Goal: Task Accomplishment & Management: Manage account settings

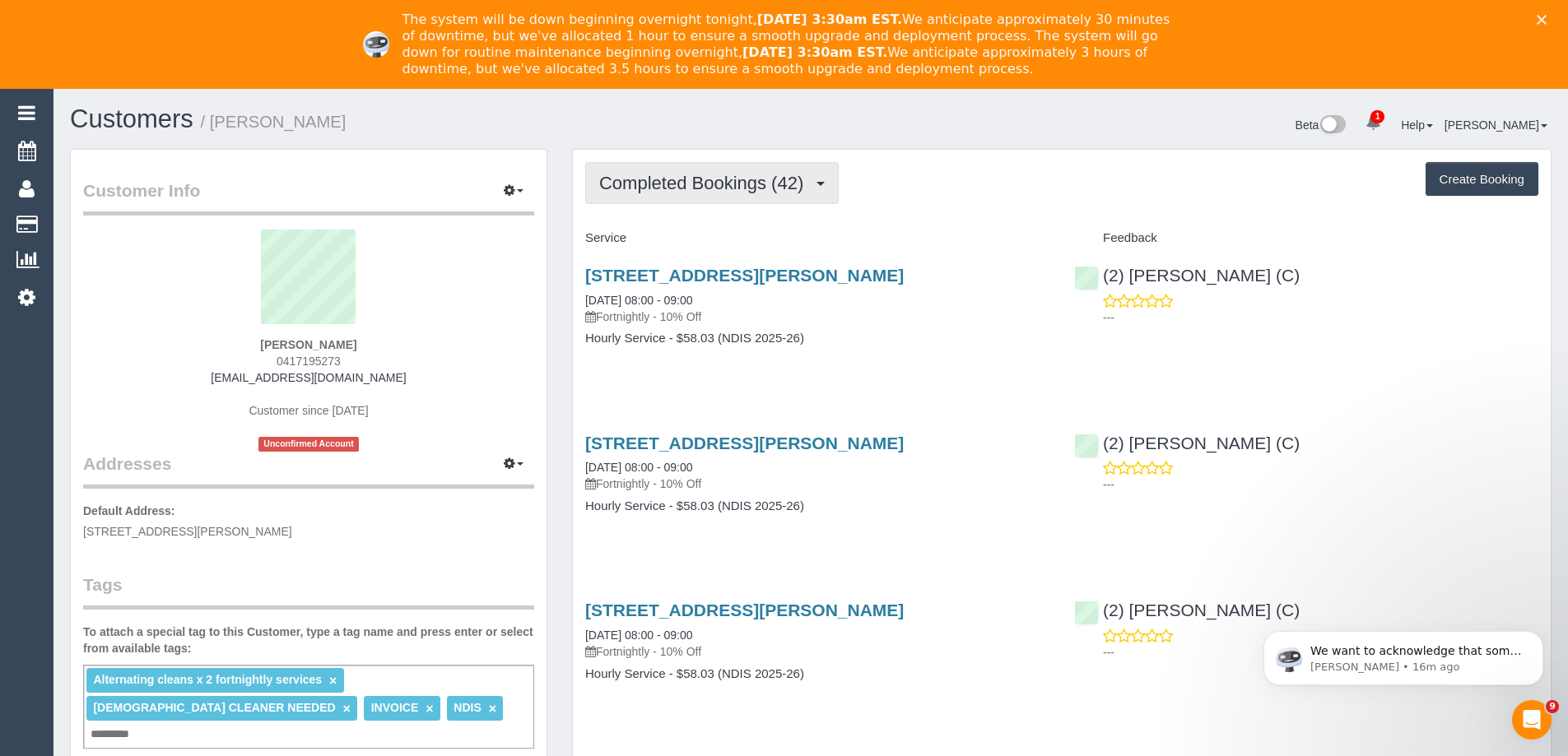
click at [676, 190] on span "Completed Bookings (42)" at bounding box center [705, 183] width 212 height 20
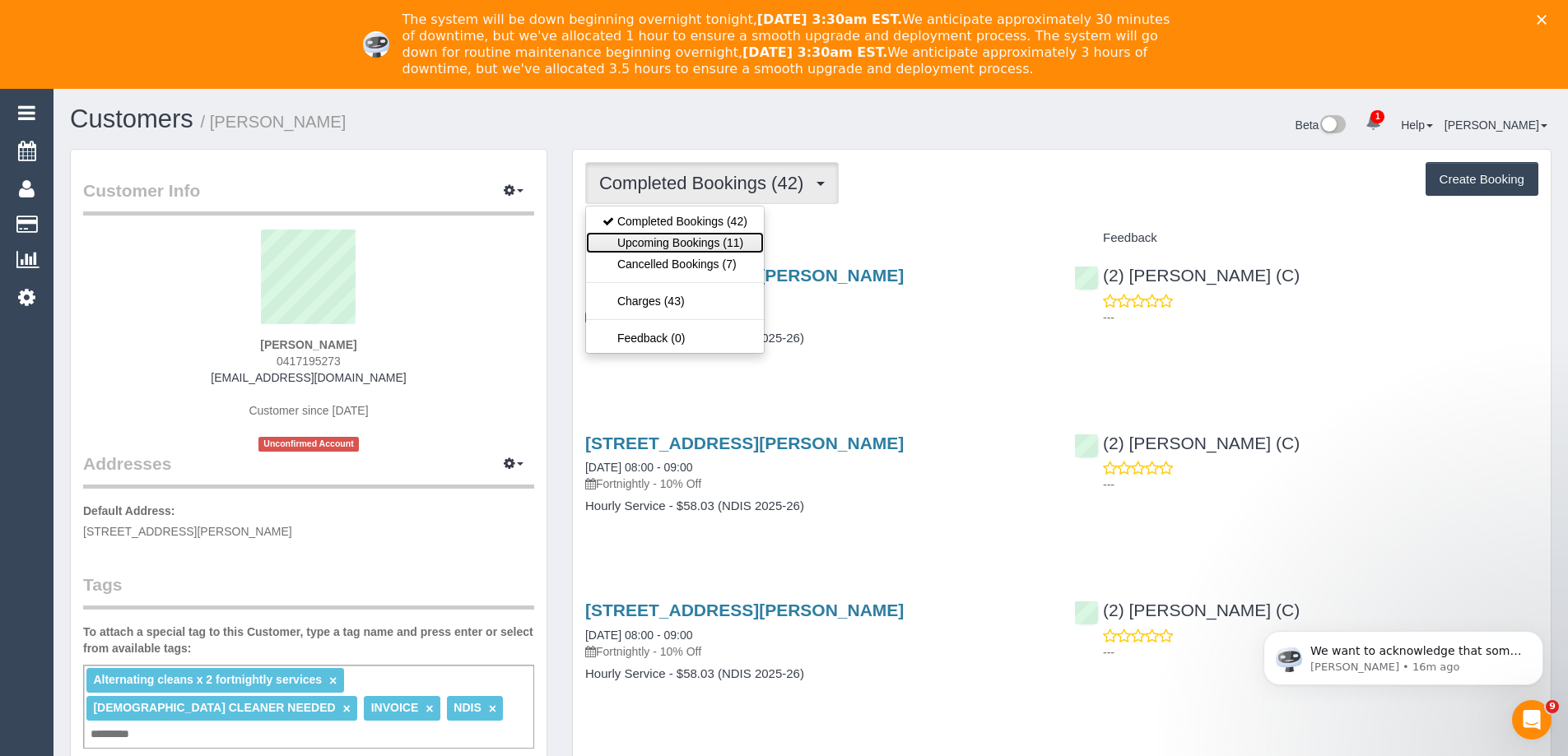
click at [671, 247] on link "Upcoming Bookings (11)" at bounding box center [675, 242] width 178 height 21
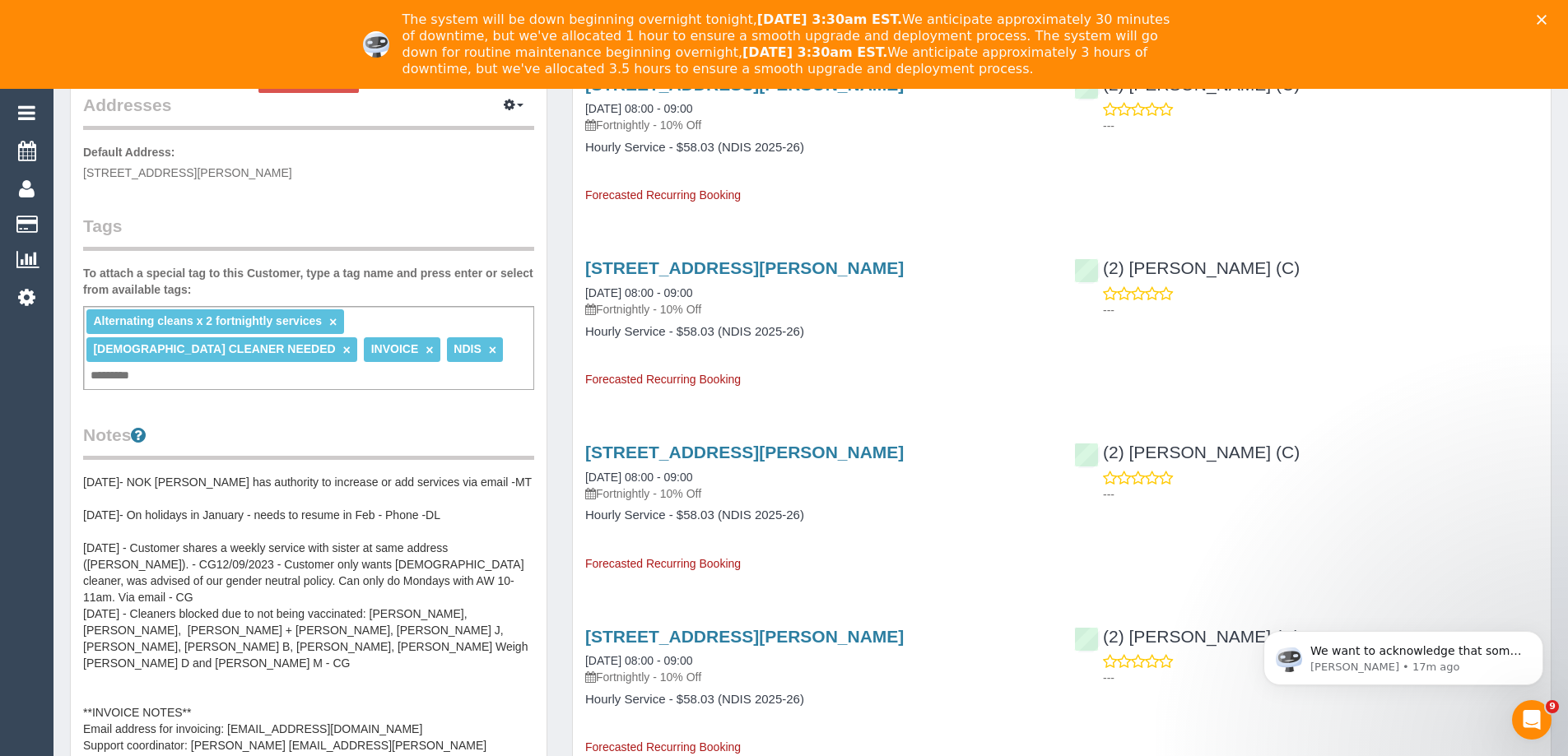
scroll to position [329, 0]
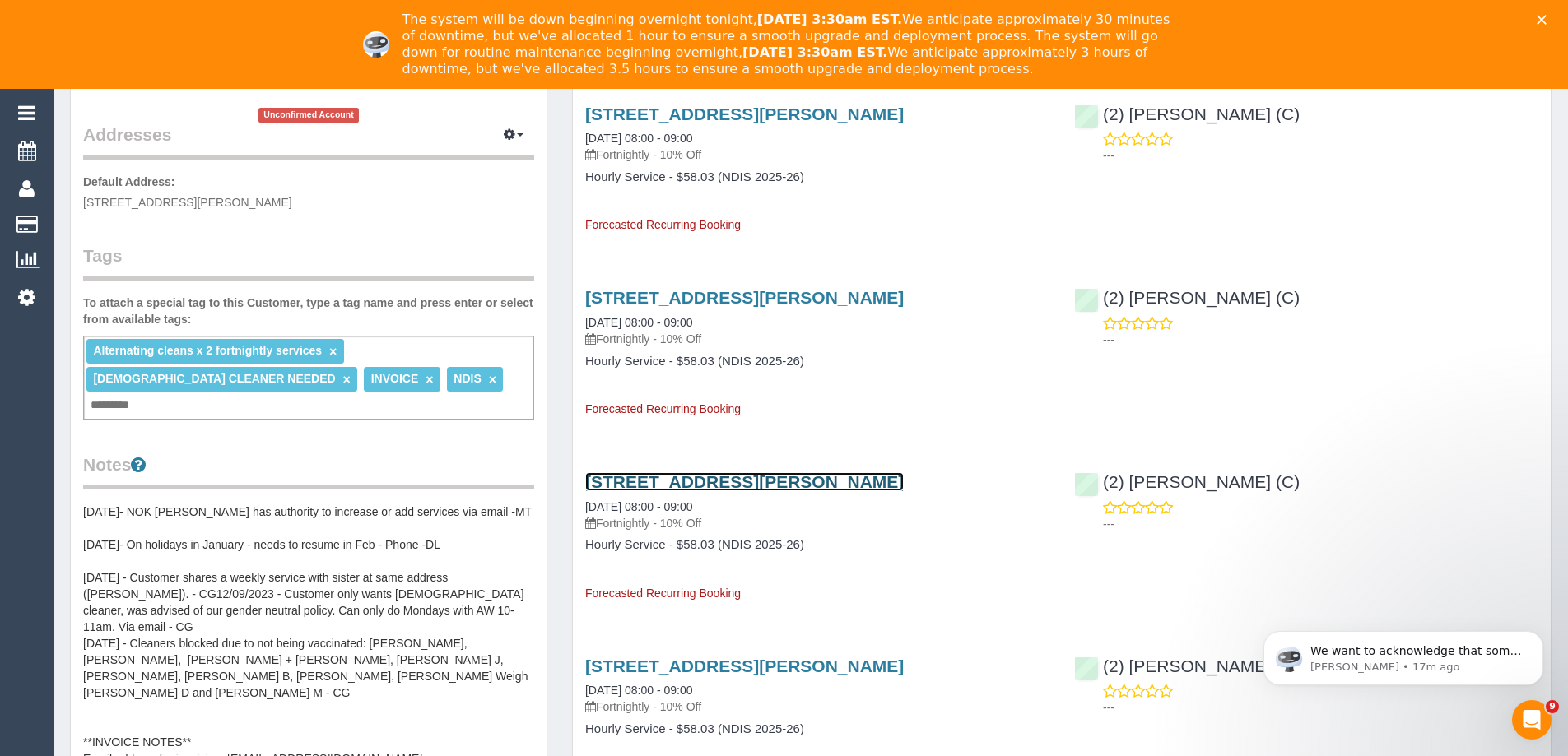
click at [698, 485] on link "4 Brown Street, Preston, VIC 3072" at bounding box center [745, 481] width 318 height 19
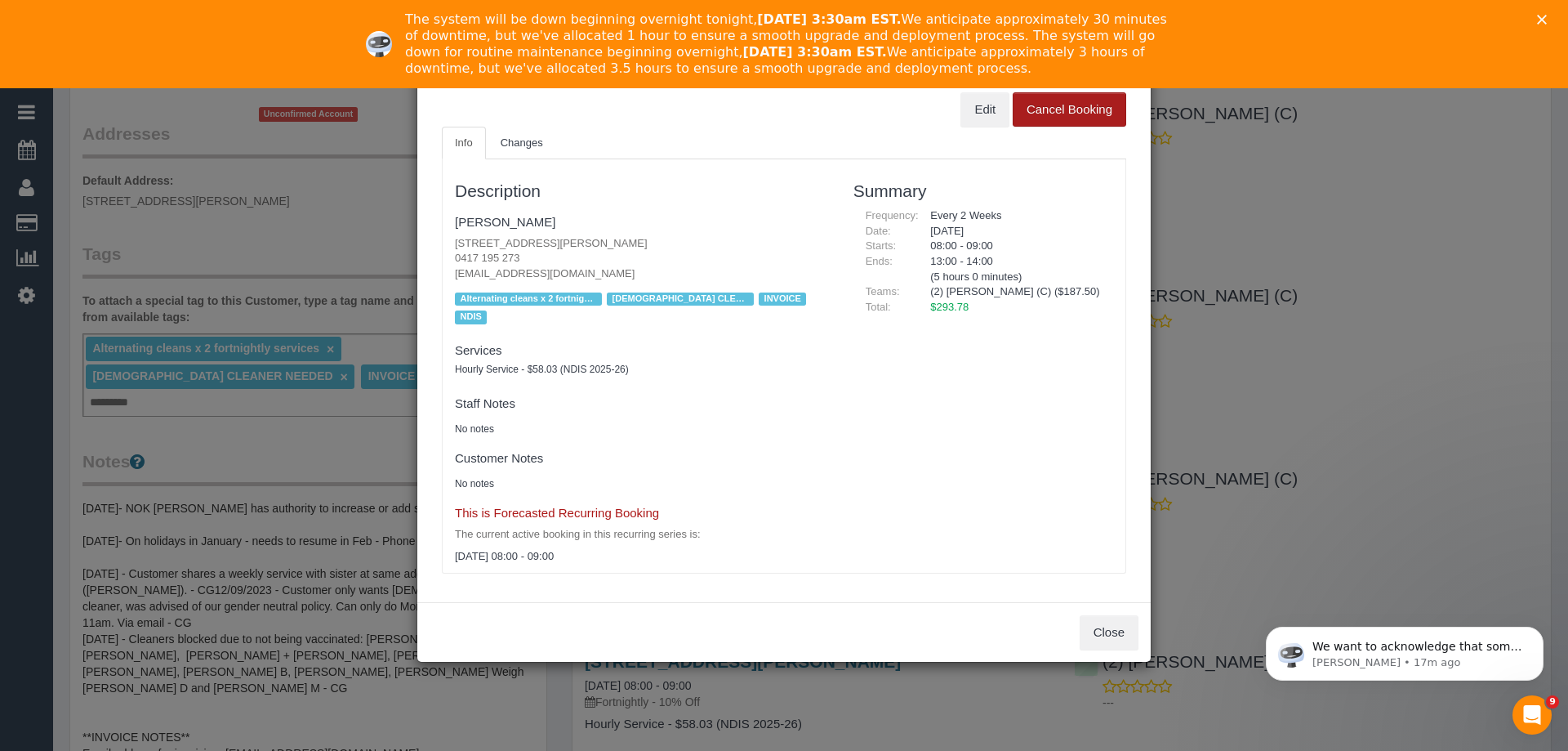
click at [1068, 118] on button "Cancel Booking" at bounding box center [1069, 109] width 113 height 34
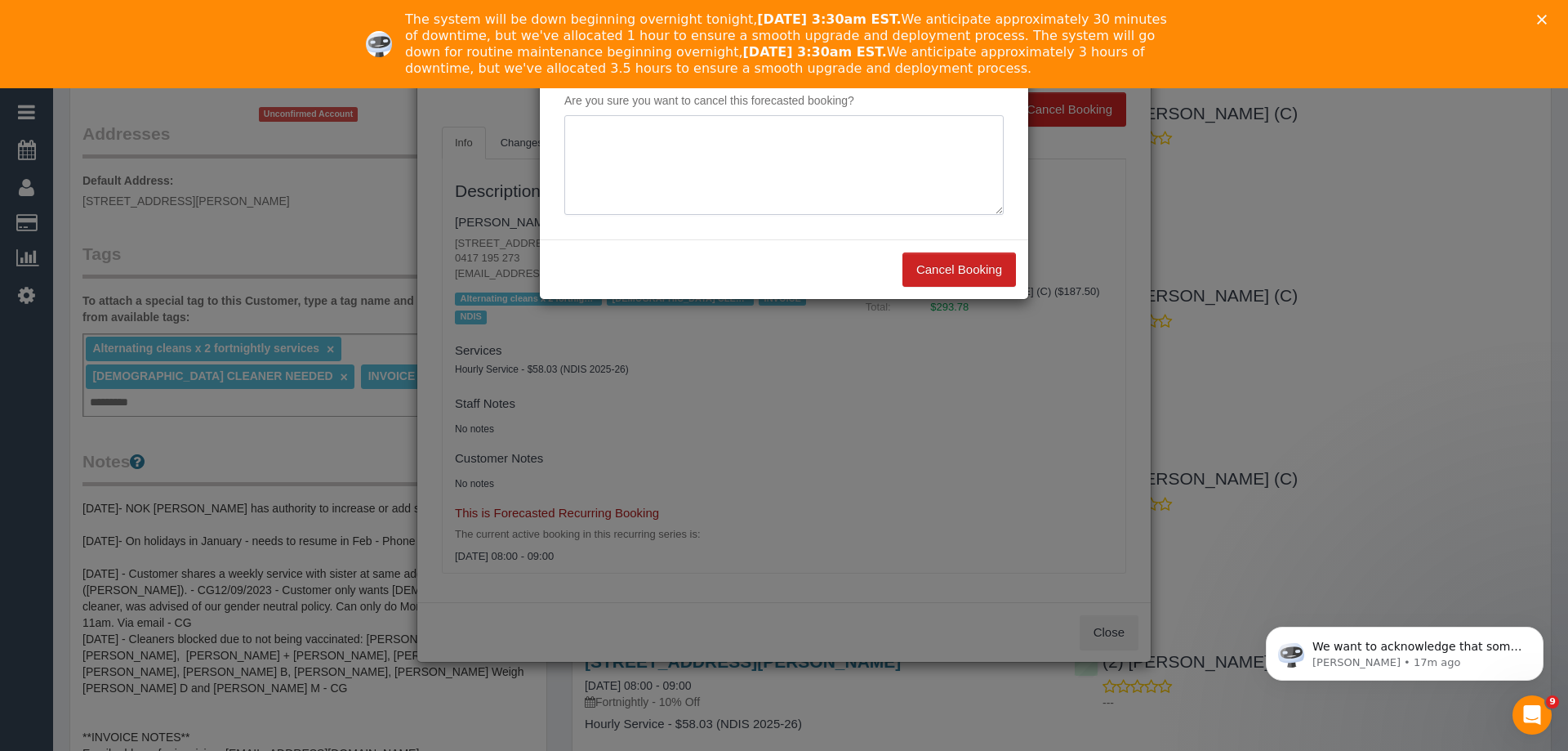
click at [679, 150] on textarea at bounding box center [784, 165] width 439 height 100
paste textarea "Not required. Via email - ED"
type textarea "Not required. Via email - ED"
click at [959, 271] on button "Cancel Booking" at bounding box center [959, 270] width 113 height 34
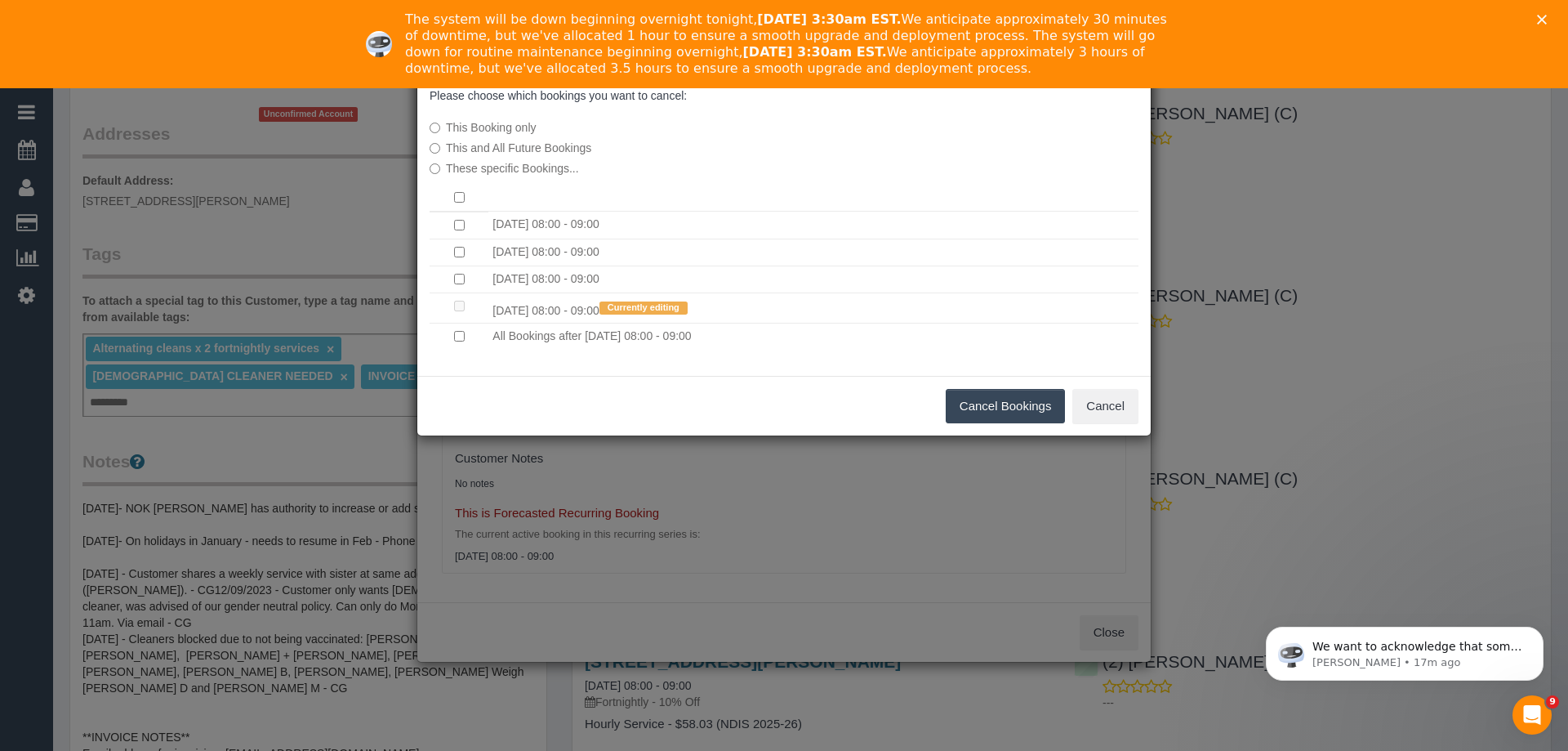
click at [973, 403] on button "Cancel Bookings" at bounding box center [1005, 406] width 120 height 34
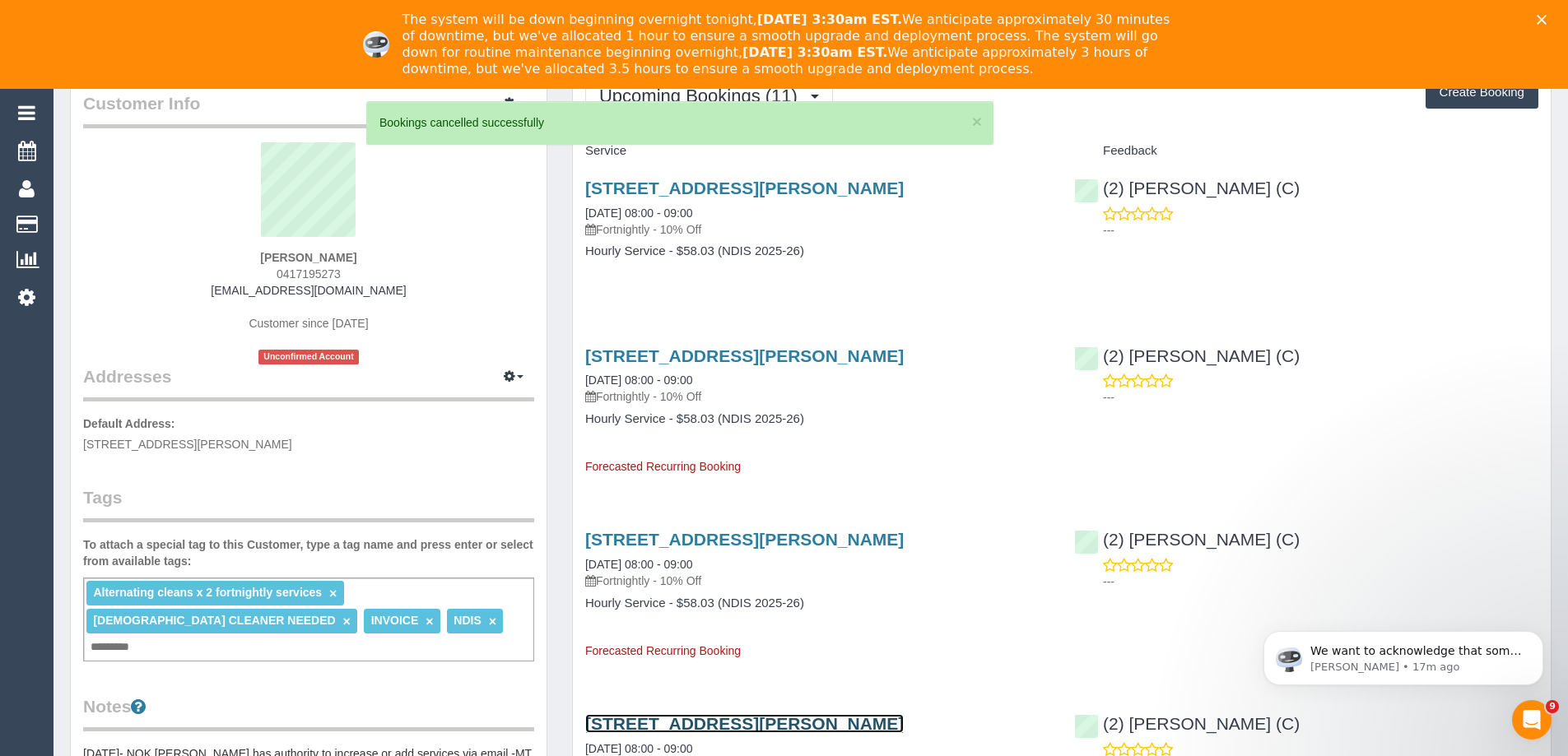
scroll to position [0, 0]
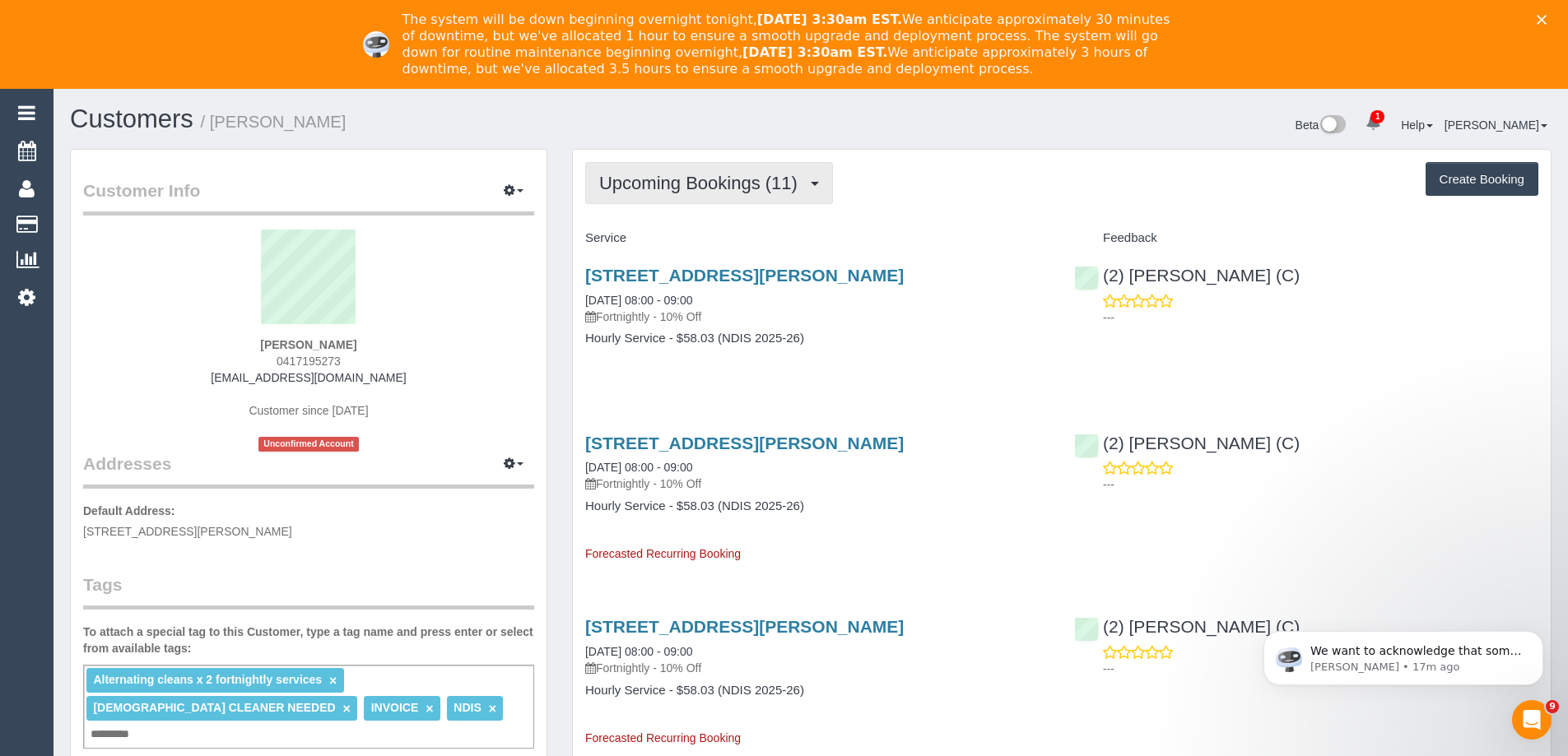
click at [655, 184] on span "Upcoming Bookings (11)" at bounding box center [702, 183] width 206 height 20
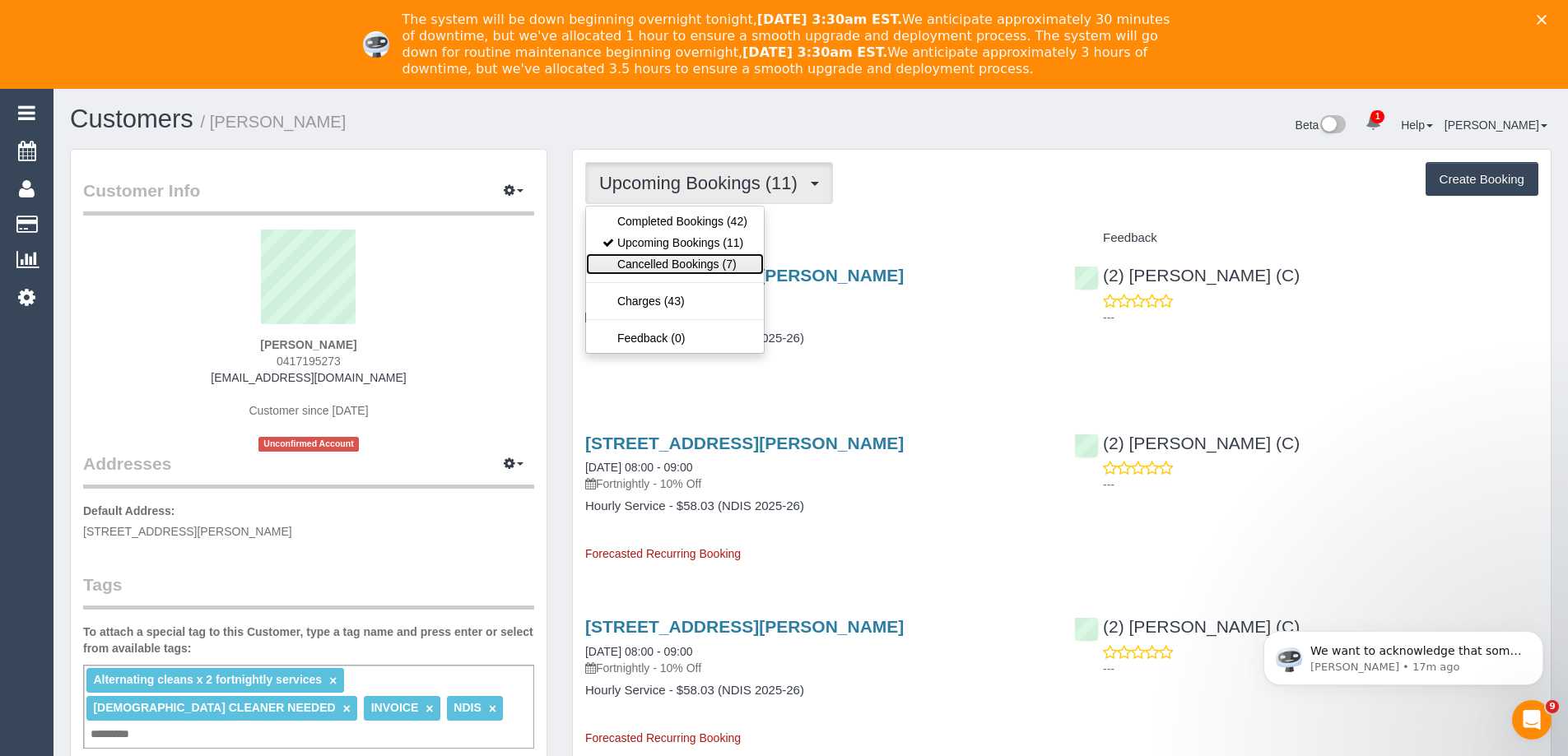
click at [658, 259] on link "Cancelled Bookings (7)" at bounding box center [675, 264] width 178 height 21
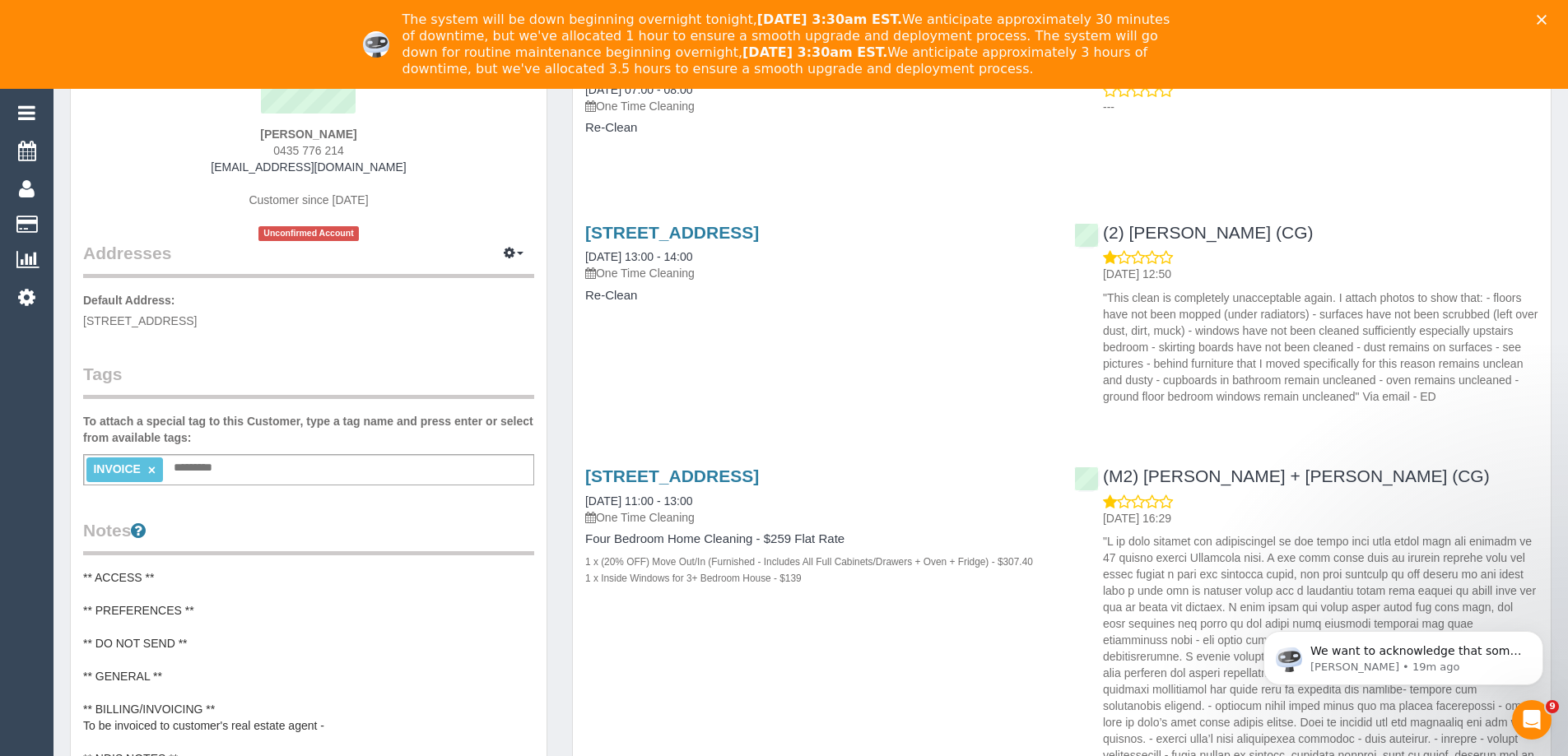
scroll to position [329, 0]
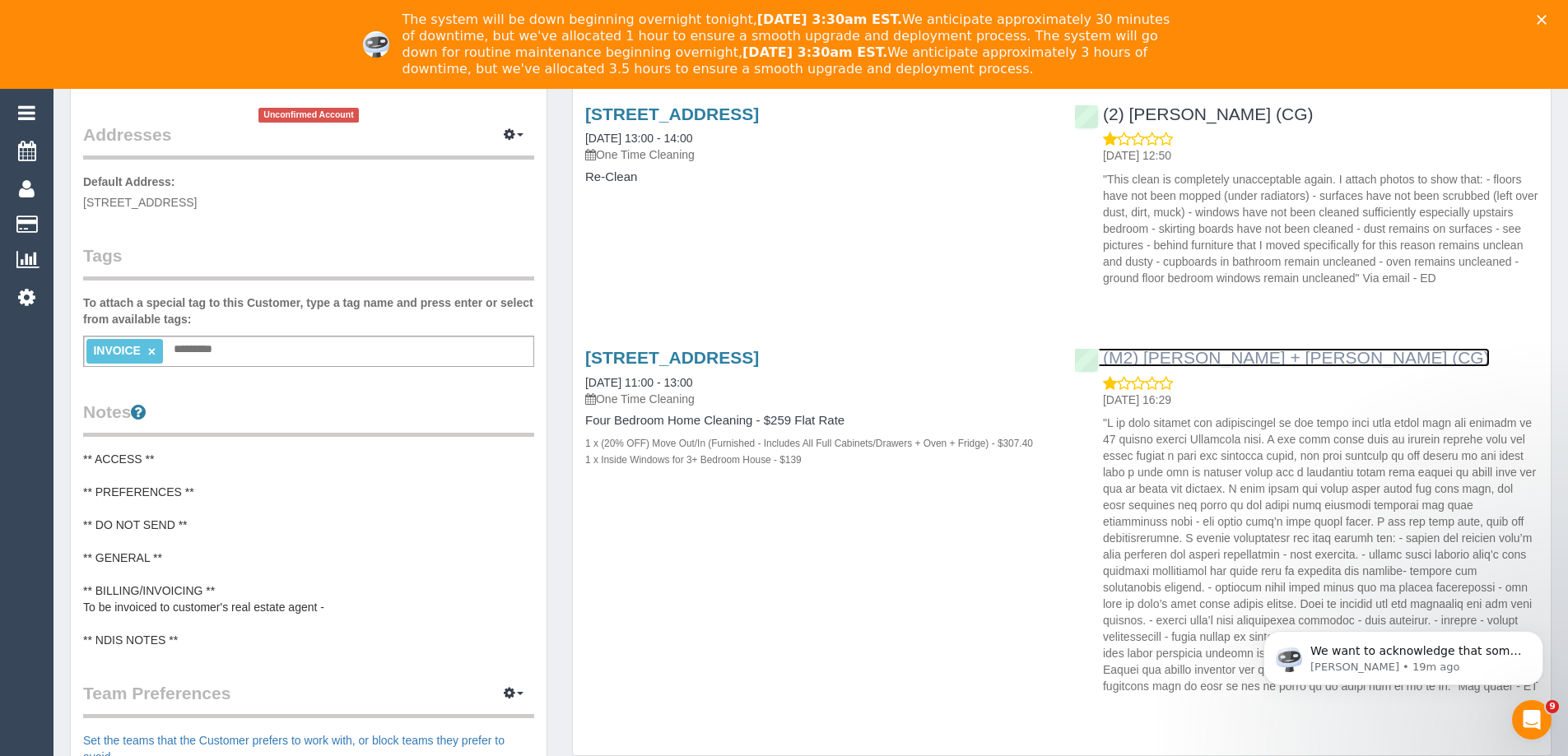
click at [1231, 353] on link "(M2) Akila + Tehan (CG)" at bounding box center [1281, 357] width 415 height 19
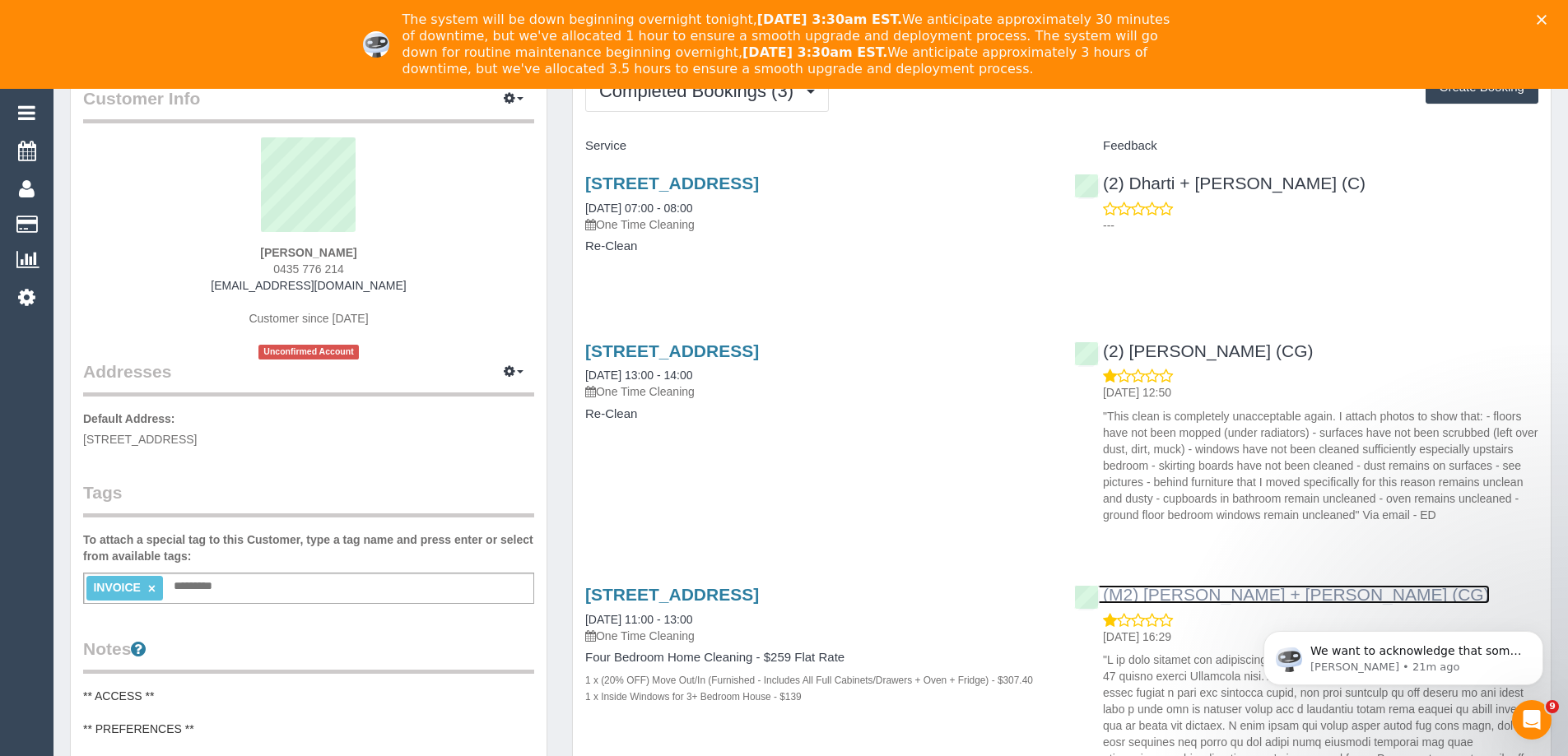
scroll to position [0, 0]
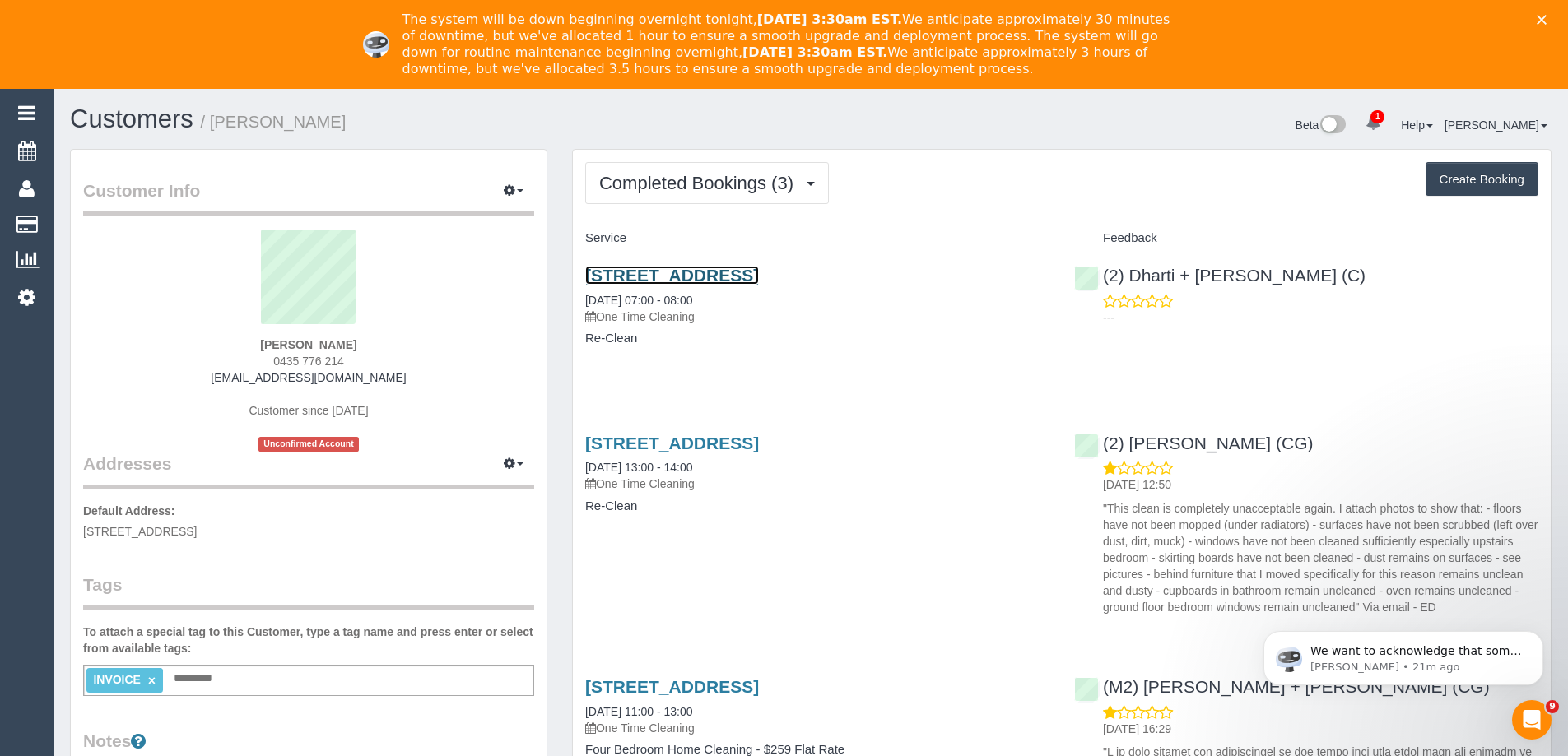
click at [759, 272] on link "87 Barkly Street, Brunswick East, VIC 3057" at bounding box center [672, 275] width 173 height 19
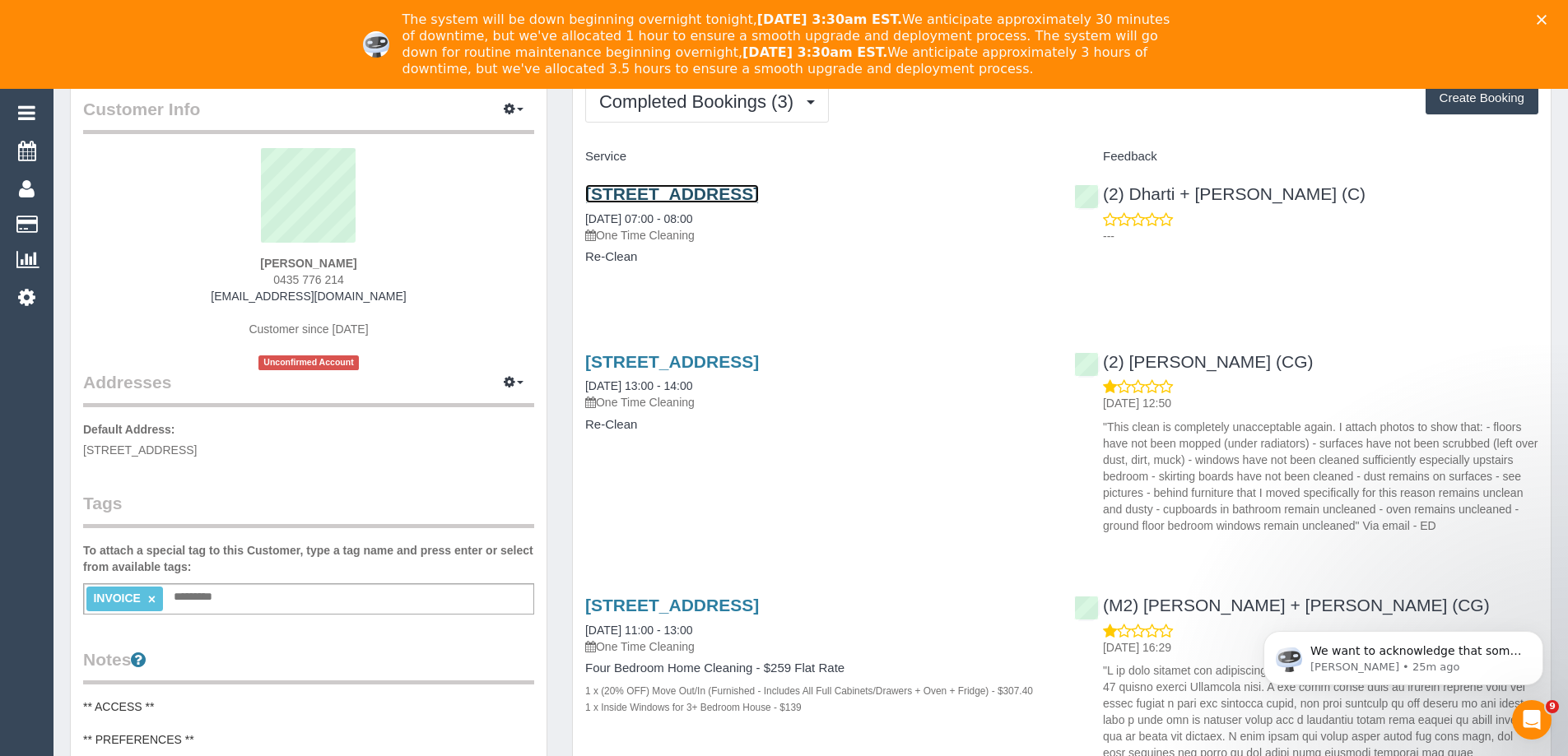
scroll to position [247, 0]
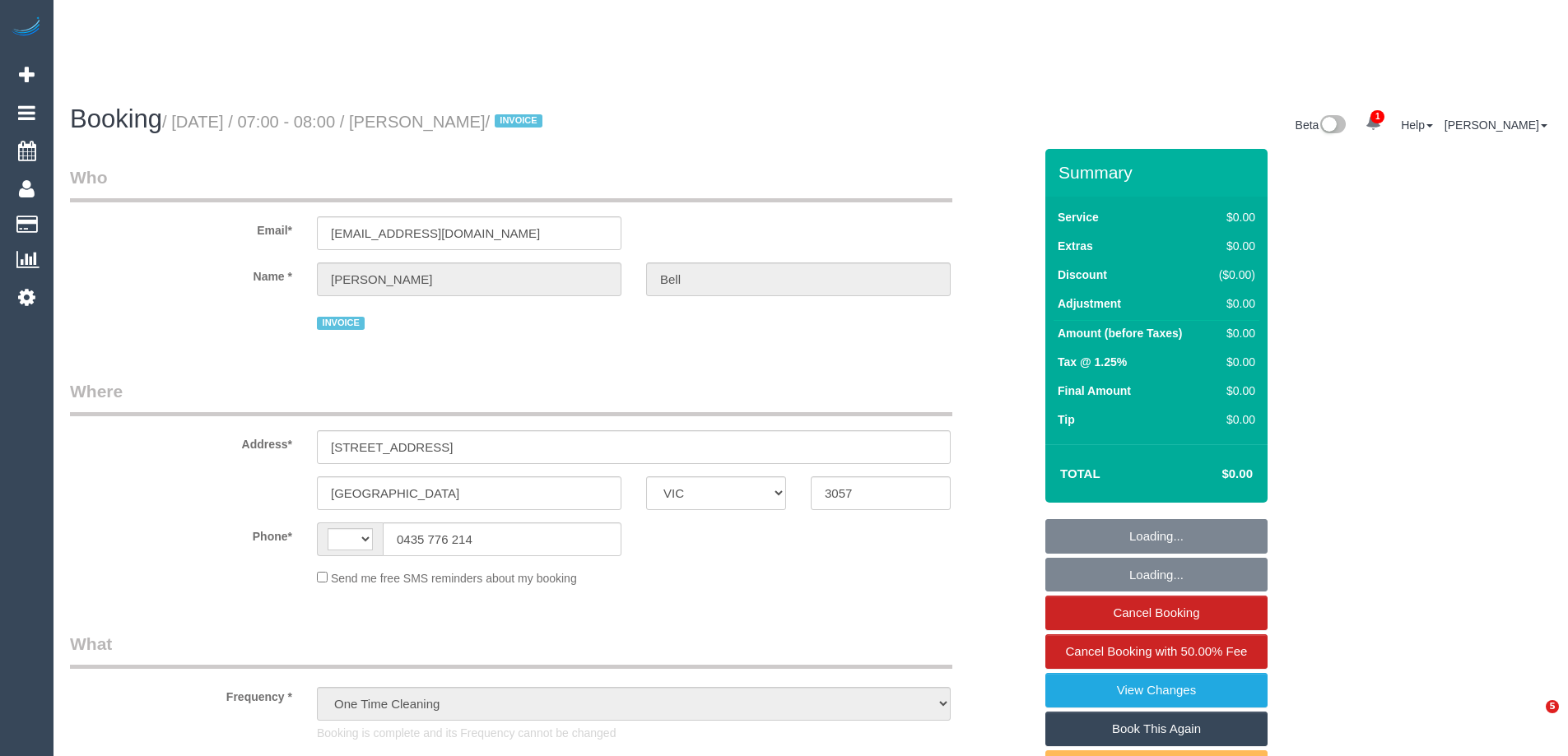
select select "VIC"
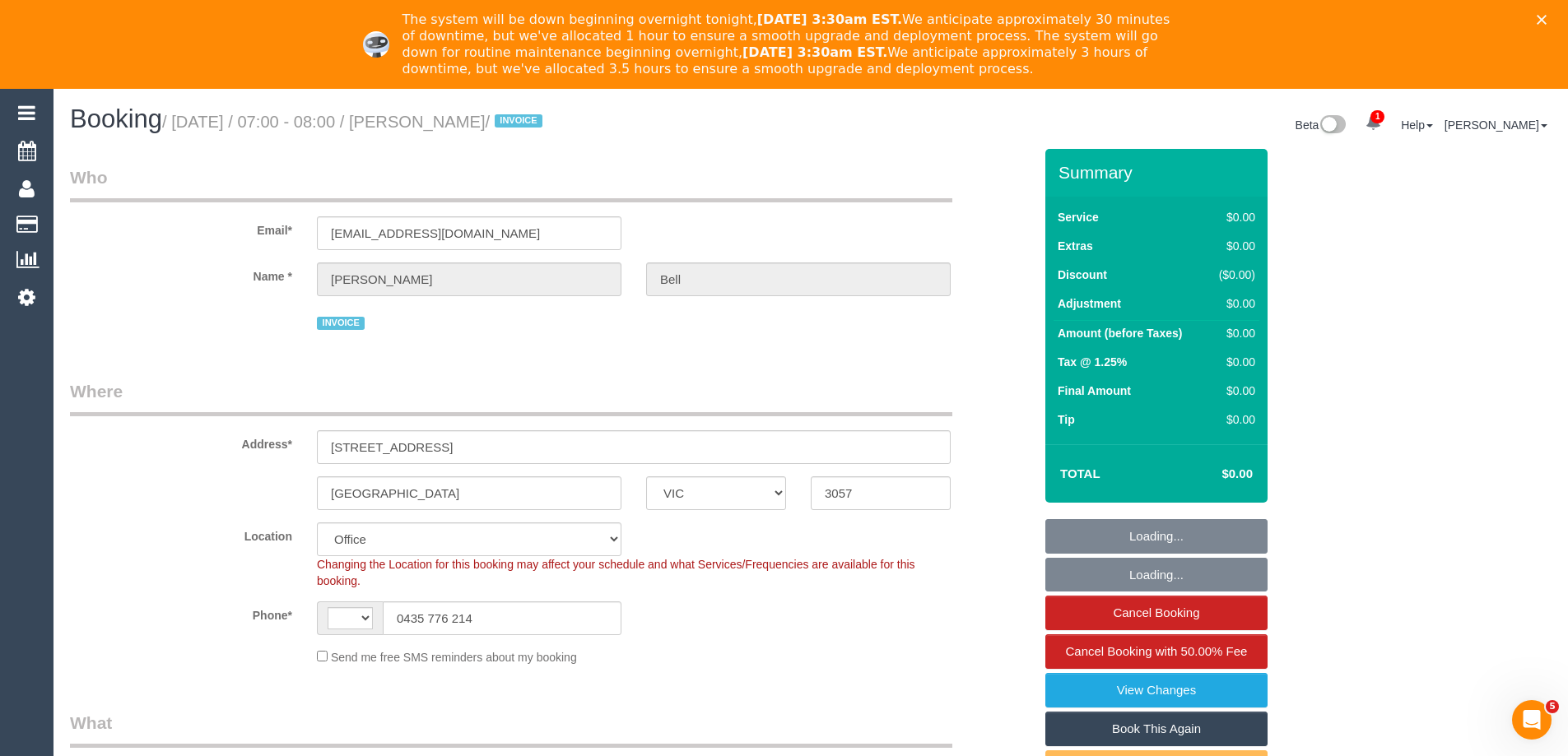
select select "object:413"
select select "string:AU"
select select "number:28"
select select "number:14"
select select "number:19"
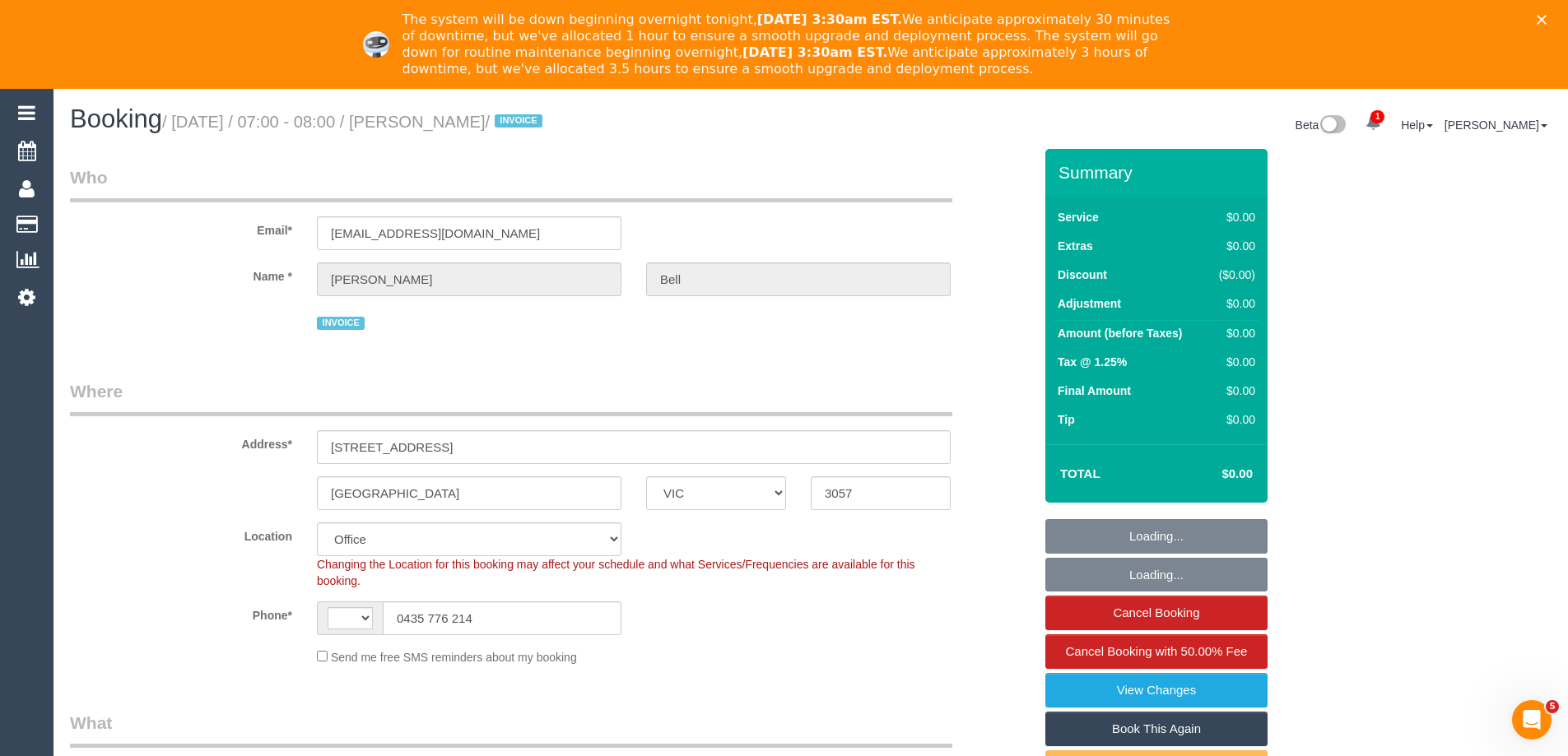
select select "number:36"
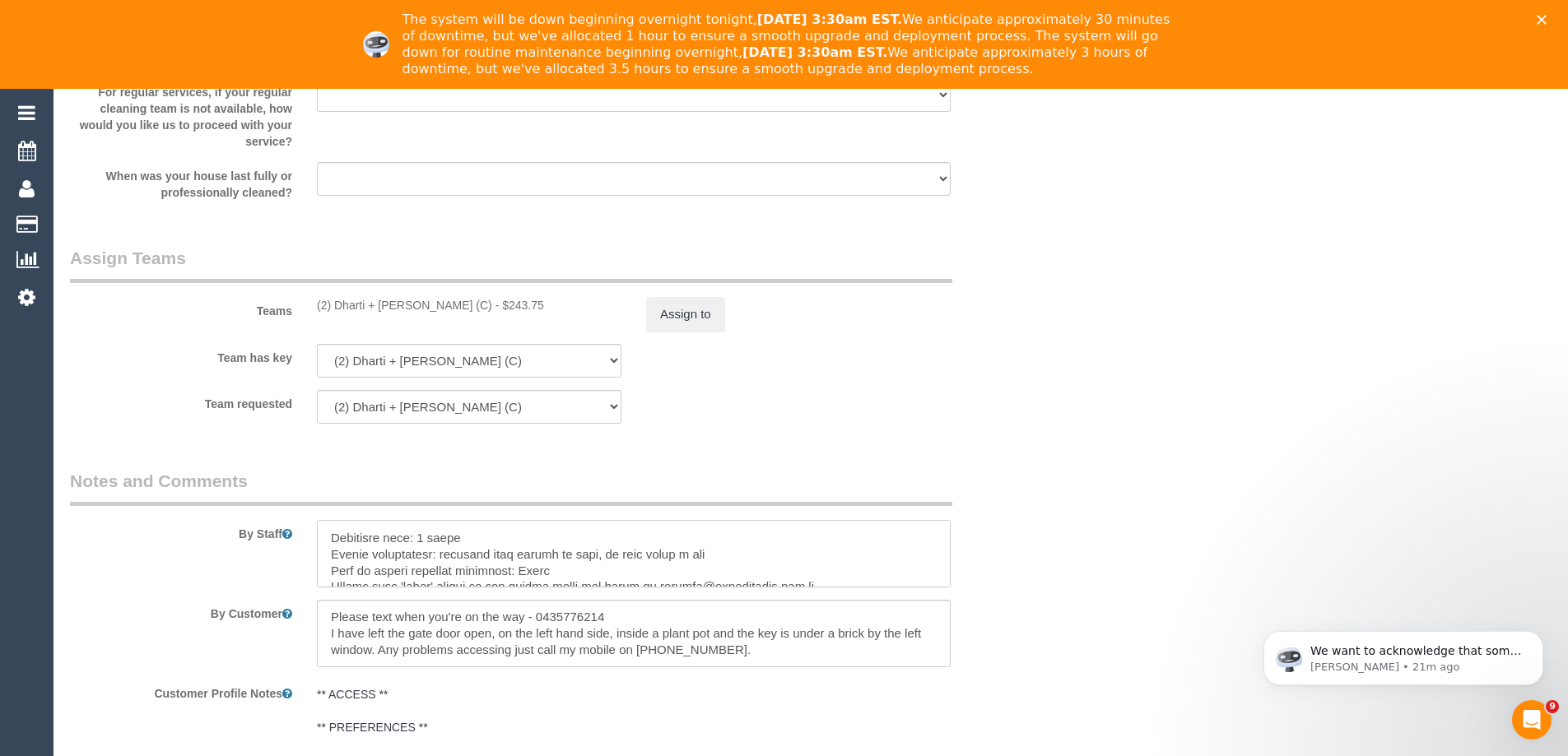
scroll to position [2237, 0]
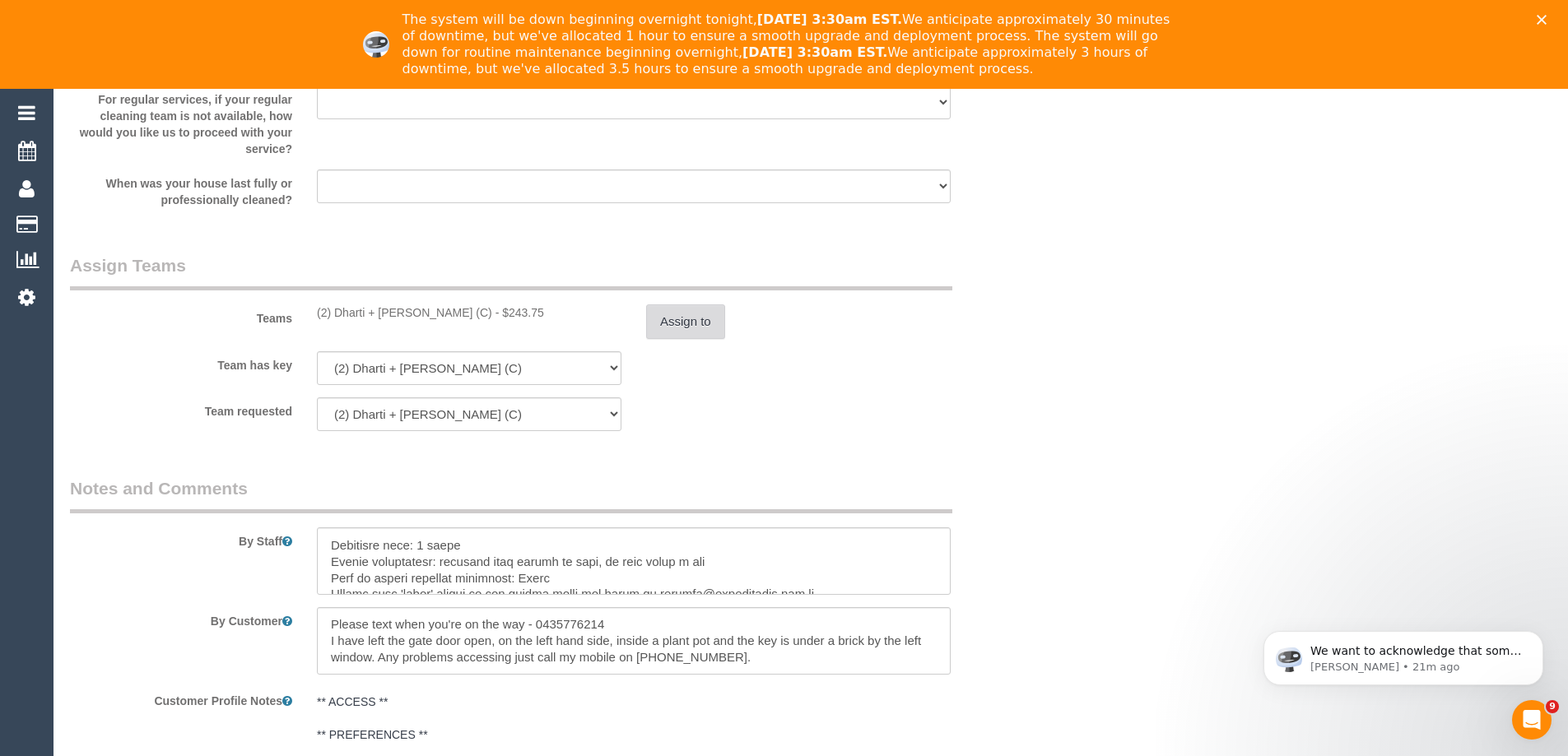
click at [682, 313] on button "Assign to" at bounding box center [685, 321] width 79 height 35
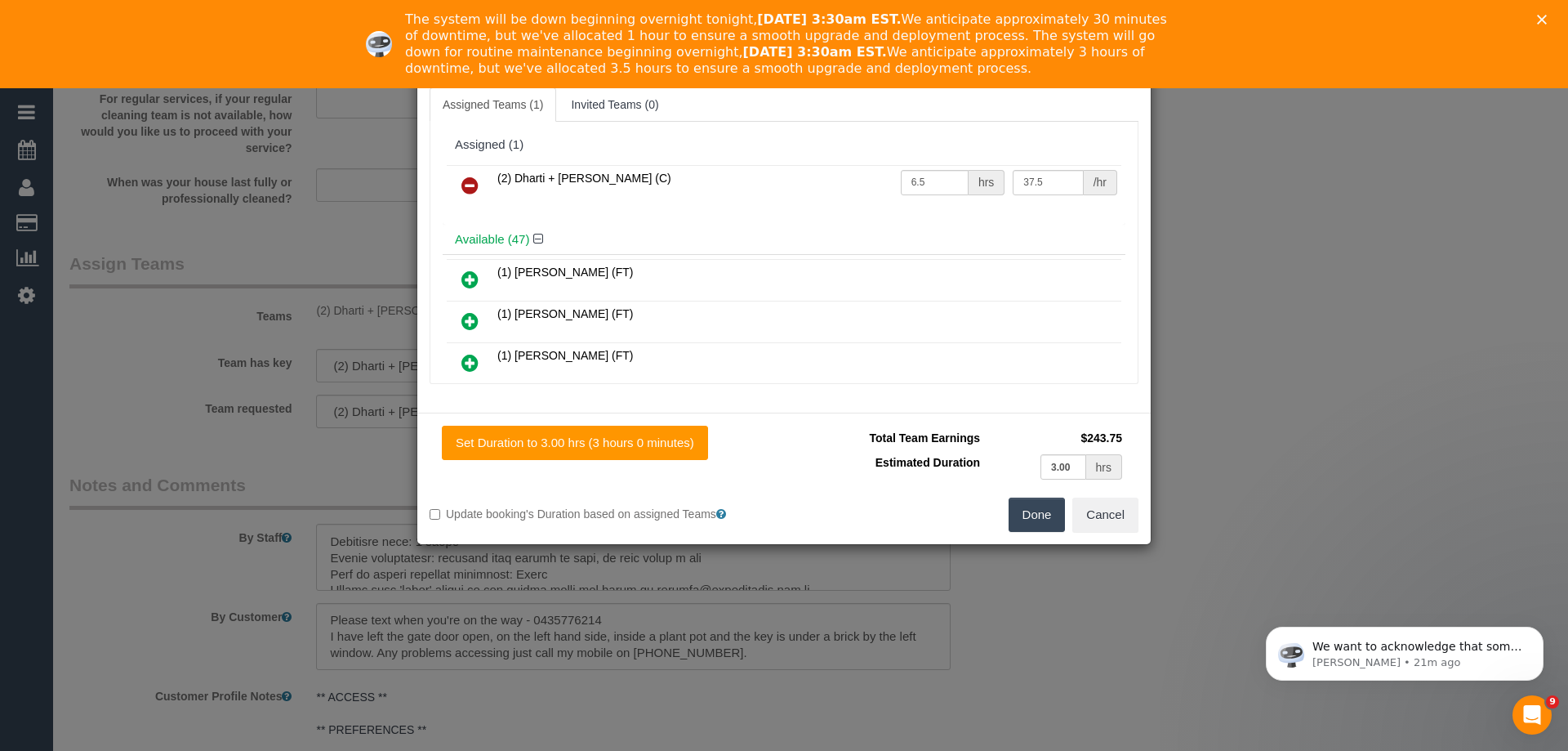
click at [1128, 489] on div "Total Team Earnings $243.75 Estimated Duration 3.00 hrs Warning: The Company sh…" at bounding box center [962, 462] width 354 height 72
click at [1117, 516] on button "Cancel" at bounding box center [1105, 514] width 66 height 34
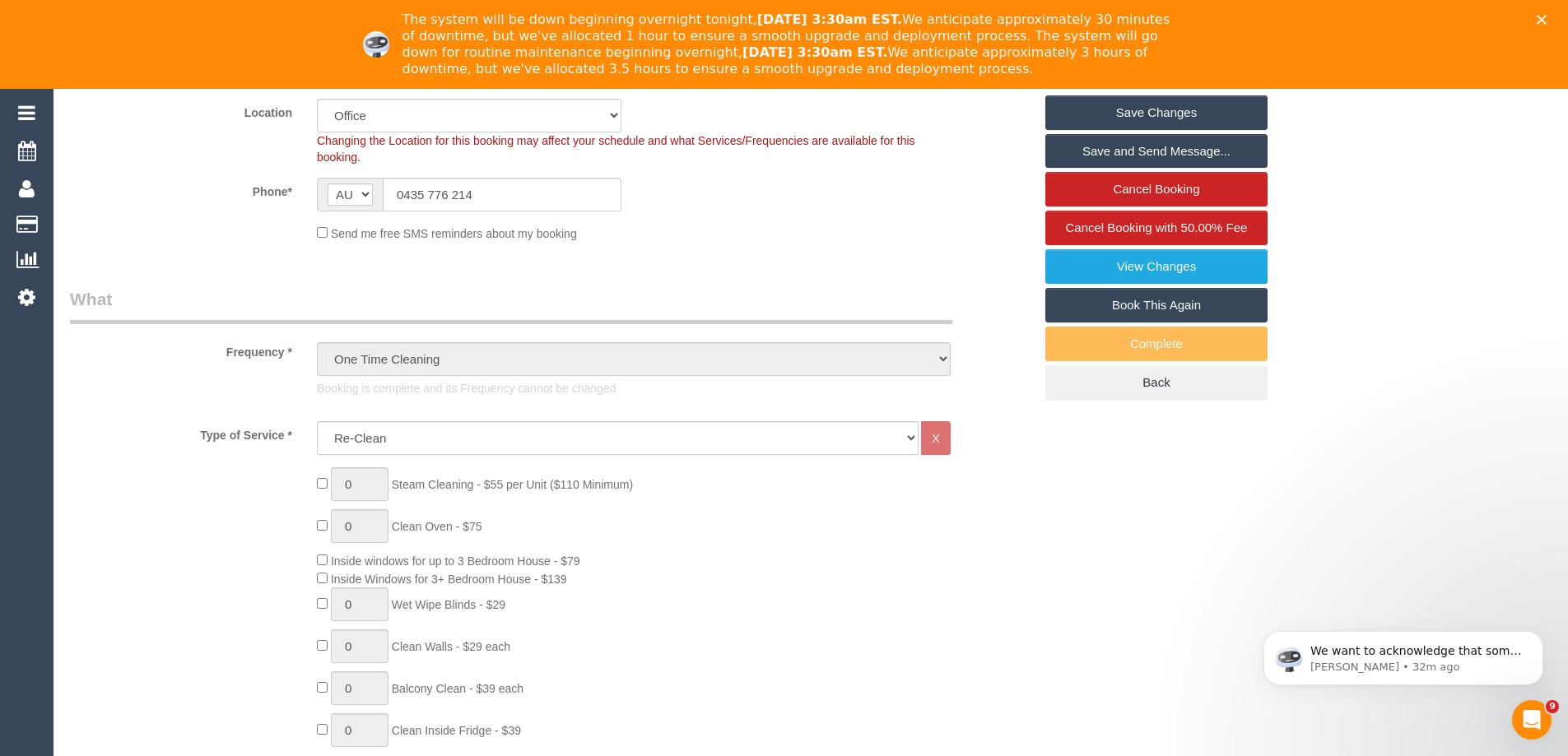
scroll to position [0, 0]
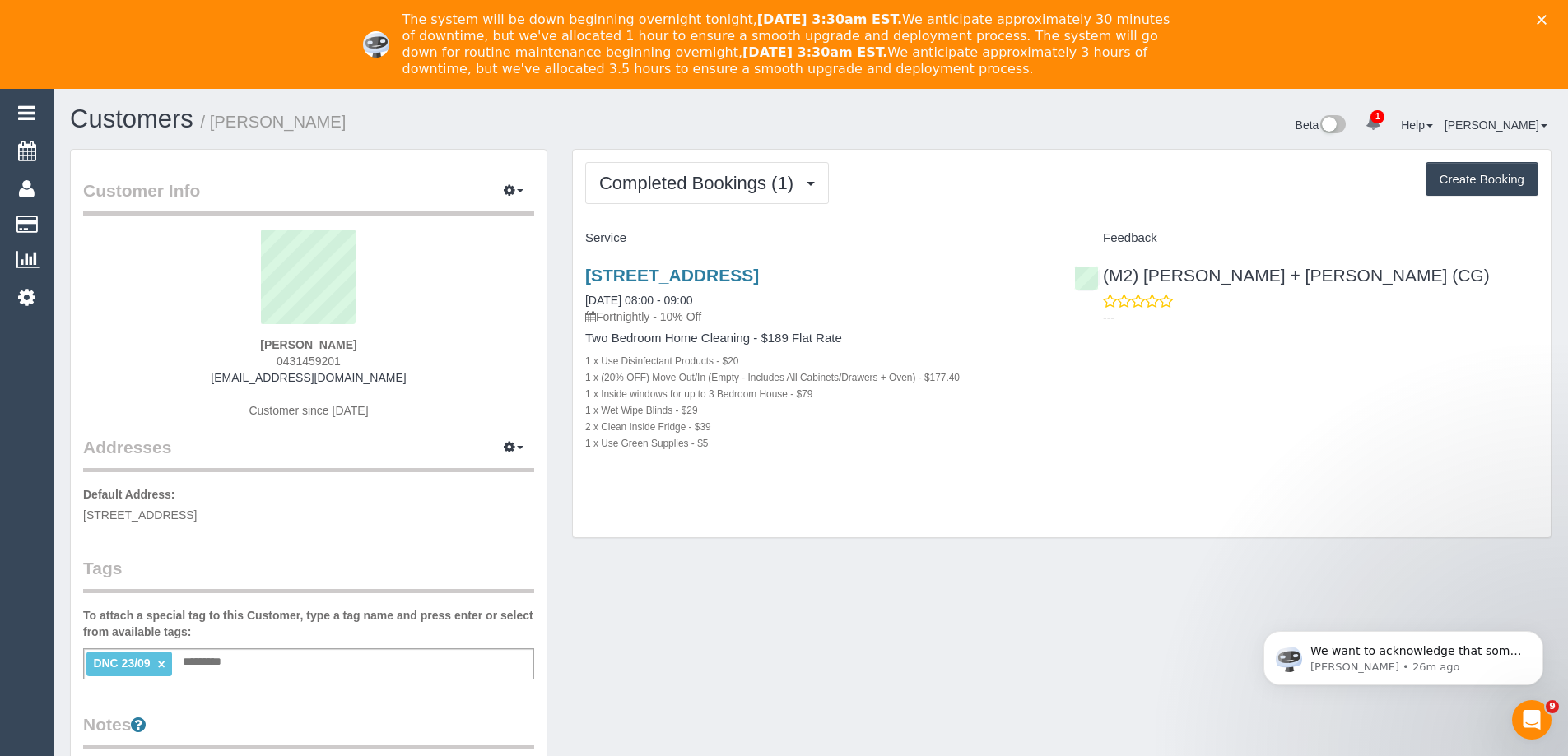
scroll to position [1338, 1568]
click at [759, 274] on link "21 Moushall Ave, Niddrie, VIC 3042" at bounding box center [672, 275] width 173 height 19
click at [779, 190] on span "Completed Bookings (1)" at bounding box center [700, 183] width 202 height 20
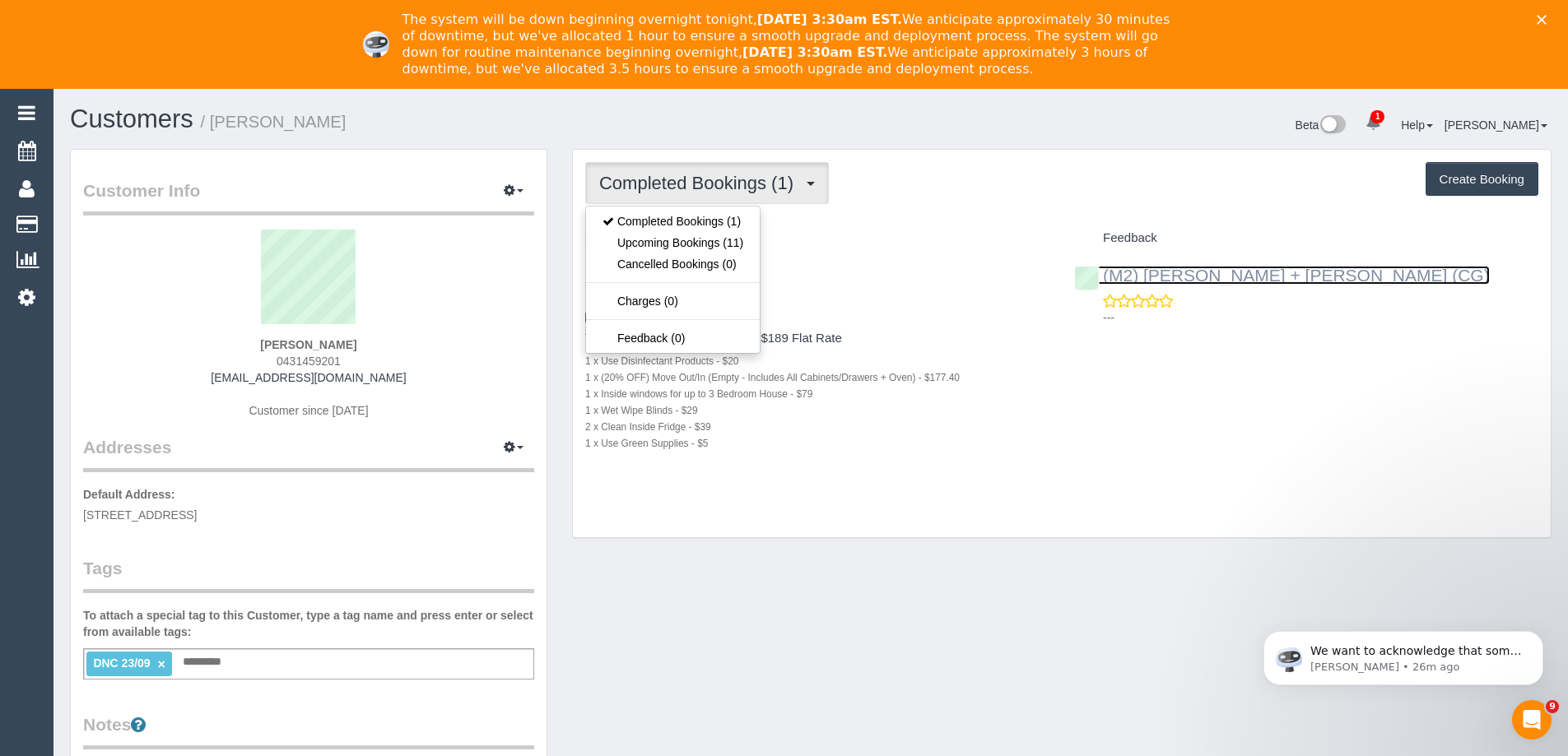
click at [1158, 266] on link "(M2) [PERSON_NAME] + [PERSON_NAME] (CG)" at bounding box center [1281, 275] width 415 height 19
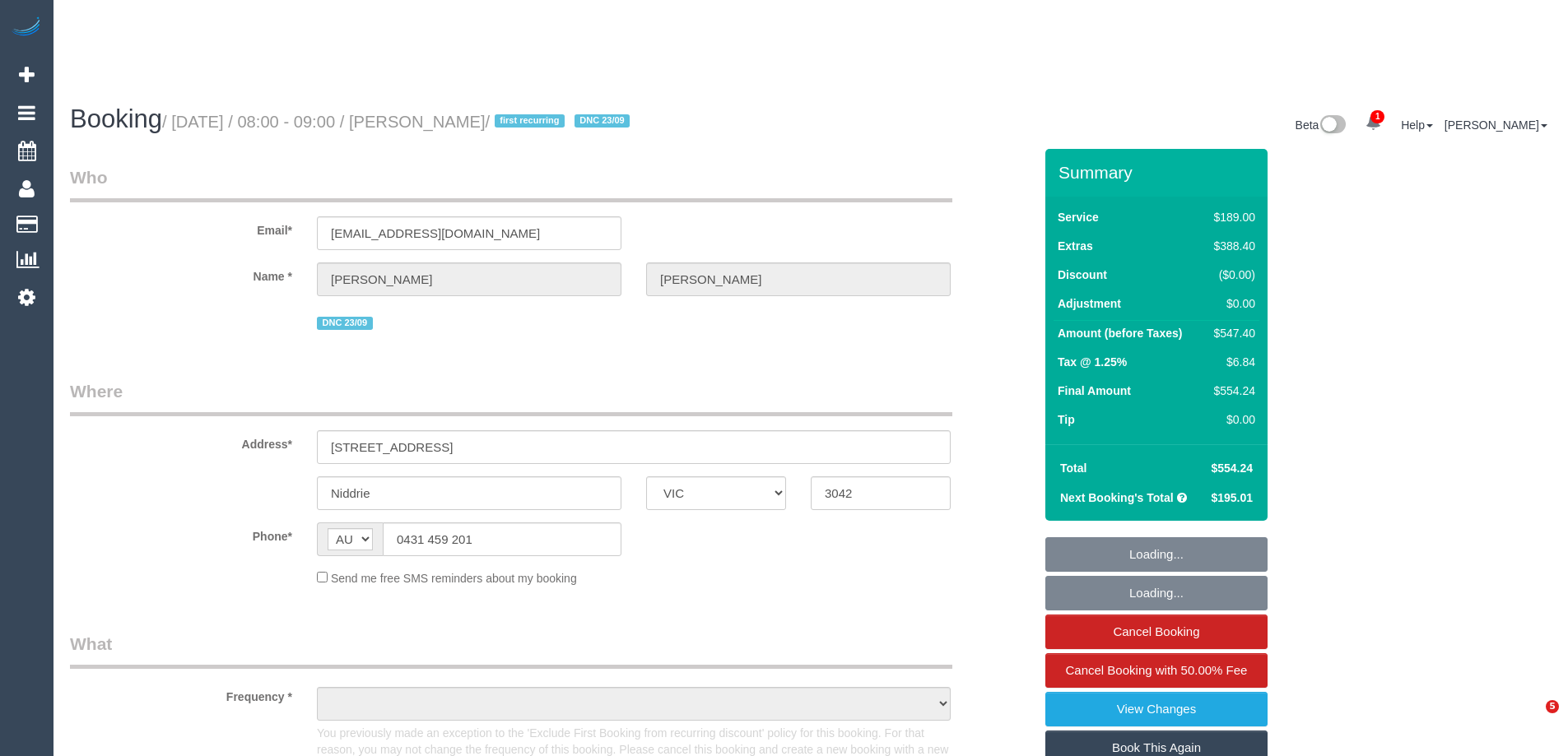
select select "VIC"
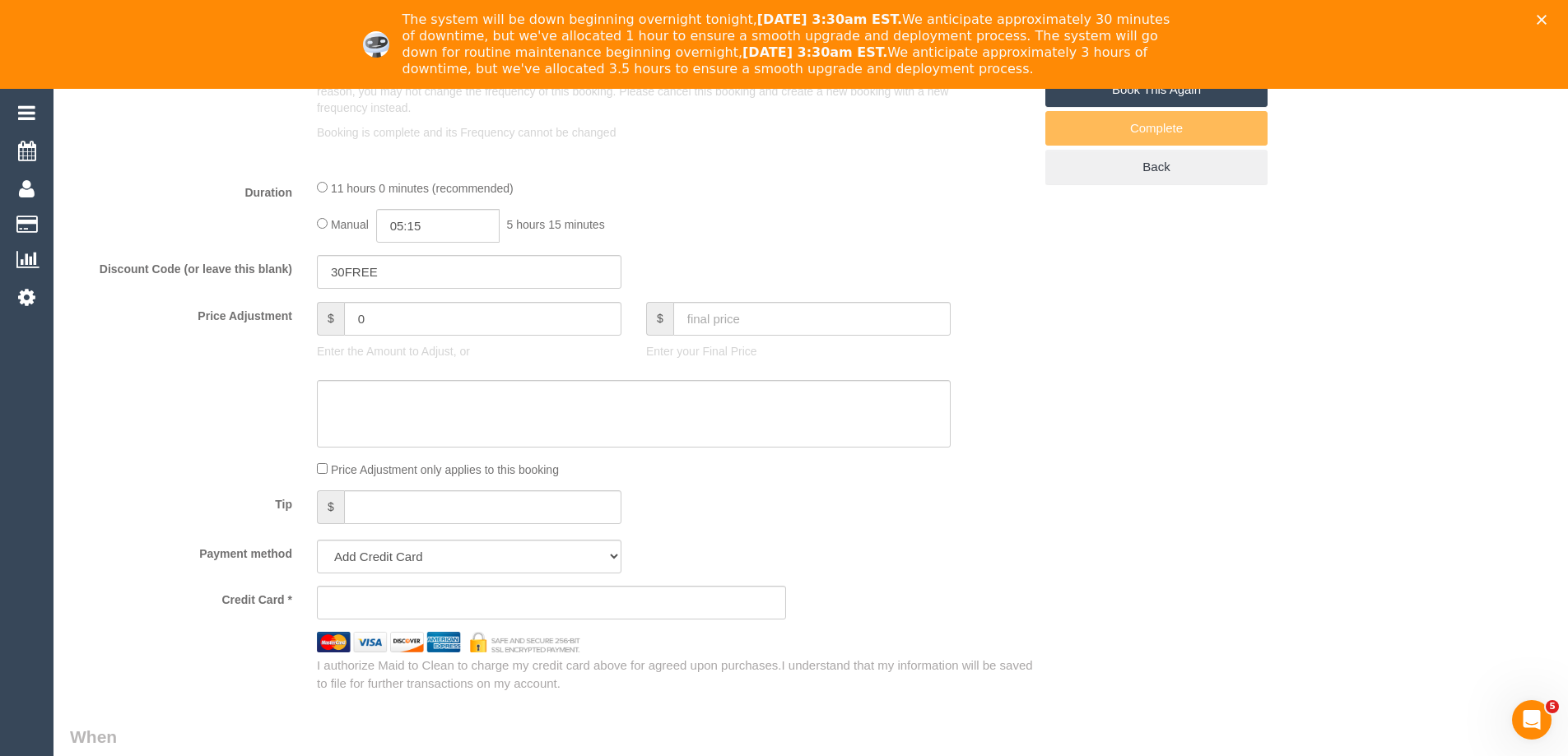
select select "object:565"
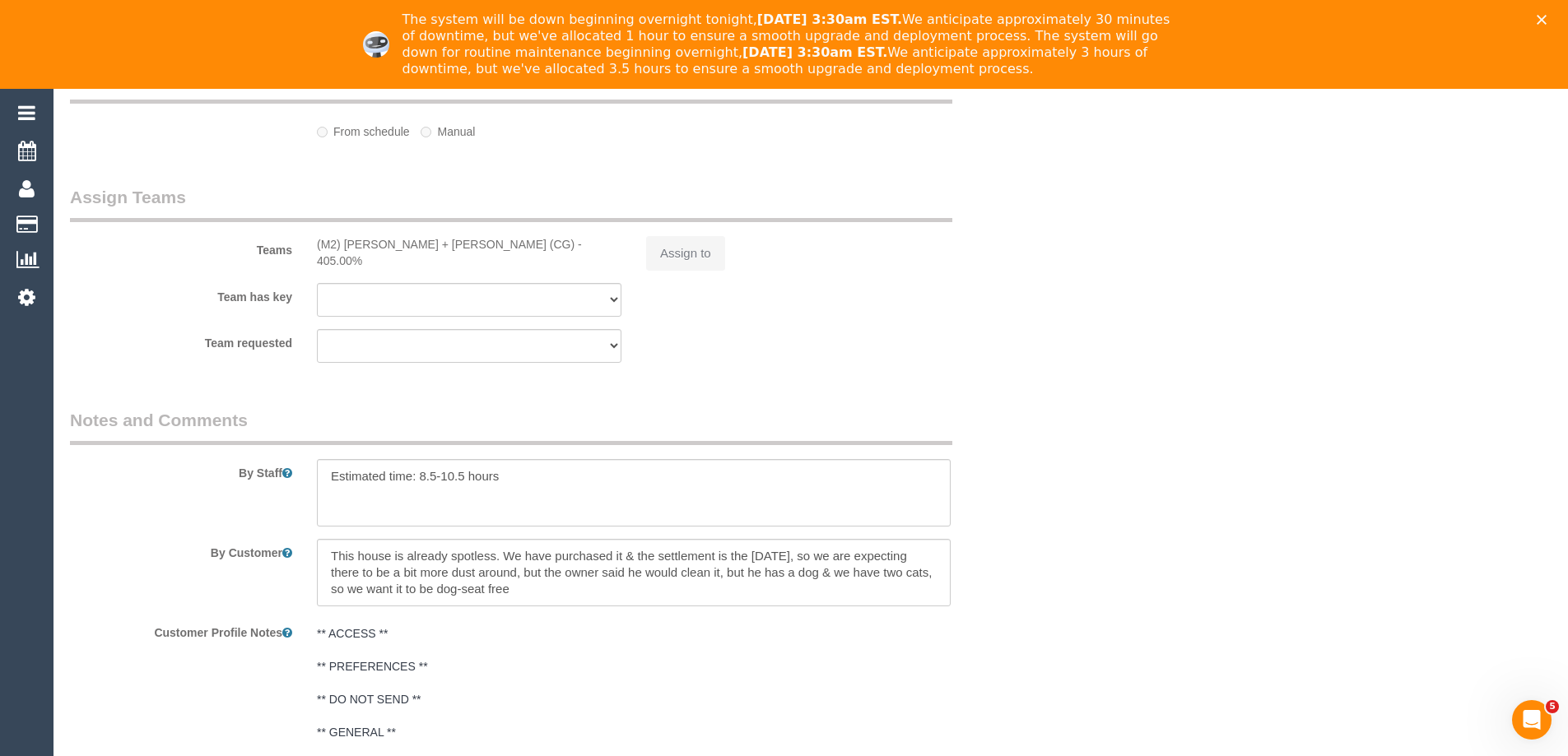
select select "string:stripe-pm_1S5cGK2GScqysDRVjajDdkqe"
select select "number:29"
select select "number:14"
select select "number:18"
select select "number:24"
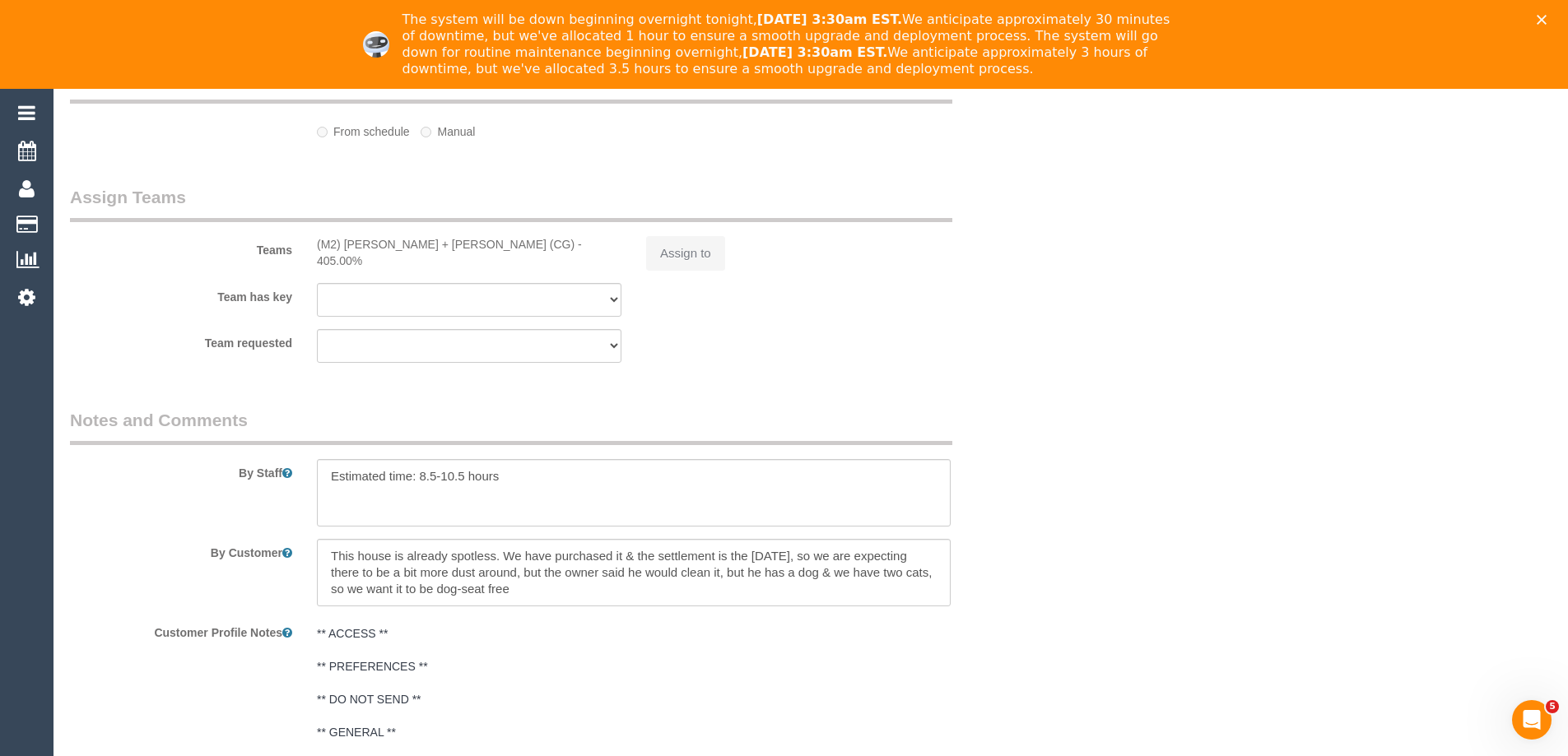
select select "number:35"
select select "number:11"
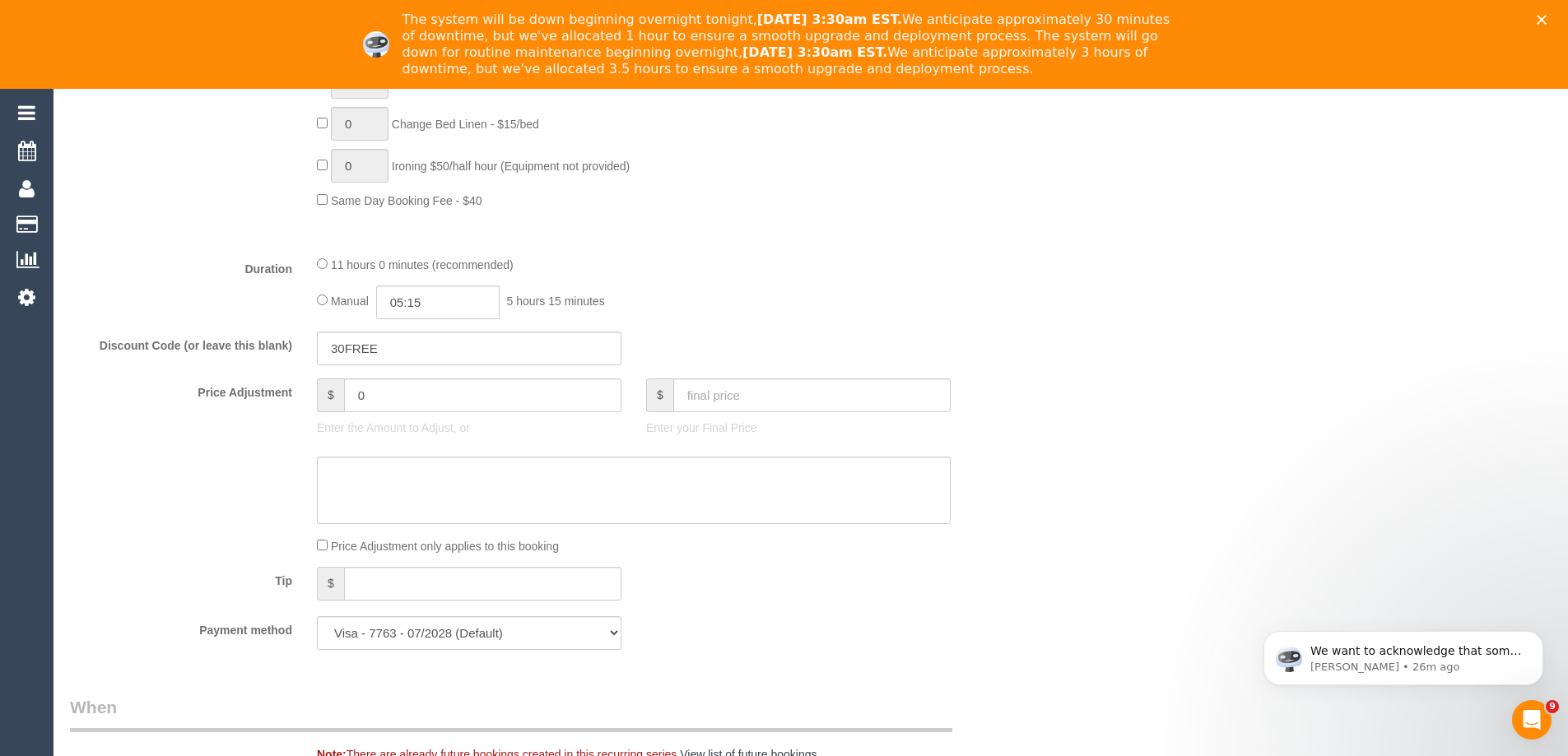
scroll to position [2079, 0]
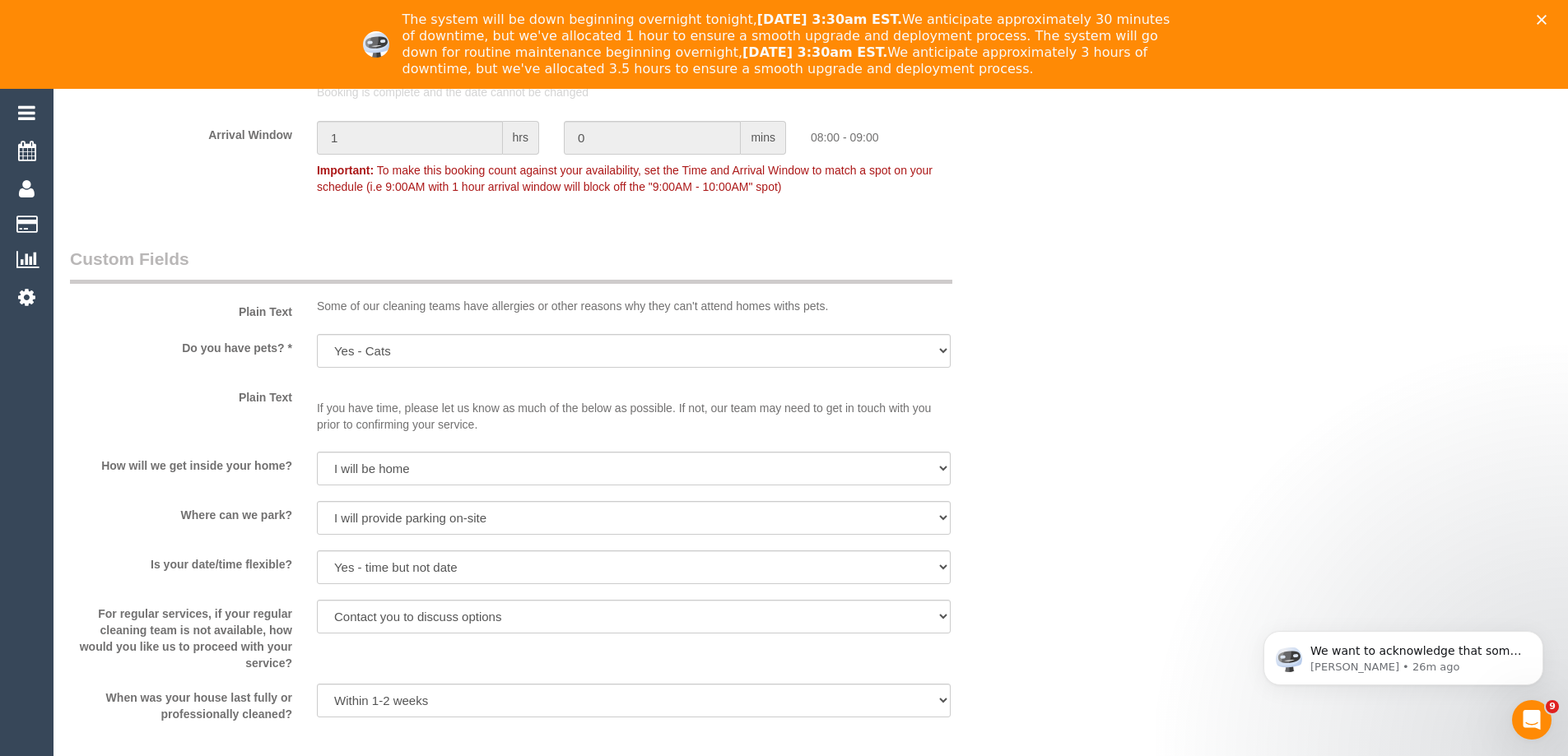
select select "object:1565"
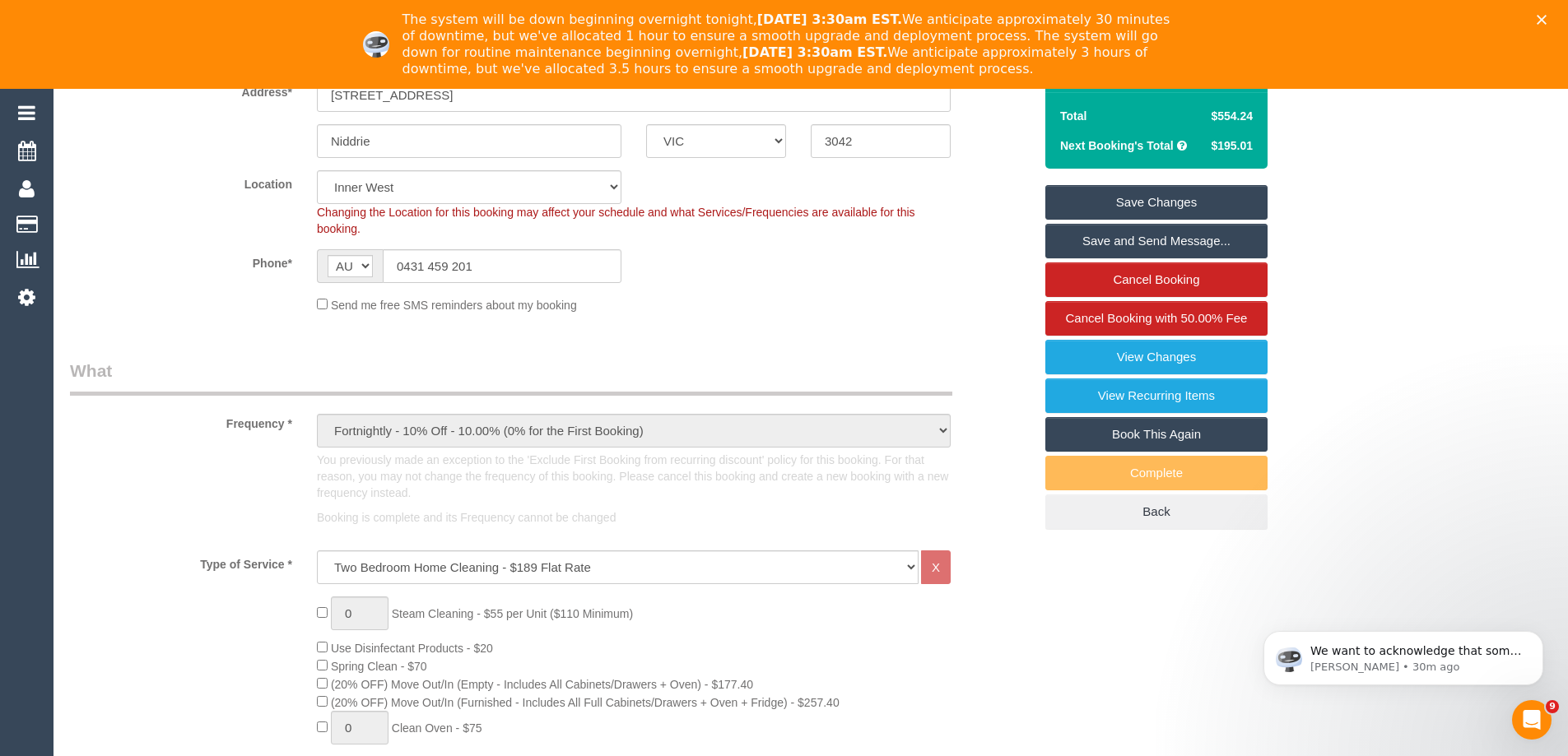
scroll to position [0, 0]
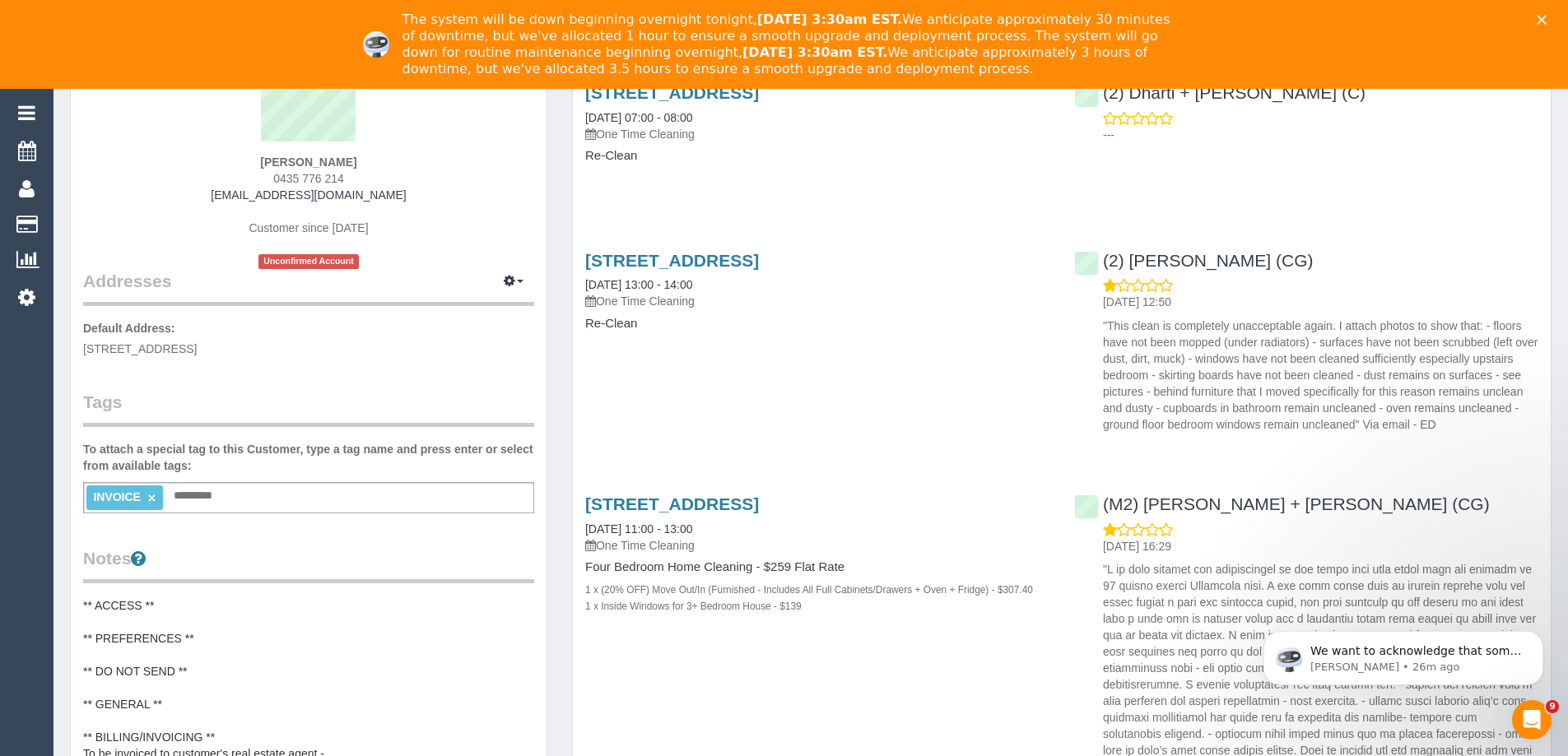
scroll to position [411, 0]
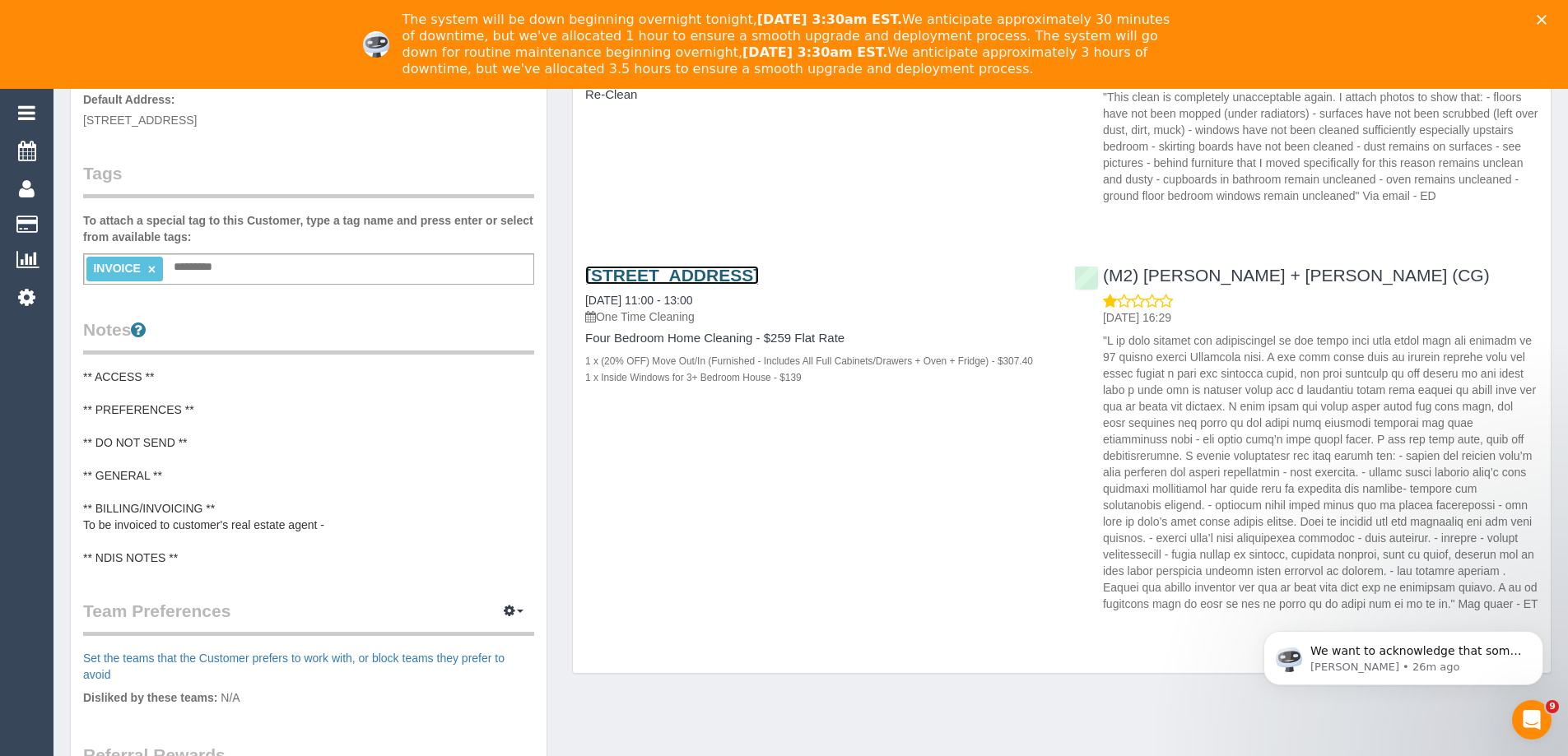
click at [759, 277] on link "87 Barkly Street, Brunswick East, VIC 3057" at bounding box center [672, 275] width 173 height 19
drag, startPoint x: 1328, startPoint y: 283, endPoint x: 1171, endPoint y: 299, distance: 157.8
click at [1103, 271] on div "(M2) Akila + Tehan (CG) 08/09/2025 16:29" at bounding box center [1307, 436] width 489 height 368
copy link "(M2) Akila + Tehan (CG)"
click at [558, 284] on div "Customer Info Edit Contact Info Send Message Email Preferences Special Sales Ta…" at bounding box center [308, 378] width 502 height 1281
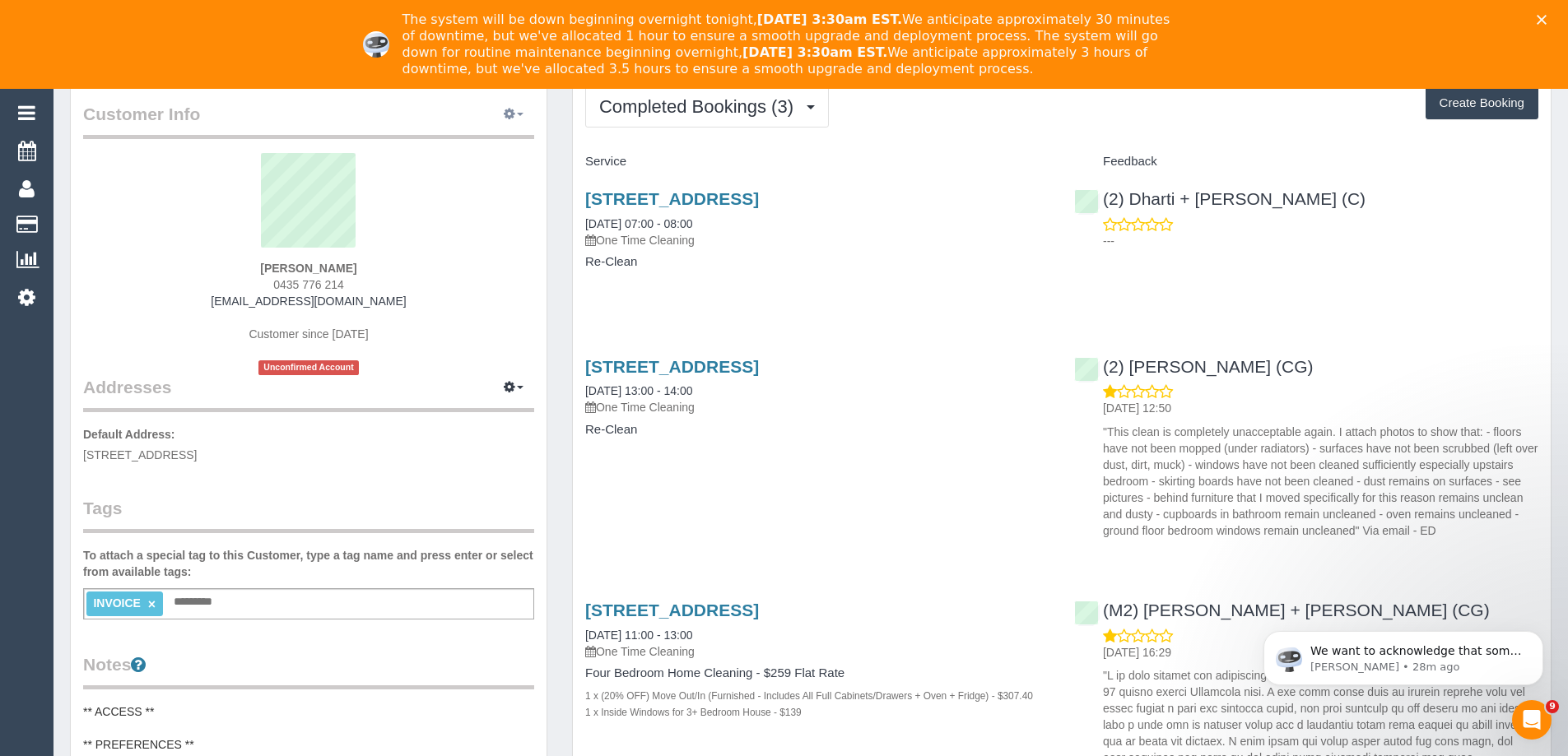
scroll to position [0, 0]
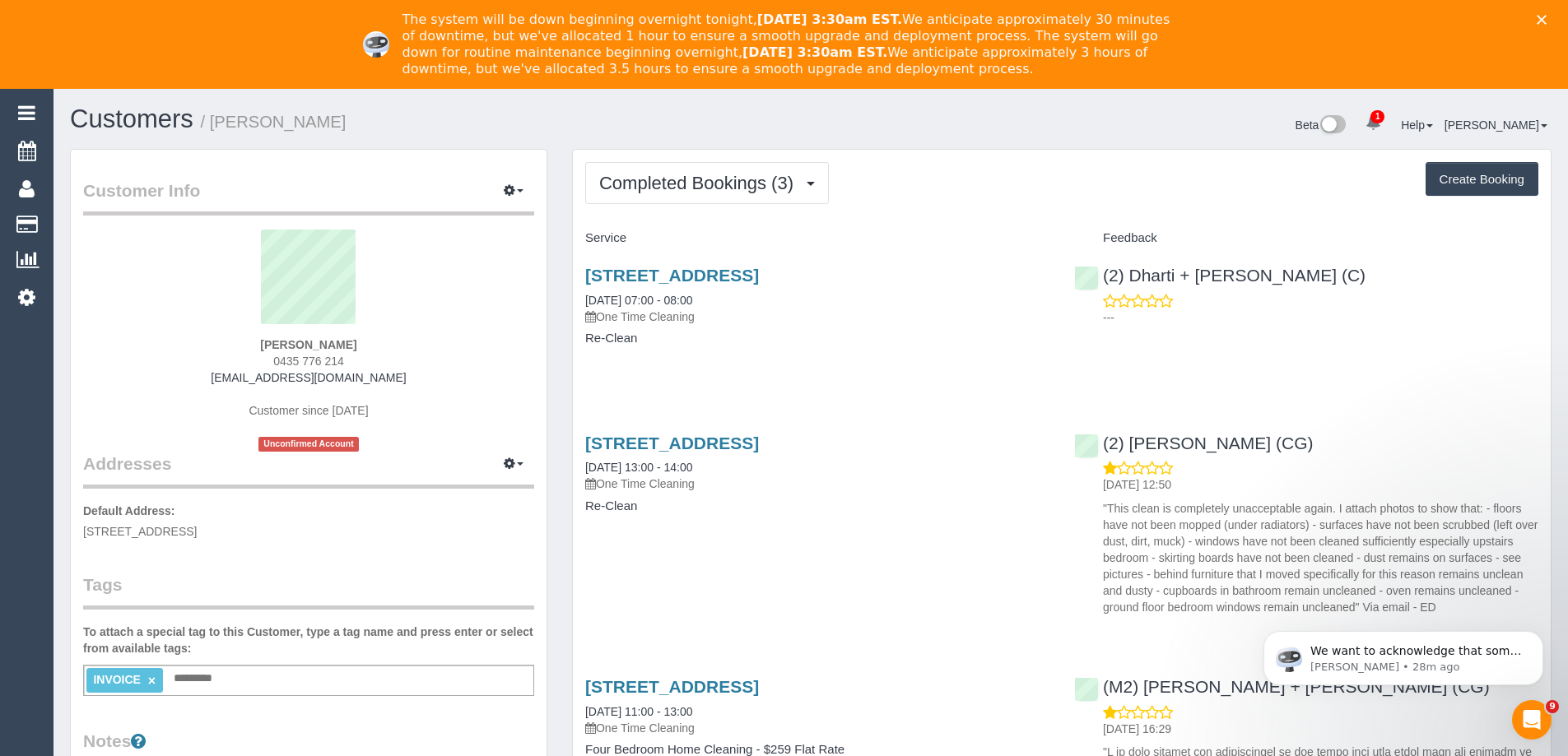
drag, startPoint x: 307, startPoint y: 126, endPoint x: 214, endPoint y: 129, distance: 93.0
click at [214, 129] on h1 "Customers / Harriet Bell" at bounding box center [434, 118] width 729 height 28
copy small "Harriet Bell"
drag, startPoint x: 963, startPoint y: 272, endPoint x: 586, endPoint y: 280, distance: 377.1
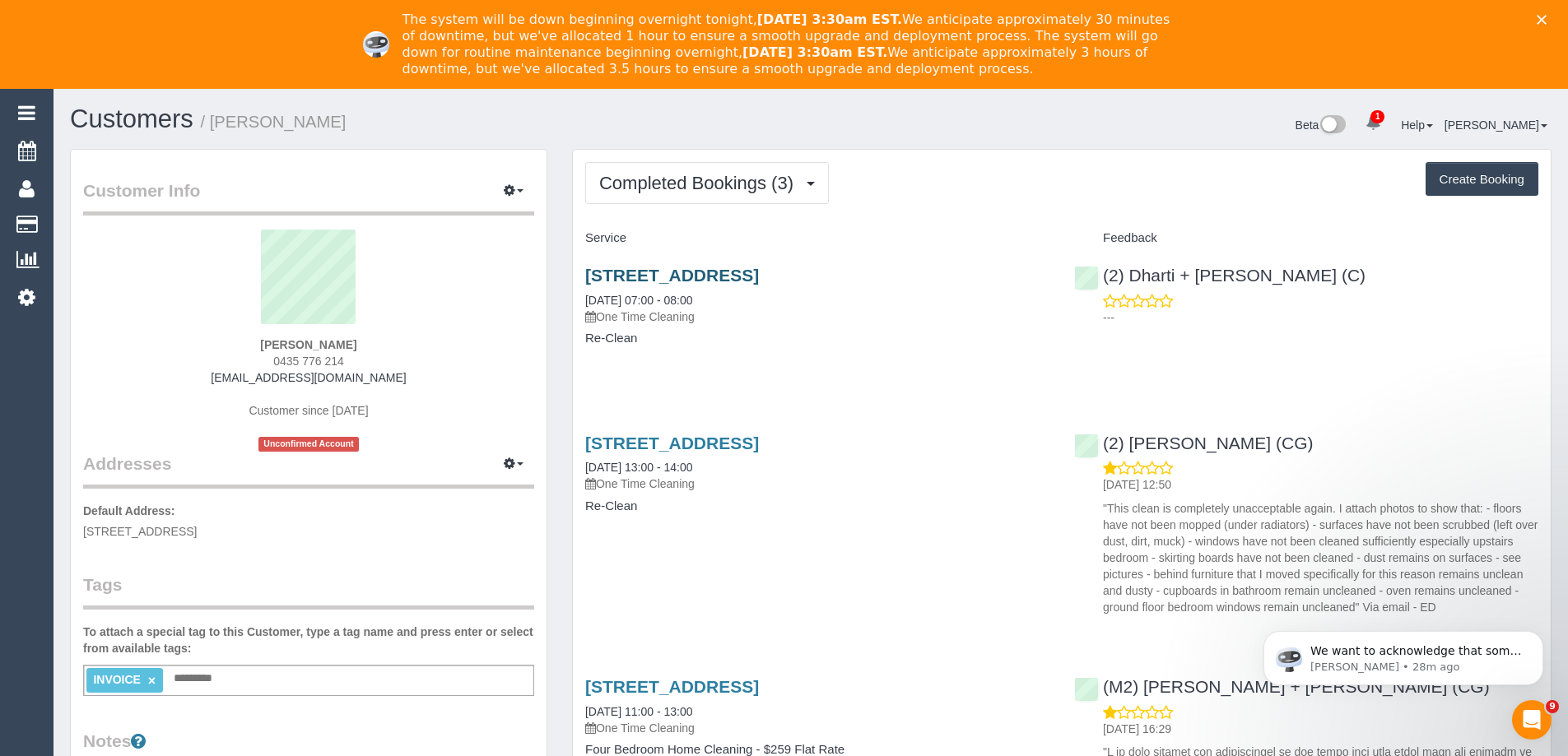
click at [586, 280] on h3 "87 Barkly Street, Brunswick East, VIC 3057" at bounding box center [817, 275] width 465 height 19
copy link "87 Barkly Street, Brunswick East, VIC 3057"
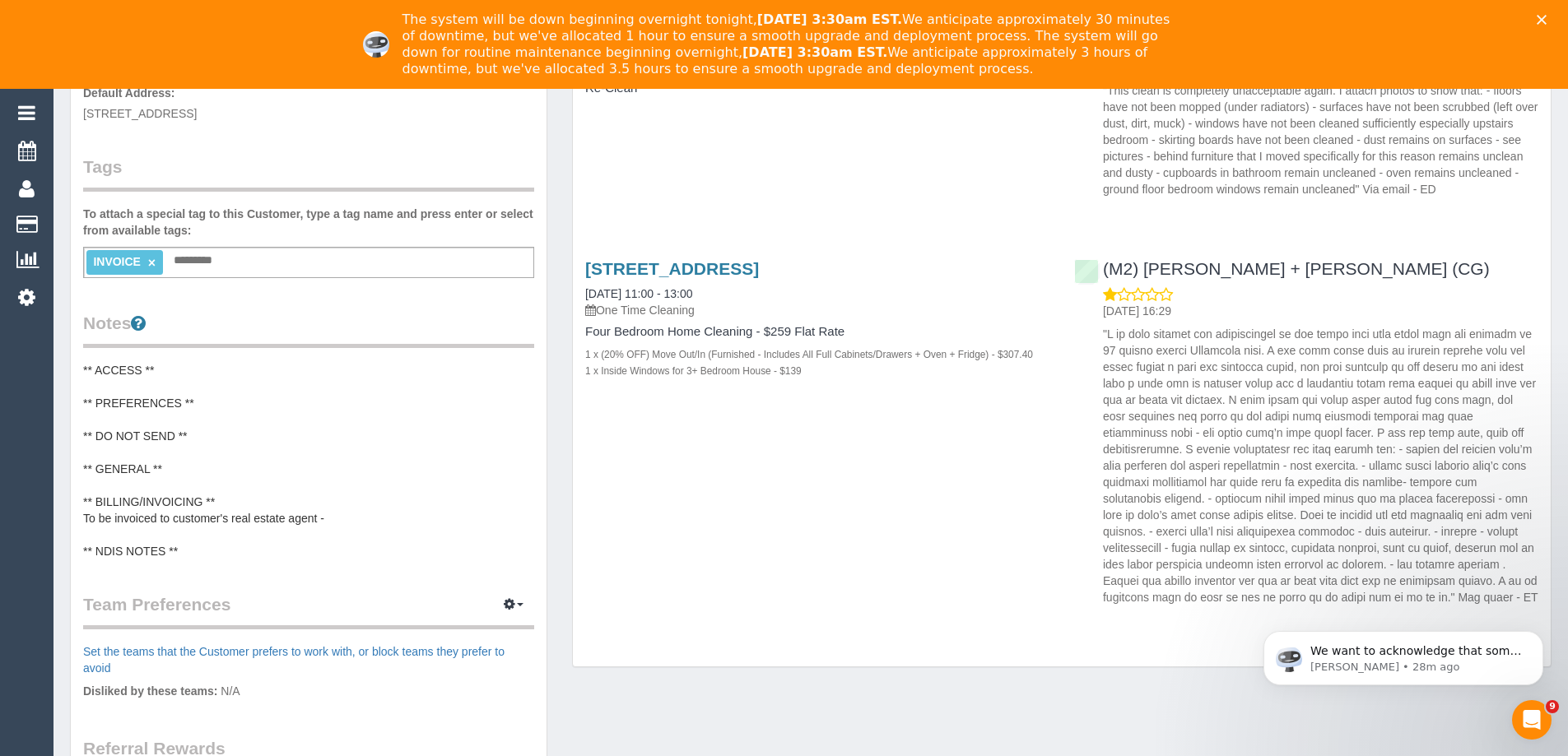
scroll to position [494, 0]
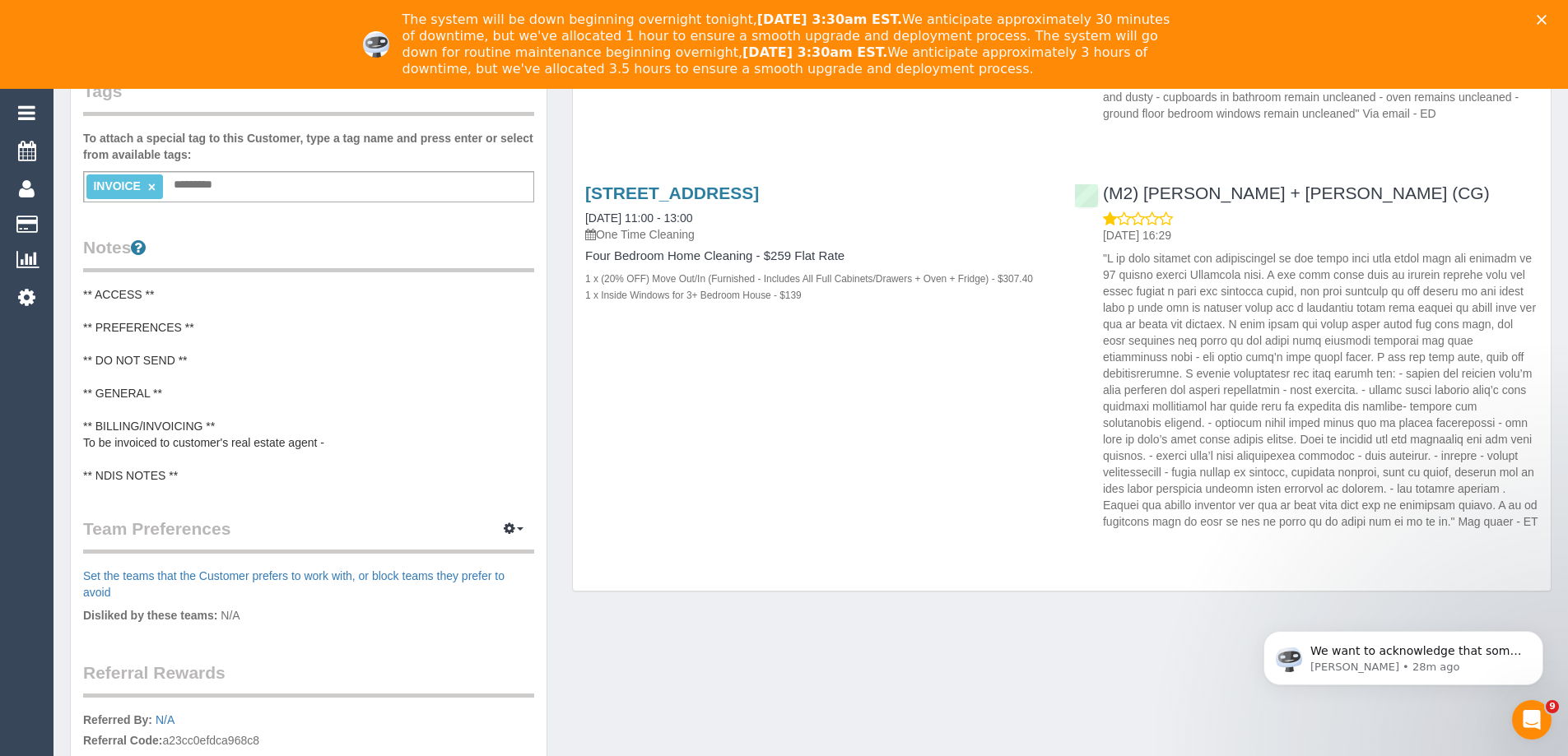
click at [559, 251] on div "Completed Bookings (3) Completed Bookings (3) Upcoming Bookings (0) Cancelled B…" at bounding box center [1061, 131] width 1004 height 952
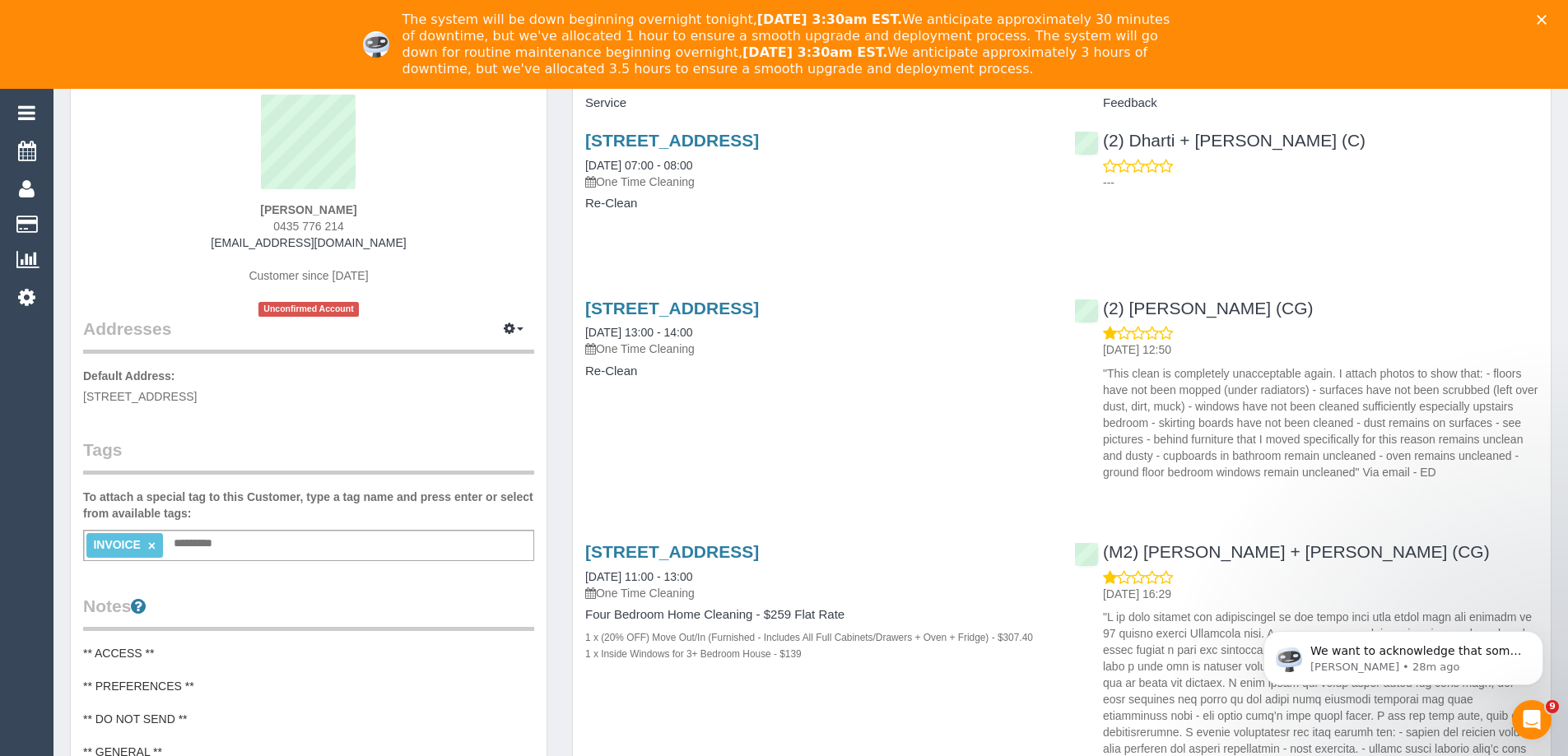
scroll to position [0, 0]
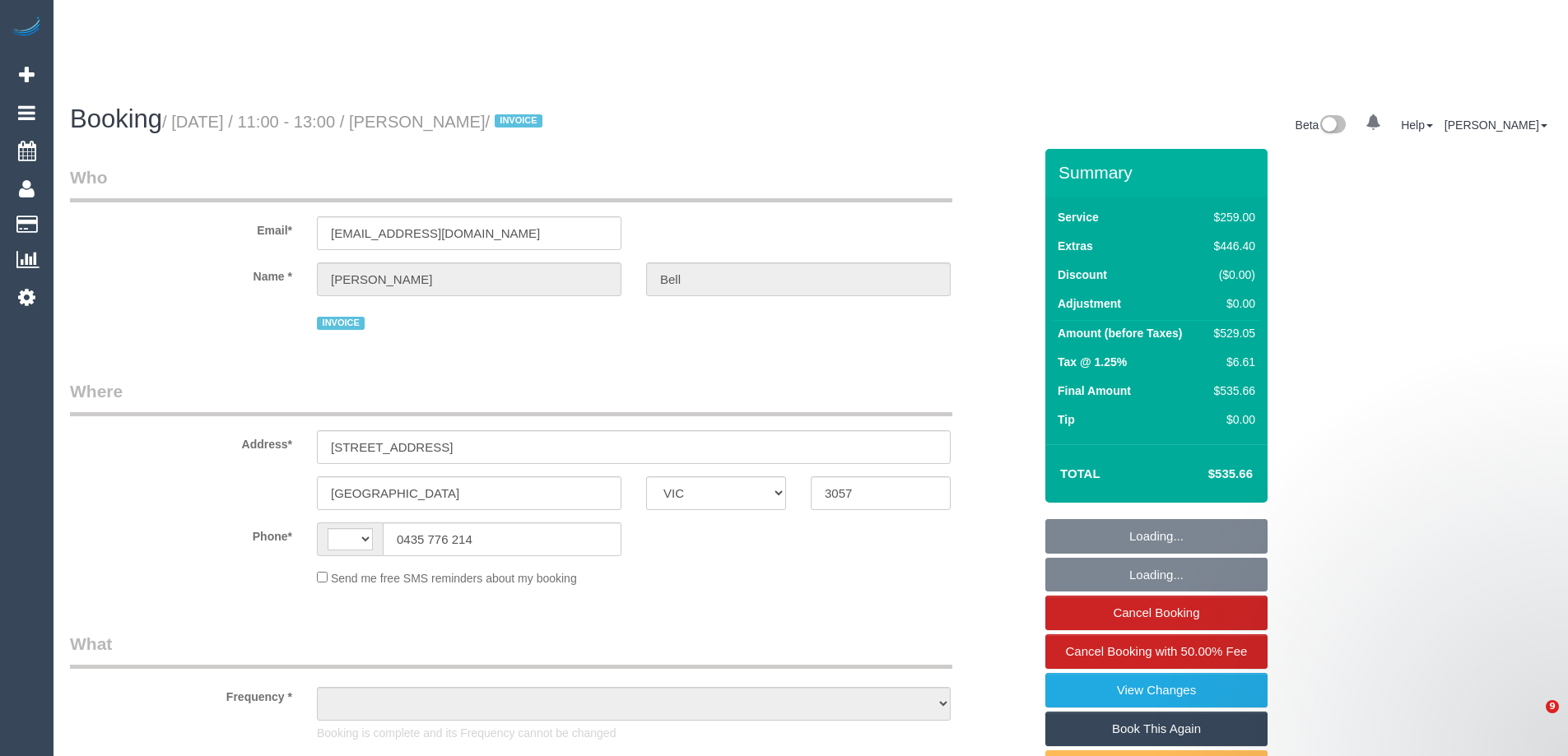
select select "VIC"
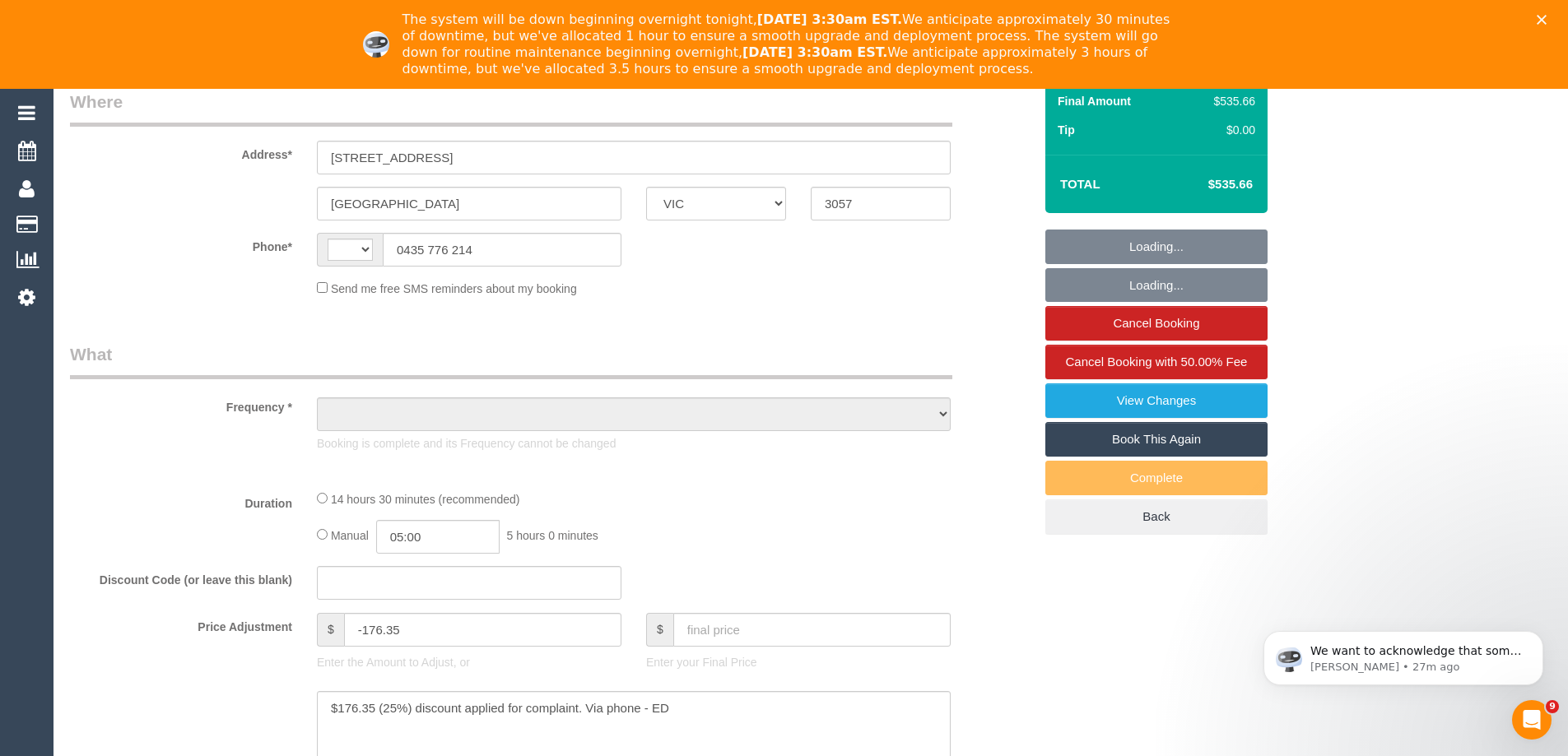
scroll to position [737, 0]
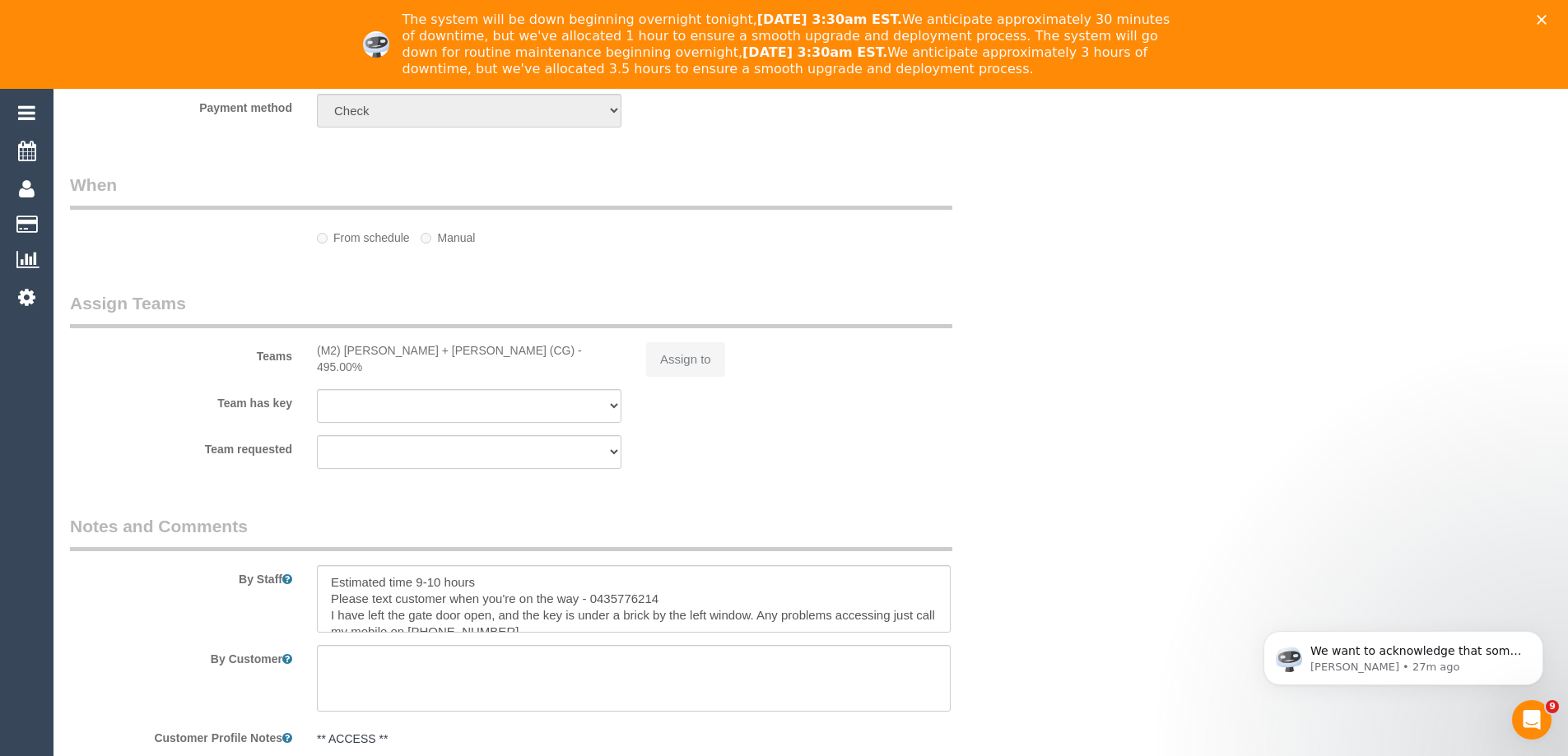
select select "object:717"
select select "string:AU"
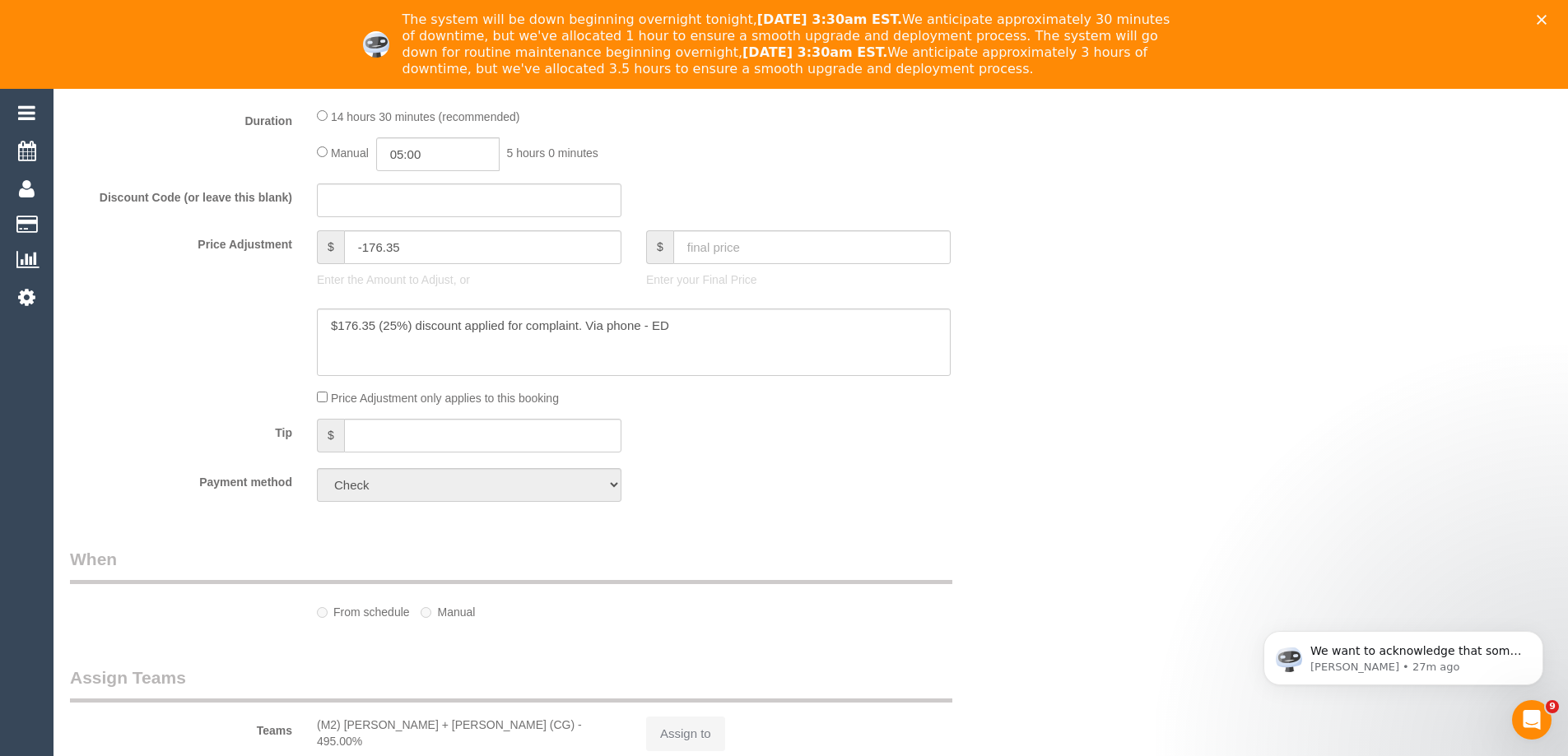
select select "number:28"
select select "number:14"
select select "number:19"
select select "number:36"
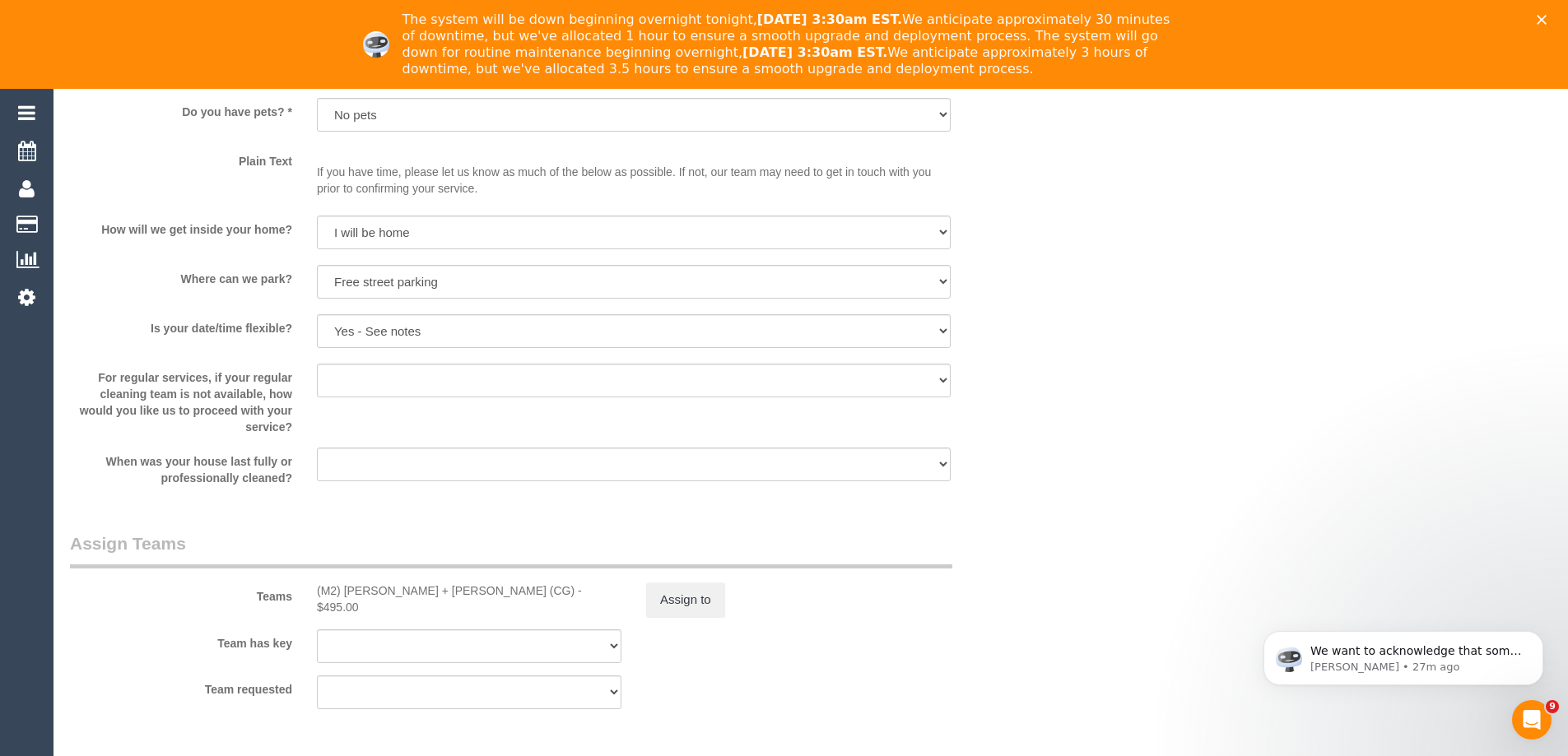
scroll to position [2382, 0]
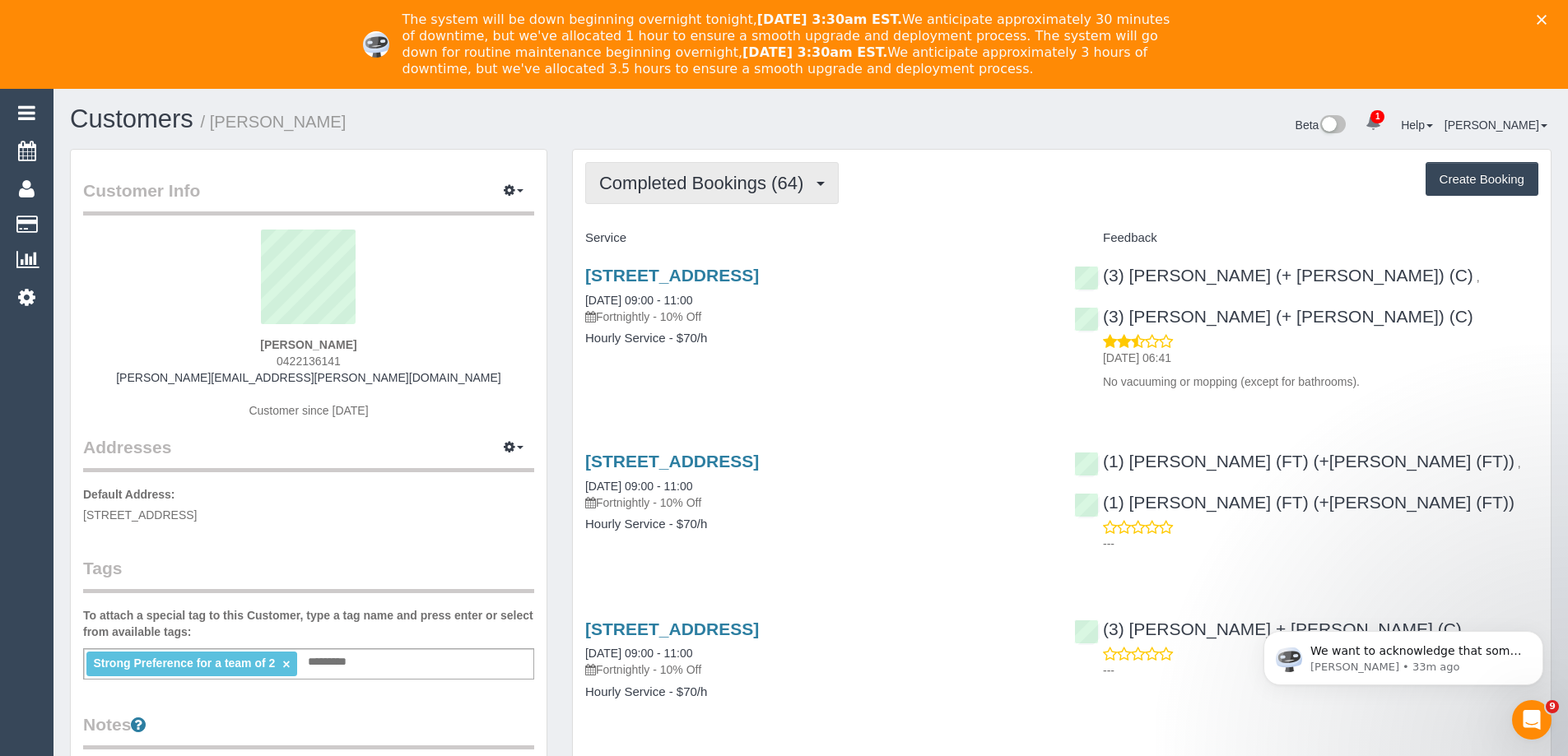
click at [735, 179] on span "Completed Bookings (64)" at bounding box center [705, 183] width 212 height 20
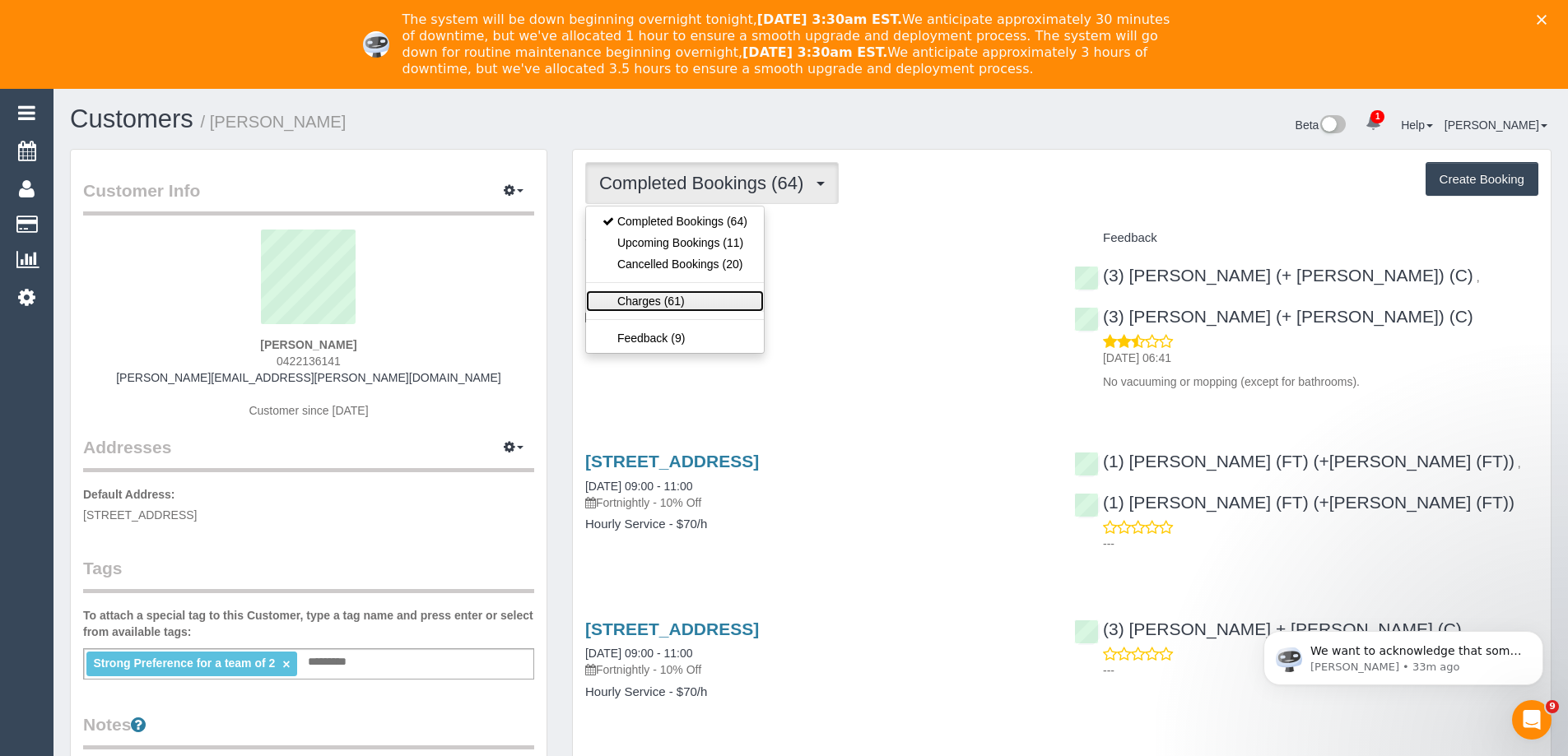
click at [685, 299] on link "Charges (61)" at bounding box center [675, 300] width 178 height 21
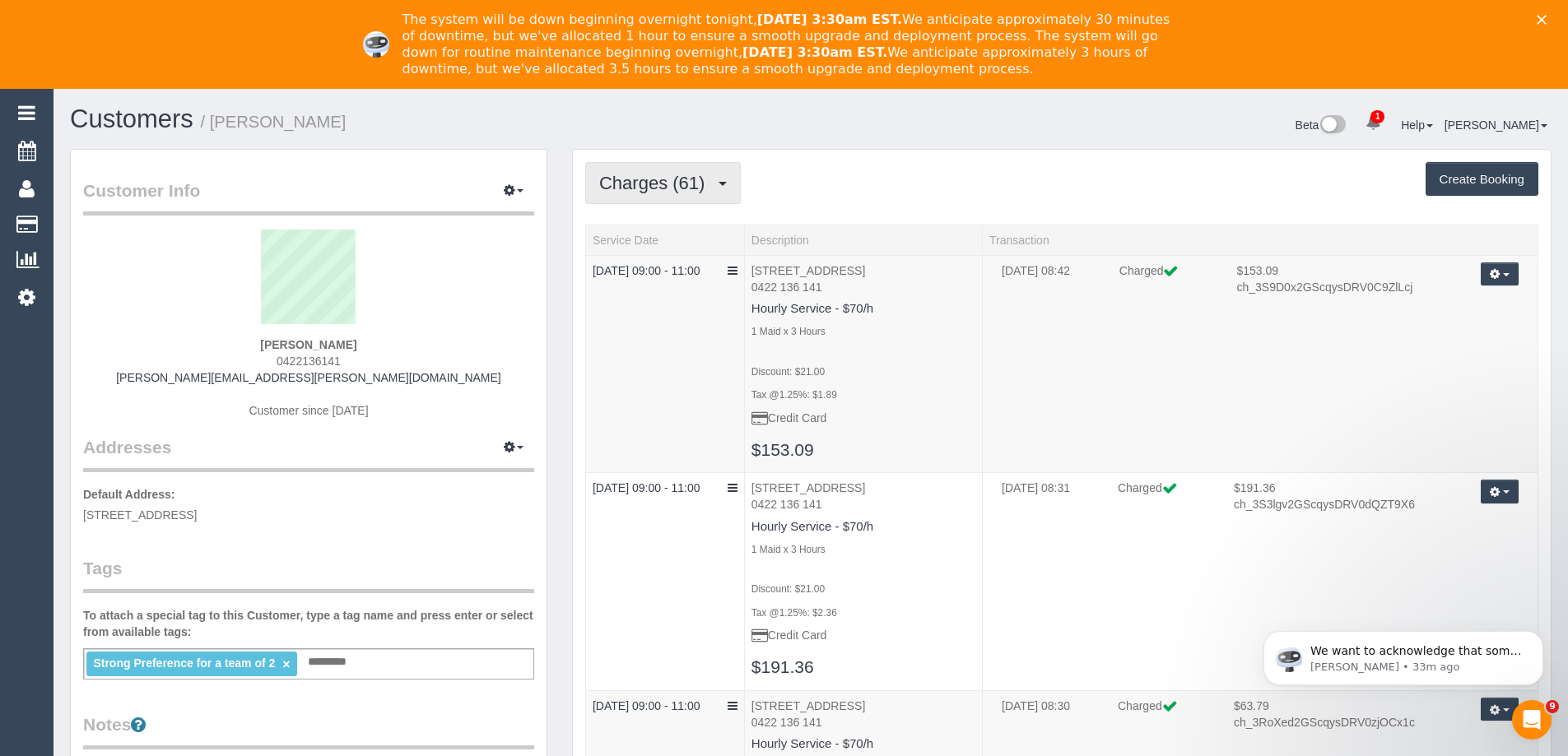
click at [658, 178] on span "Charges (61)" at bounding box center [656, 183] width 113 height 20
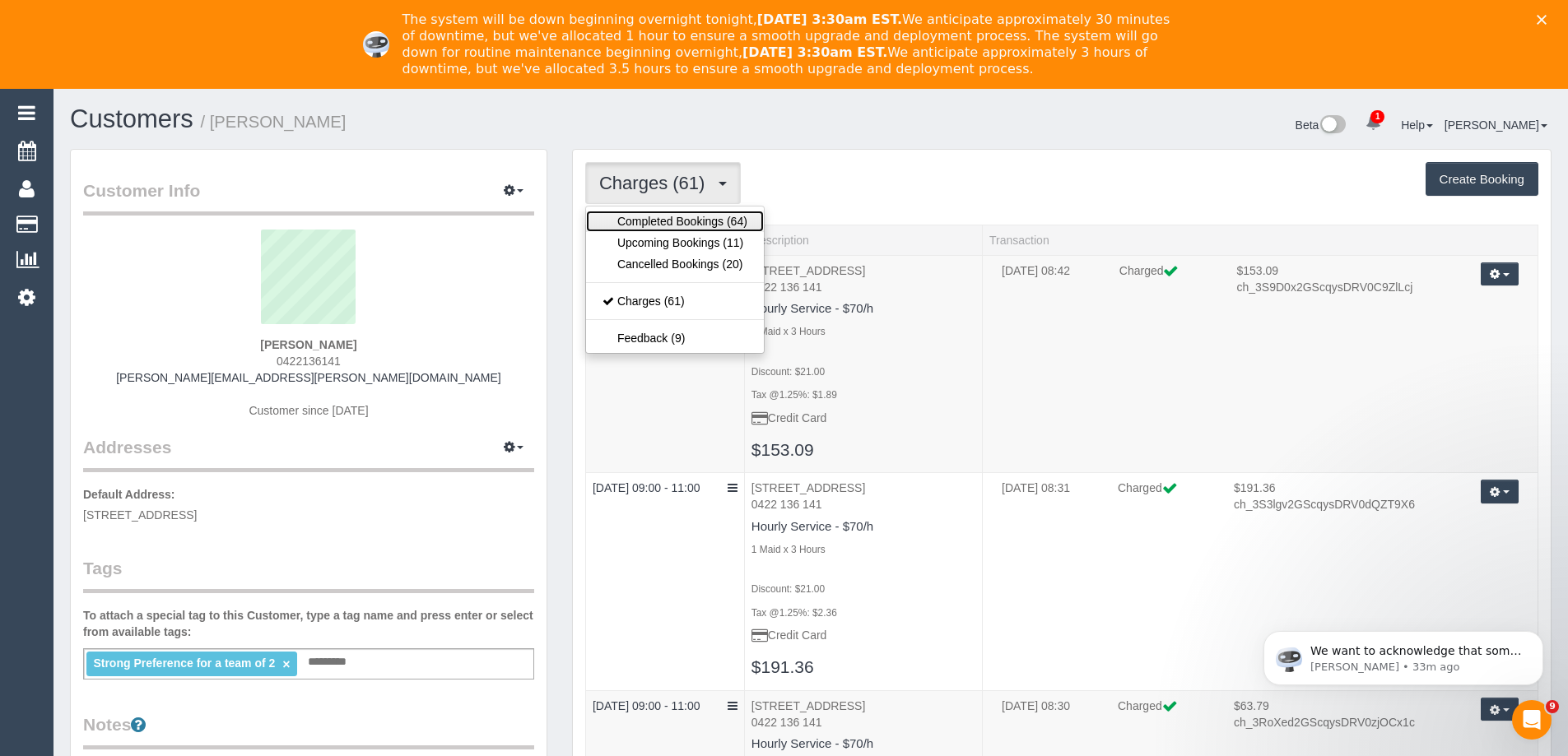
click at [650, 218] on link "Completed Bookings (64)" at bounding box center [675, 221] width 178 height 21
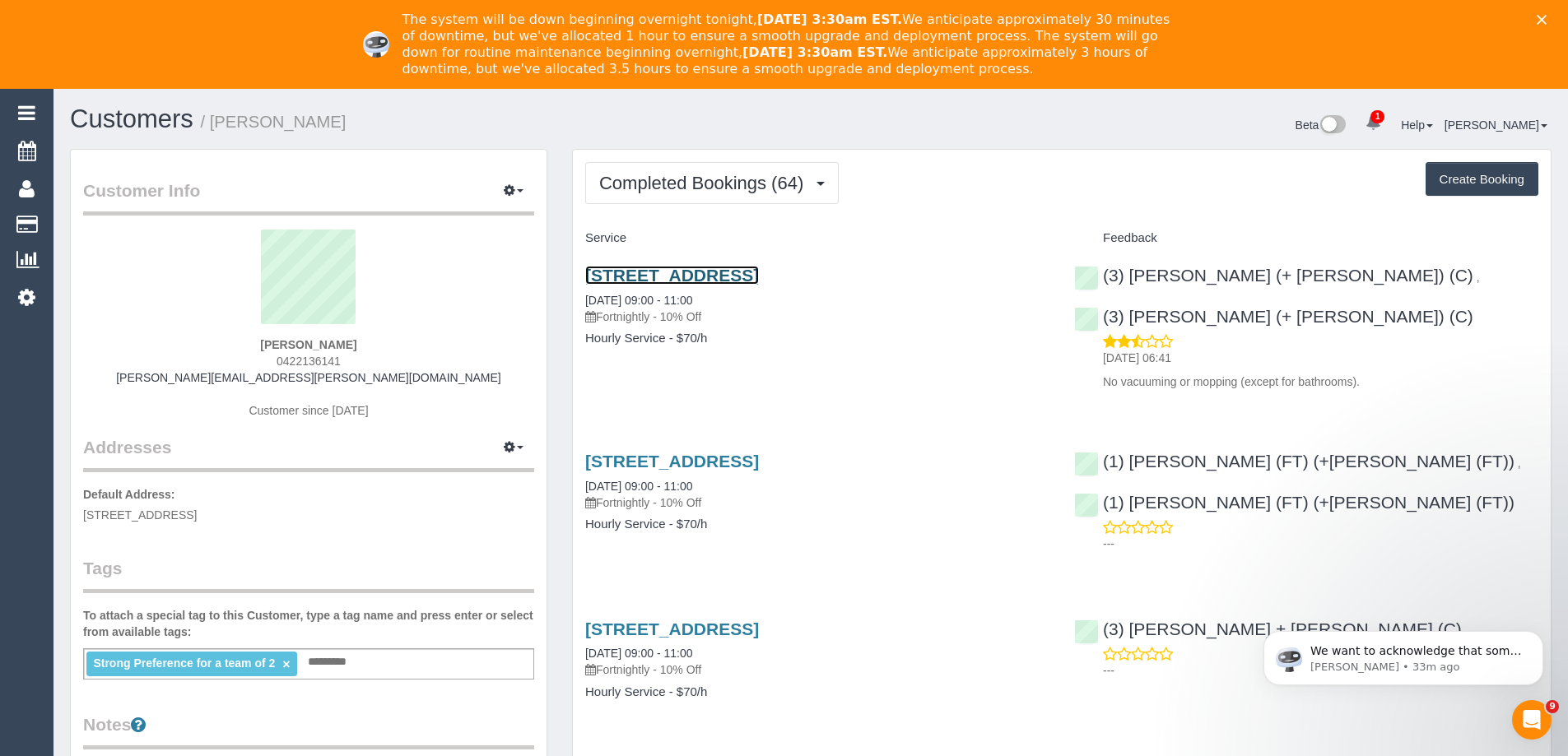
click at [653, 275] on link "[STREET_ADDRESS]" at bounding box center [672, 275] width 173 height 19
click at [663, 178] on span "Completed Bookings (64)" at bounding box center [705, 183] width 212 height 20
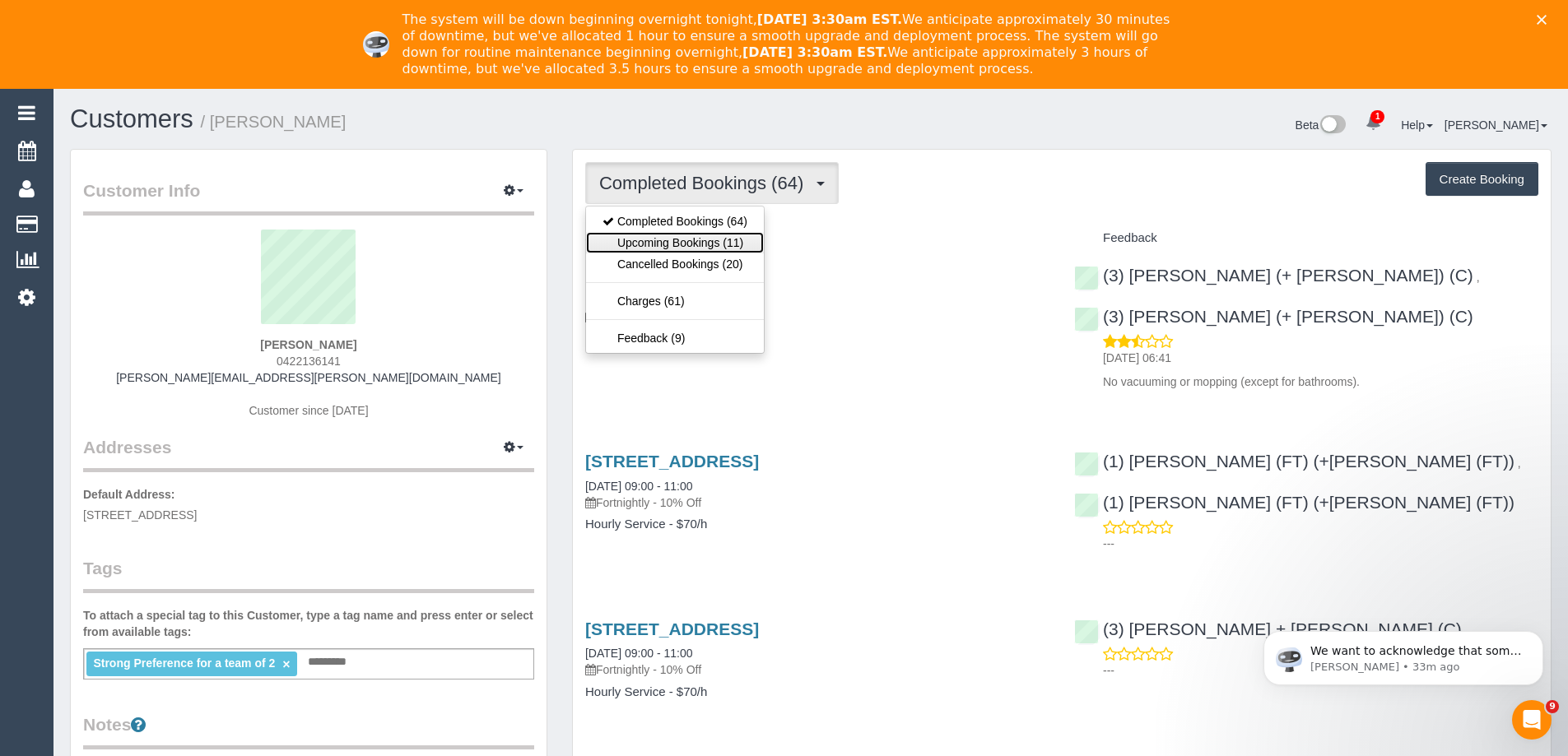
click at [685, 240] on link "Upcoming Bookings (11)" at bounding box center [675, 242] width 178 height 21
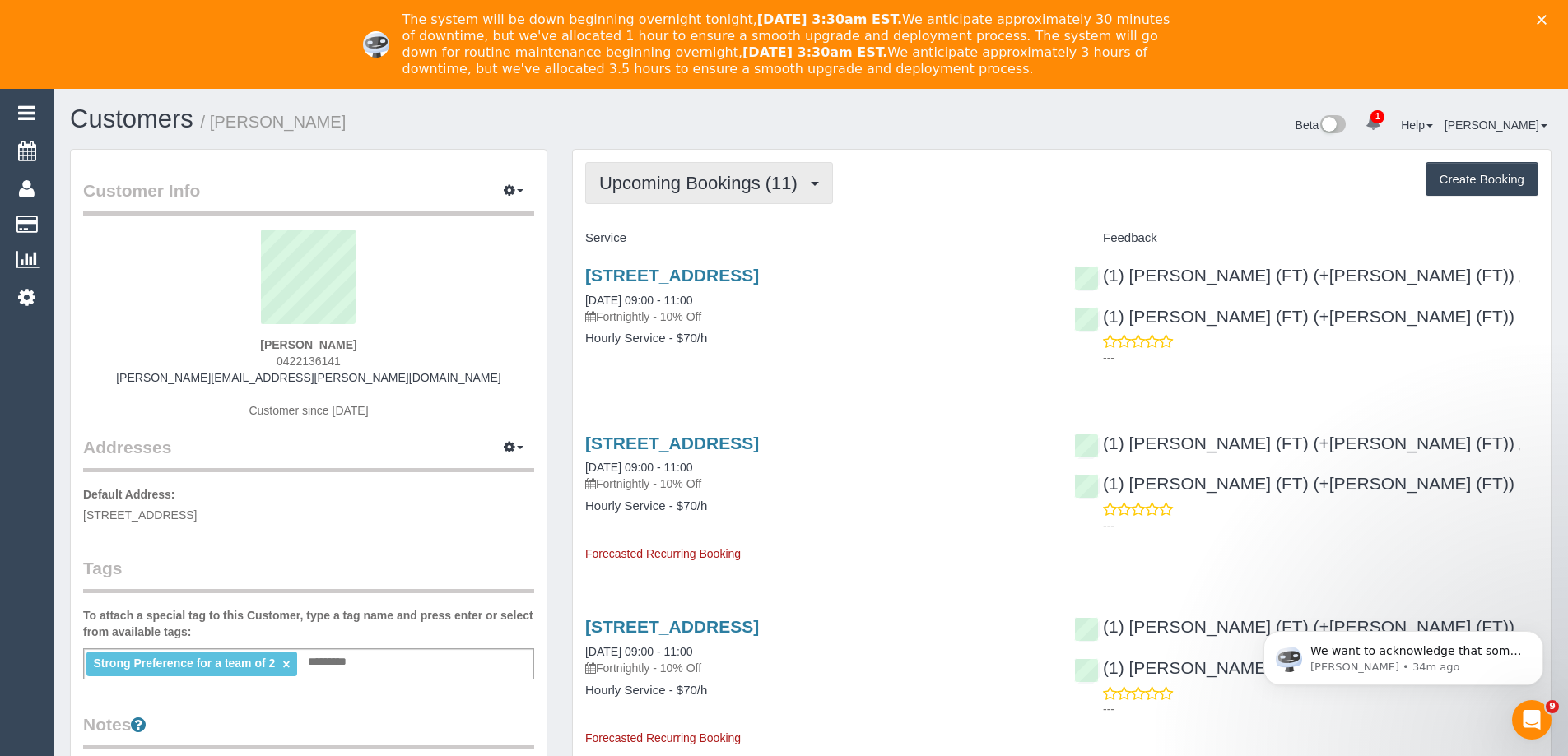
click at [729, 175] on span "Upcoming Bookings (11)" at bounding box center [702, 183] width 206 height 20
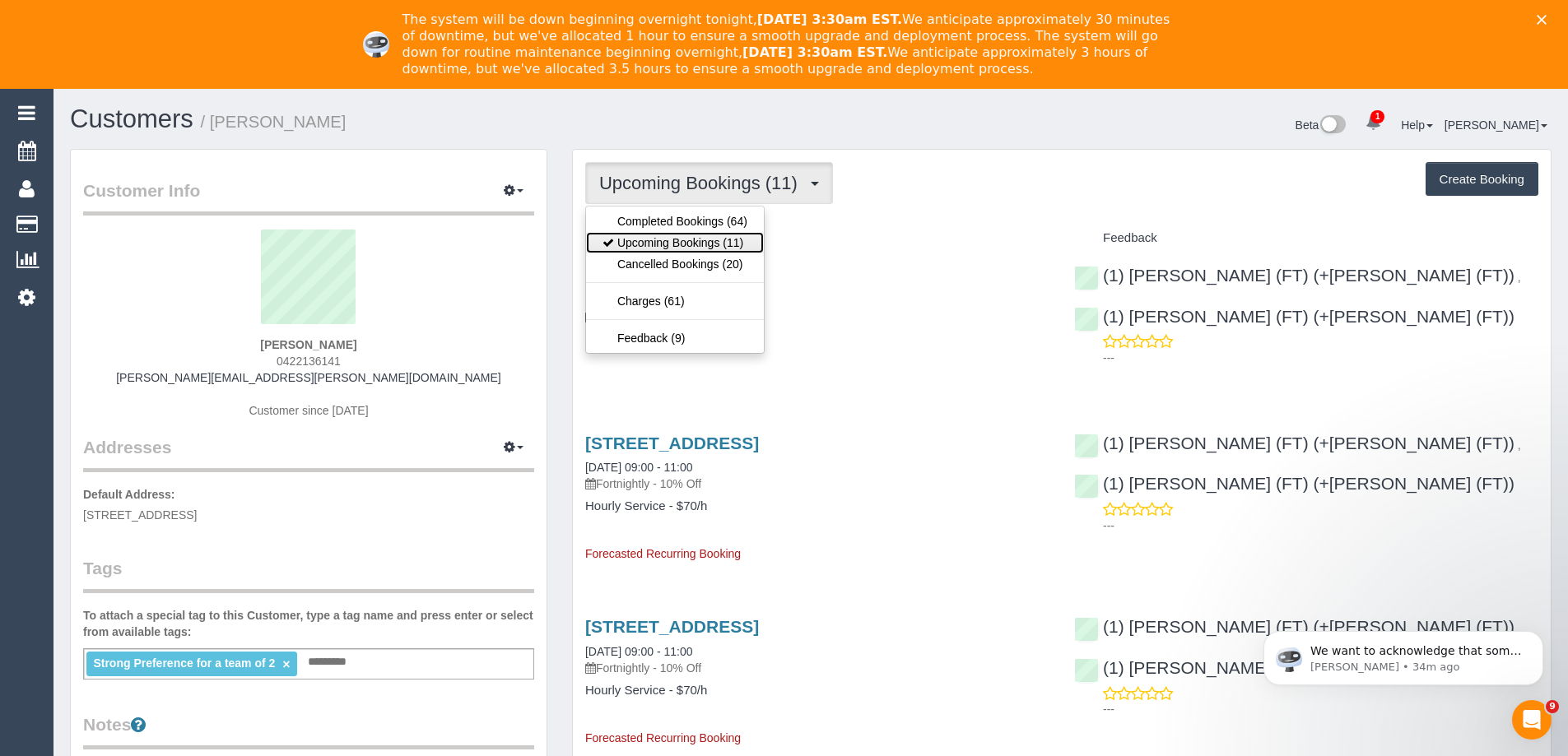
click at [696, 244] on link "Upcoming Bookings (11)" at bounding box center [675, 242] width 178 height 21
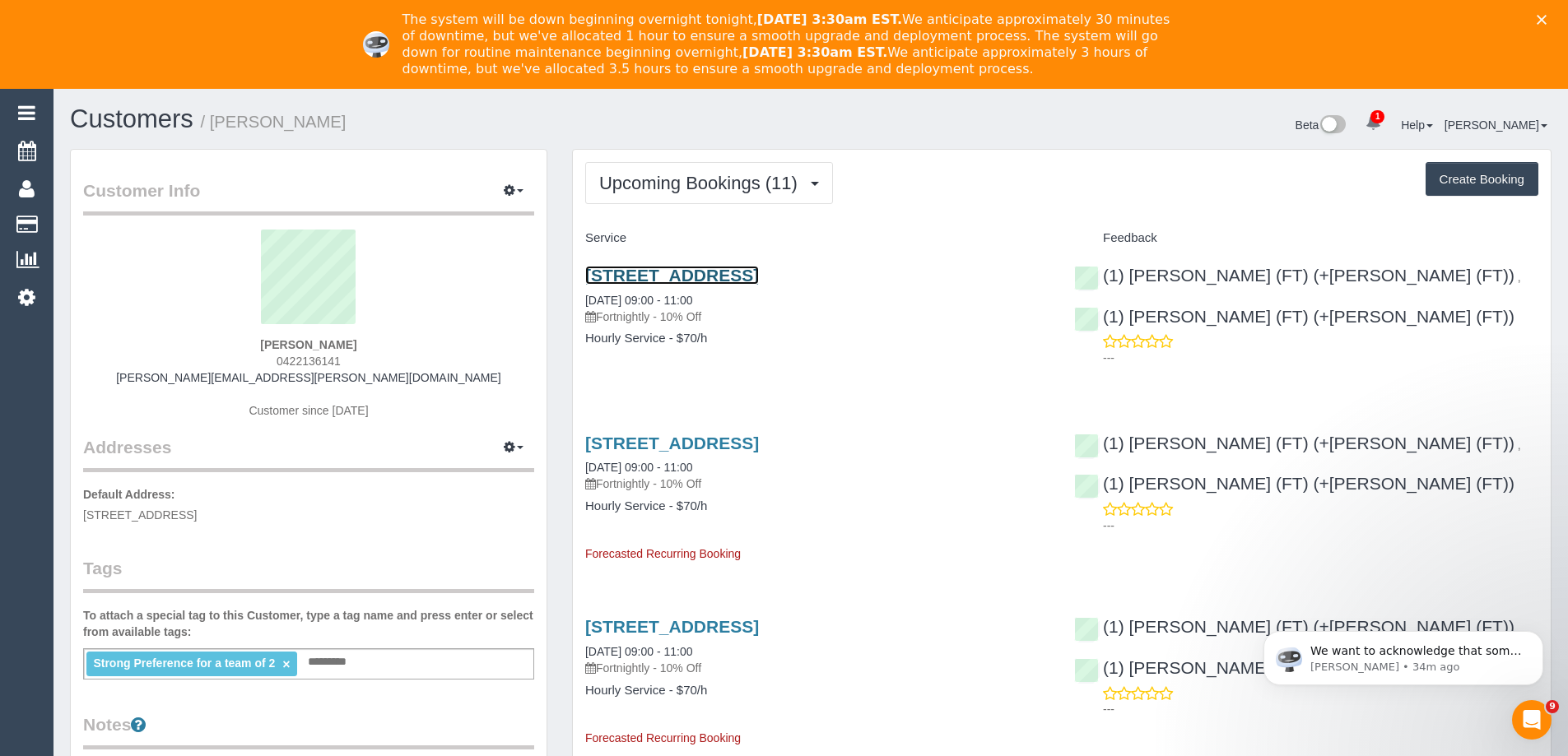
click at [655, 278] on link "9 Bent Street, Brunswick West, VIC 3055" at bounding box center [672, 275] width 173 height 19
click at [693, 169] on button "Upcoming Bookings (11)" at bounding box center [709, 184] width 248 height 42
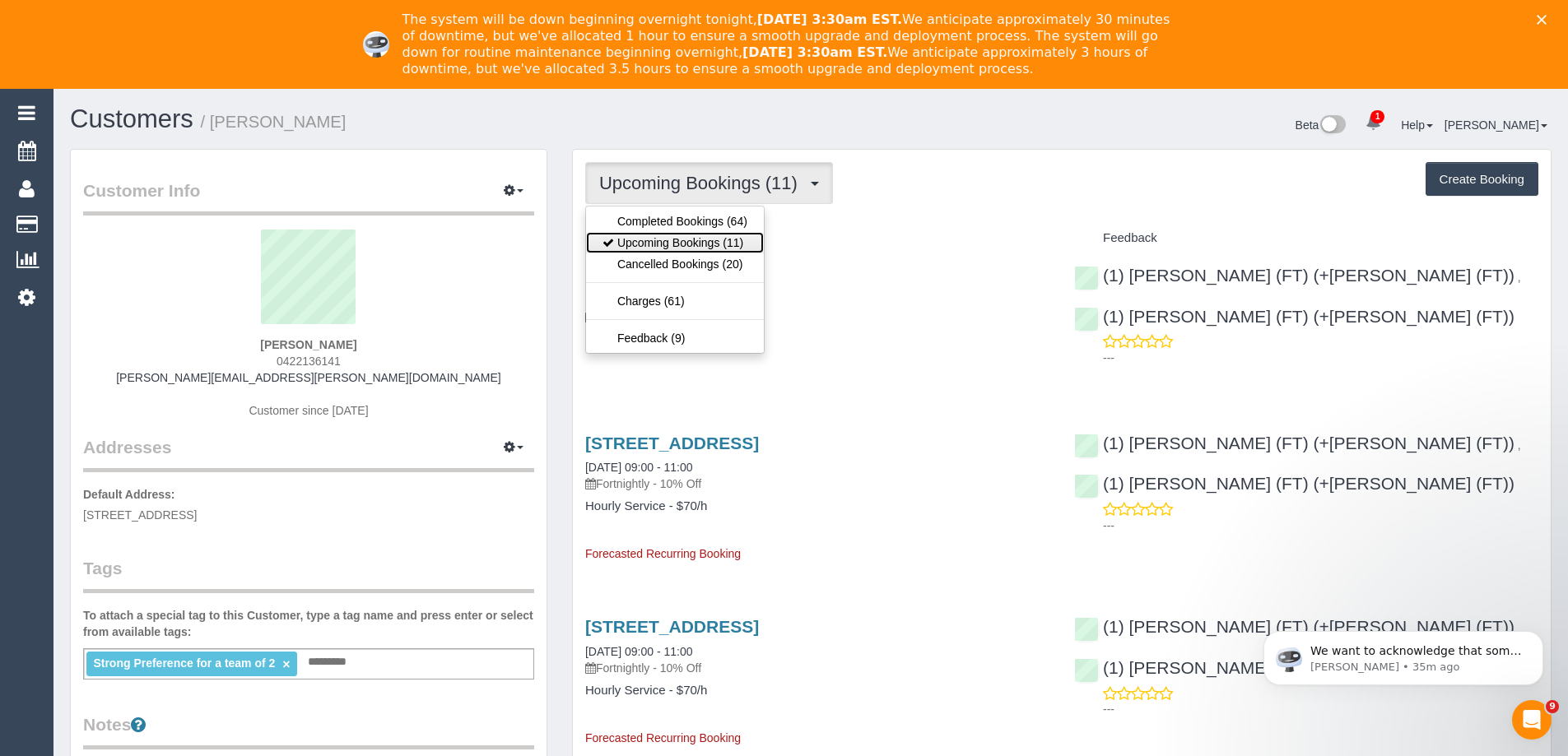
click at [684, 238] on link "Upcoming Bookings (11)" at bounding box center [675, 242] width 178 height 21
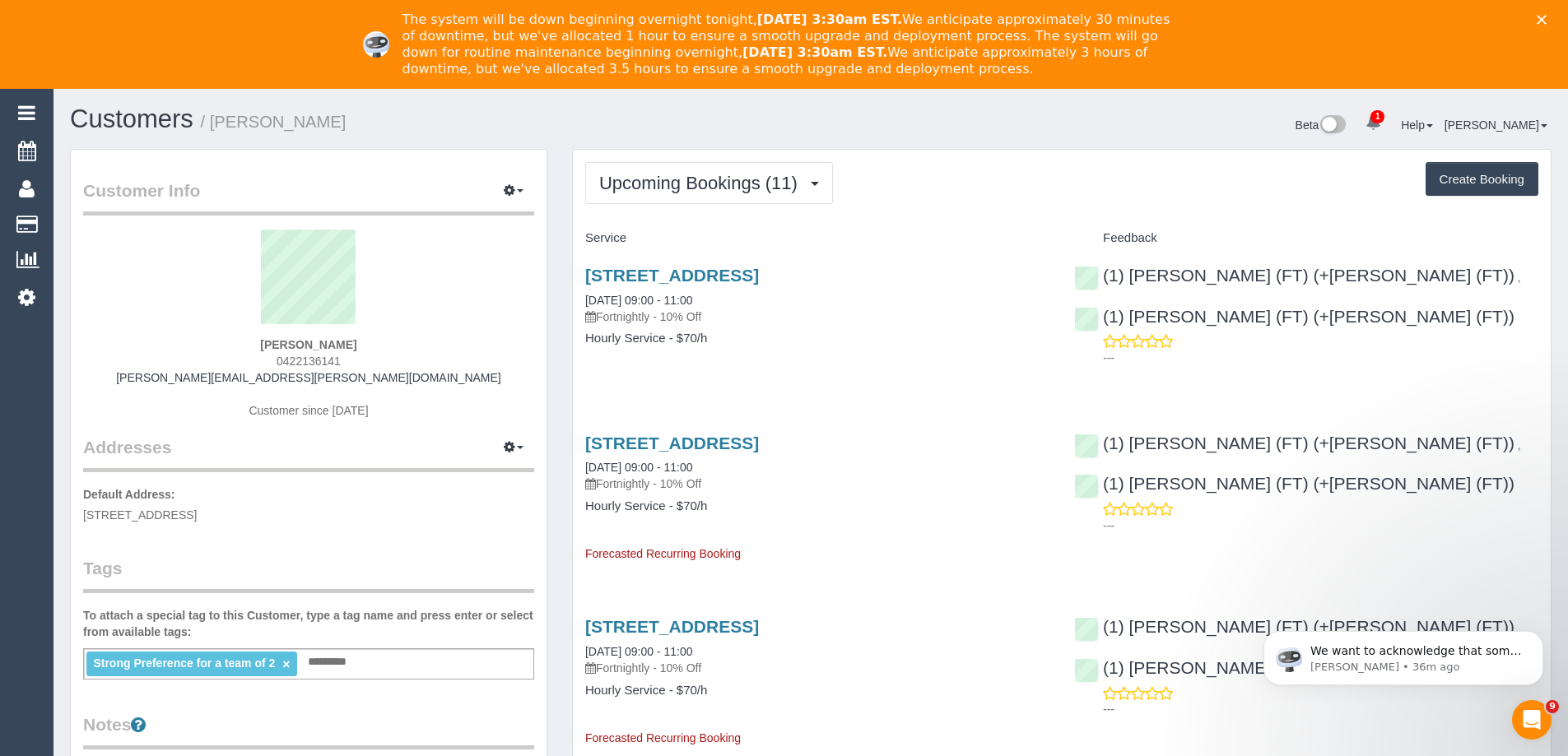
drag, startPoint x: 320, startPoint y: 123, endPoint x: 213, endPoint y: 123, distance: 107.0
click at [213, 123] on h1 "Customers / Tanya Davison" at bounding box center [434, 118] width 729 height 28
copy small "Tanya Davison"
click at [441, 128] on h1 "Customers / Tanya Davison" at bounding box center [434, 118] width 729 height 28
click at [363, 125] on h1 "Customers / Tanya Davison" at bounding box center [434, 118] width 729 height 28
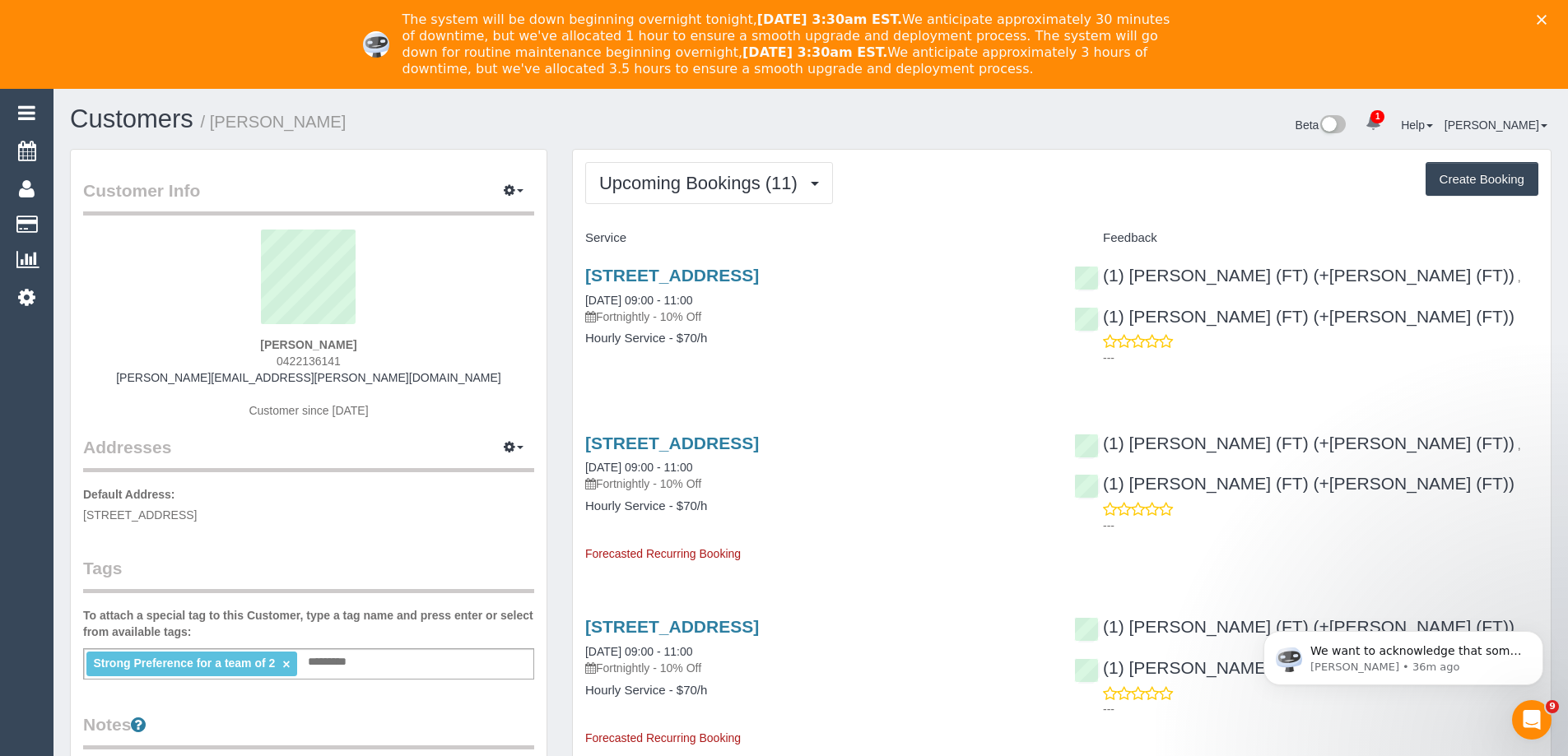
drag, startPoint x: 344, startPoint y: 121, endPoint x: 215, endPoint y: 120, distance: 129.0
click at [215, 120] on h1 "Customers / Tanya Davison" at bounding box center [434, 118] width 729 height 28
copy small "Tanya Davison"
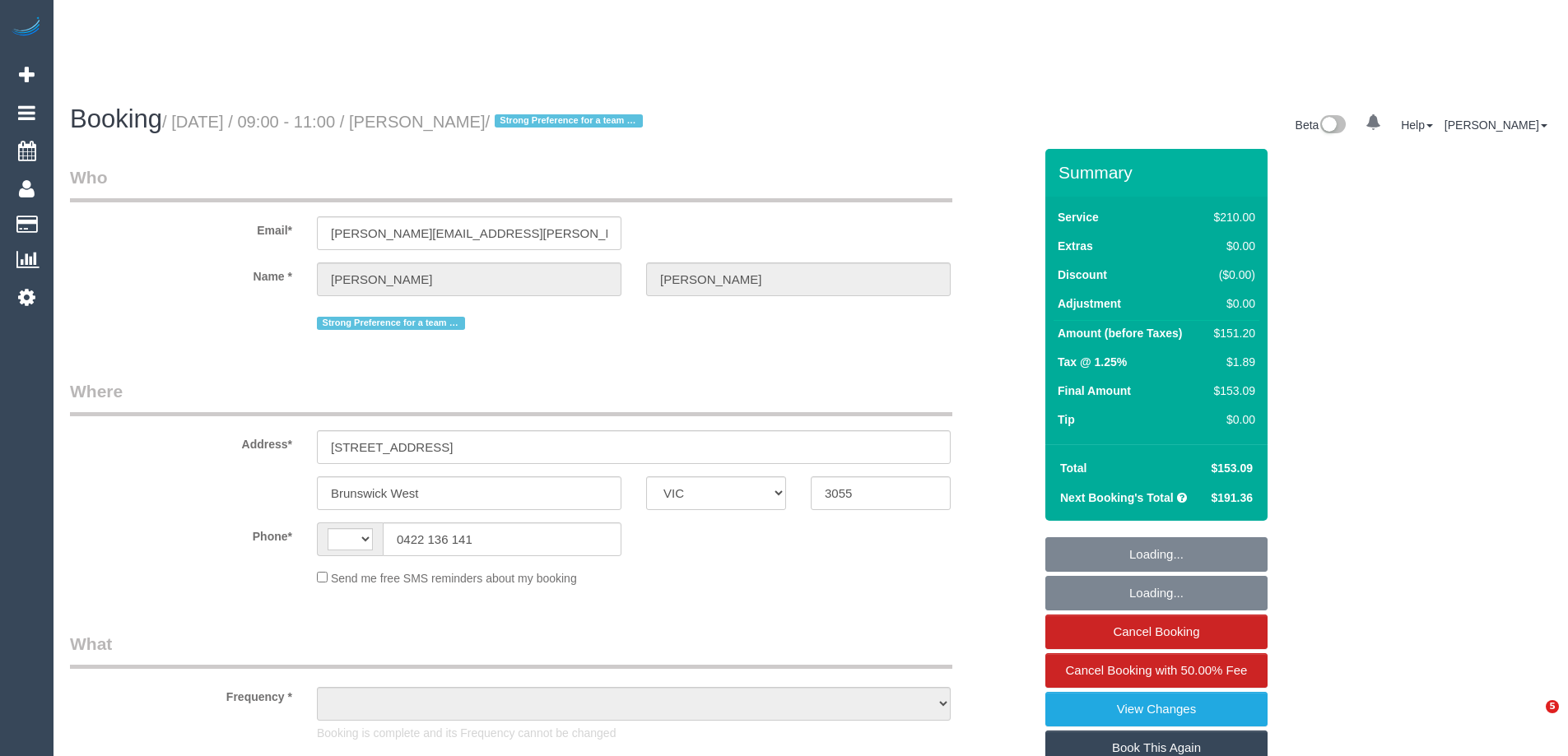
select select "VIC"
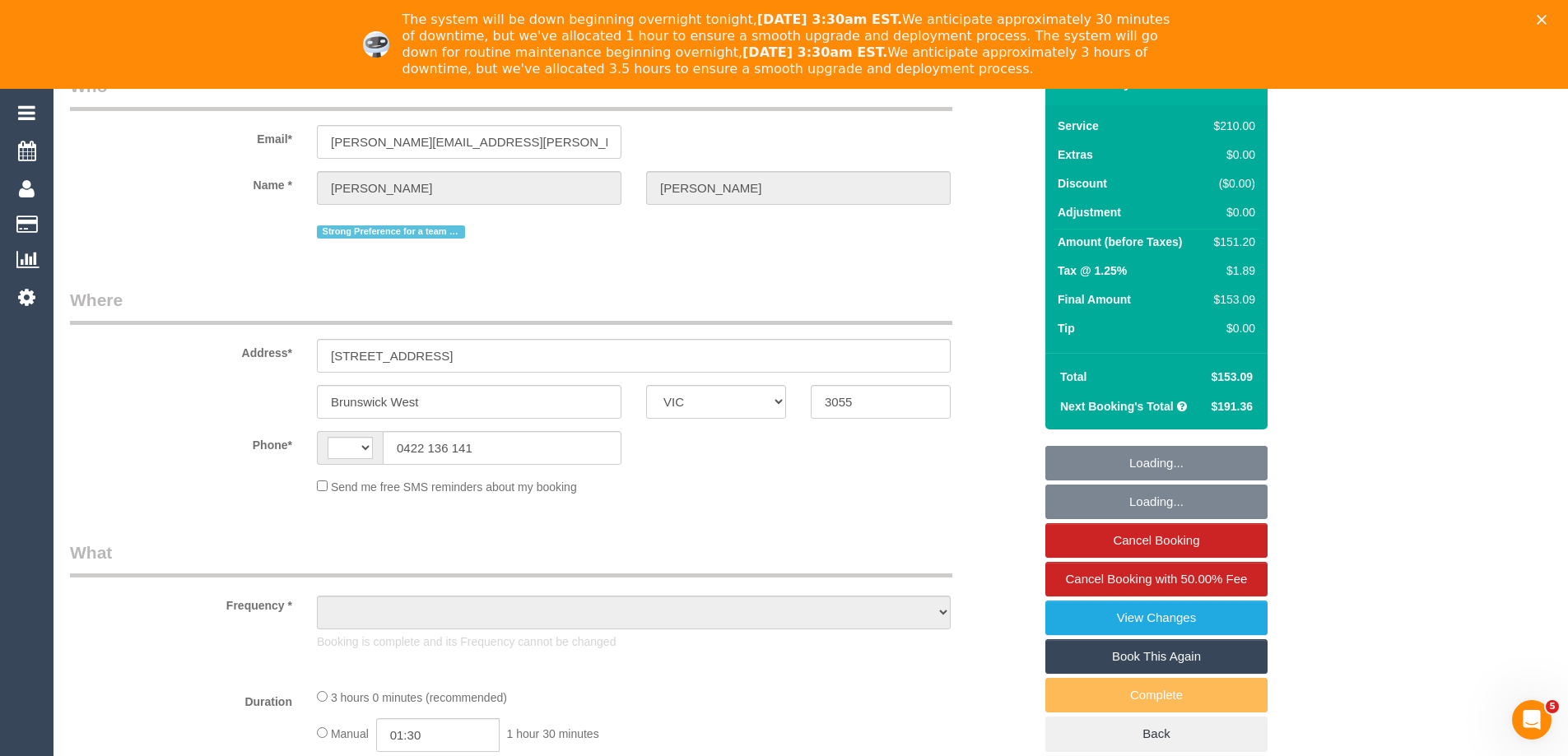
select select "string:AU"
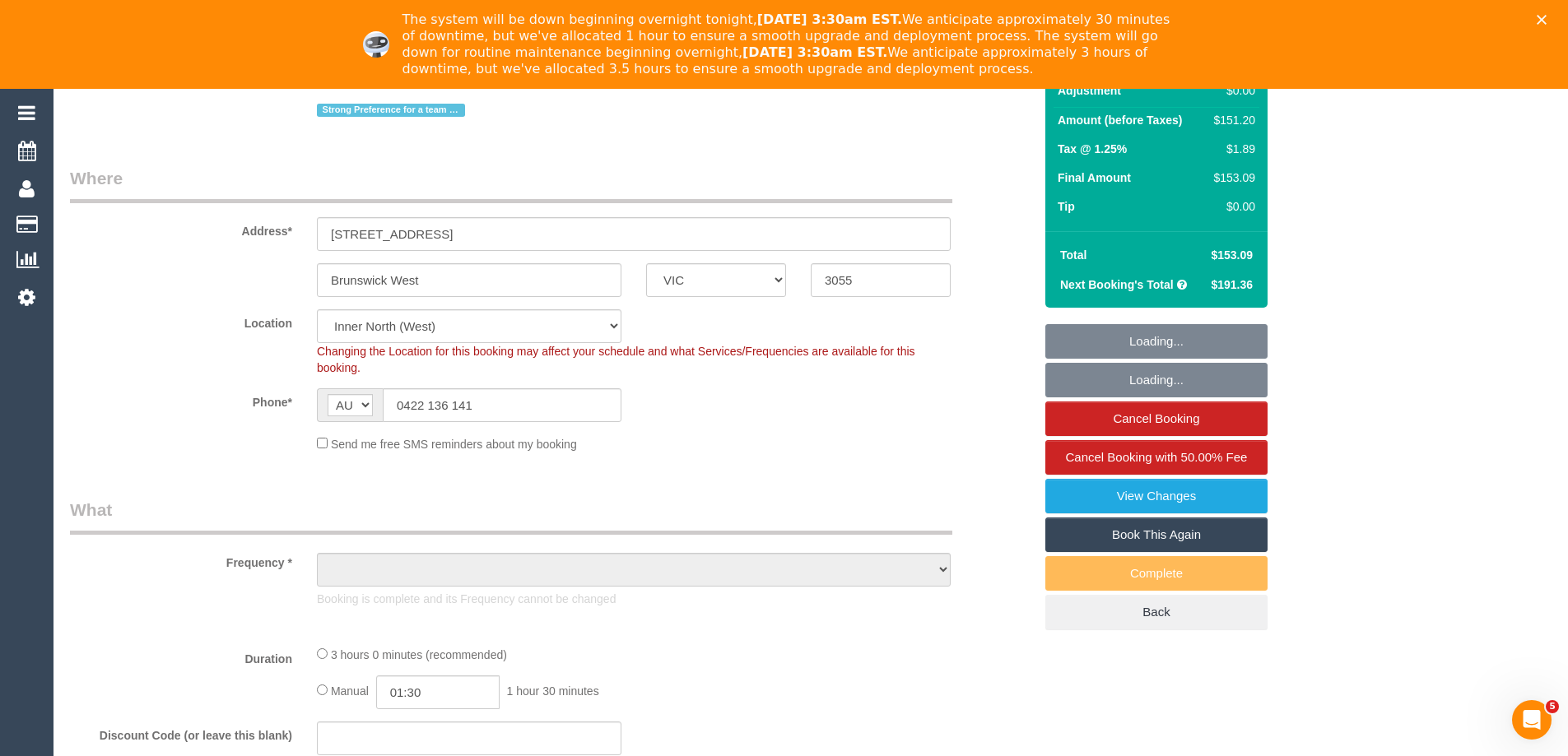
scroll to position [576, 0]
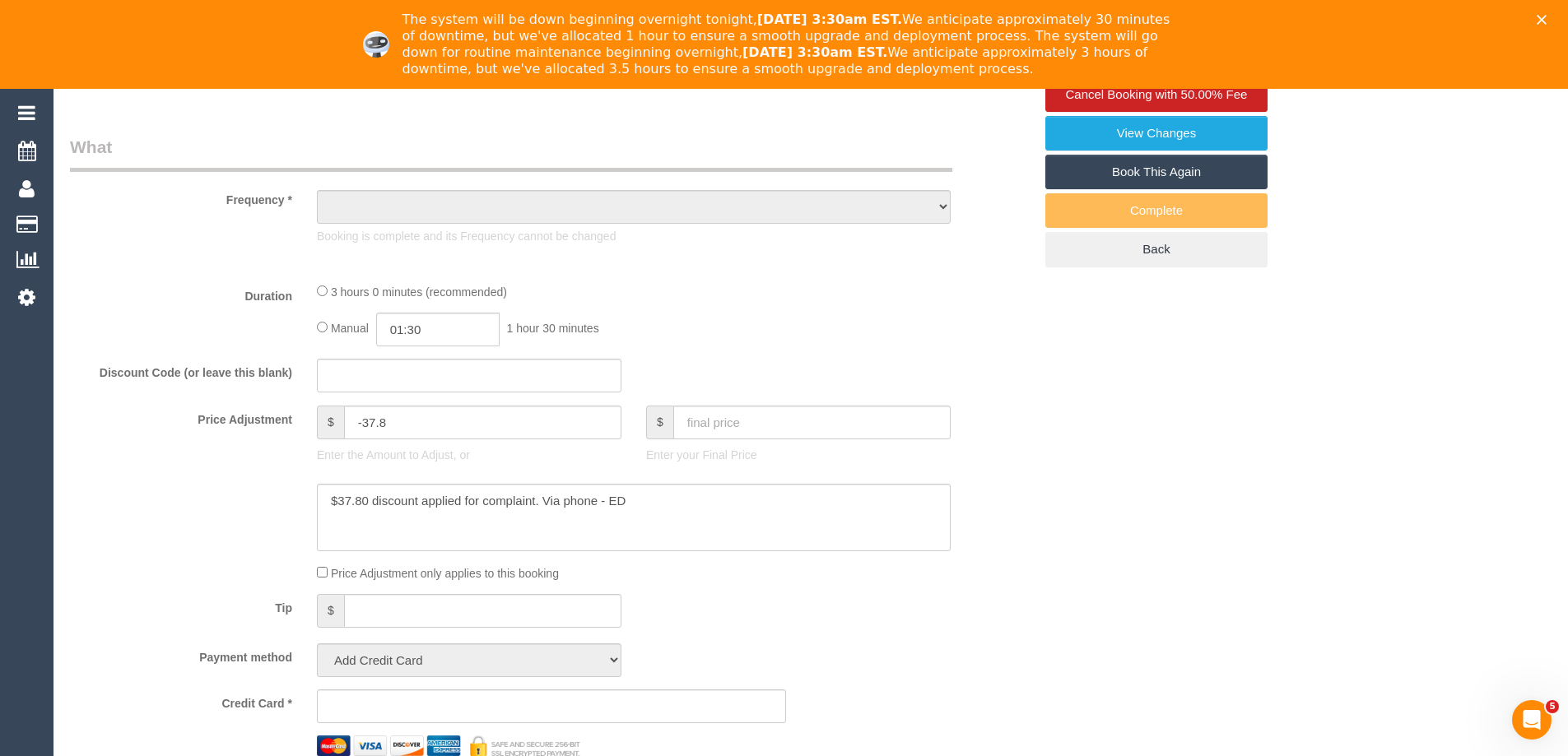
select select "object:606"
select select "string:stripe-pm_1NVQ7l2GScqysDRVEi2waHSR"
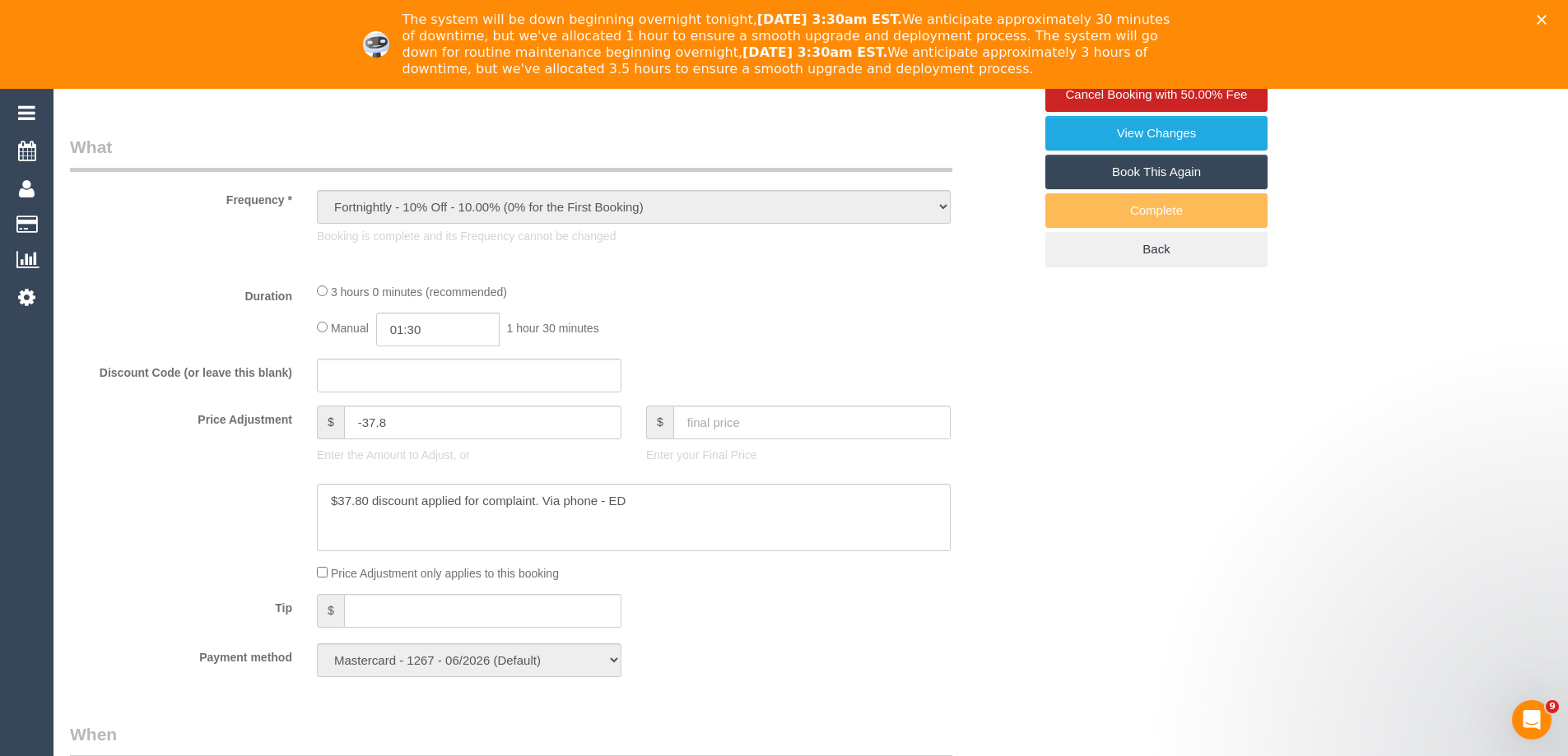
select select "180"
select select "number:28"
select select "number:17"
select select "number:19"
select select "number:22"
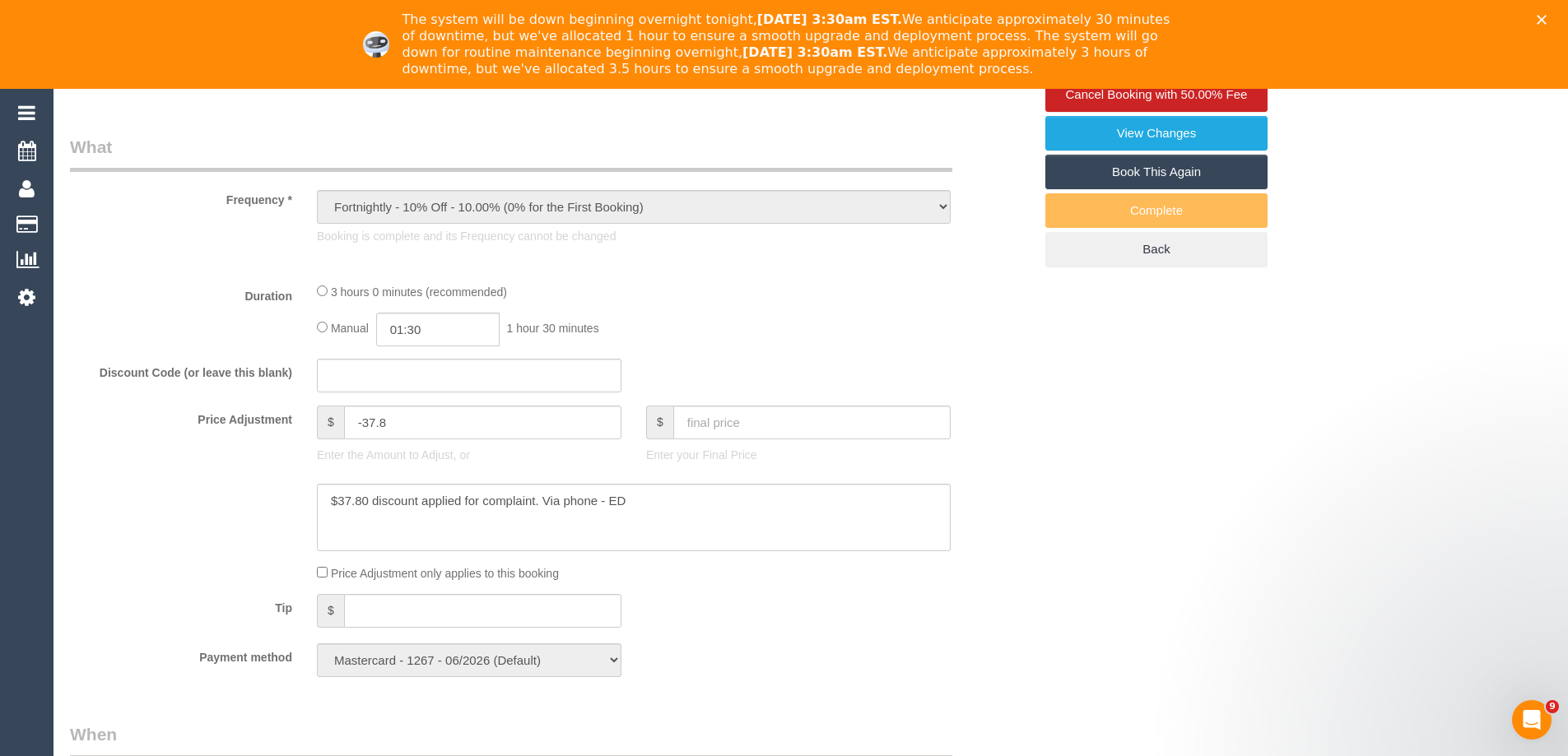
select select "number:34"
select select "number:13"
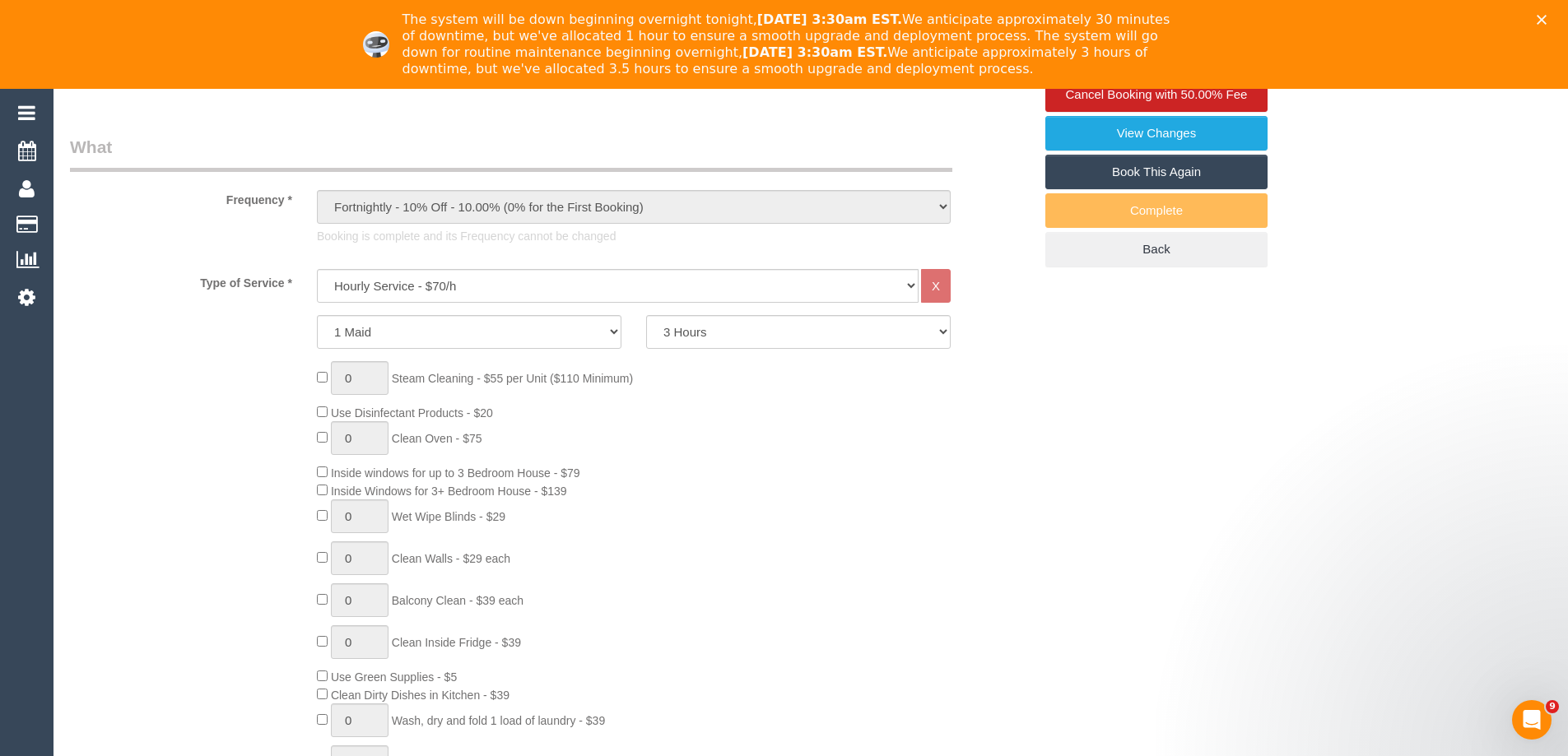
select select "object:1811"
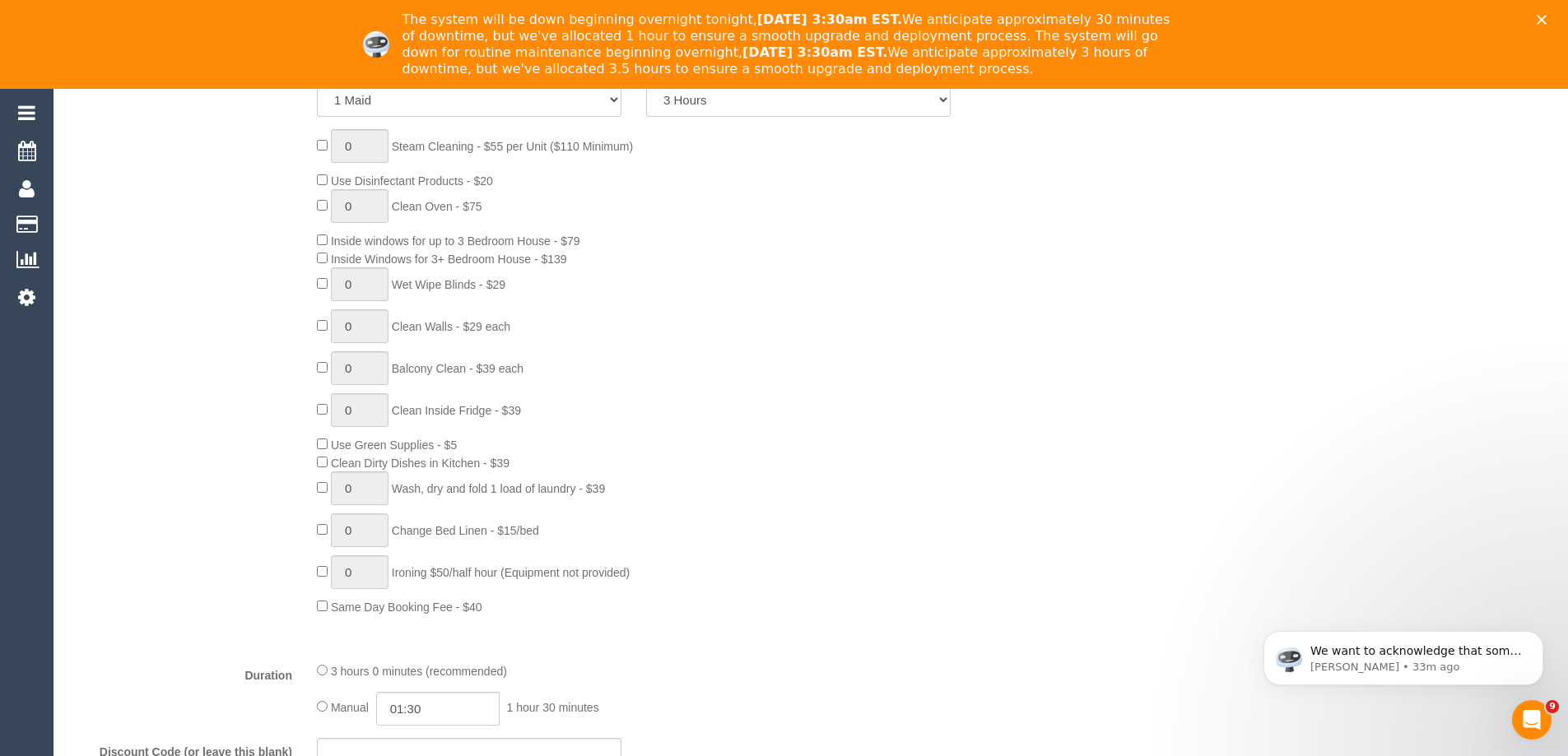
select select "spot1"
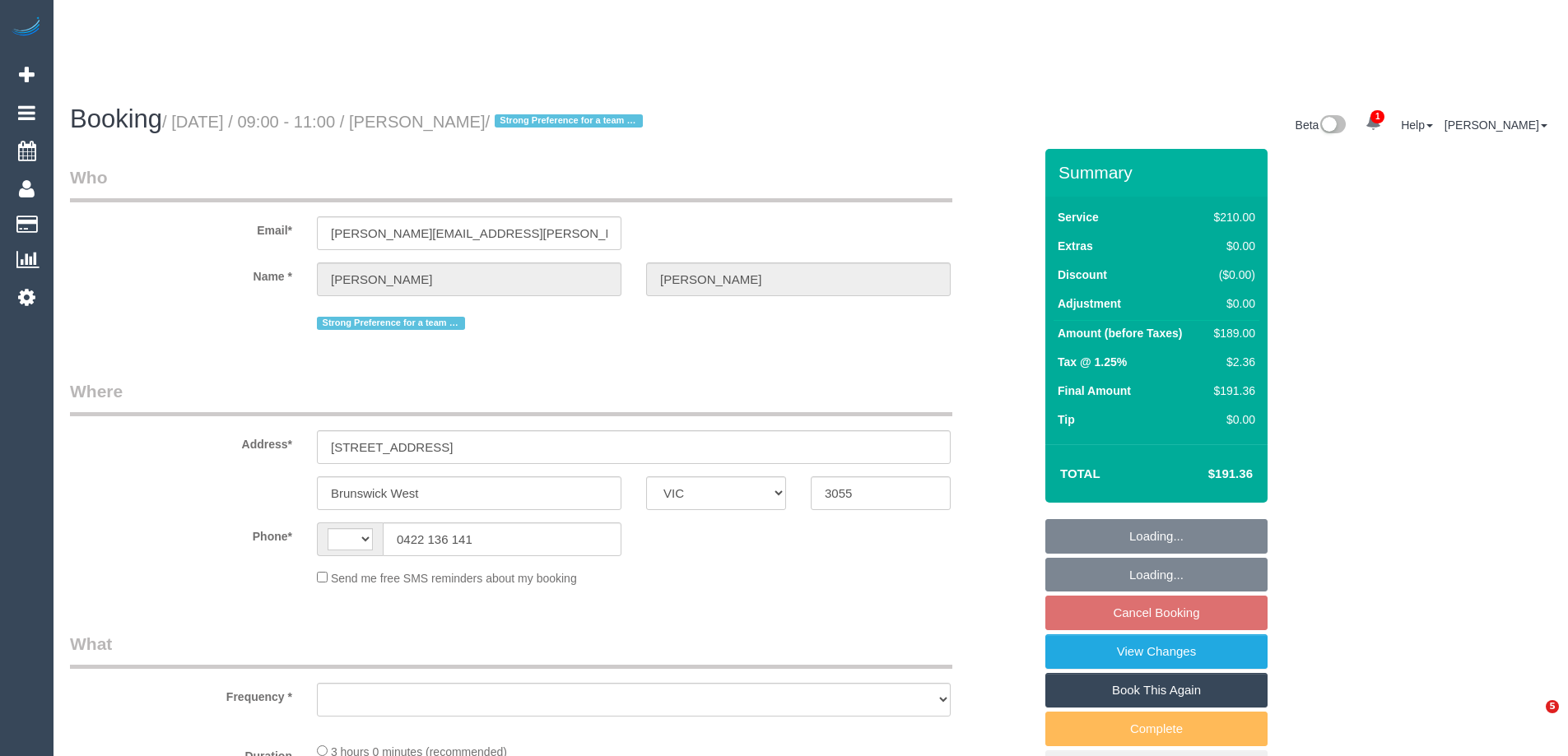
select select "VIC"
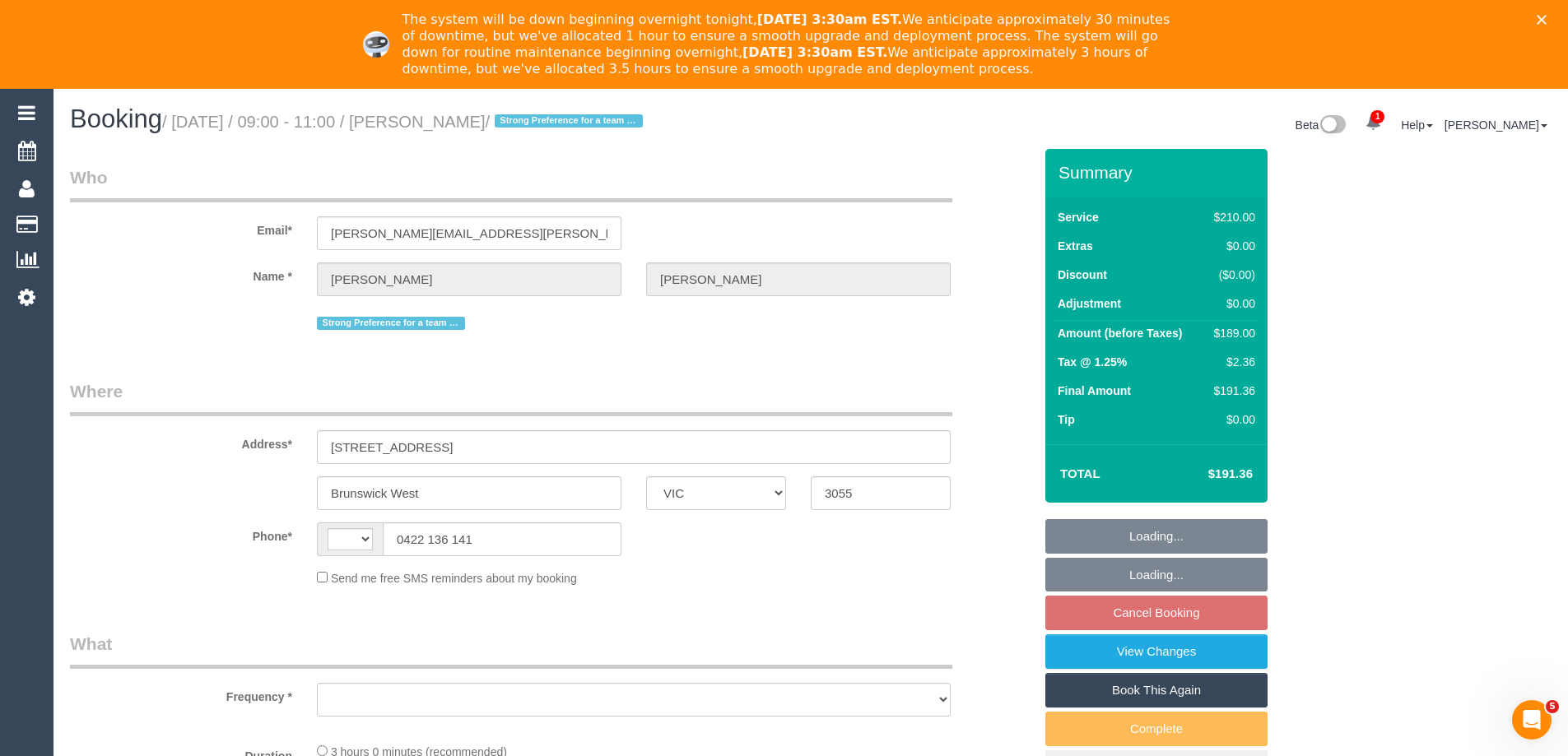
select select "object:305"
select select "string:stripe-pm_1NVQ7l2GScqysDRVEi2waHSR"
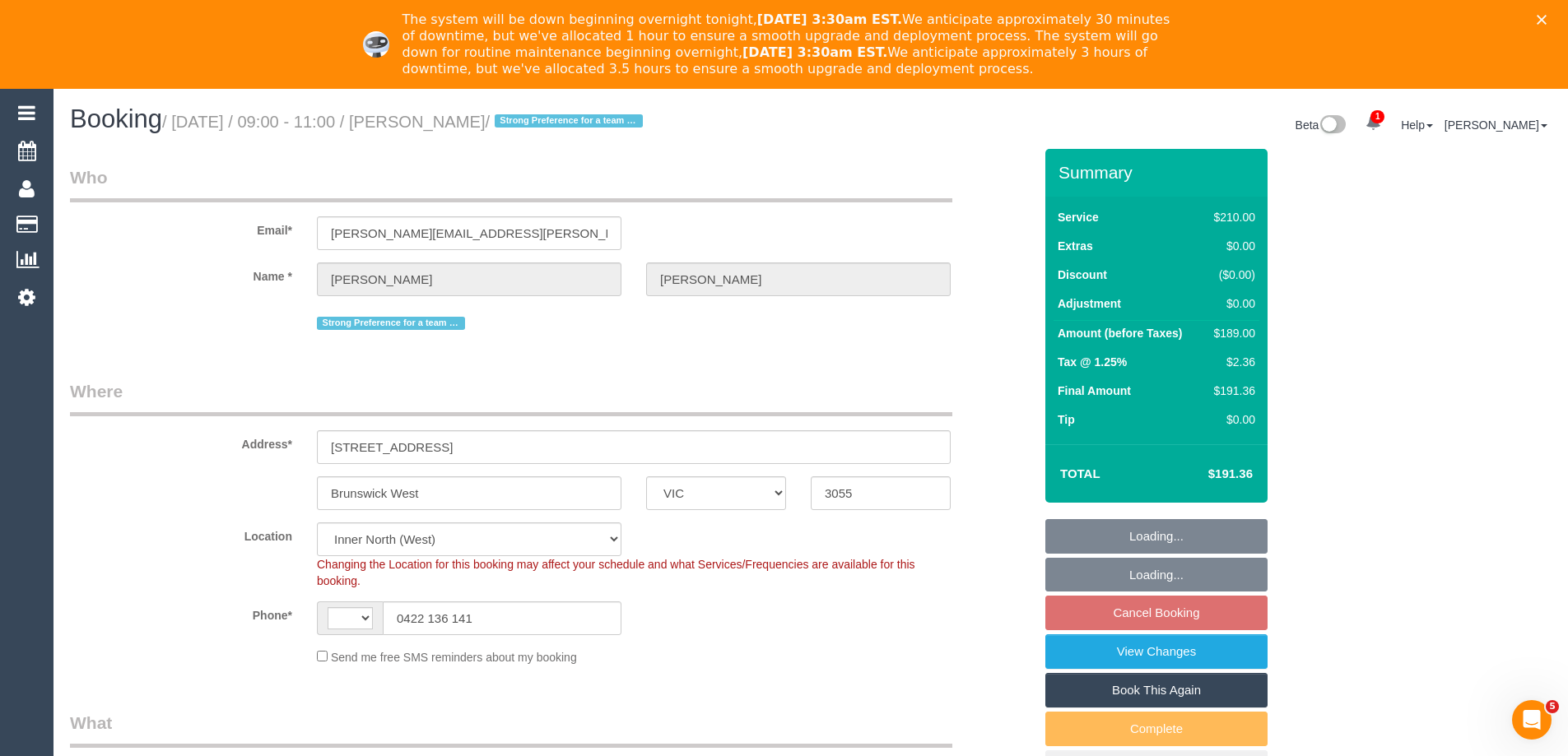
select select "string:AU"
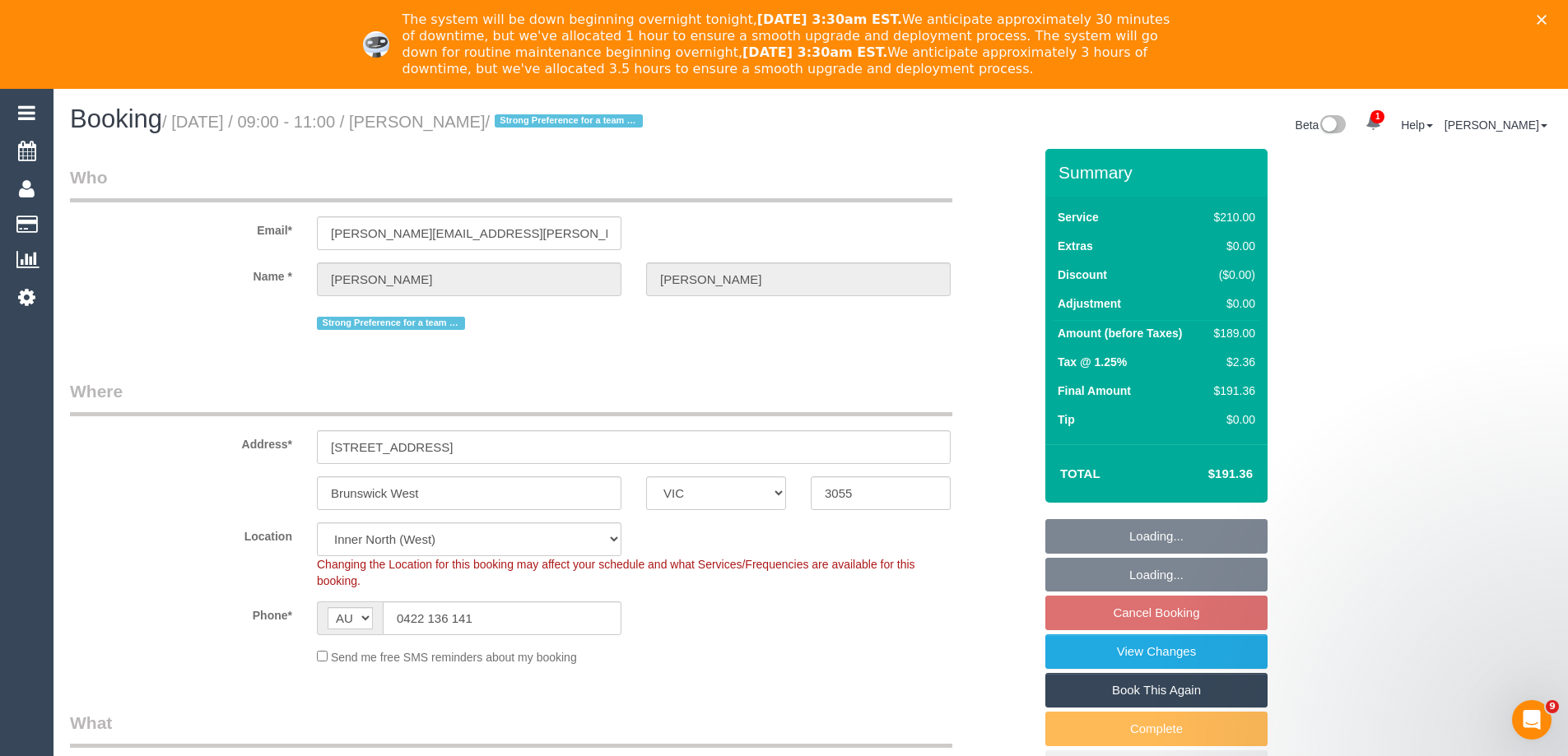
select select "object:1598"
select select "spot3"
select select "number:28"
select select "number:17"
select select "number:19"
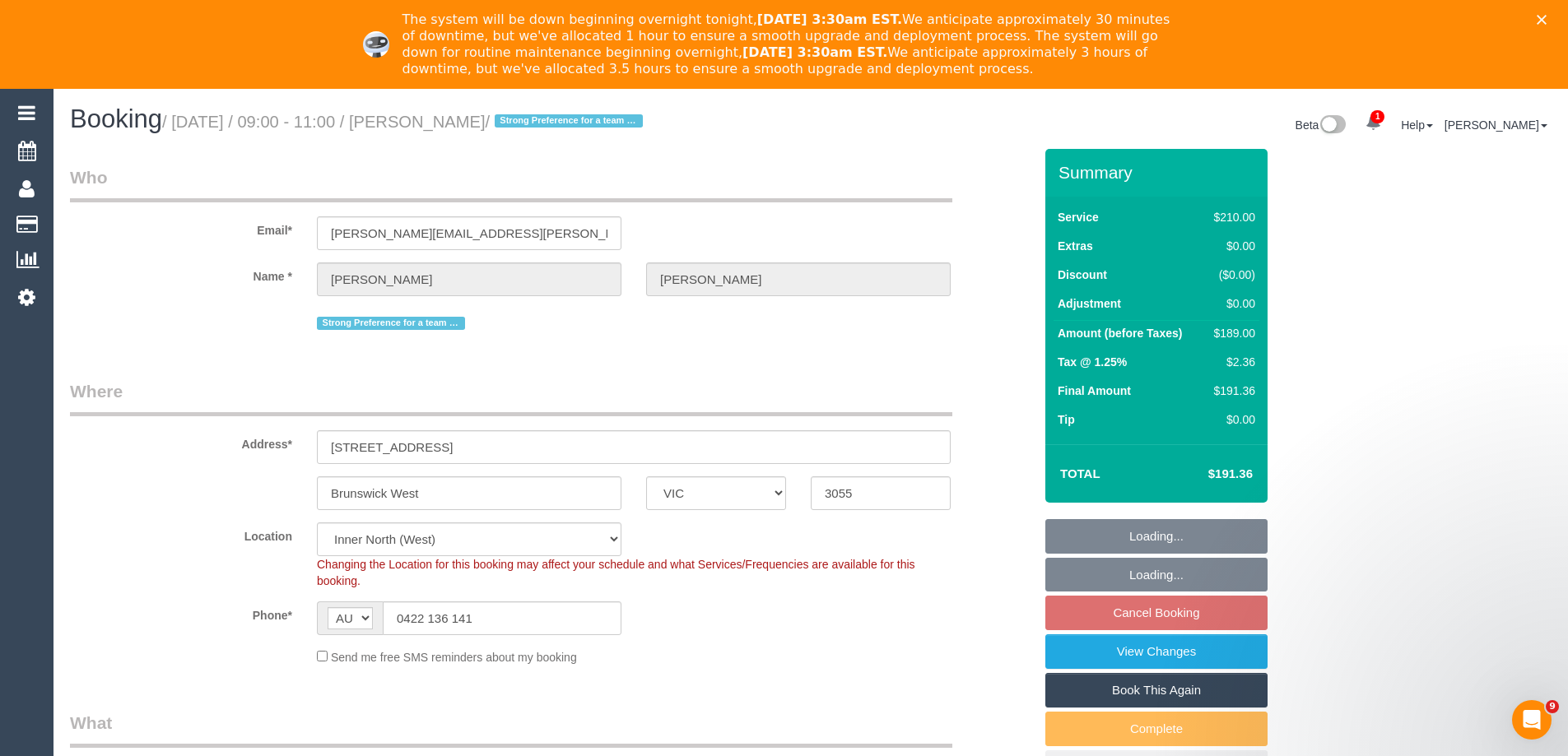
select select "number:22"
select select "number:34"
select select "number:13"
select select "180"
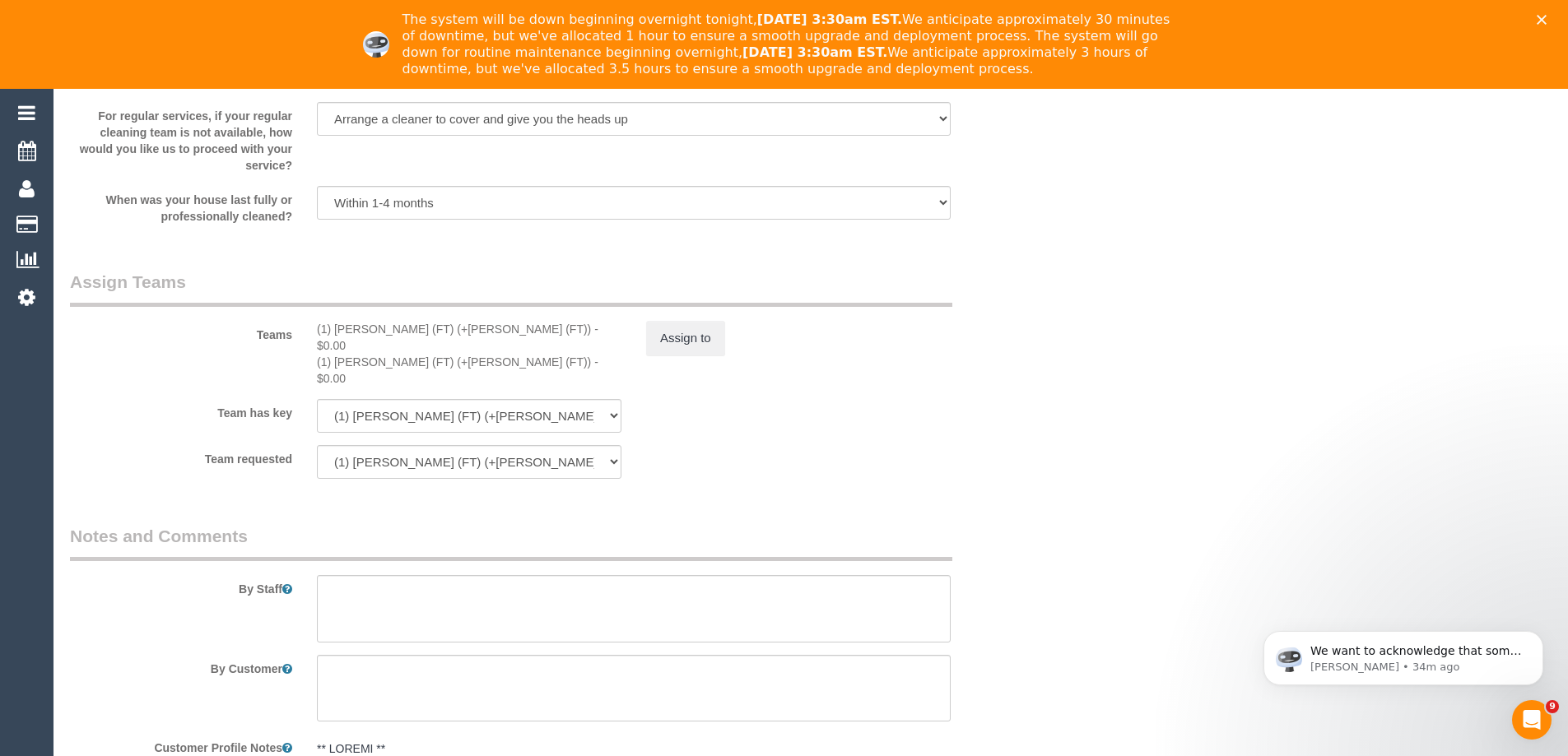
scroll to position [2550, 0]
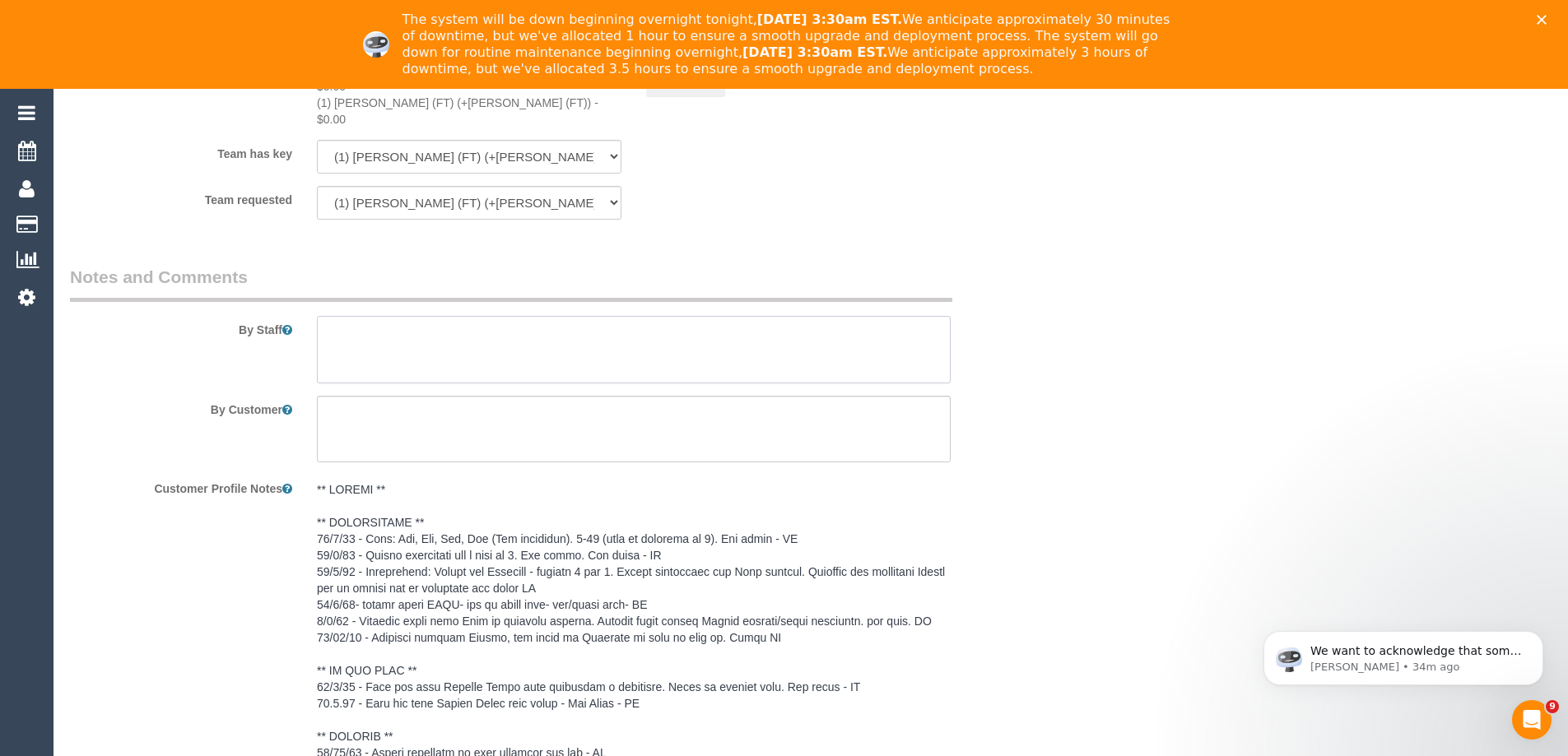
click at [383, 320] on textarea at bounding box center [633, 349] width 634 height 68
paste textarea "Priorities: lounge kitchen, 2 bathrooms (top priority), 3 bedrooms, vacuuming a…"
click at [385, 315] on textarea at bounding box center [633, 349] width 634 height 68
click at [430, 315] on textarea at bounding box center [633, 349] width 634 height 68
drag, startPoint x: 420, startPoint y: 315, endPoint x: 340, endPoint y: 315, distance: 80.0
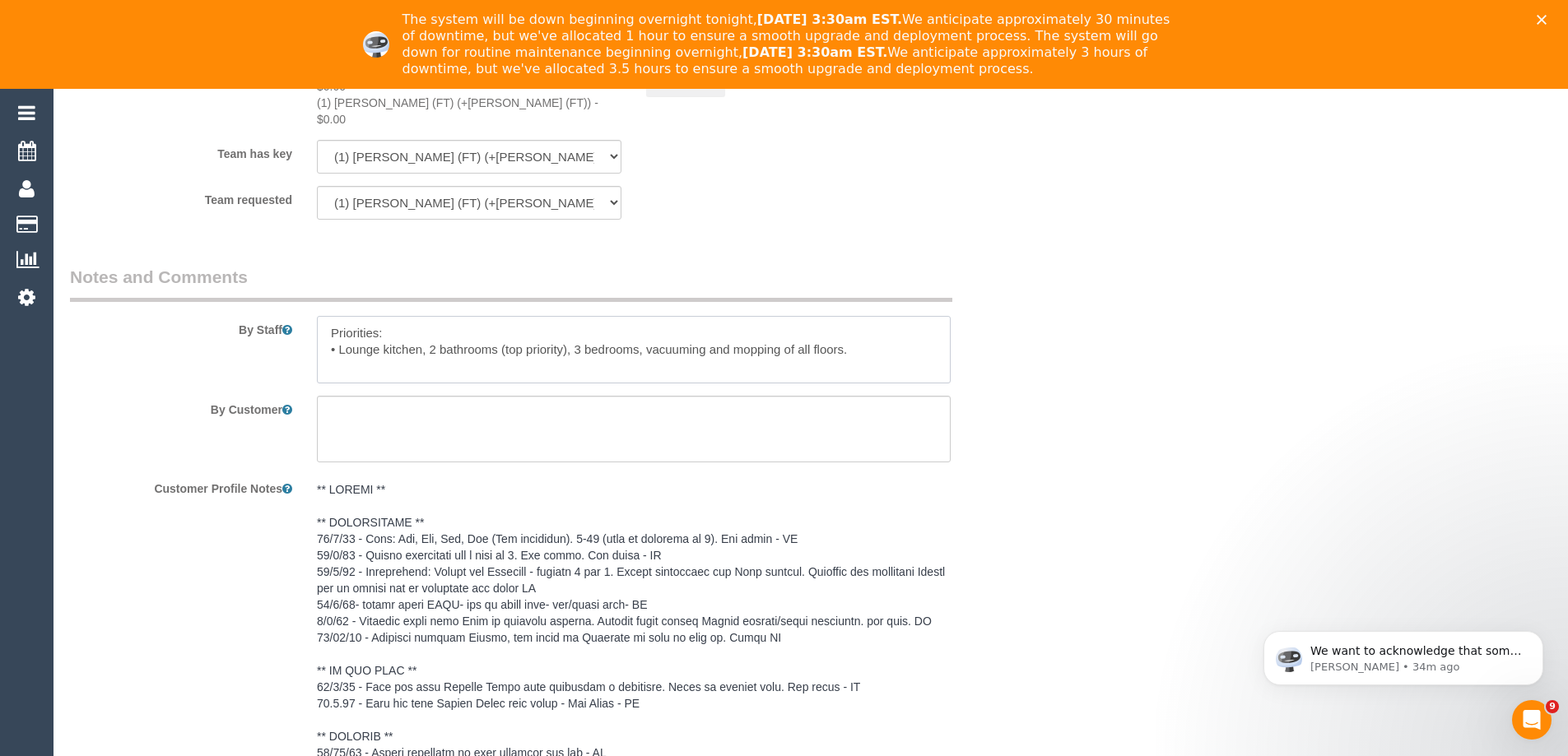
click at [340, 315] on textarea at bounding box center [633, 349] width 634 height 68
click at [484, 315] on textarea at bounding box center [633, 349] width 634 height 68
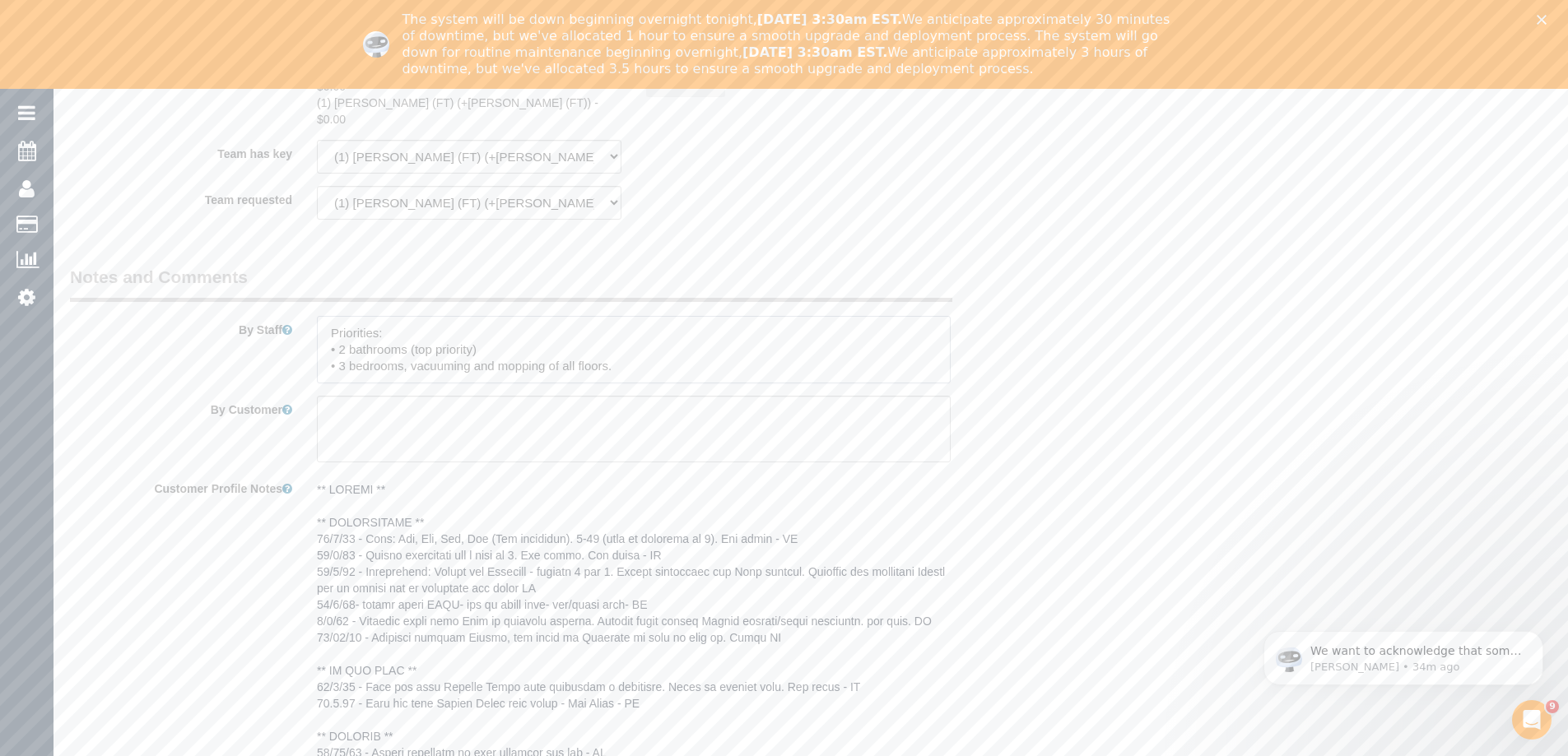
paste textarea "Lounge kitchen,"
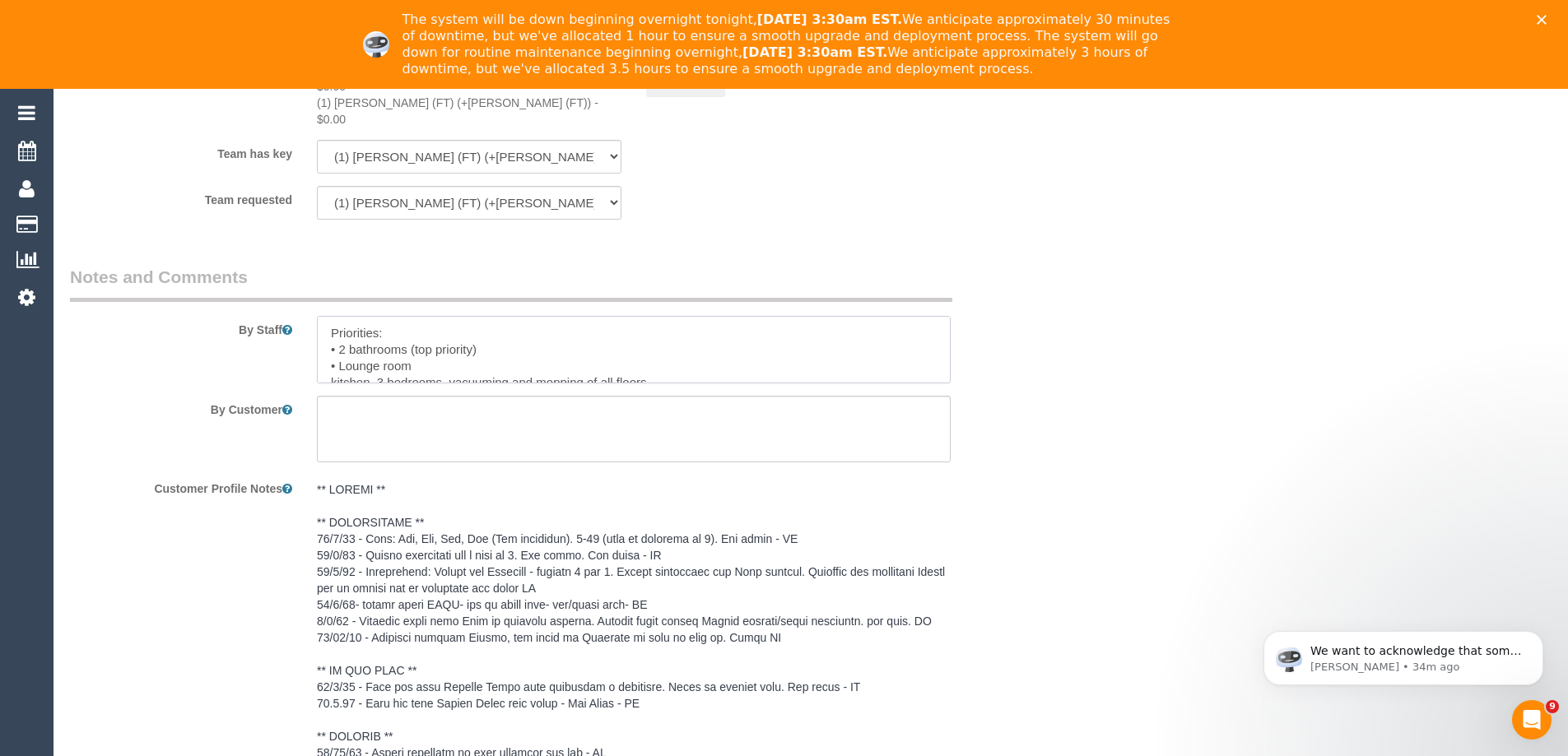
scroll to position [7, 0]
click at [356, 344] on textarea at bounding box center [633, 349] width 634 height 68
click at [528, 315] on textarea at bounding box center [633, 349] width 634 height 68
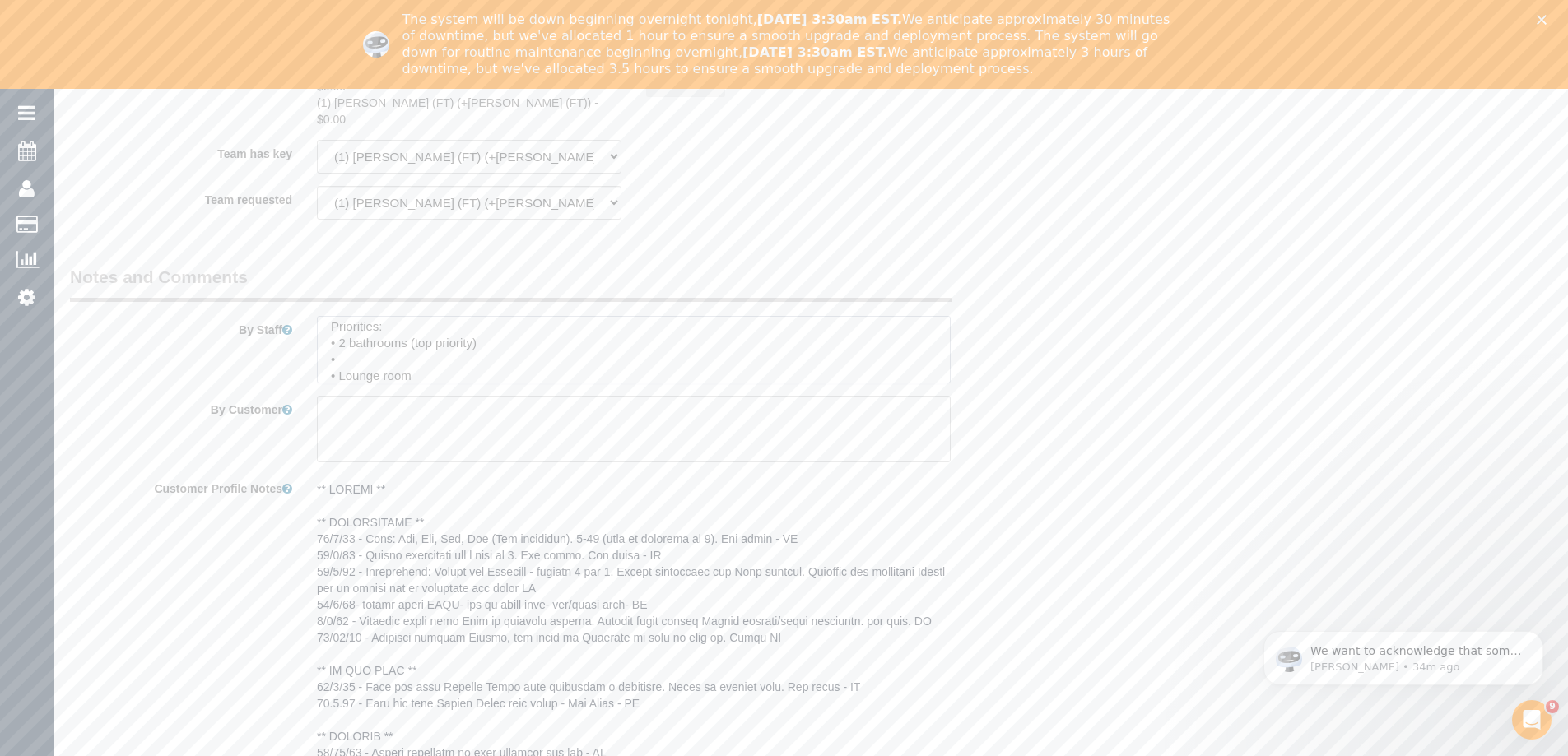
paste textarea "Kitchen"
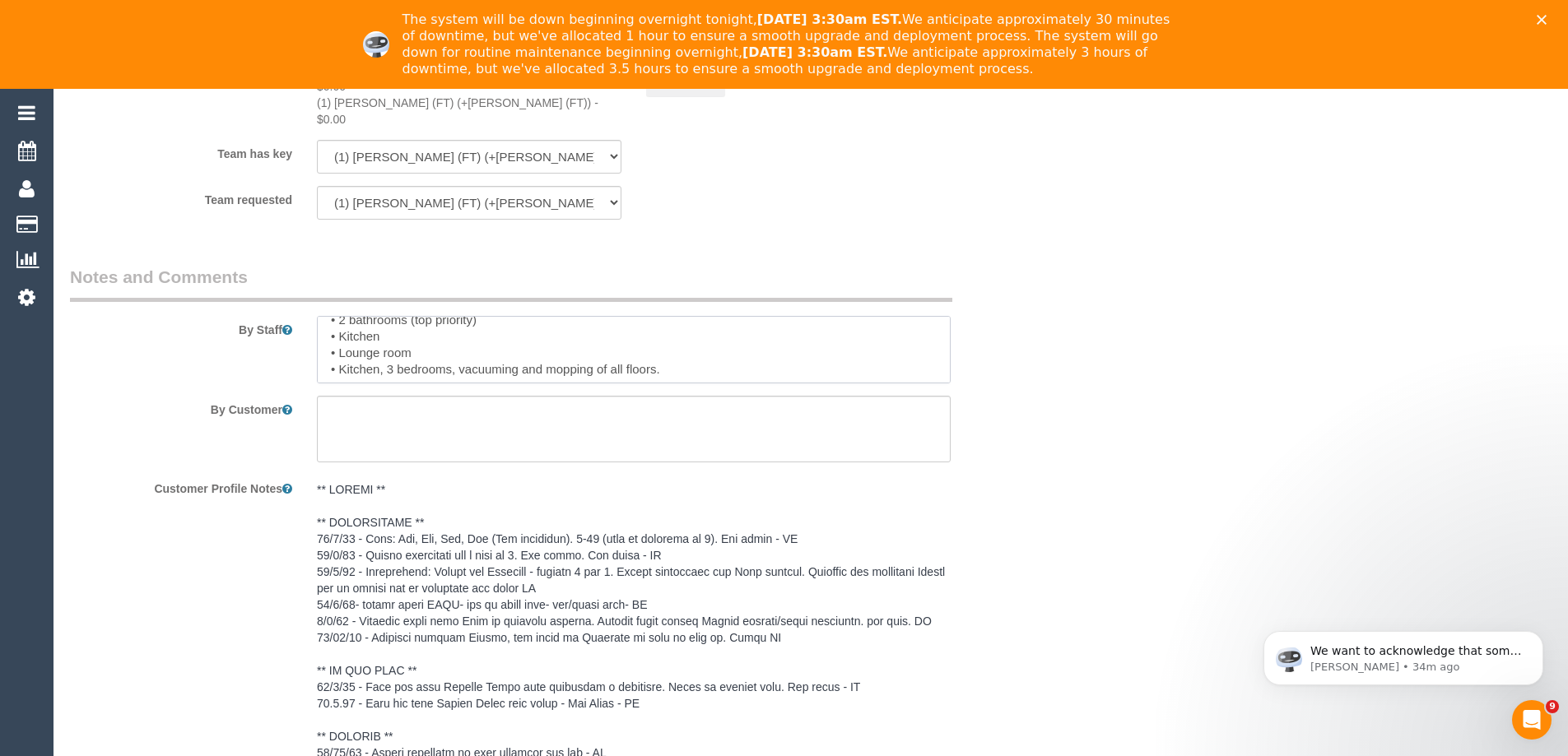
scroll to position [40, 0]
click at [353, 331] on textarea at bounding box center [633, 349] width 634 height 68
click at [411, 324] on textarea at bounding box center [633, 349] width 634 height 68
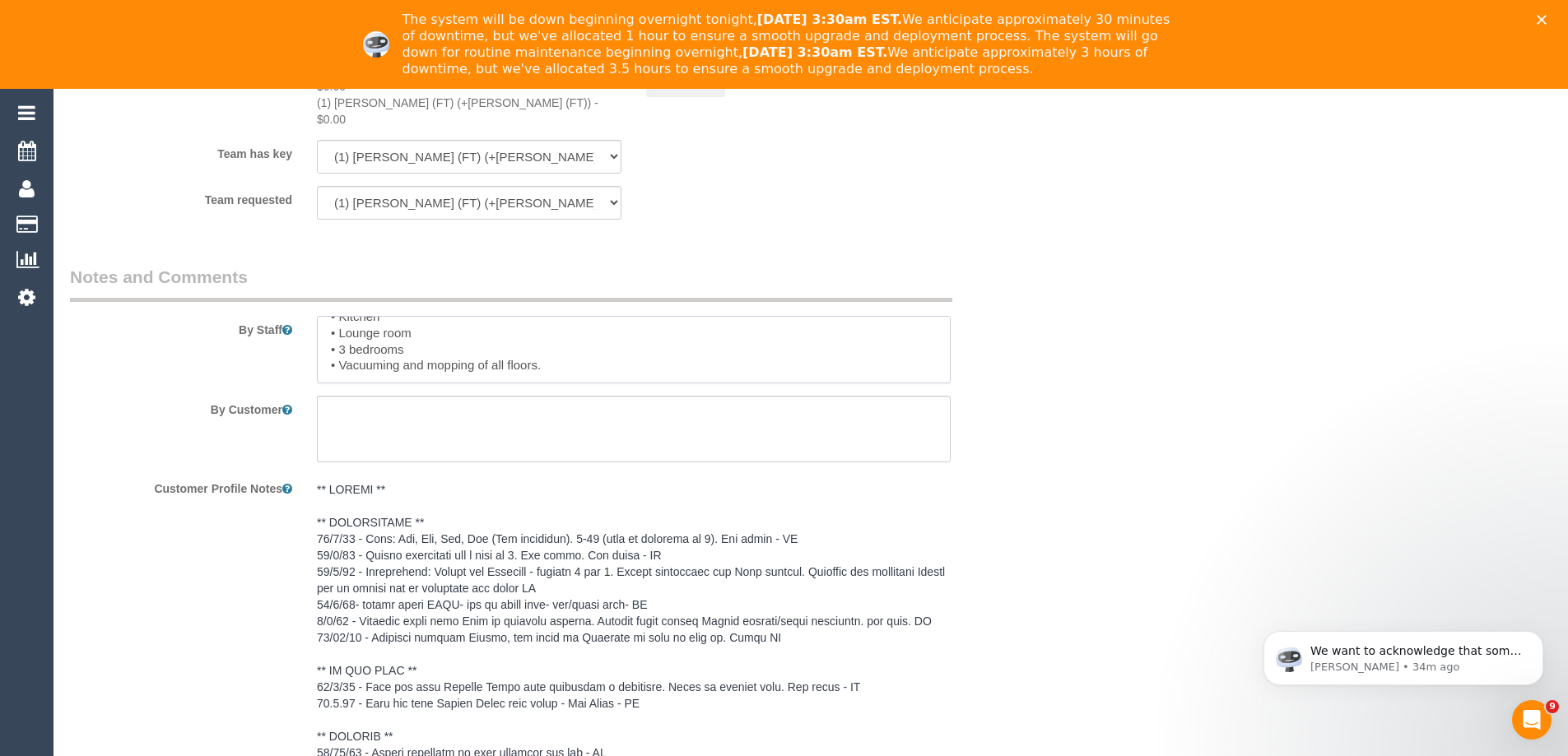
click at [849, 338] on textarea at bounding box center [633, 349] width 634 height 68
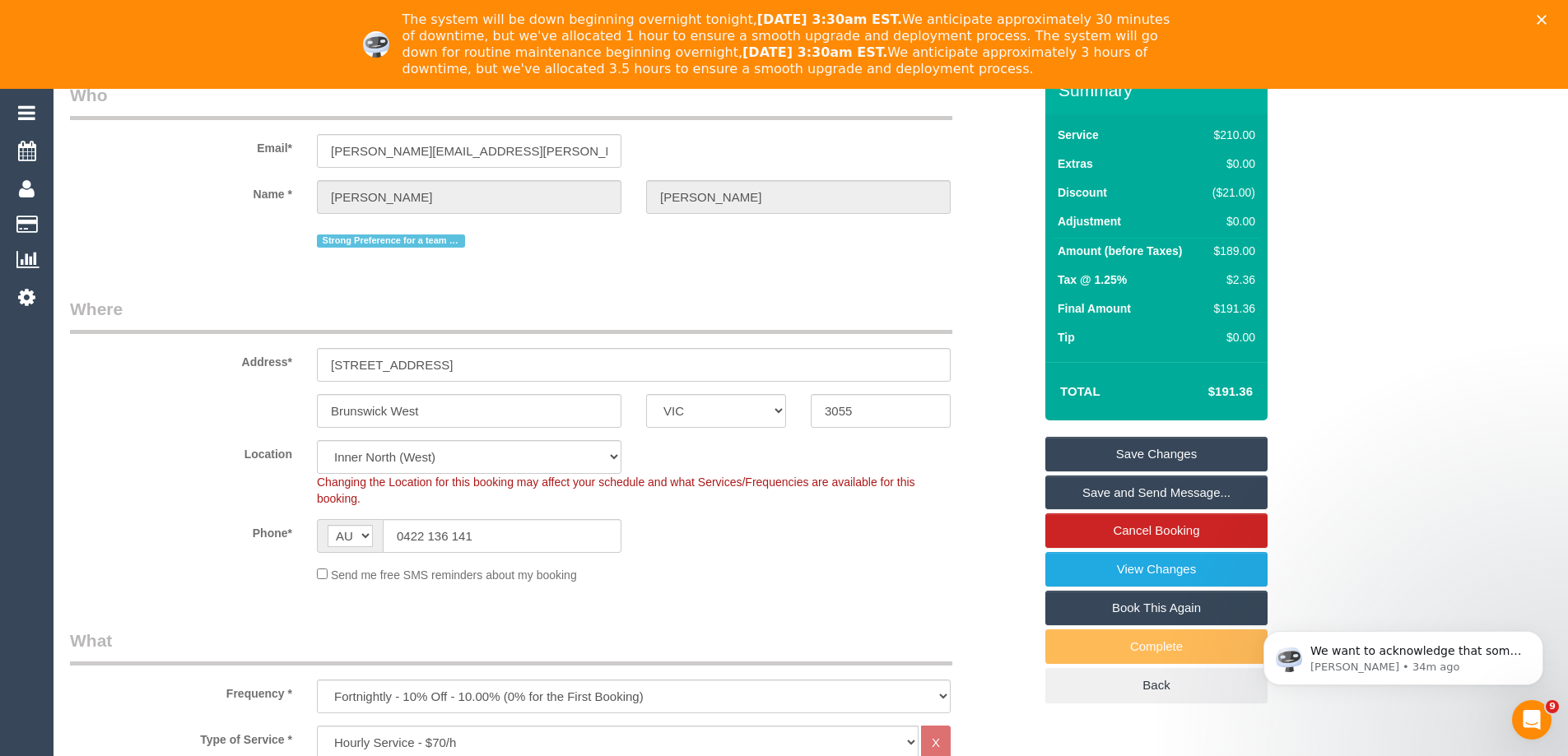
scroll to position [0, 0]
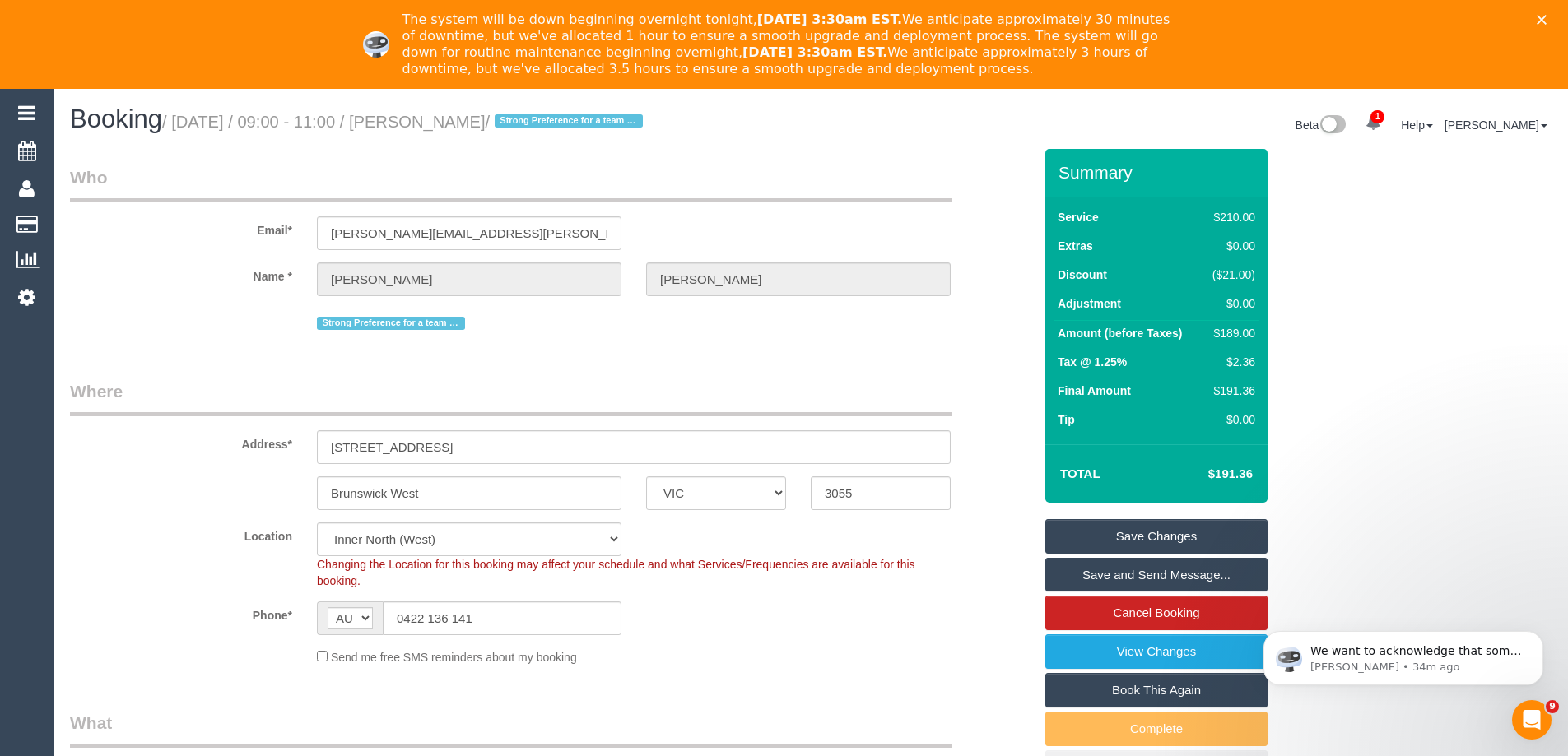
type textarea "Priorities: • 2 bathrooms (top priority) • Kitchen • Lounge room • 3 bedrooms •…"
click at [1125, 530] on link "Save Changes" at bounding box center [1156, 536] width 223 height 35
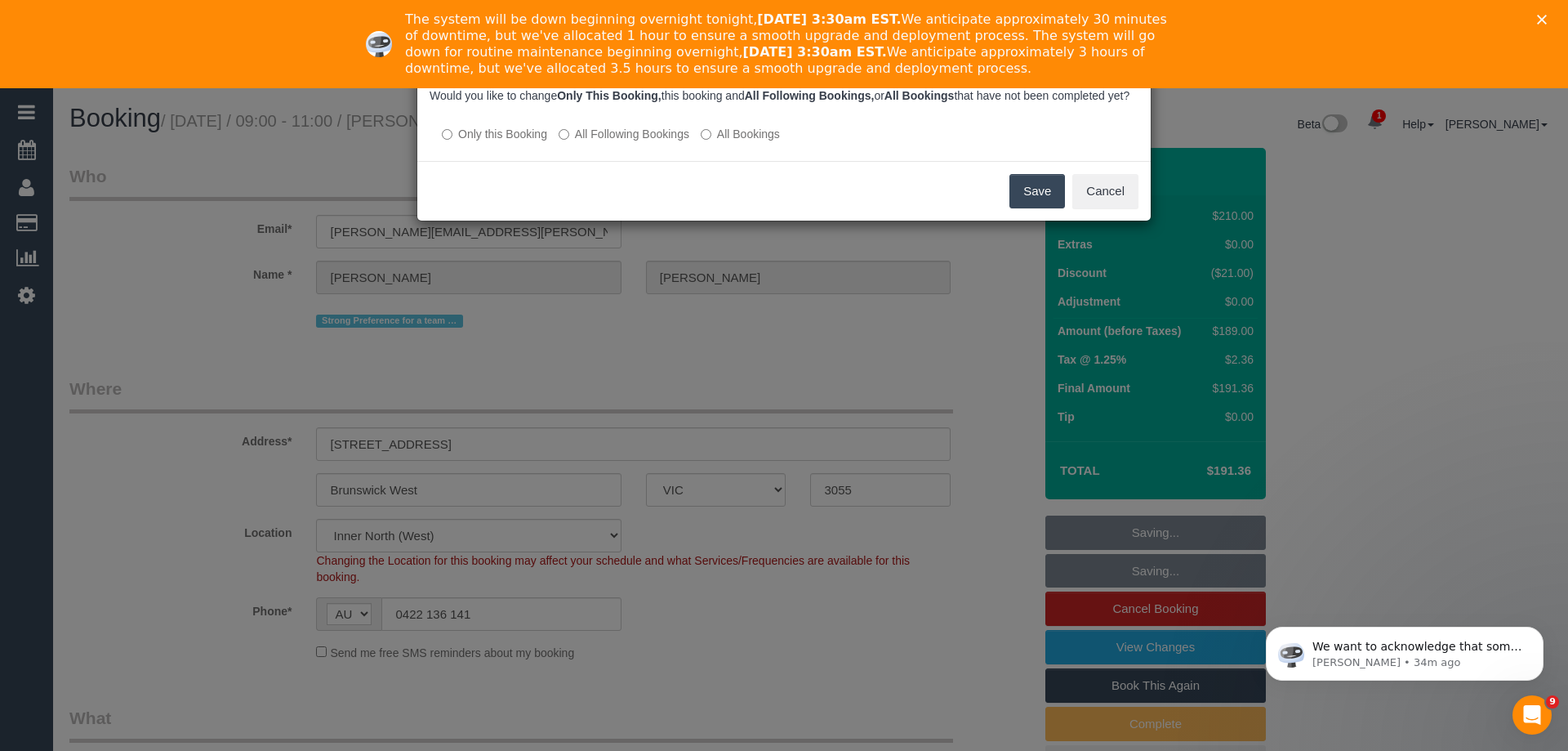
click at [634, 125] on div at bounding box center [784, 118] width 709 height 14
click at [634, 142] on label "All Following Bookings" at bounding box center [624, 134] width 131 height 16
click at [1051, 199] on button "Save" at bounding box center [1037, 191] width 55 height 34
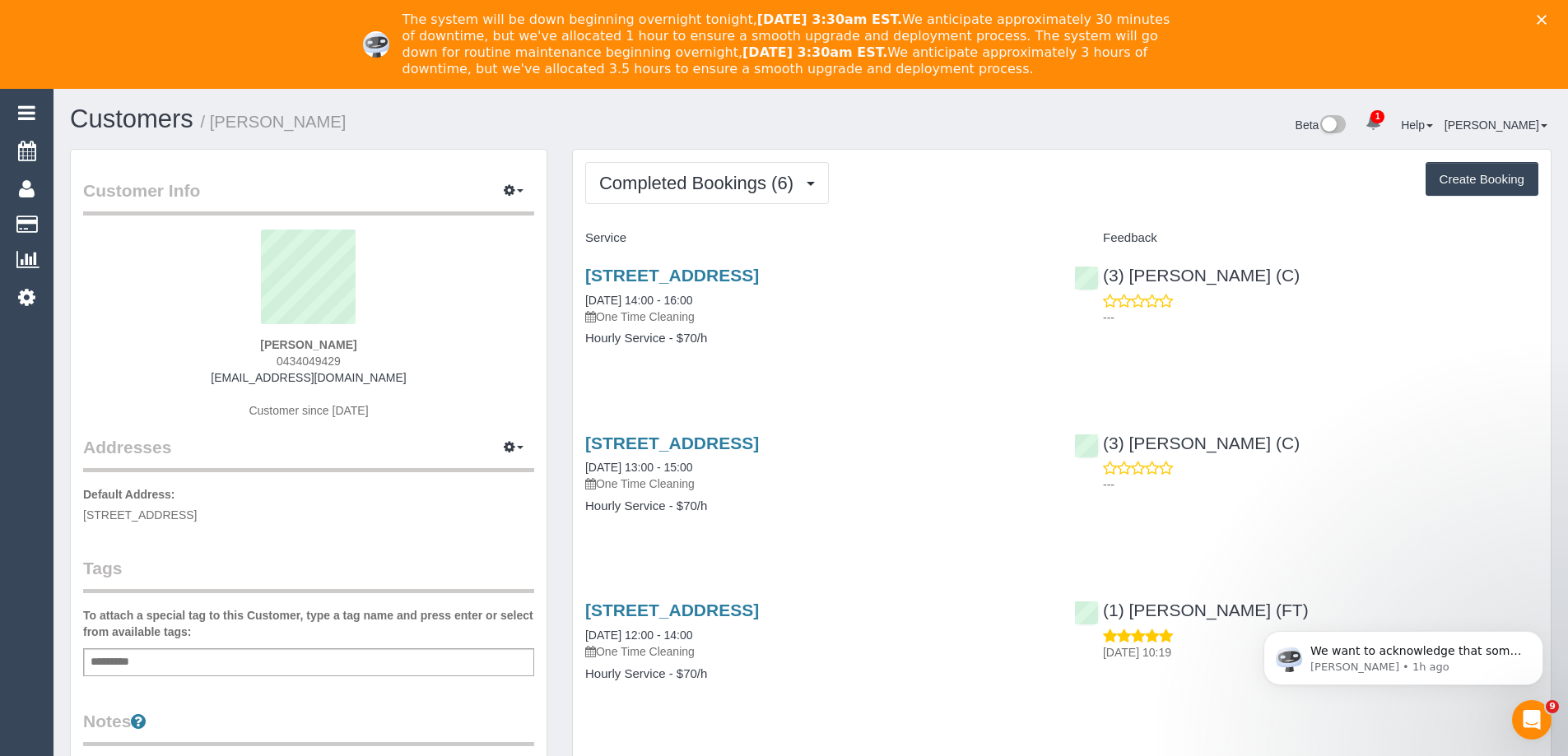
scroll to position [329, 0]
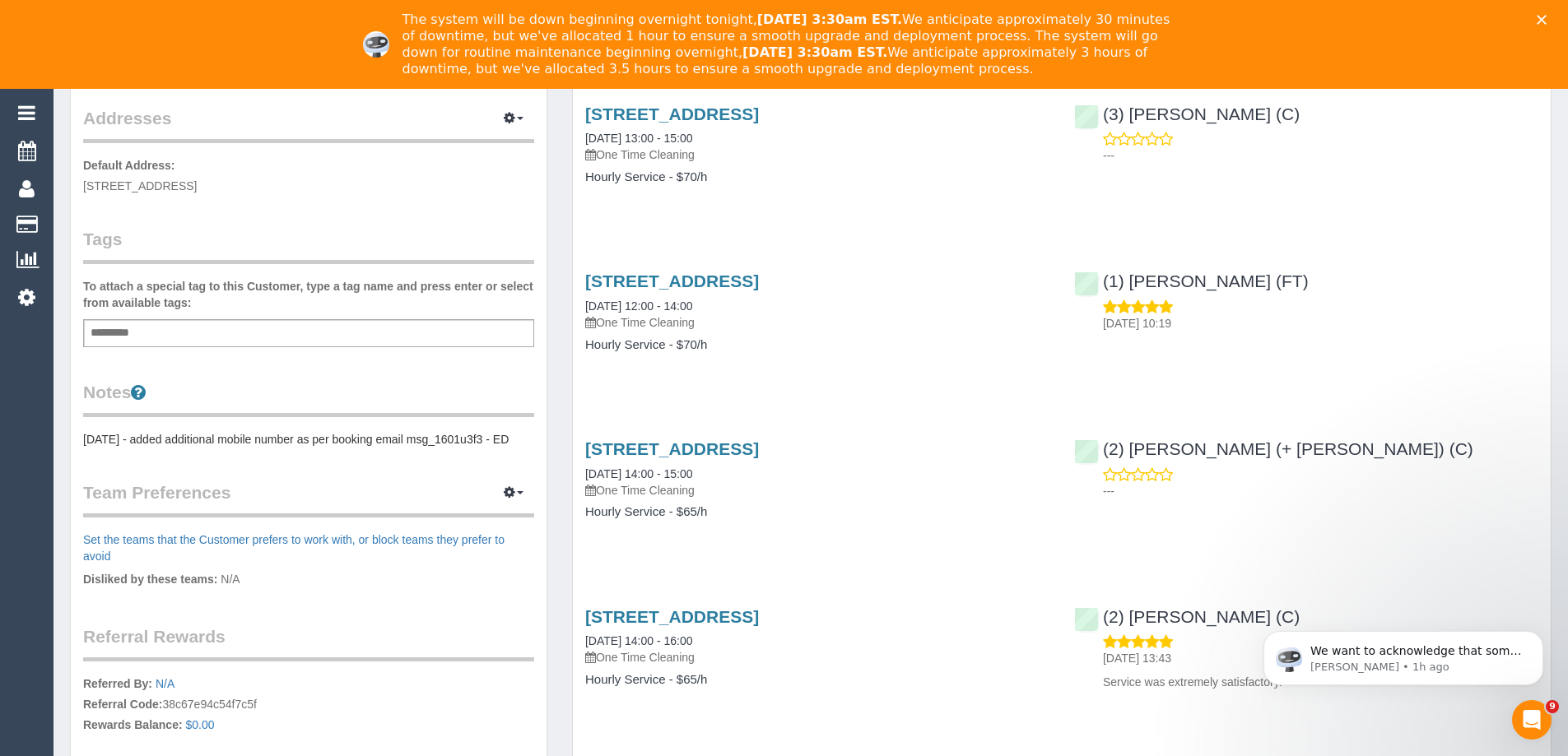
click at [109, 436] on pre "12/4/24 - added additional mobile number as per booking email msg_1601u3f3 - ED" at bounding box center [308, 439] width 451 height 16
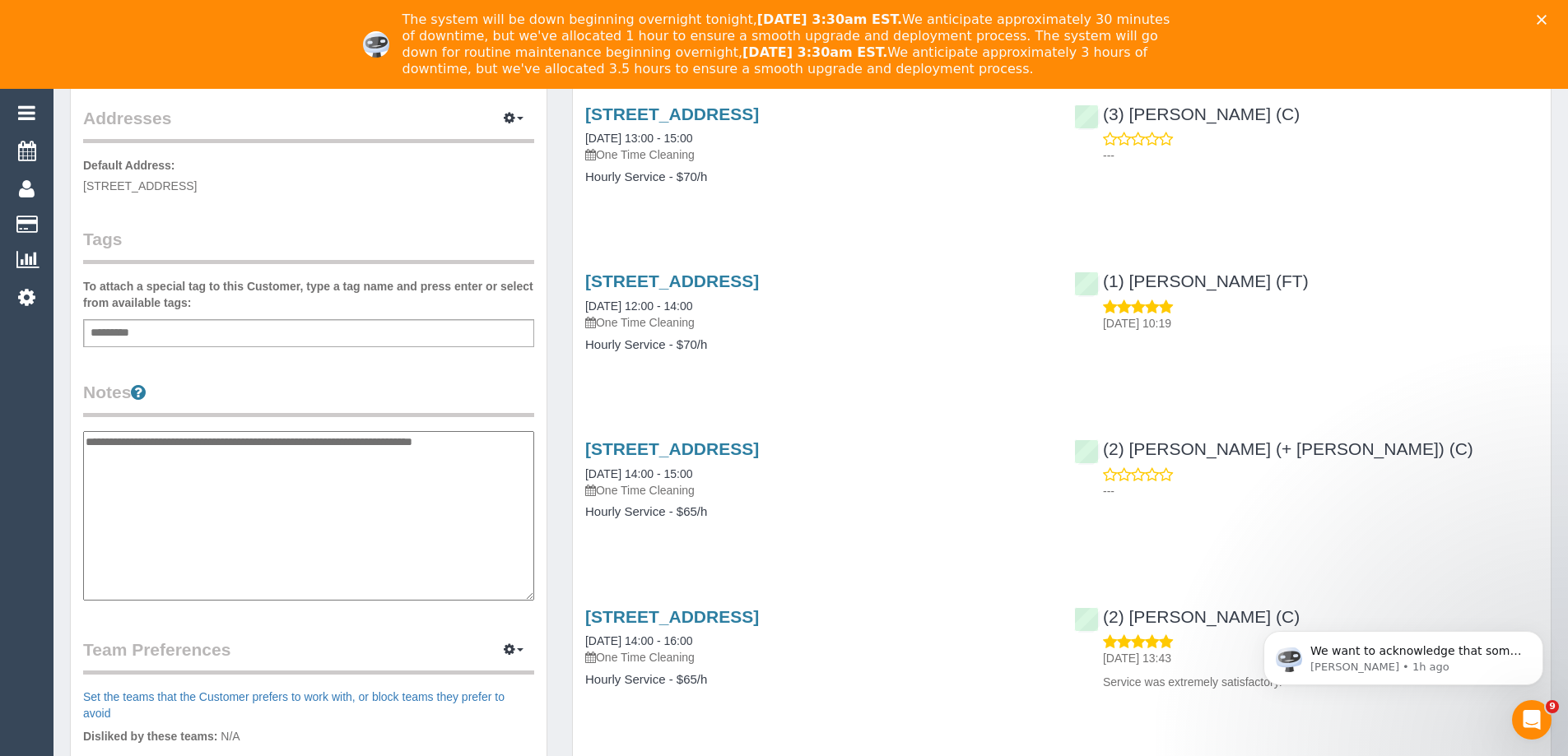
drag, startPoint x: 86, startPoint y: 441, endPoint x: 146, endPoint y: 420, distance: 63.6
click at [87, 441] on textarea "**********" at bounding box center [308, 516] width 451 height 169
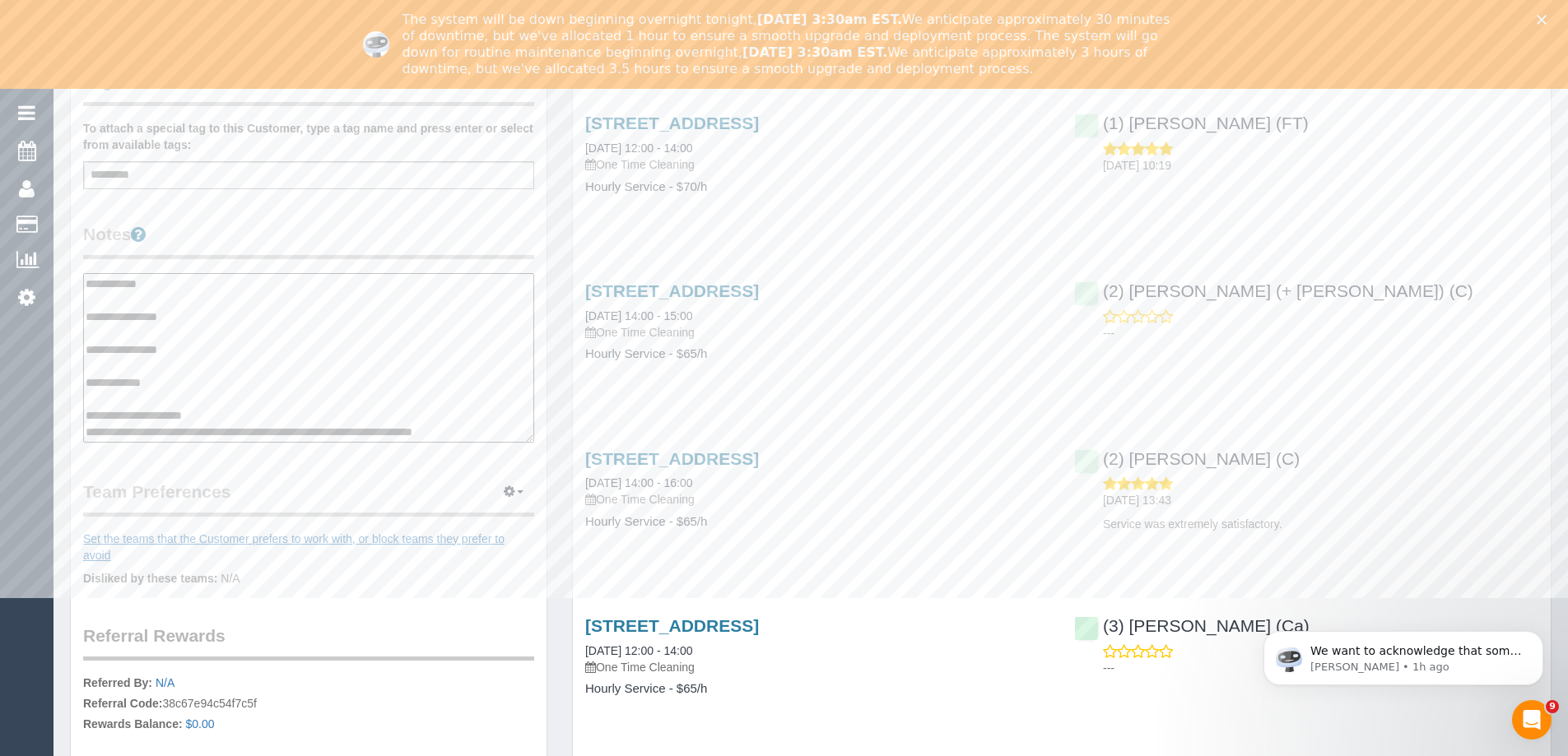
scroll to position [494, 0]
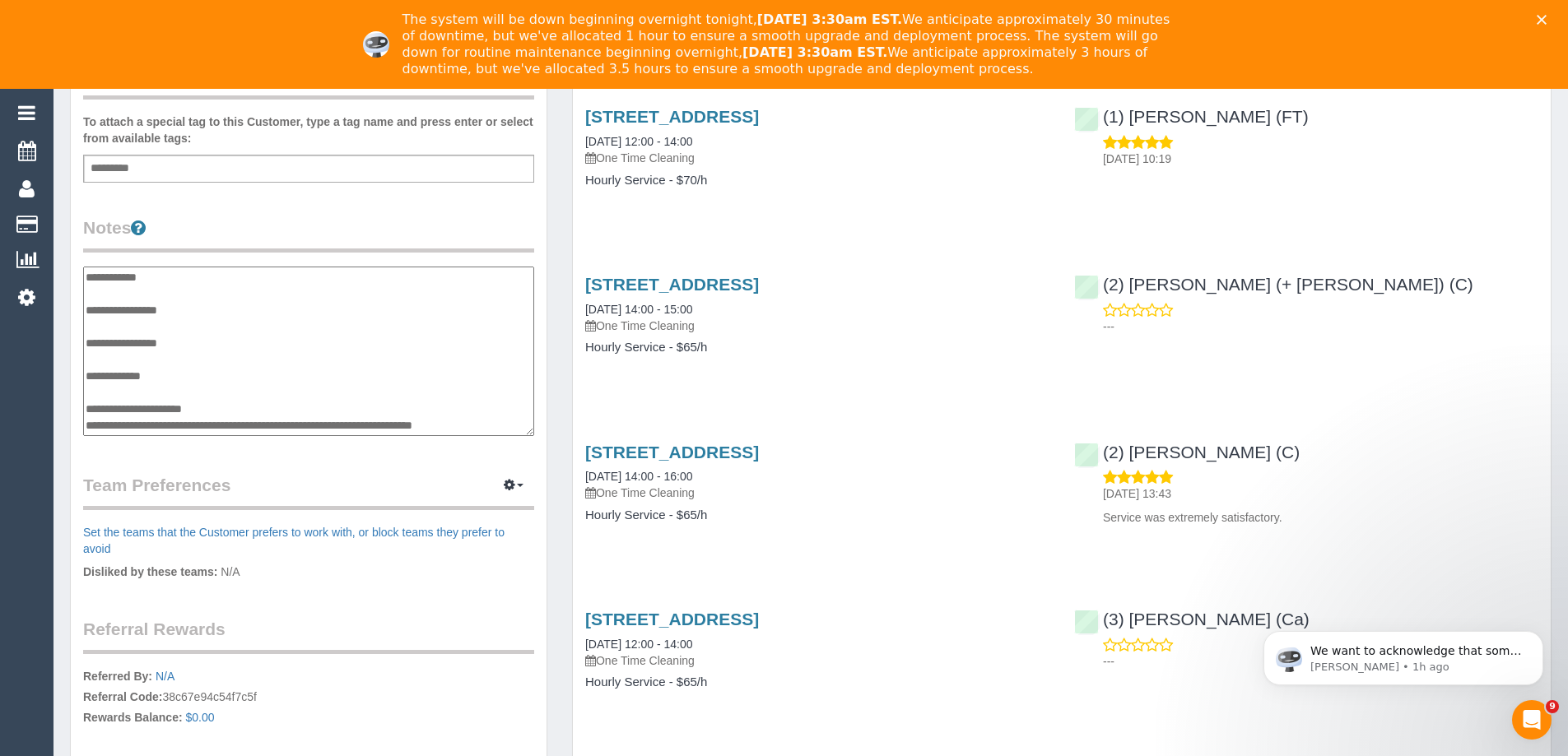
click at [284, 429] on textarea "**********" at bounding box center [308, 351] width 451 height 169
click at [195, 386] on textarea "**********" at bounding box center [308, 351] width 451 height 169
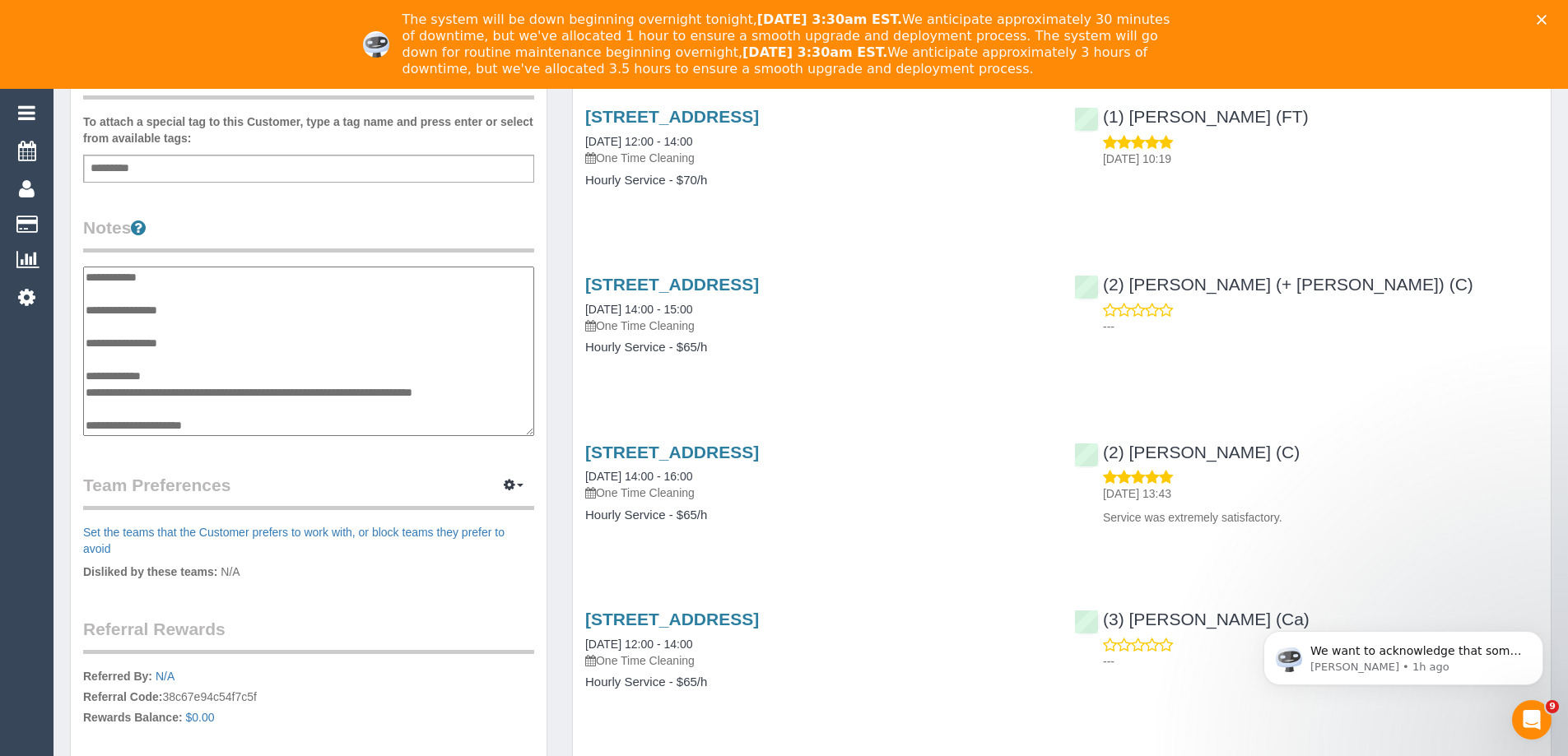
type textarea "**********"
click at [265, 235] on legend "Notes" at bounding box center [308, 234] width 451 height 37
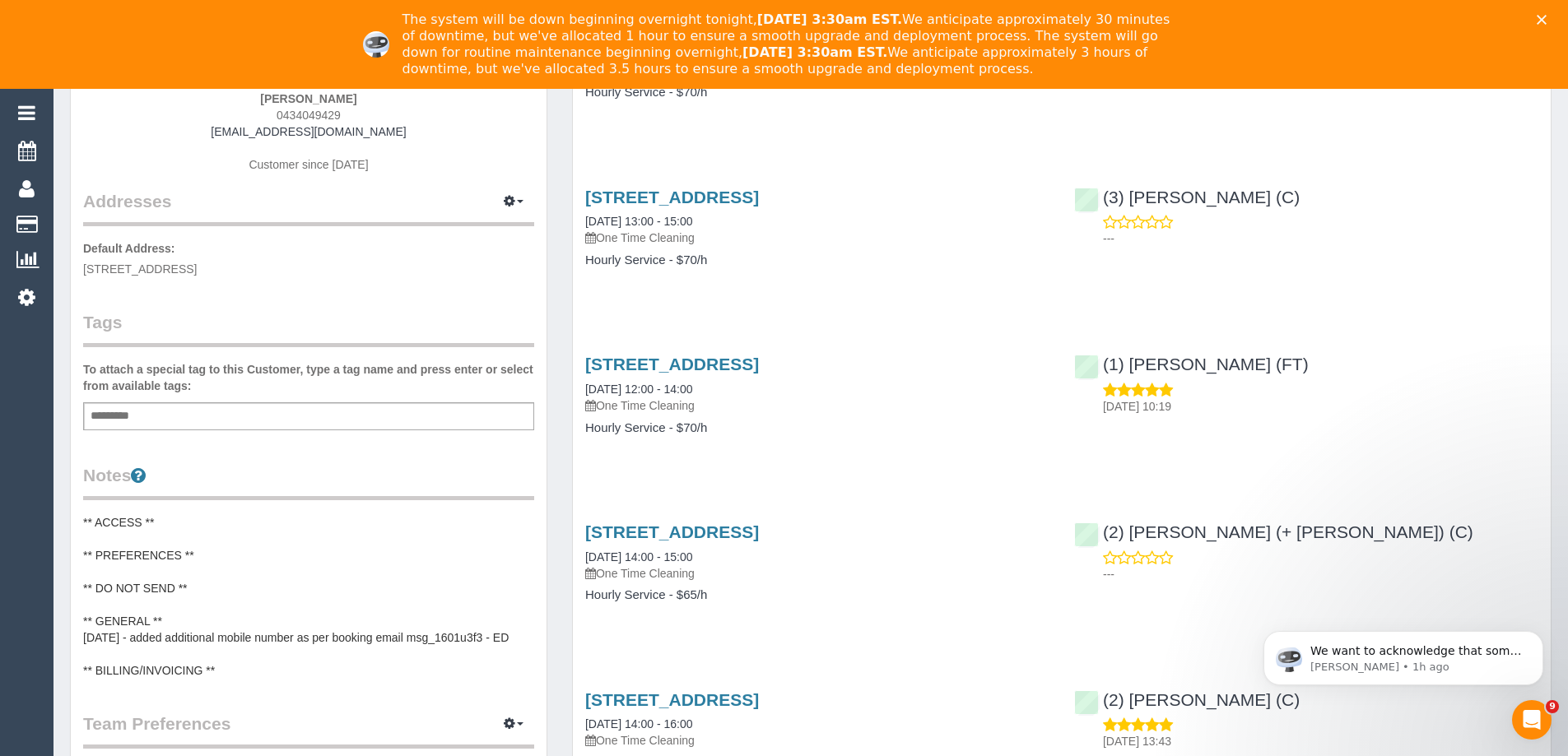
scroll to position [0, 0]
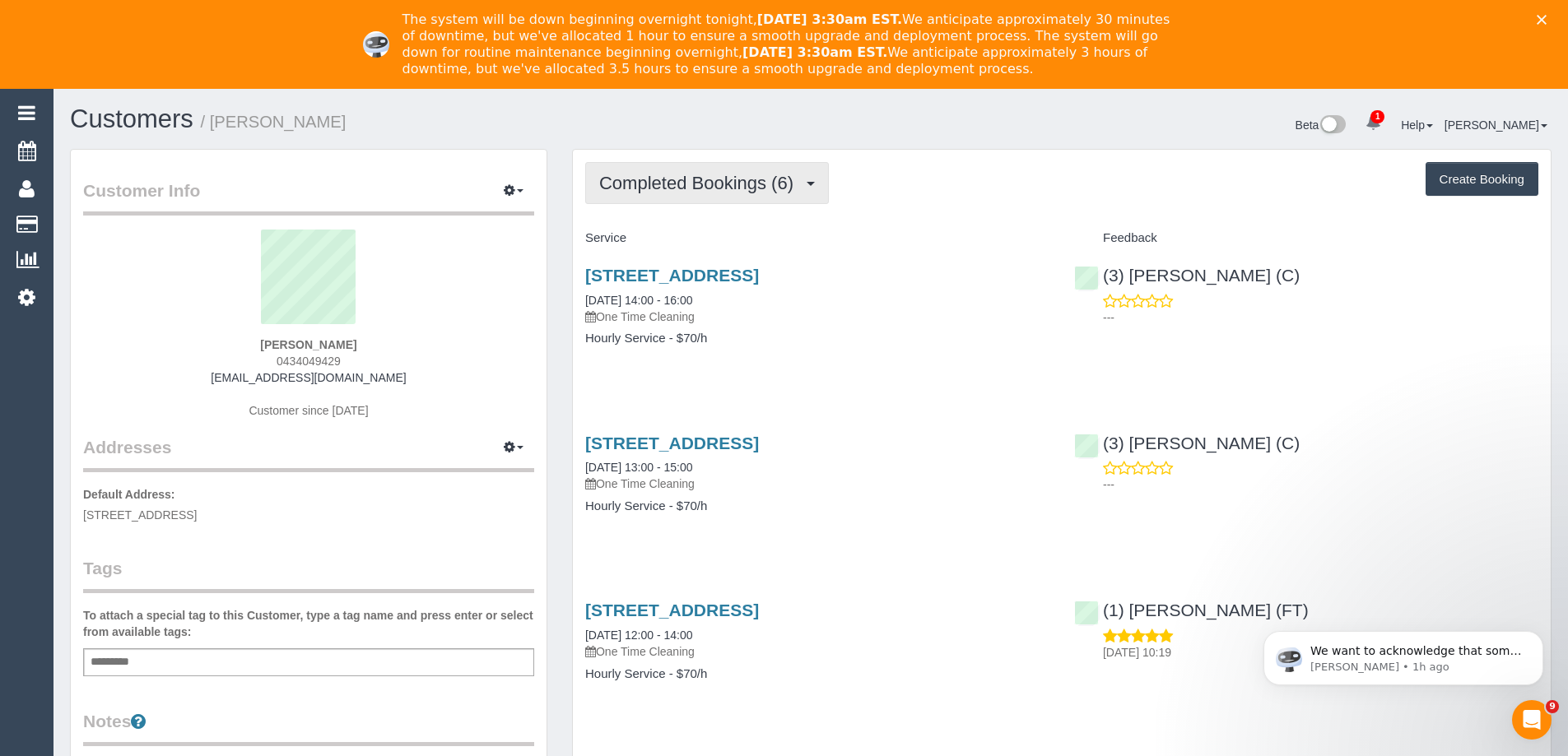
click at [686, 178] on span "Completed Bookings (6)" at bounding box center [700, 183] width 202 height 20
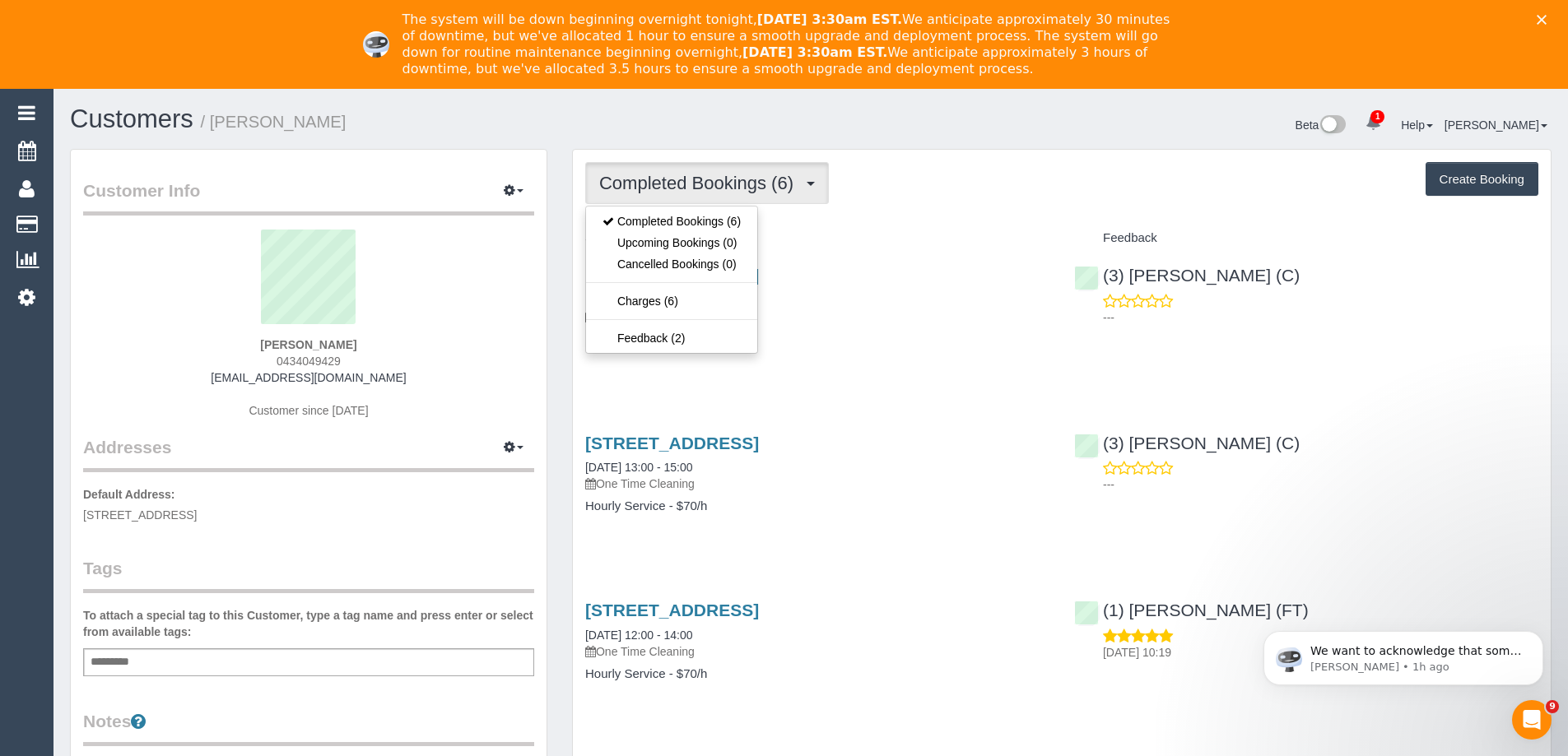
click at [968, 173] on div "Completed Bookings (6) Completed Bookings (6) Upcoming Bookings (0) Cancelled B…" at bounding box center [1062, 184] width 953 height 42
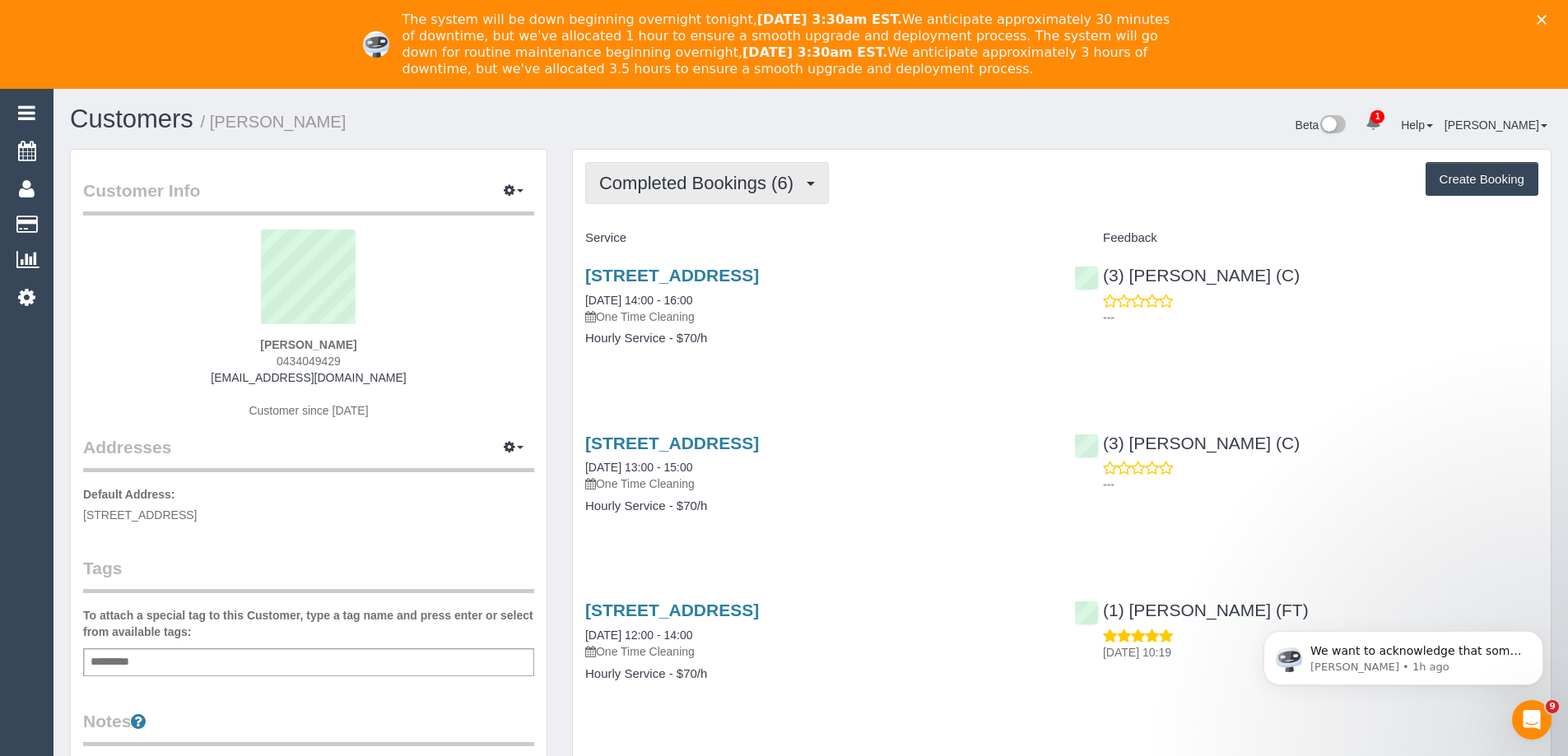
click at [707, 195] on button "Completed Bookings (6)" at bounding box center [707, 184] width 244 height 42
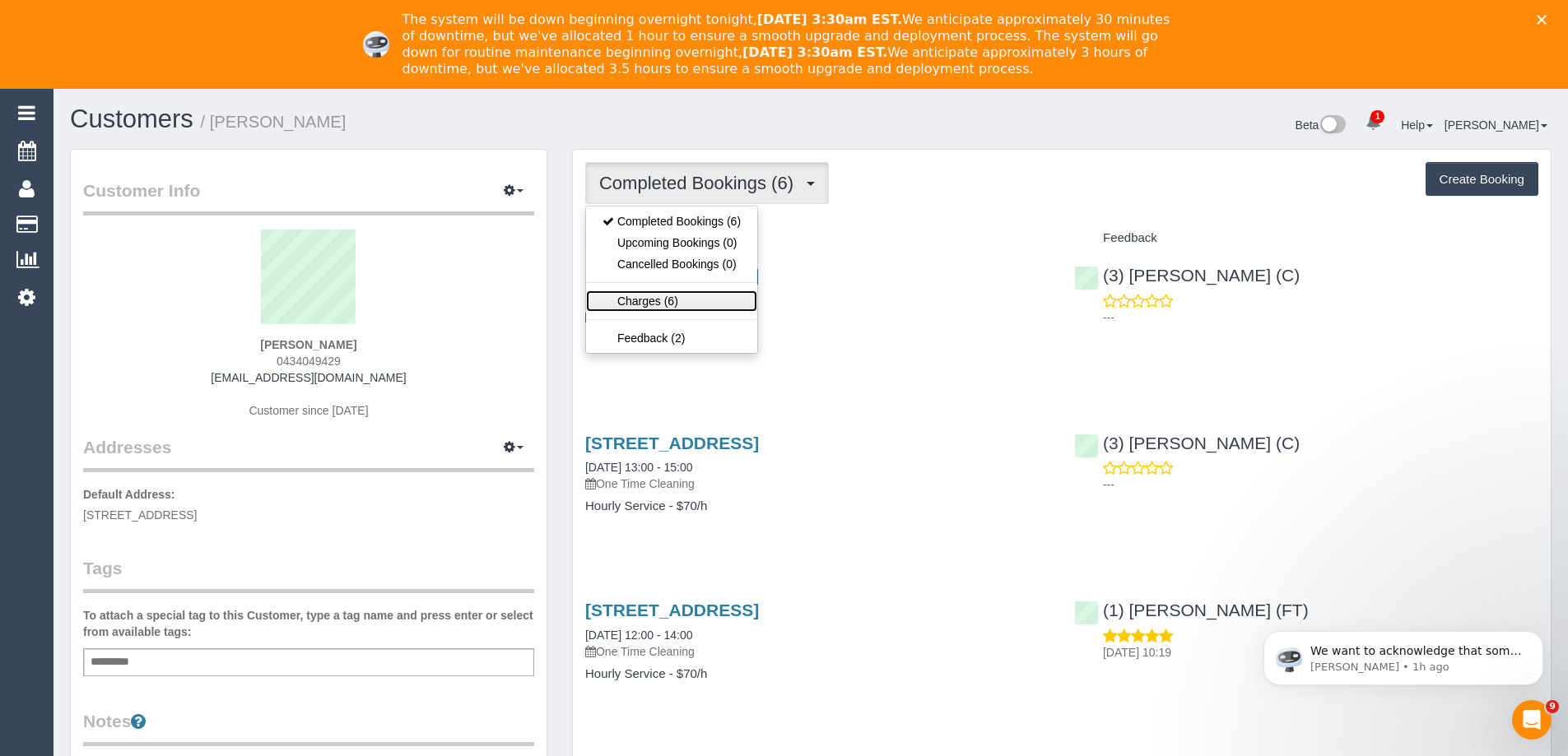
click at [685, 306] on link "Charges (6)" at bounding box center [672, 300] width 171 height 21
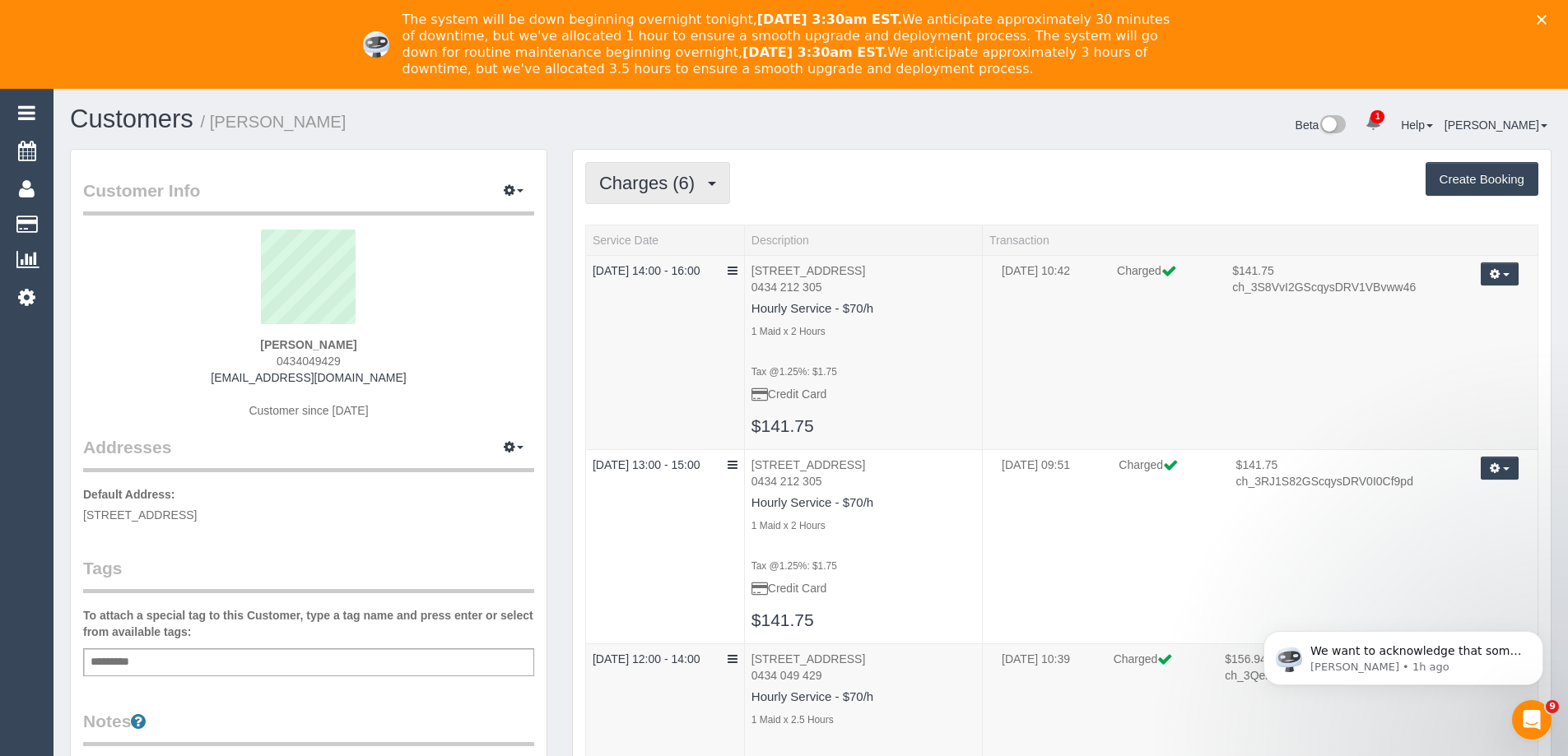
click at [697, 178] on span "Charges (6)" at bounding box center [651, 183] width 104 height 20
click at [676, 222] on link "Completed Bookings (6)" at bounding box center [672, 221] width 171 height 21
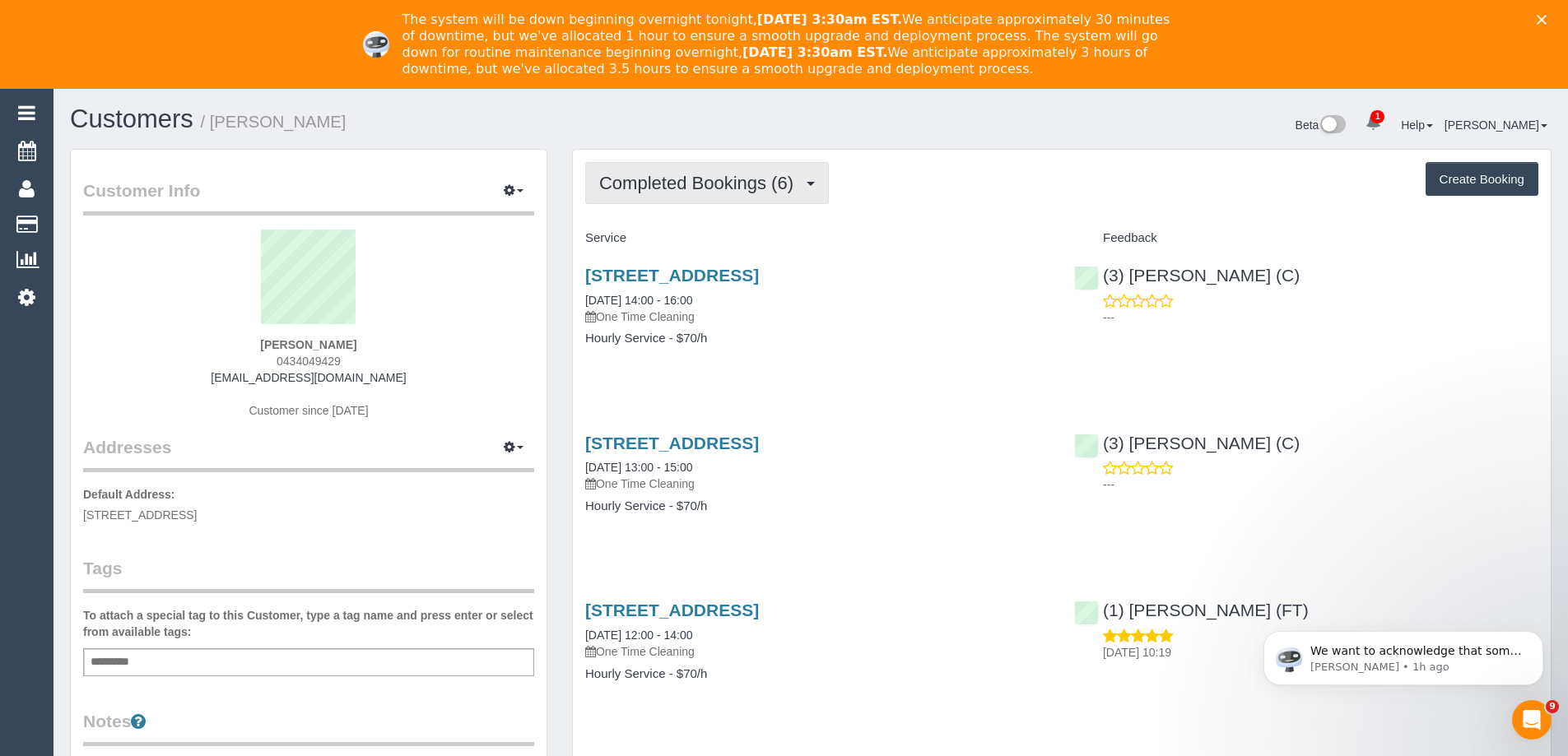
click at [718, 178] on span "Completed Bookings (6)" at bounding box center [700, 183] width 202 height 20
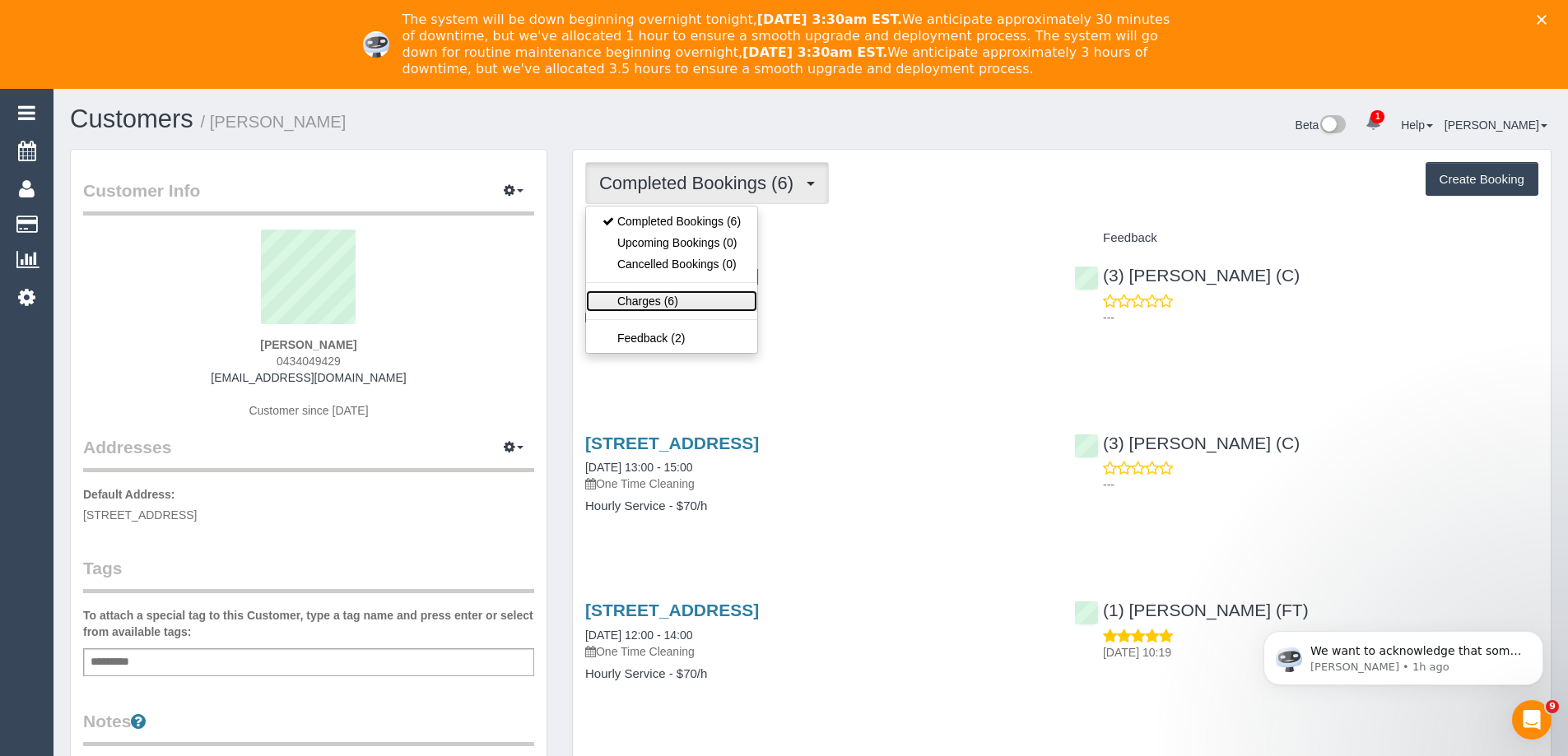
click at [684, 296] on link "Charges (6)" at bounding box center [672, 300] width 171 height 21
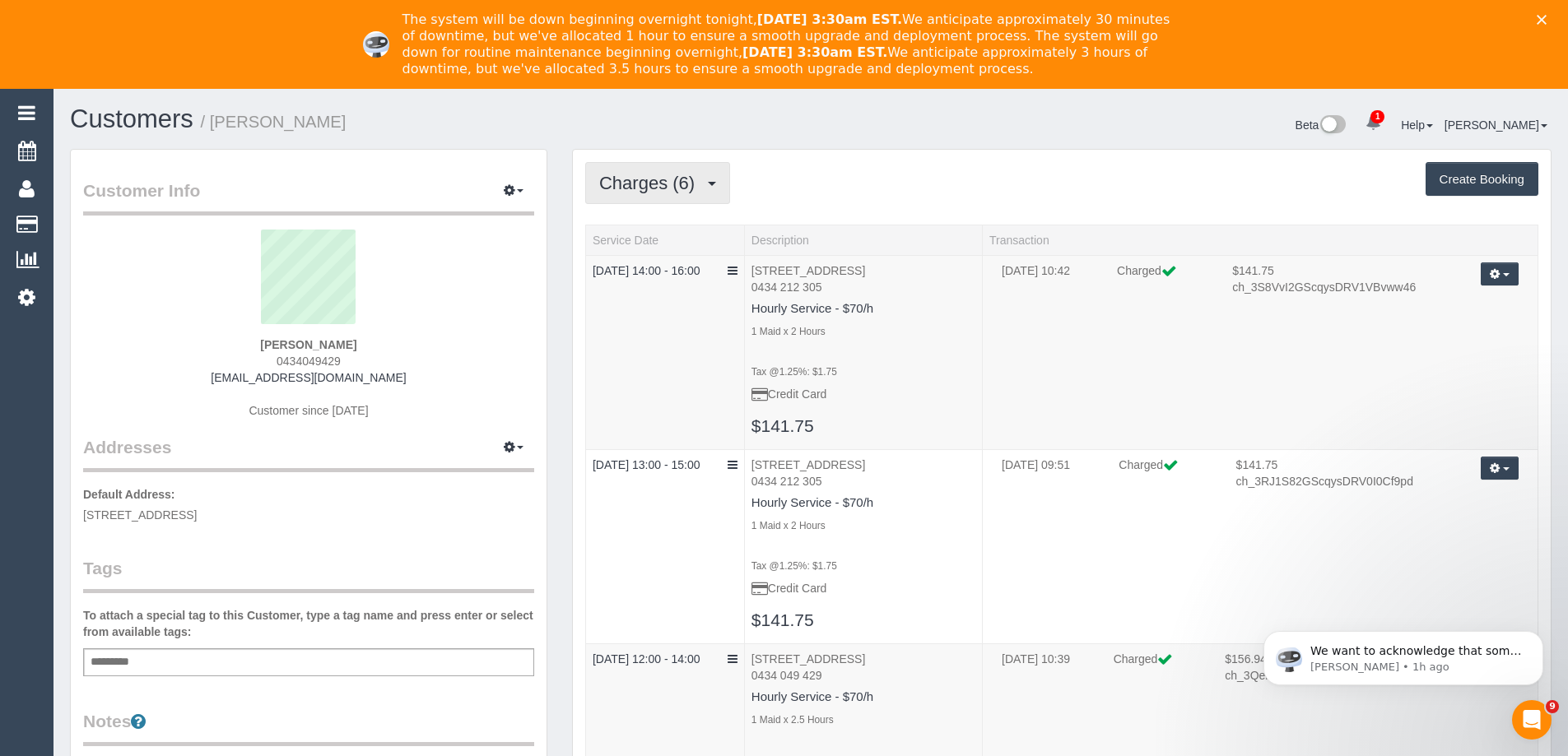
click at [672, 182] on span "Charges (6)" at bounding box center [651, 183] width 104 height 20
click at [653, 216] on link "Completed Bookings (6)" at bounding box center [672, 221] width 171 height 21
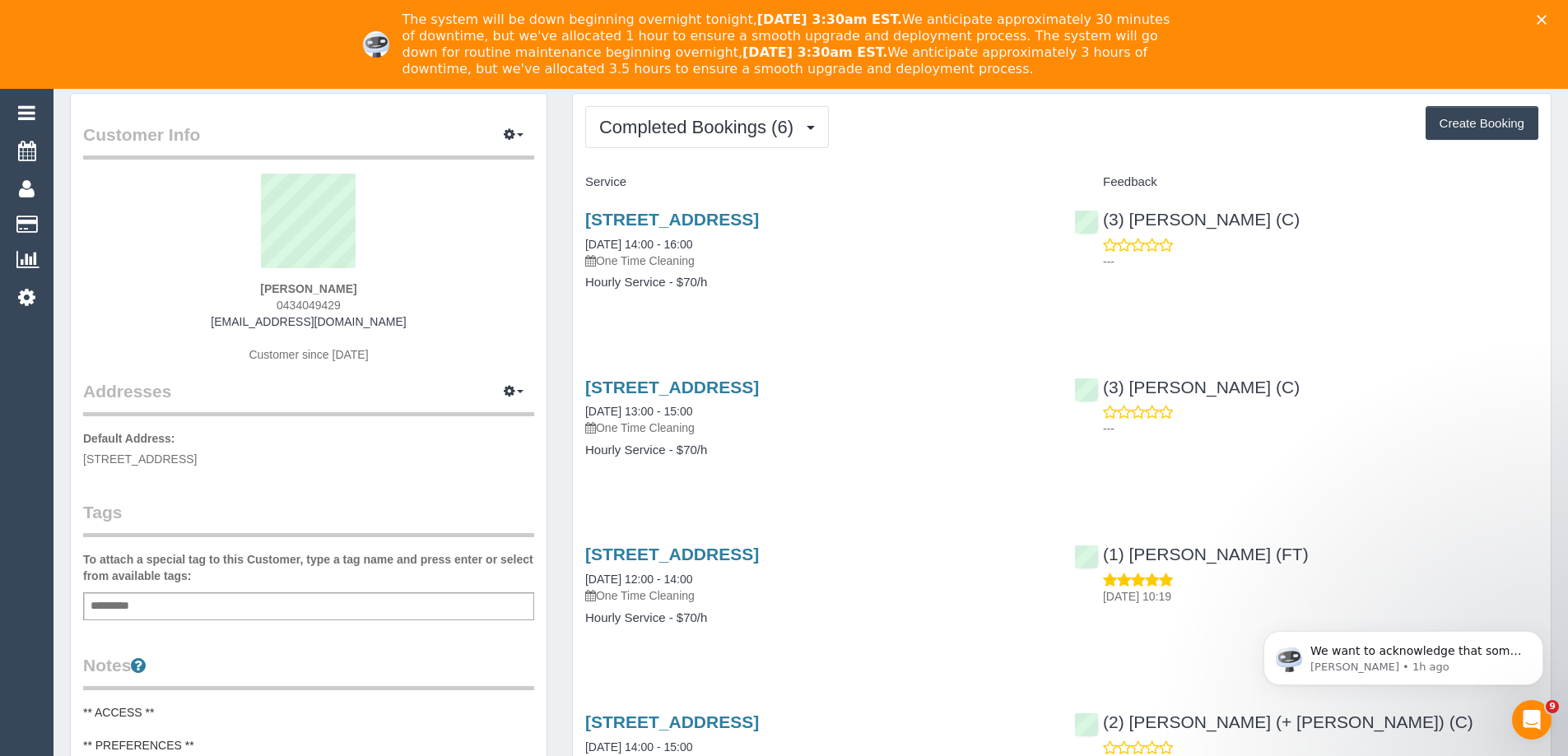
scroll to position [82, 0]
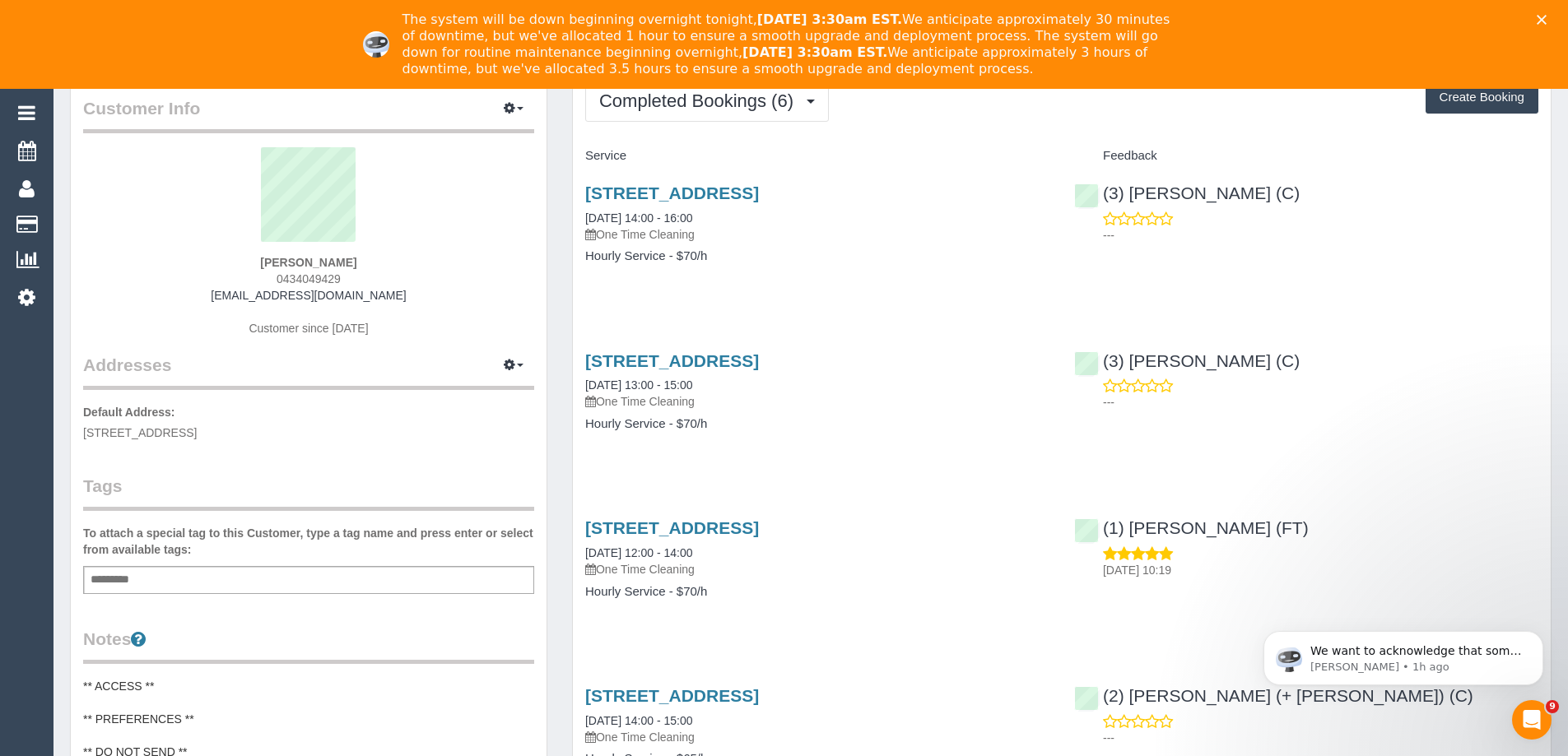
click at [242, 578] on div "Add a tag" at bounding box center [308, 579] width 451 height 28
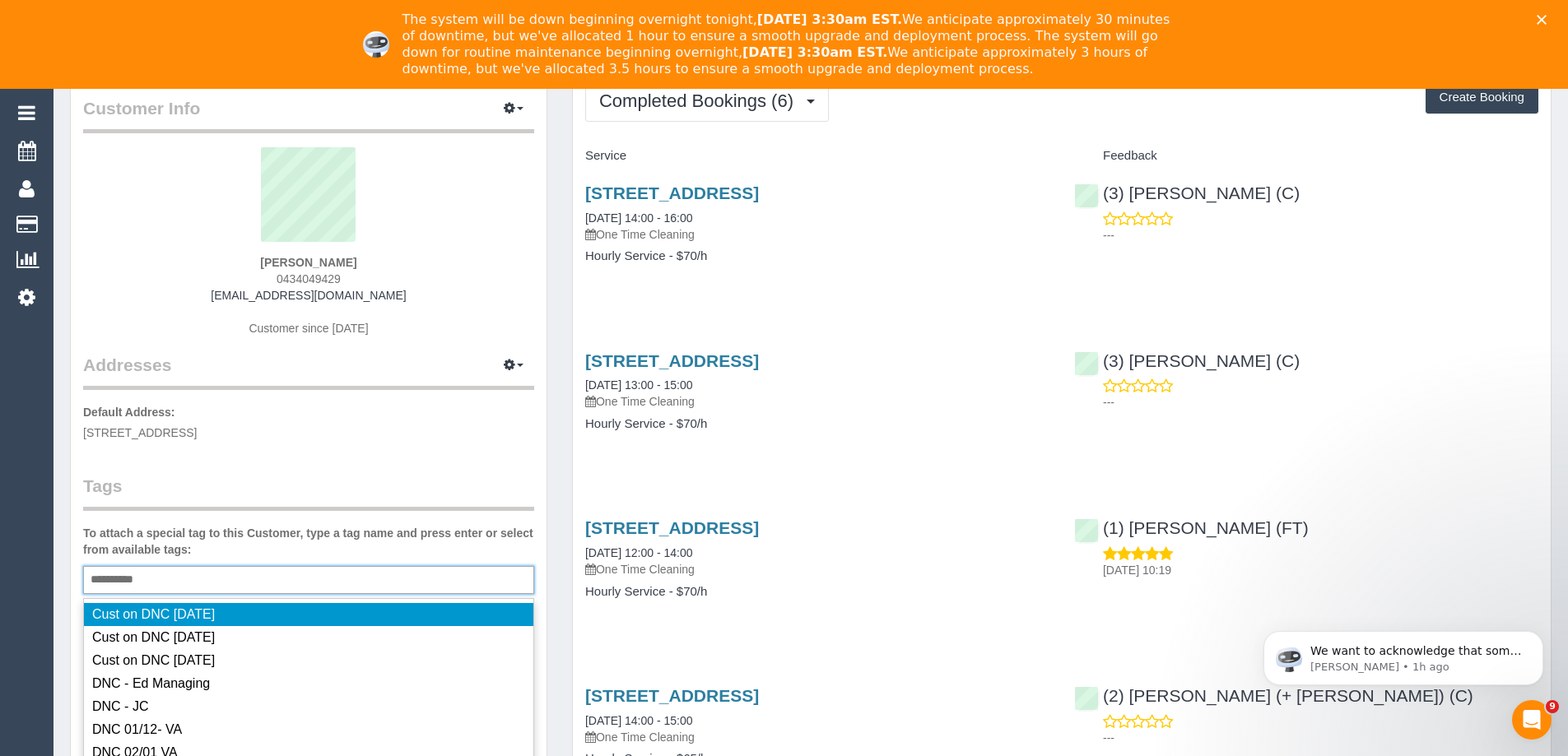
type input "**********"
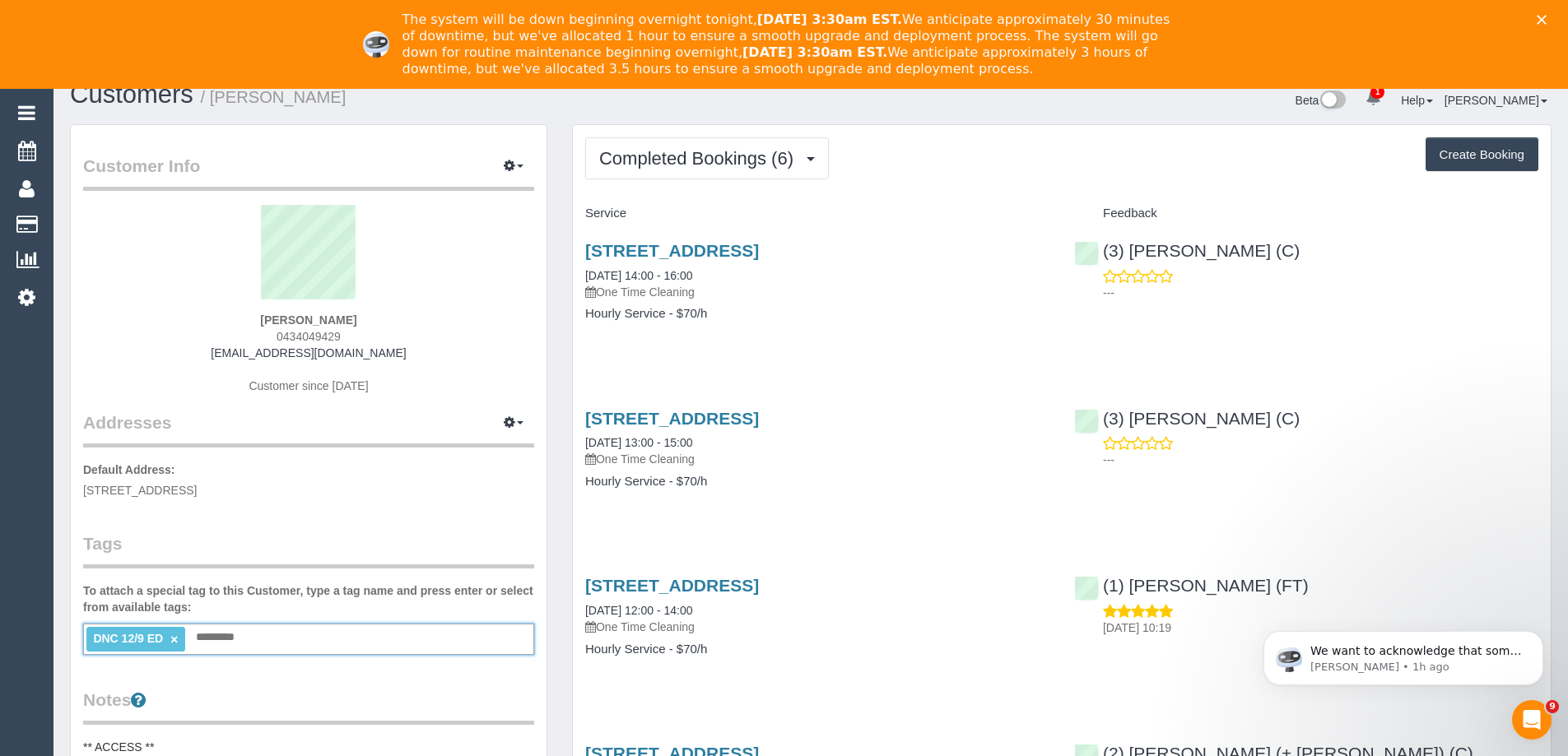
scroll to position [0, 0]
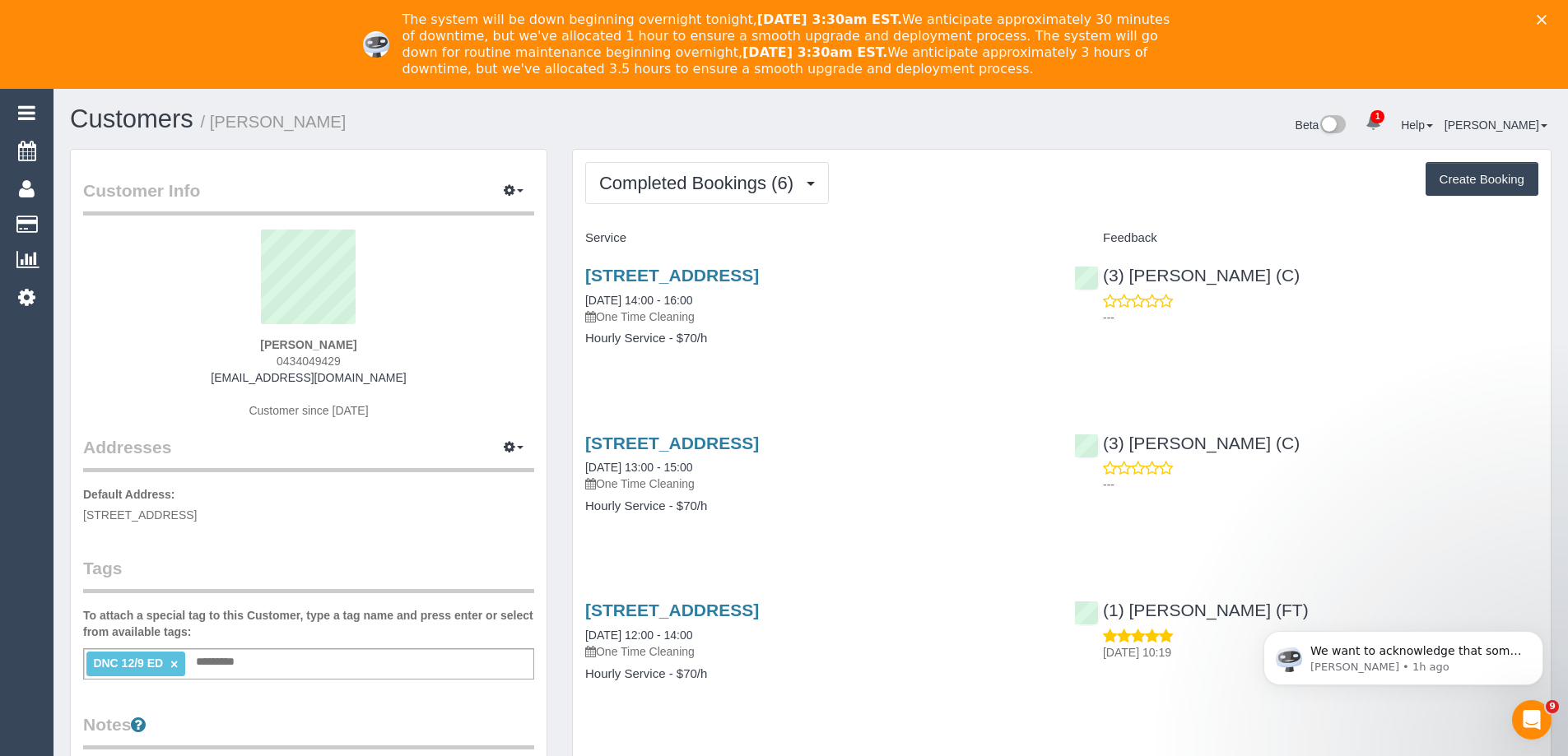
drag, startPoint x: 249, startPoint y: 129, endPoint x: 212, endPoint y: 125, distance: 37.2
click at [212, 125] on h1 "Customers / Rachel Tan" at bounding box center [434, 118] width 729 height 28
copy small "Rachel Tan"
drag, startPoint x: 1300, startPoint y: 281, endPoint x: 1100, endPoint y: 281, distance: 200.0
click at [1100, 281] on div "(3) Stephany Cerda (C) ---" at bounding box center [1307, 292] width 489 height 80
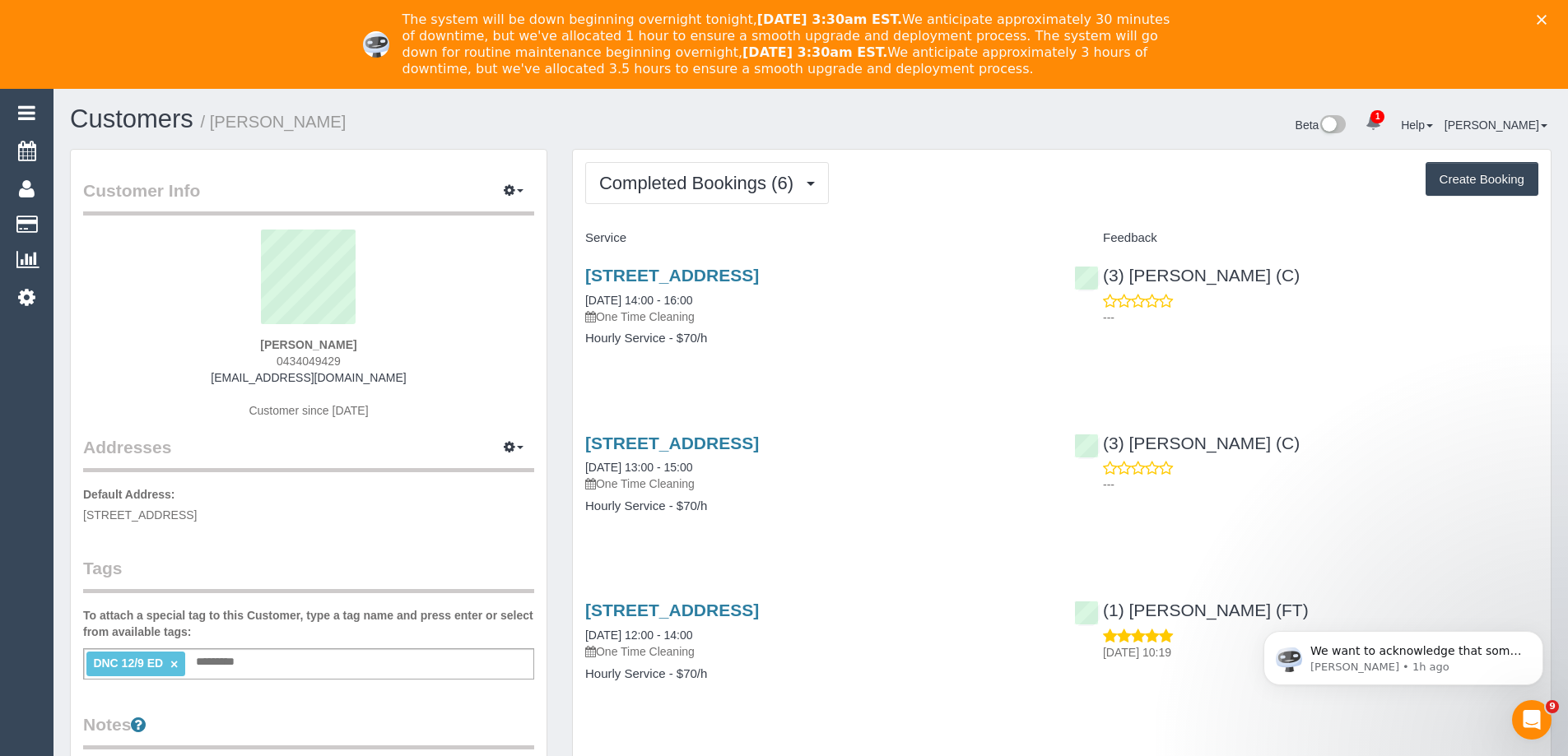
copy link "(3) Stephany Cerda (C)"
click at [759, 272] on link "8 Duke St, 2, Altona North, VIC 3025" at bounding box center [672, 275] width 173 height 19
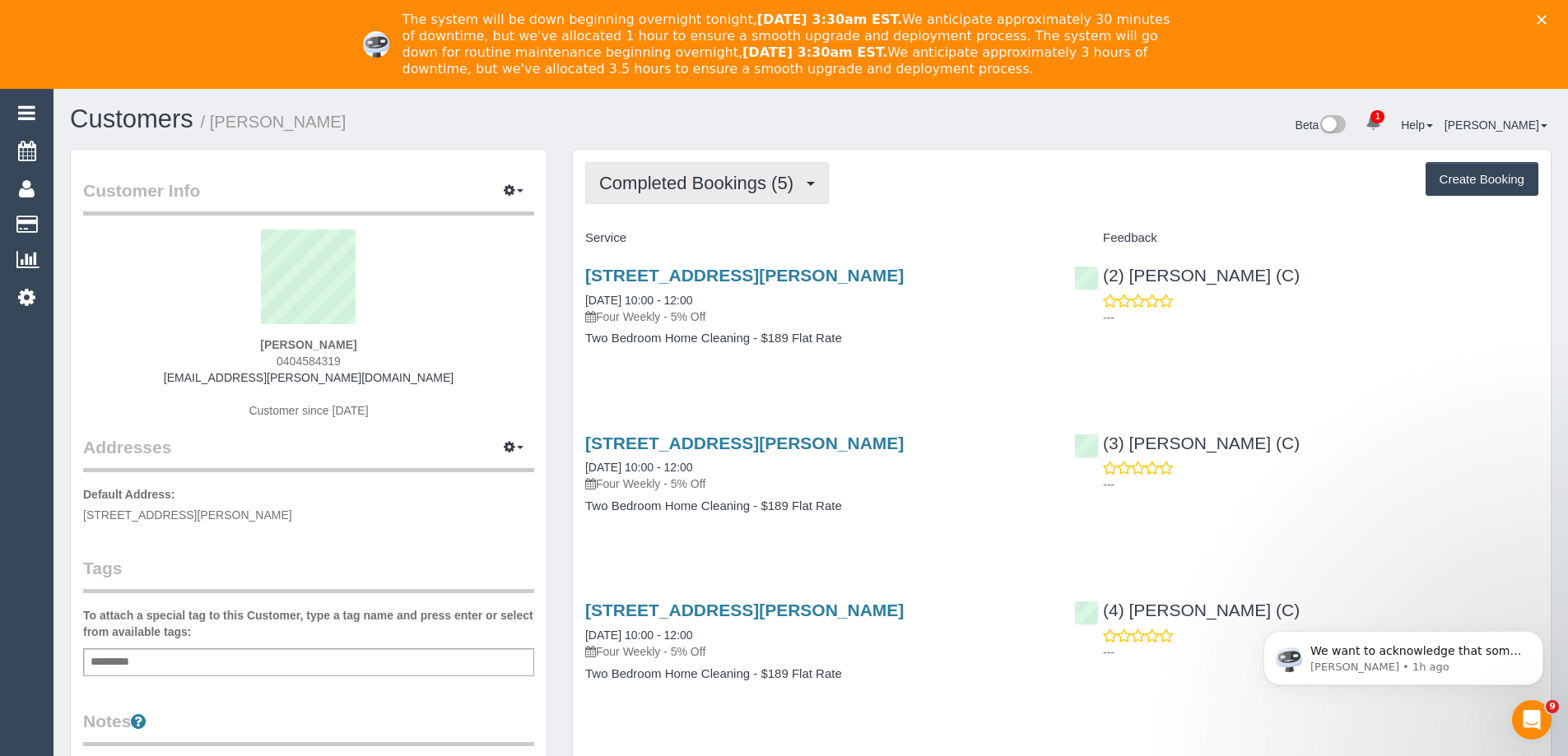
drag, startPoint x: 730, startPoint y: 176, endPoint x: 720, endPoint y: 193, distance: 19.7
click at [729, 176] on span "Completed Bookings (5)" at bounding box center [700, 183] width 202 height 20
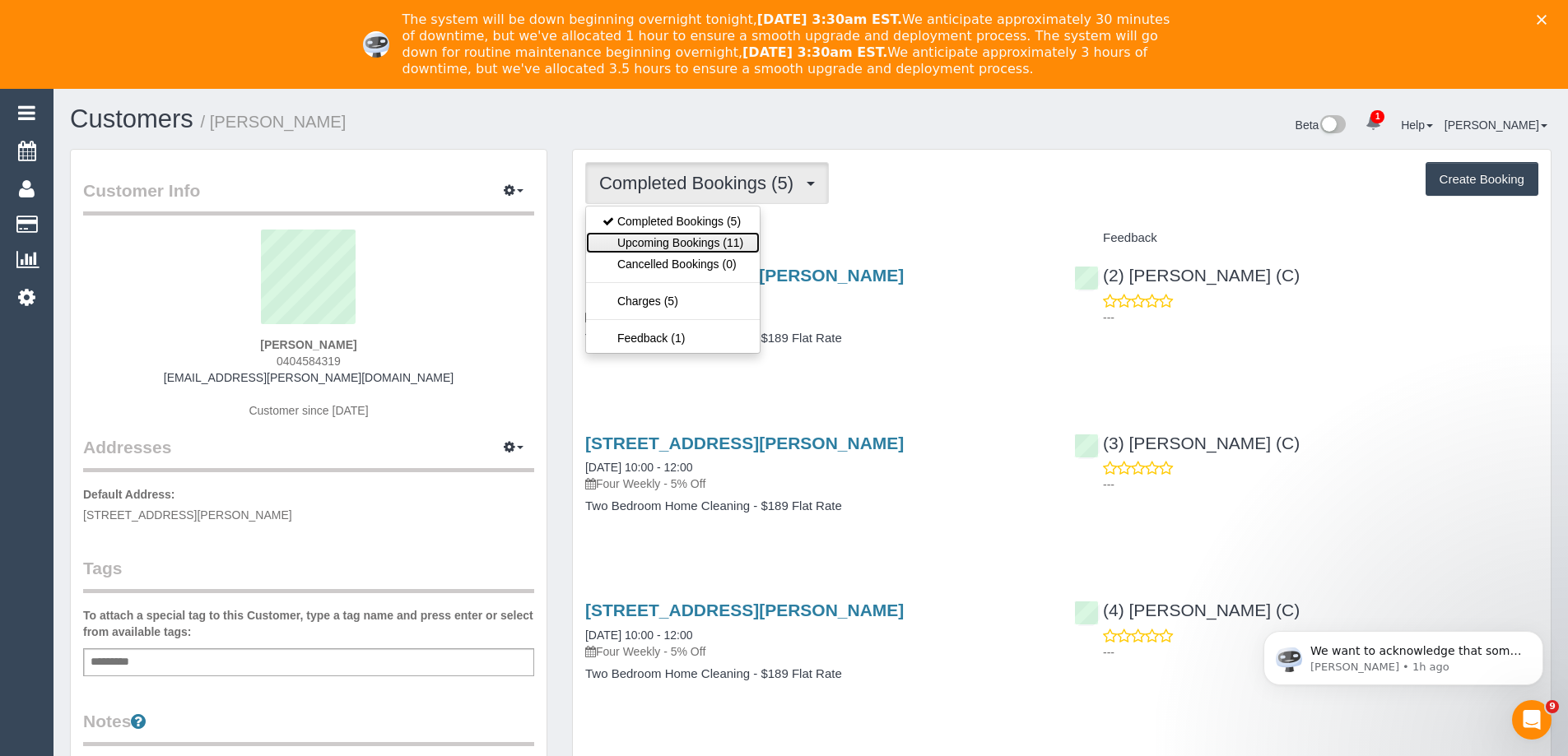
click at [696, 249] on link "Upcoming Bookings (11)" at bounding box center [673, 242] width 173 height 21
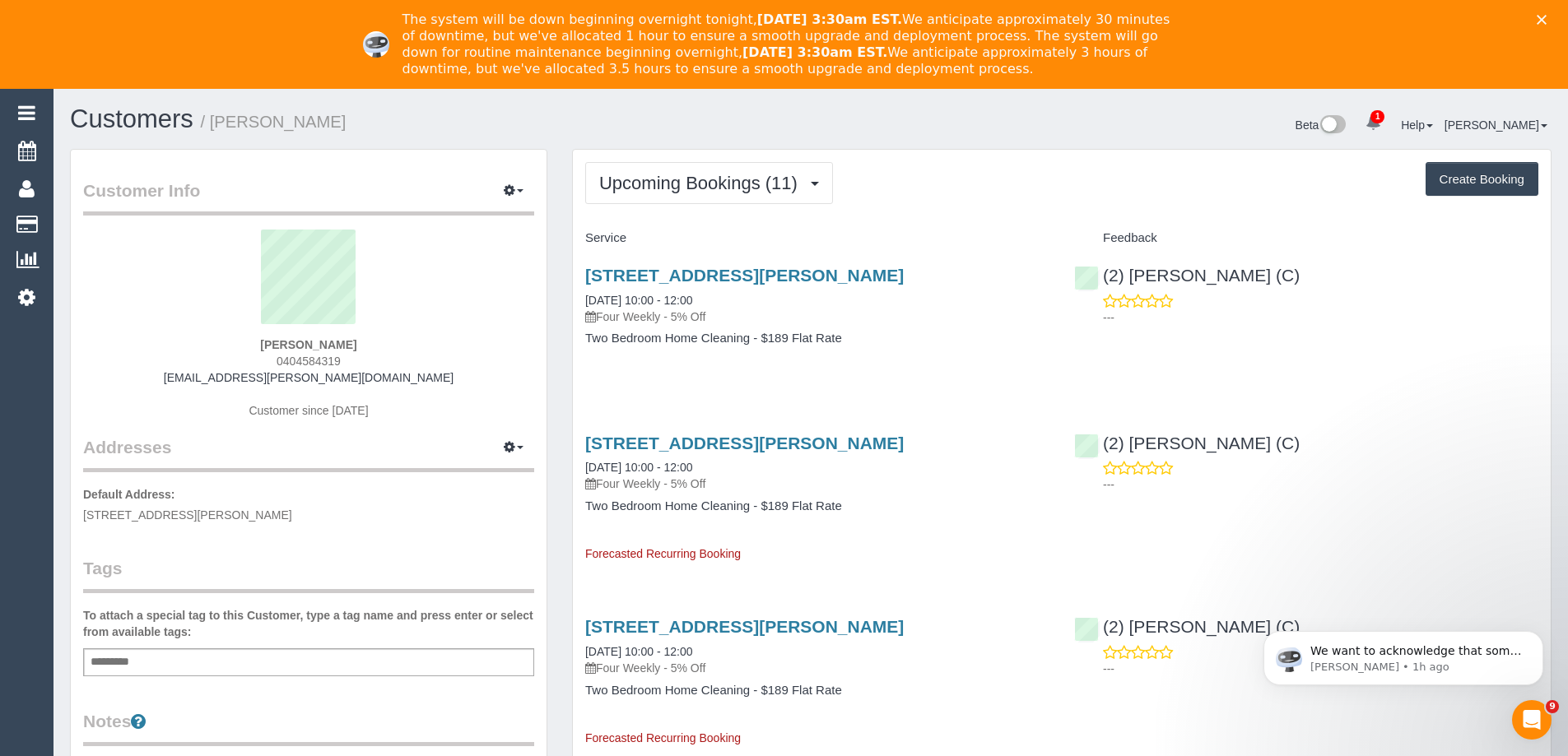
click at [947, 139] on div "Beta 1 Your Notifications You have 0 alerts × You have 1 to charge for [DATE] H…" at bounding box center [1187, 127] width 753 height 44
click at [634, 177] on span "Upcoming Bookings (11)" at bounding box center [702, 183] width 206 height 20
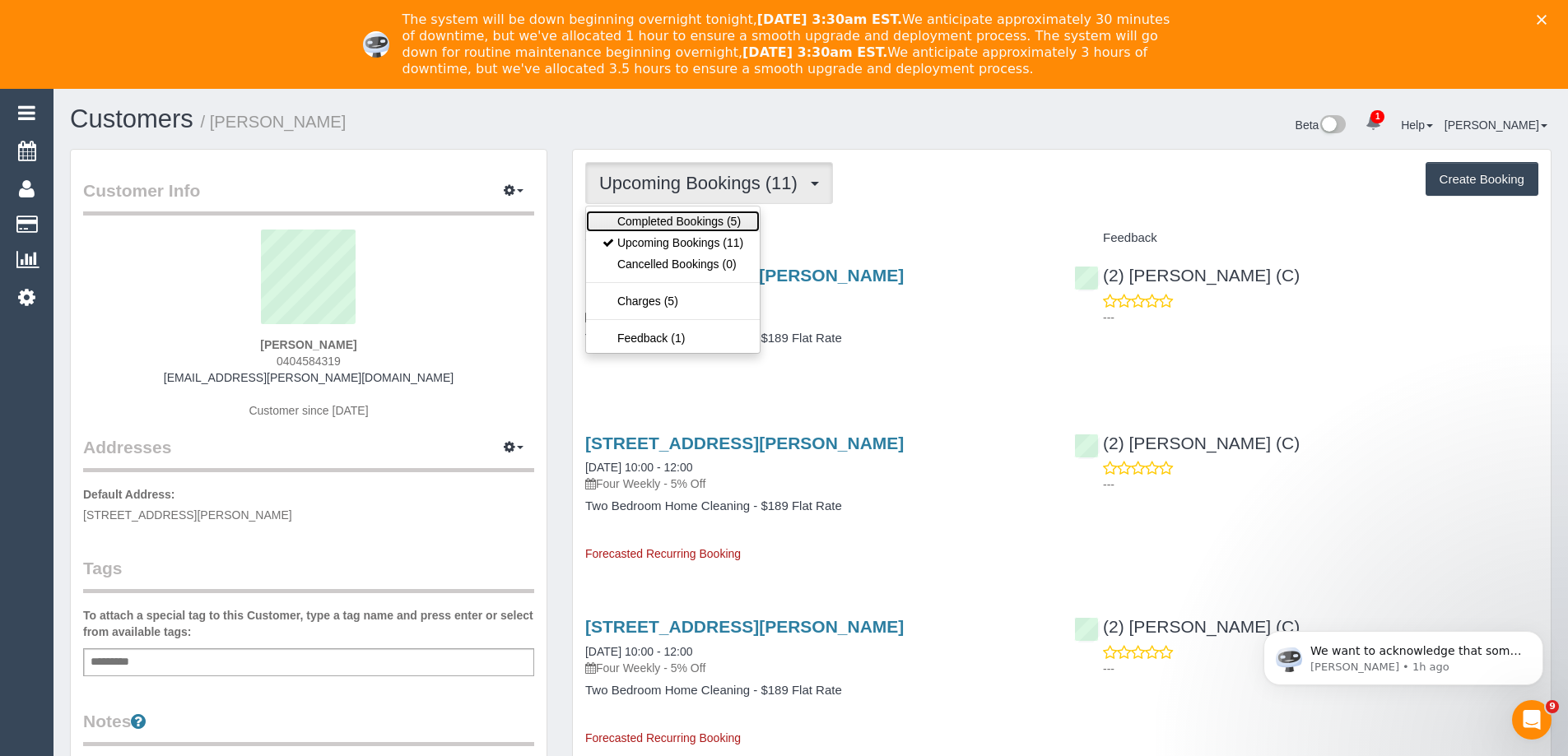
click at [640, 222] on link "Completed Bookings (5)" at bounding box center [673, 221] width 173 height 21
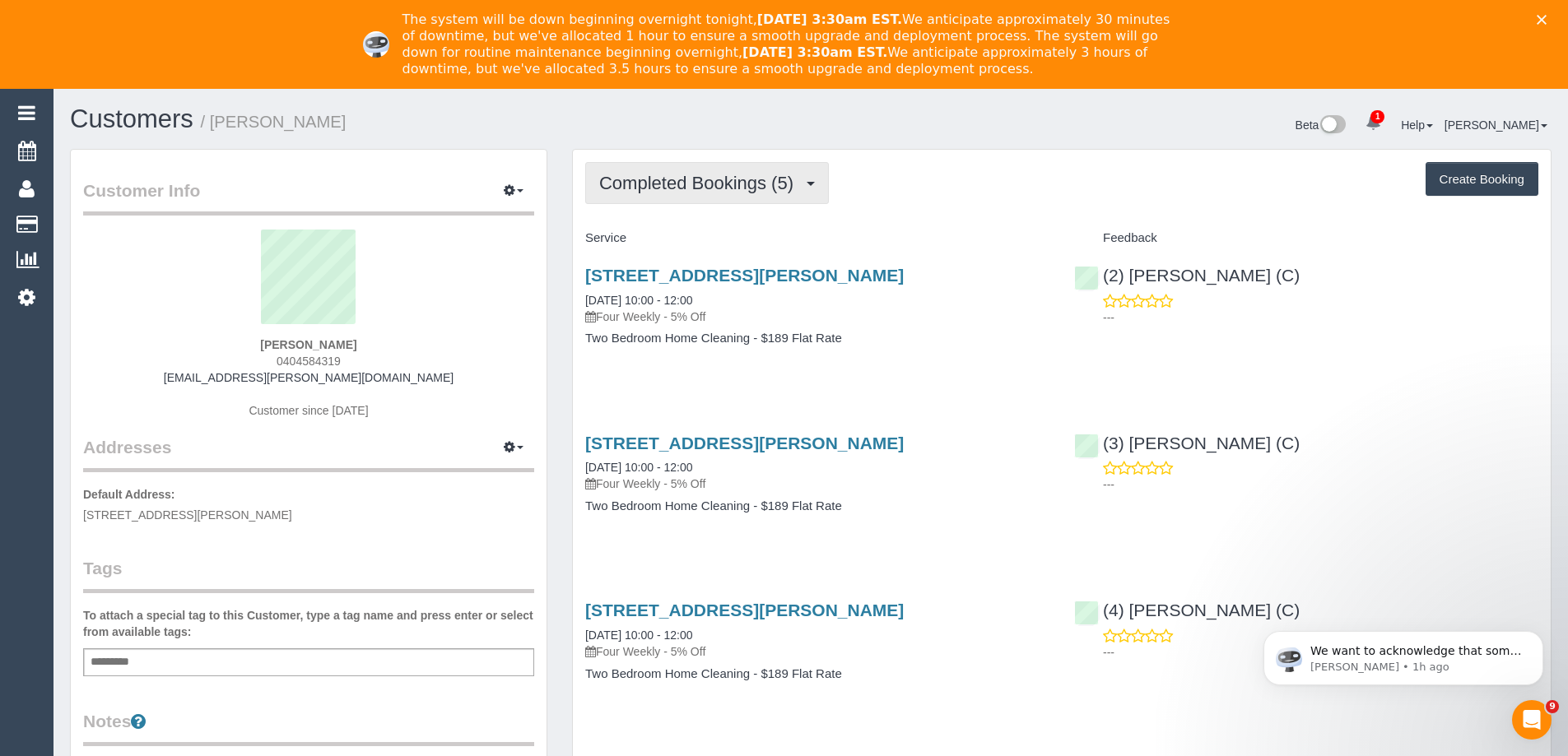
click at [720, 182] on span "Completed Bookings (5)" at bounding box center [700, 183] width 202 height 20
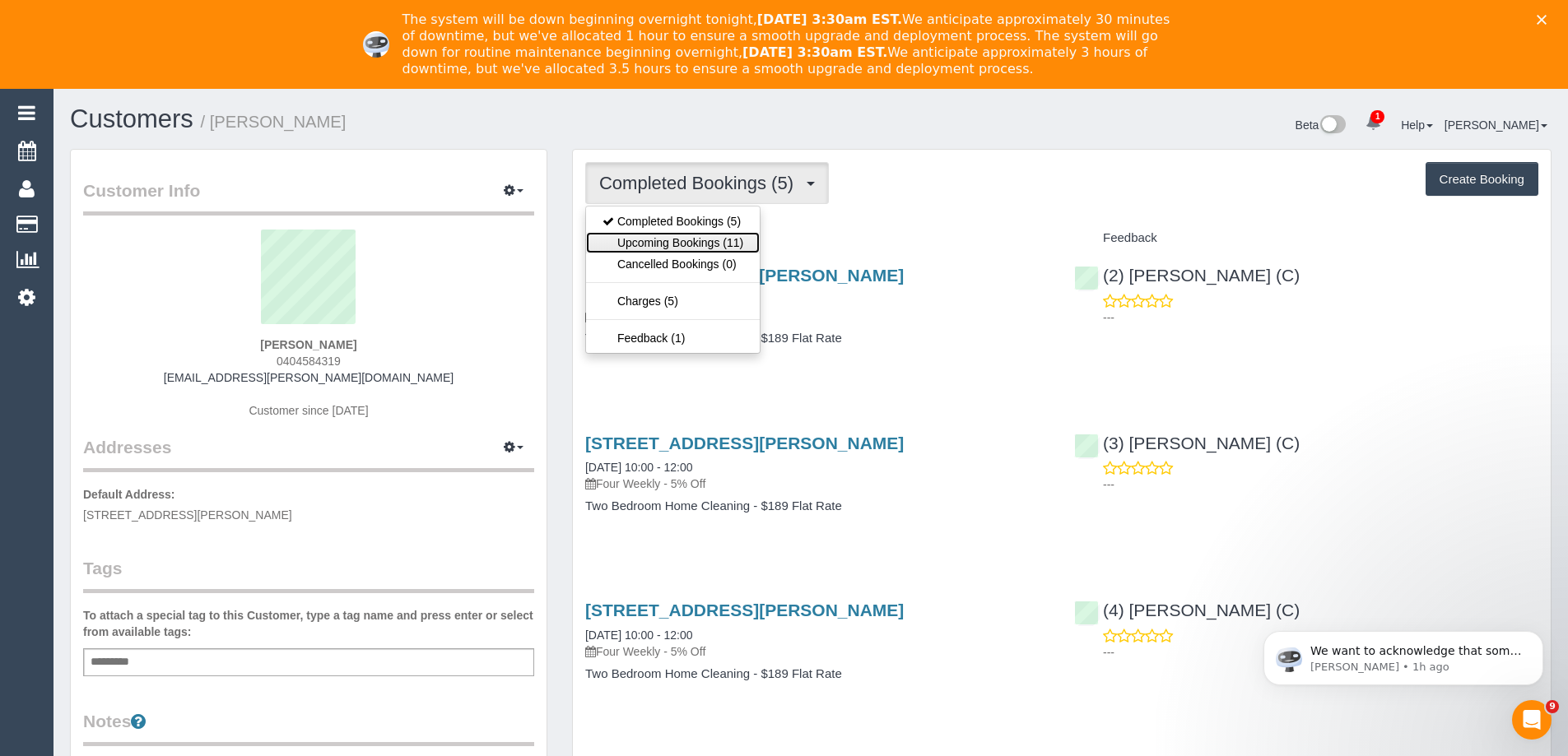
click at [697, 246] on link "Upcoming Bookings (11)" at bounding box center [673, 242] width 173 height 21
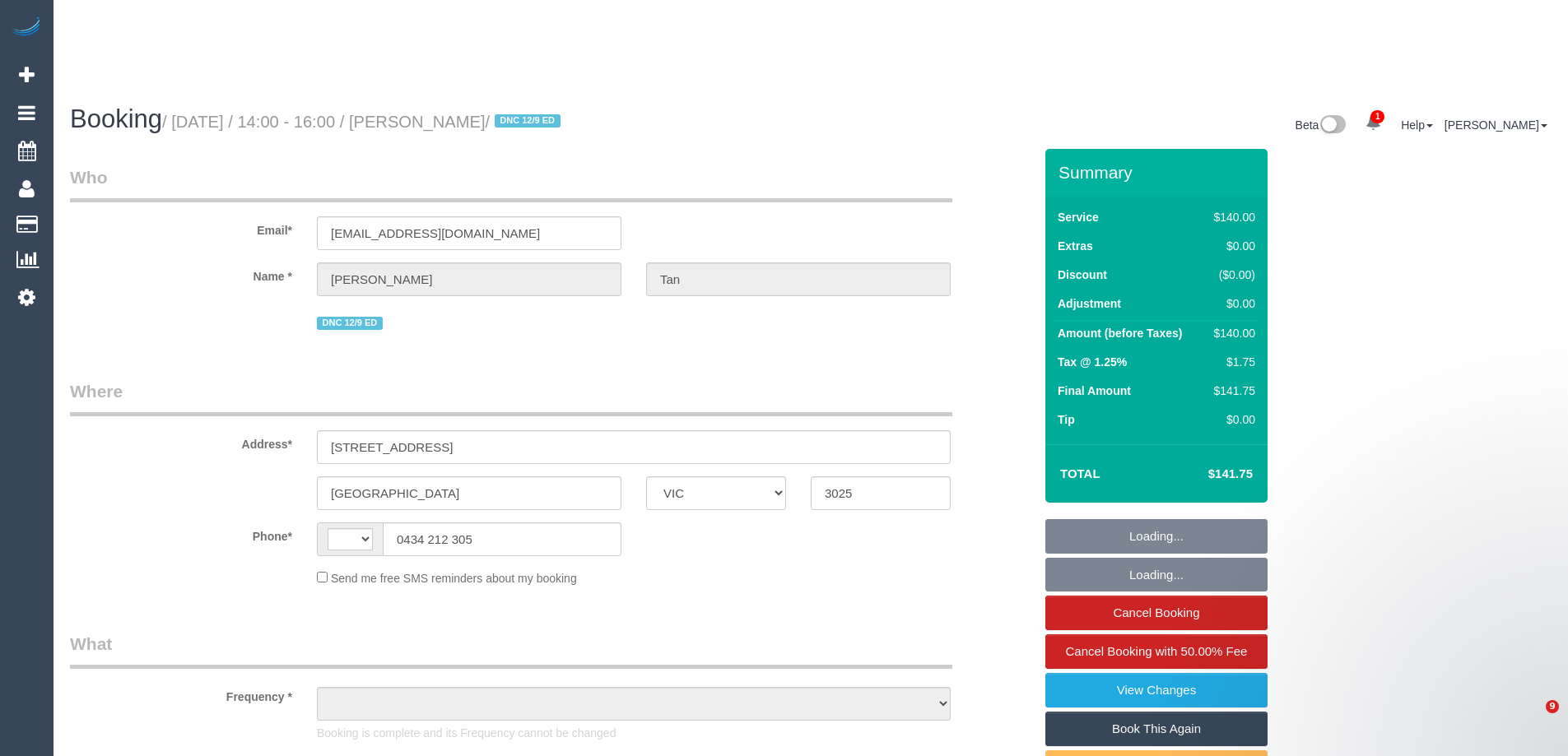
select select "VIC"
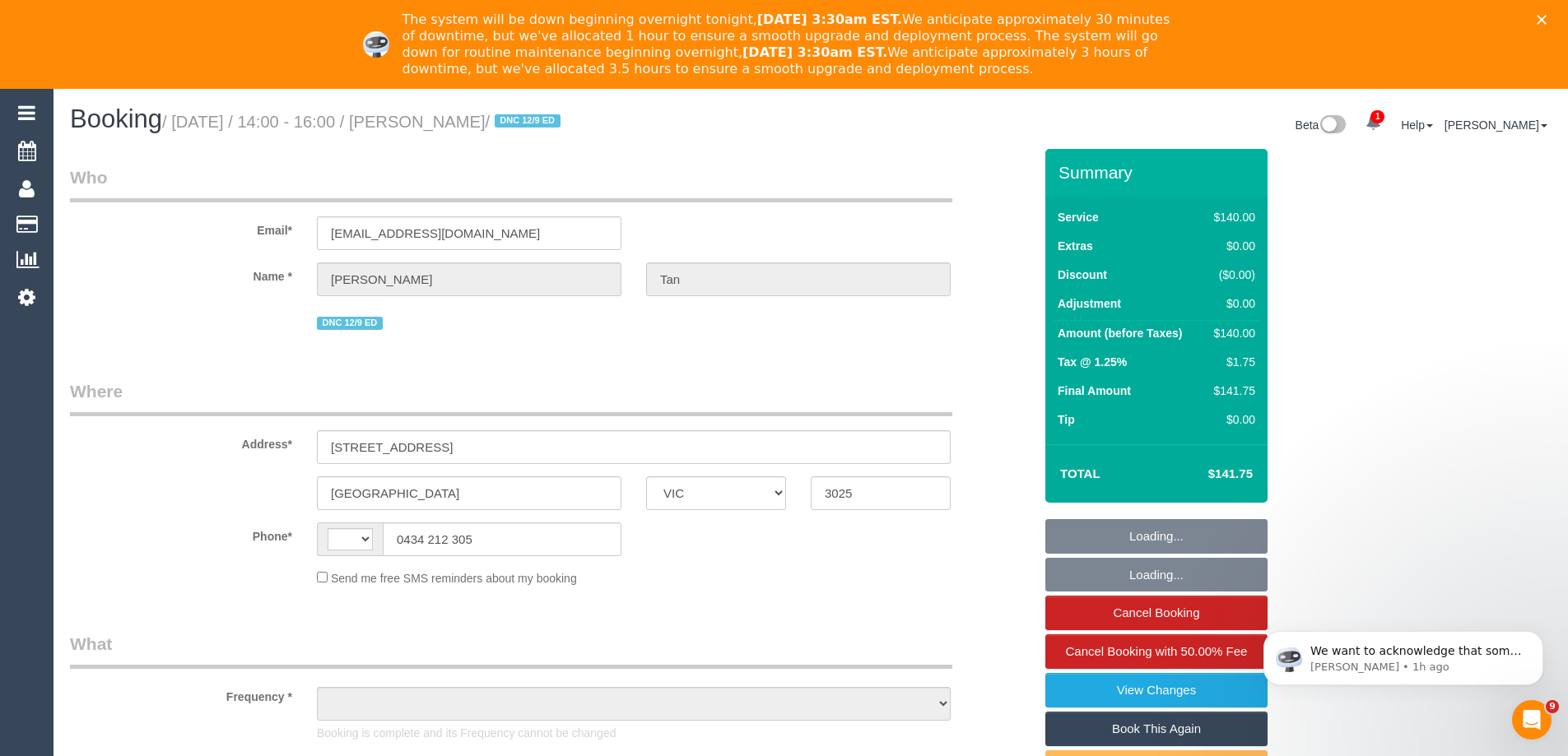
select select "string:AU"
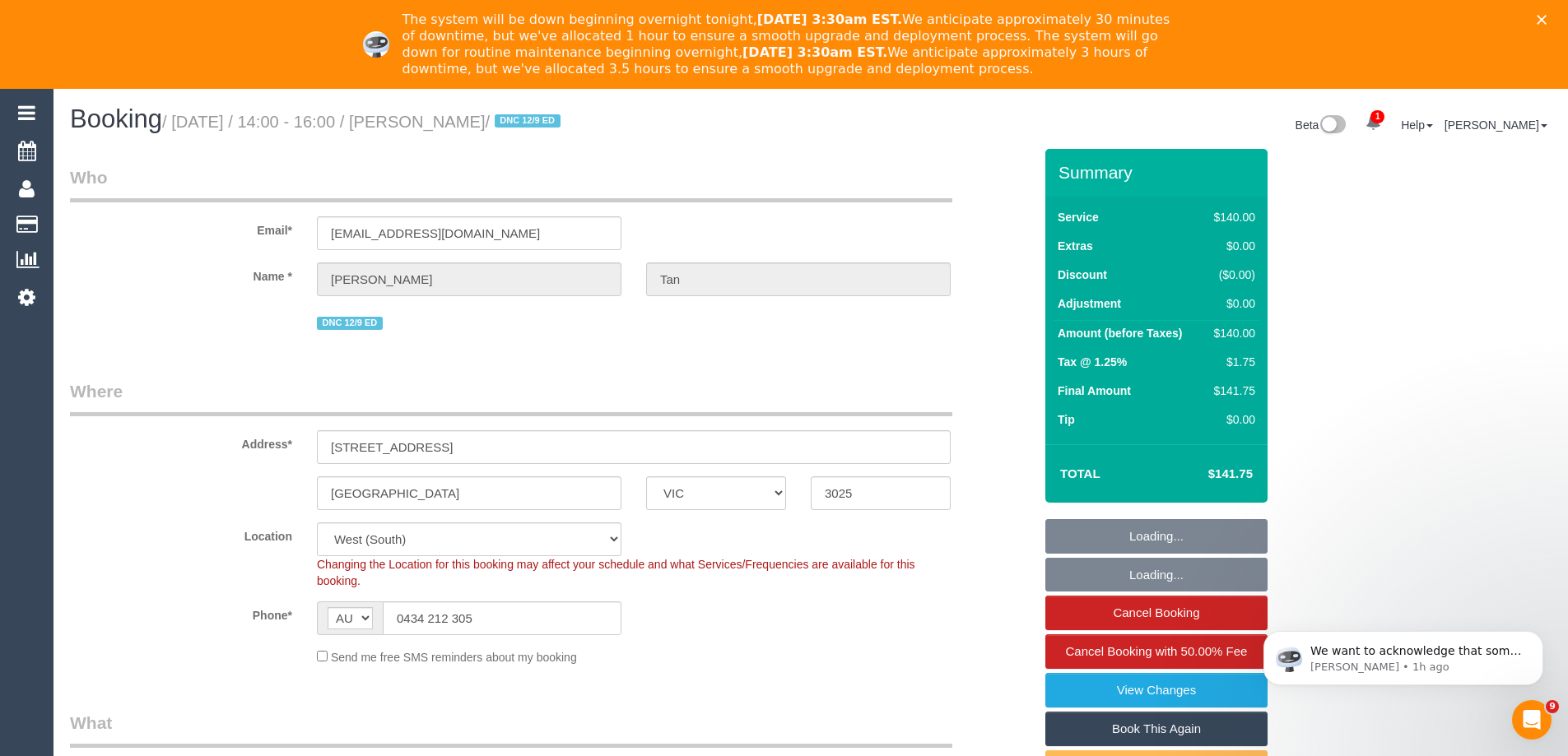
select select "object:888"
select select "string:stripe-pm_1QWZR62GScqysDRVOpB12Yfl"
select select "number:29"
select select "number:14"
select select "number:19"
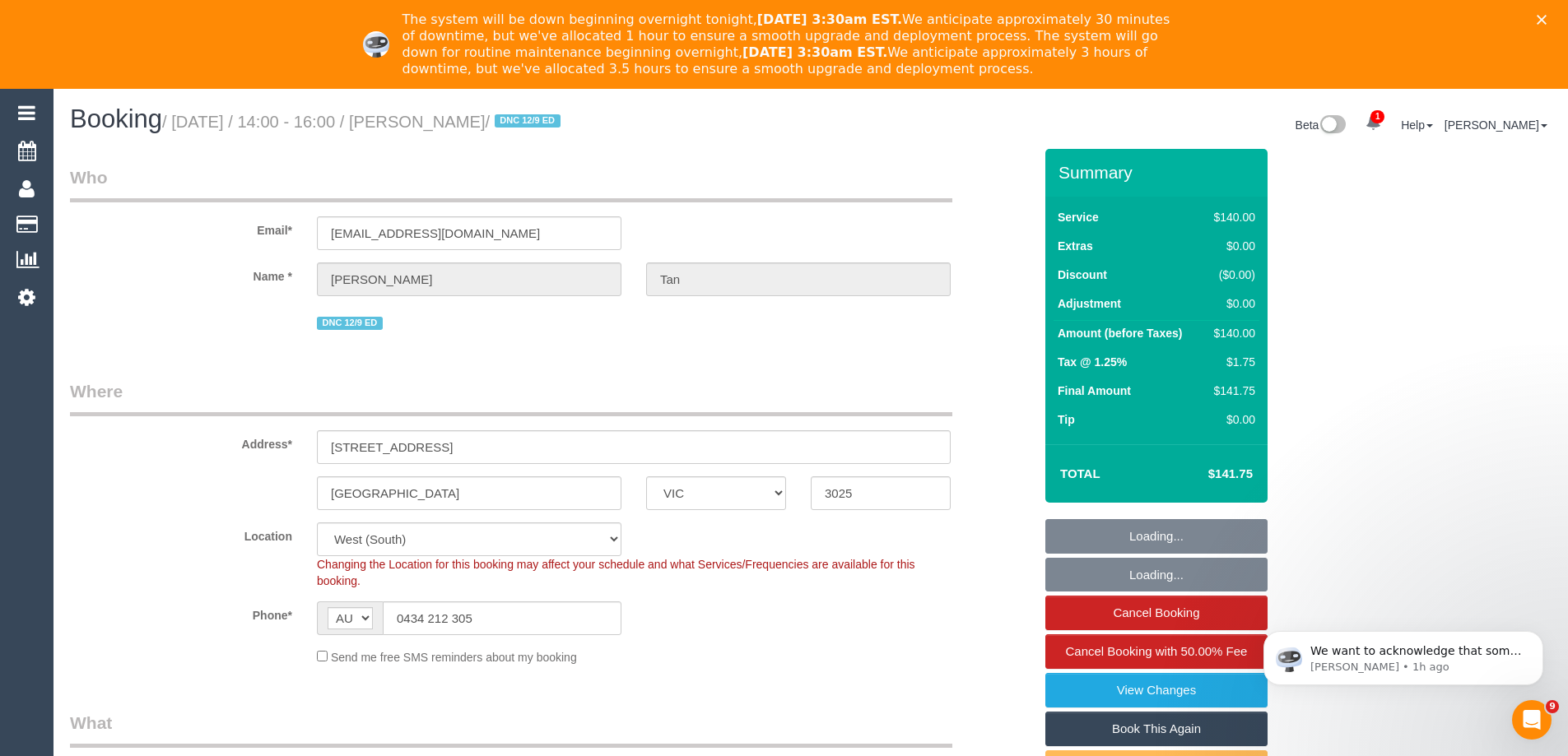
select select "number:24"
select select "number:13"
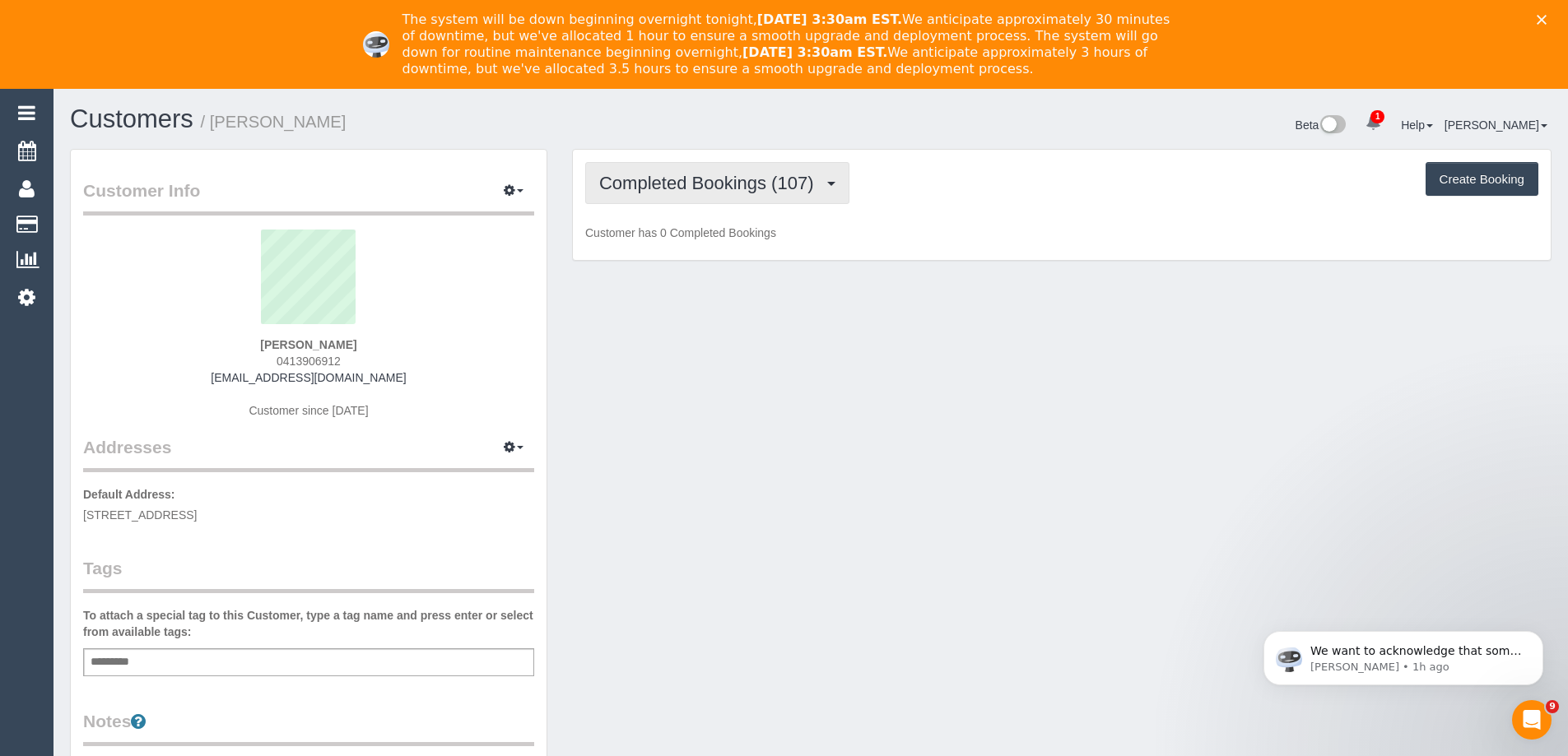
click at [637, 188] on span "Completed Bookings (107)" at bounding box center [710, 183] width 223 height 20
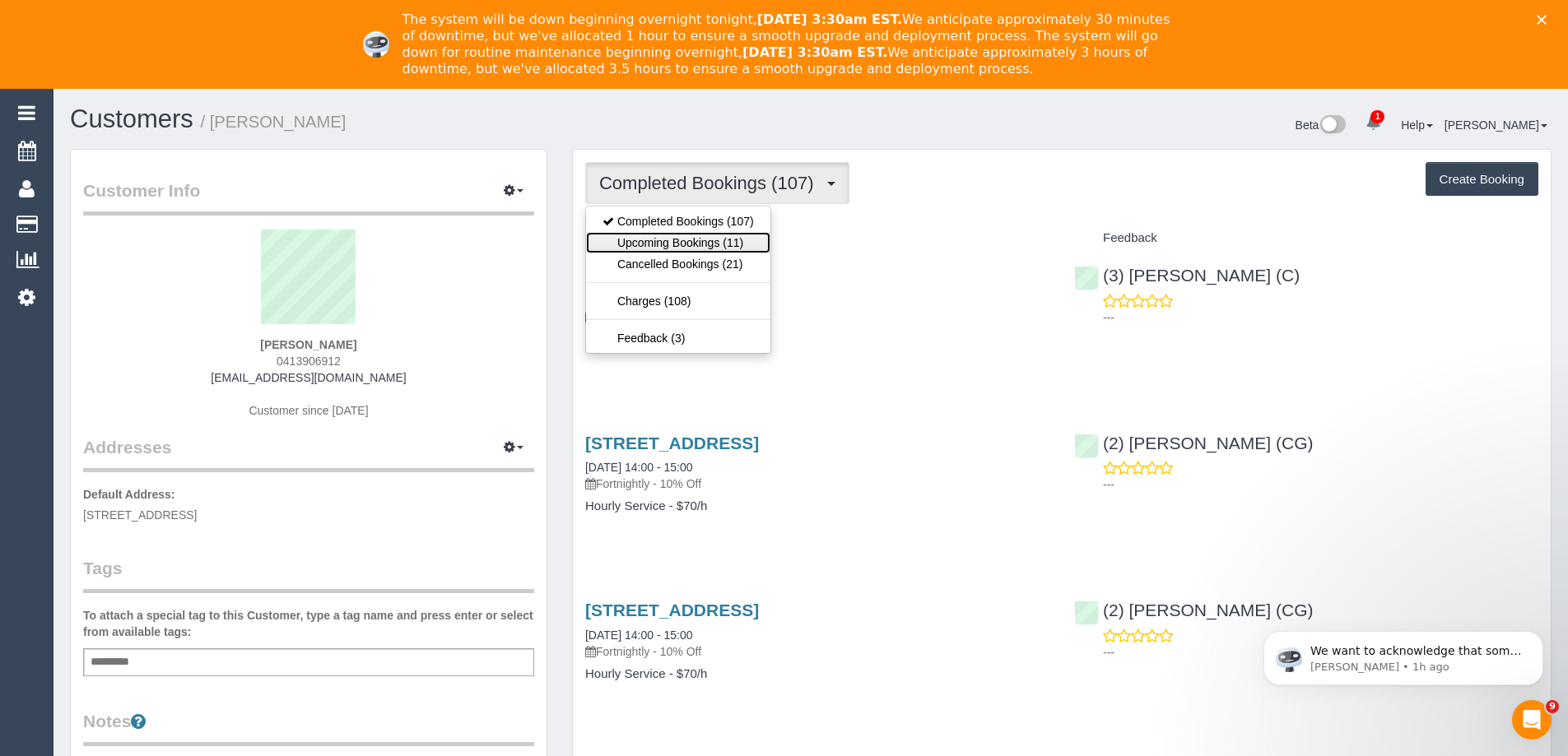
click at [643, 238] on link "Upcoming Bookings (11)" at bounding box center [679, 242] width 184 height 21
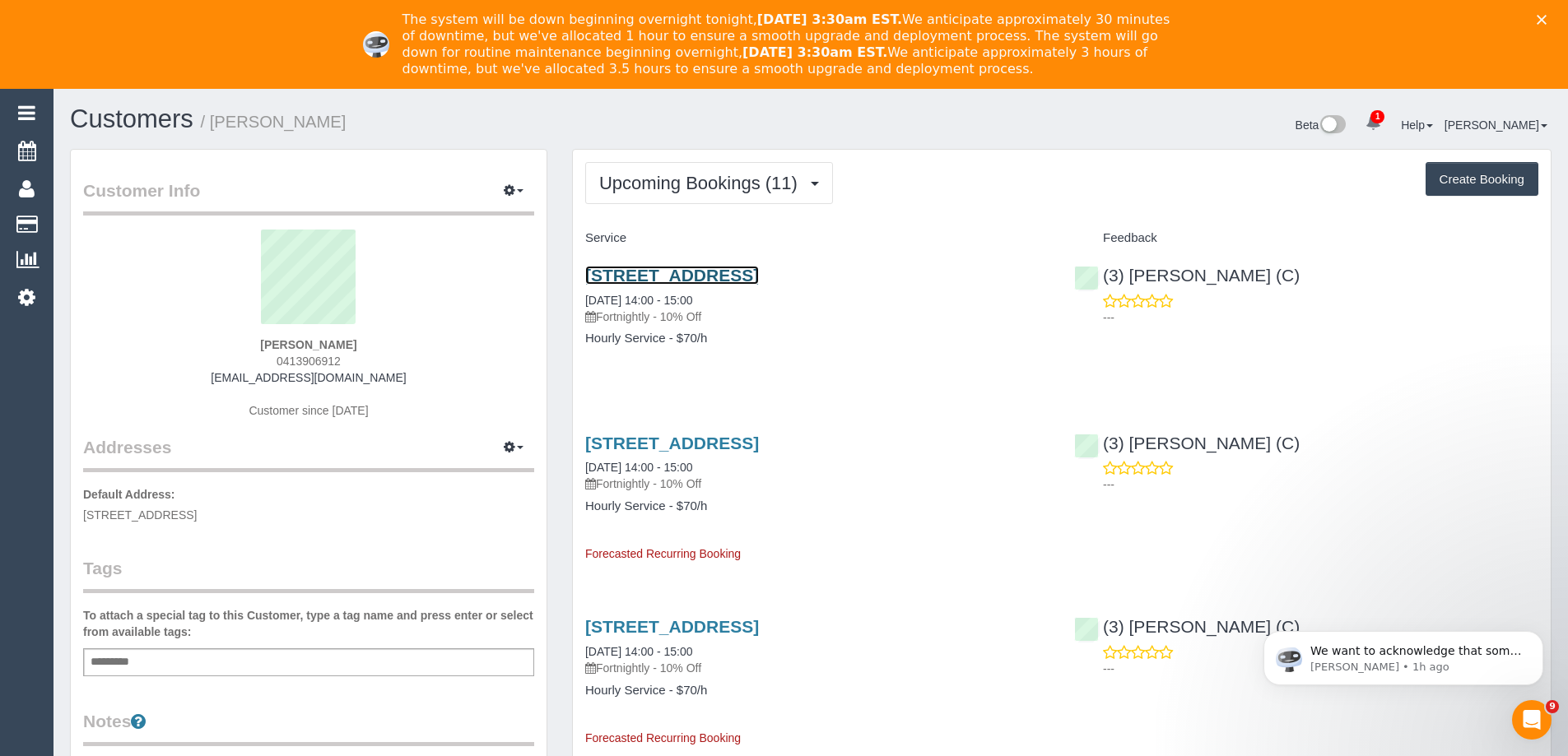
click at [729, 274] on link "[STREET_ADDRESS]" at bounding box center [672, 275] width 173 height 19
click at [1255, 275] on link "(3) [PERSON_NAME] (C)" at bounding box center [1186, 275] width 225 height 19
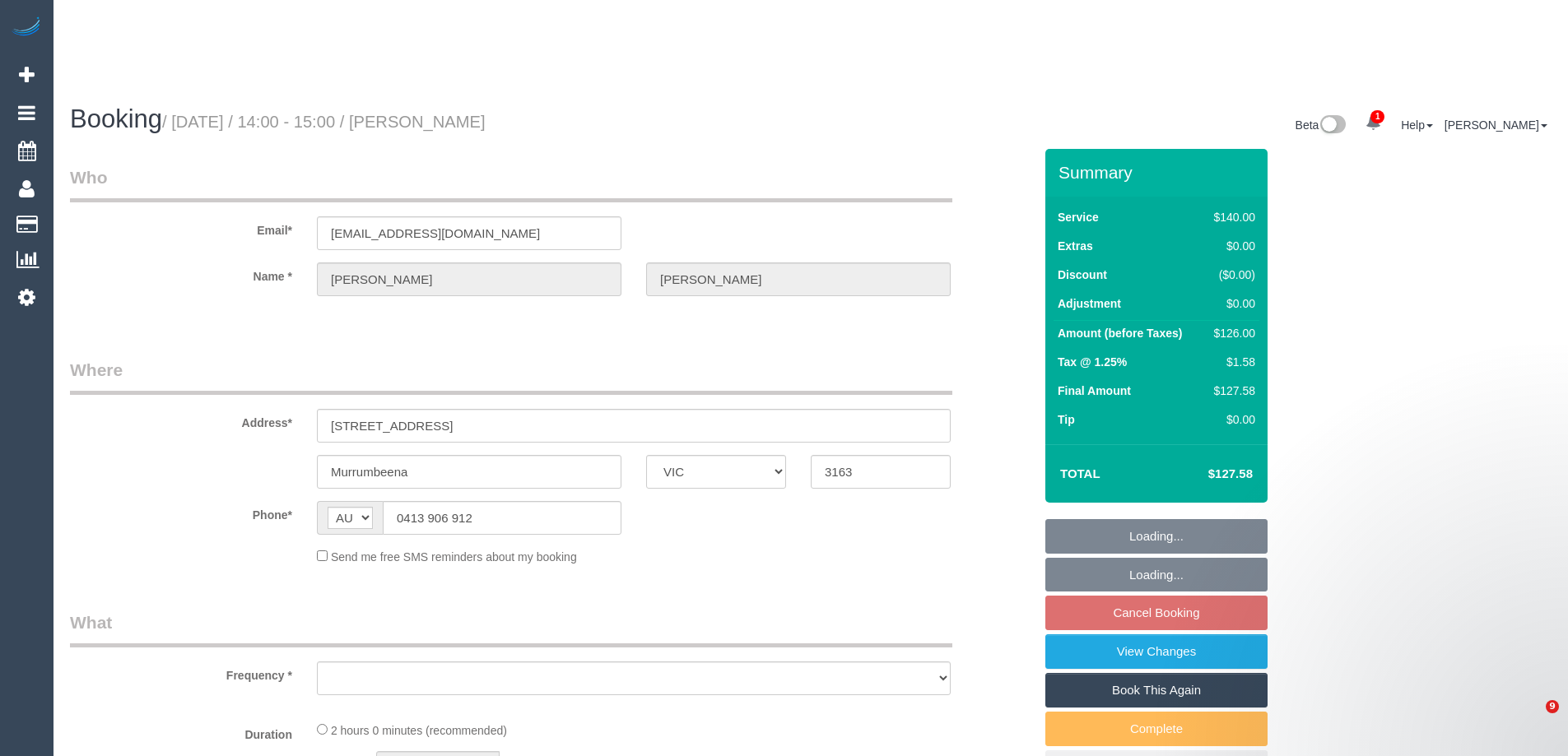
select select "VIC"
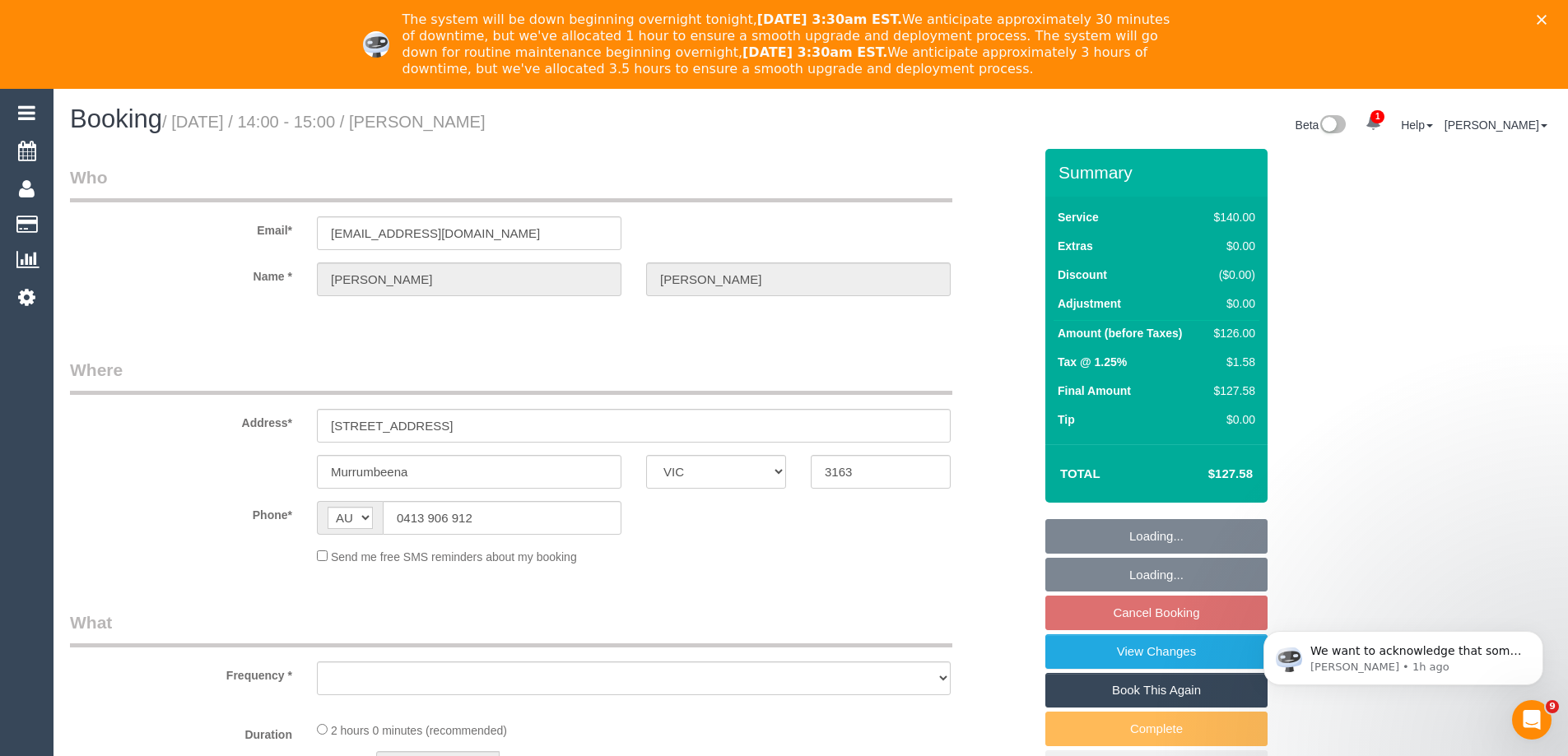
scroll to position [190, 0]
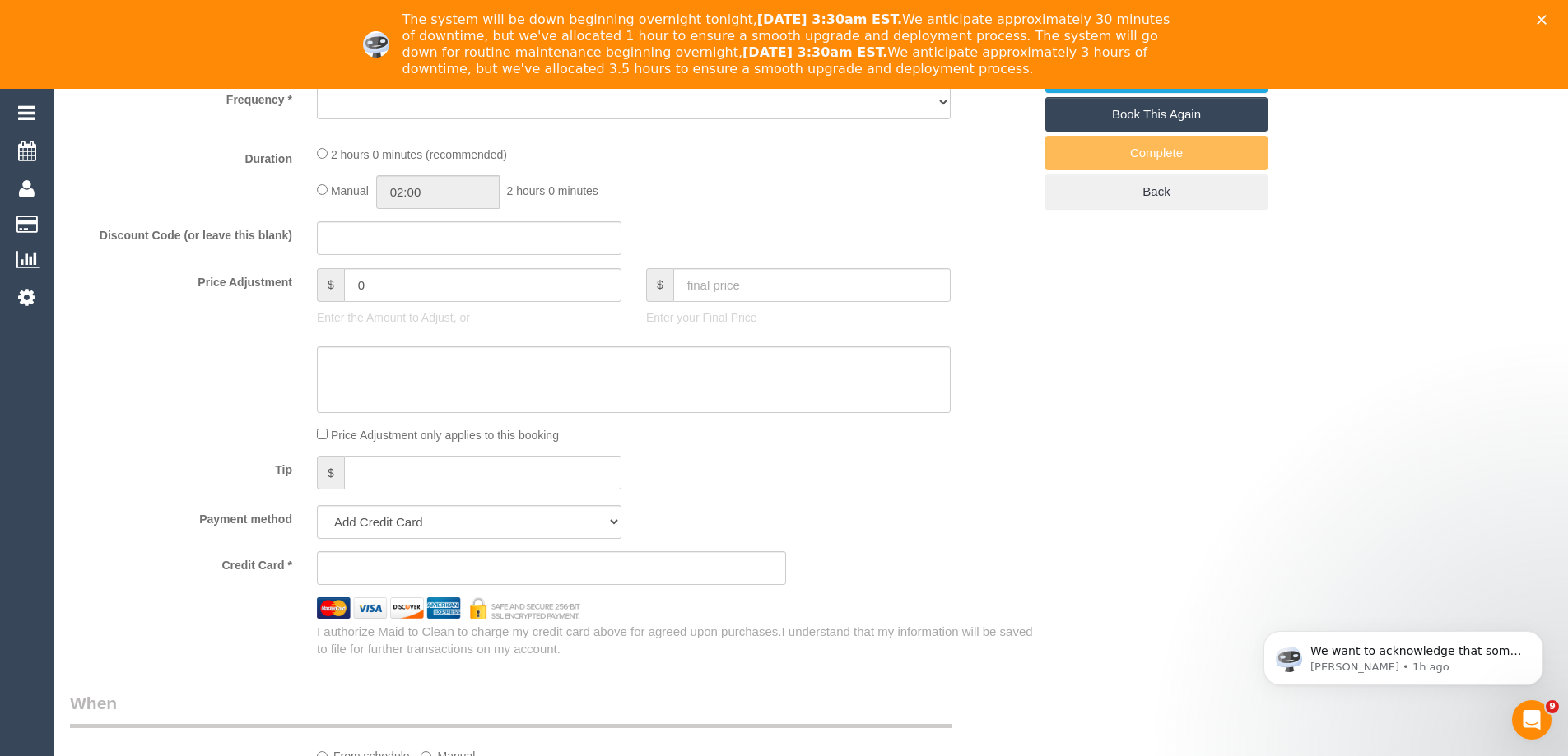
select select "object:537"
select select "string:stripe-pm_1NPZo82GScqysDRV3I7Owh4Y"
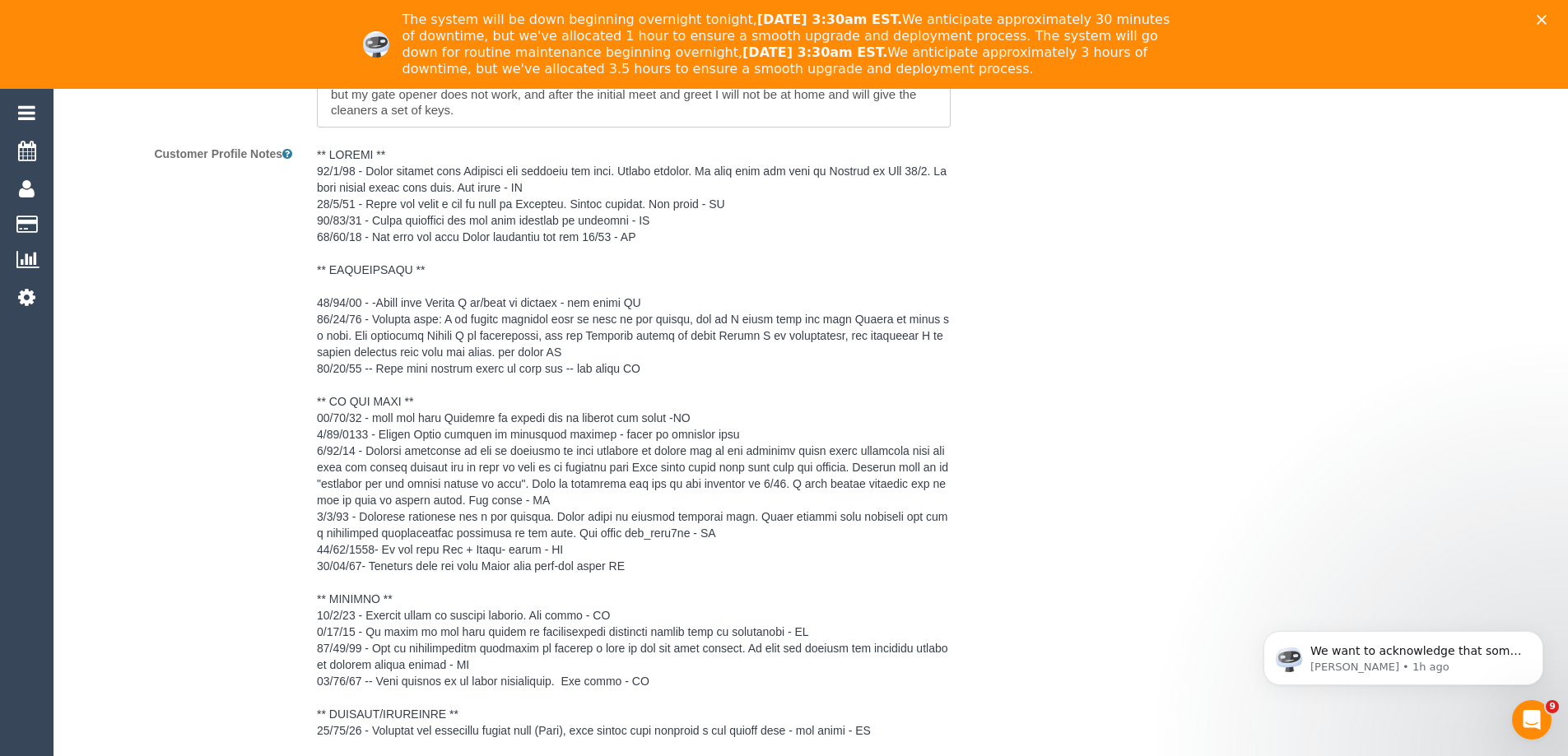
select select "number:28"
select select "number:14"
select select "number:19"
select select "number:24"
select select "number:11"
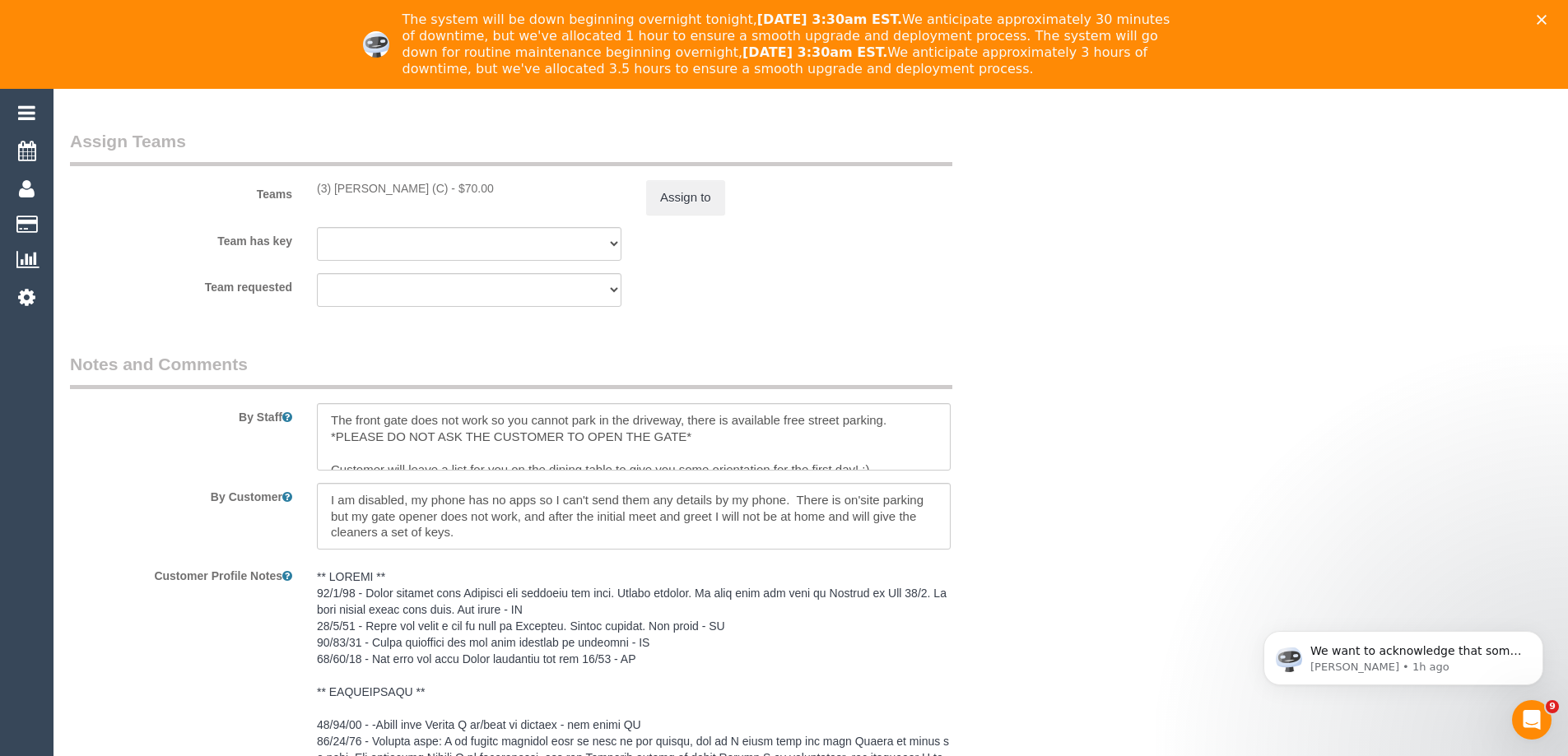
select select "object:1433"
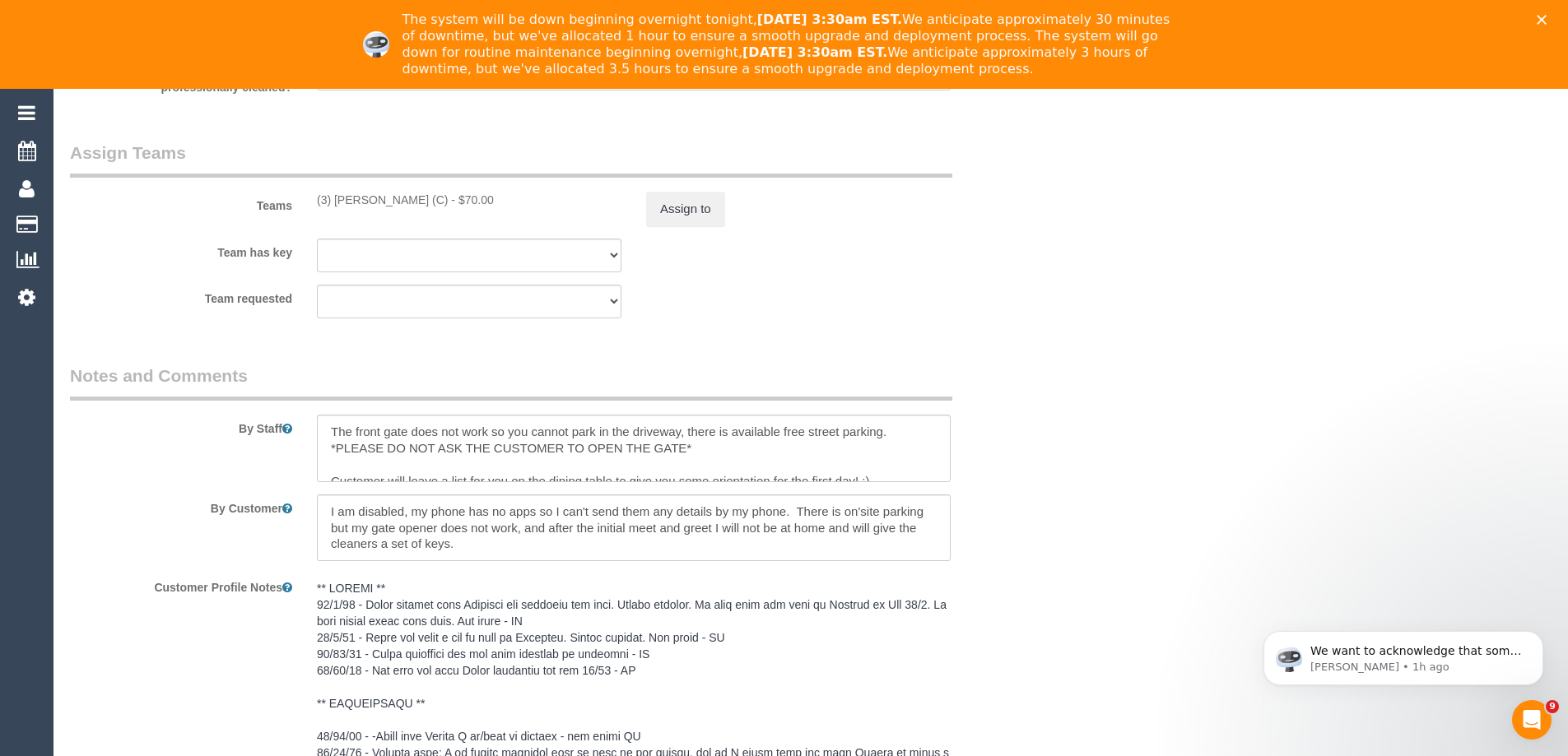
scroll to position [2664, 0]
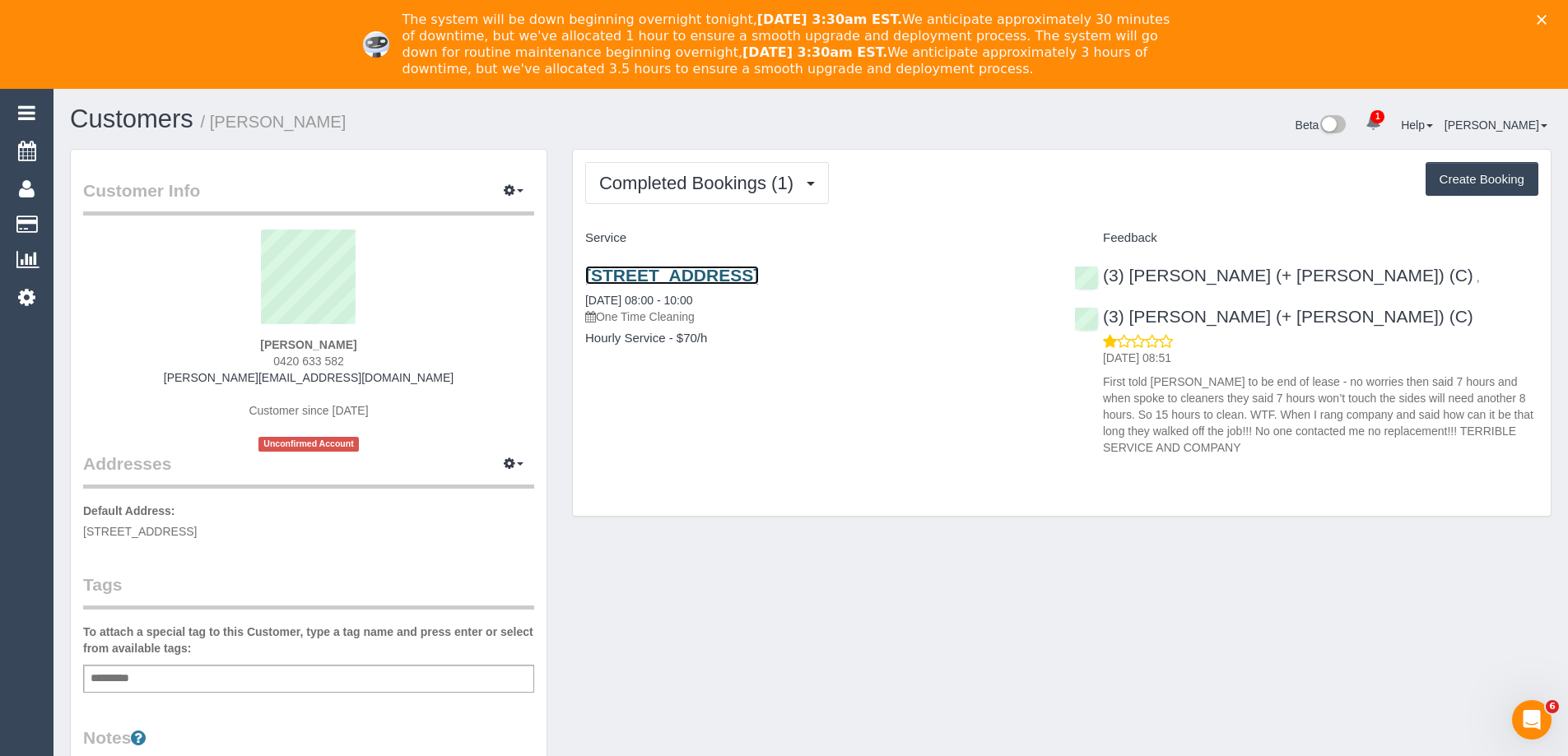
click at [723, 268] on link "[STREET_ADDRESS]" at bounding box center [672, 275] width 173 height 19
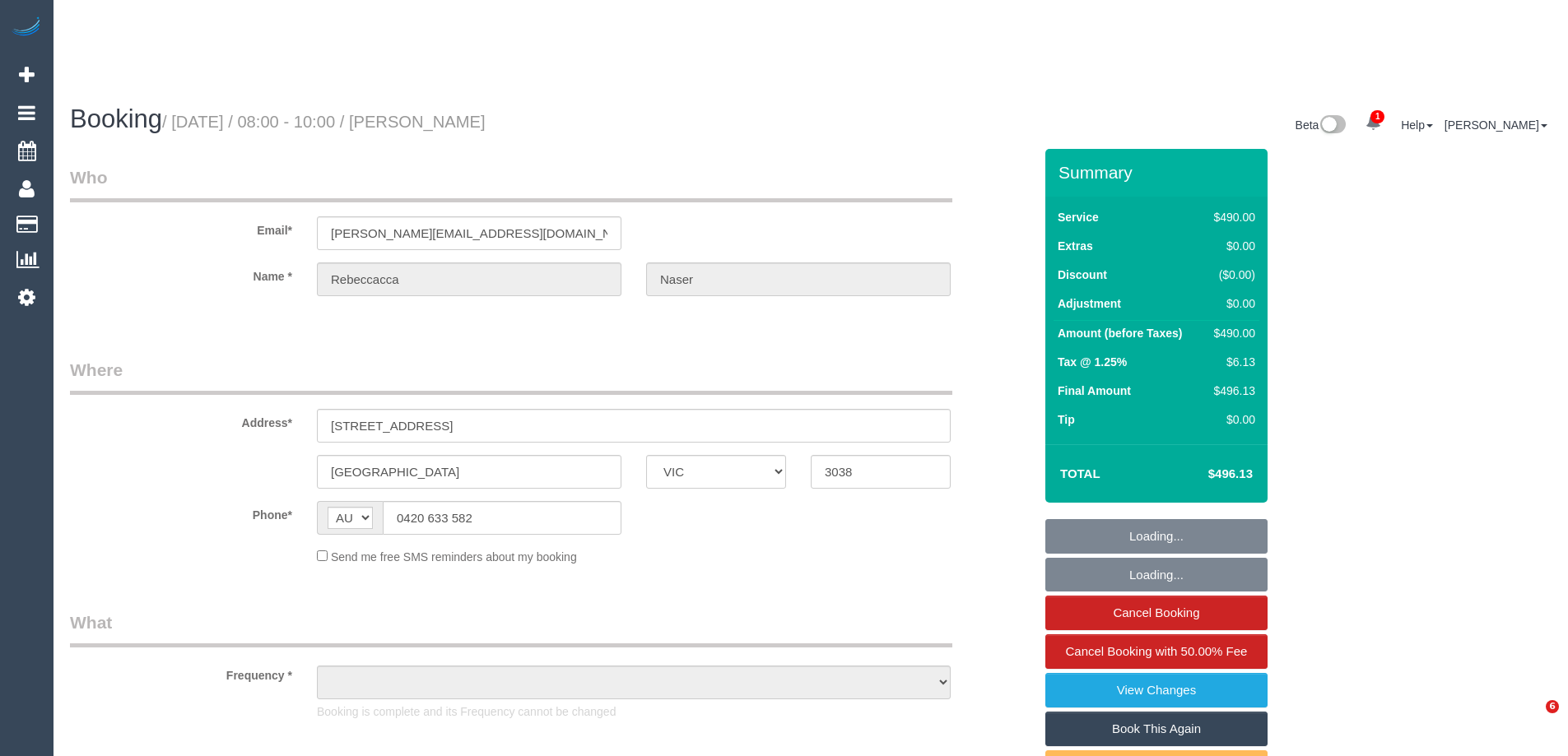
select select "VIC"
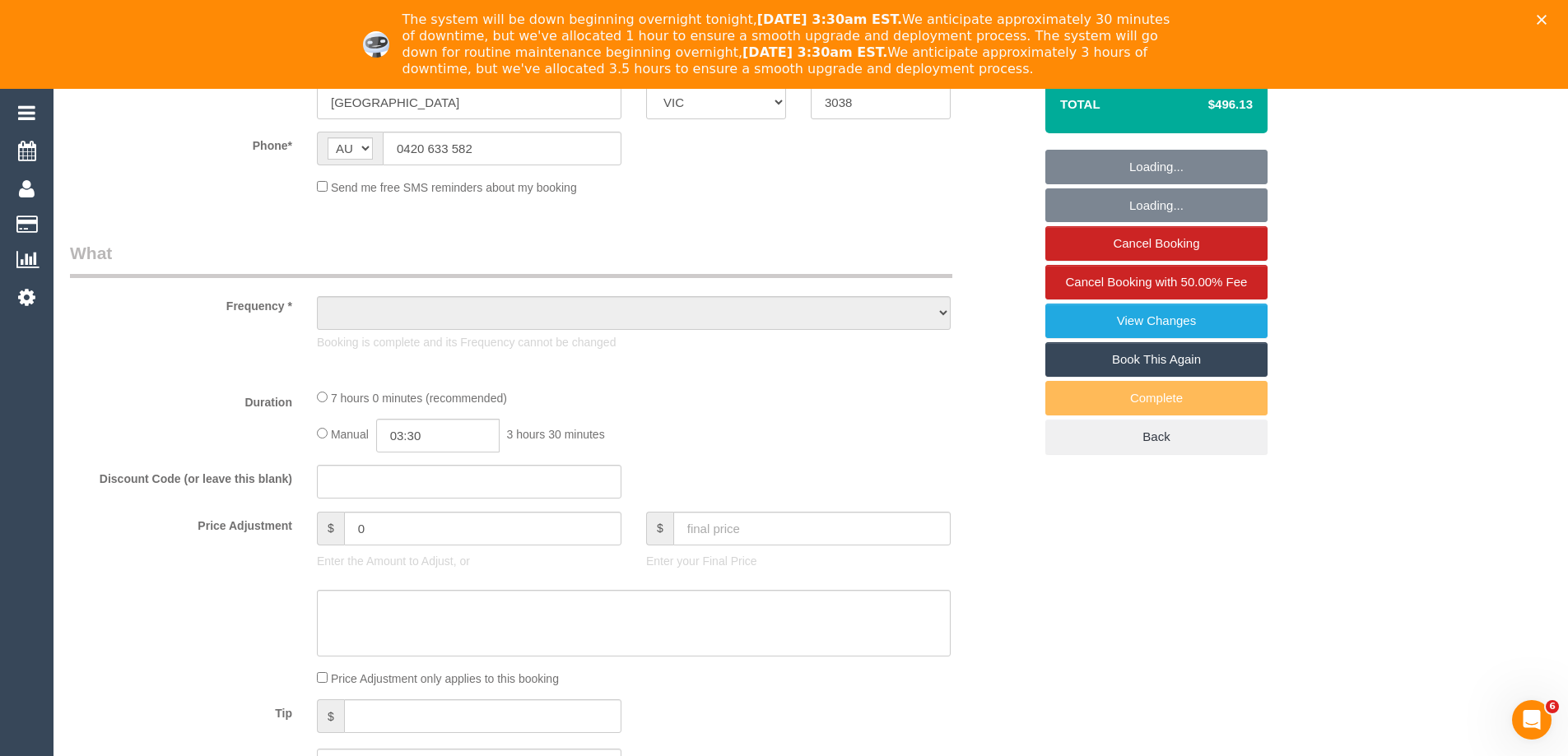
select select "string:stripe-pm_1S8Cl62GScqysDRV0fhkle3R"
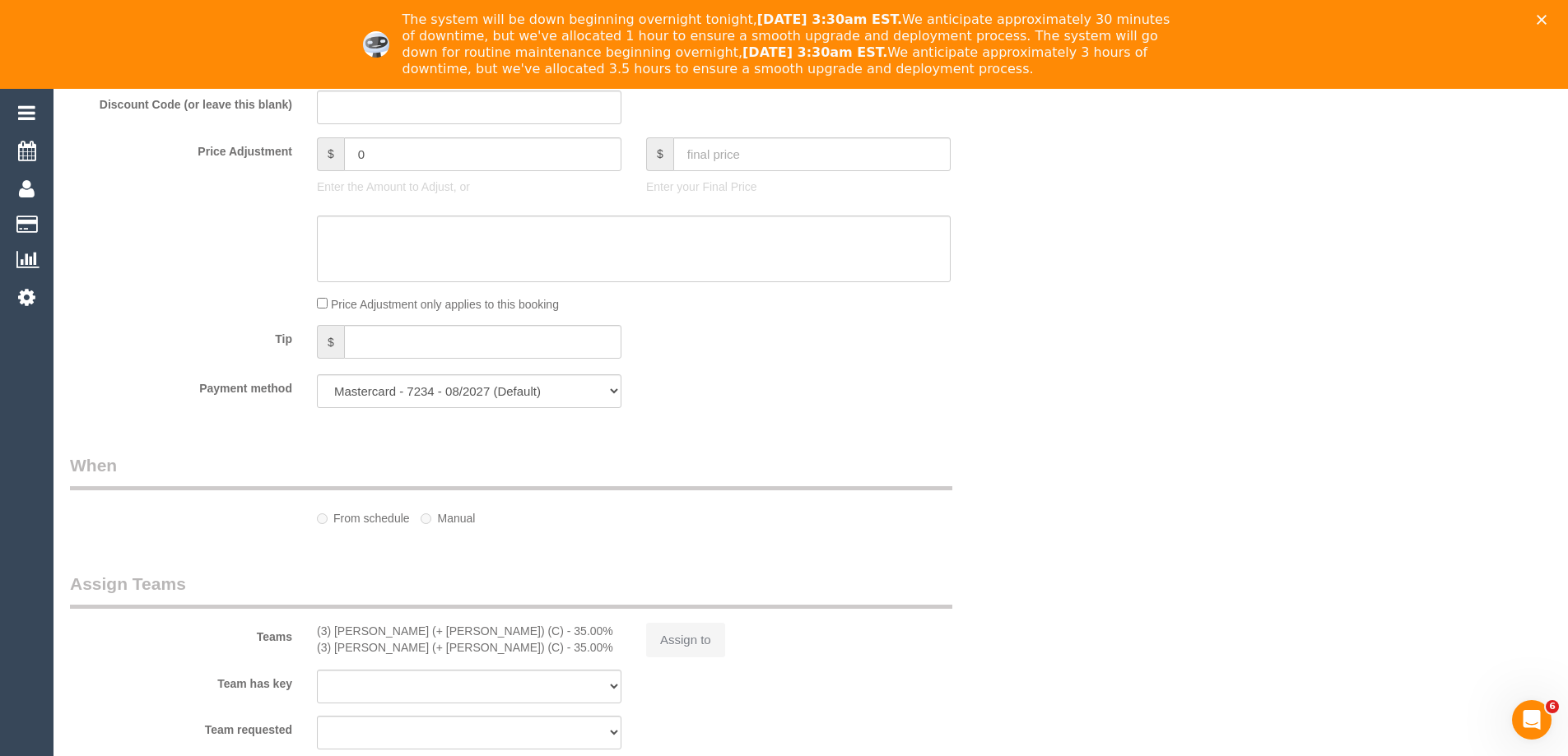
select select "object:614"
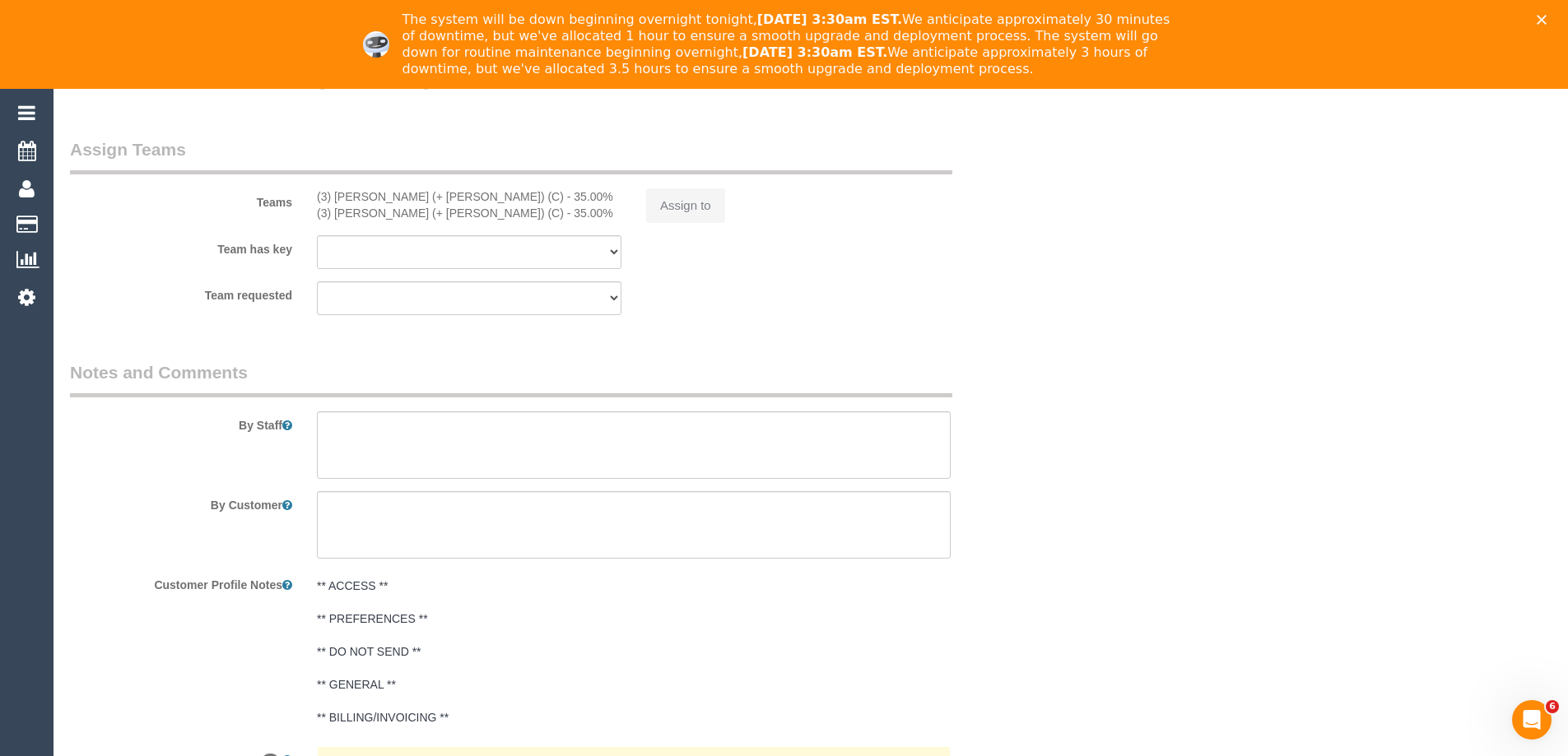
select select "420"
select select "spot1"
select select "number:28"
select select "number:14"
select select "number:19"
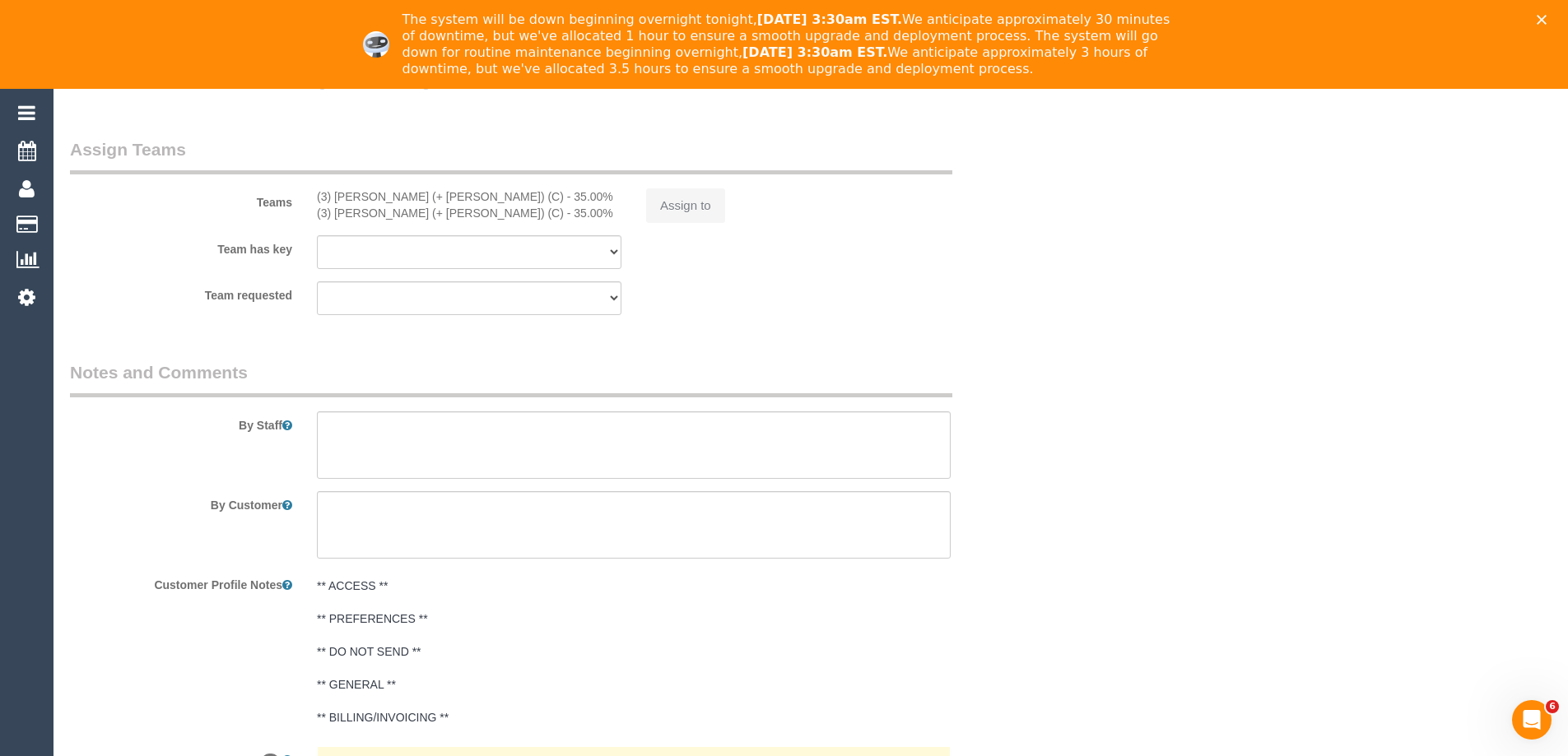
select select "number:25"
select select "number:12"
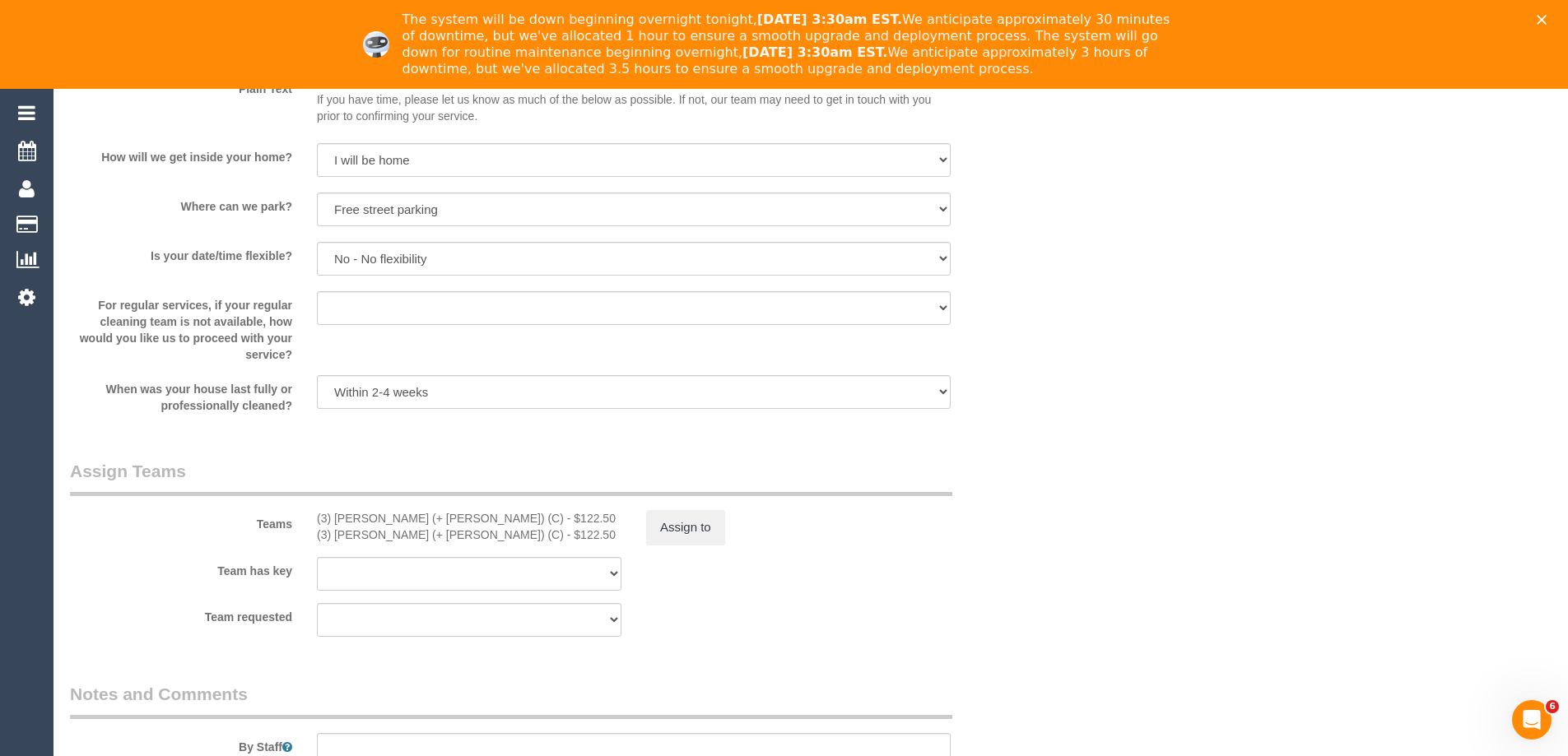
select select "object:1491"
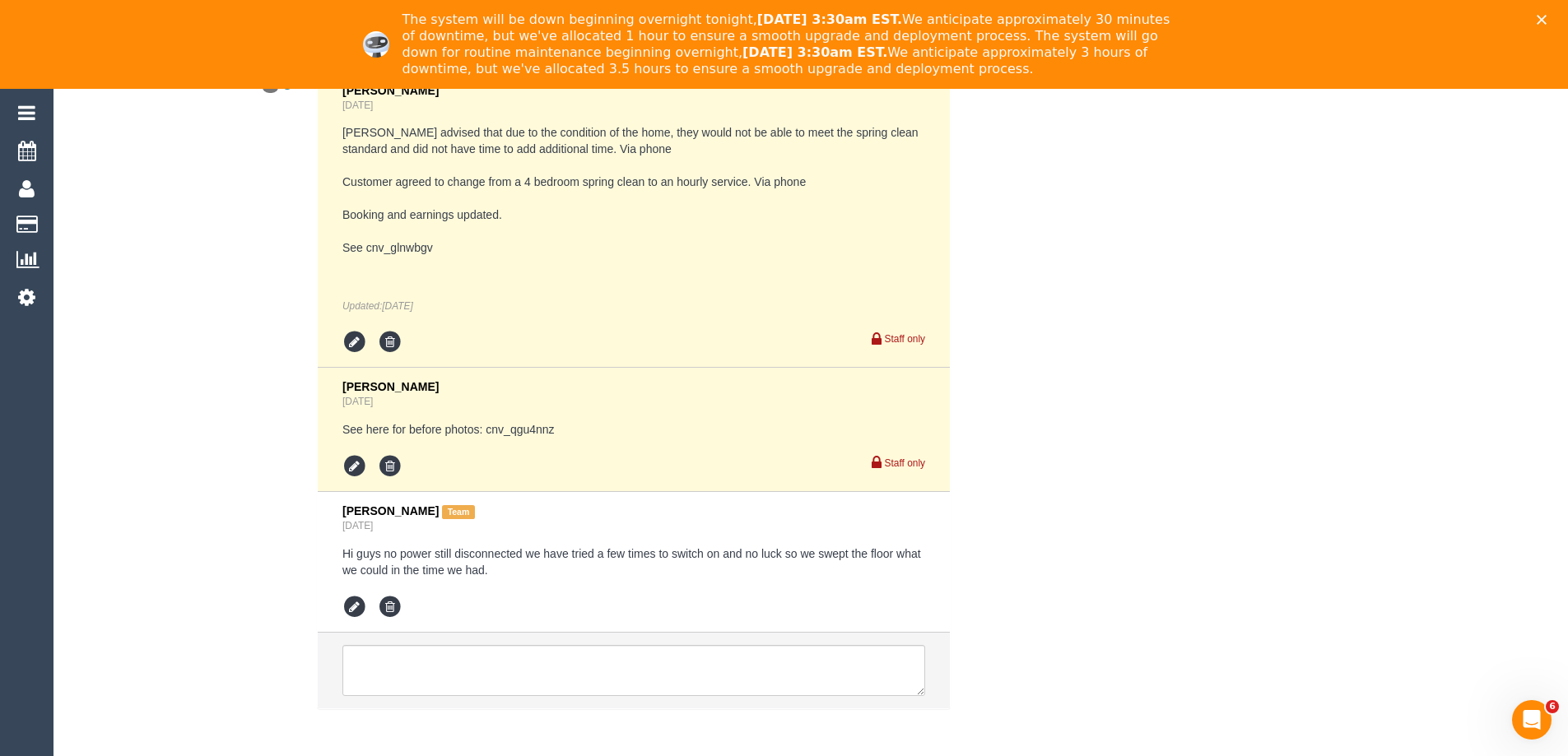
scroll to position [3049, 0]
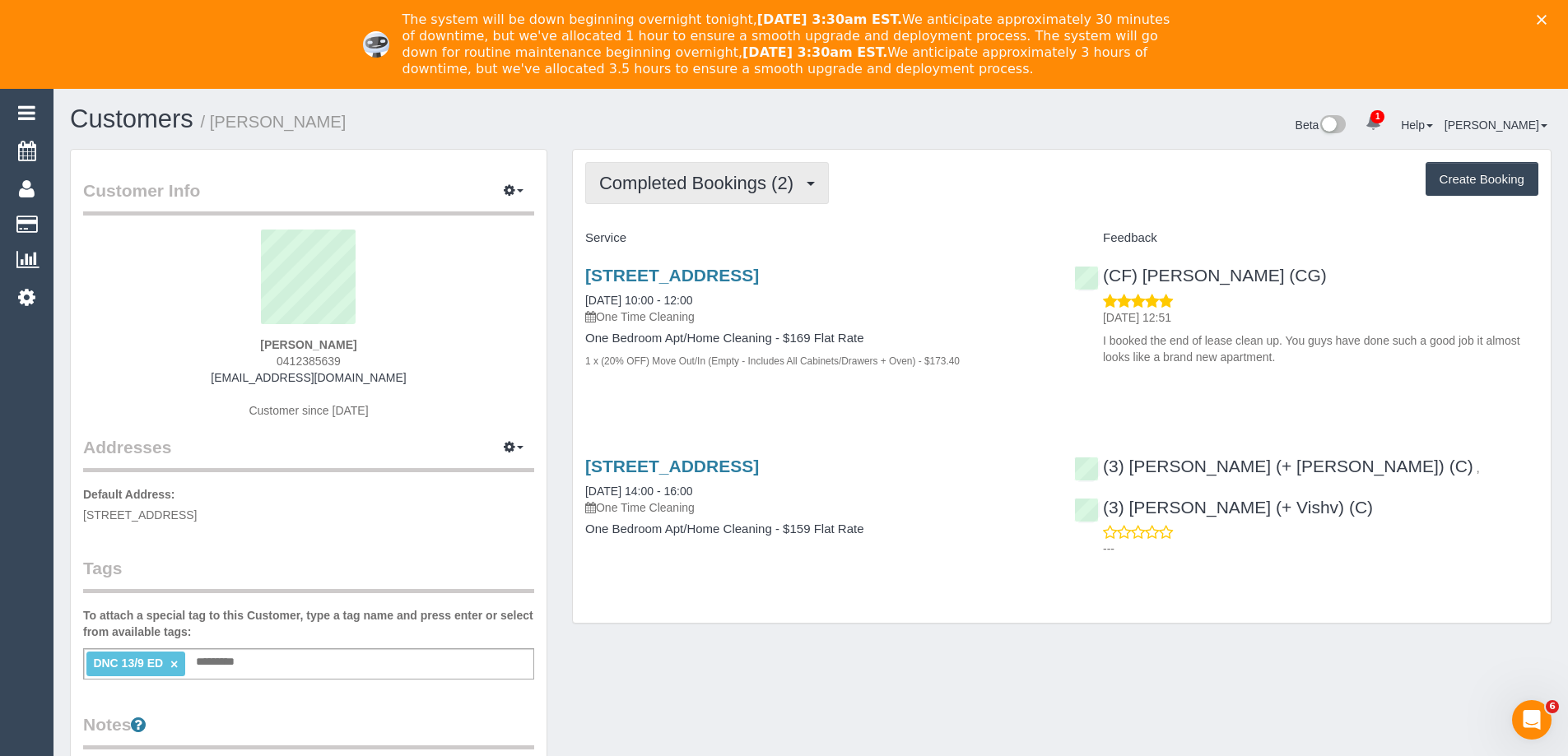
click at [660, 184] on span "Completed Bookings (2)" at bounding box center [700, 183] width 202 height 20
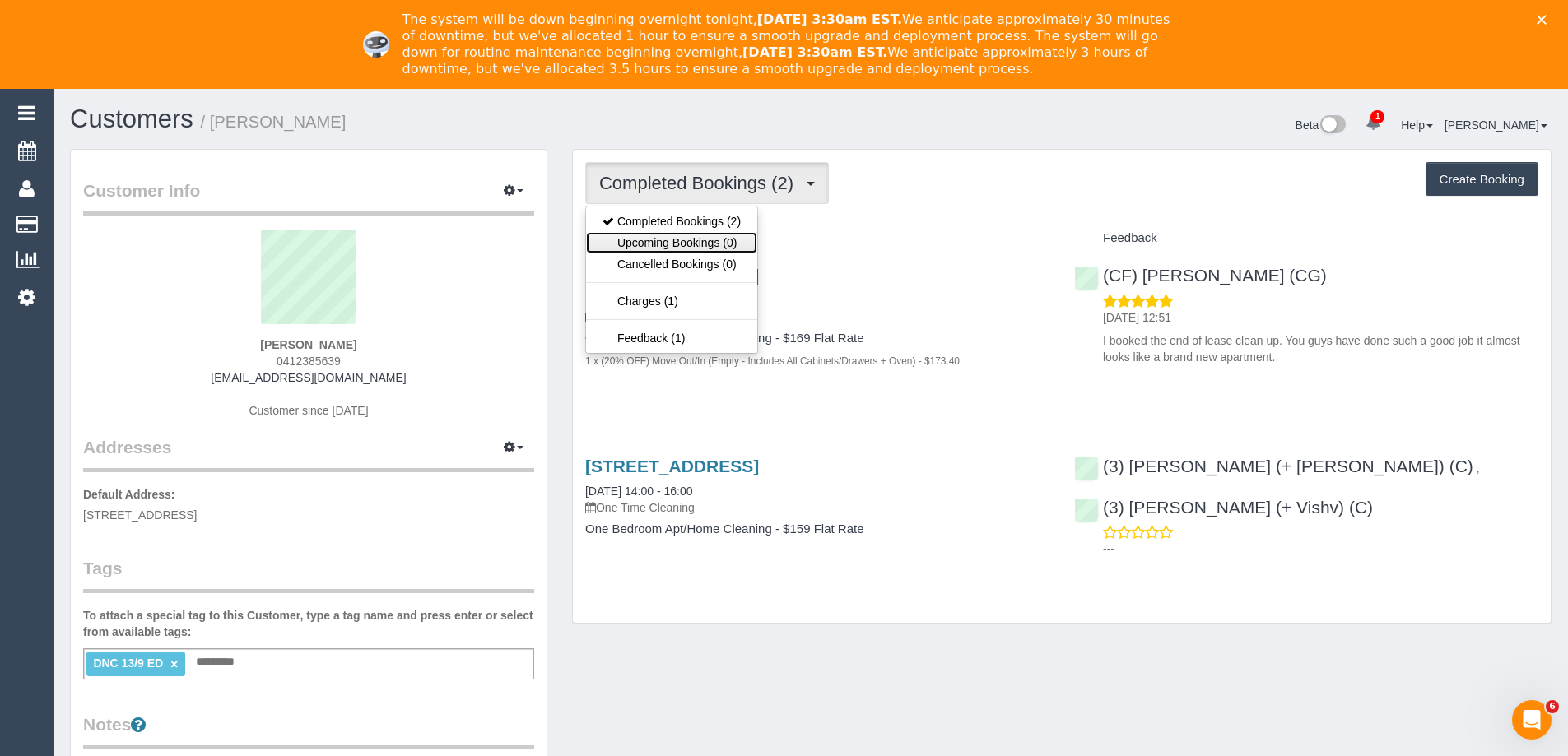
click at [664, 240] on link "Upcoming Bookings (0)" at bounding box center [672, 242] width 171 height 21
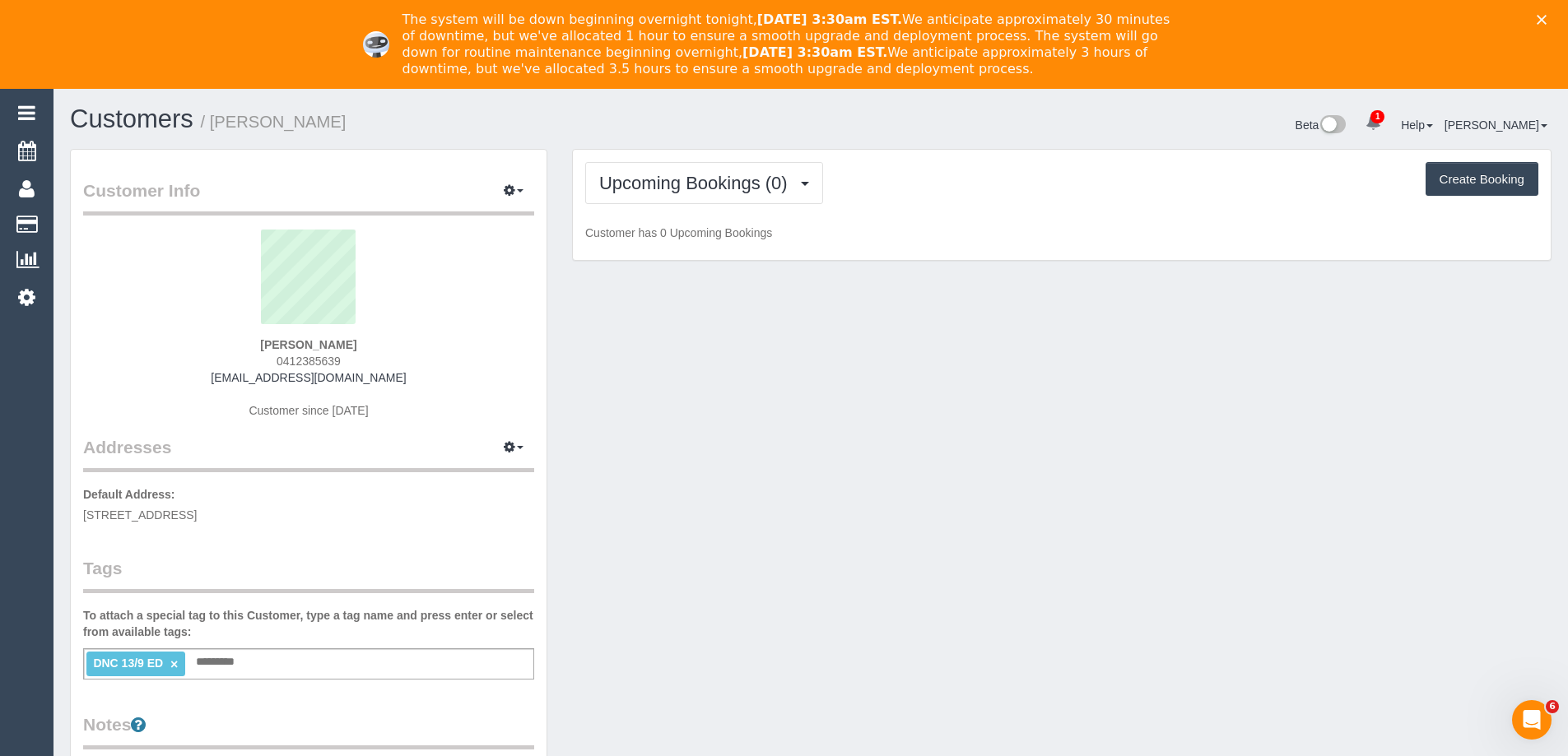
click at [297, 363] on span "0412385639" at bounding box center [309, 361] width 64 height 14
copy span "0412385639"
drag, startPoint x: 729, startPoint y: 192, endPoint x: 723, endPoint y: 201, distance: 10.8
click at [729, 192] on span "Upcoming Bookings (0)" at bounding box center [697, 183] width 196 height 20
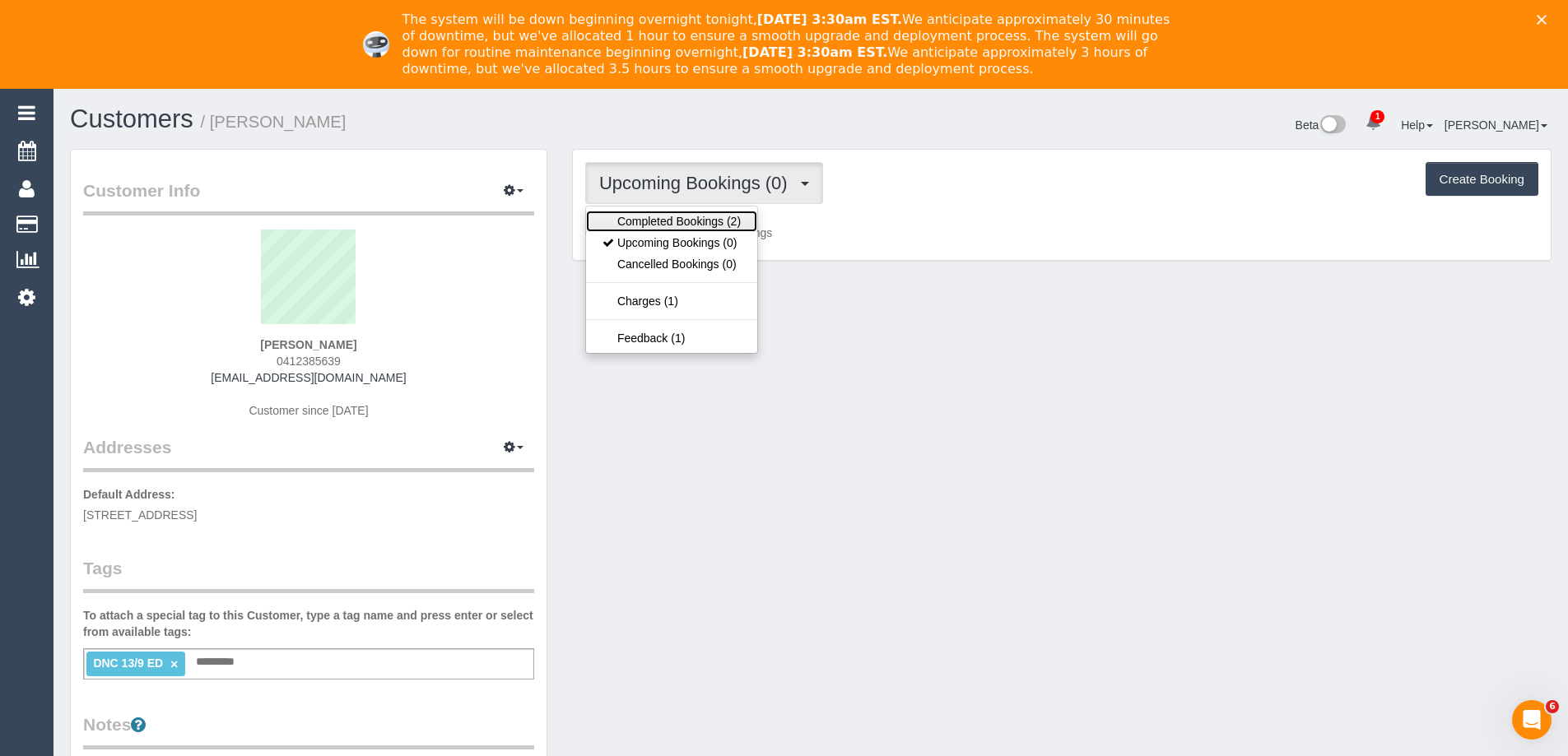
click at [708, 222] on link "Completed Bookings (2)" at bounding box center [672, 221] width 171 height 21
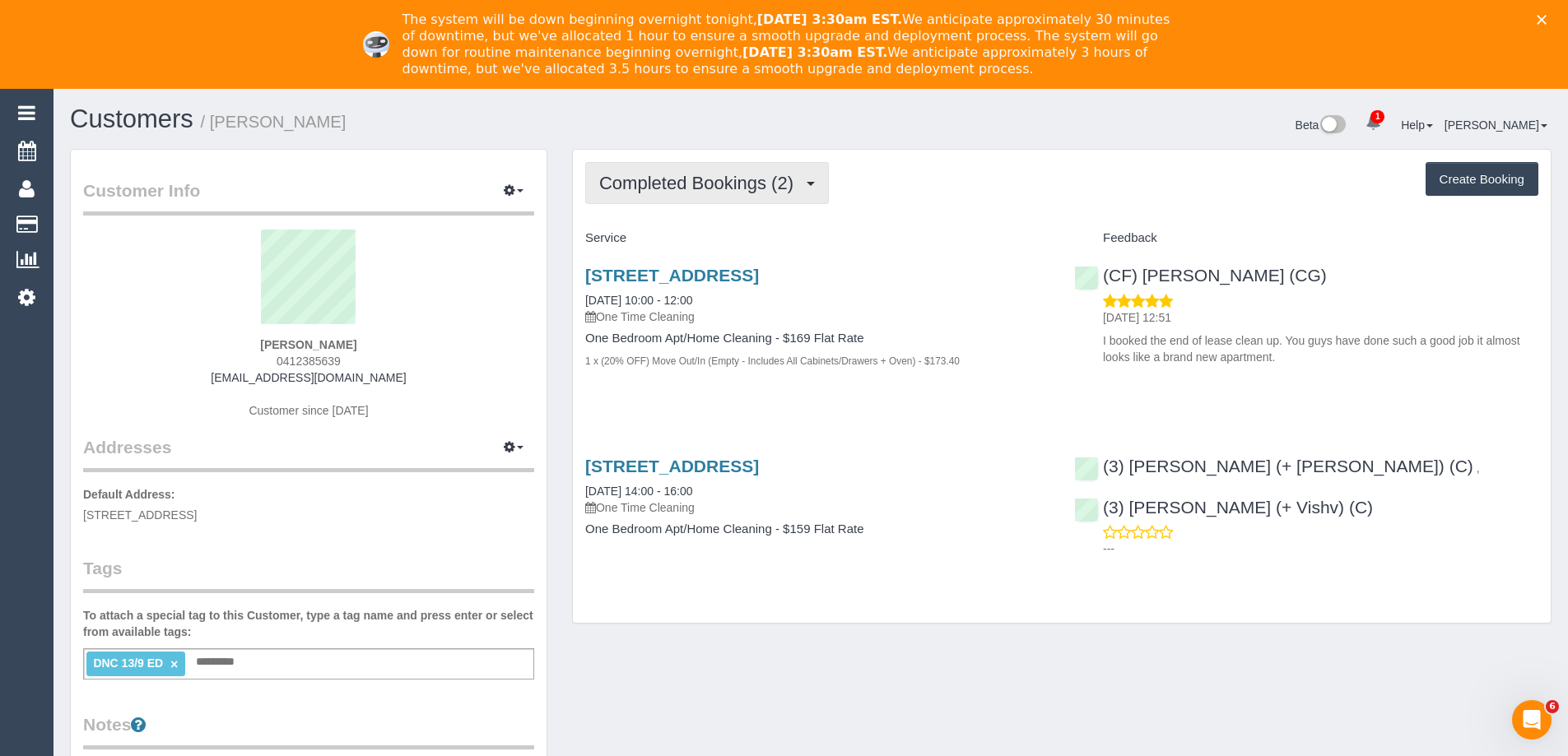
click at [765, 178] on span "Completed Bookings (2)" at bounding box center [700, 183] width 202 height 20
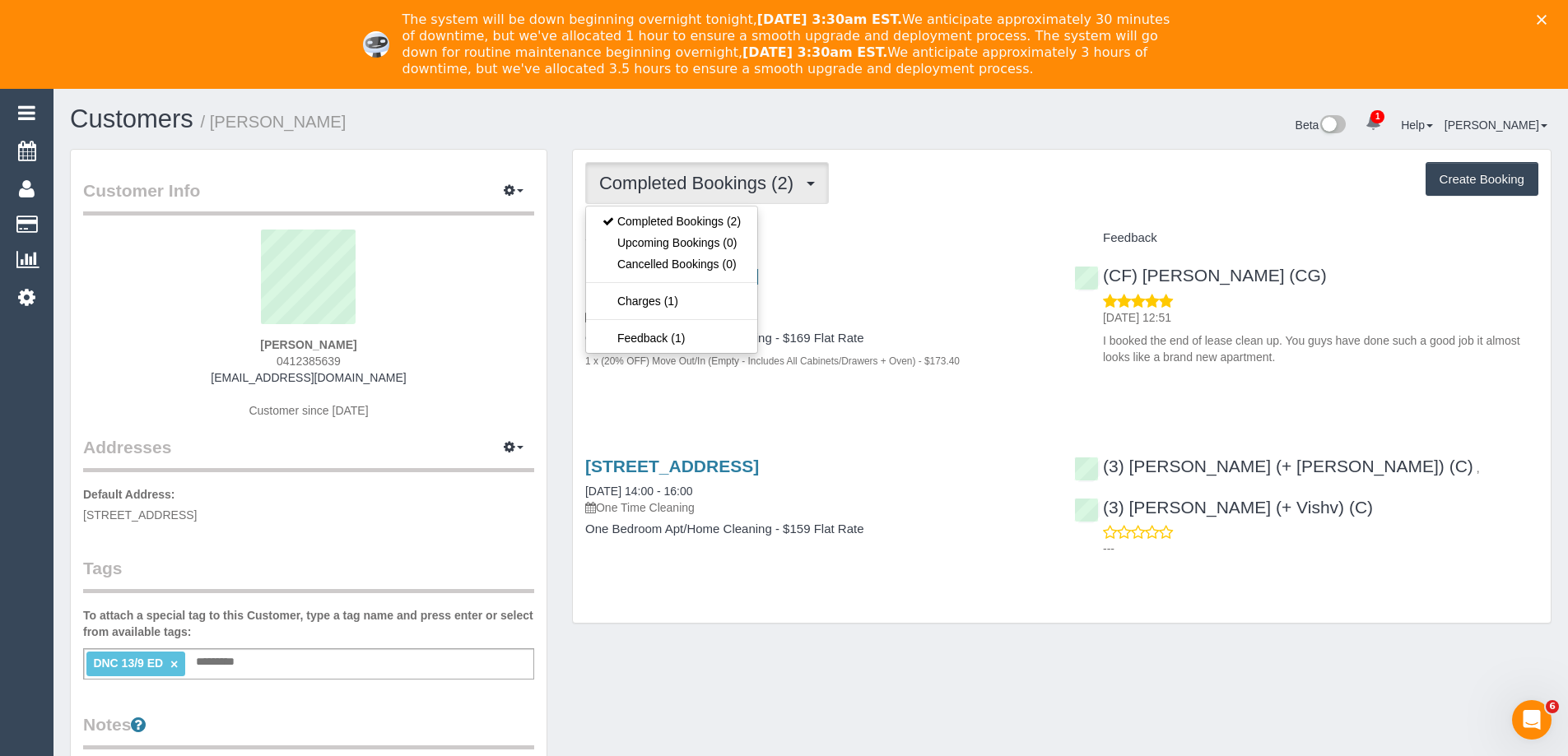
click at [918, 181] on div "Completed Bookings (2) Completed Bookings (2) Upcoming Bookings (0) Cancelled B…" at bounding box center [1062, 184] width 953 height 42
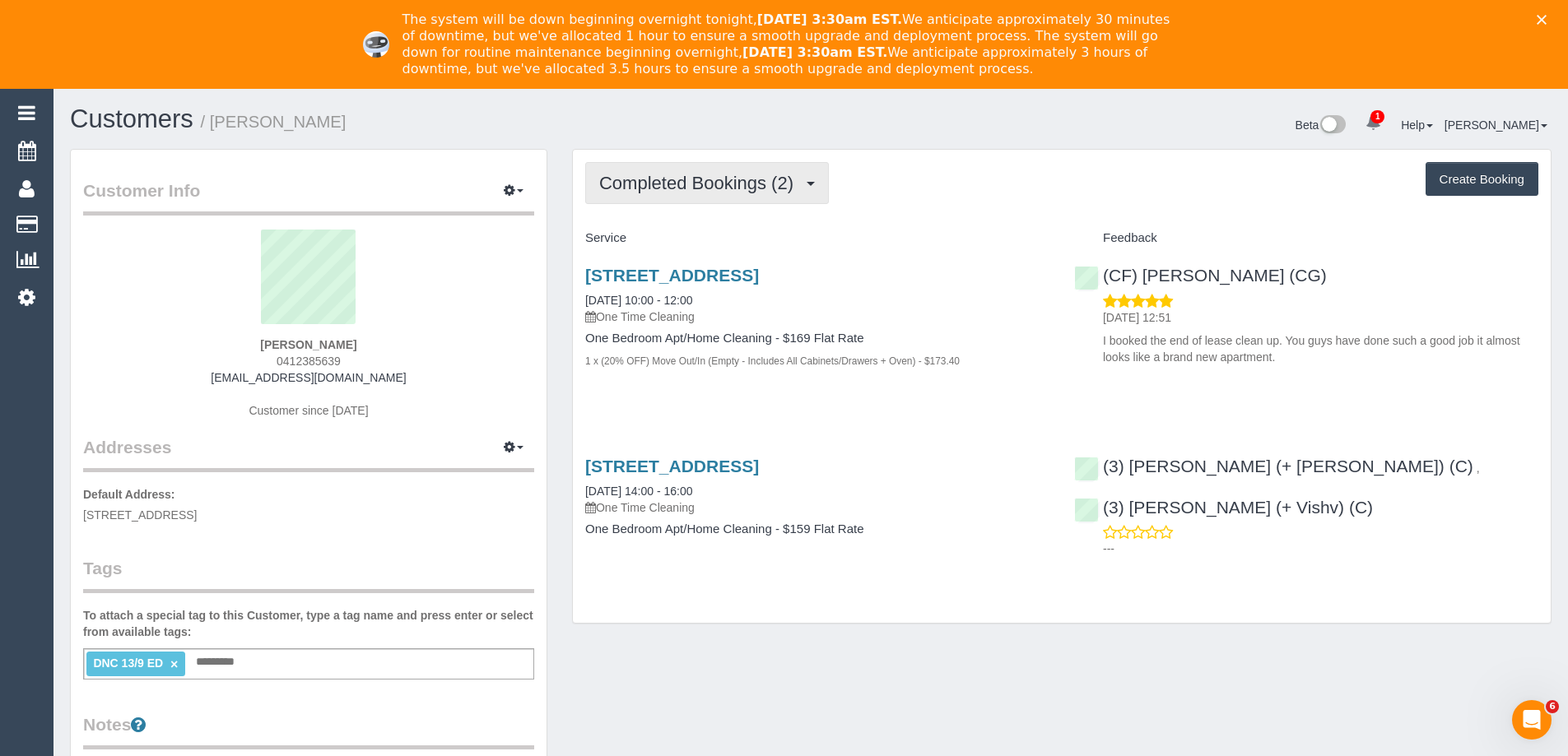
click at [711, 195] on button "Completed Bookings (2)" at bounding box center [707, 184] width 244 height 42
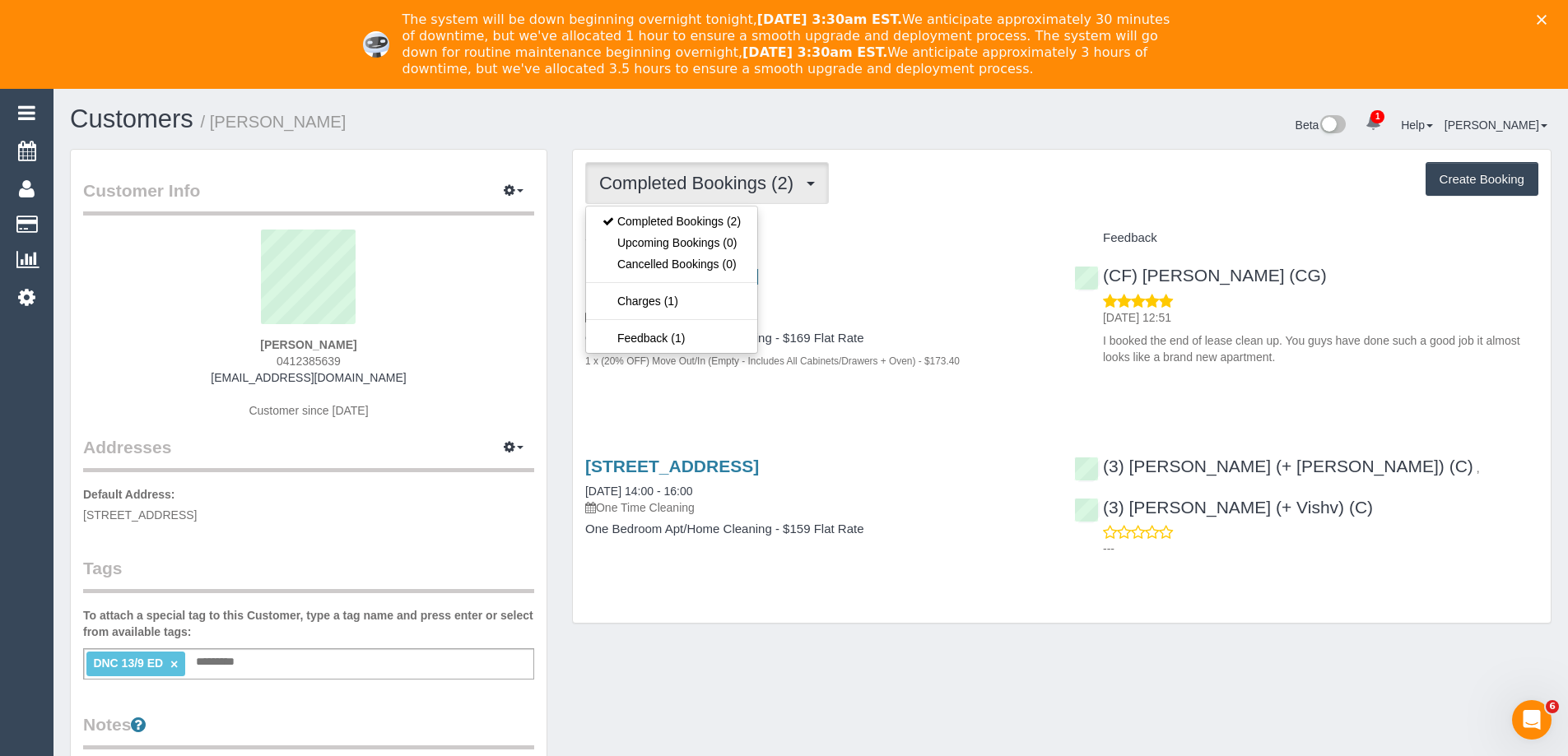
click at [974, 211] on div "Completed Bookings (2) Completed Bookings (2) Upcoming Bookings (0) Cancelled B…" at bounding box center [1061, 386] width 977 height 473
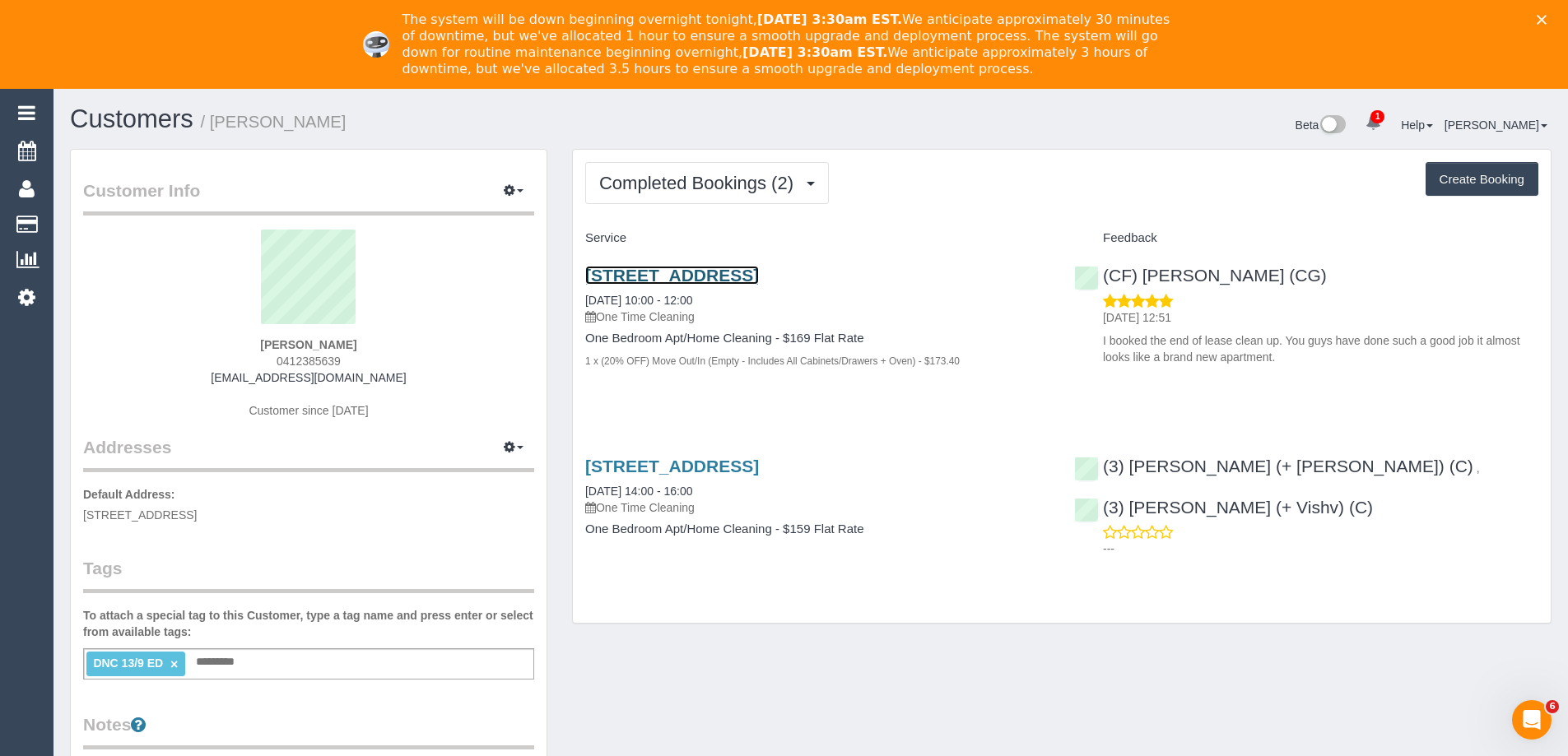
click at [759, 274] on link "[STREET_ADDRESS]" at bounding box center [672, 275] width 173 height 19
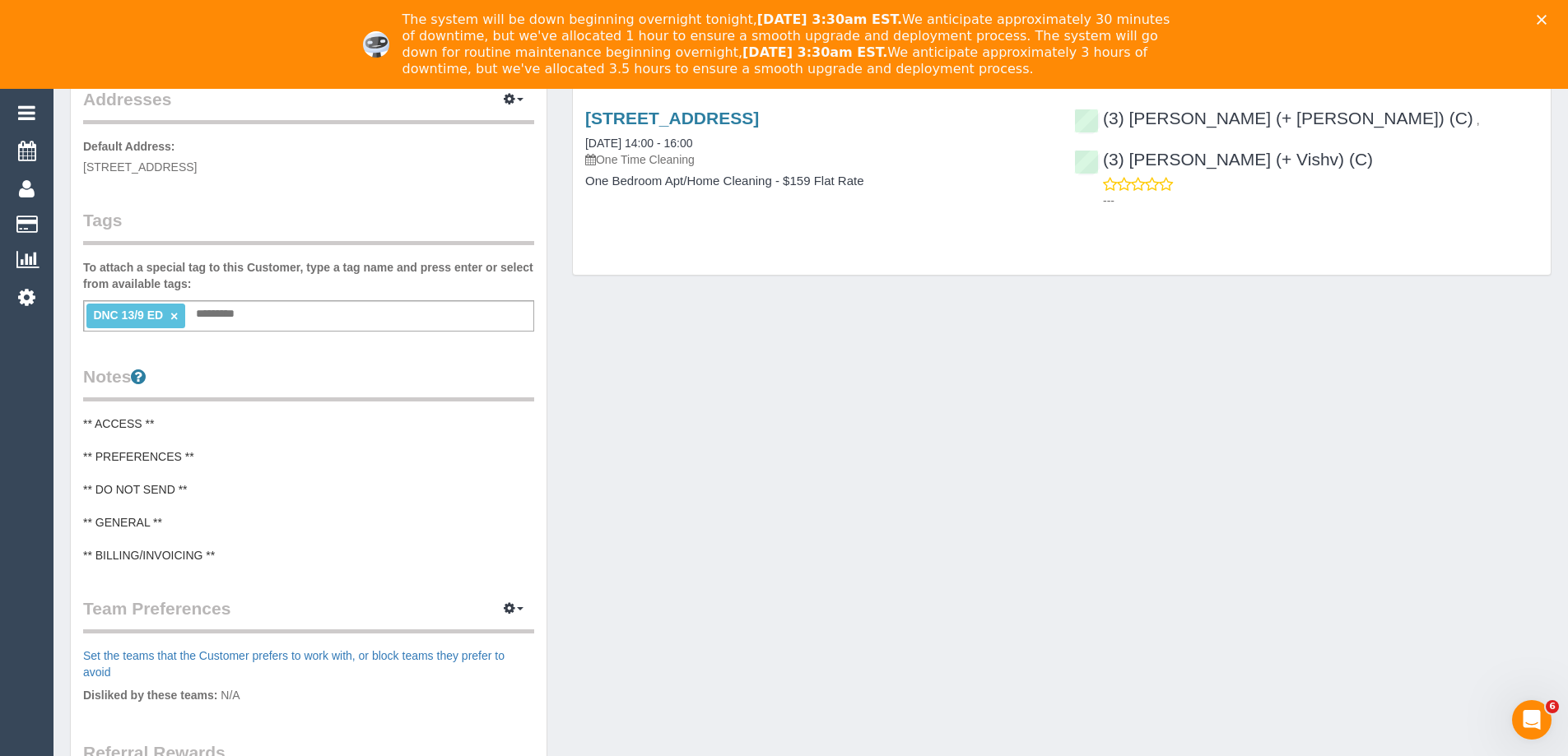
scroll to position [687, 0]
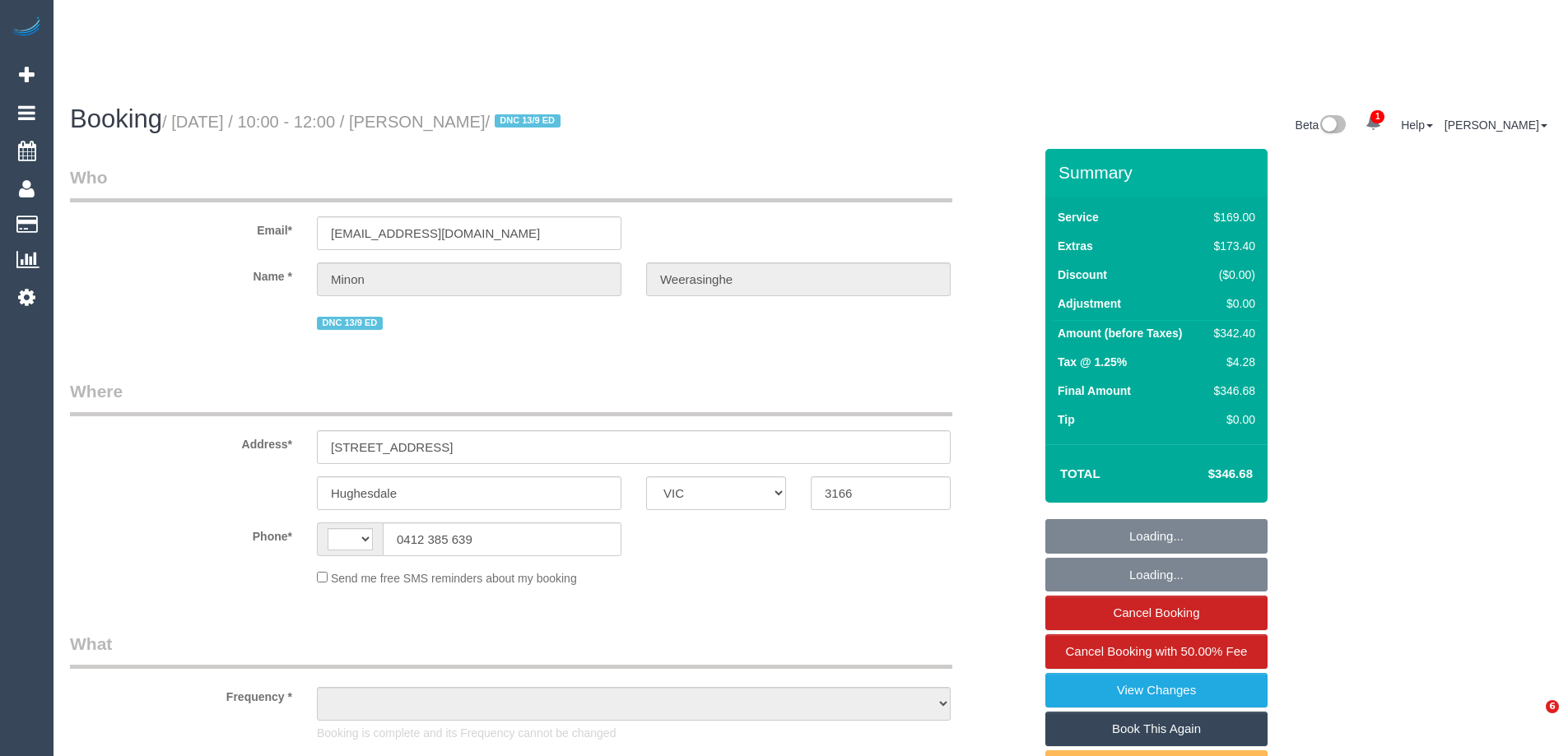
select select "VIC"
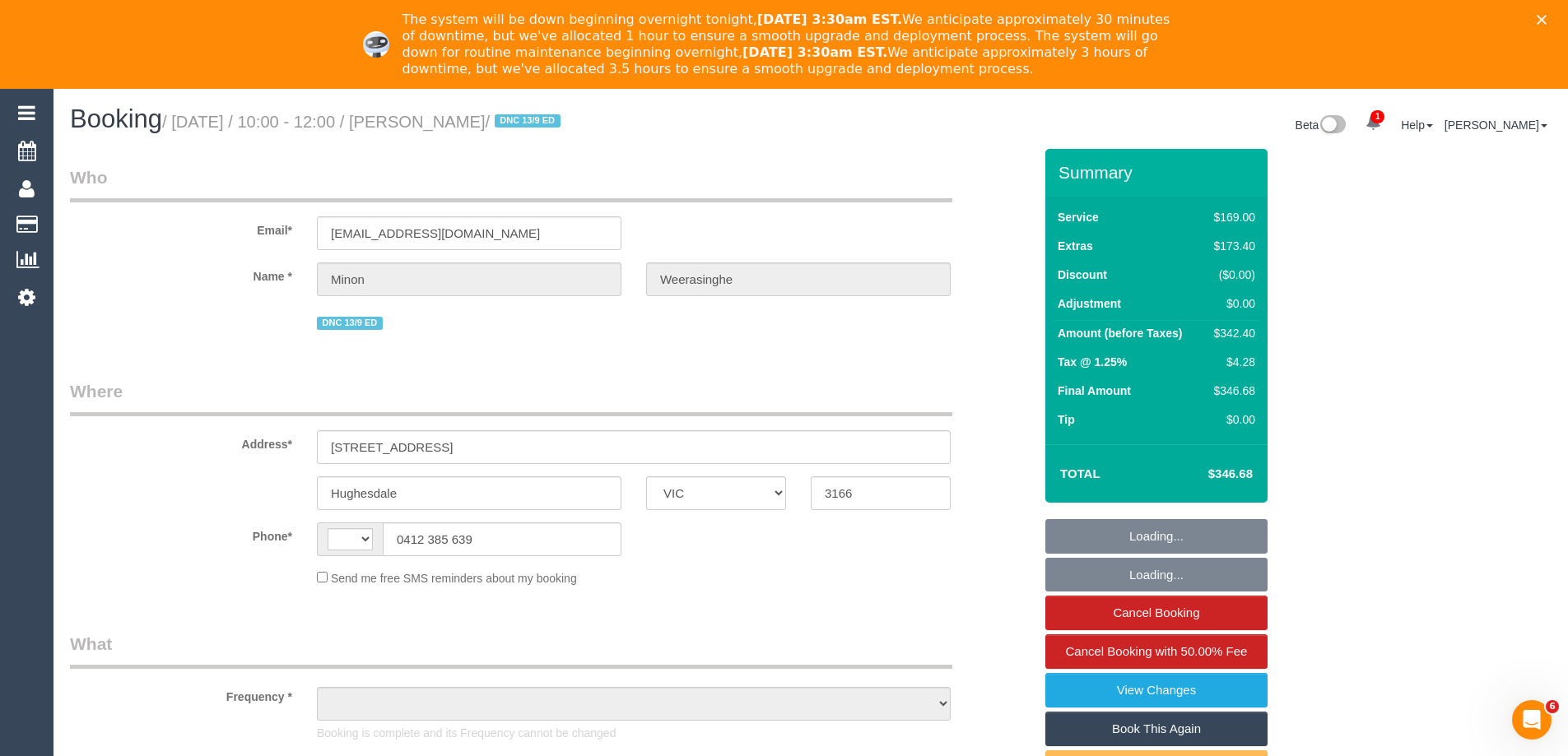
select select "object:308"
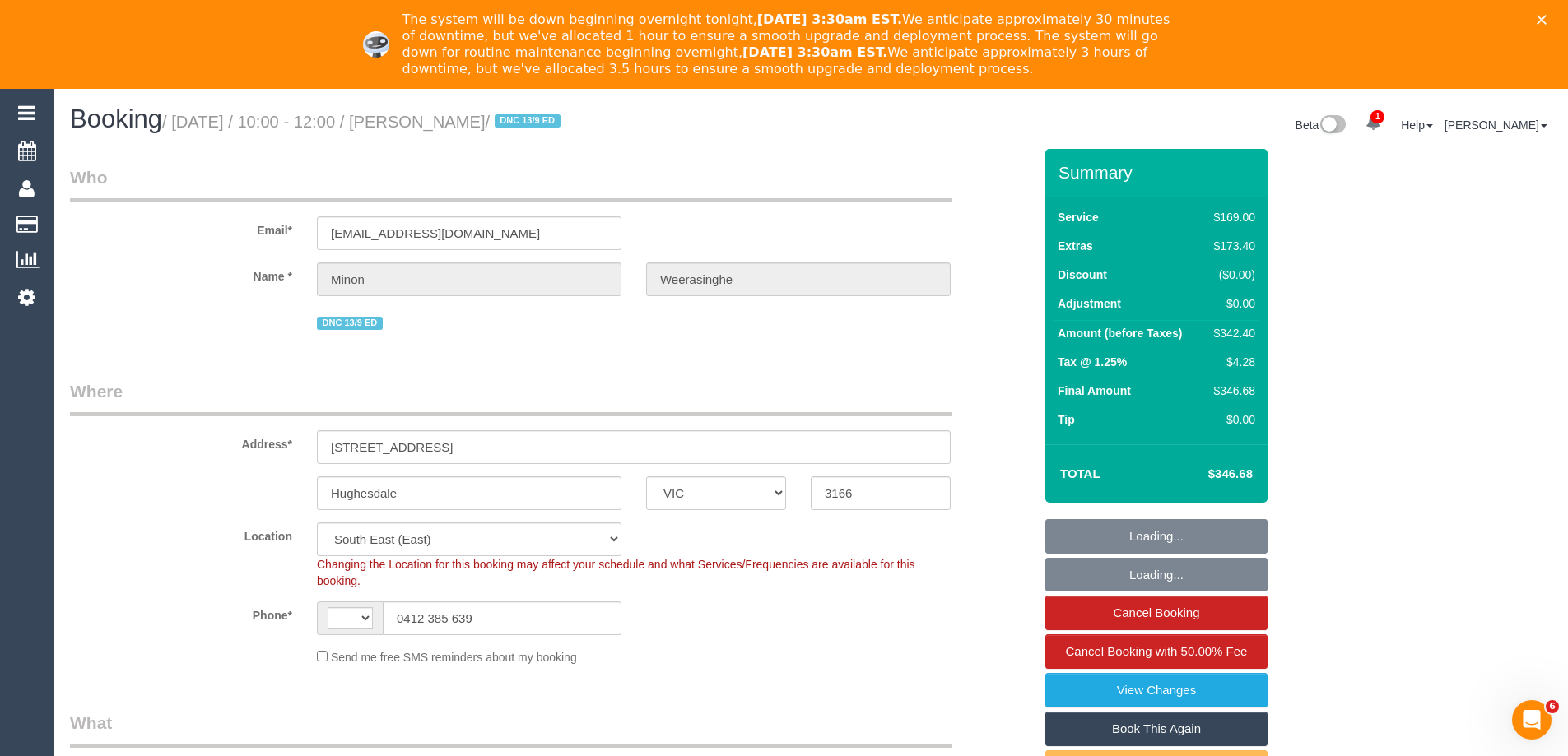
select select "string:AU"
select select "string:stripe-pm_1S37o22GScqysDRVkKq1cST5"
select select "number:28"
select select "number:14"
select select "number:19"
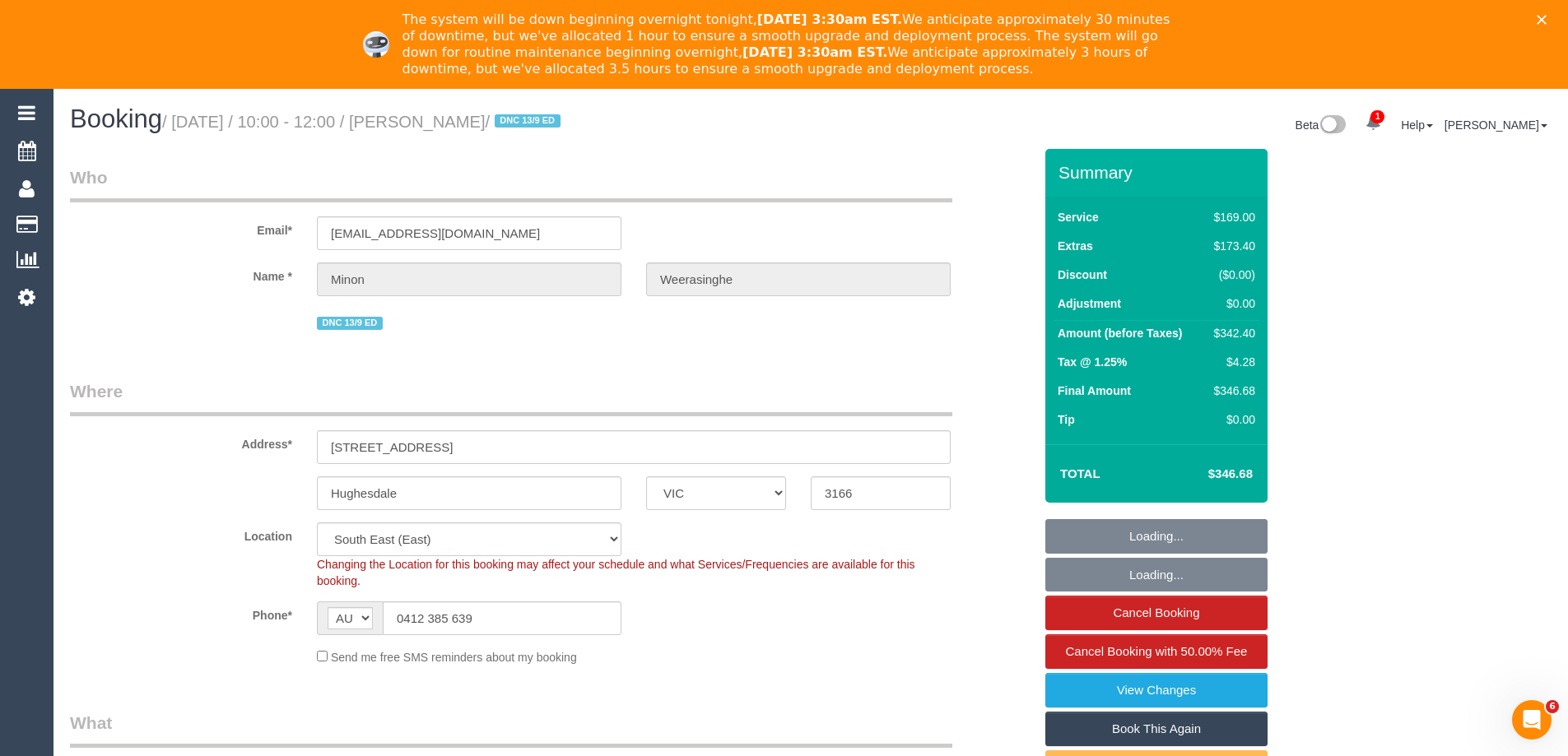
select select "number:36"
select select "object:867"
select select "spot1"
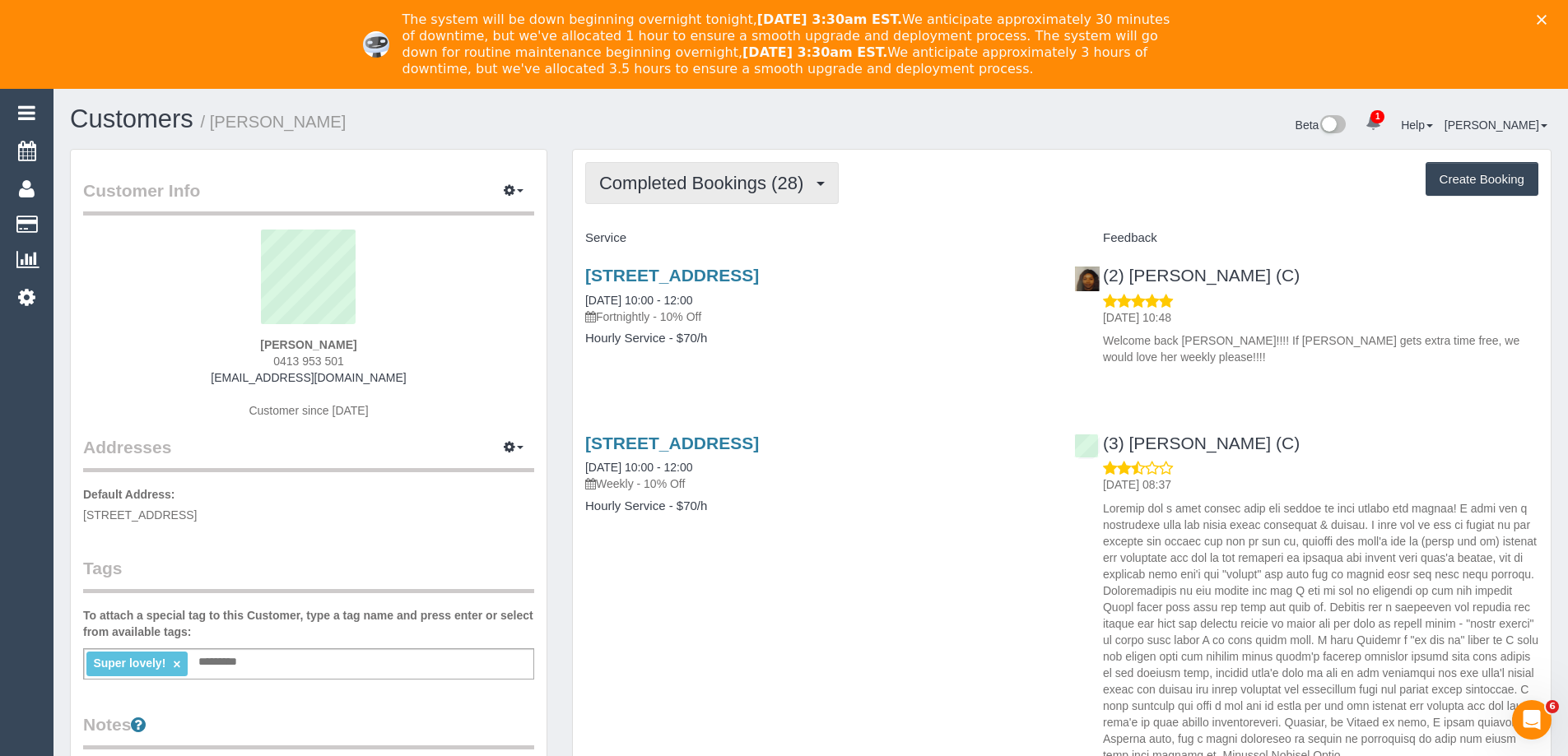
click at [770, 189] on span "Completed Bookings (28)" at bounding box center [705, 183] width 212 height 20
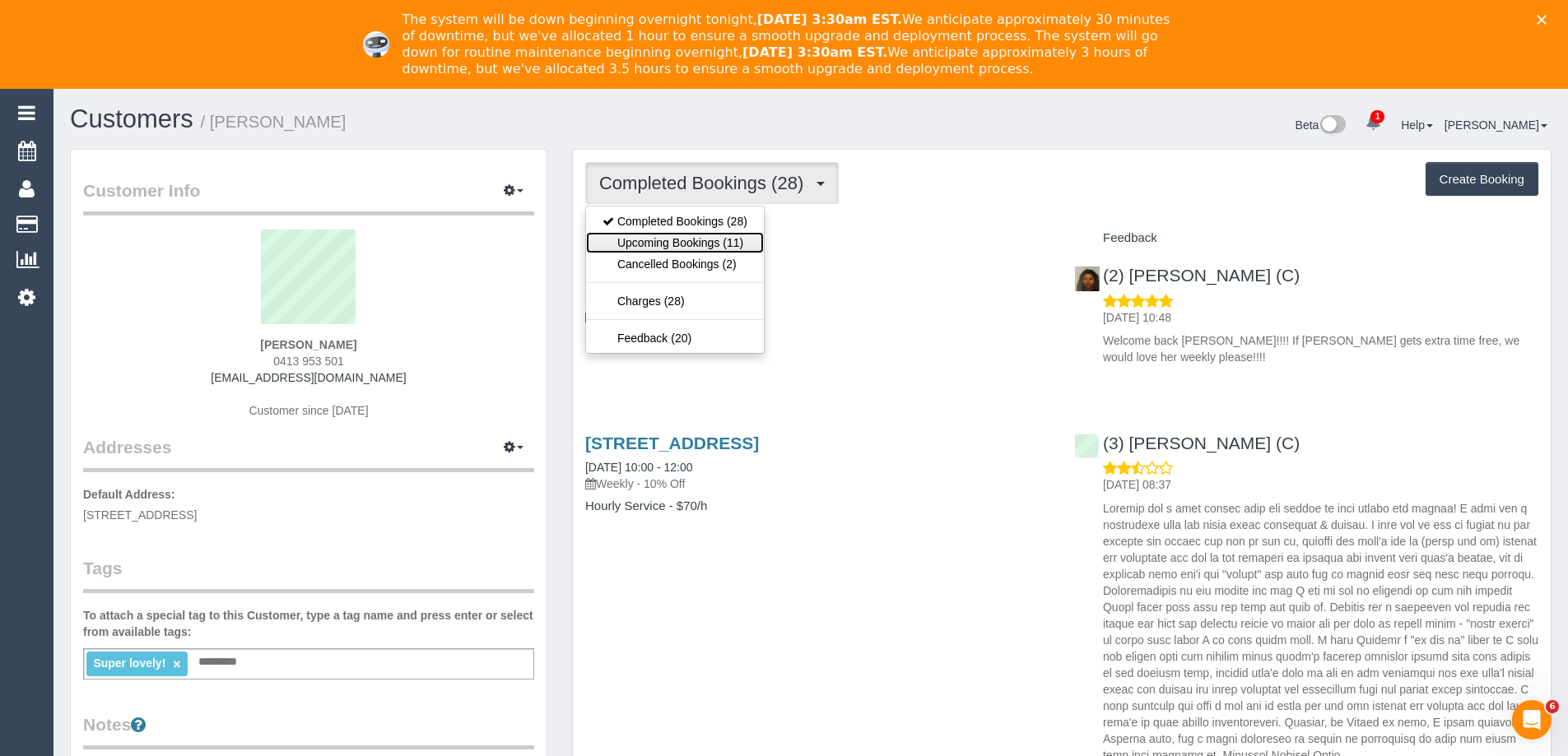
click at [737, 239] on link "Upcoming Bookings (11)" at bounding box center [675, 242] width 178 height 21
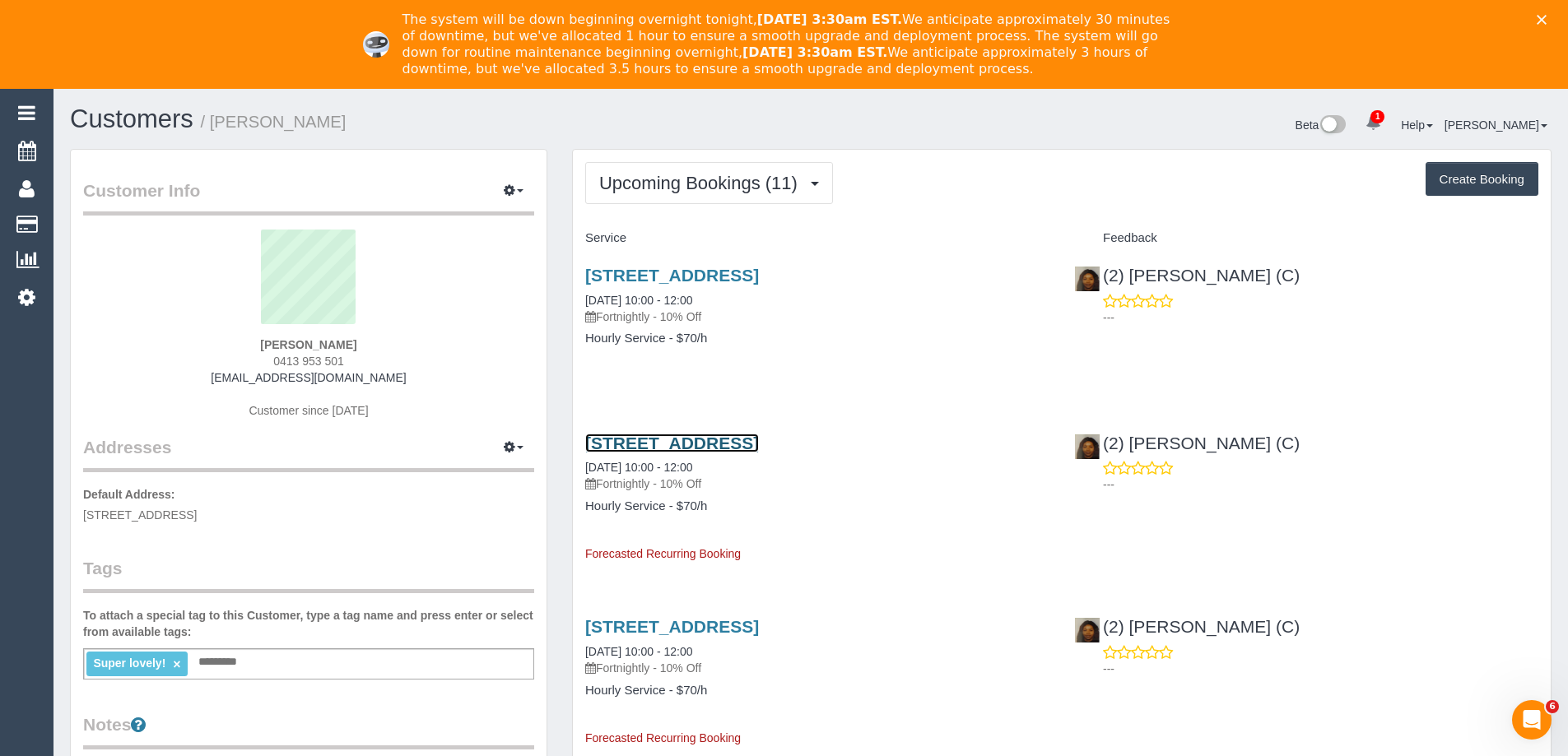
click at [759, 440] on link "2 Montclair Court, Bentleigh East, VIC 3165" at bounding box center [672, 443] width 173 height 19
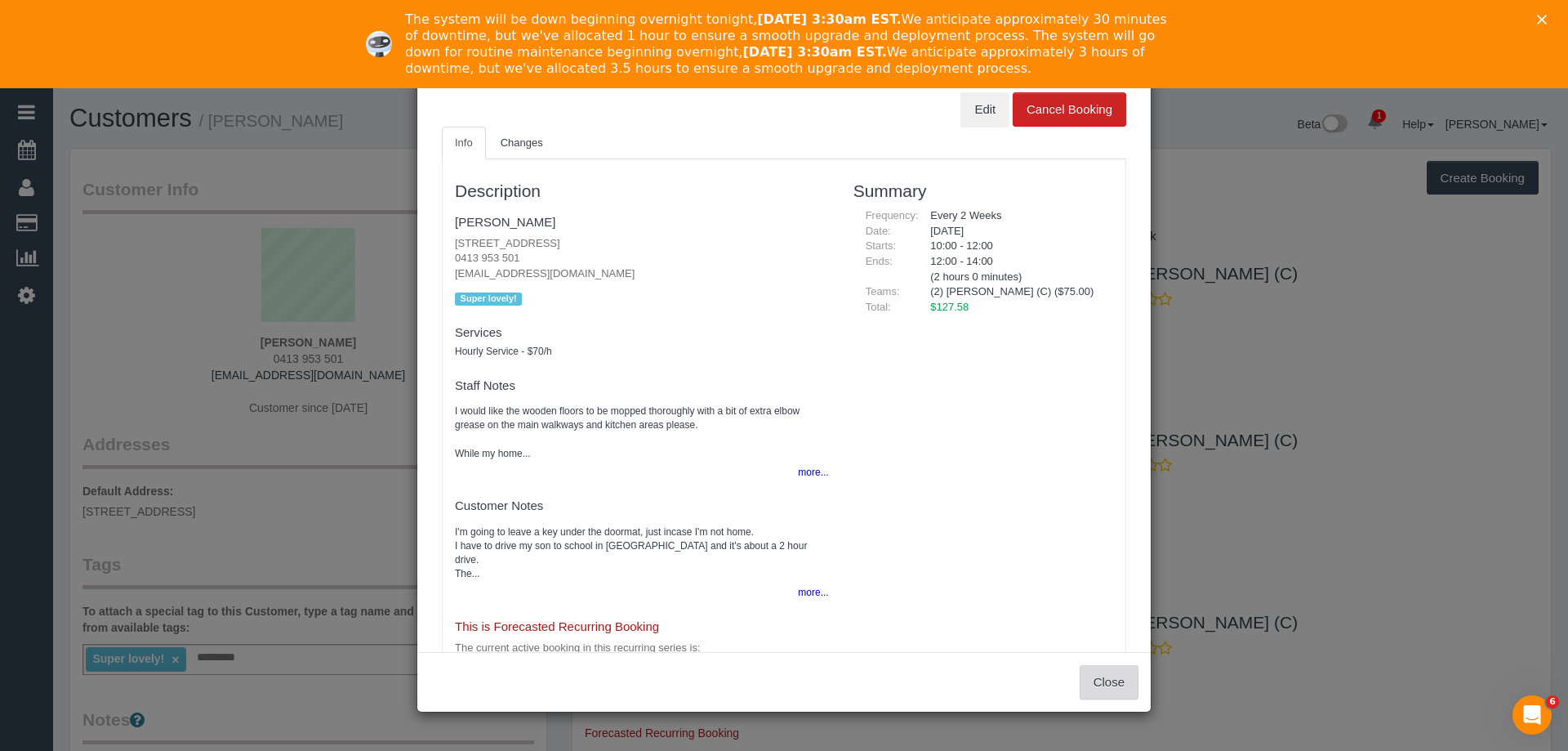
click at [1100, 671] on button "Close" at bounding box center [1109, 682] width 59 height 34
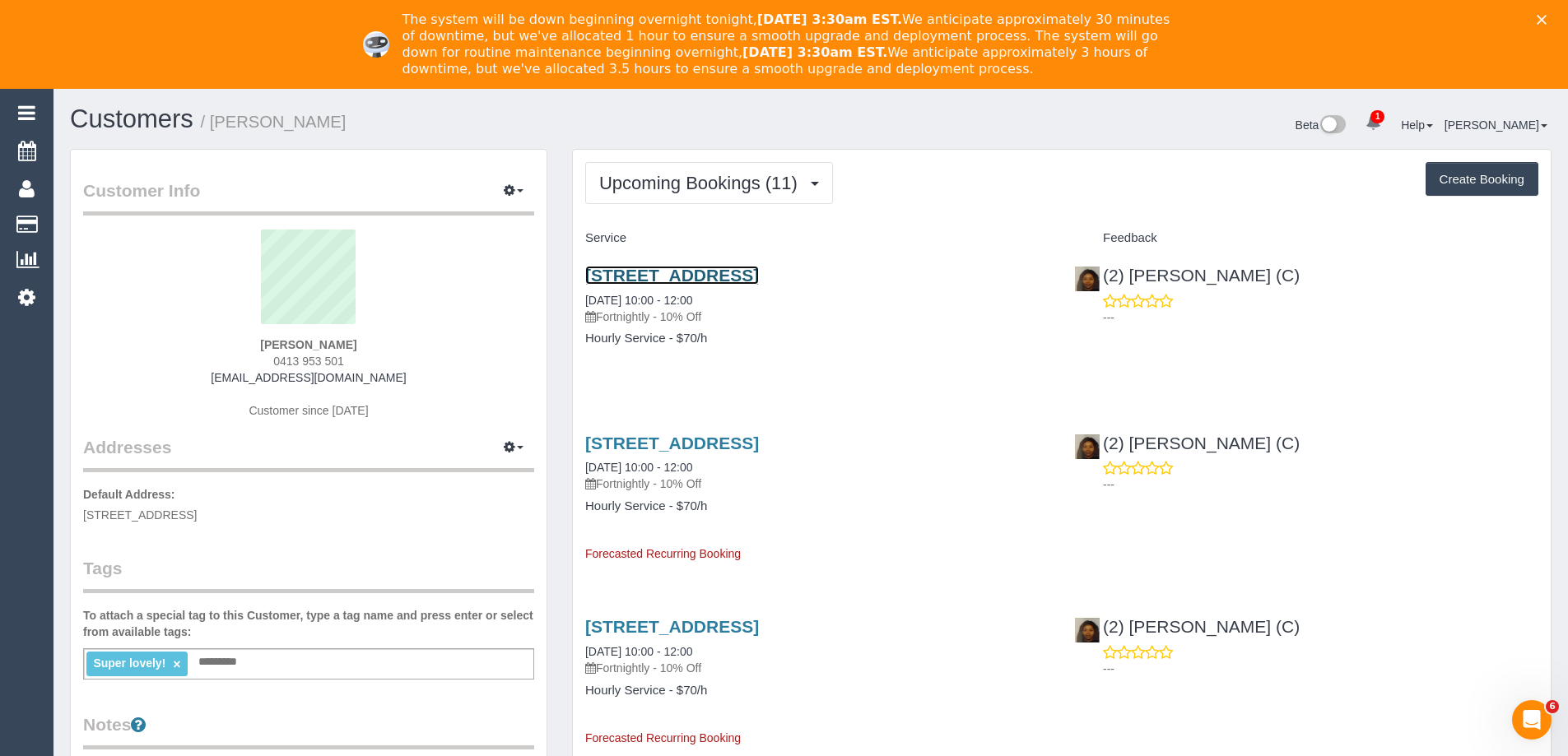
click at [759, 271] on link "2 Montclair Court, Bentleigh East, VIC 3165" at bounding box center [672, 275] width 173 height 19
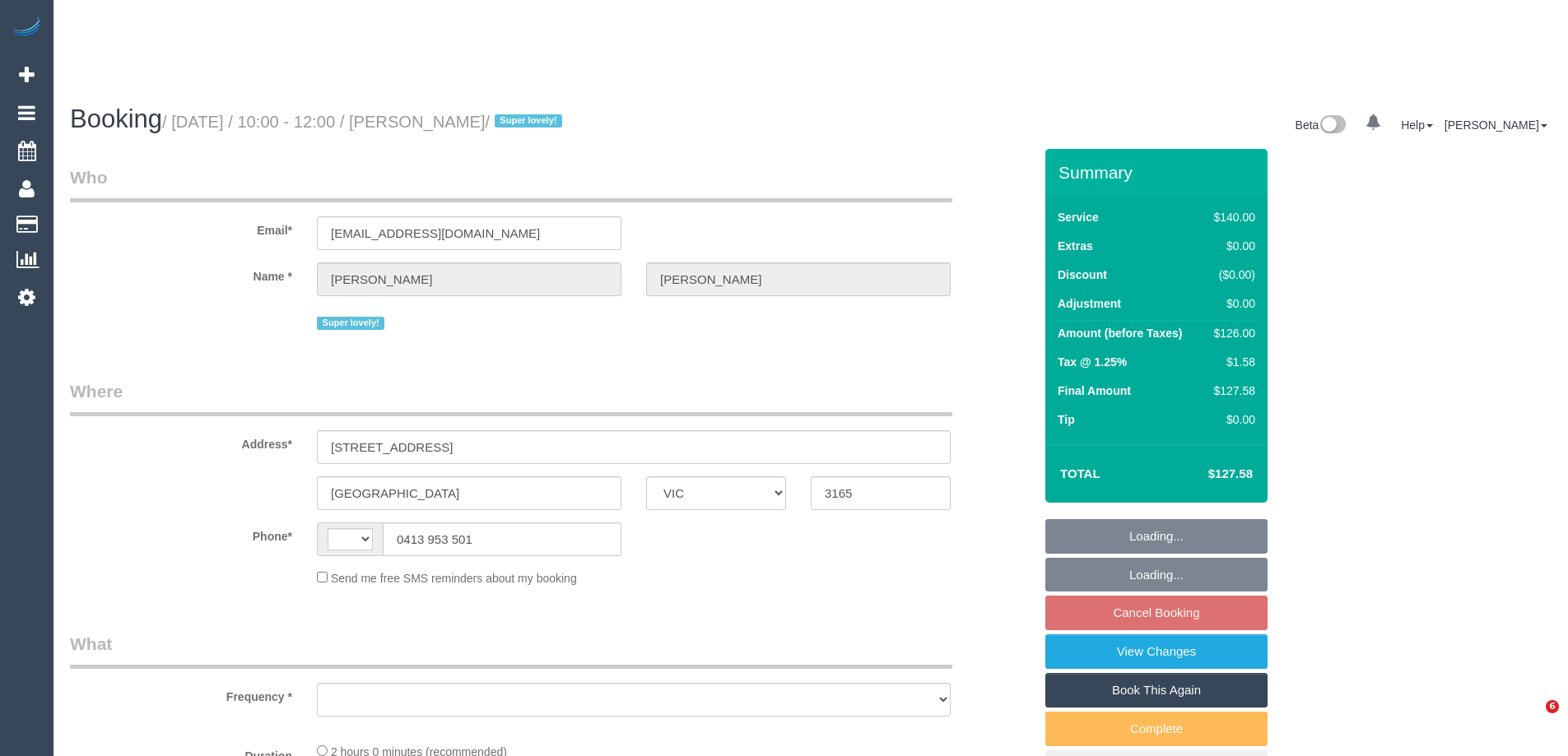
select select "VIC"
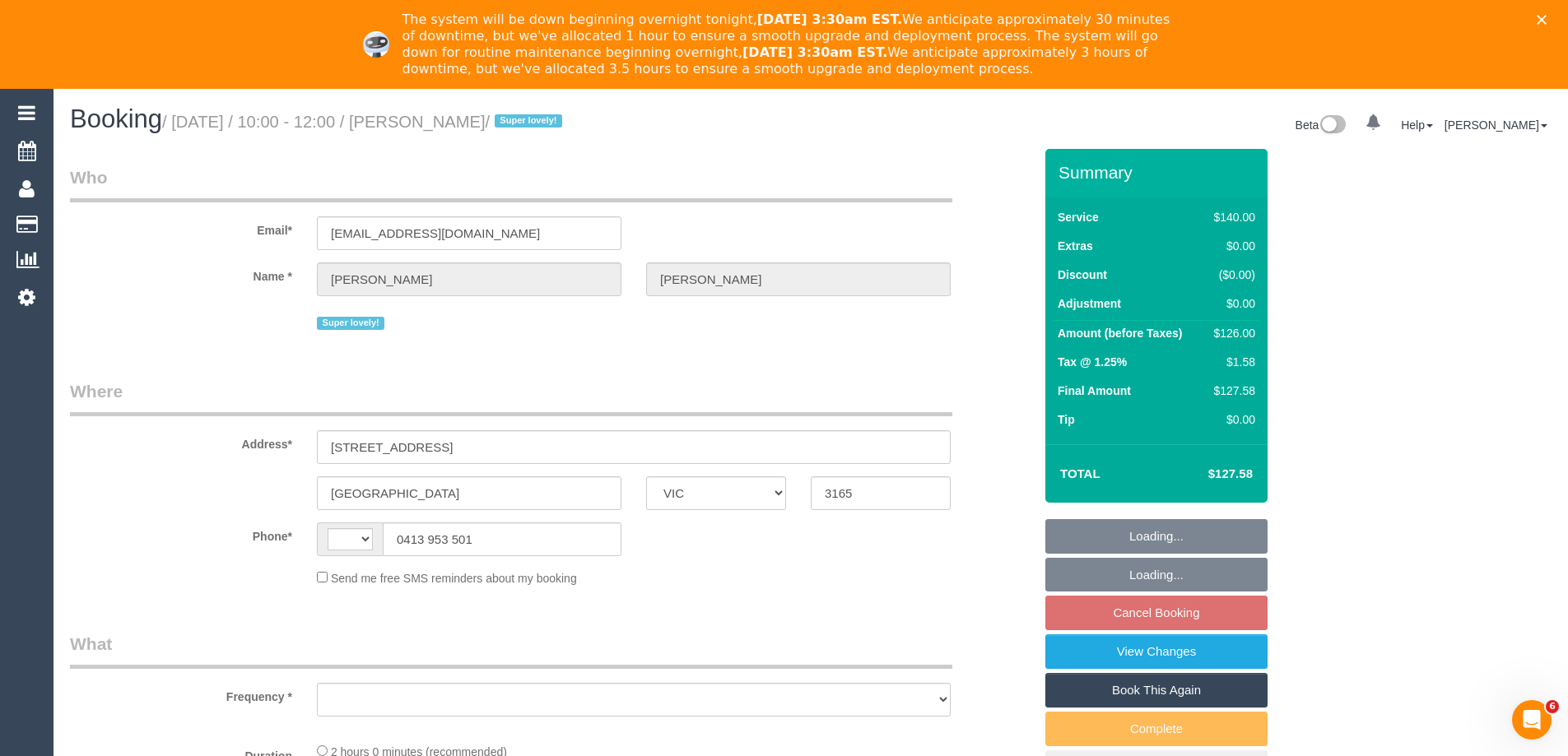
select select "string:AU"
select select "number:27"
select select "number:15"
select select "number:19"
select select "number:36"
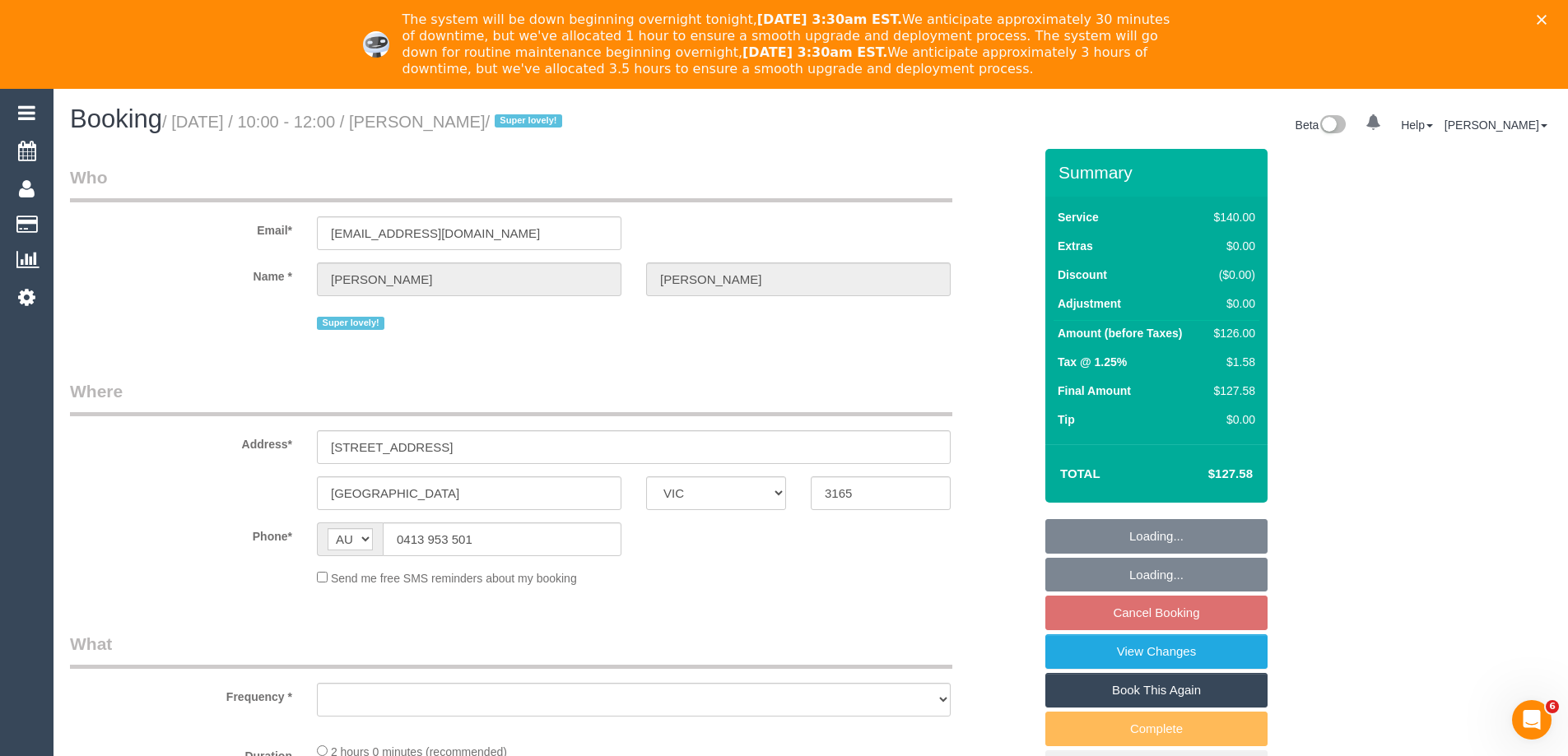
select select "number:34"
select select "number:11"
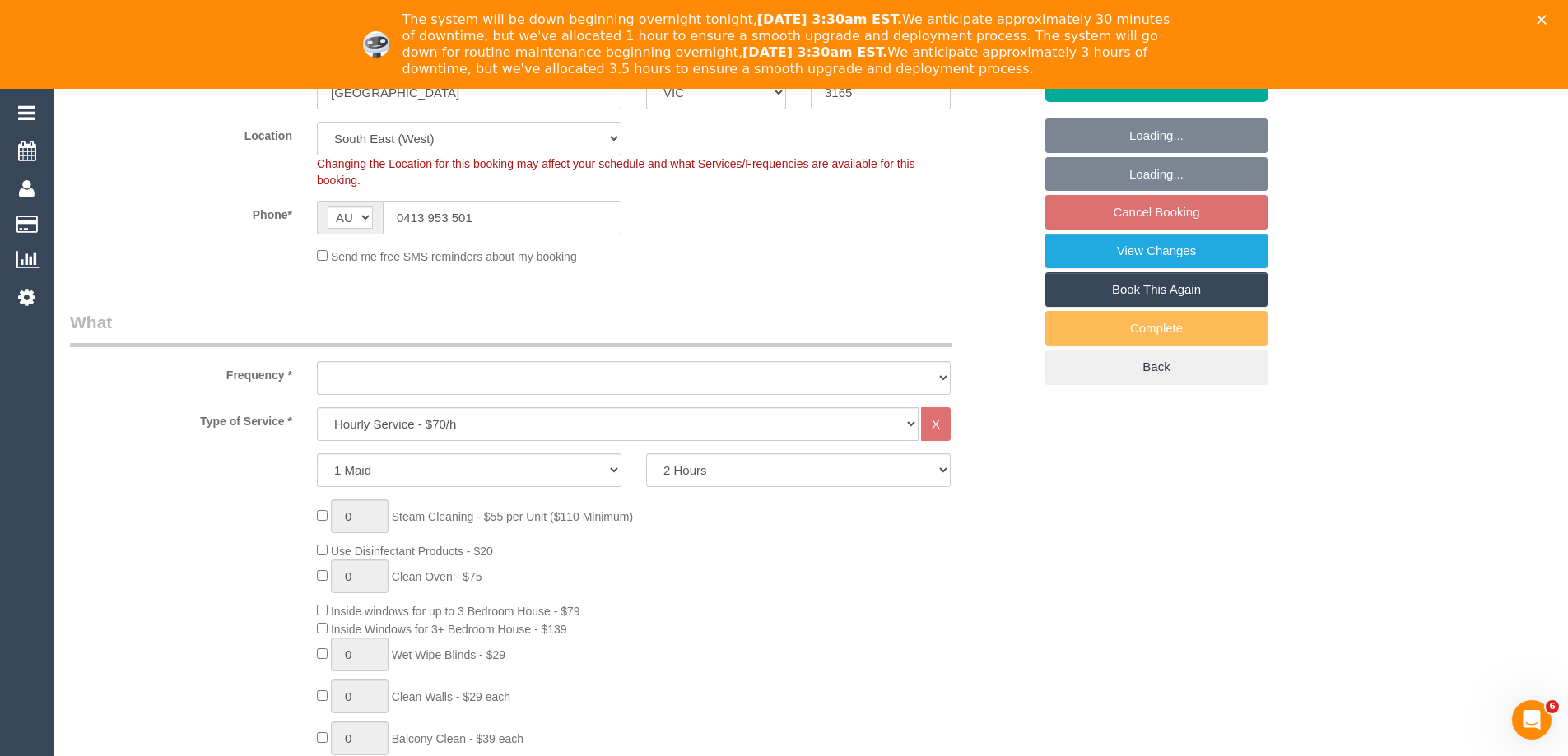
select select "object:879"
select select "string:stripe-pm_1QupRP2GScqysDRVYLz3LRpP"
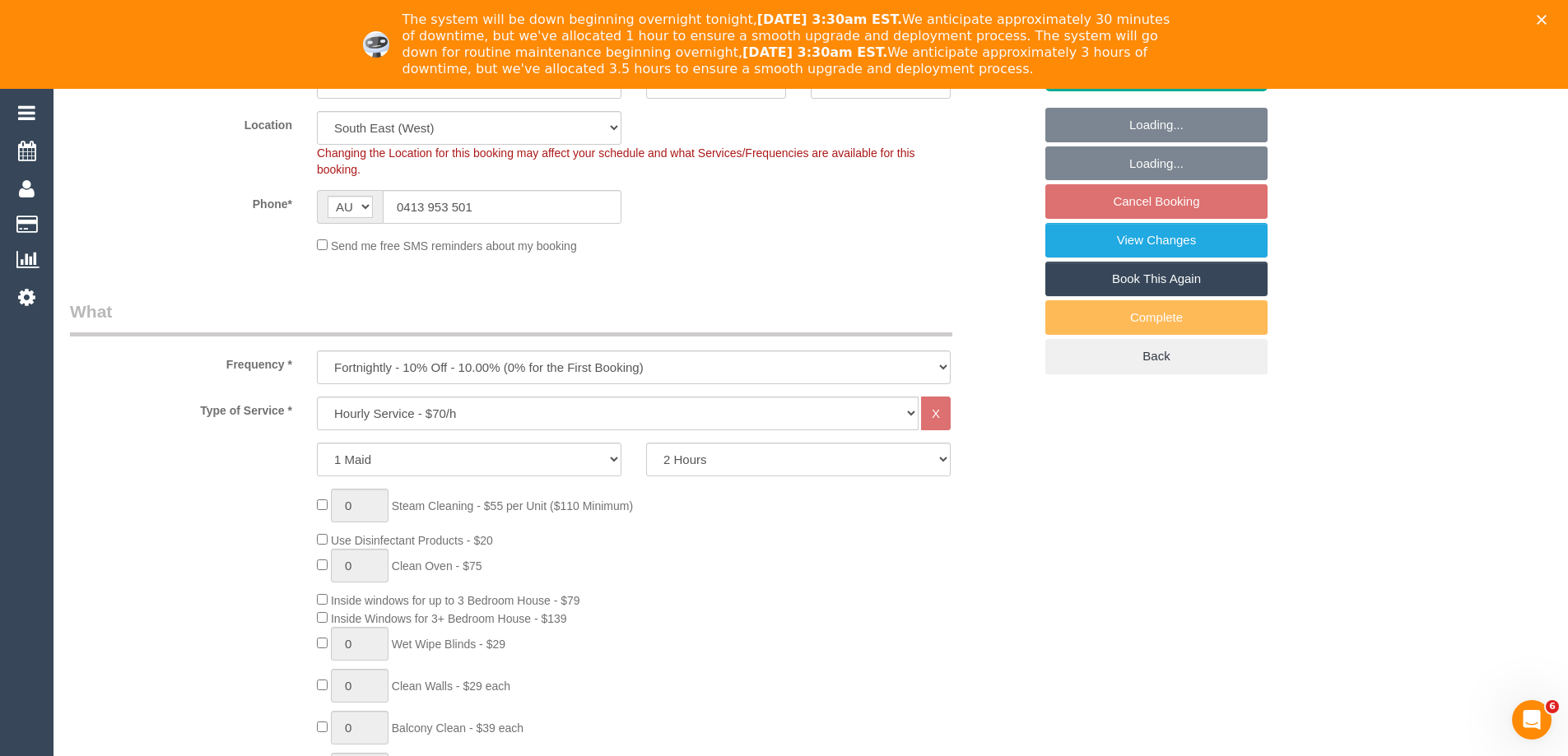
select select "spot3"
select select "object:1412"
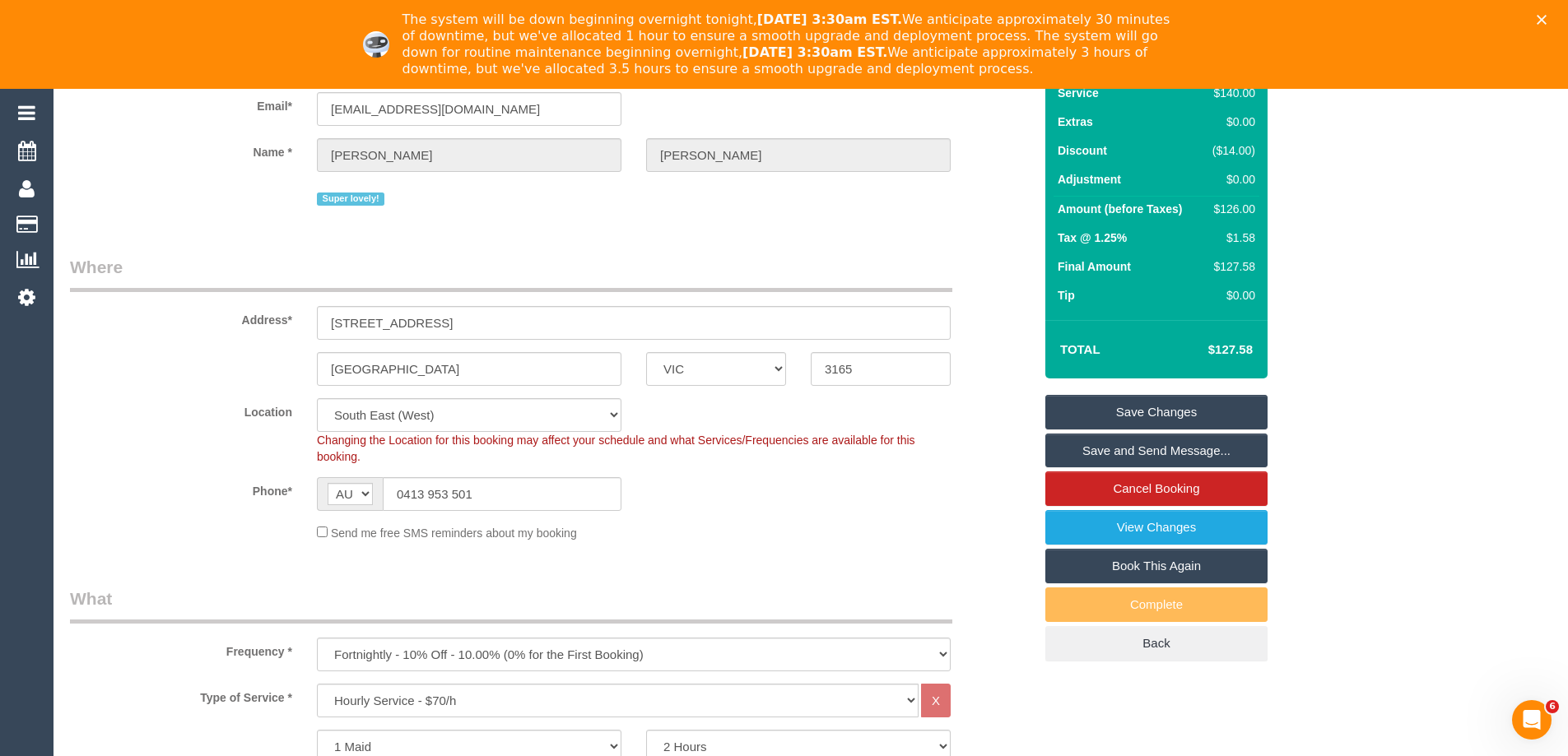
scroll to position [329, 0]
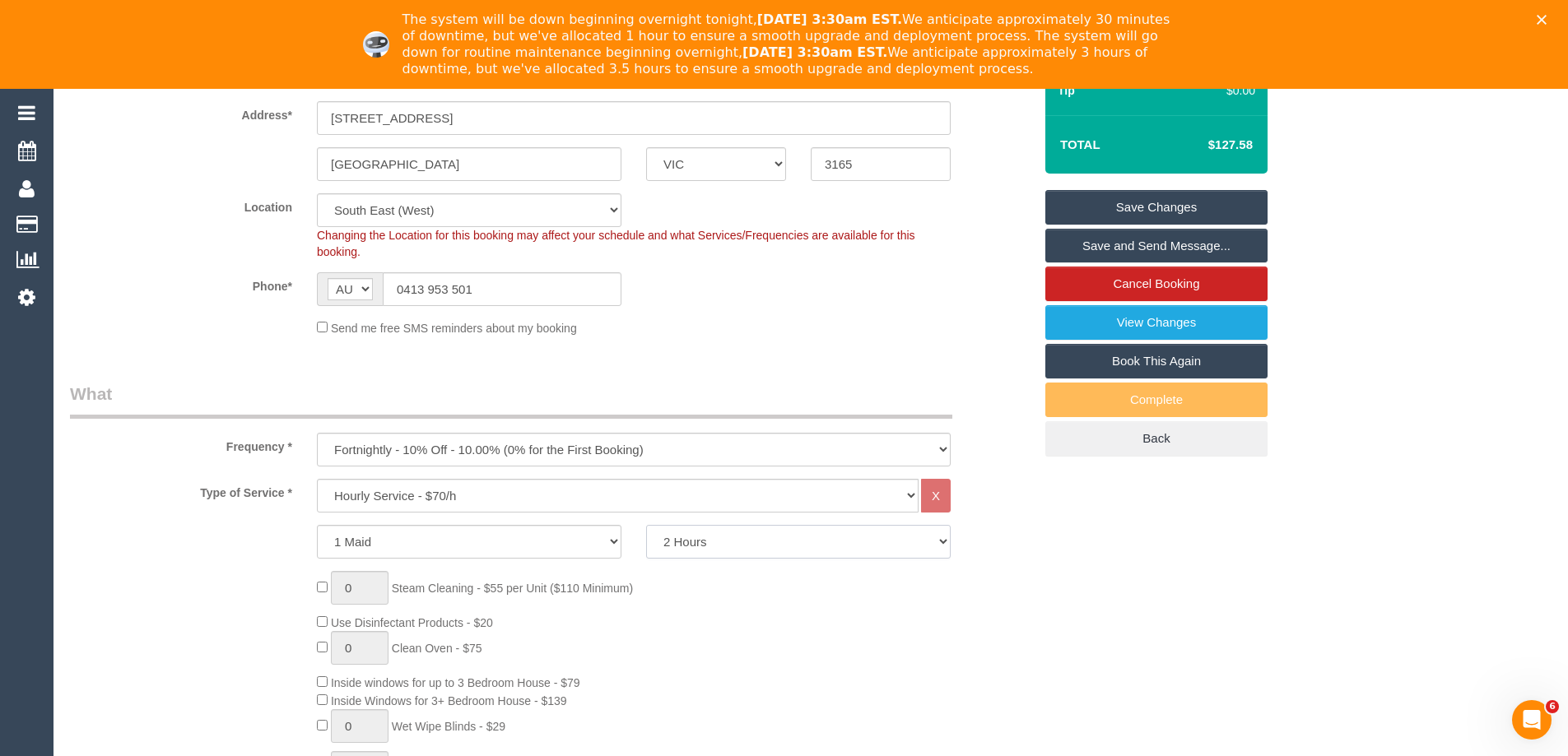
click at [702, 542] on select "2 Hours 2.5 Hours 3 Hours 3.5 Hours 4 Hours 4.5 Hours 5 Hours 5.5 Hours 6 Hours…" at bounding box center [799, 542] width 305 height 34
select select "150"
click at [646, 525] on select "2 Hours 2.5 Hours 3 Hours 3.5 Hours 4 Hours 4.5 Hours 5 Hours 5.5 Hours 6 Hours…" at bounding box center [799, 542] width 305 height 34
select select "spot28"
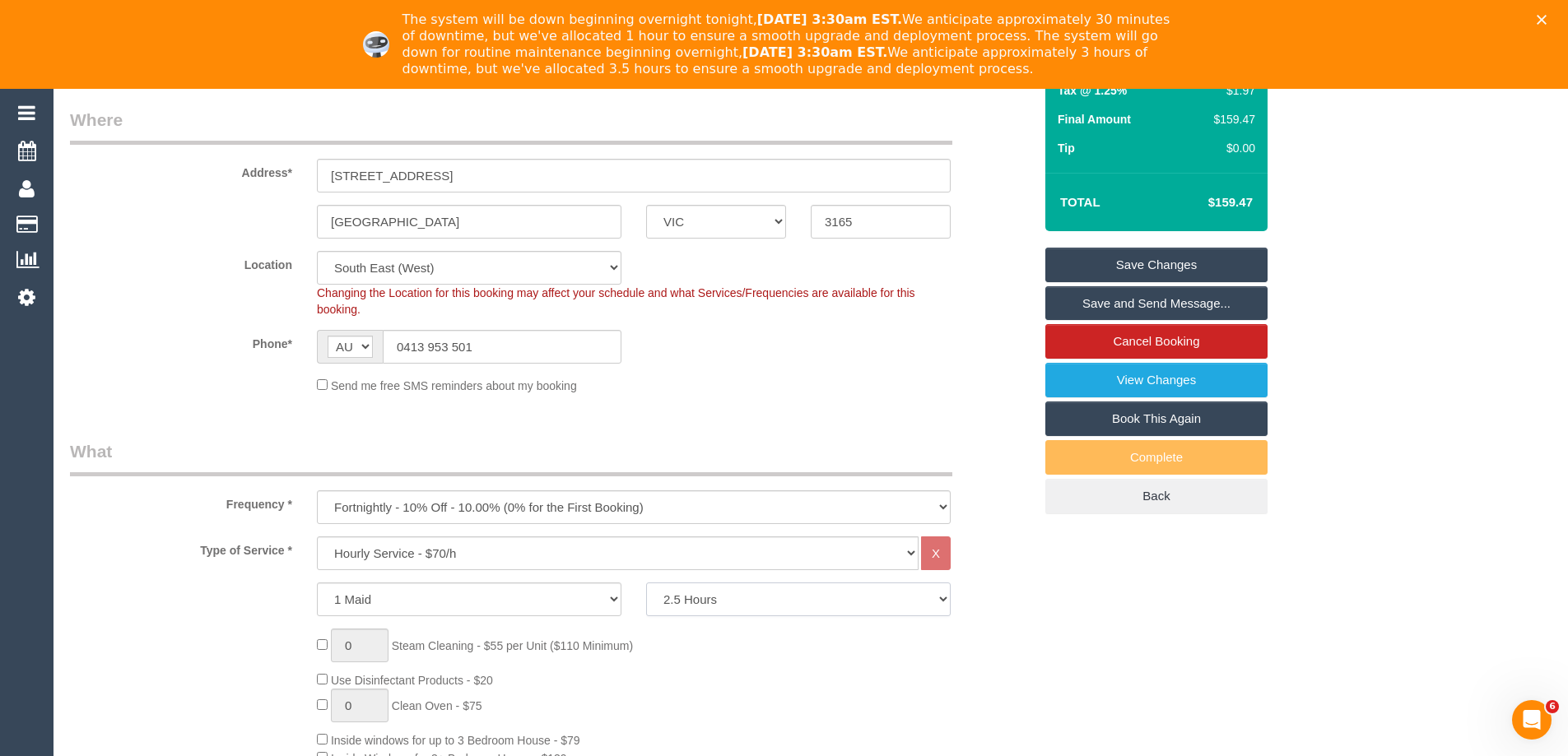
scroll to position [0, 0]
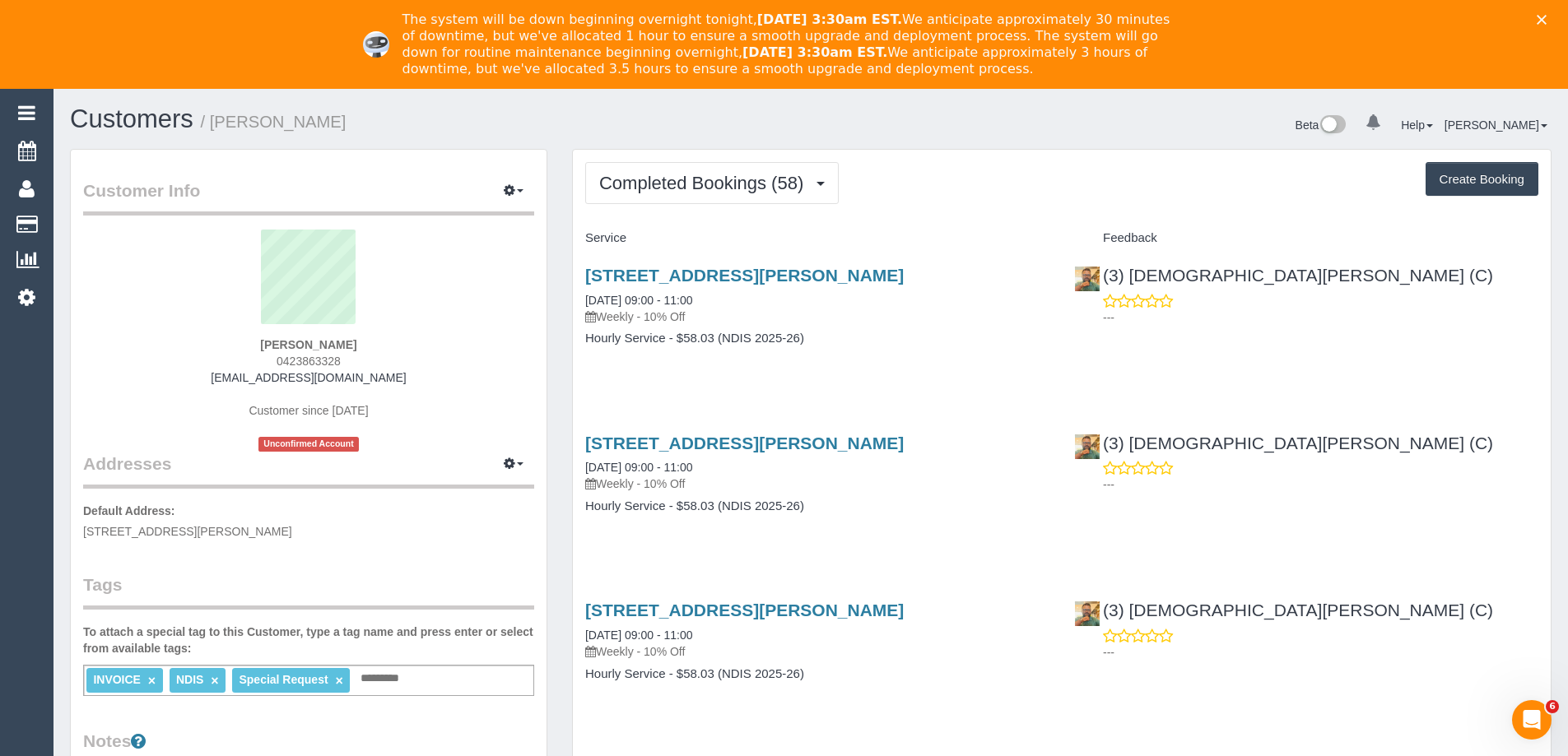
scroll to position [4436, 1568]
click at [1104, 194] on div "Completed Bookings (58) Completed Bookings (58) Upcoming Bookings (11) Cancelle…" at bounding box center [1062, 184] width 953 height 42
click at [320, 358] on span "0423863328" at bounding box center [309, 361] width 64 height 14
copy span "0423863328"
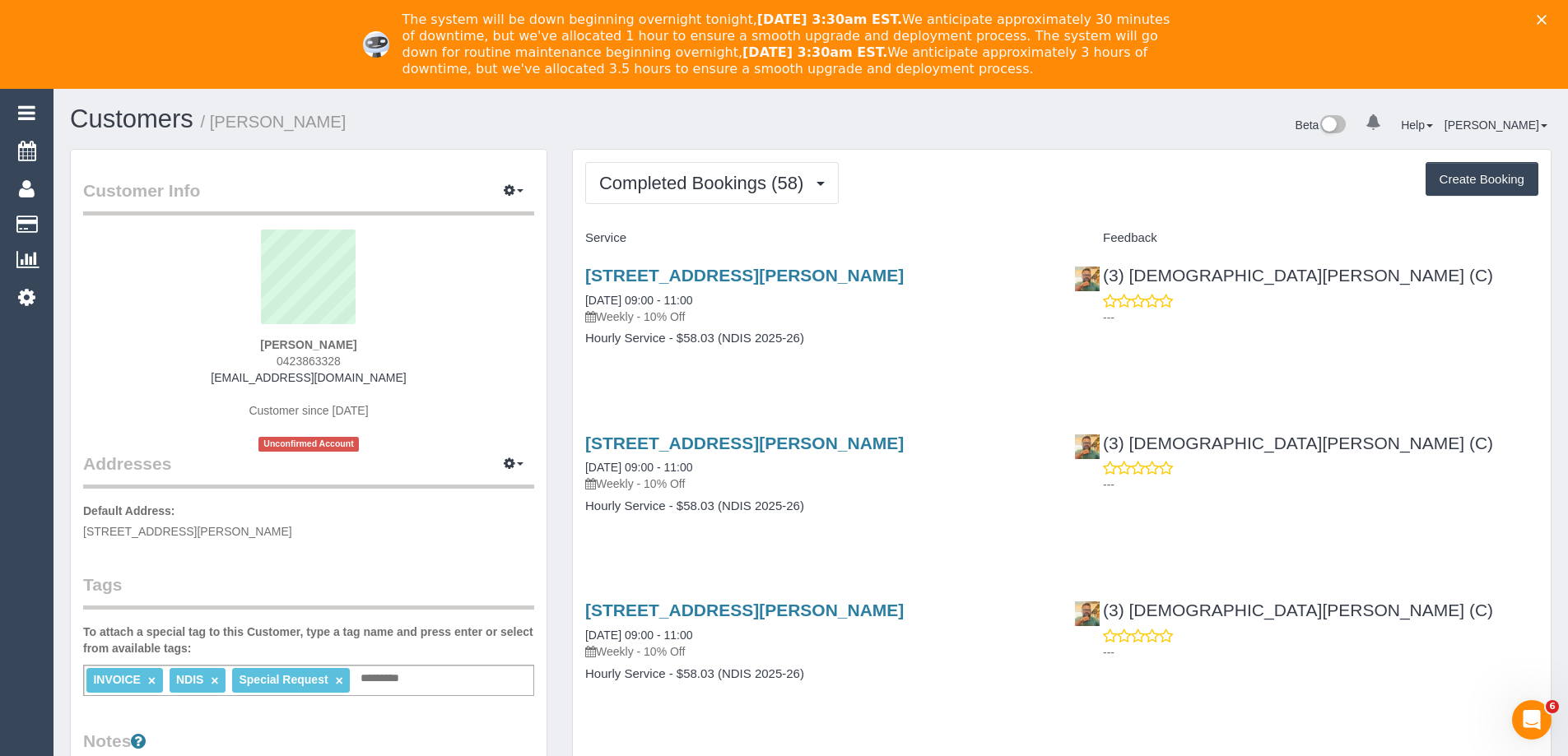
click at [584, 122] on h1 "Customers / [PERSON_NAME]" at bounding box center [434, 118] width 729 height 28
click at [649, 195] on button "Completed Bookings (58)" at bounding box center [712, 184] width 254 height 42
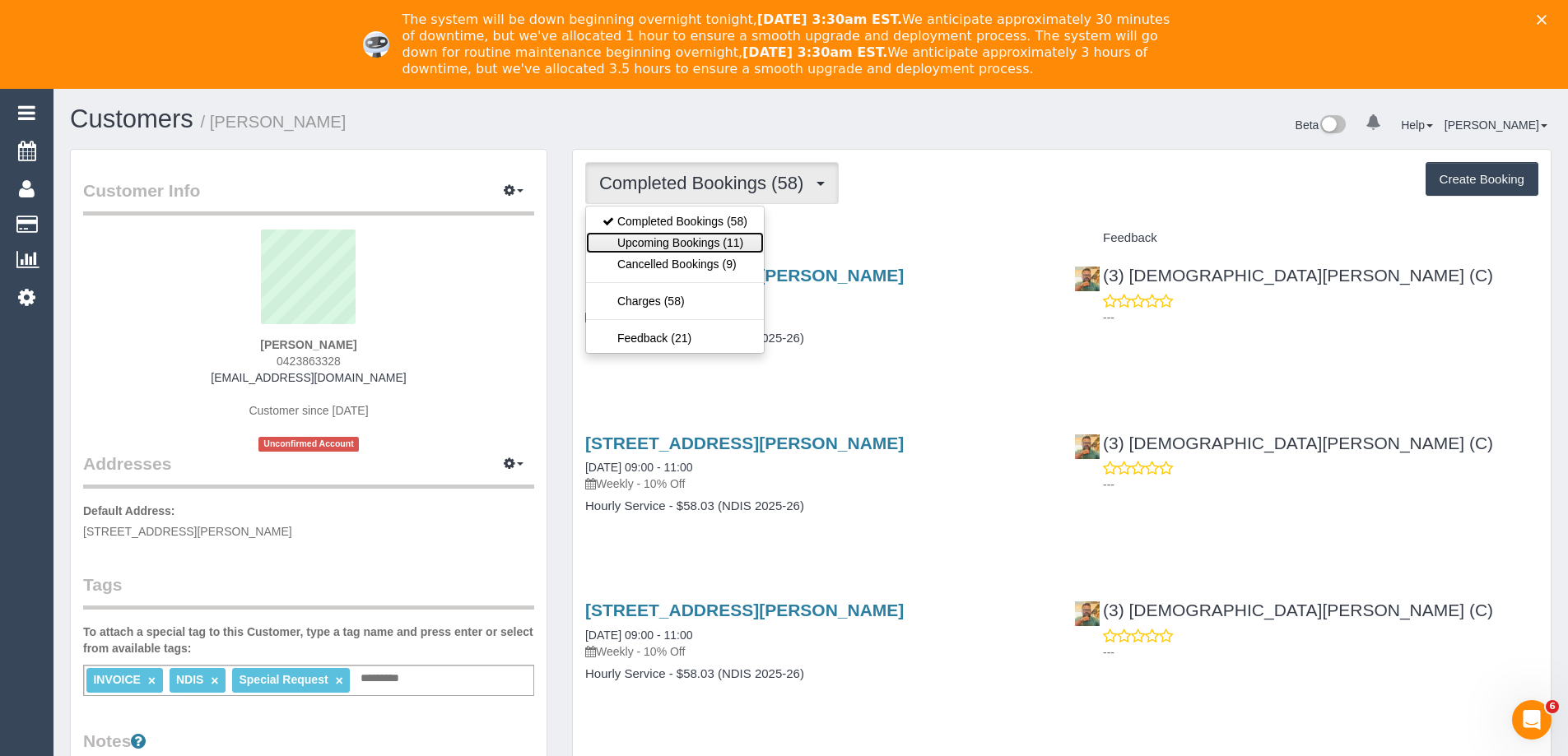
click at [652, 234] on link "Upcoming Bookings (11)" at bounding box center [675, 242] width 178 height 21
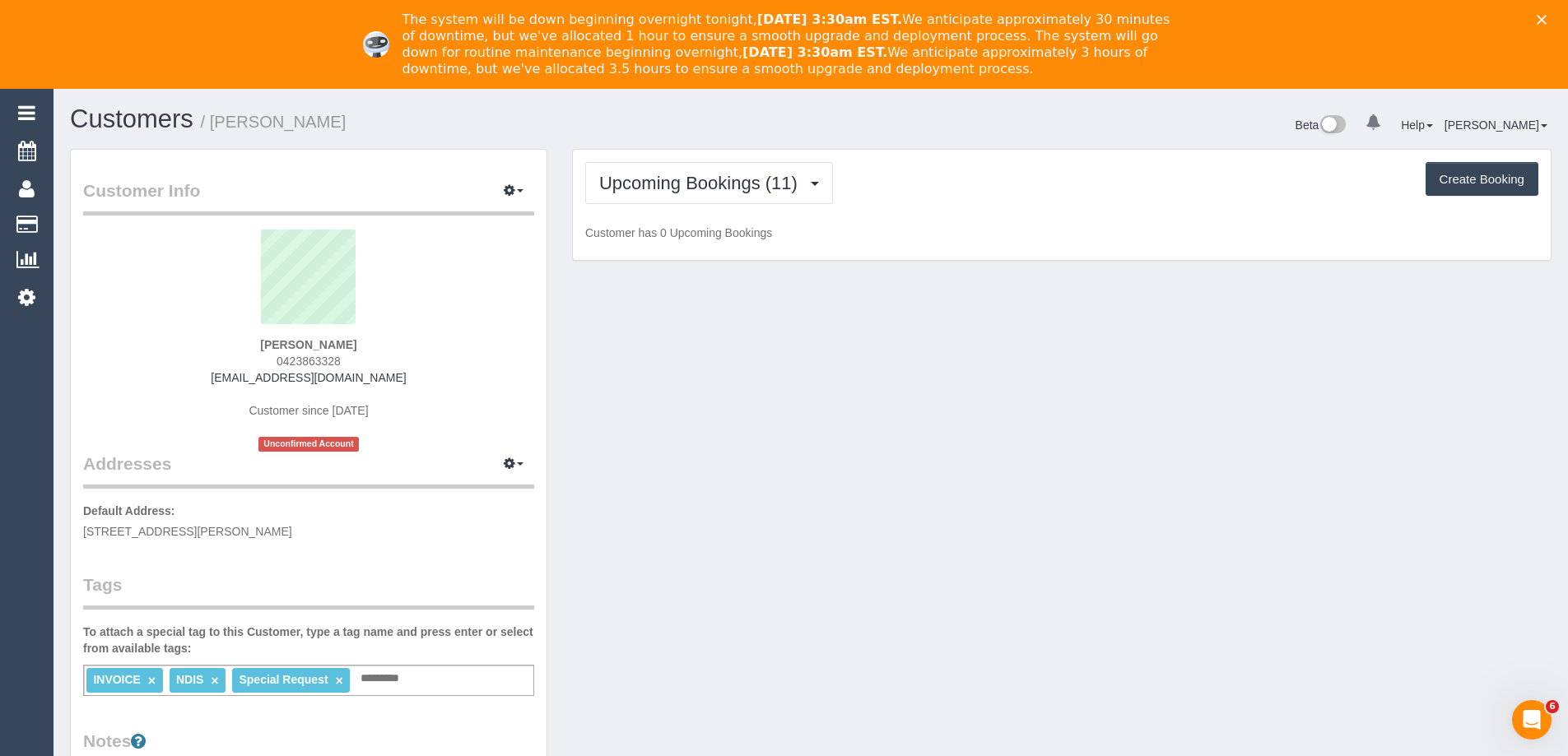
scroll to position [2257, 1568]
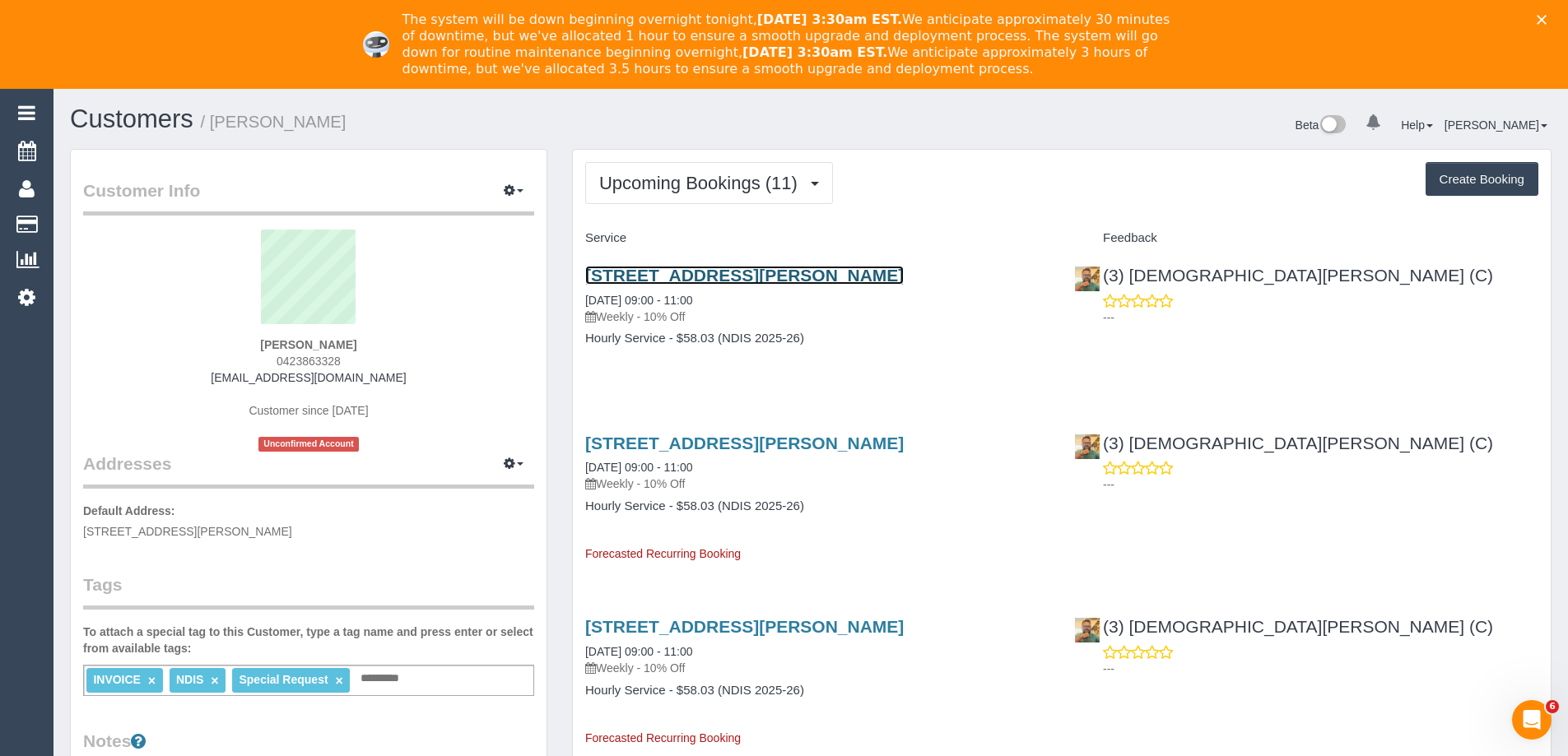
click at [771, 275] on link "[STREET_ADDRESS][PERSON_NAME]" at bounding box center [745, 275] width 318 height 19
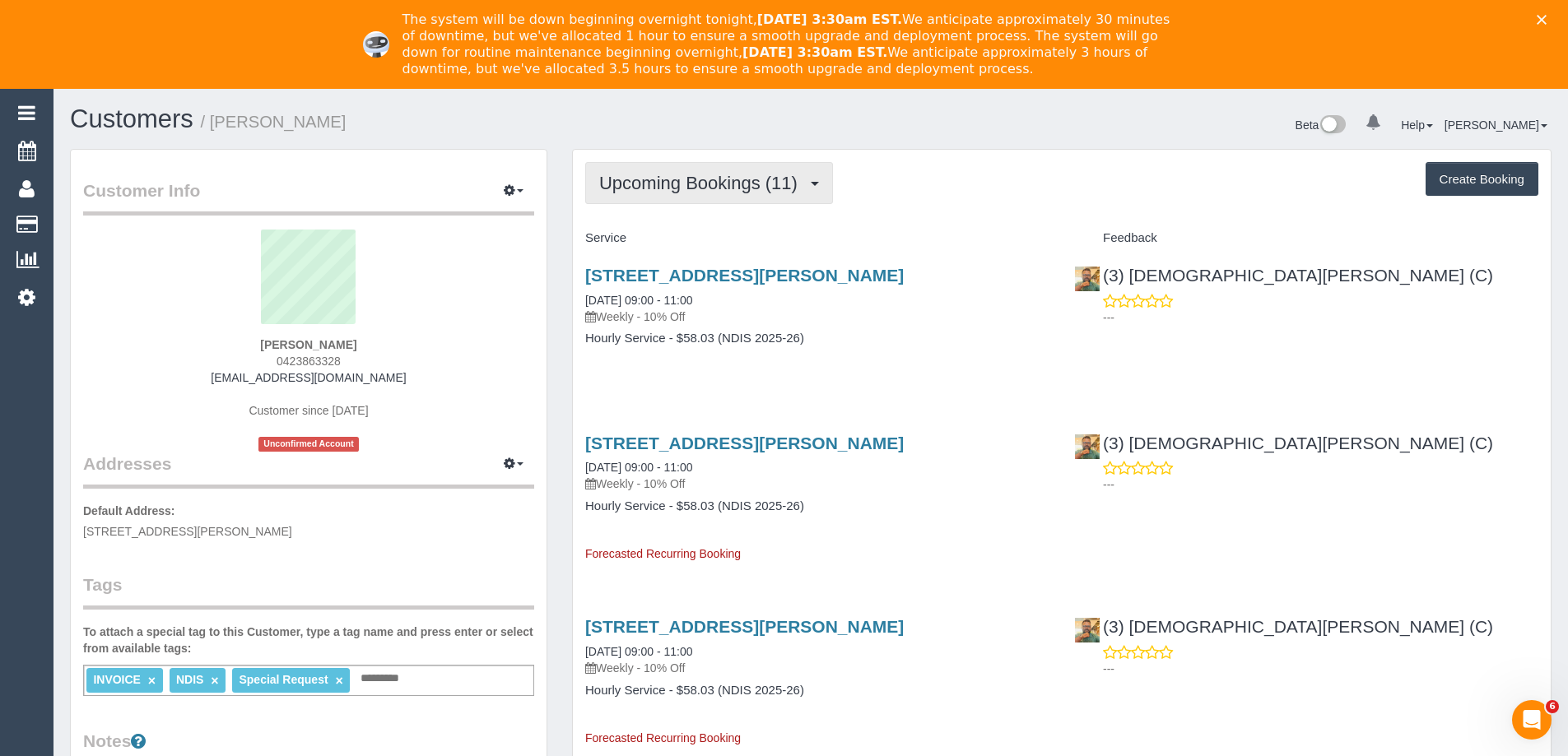
click at [699, 189] on span "Upcoming Bookings (11)" at bounding box center [702, 183] width 206 height 20
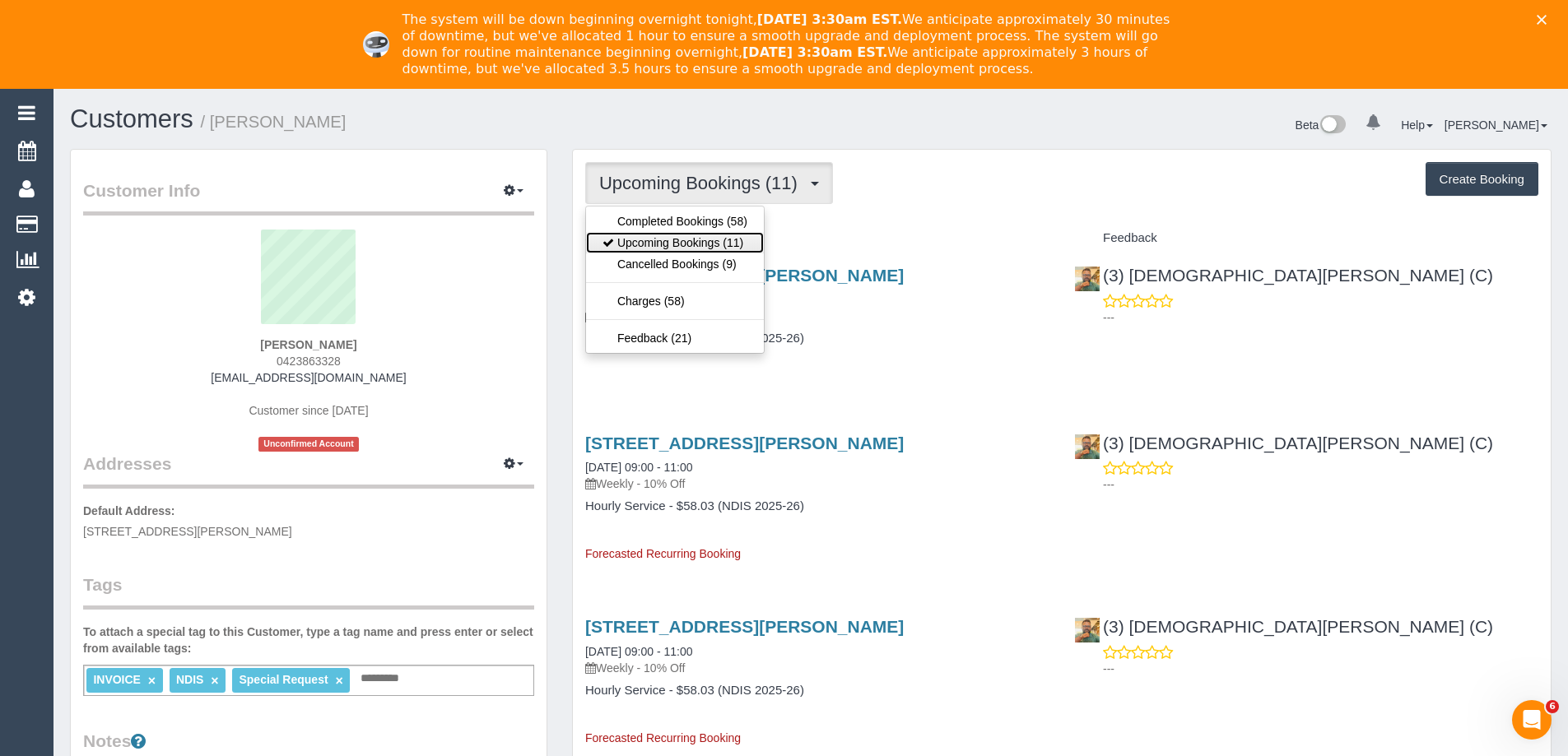
click at [688, 233] on link "Upcoming Bookings (11)" at bounding box center [675, 242] width 178 height 21
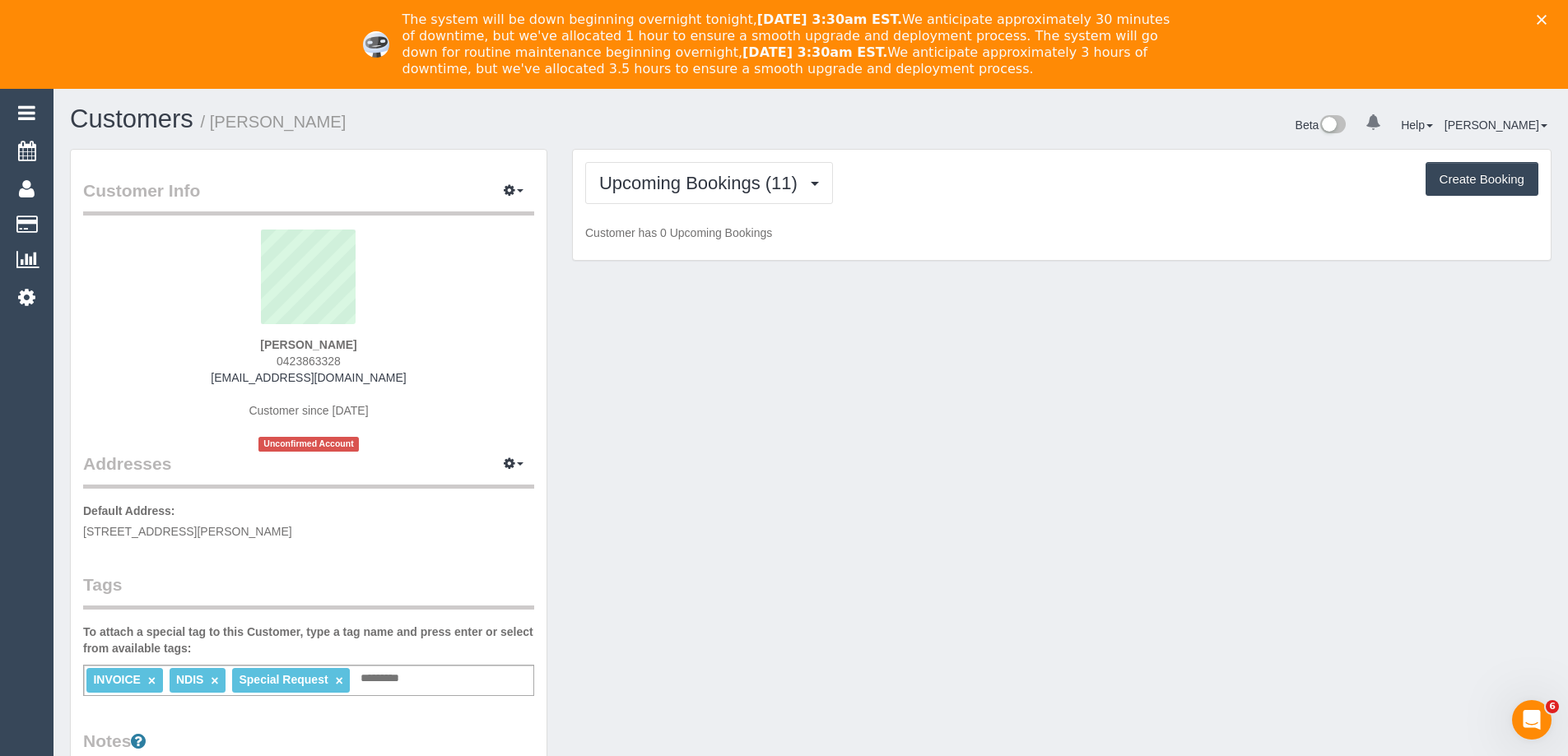
scroll to position [2424, 1568]
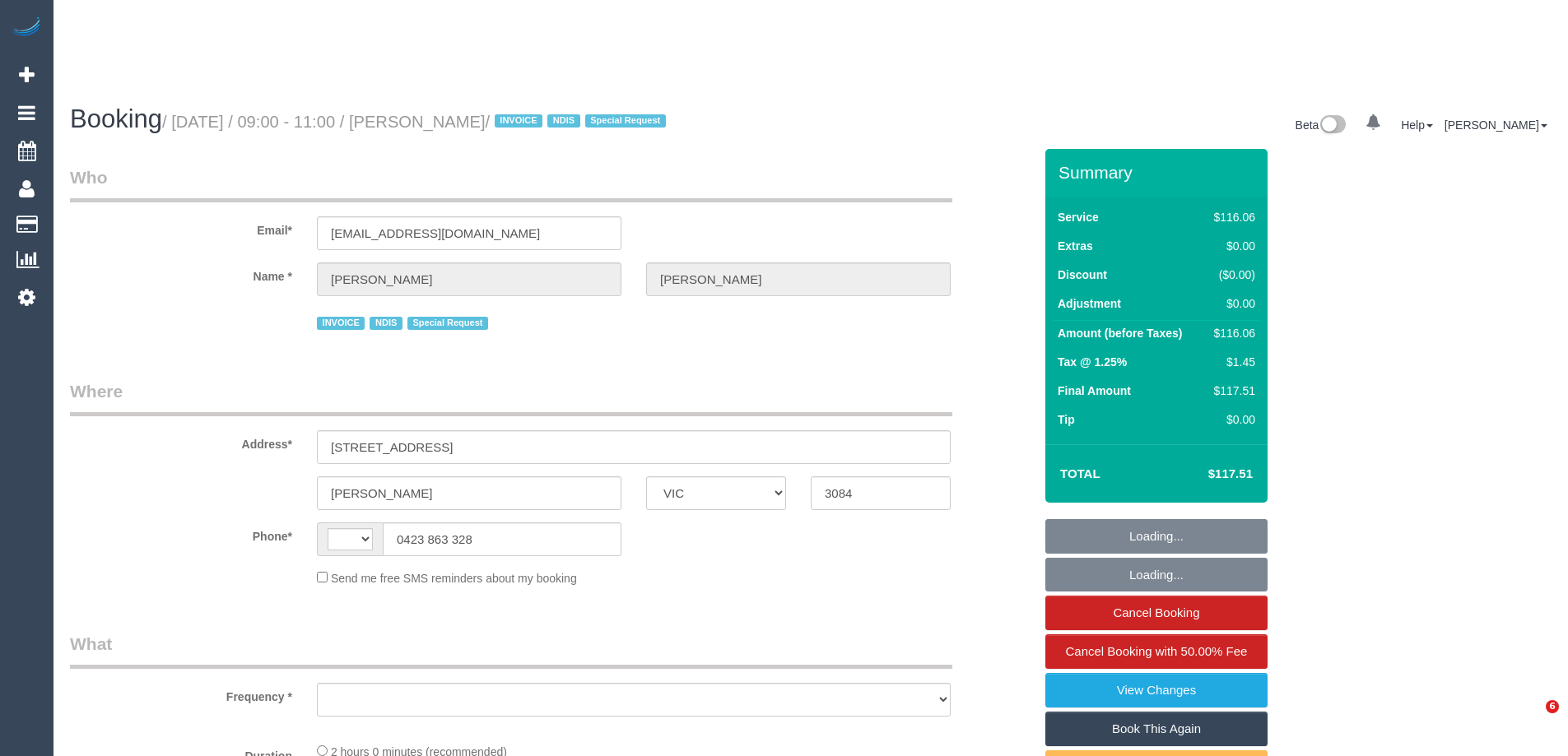
select select "VIC"
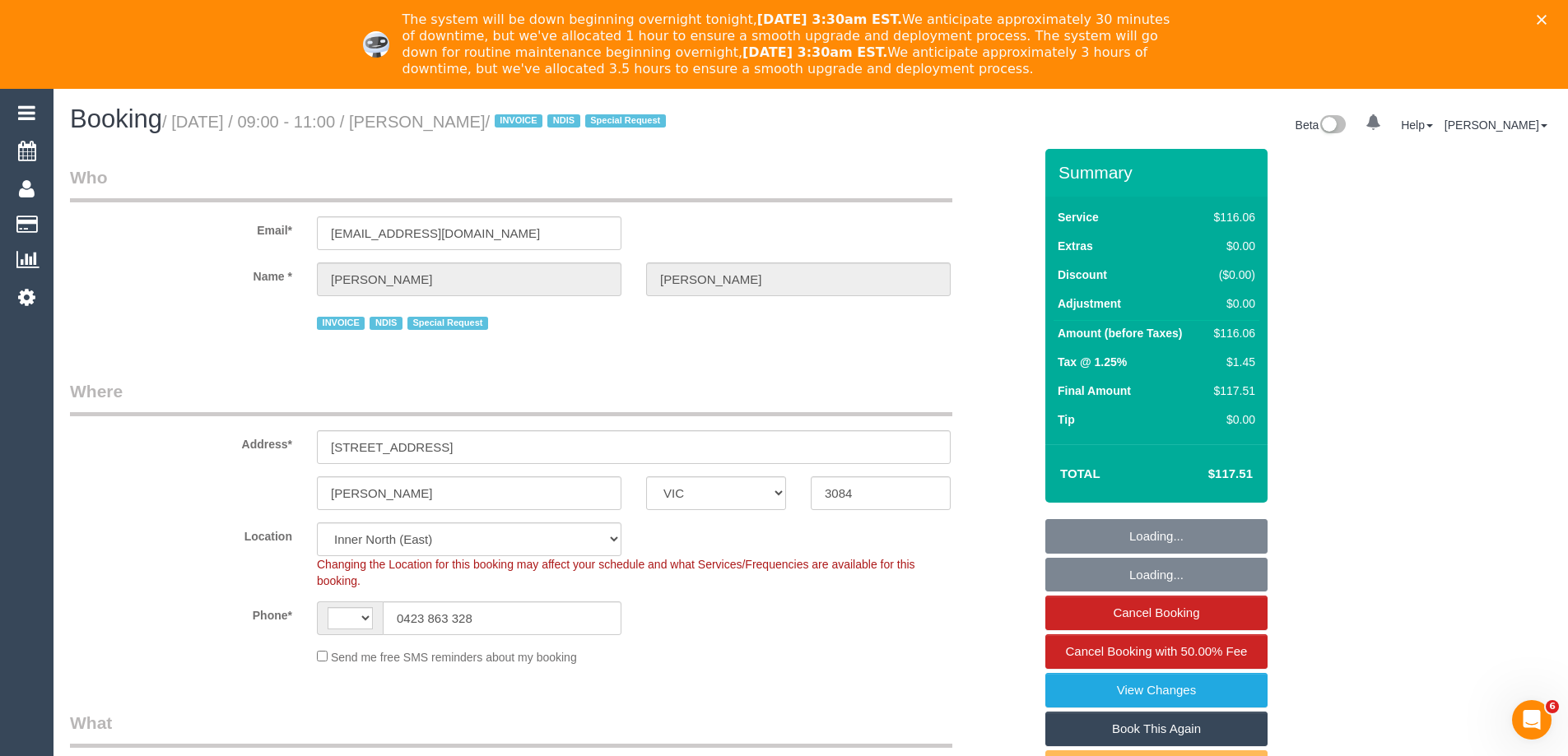
select select "string:AU"
select select "object:535"
select select "number:27"
select select "number:14"
select select "number:19"
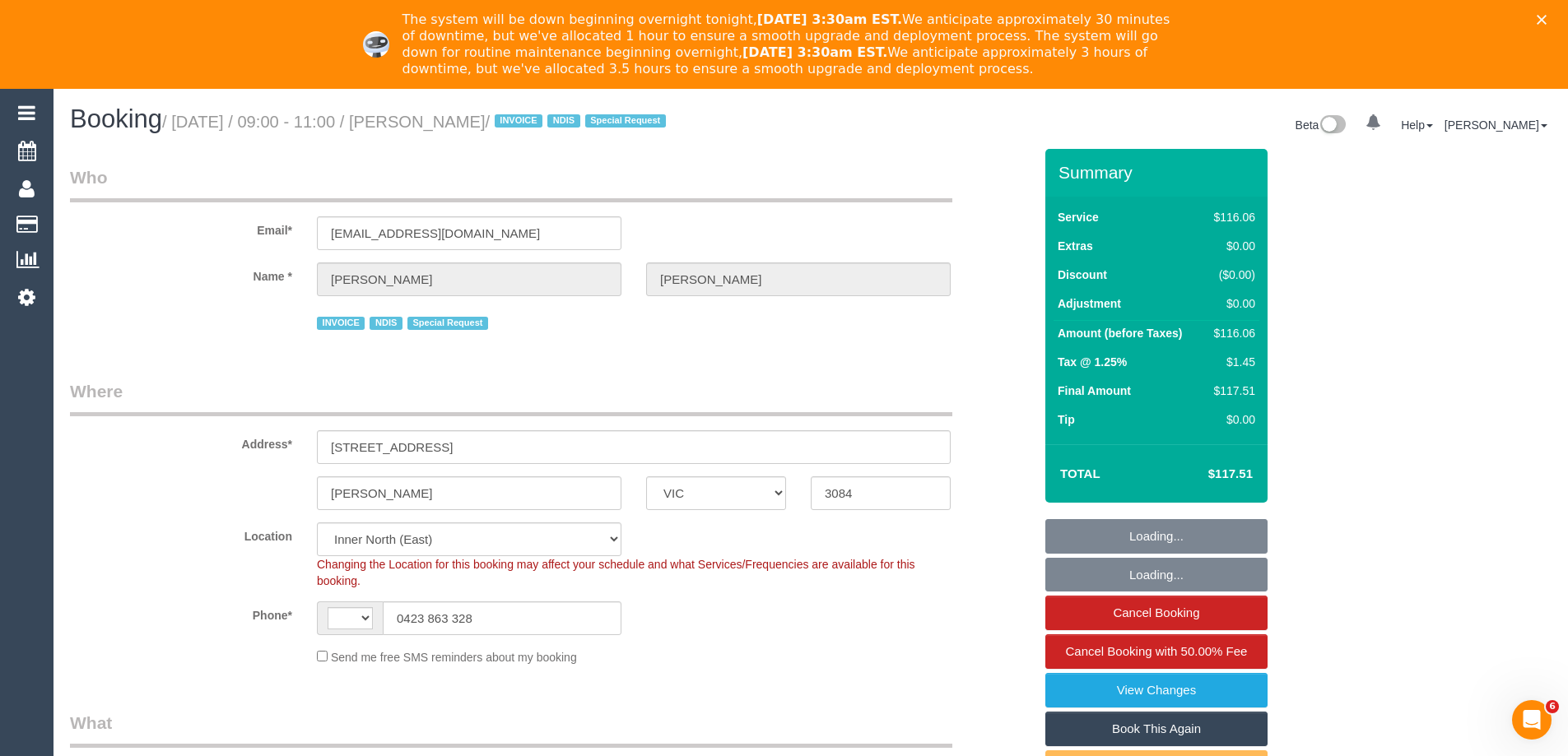
select select "number:24"
select select "number:34"
select select "object:1504"
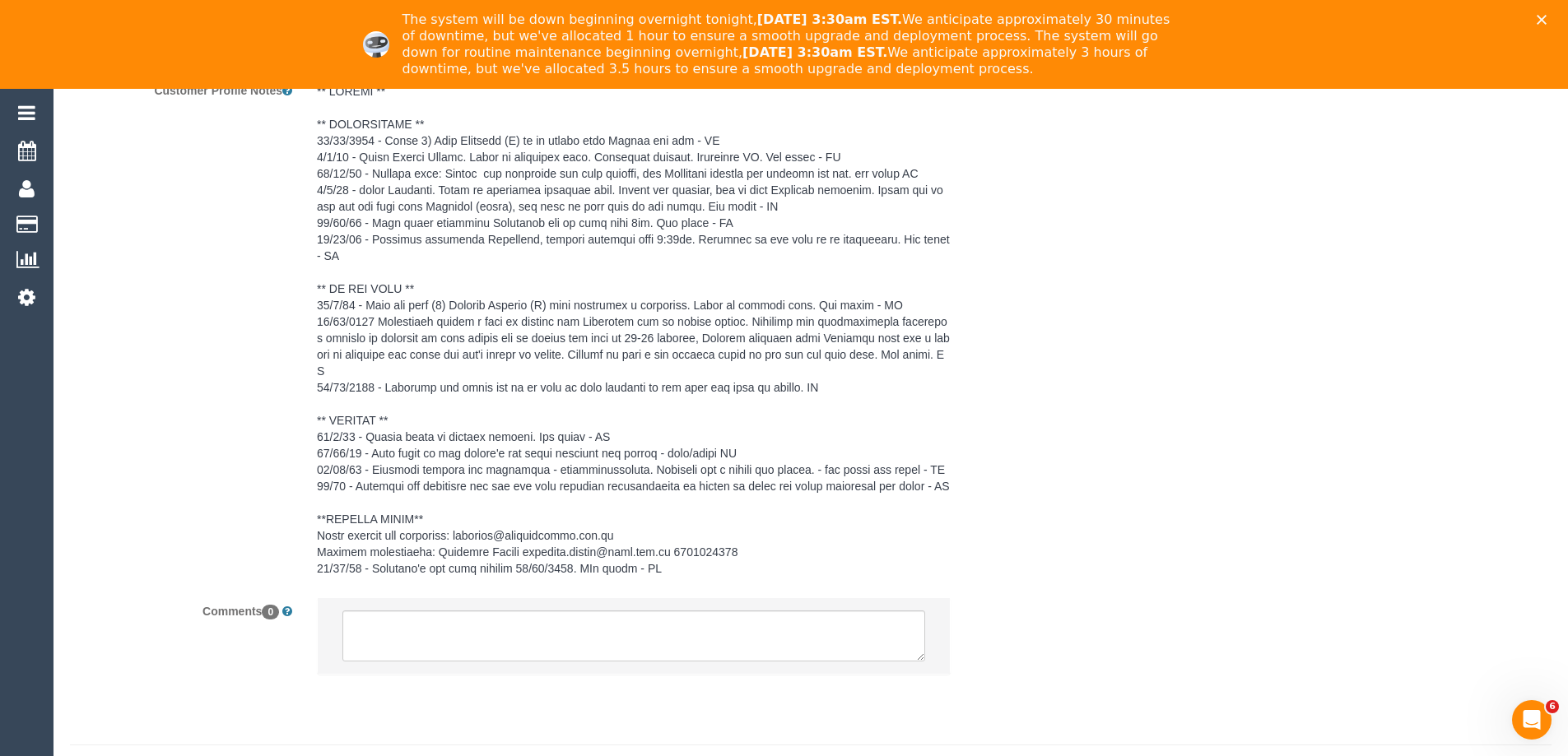
scroll to position [2576, 0]
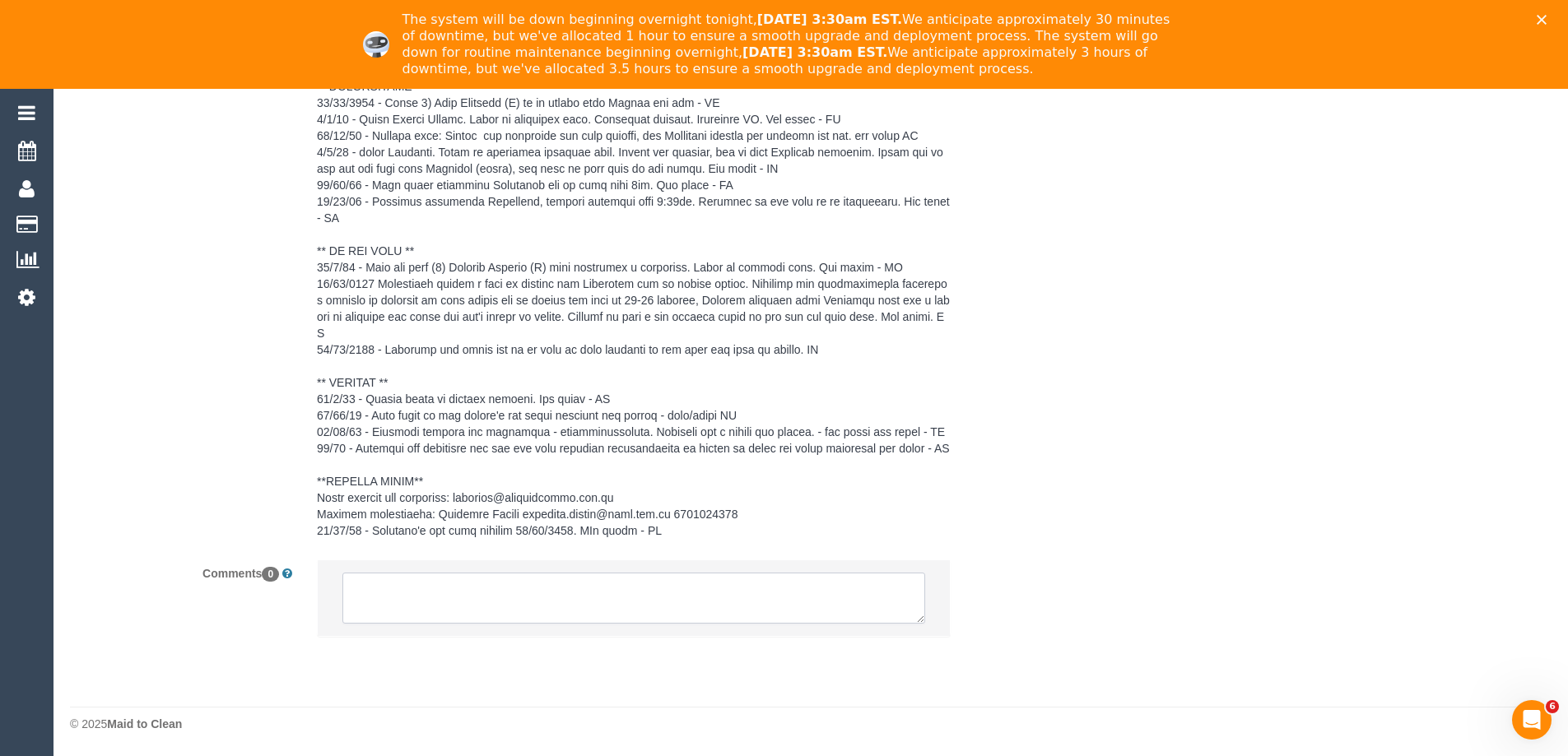
click at [531, 600] on textarea at bounding box center [634, 598] width 583 height 51
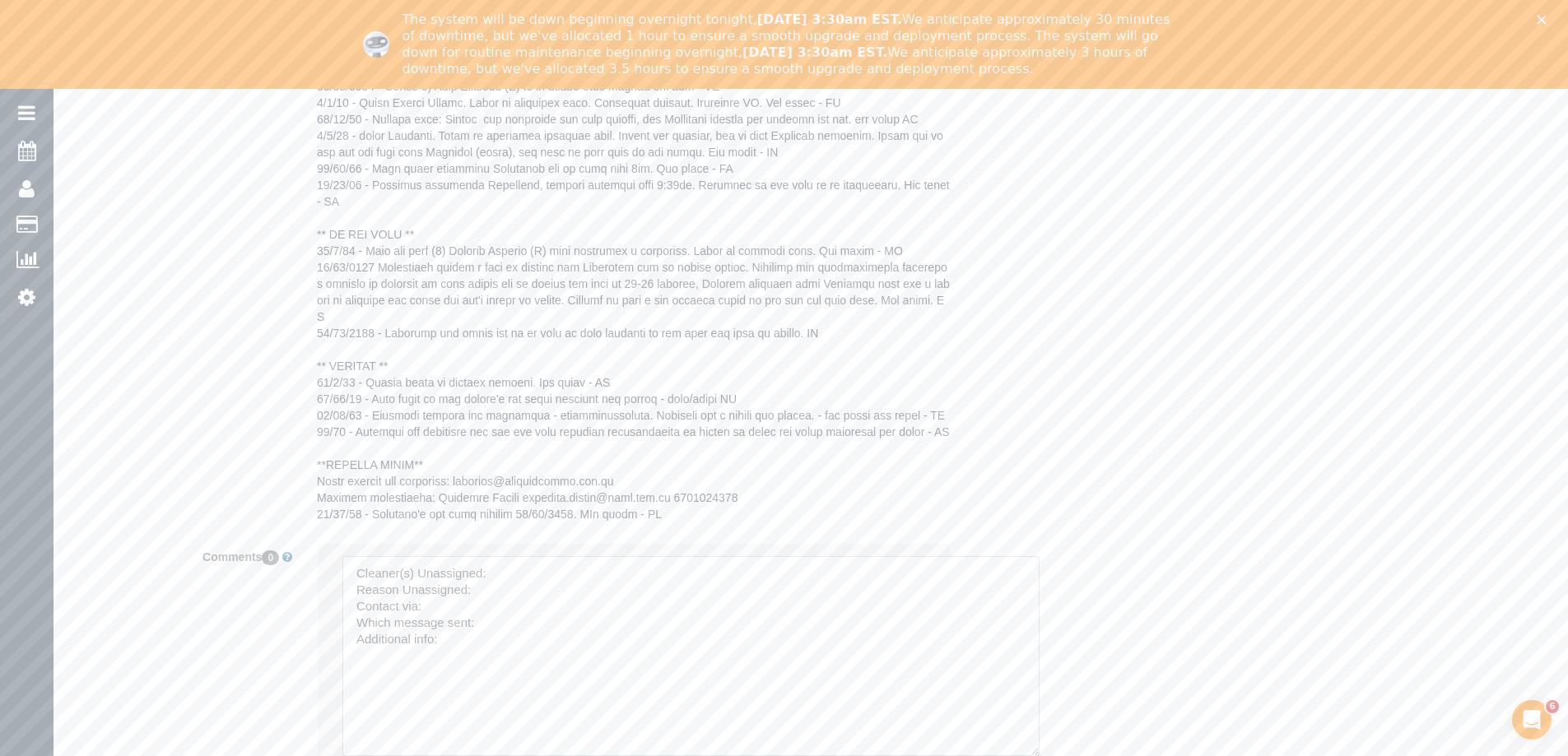
drag, startPoint x: 916, startPoint y: 620, endPoint x: 1037, endPoint y: 786, distance: 205.4
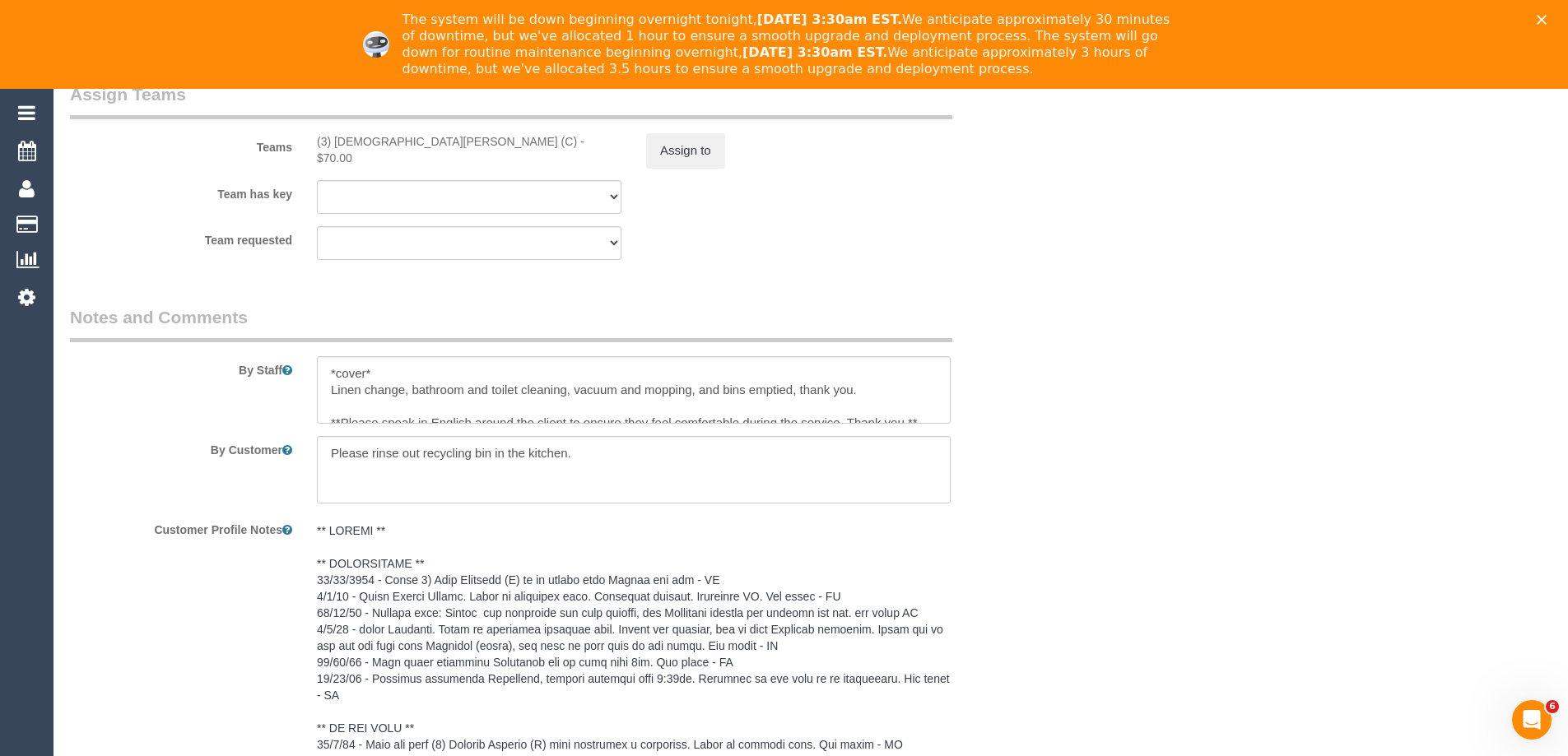
scroll to position [2000, 0]
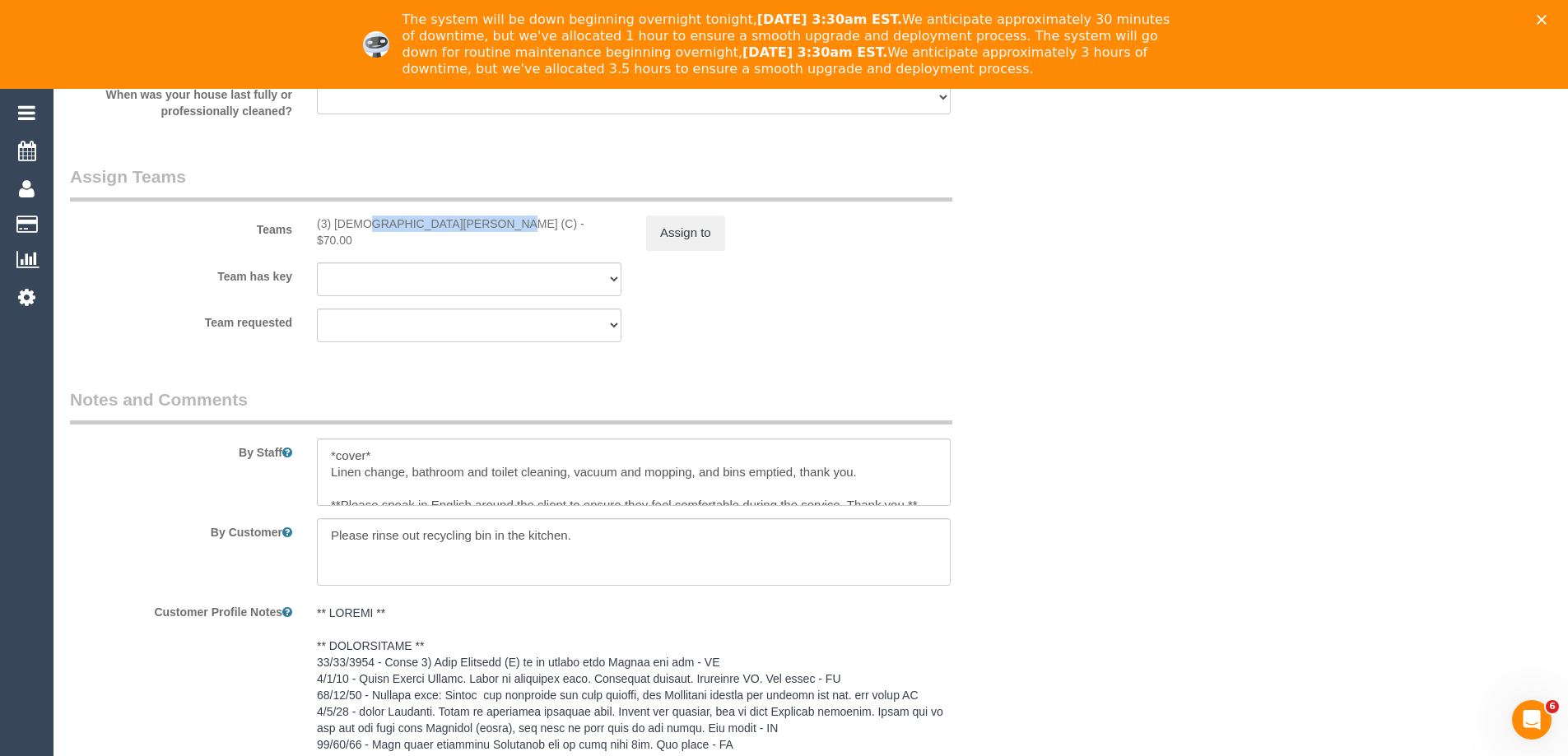
copy div "(3) Buddhi Adhikari (C)"
drag, startPoint x: 312, startPoint y: 223, endPoint x: 432, endPoint y: 231, distance: 120.3
click at [432, 231] on div "(3) Buddhi Adhikari (C) - $70.00" at bounding box center [469, 232] width 329 height 33
click at [671, 248] on button "Assign to" at bounding box center [685, 233] width 79 height 35
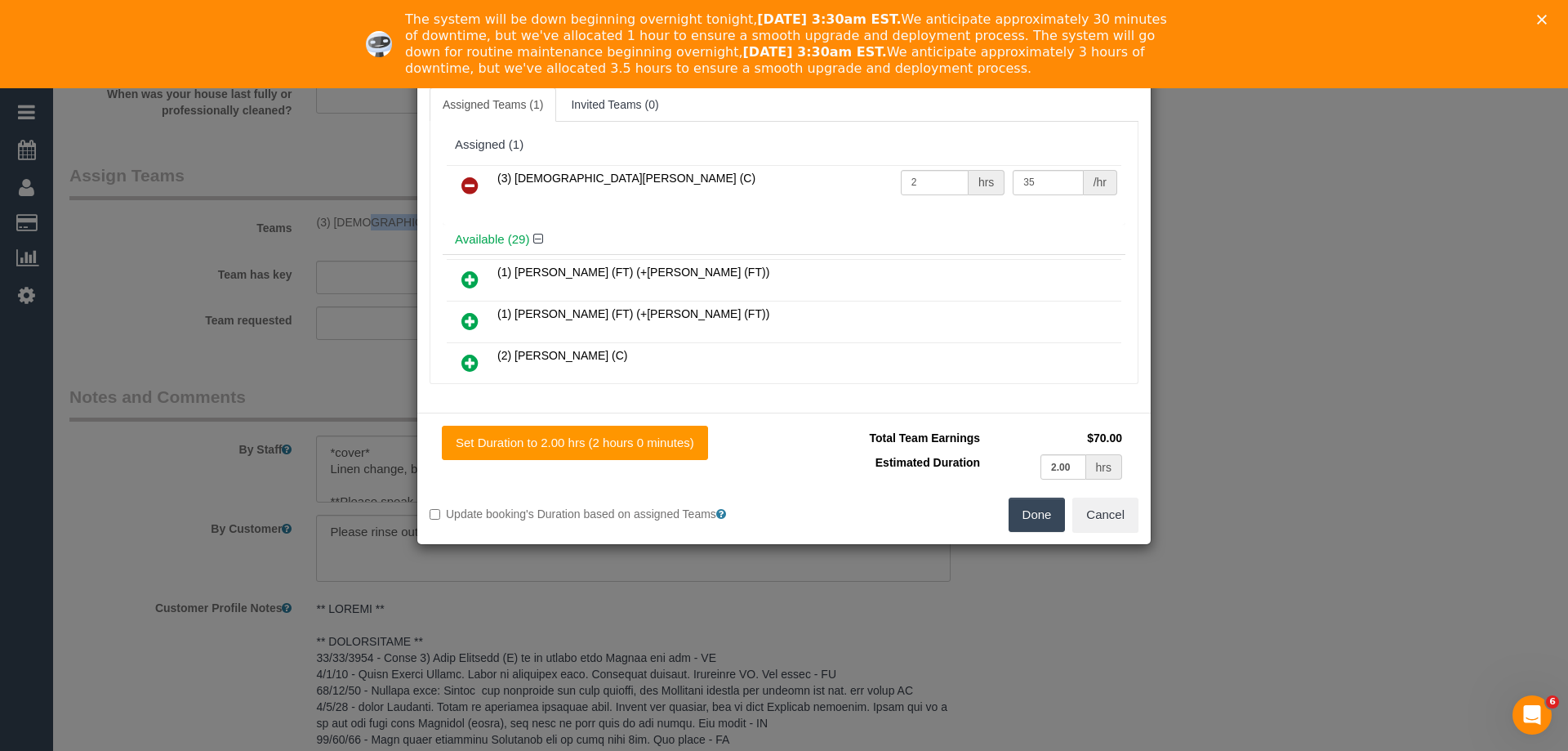
click at [473, 187] on icon at bounding box center [470, 185] width 17 height 19
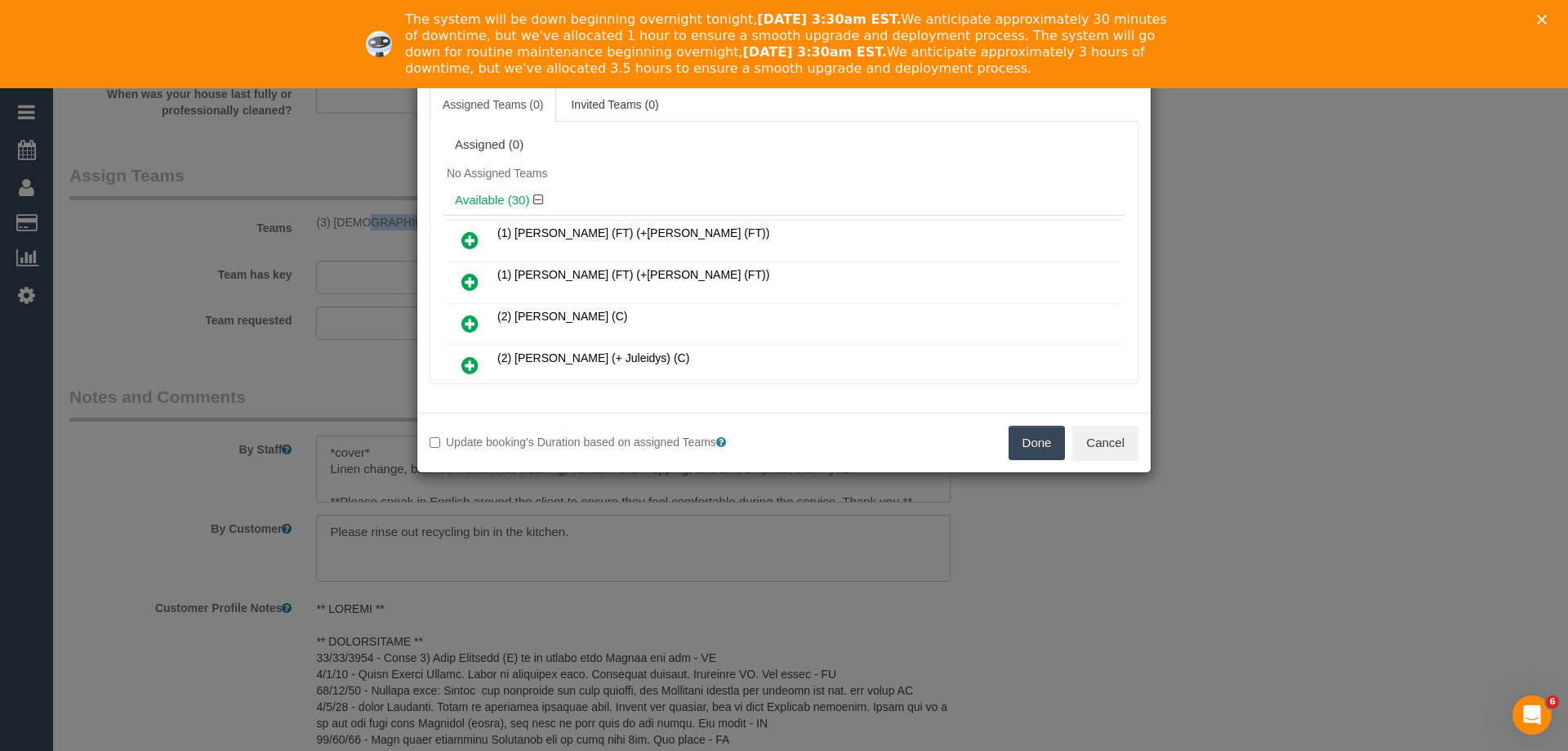
click at [1029, 433] on button "Done" at bounding box center [1037, 443] width 57 height 34
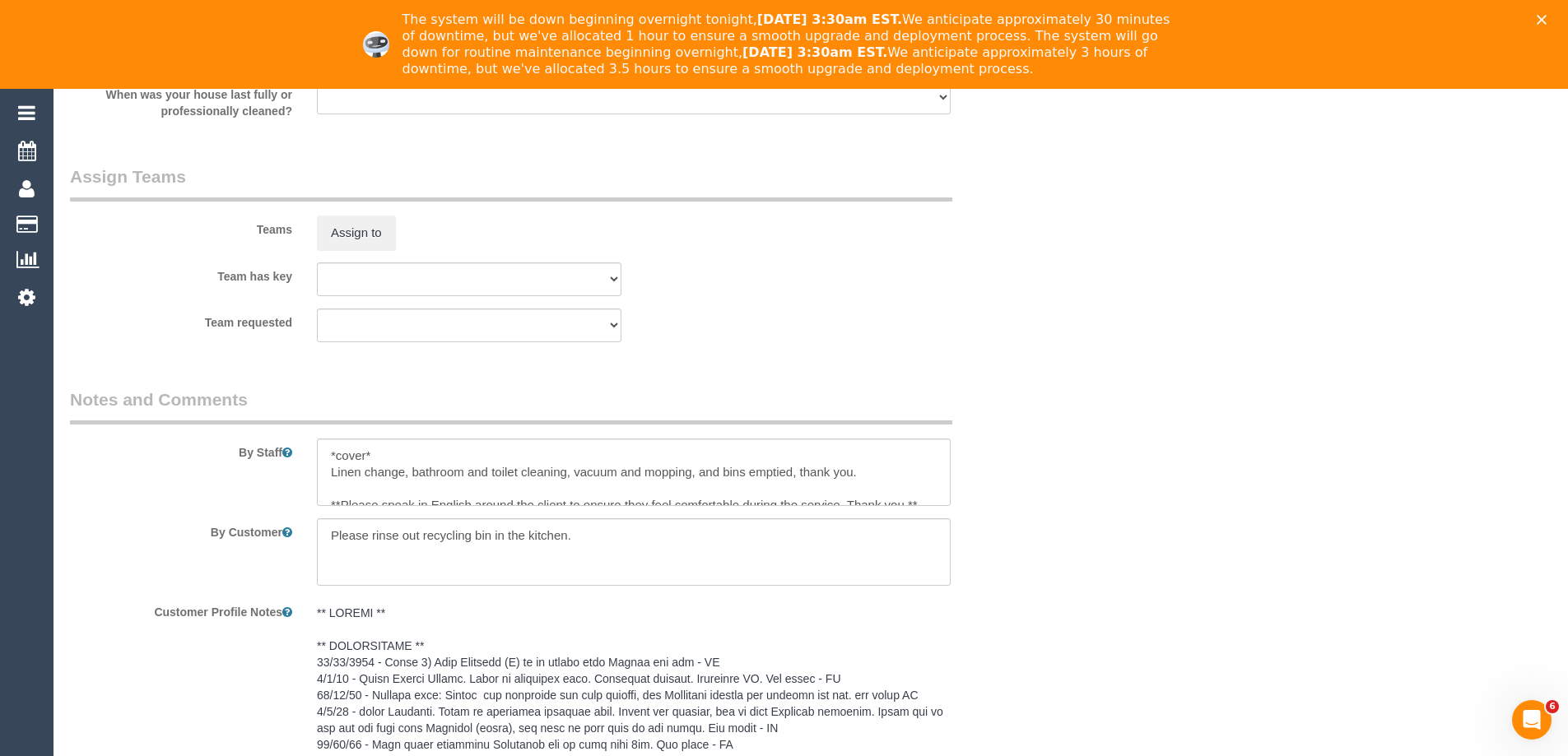
click at [1041, 408] on div "By Staff" at bounding box center [551, 446] width 988 height 118
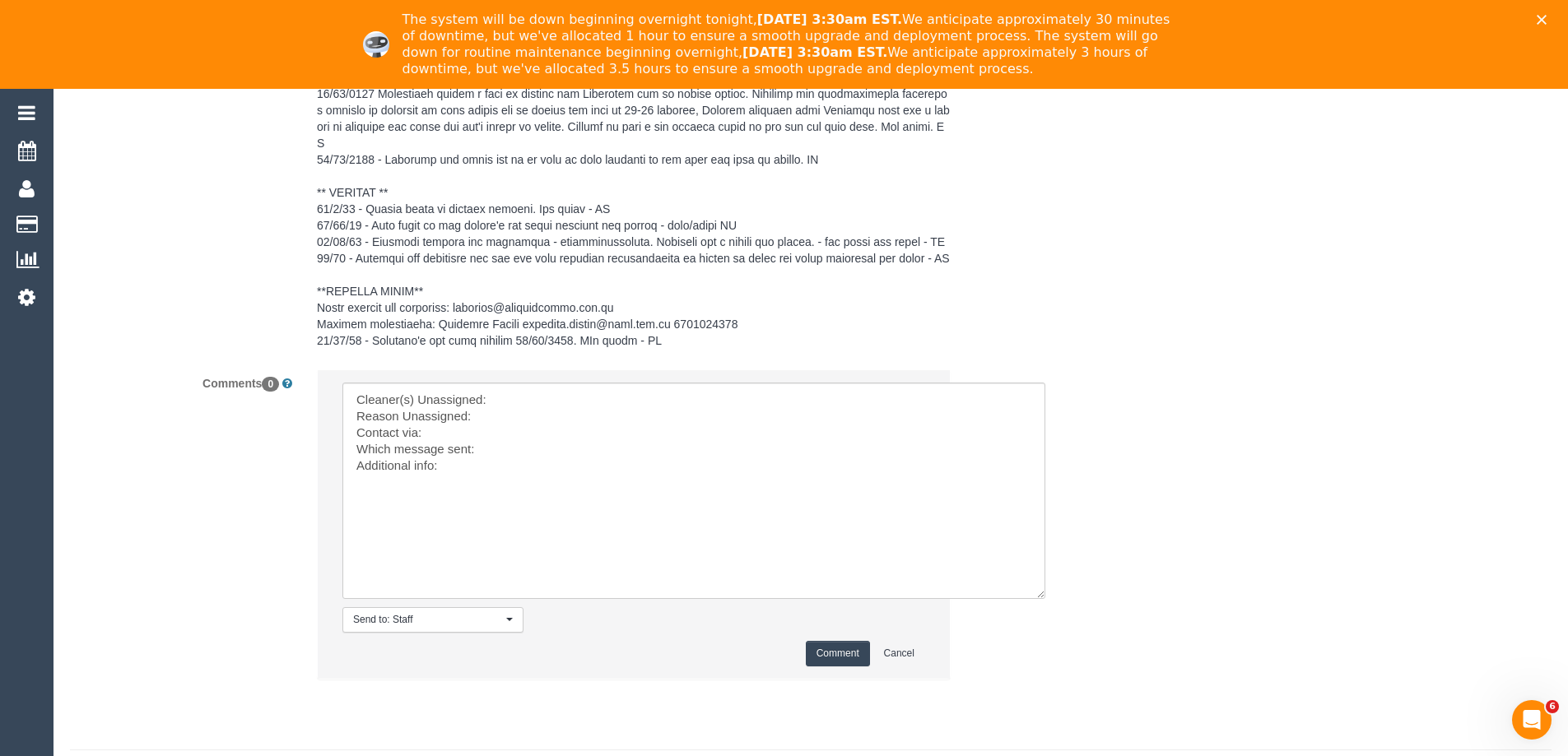
scroll to position [2808, 0]
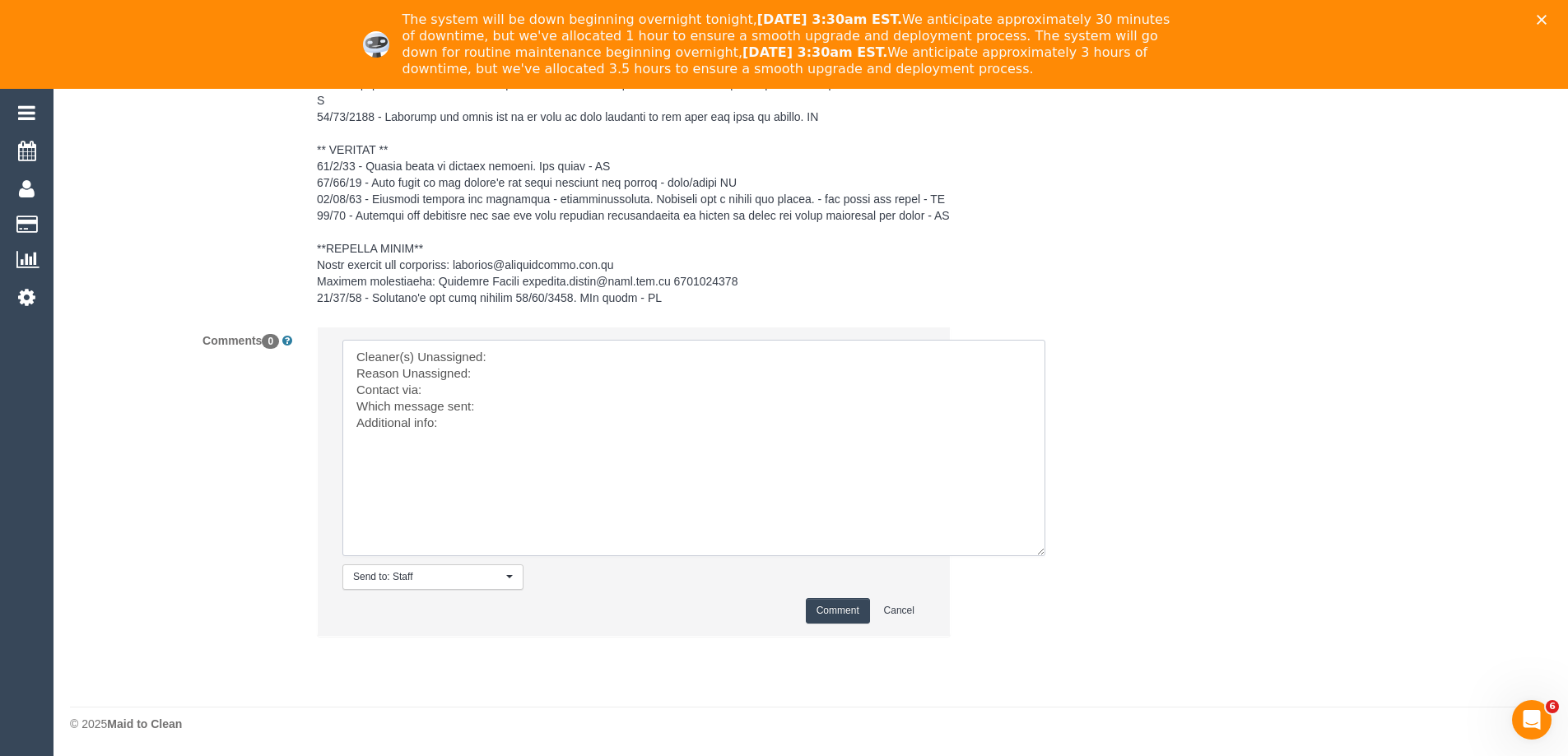
click at [527, 348] on textarea at bounding box center [694, 448] width 703 height 216
paste textarea "(3) Buddhi Adhikari (C)"
click at [514, 375] on textarea at bounding box center [694, 448] width 703 height 216
click at [642, 354] on textarea at bounding box center [694, 448] width 703 height 216
click at [532, 369] on textarea at bounding box center [694, 448] width 703 height 216
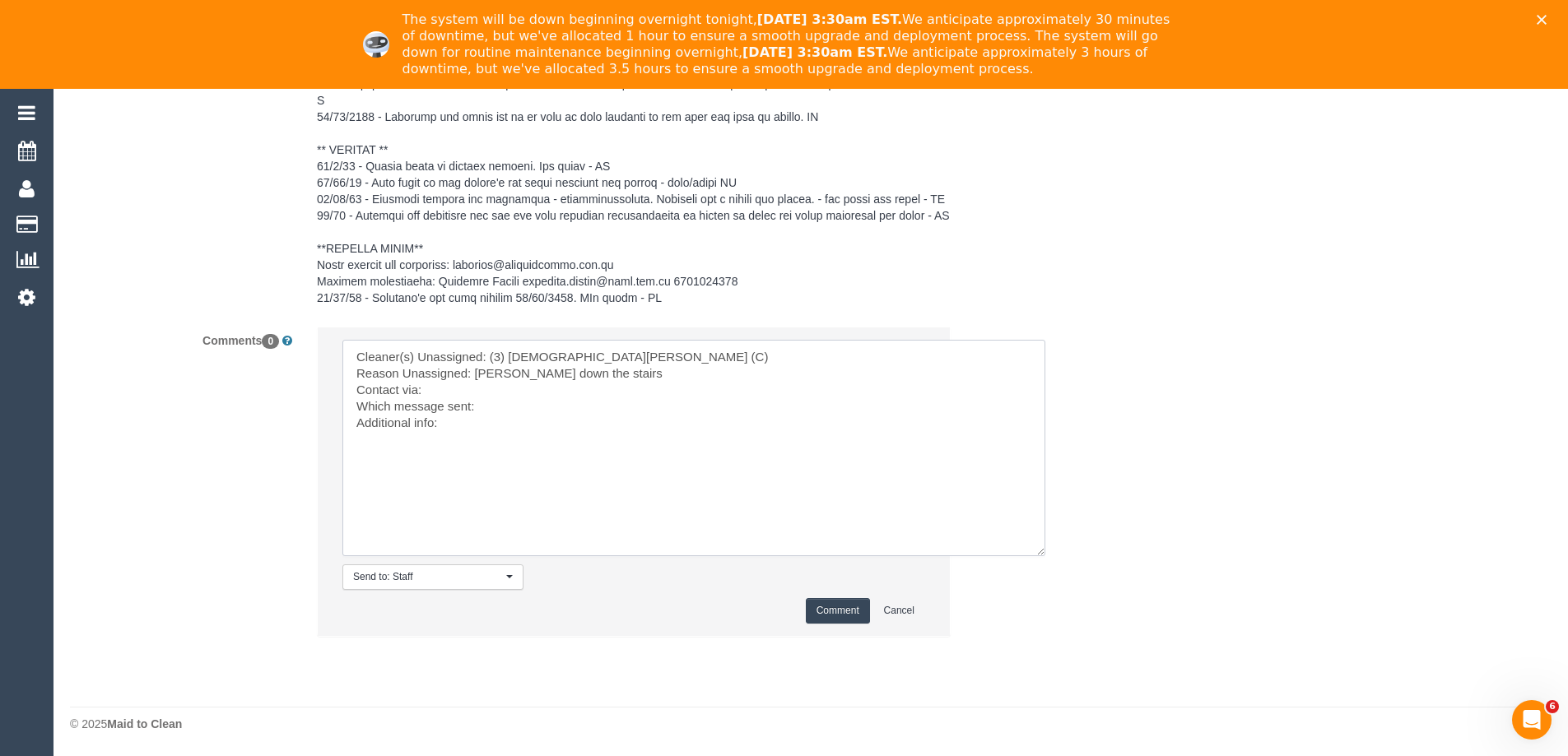
click at [488, 391] on textarea at bounding box center [694, 448] width 703 height 216
click at [504, 404] on textarea at bounding box center [694, 448] width 703 height 216
click at [476, 419] on textarea at bounding box center [694, 448] width 703 height 216
click at [477, 441] on textarea at bounding box center [694, 448] width 703 height 216
click at [564, 443] on textarea at bounding box center [694, 448] width 703 height 216
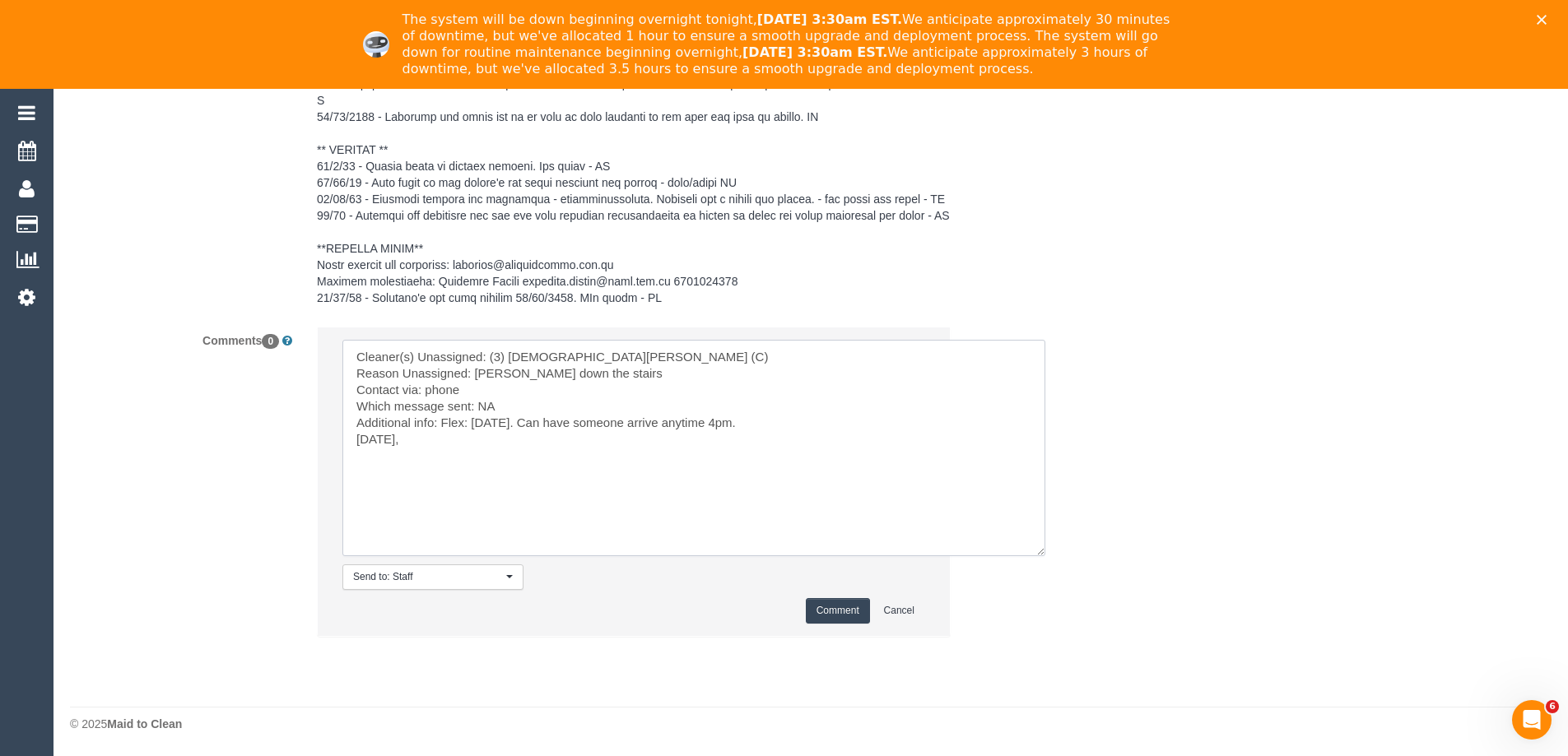
click at [499, 442] on textarea at bounding box center [694, 448] width 703 height 216
click at [453, 443] on textarea at bounding box center [694, 448] width 703 height 216
click at [586, 469] on textarea at bounding box center [694, 448] width 703 height 216
type textarea "Cleaner(s) Unassigned: (3) Buddhi Adhikari (C) Reason Unassigned: Buddhi fell d…"
click at [832, 611] on button "Comment" at bounding box center [838, 611] width 64 height 25
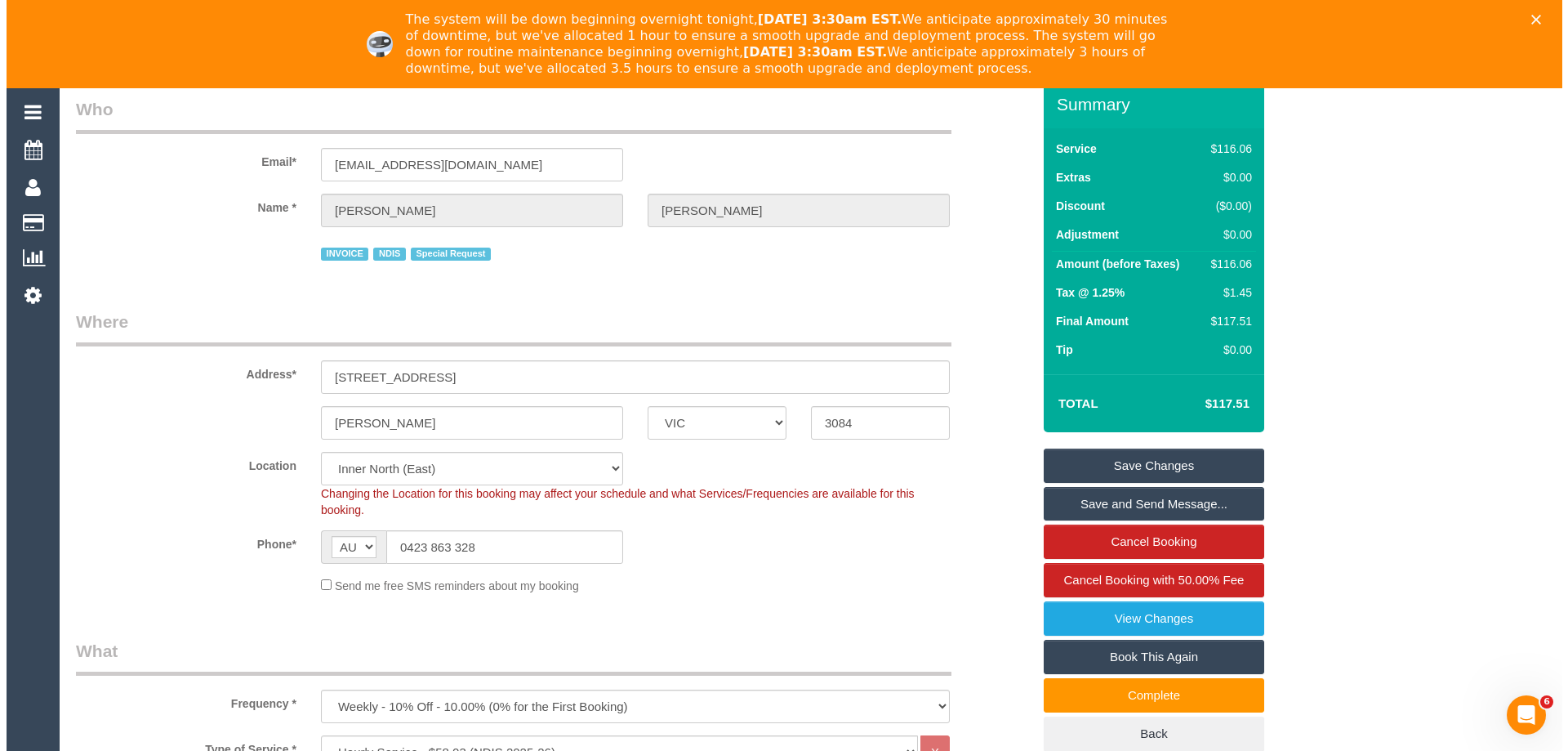
scroll to position [0, 0]
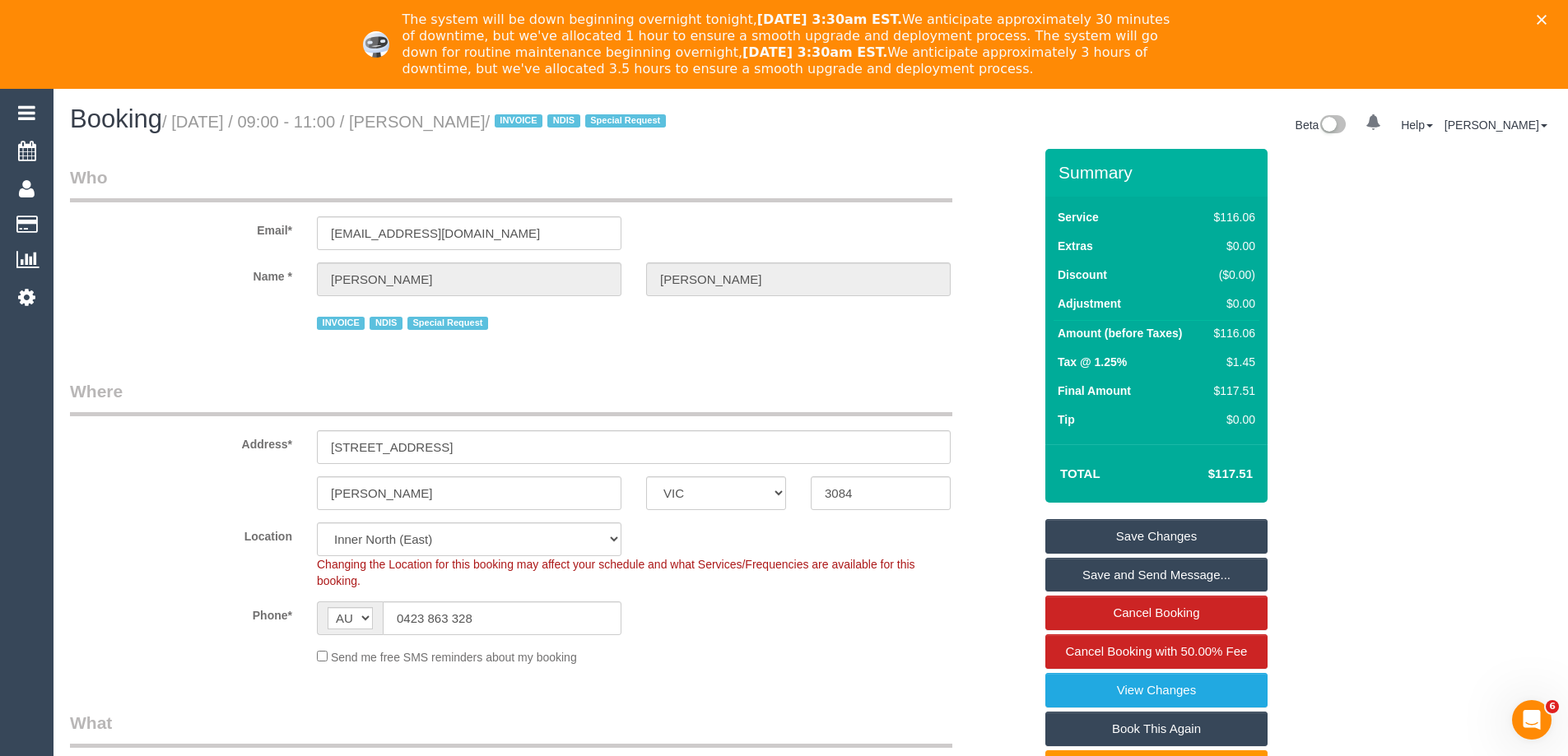
click at [1112, 538] on link "Save Changes" at bounding box center [1156, 536] width 223 height 35
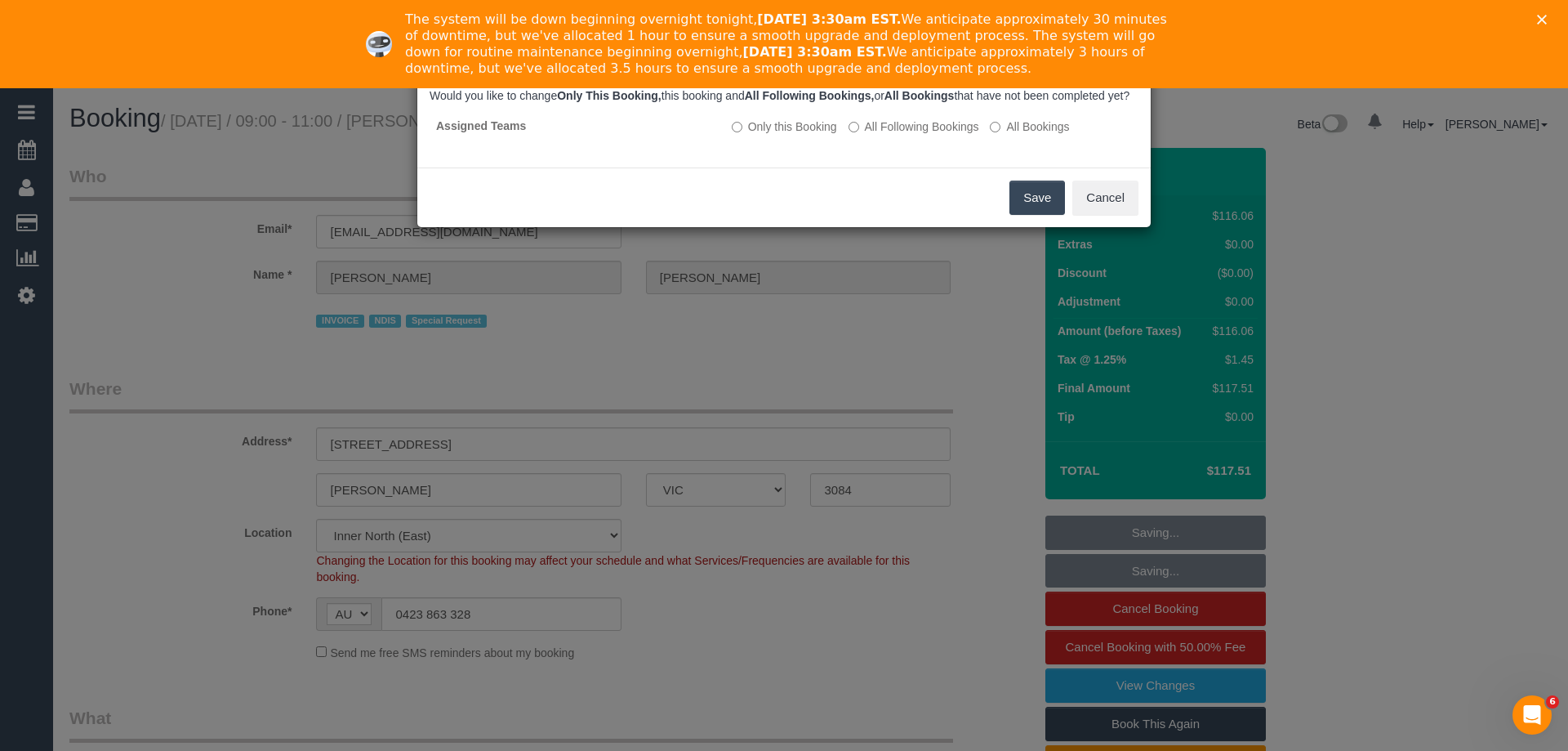
click at [970, 210] on div "Save Cancel" at bounding box center [784, 197] width 733 height 60
click at [1033, 202] on button "Save" at bounding box center [1037, 197] width 55 height 34
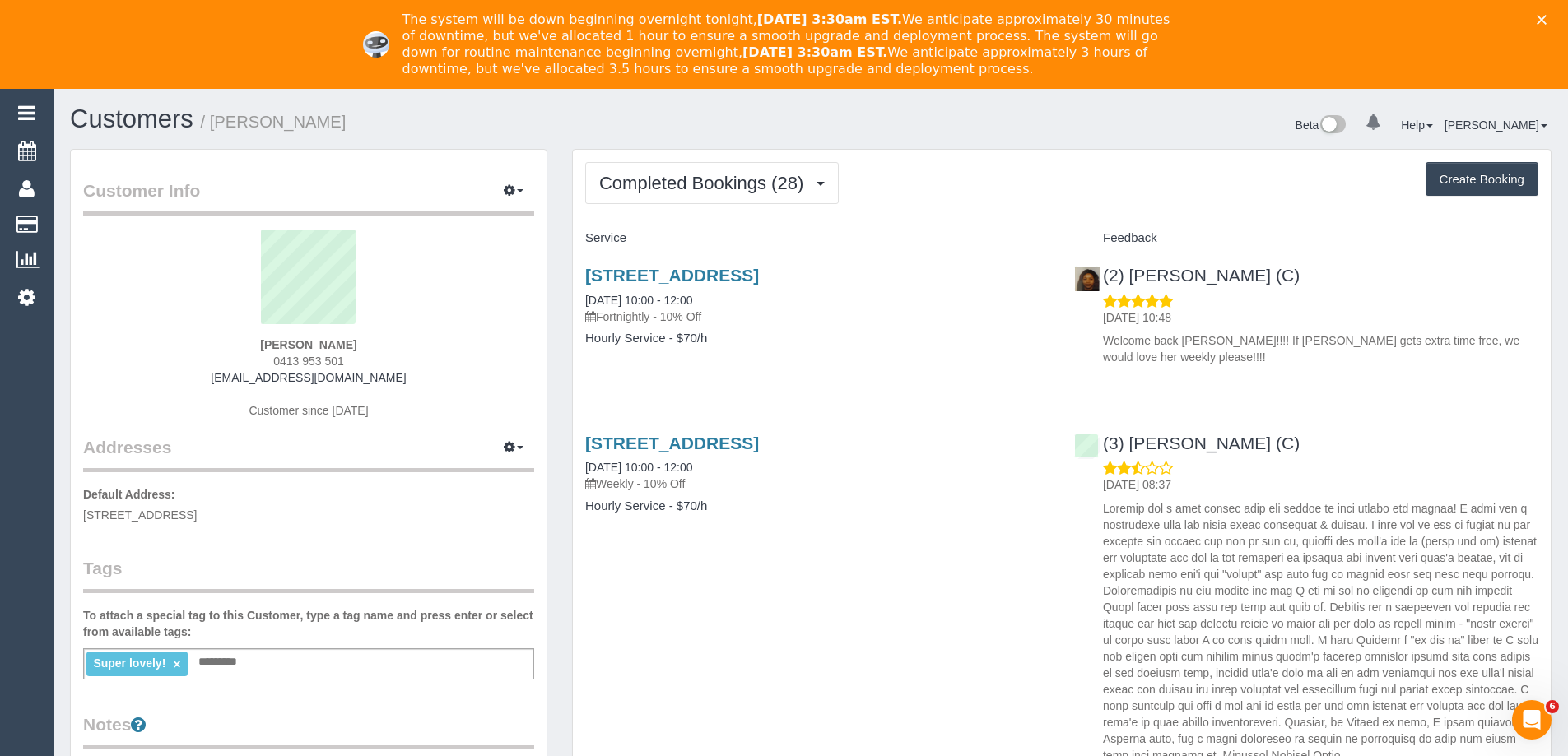
scroll to position [4814, 1568]
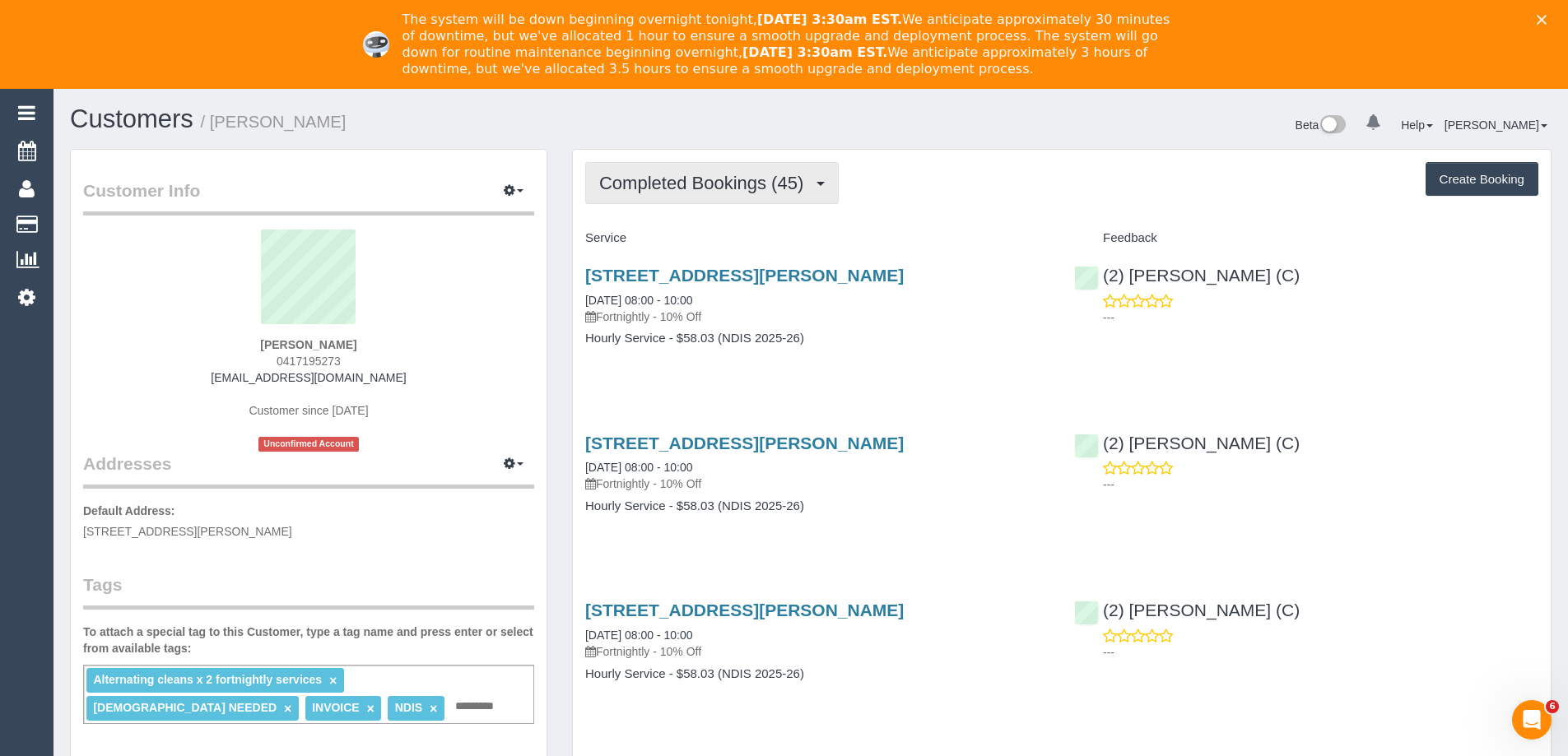
click at [737, 188] on span "Completed Bookings (45)" at bounding box center [705, 183] width 212 height 20
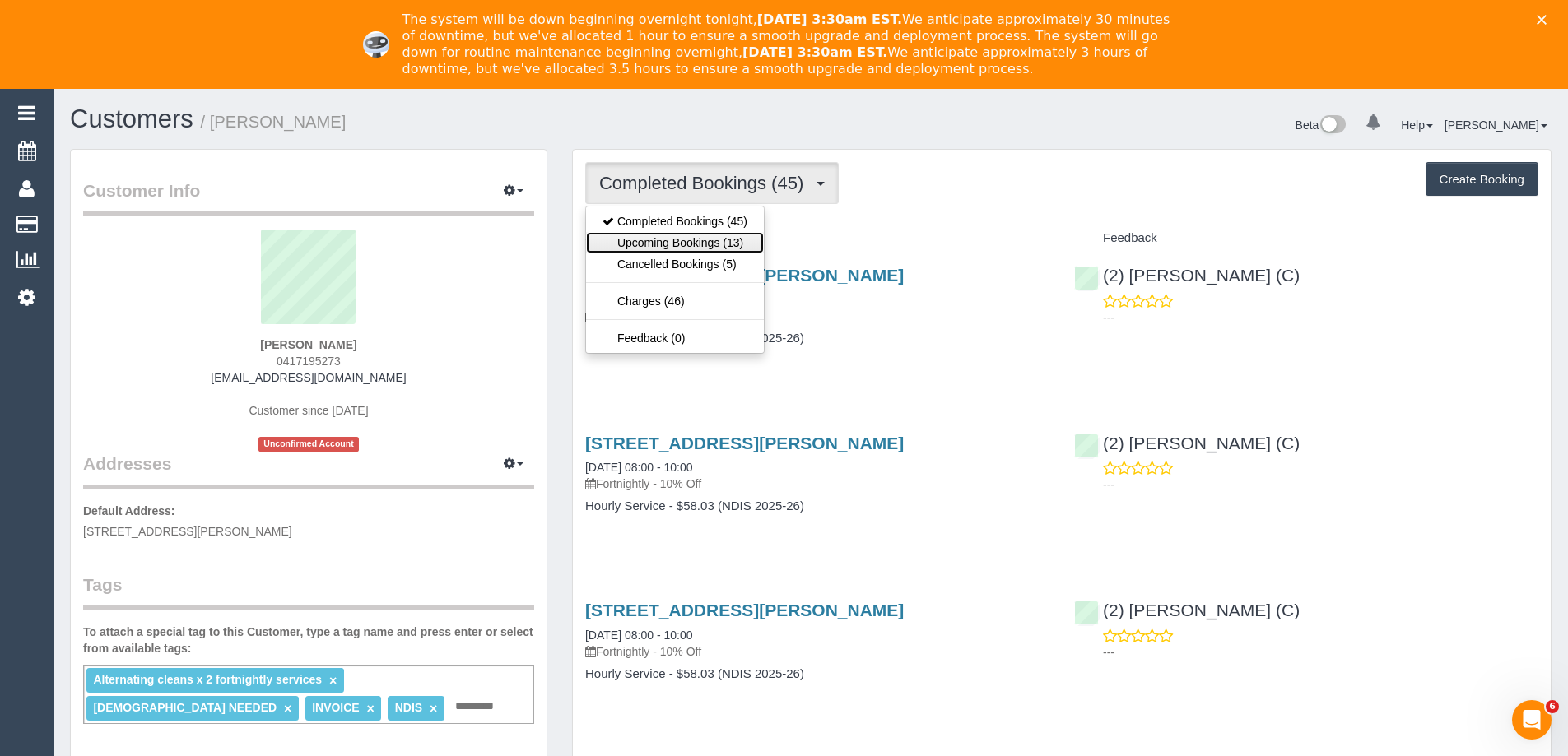
click at [723, 239] on link "Upcoming Bookings (13)" at bounding box center [675, 242] width 178 height 21
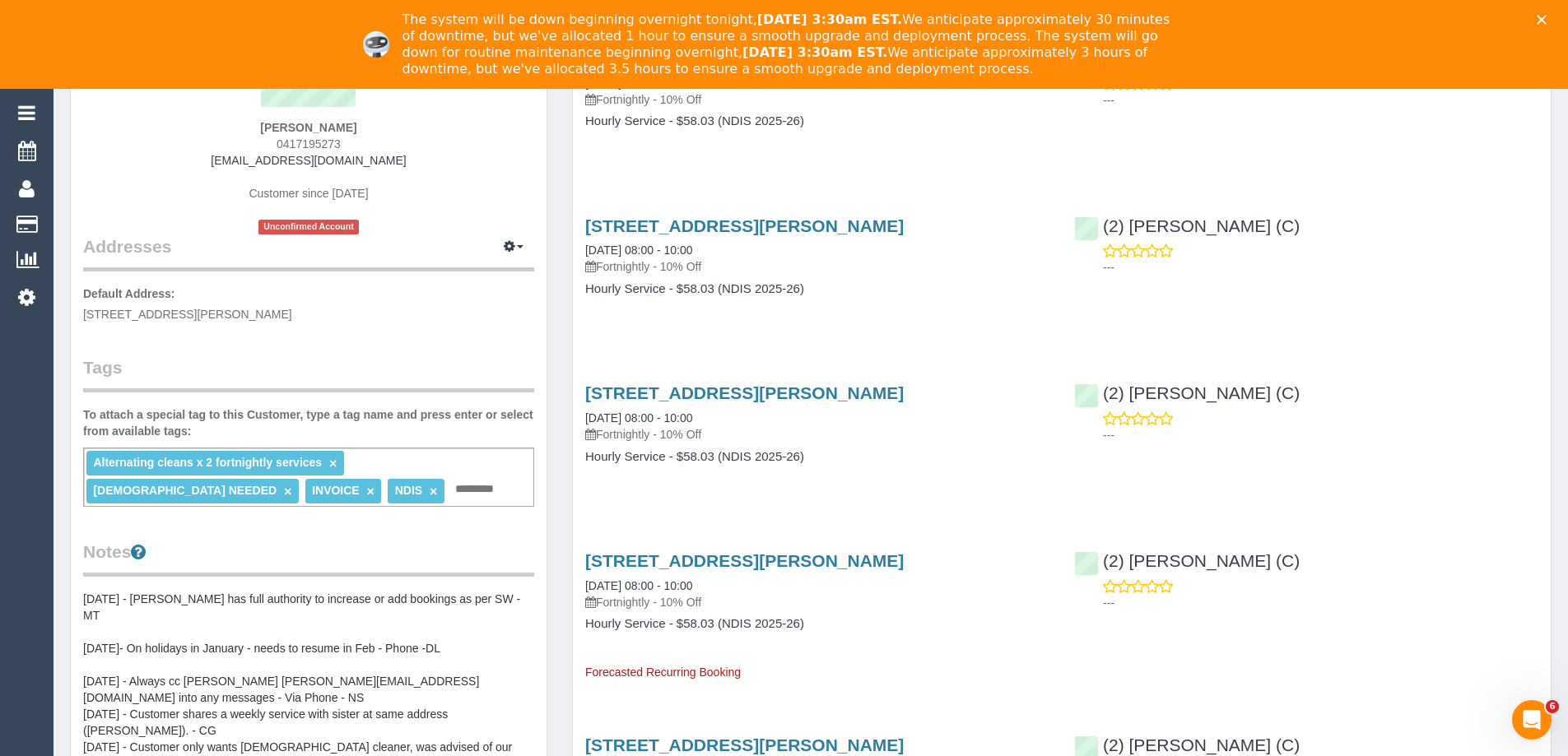
scroll to position [247, 0]
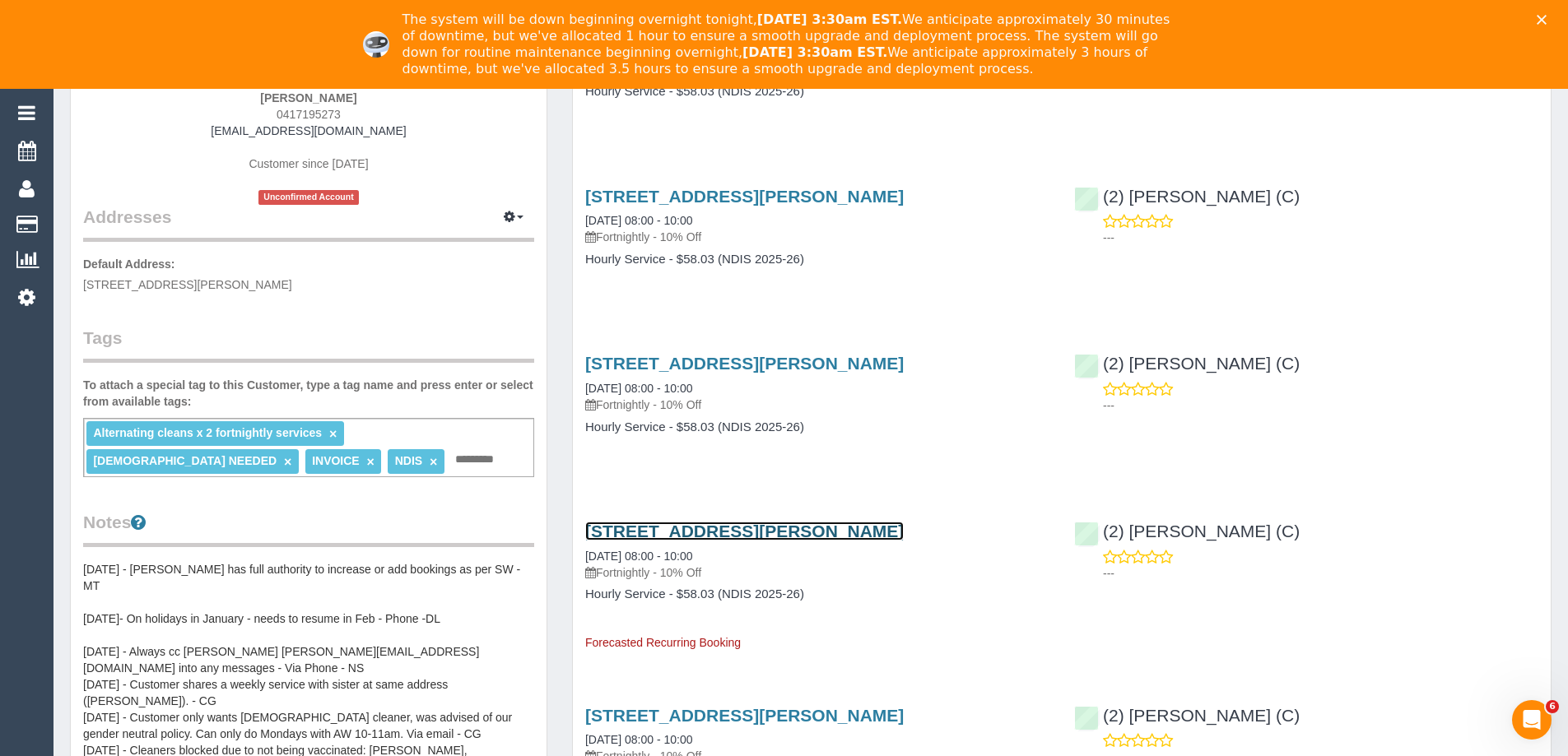
click at [760, 532] on link "[STREET_ADDRESS][PERSON_NAME]" at bounding box center [745, 531] width 318 height 19
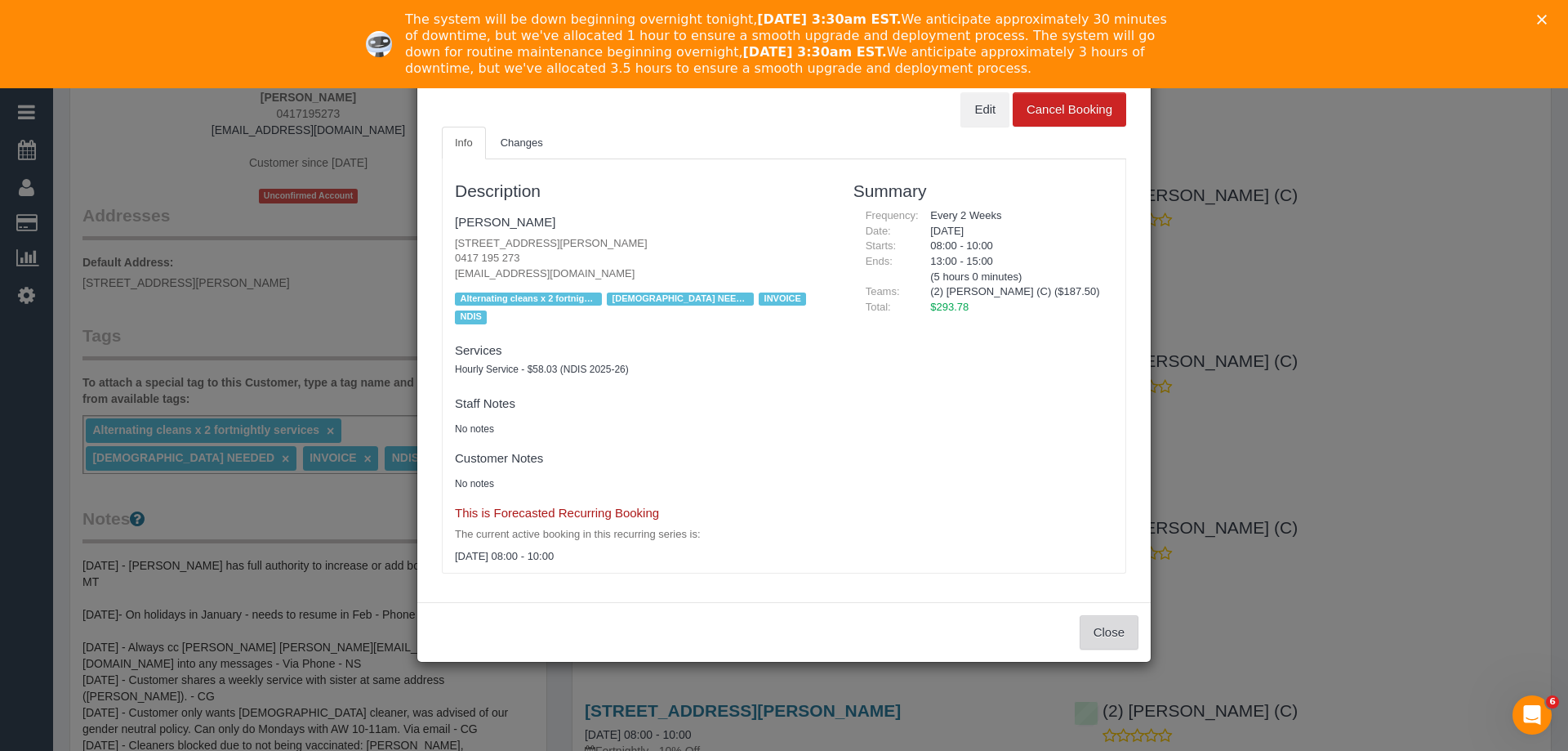
click at [1106, 615] on button "Close" at bounding box center [1109, 632] width 59 height 34
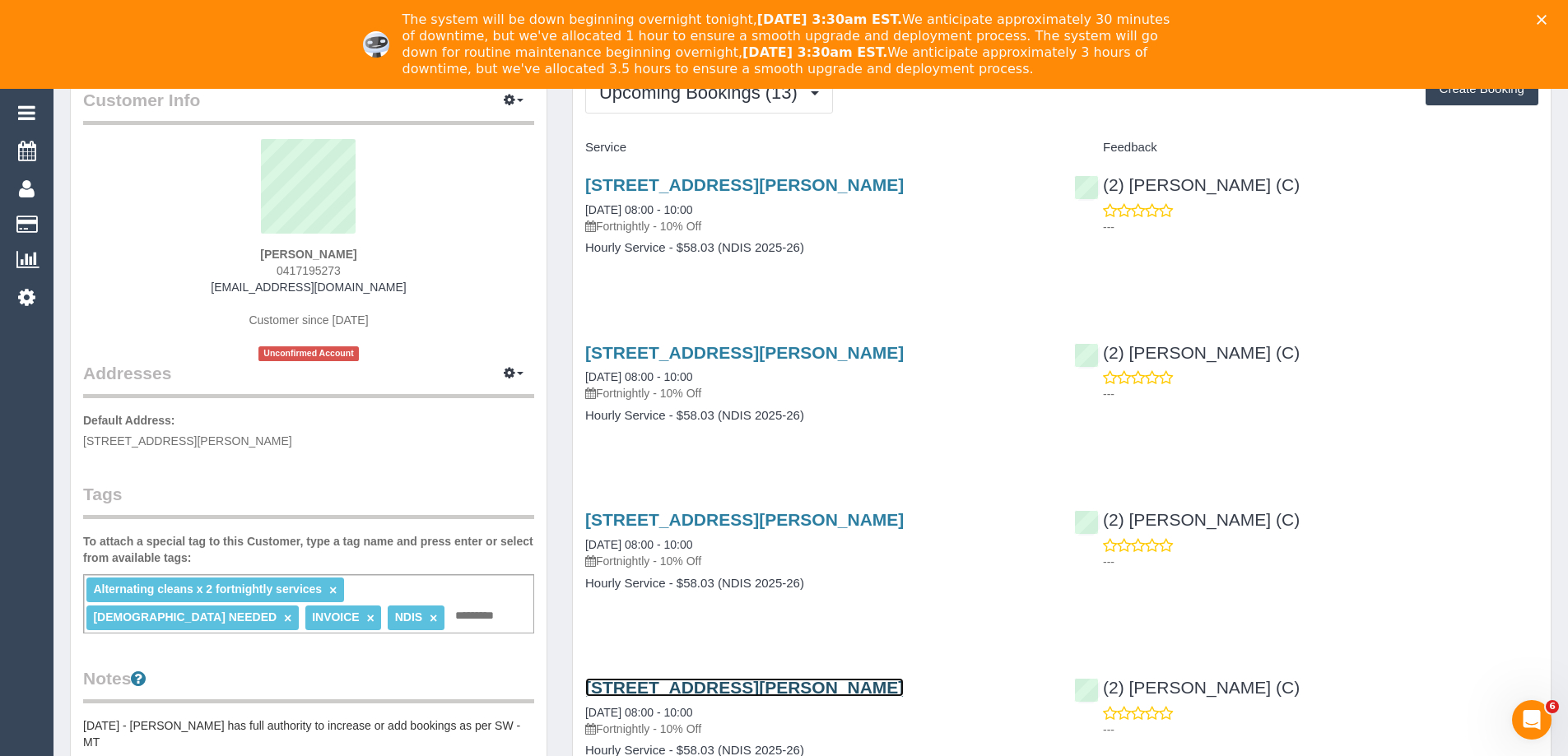
scroll to position [0, 0]
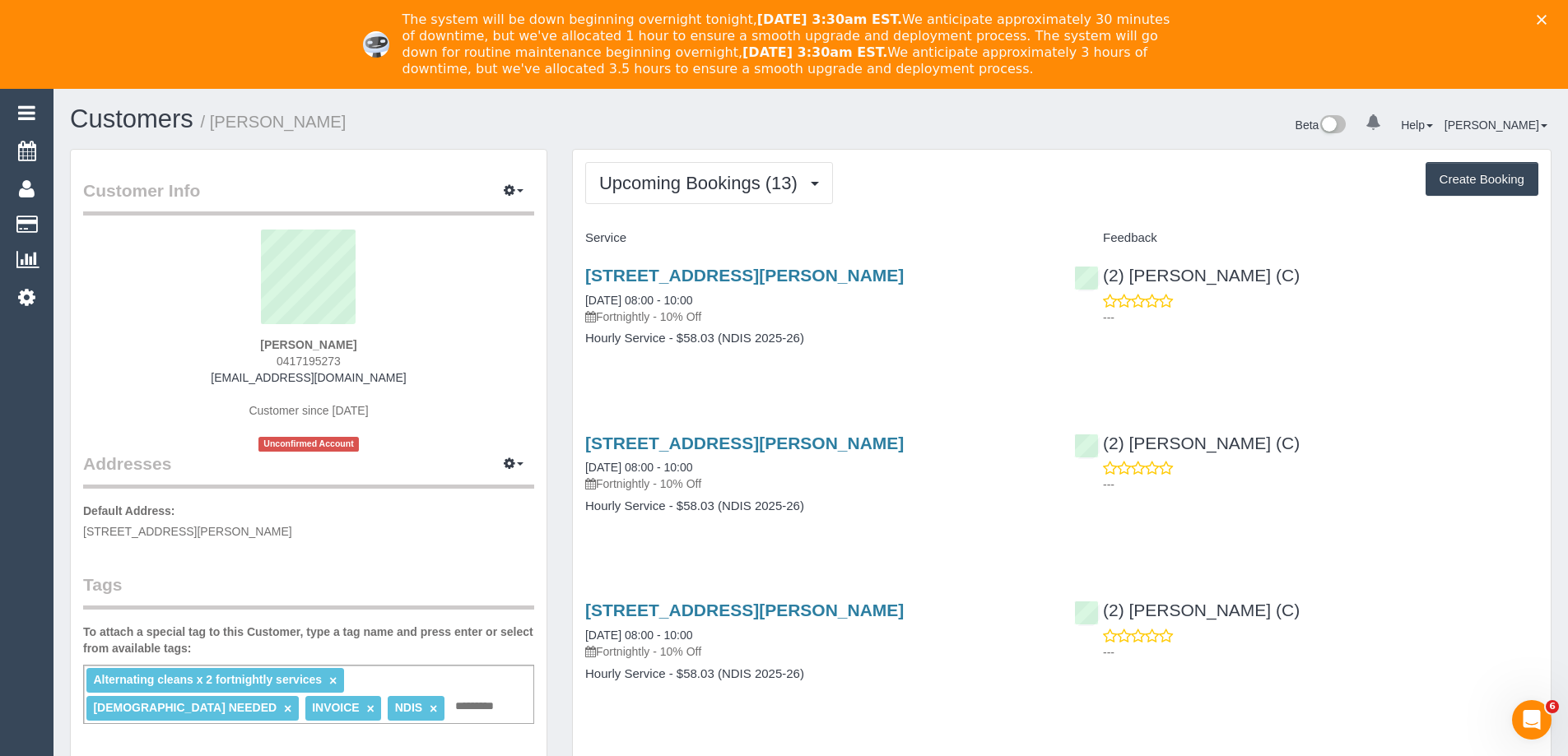
click at [1487, 179] on button "Create Booking" at bounding box center [1482, 179] width 113 height 35
select select "VIC"
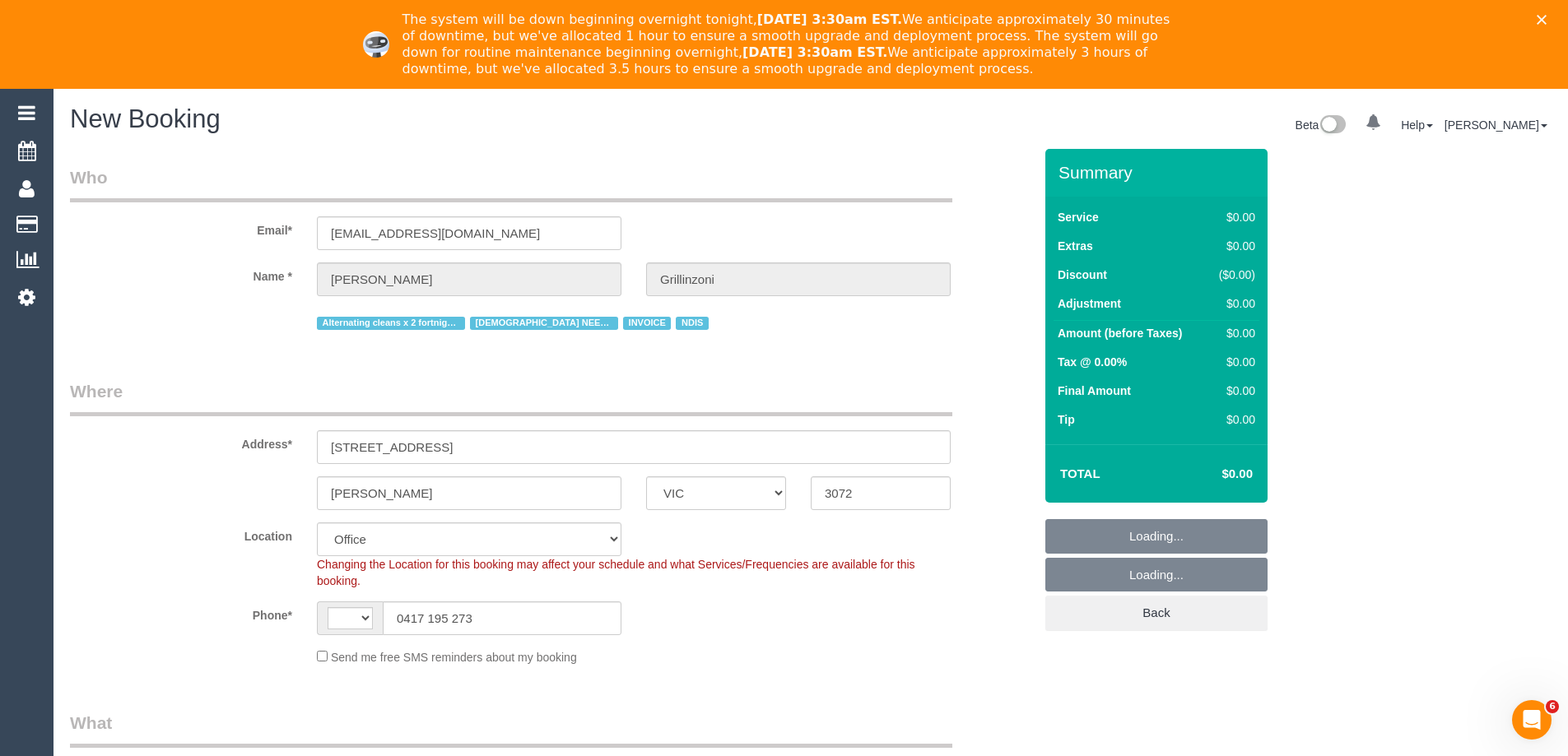
select select "string:AU"
select select "object:3787"
select select "60"
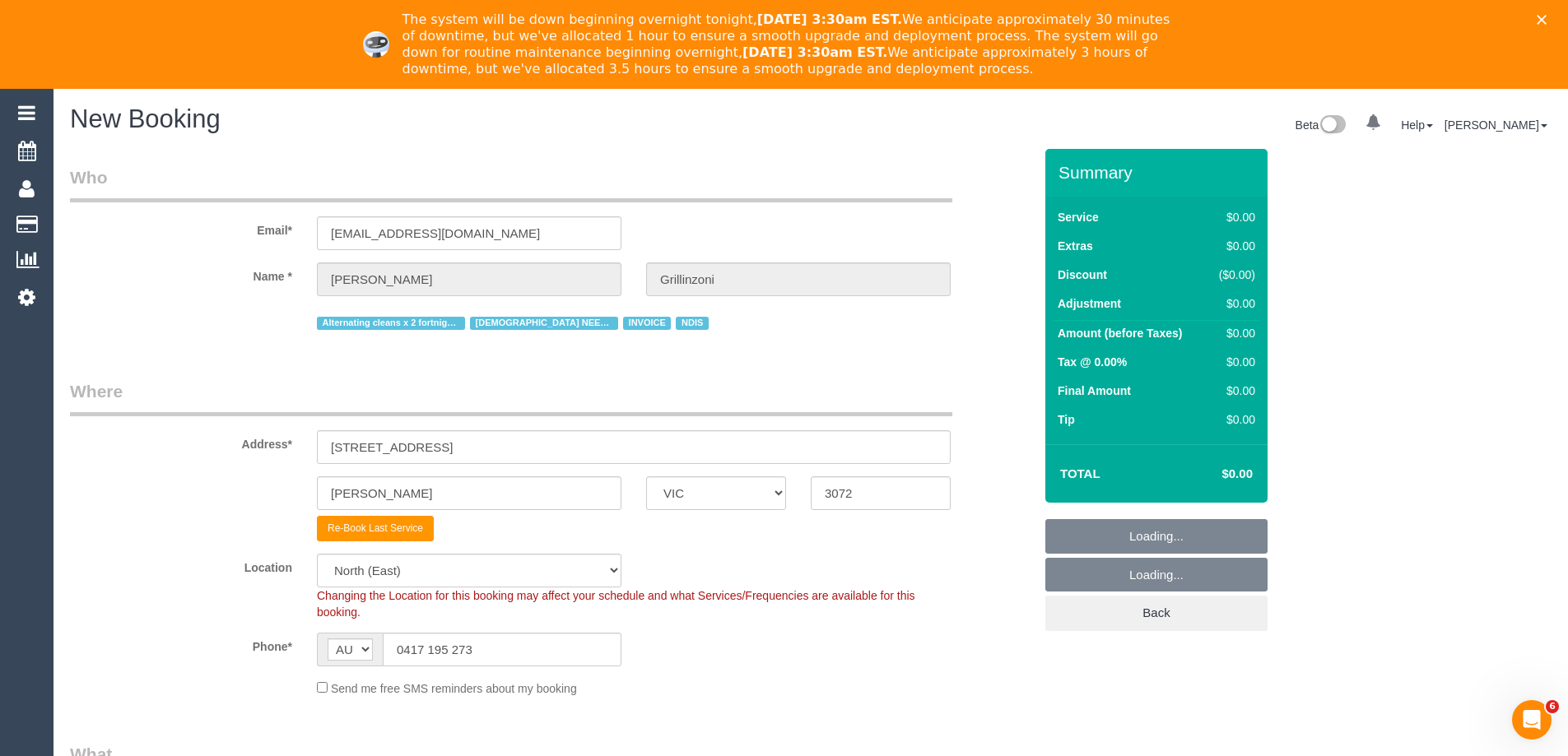
select select "object:3797"
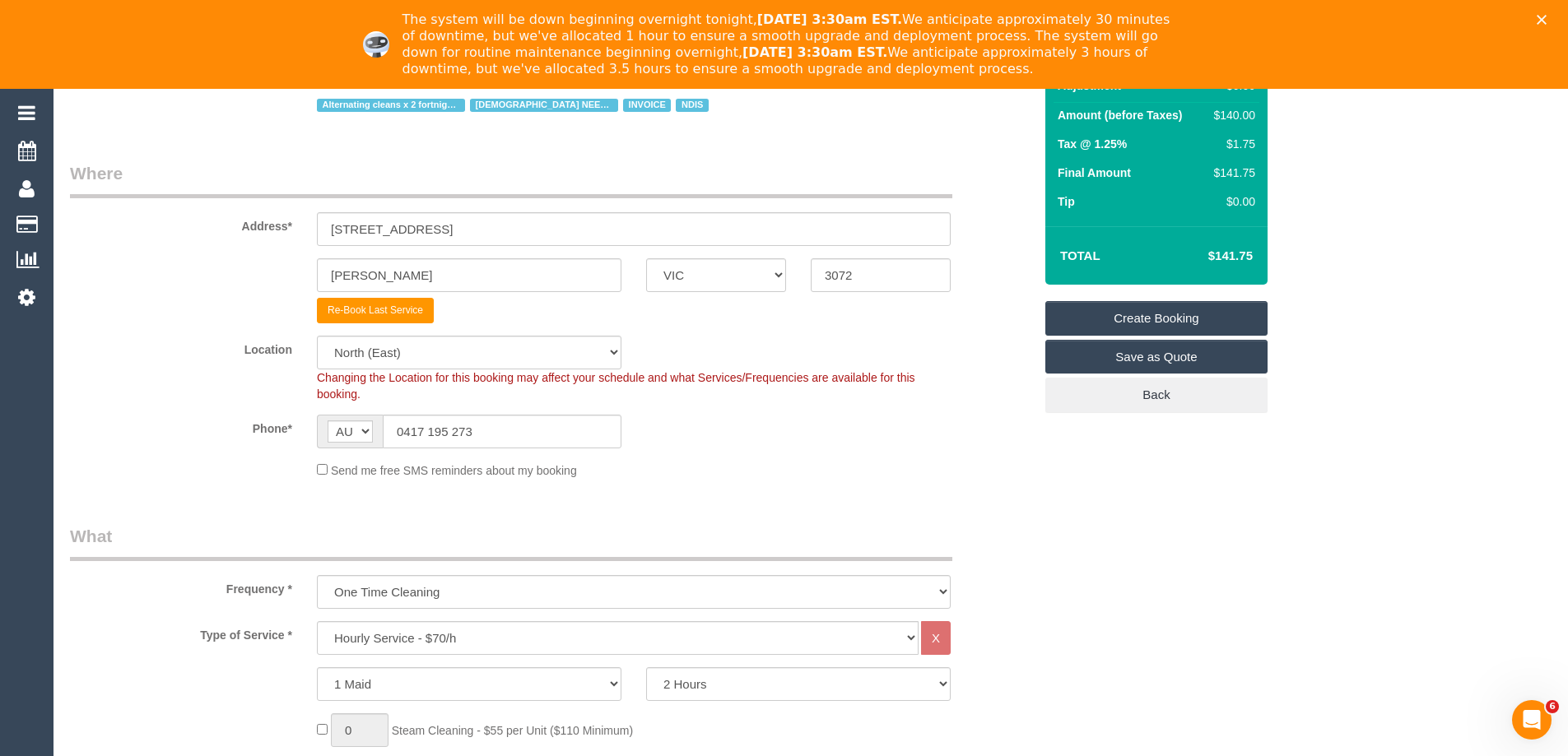
scroll to position [247, 0]
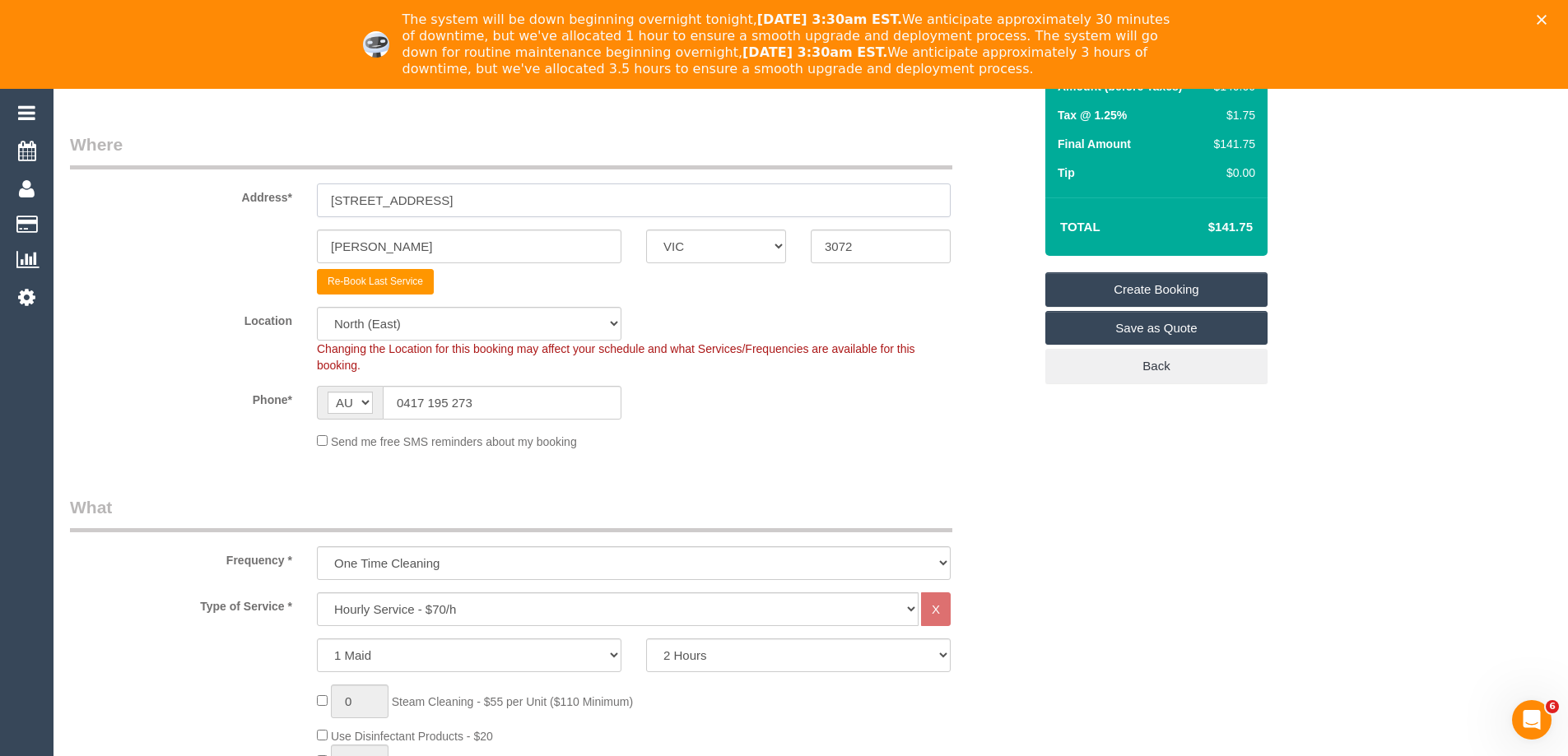
click at [475, 190] on input "[STREET_ADDRESS]" at bounding box center [633, 200] width 634 height 34
paste input "18 Melbourne Rd"
type input "18 Melbourne Rd"
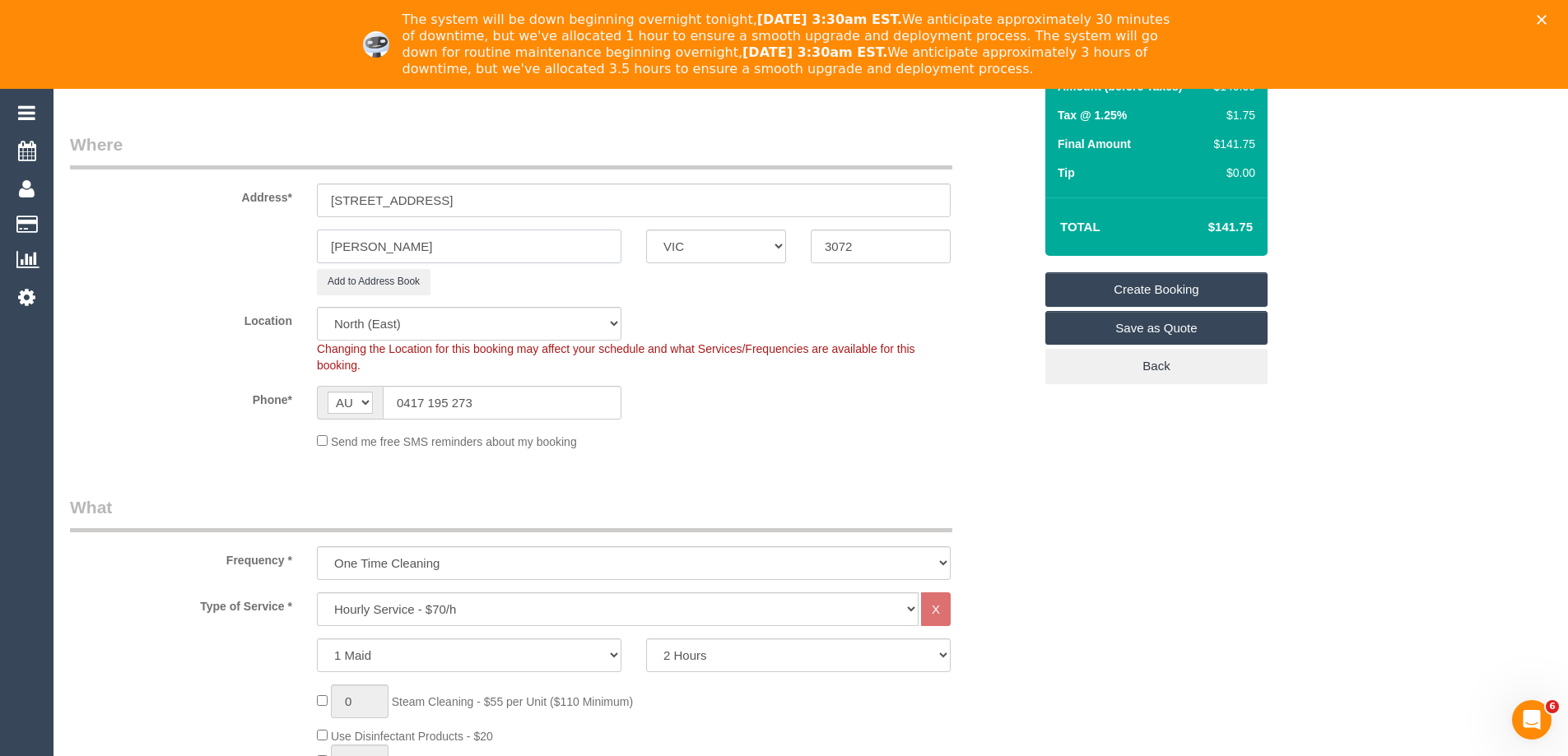
click at [450, 248] on input "Preston" at bounding box center [469, 246] width 305 height 34
paste input "[GEOGRAPHIC_DATA]"
type input "[GEOGRAPHIC_DATA]"
click at [894, 240] on input "3072" at bounding box center [880, 246] width 140 height 34
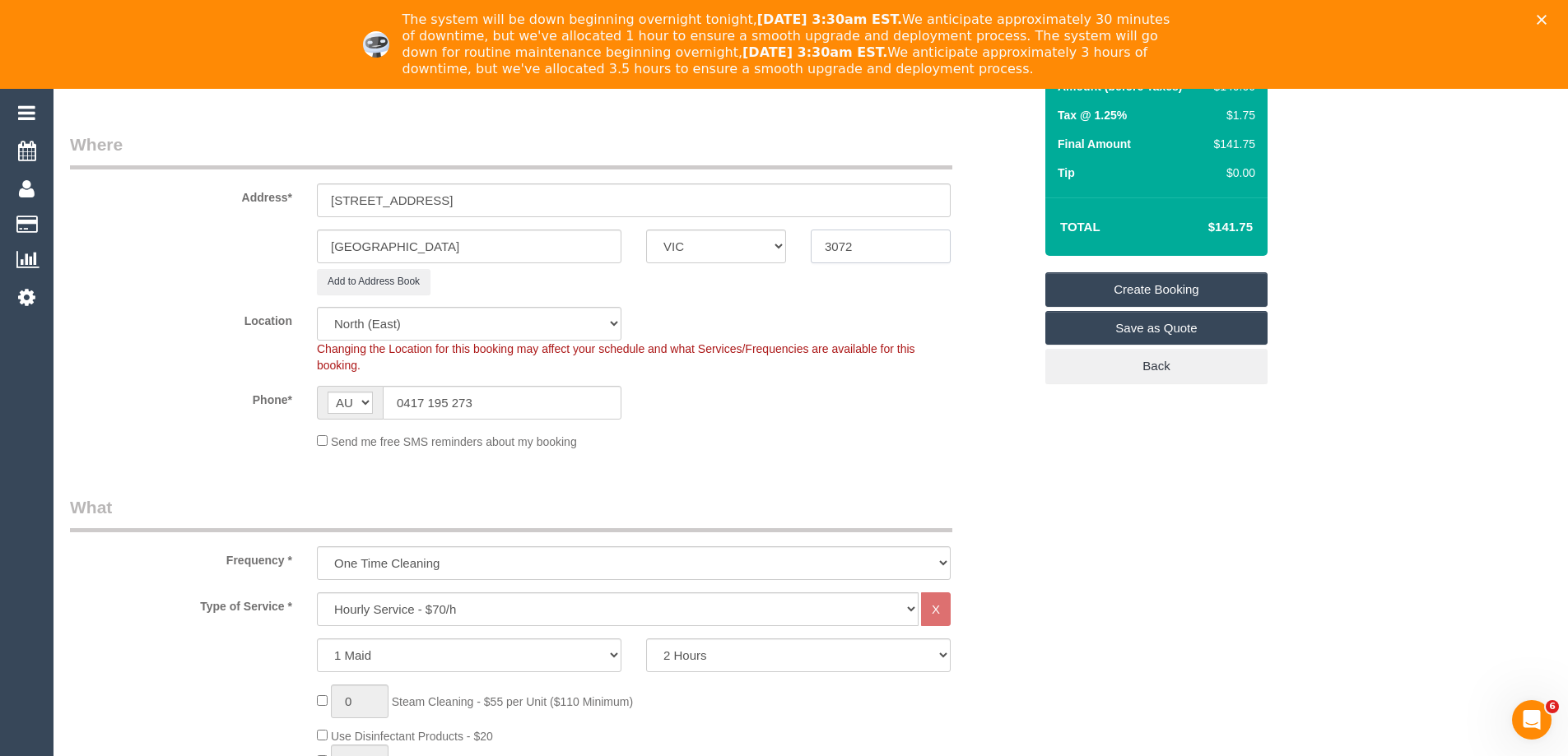
click at [894, 240] on input "3072" at bounding box center [880, 246] width 140 height 34
paste input "16"
type input "3016"
click at [882, 321] on div "Location Office City East (North) East (South) Inner East Inner North (East) In…" at bounding box center [551, 340] width 988 height 67
select select "65"
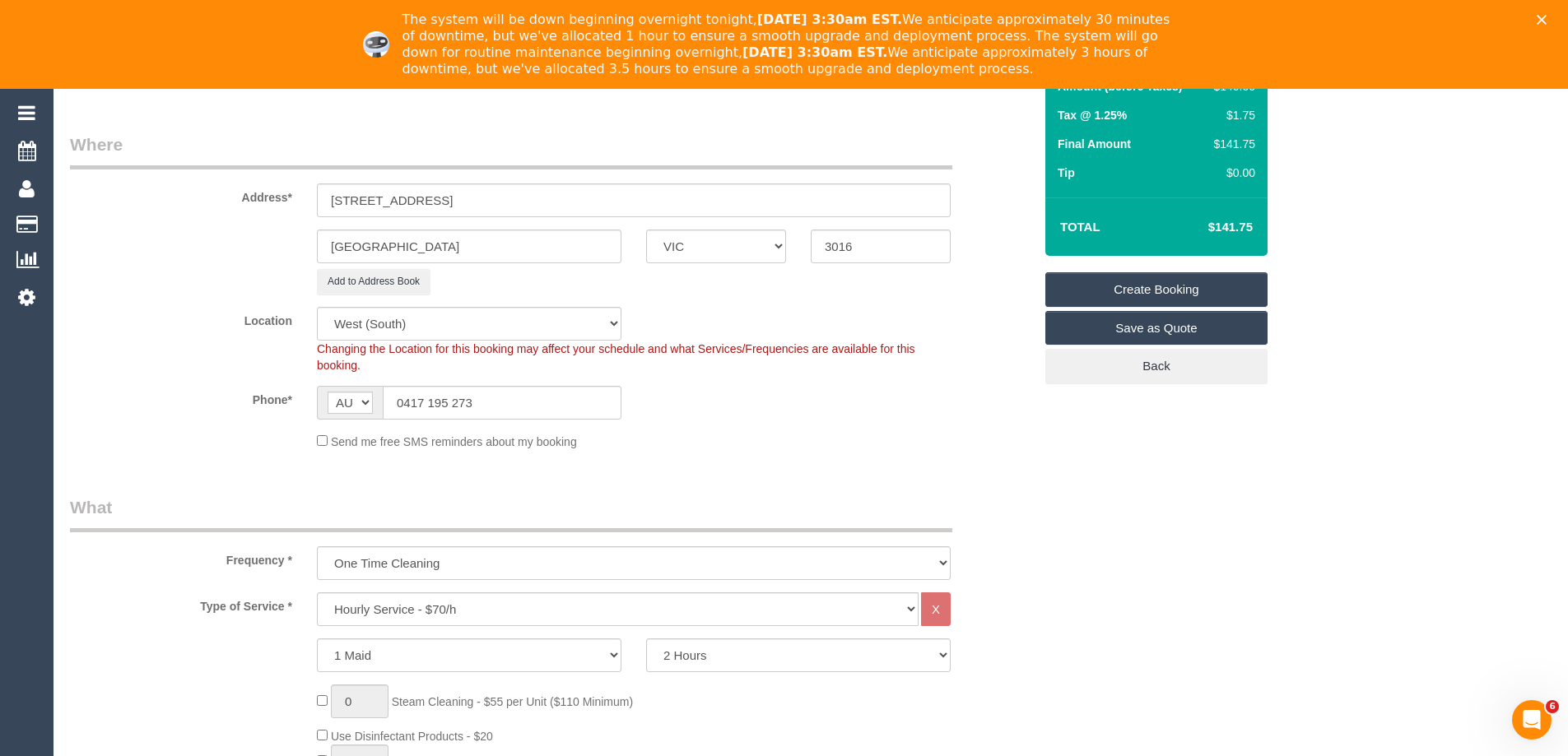
select select "object:4424"
click at [478, 320] on select "Office City East (North) East (South) Inner East Inner North (East) Inner North…" at bounding box center [469, 324] width 305 height 34
select select "59"
click at [316, 307] on select "Office City East (North) East (South) Inner East Inner North (East) Inner North…" at bounding box center [469, 324] width 305 height 34
click at [220, 319] on label "Location" at bounding box center [181, 318] width 247 height 22
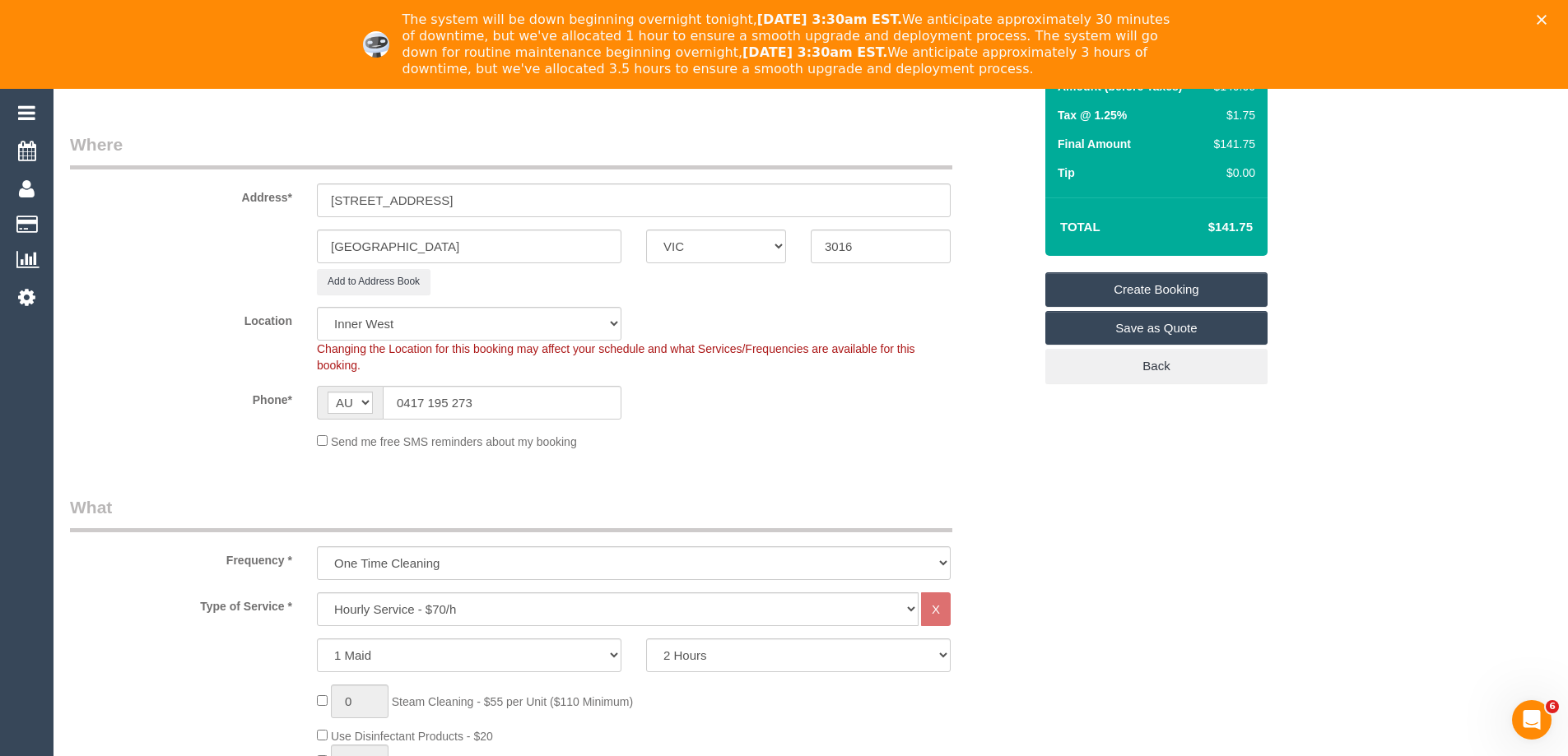
select select "object:4891"
click at [195, 416] on div "Phone* AF AL DZ AD AO AI AQ AG AR AM AW AU AT AZ BS BH BD BB BY BE BZ BJ BM BT …" at bounding box center [551, 403] width 988 height 34
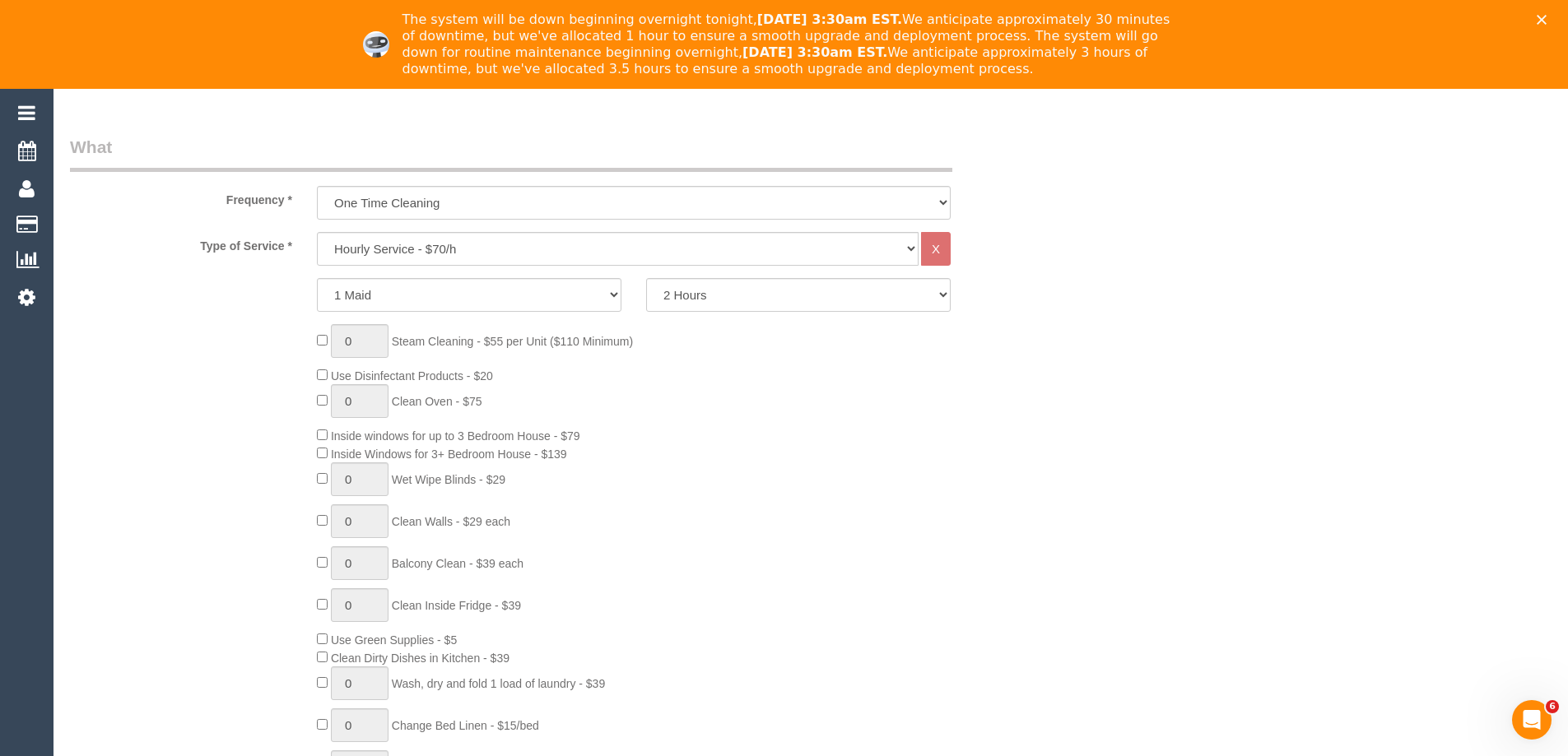
scroll to position [658, 0]
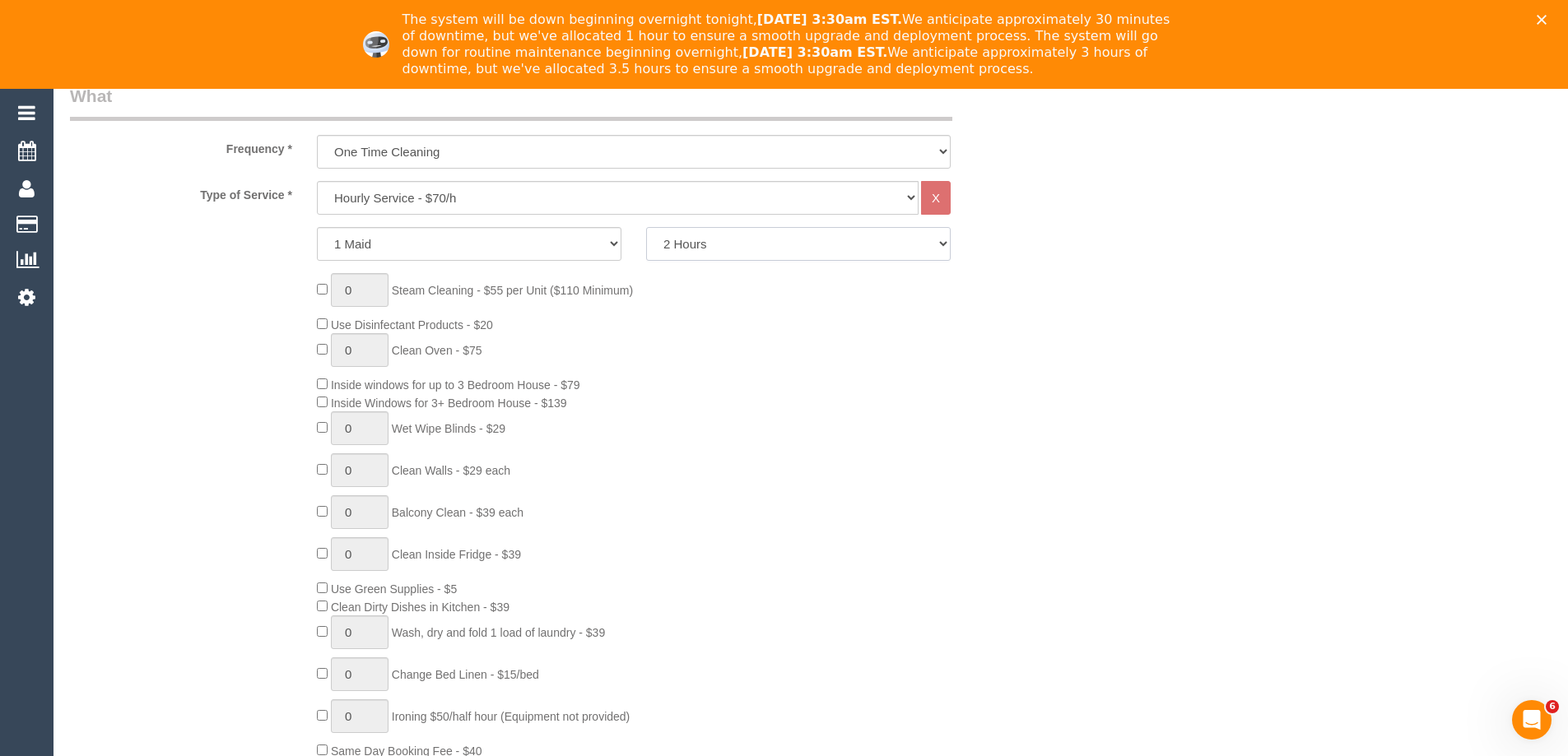
click at [716, 236] on select "2 Hours 2.5 Hours 3 Hours 3.5 Hours 4 Hours 4.5 Hours 5 Hours 5.5 Hours 6 Hours…" at bounding box center [799, 244] width 305 height 34
select select "360"
click at [646, 227] on select "2 Hours 2.5 Hours 3 Hours 3.5 Hours 4 Hours 4.5 Hours 5 Hours 5.5 Hours 6 Hours…" at bounding box center [799, 244] width 305 height 34
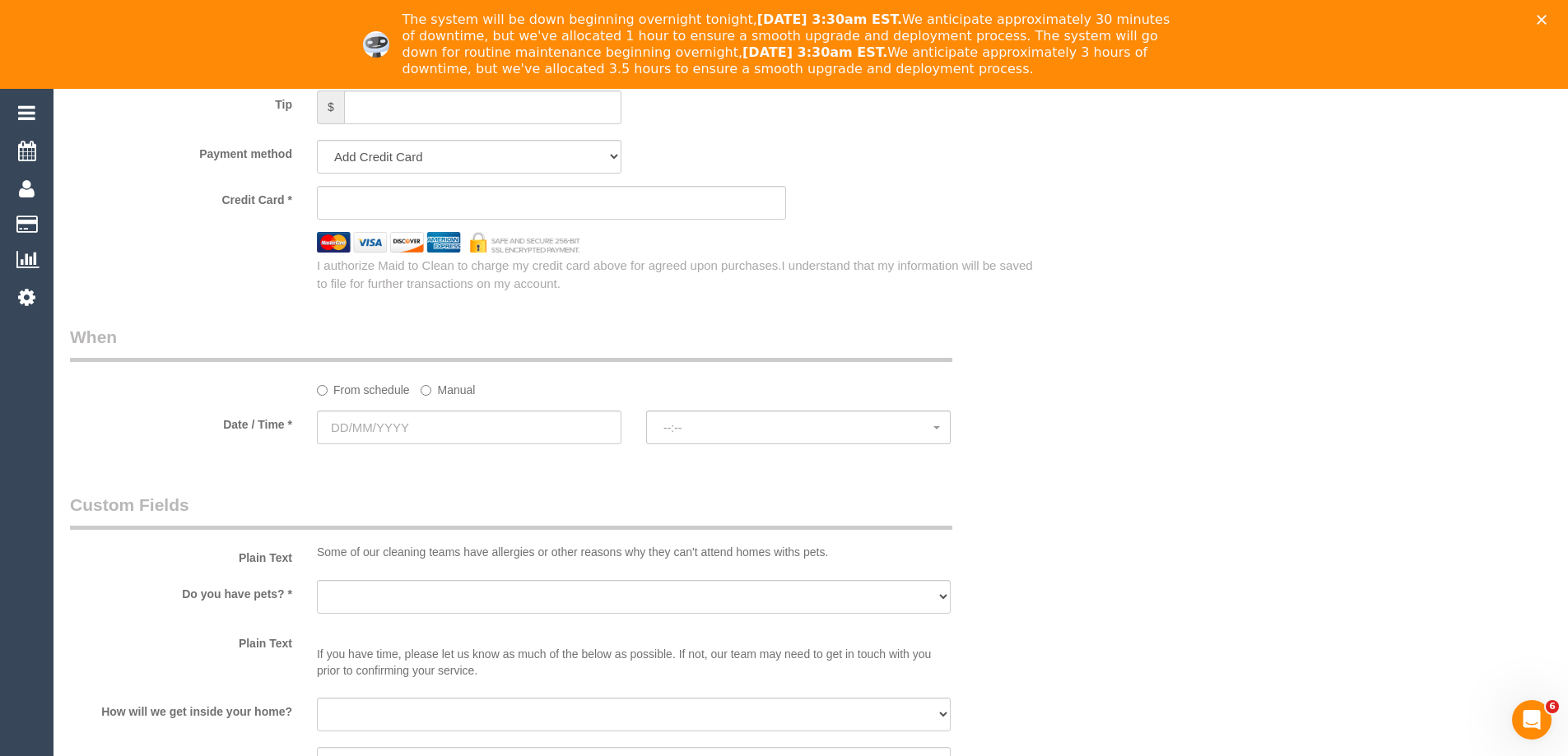
scroll to position [1645, 0]
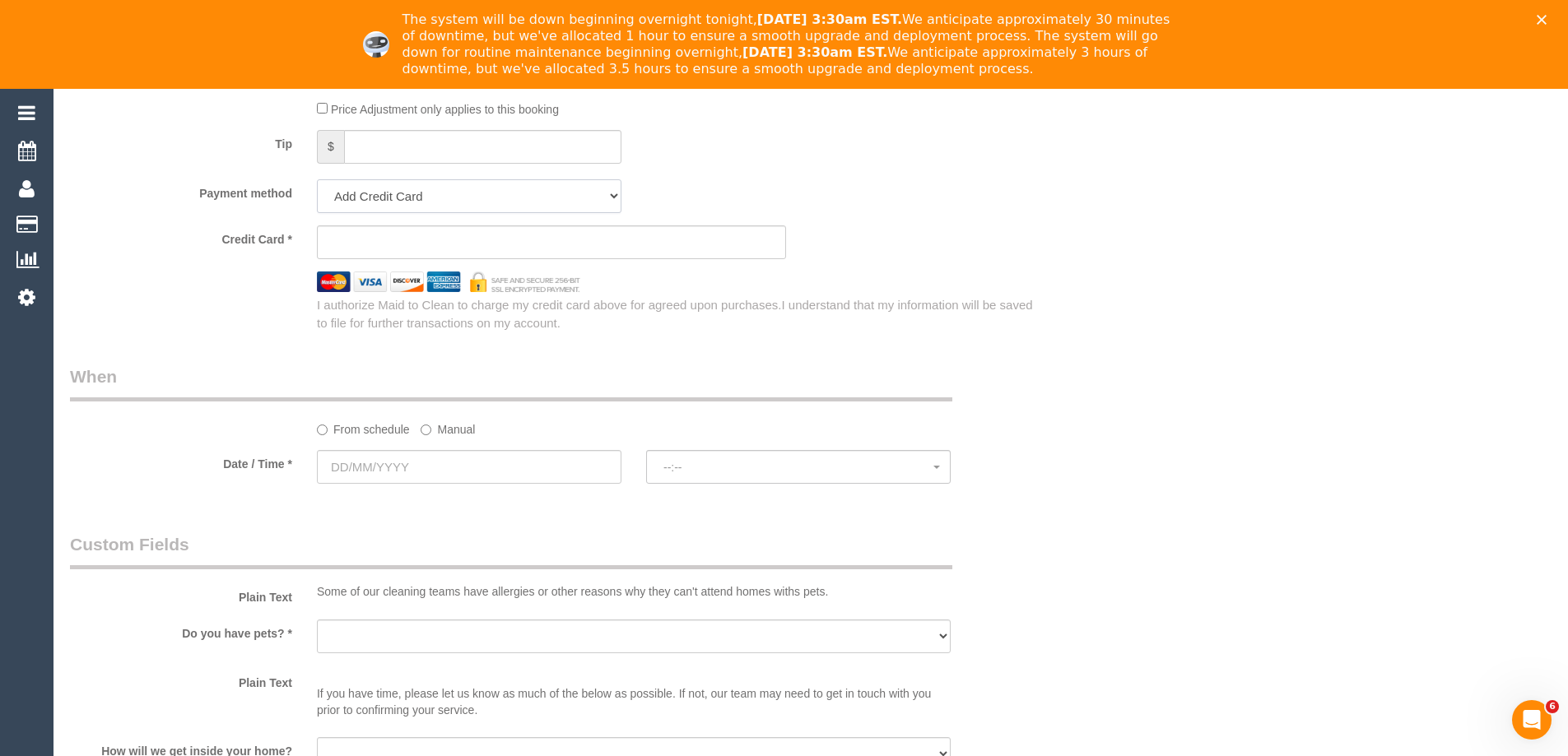
click at [414, 189] on select "Add Credit Card Cash Check Paypal" at bounding box center [469, 196] width 305 height 34
select select "string:check"
click at [316, 179] on select "Add Credit Card Cash Check Paypal" at bounding box center [469, 196] width 305 height 34
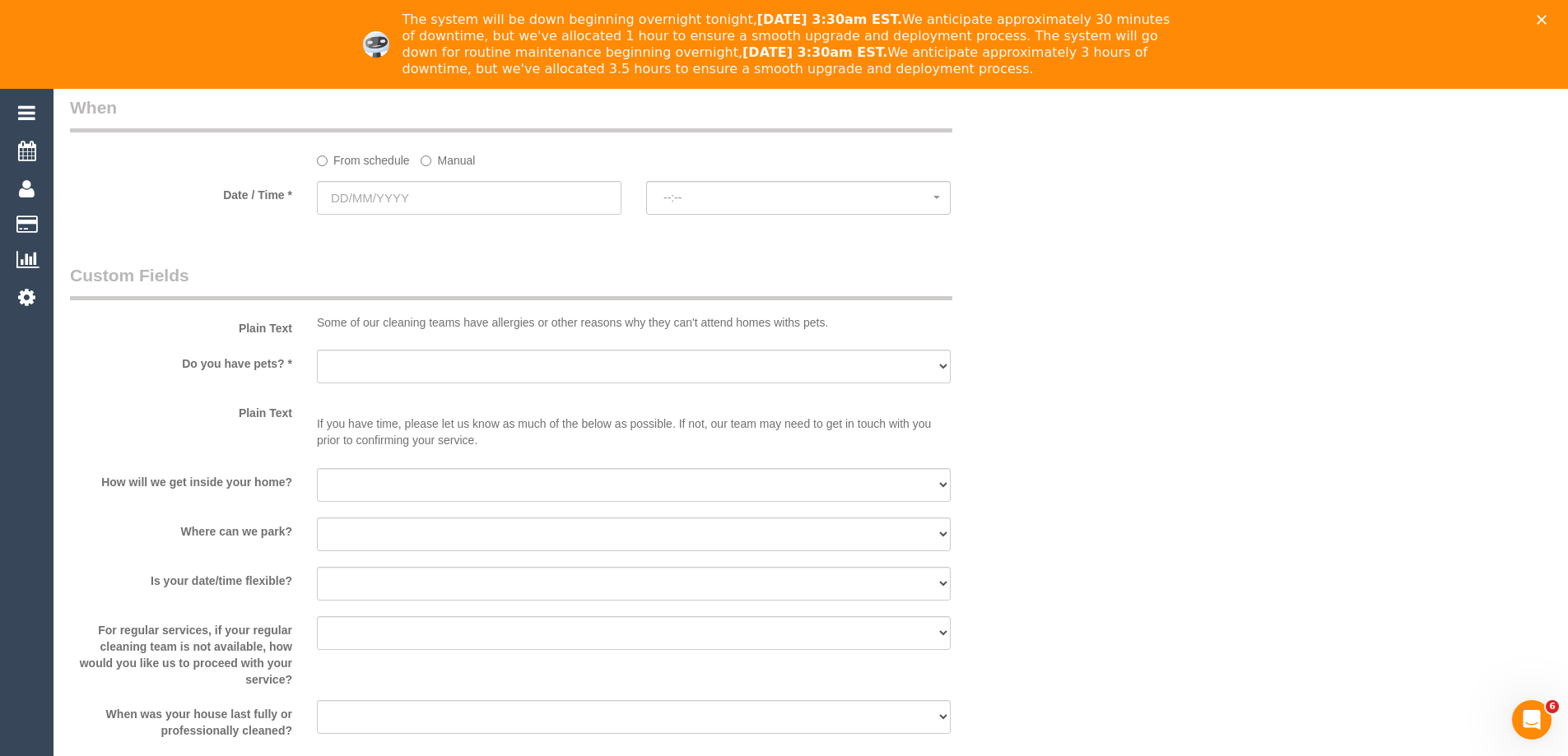
scroll to position [1810, 0]
click at [433, 155] on label "Manual" at bounding box center [448, 156] width 54 height 22
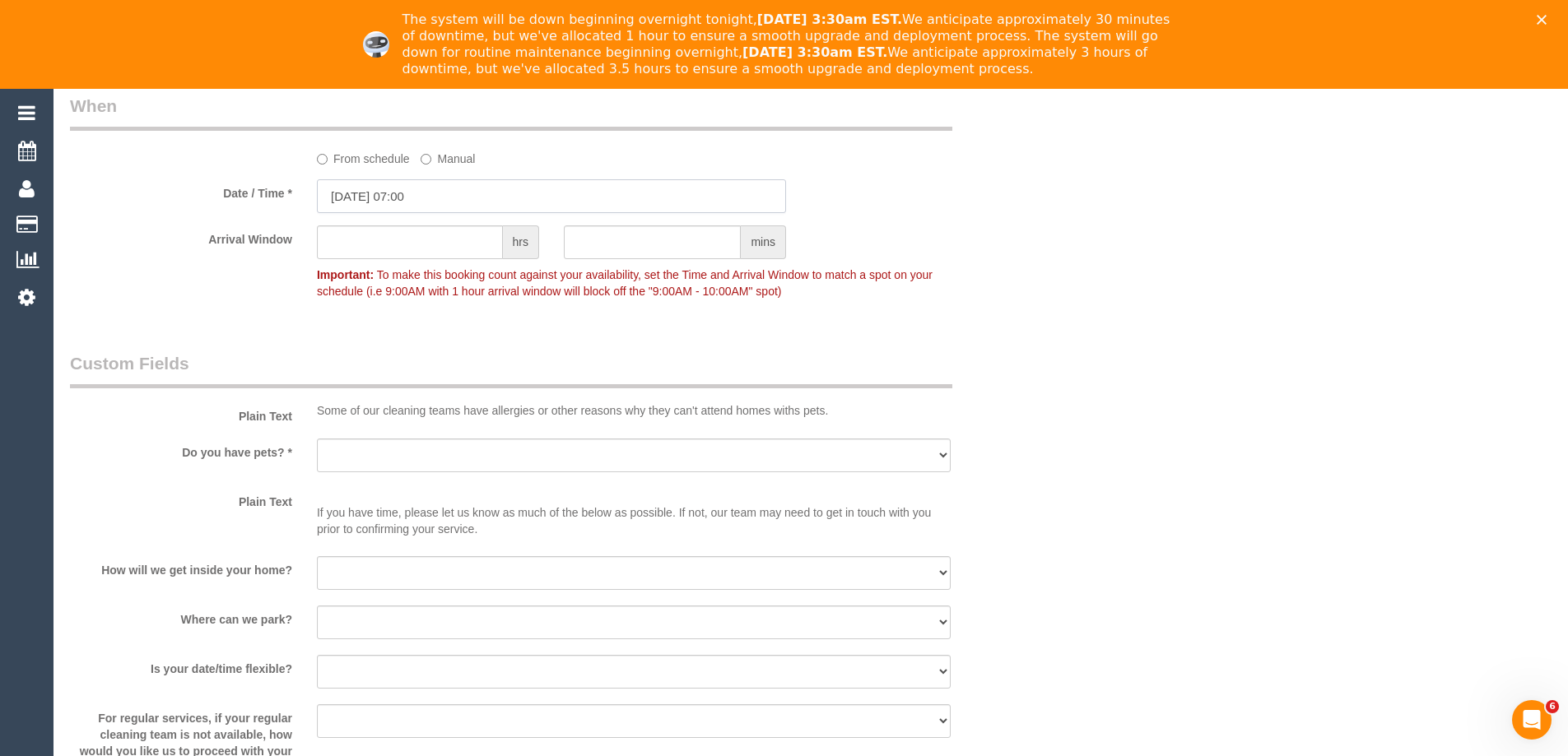
click at [436, 190] on input "24/09/2025 07:00" at bounding box center [551, 196] width 469 height 34
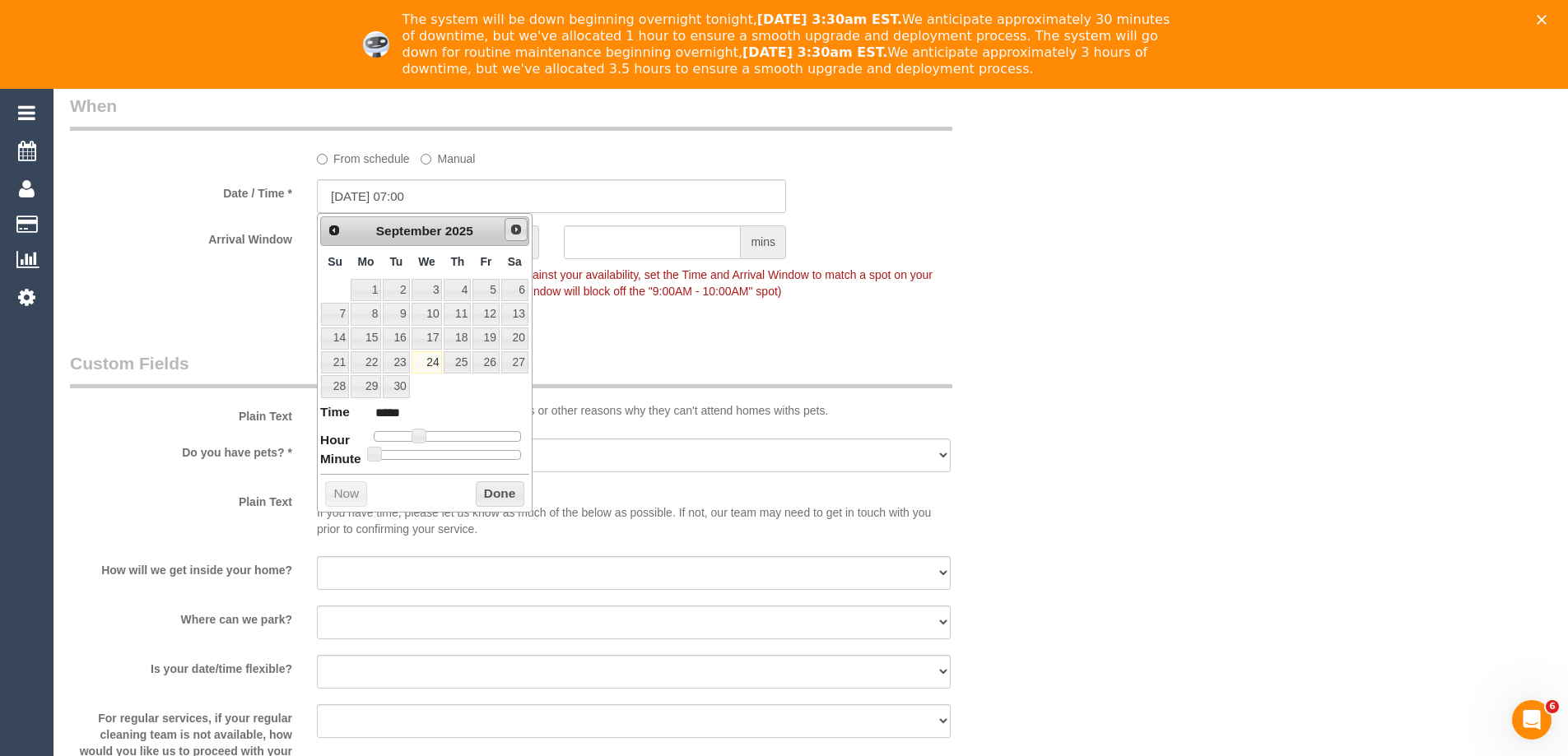
click at [516, 231] on span "Next" at bounding box center [516, 230] width 14 height 14
click at [520, 337] on link "18" at bounding box center [514, 338] width 27 height 22
type input "18/10/2025 08:00"
type input "*****"
type input "[DATE] 09:00"
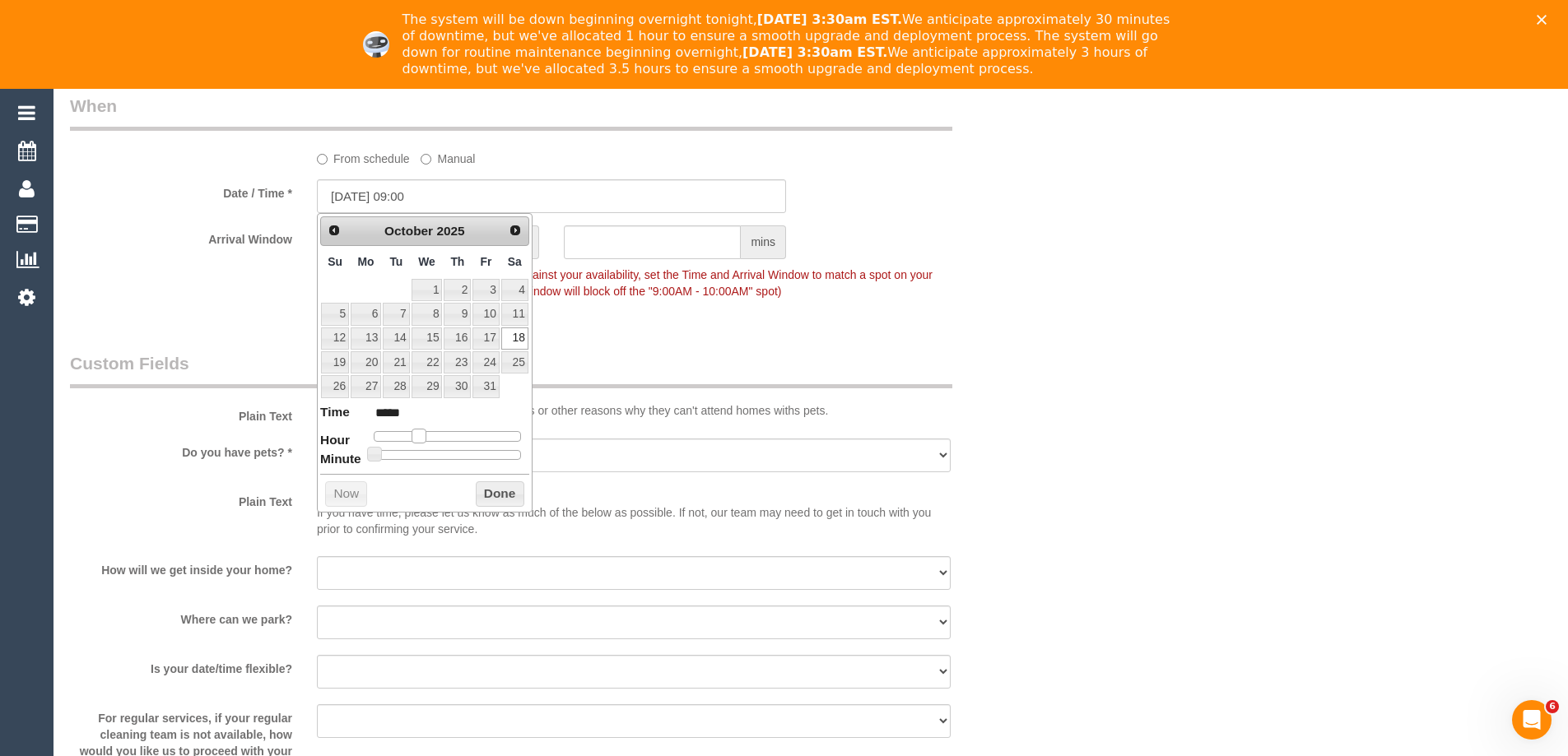
type input "*****"
drag, startPoint x: 416, startPoint y: 438, endPoint x: 430, endPoint y: 438, distance: 14.0
click at [430, 438] on span at bounding box center [432, 436] width 15 height 15
click at [492, 489] on button "Done" at bounding box center [499, 494] width 48 height 26
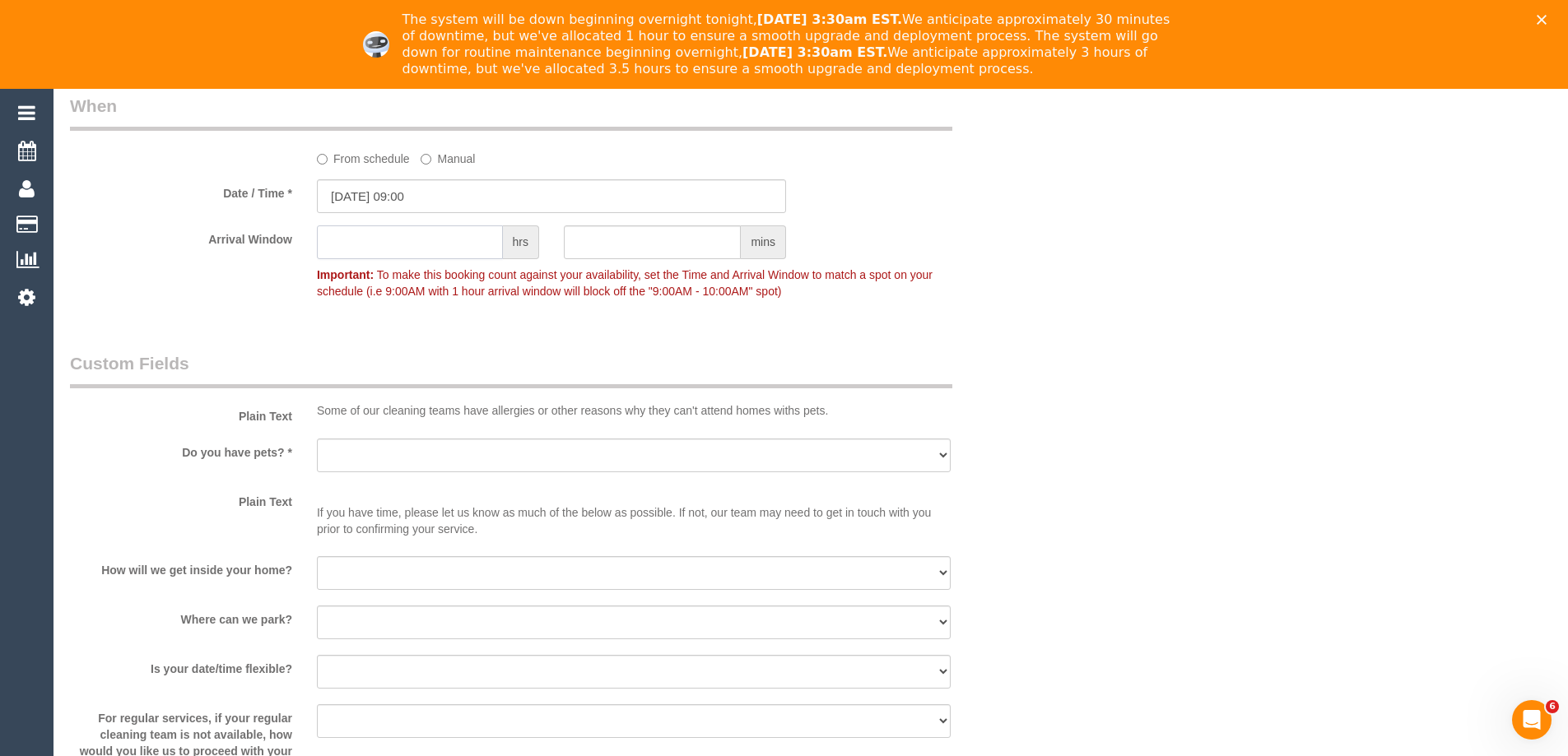
click at [425, 247] on input "text" at bounding box center [410, 242] width 186 height 34
type input "1"
click at [254, 320] on div "Who Email* pgrillin@bigpond.com Name * Alicia Grillinzoni Alternating cleans x …" at bounding box center [551, 8] width 988 height 3339
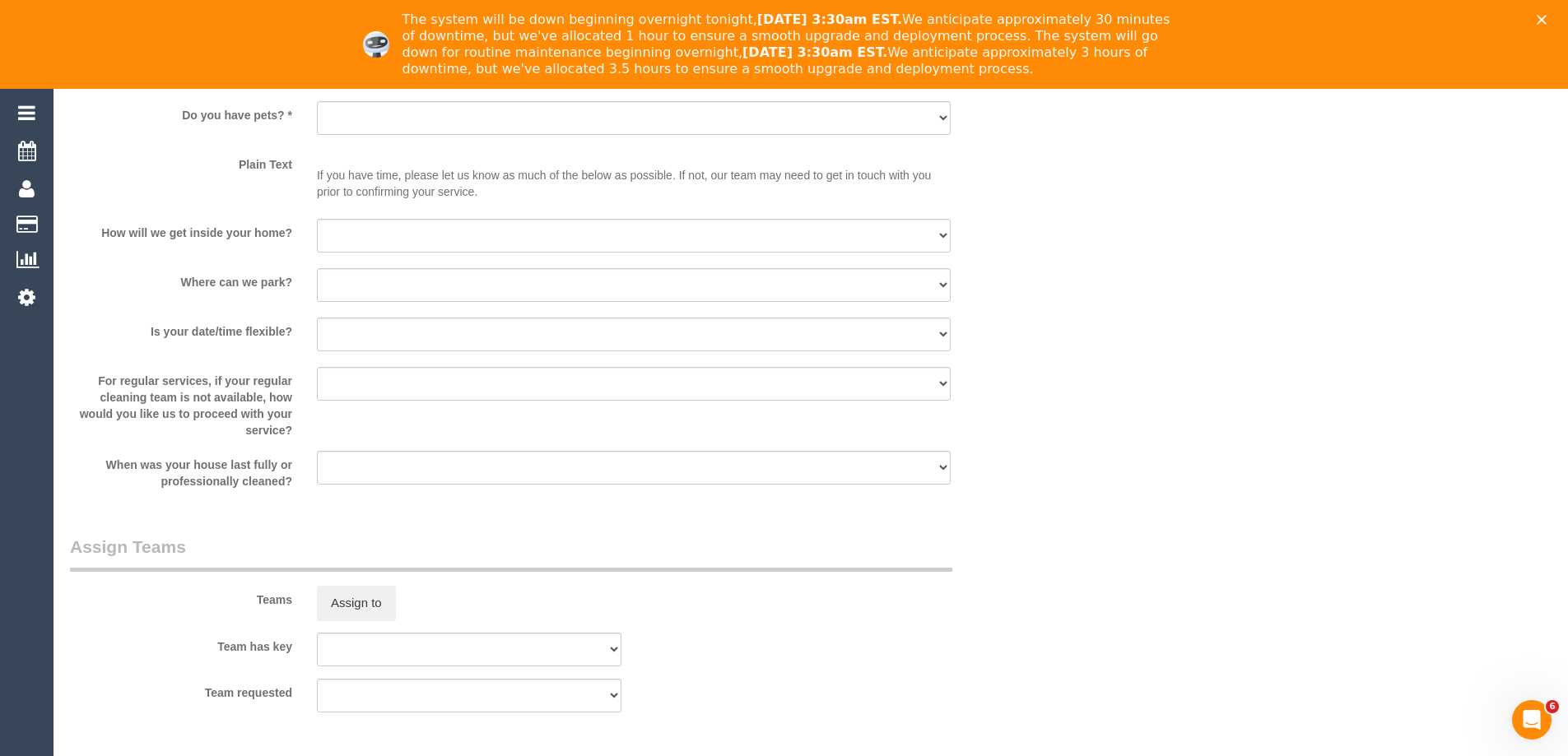
scroll to position [2057, 0]
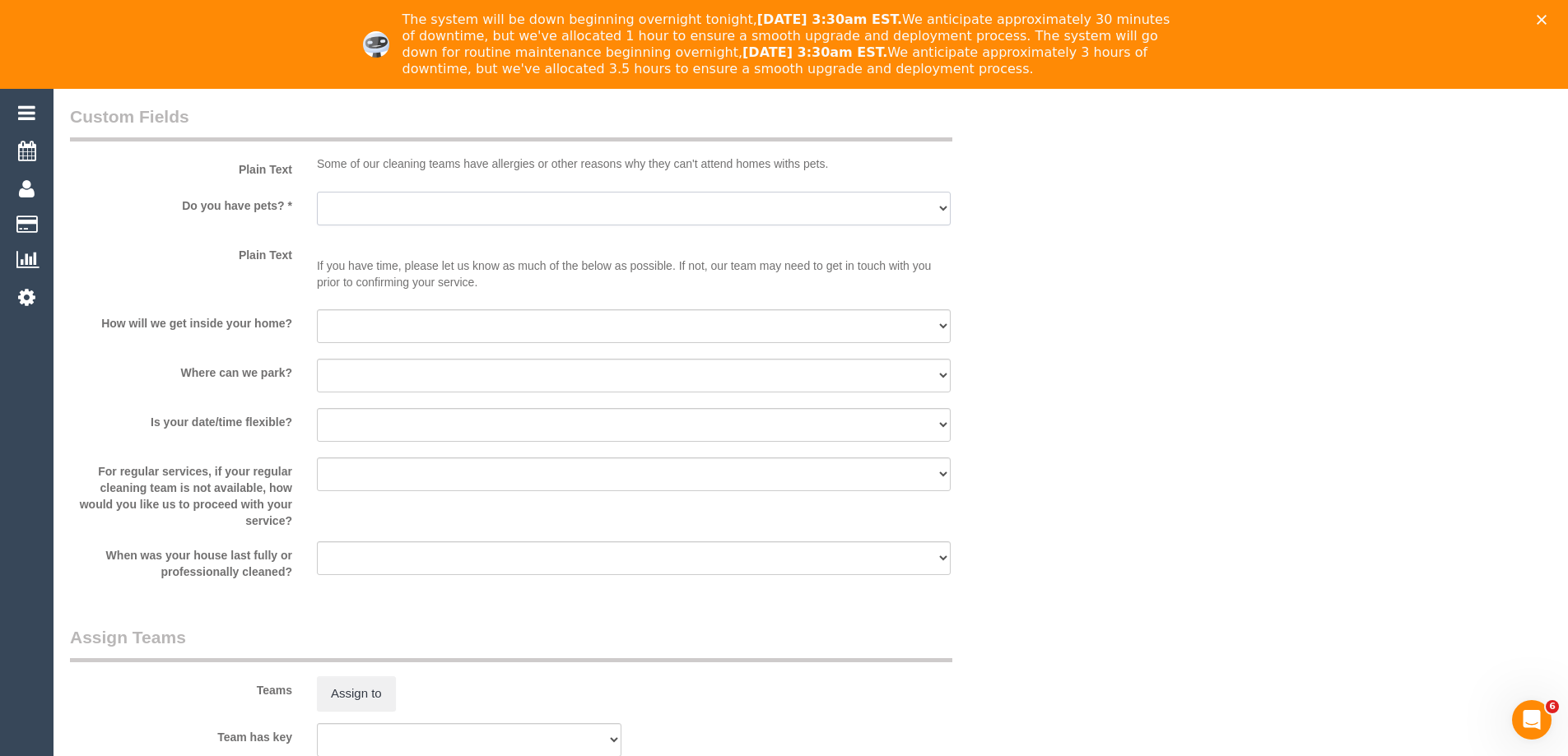
click at [402, 199] on select "Yes - Cats Yes - Dogs No pets Yes - Dogs and Cats Yes - Other" at bounding box center [633, 209] width 634 height 34
select select "number:27"
click at [316, 192] on select "Yes - Cats Yes - Dogs No pets Yes - Dogs and Cats Yes - Other" at bounding box center [633, 209] width 634 height 34
click at [413, 316] on select "I will be home Key will be left (please provide details below) Lock box/Access …" at bounding box center [633, 326] width 634 height 34
select select "number:14"
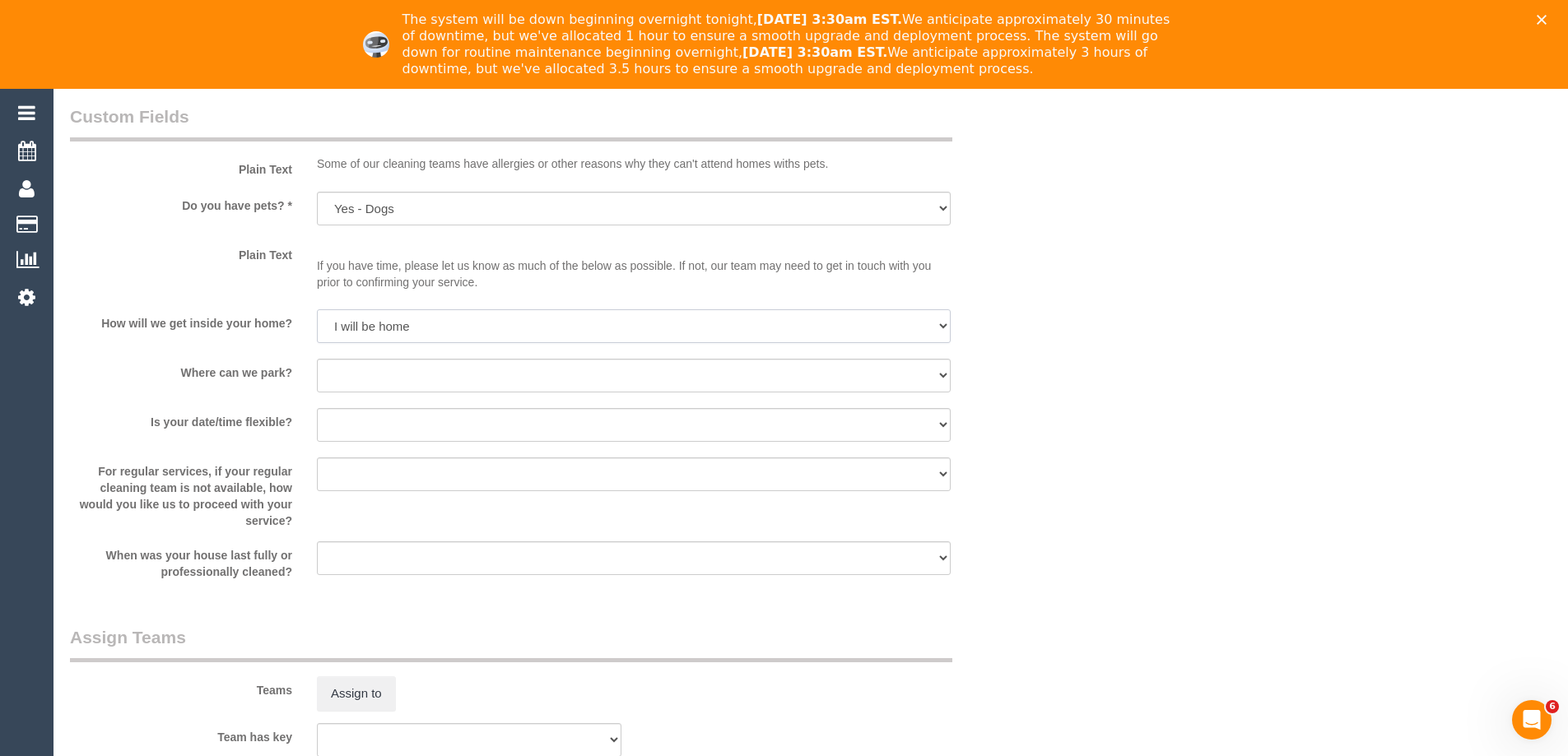
click at [316, 310] on select "I will be home Key will be left (please provide details below) Lock box/Access …" at bounding box center [633, 326] width 634 height 34
click at [402, 371] on select "I will provide parking on-site Free street parking Paid street parking (cost wi…" at bounding box center [633, 375] width 634 height 34
select select "number:19"
click at [316, 359] on select "I will provide parking on-site Free street parking Paid street parking (cost wi…" at bounding box center [633, 375] width 634 height 34
click at [437, 479] on select "Arrange a cleaner to cover and do not bother you Arrange a cleaner to cover and…" at bounding box center [633, 474] width 634 height 34
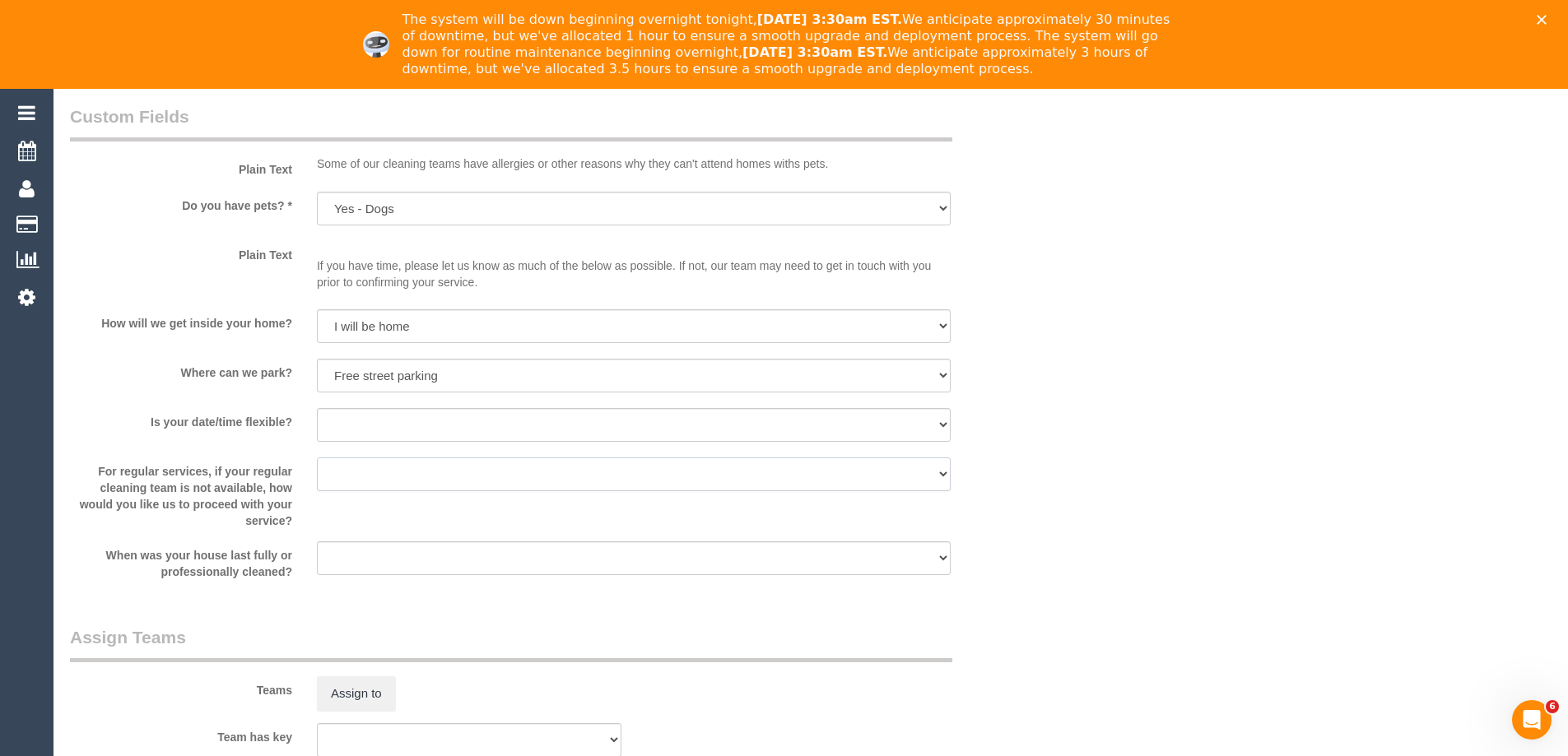
select select "number:35"
click at [316, 457] on select "Arrange a cleaner to cover and do not bother you Arrange a cleaner to cover and…" at bounding box center [633, 474] width 634 height 34
click at [432, 435] on select "Yes - date and time Yes - date but not time Yes - time but not date No - No fle…" at bounding box center [633, 425] width 634 height 34
click at [316, 408] on select "Yes - date and time Yes - date but not time Yes - time but not date No - No fle…" at bounding box center [633, 425] width 634 height 34
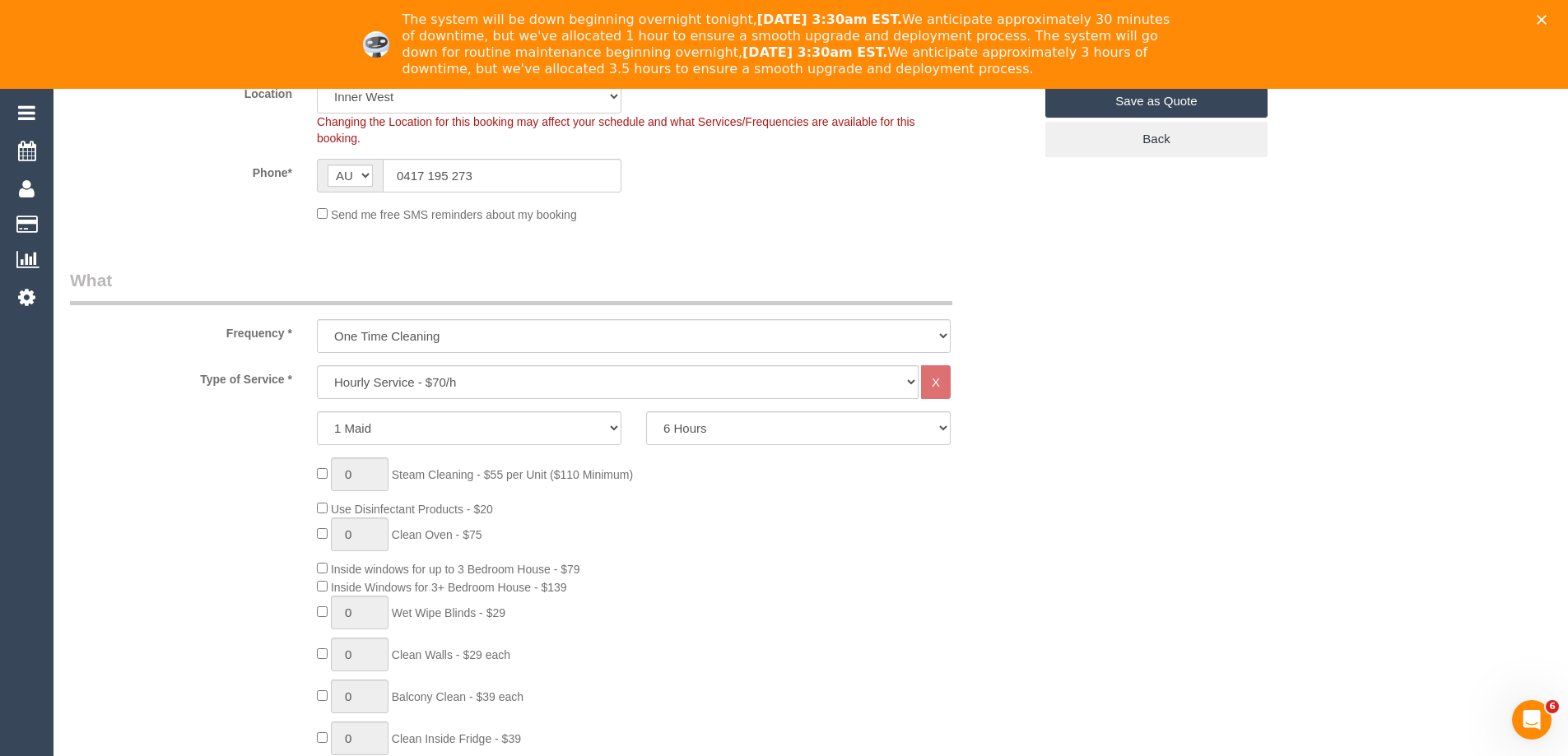
scroll to position [494, 0]
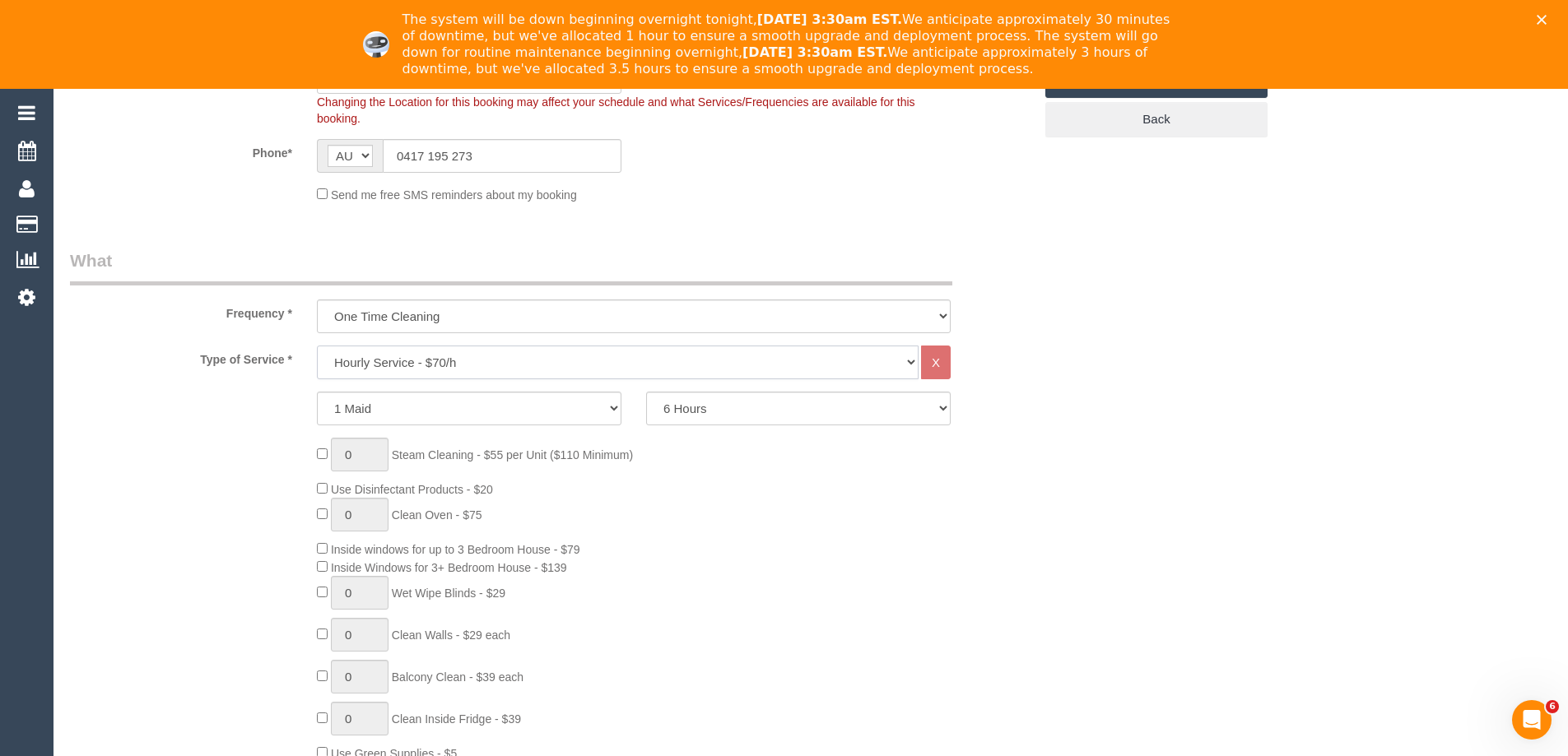
click at [497, 359] on select "Hourly Service - $70/h Hourly Service - $65/h Hourly Service - $60/h Hourly Ser…" at bounding box center [617, 362] width 602 height 34
select select "275"
click at [316, 345] on select "Hourly Service - $70/h Hourly Service - $65/h Hourly Service - $60/h Hourly Ser…" at bounding box center [617, 362] width 602 height 34
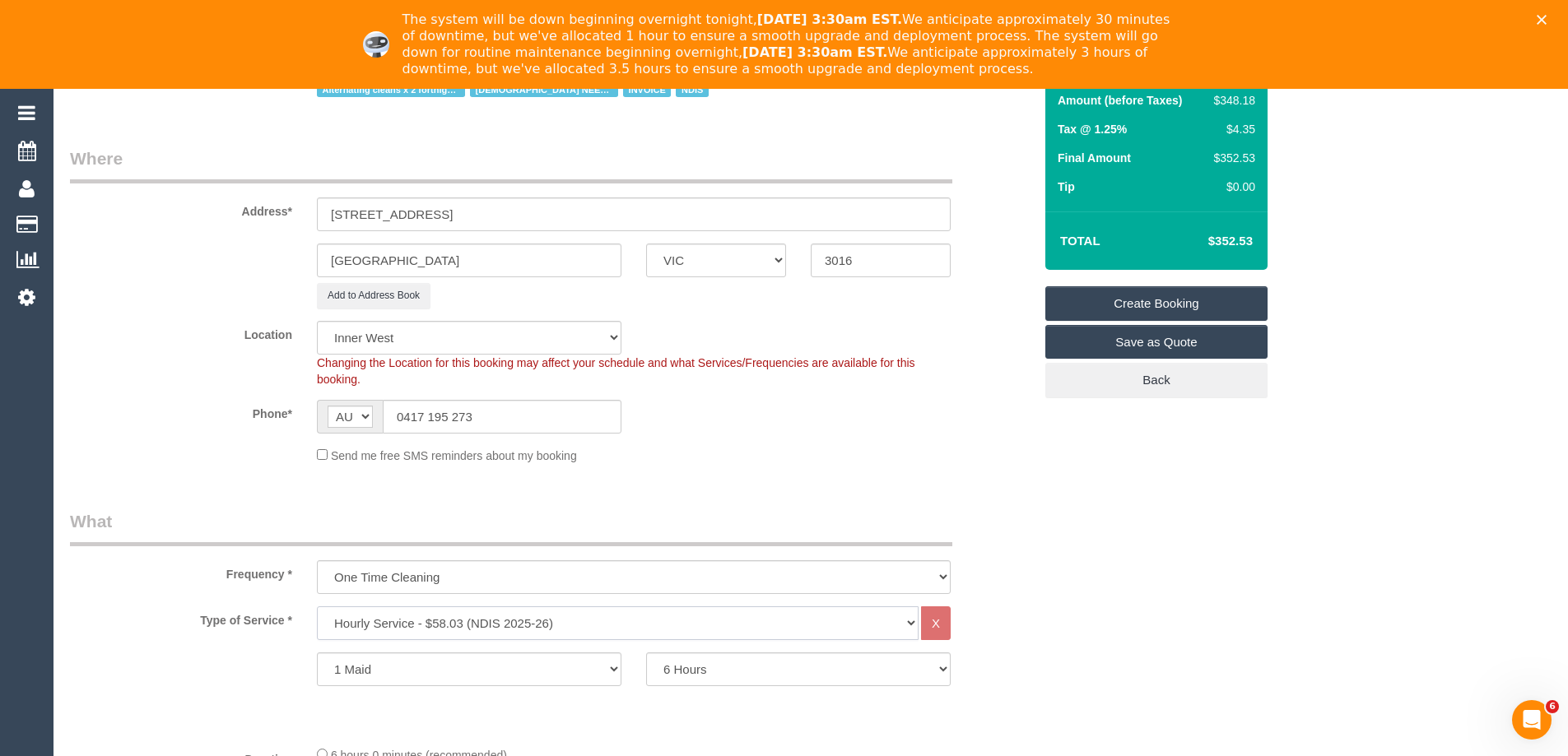
scroll to position [0, 0]
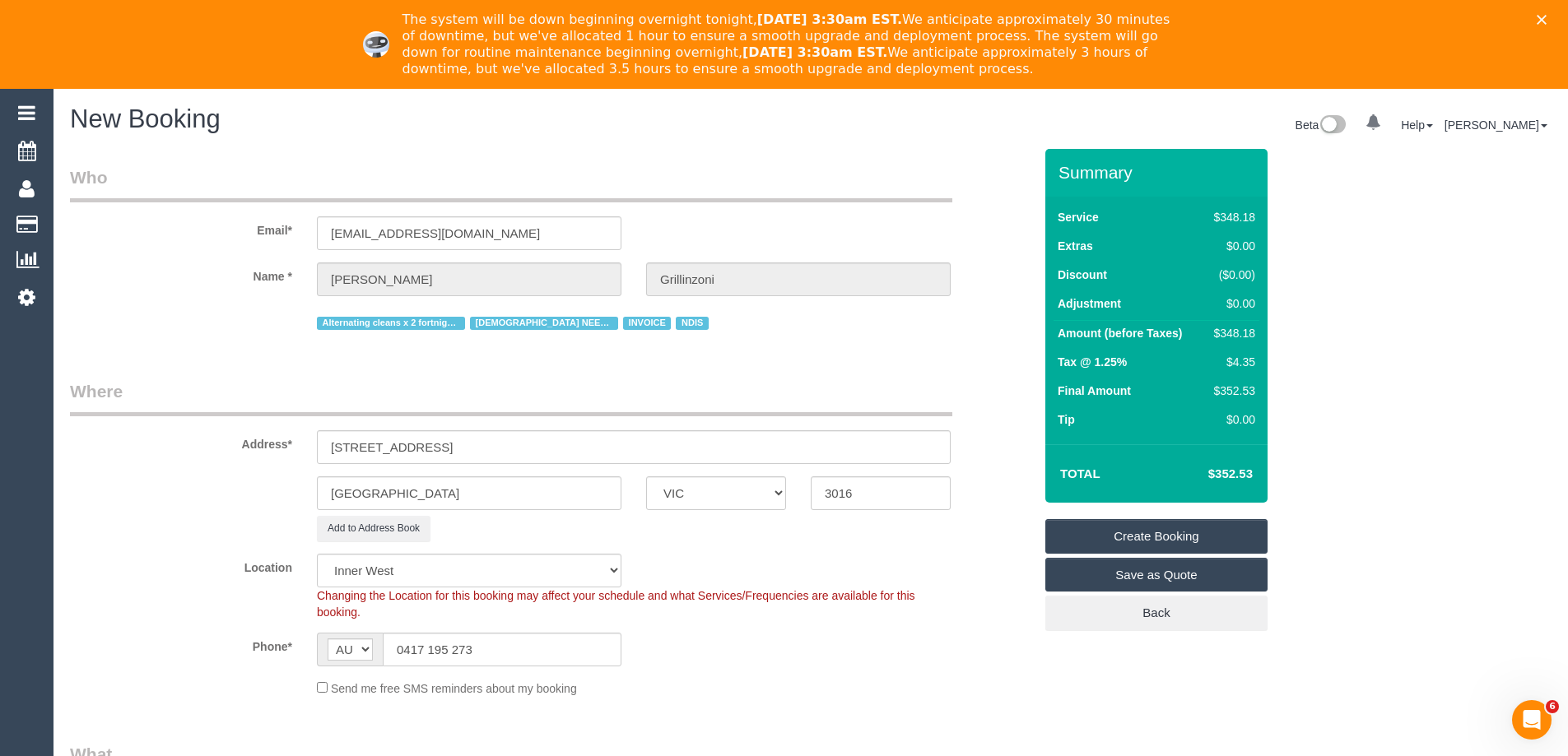
click at [1109, 529] on link "Create Booking" at bounding box center [1156, 536] width 223 height 35
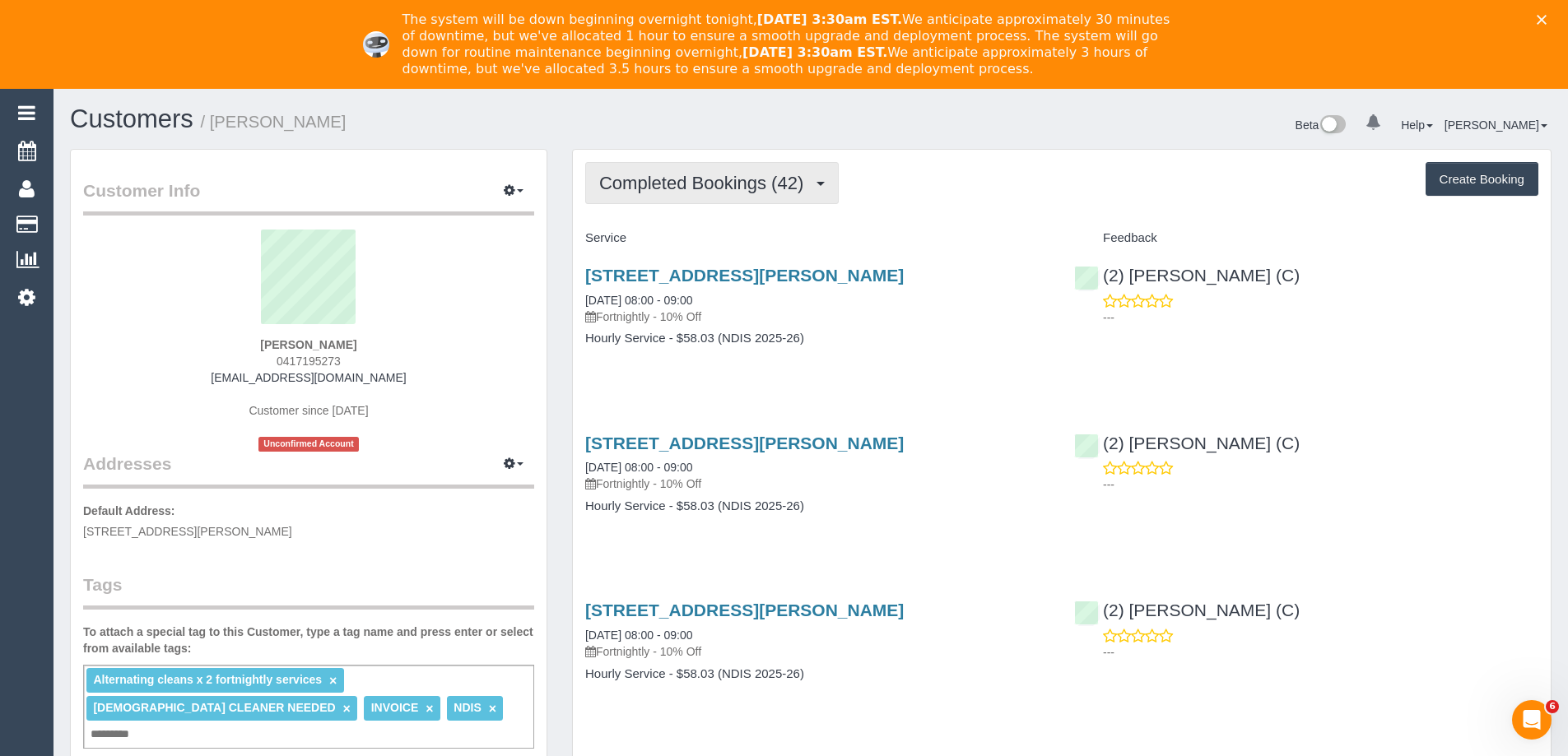
click at [703, 190] on span "Completed Bookings (42)" at bounding box center [705, 183] width 212 height 20
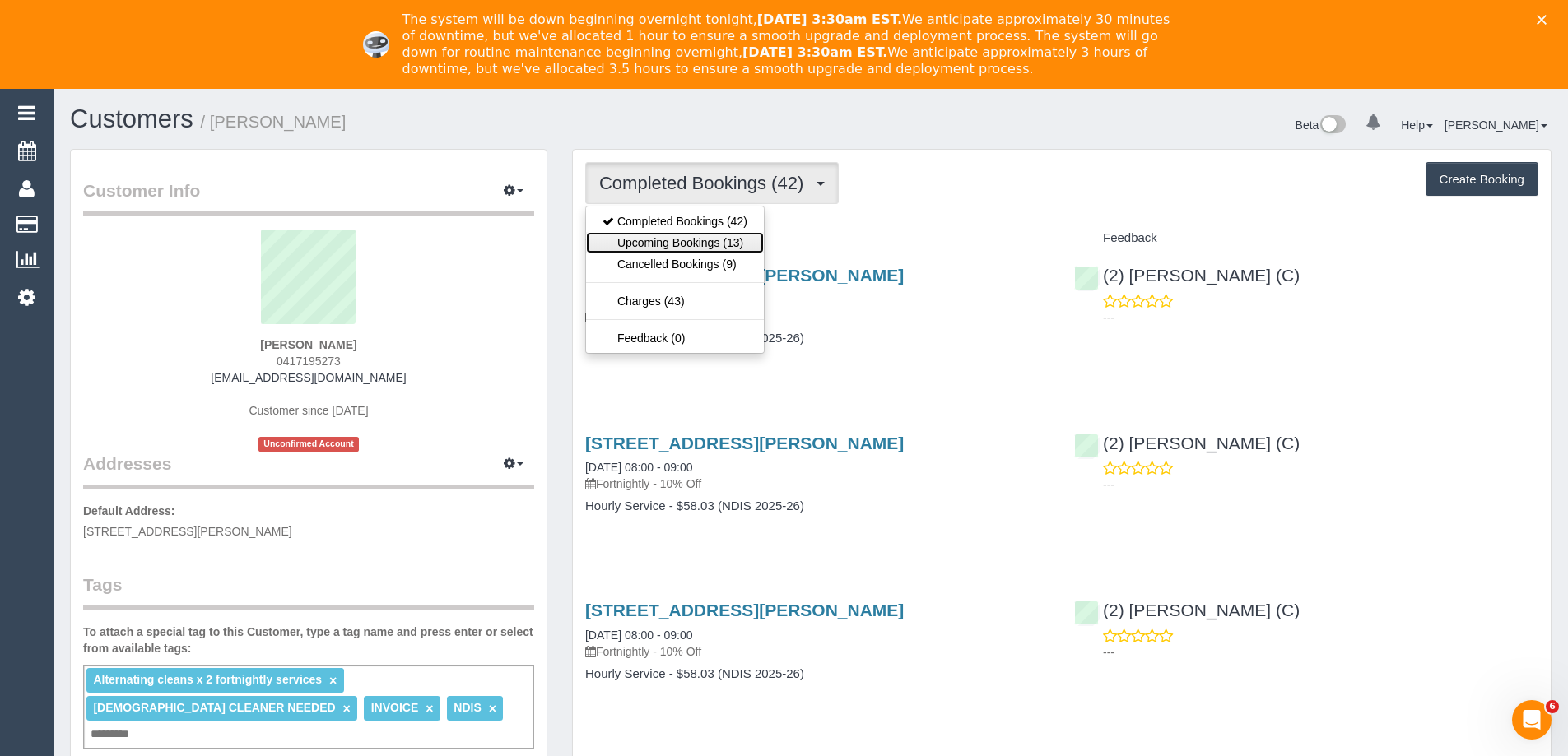
click at [707, 239] on link "Upcoming Bookings (13)" at bounding box center [675, 242] width 178 height 21
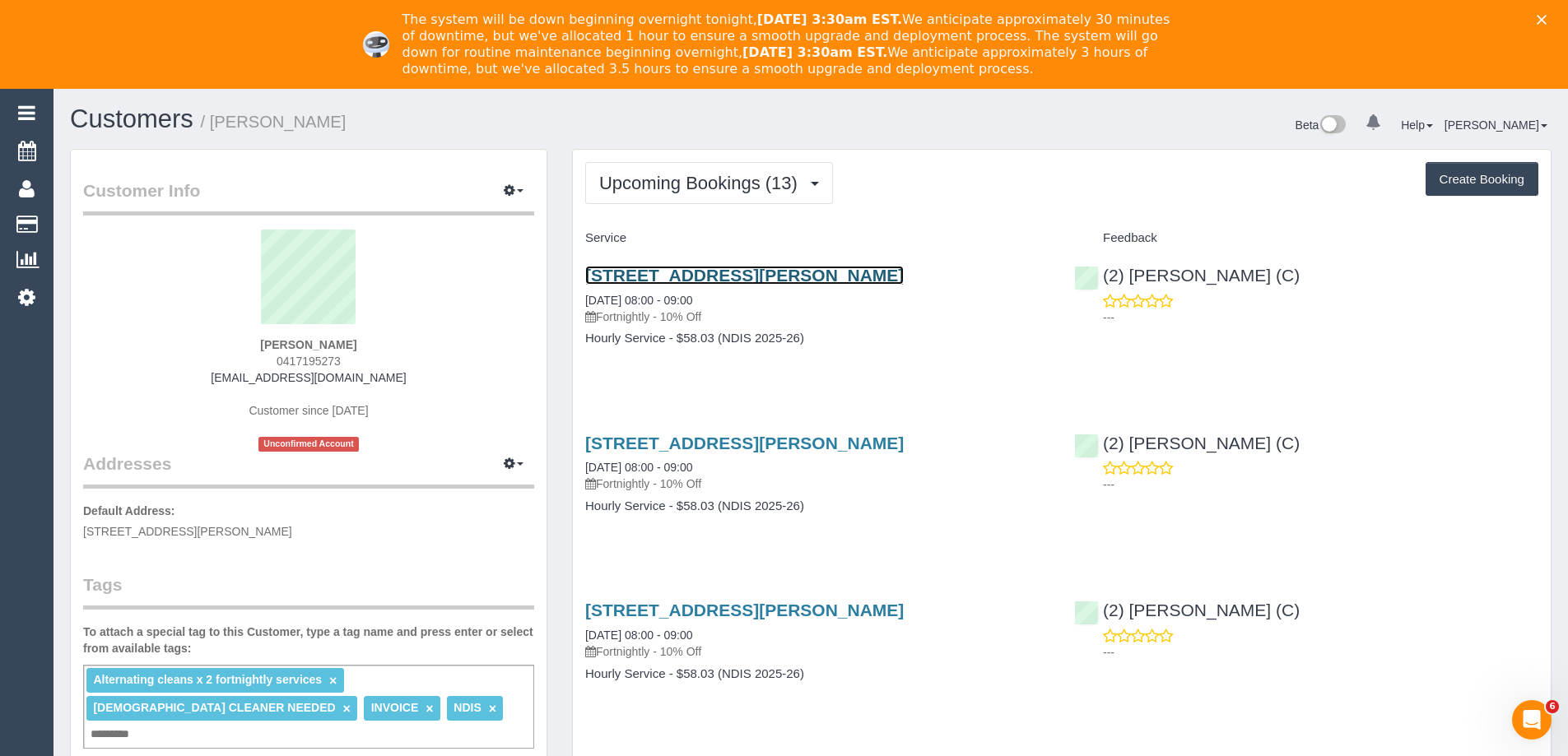
click at [736, 272] on link "[STREET_ADDRESS][PERSON_NAME]" at bounding box center [745, 275] width 318 height 19
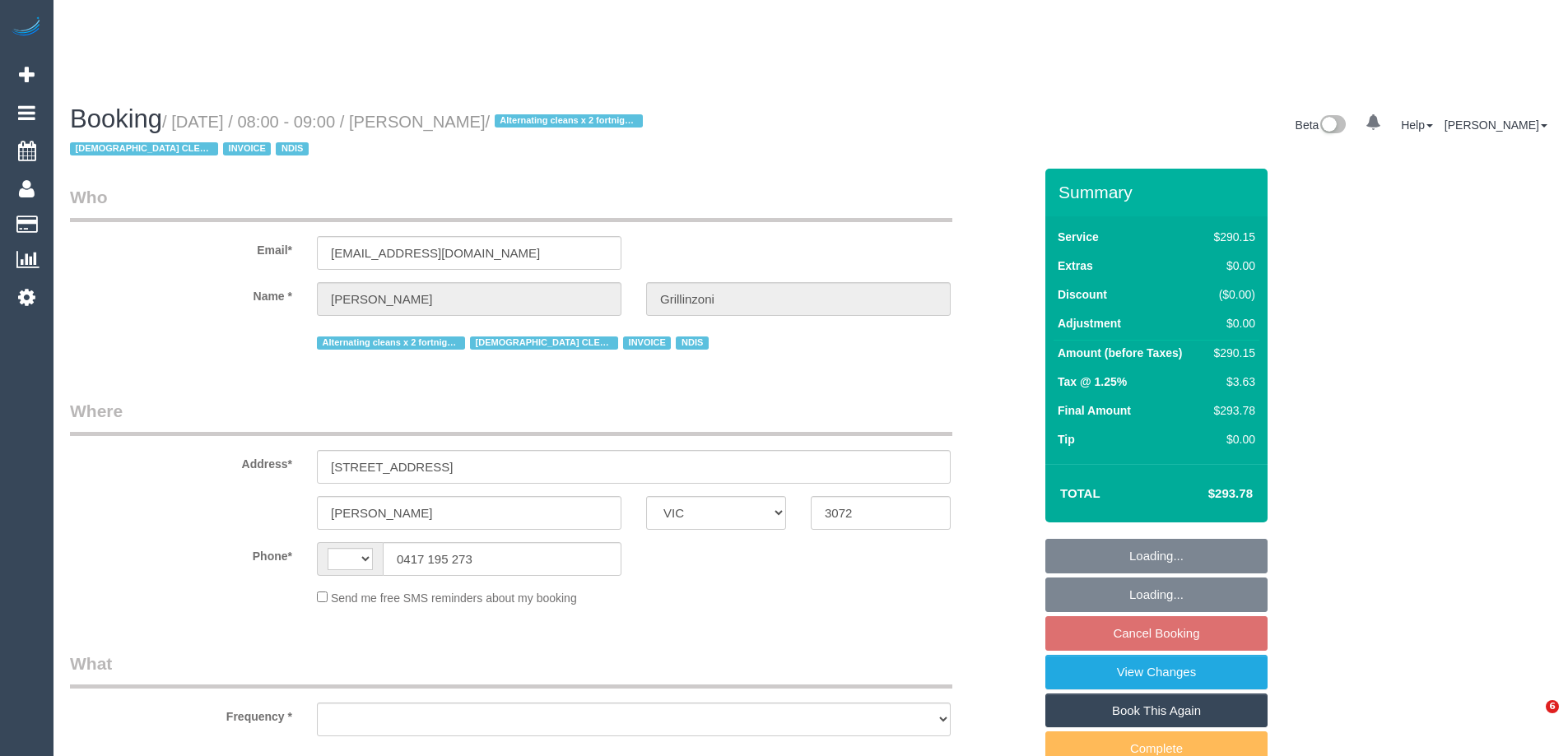
select select "VIC"
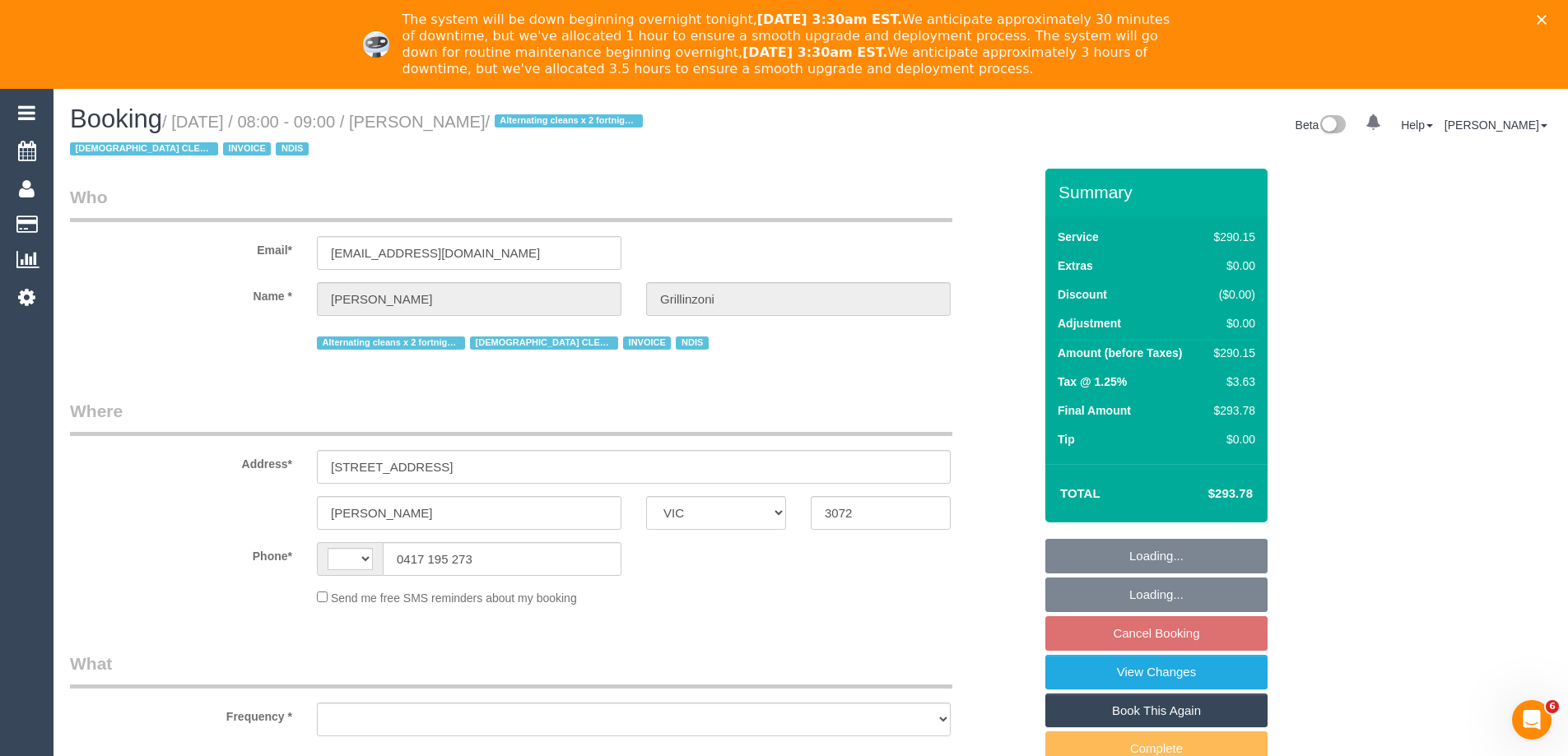
select select "string:AU"
select select "object:533"
select select "number:27"
select select "number:14"
select select "number:19"
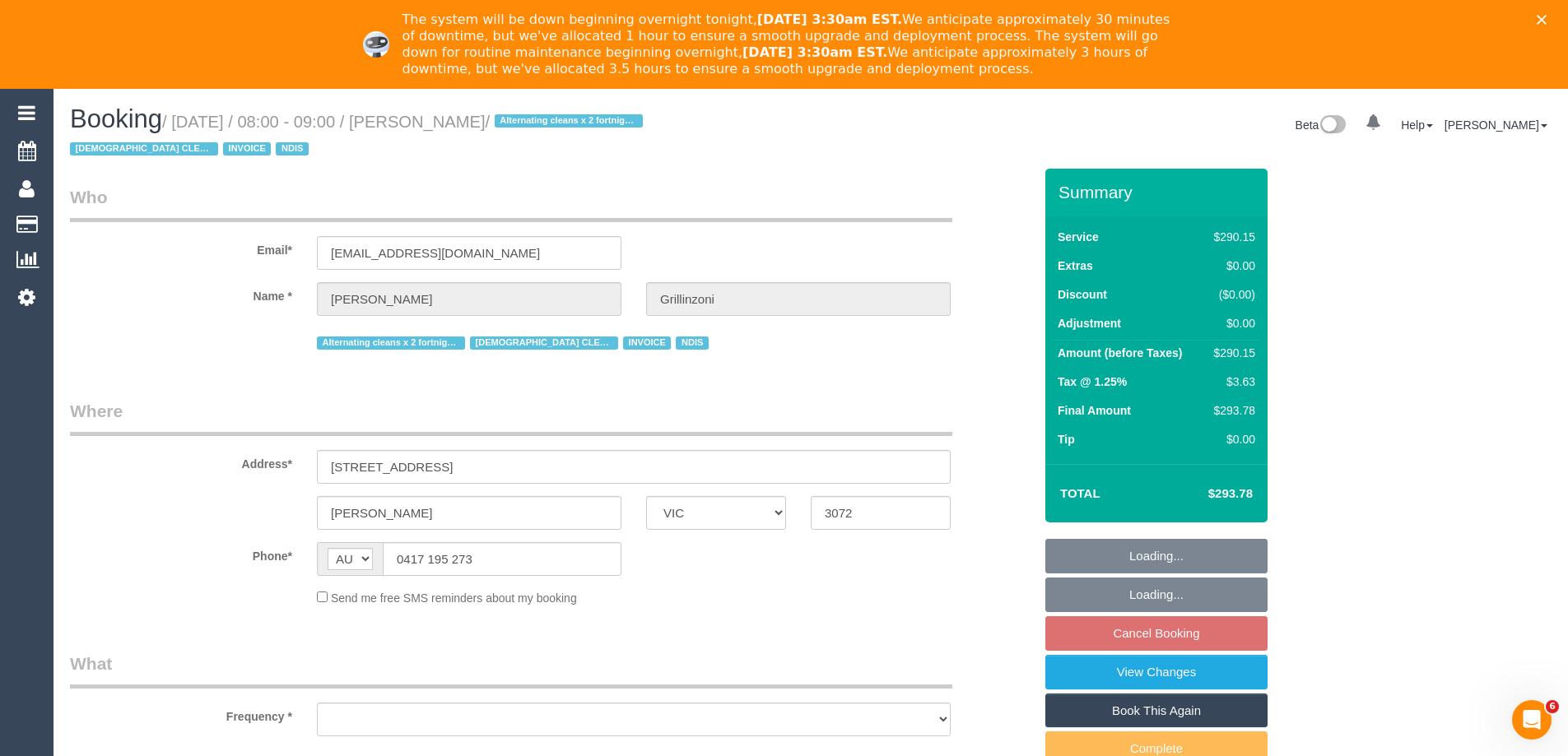
select select "number:25"
select select "number:35"
select select "number:11"
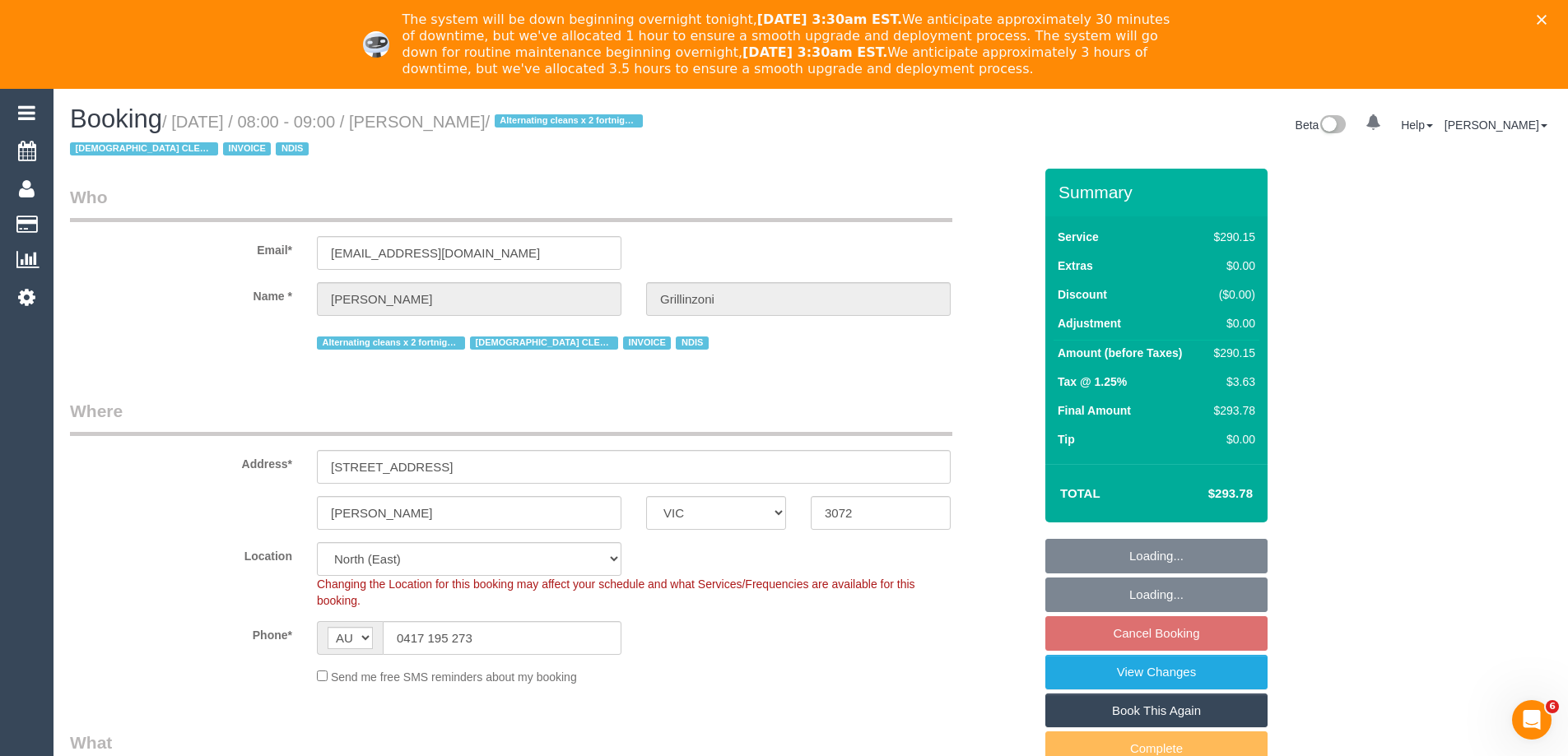
select select "300"
select select "object:1390"
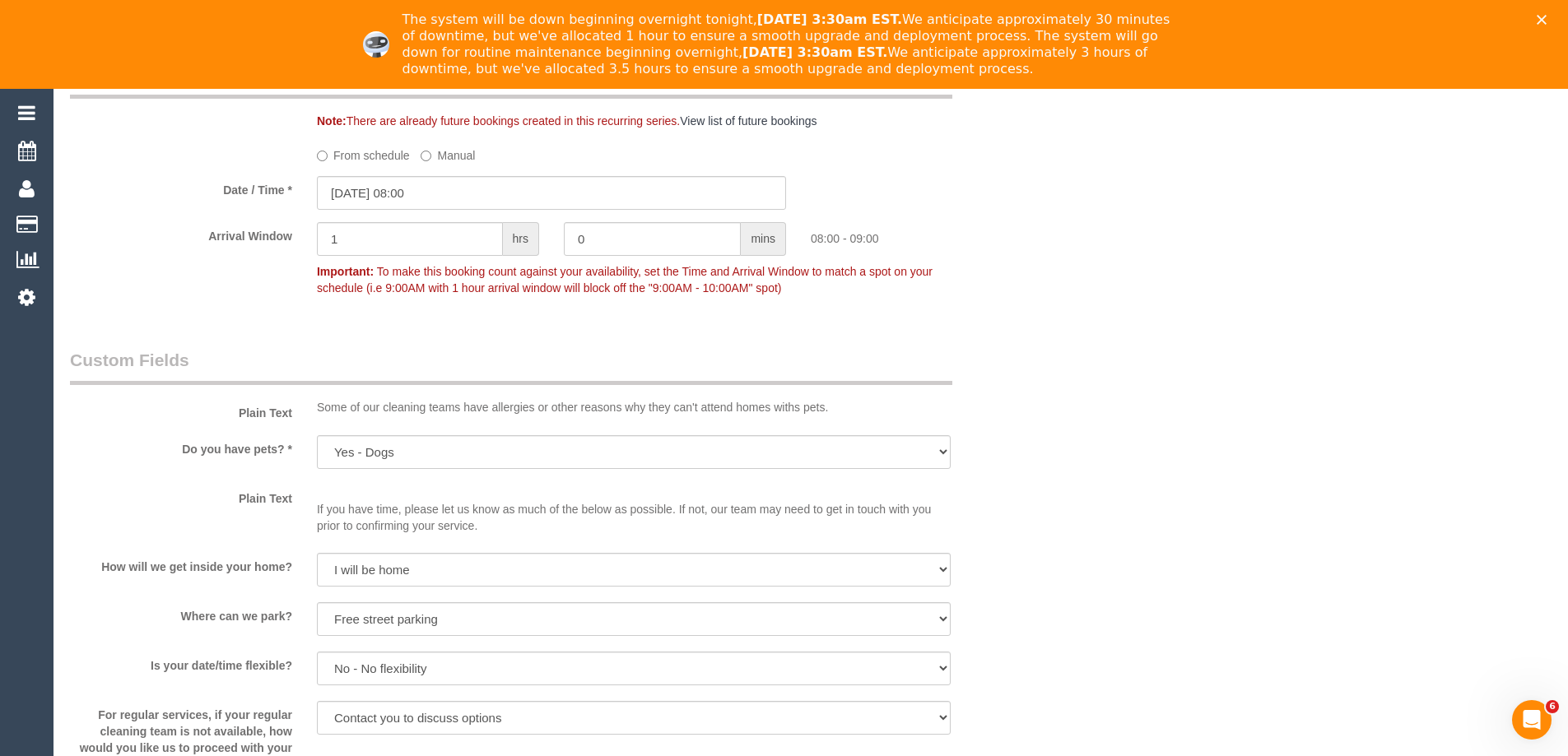
scroll to position [1398, 0]
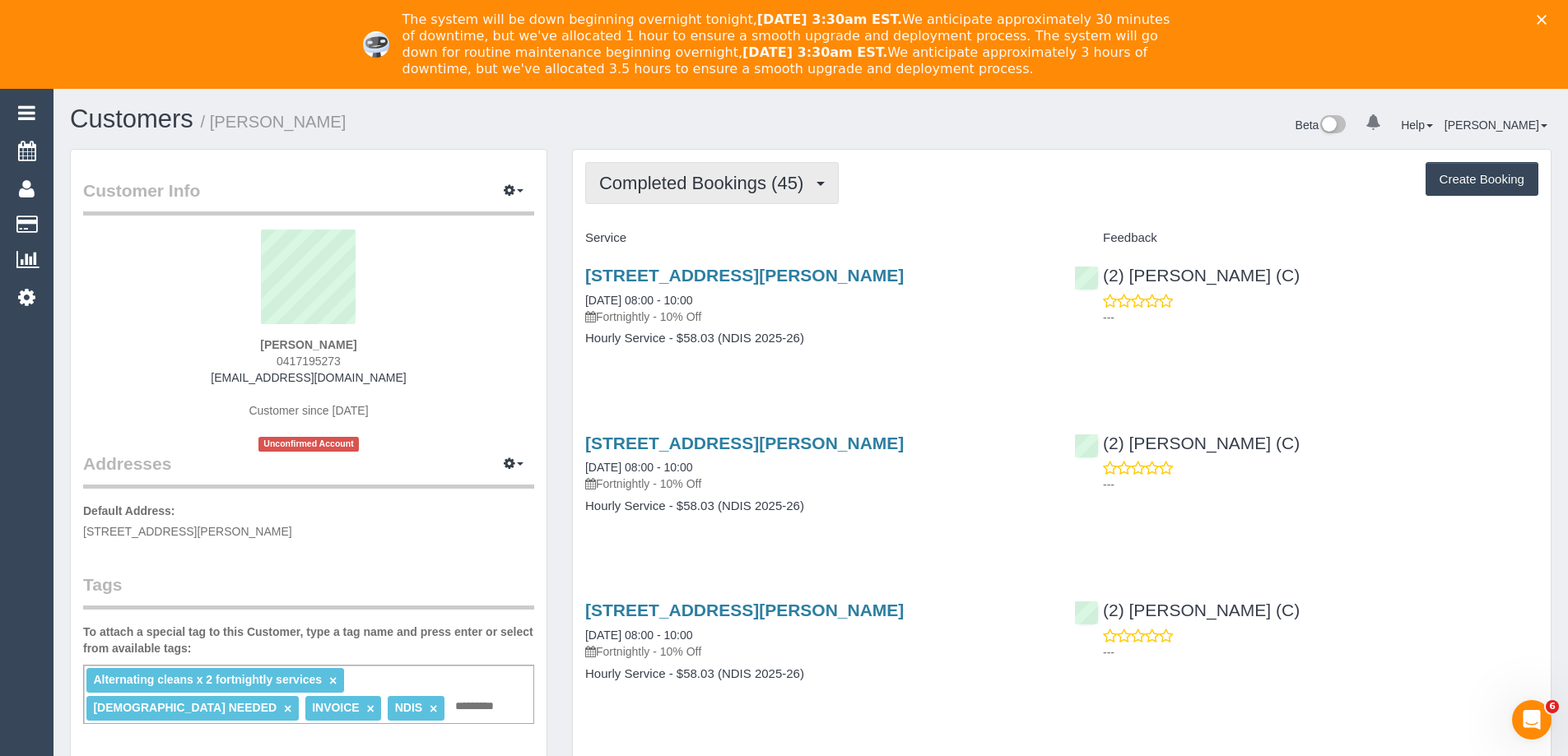
click at [747, 185] on span "Completed Bookings (45)" at bounding box center [705, 183] width 212 height 20
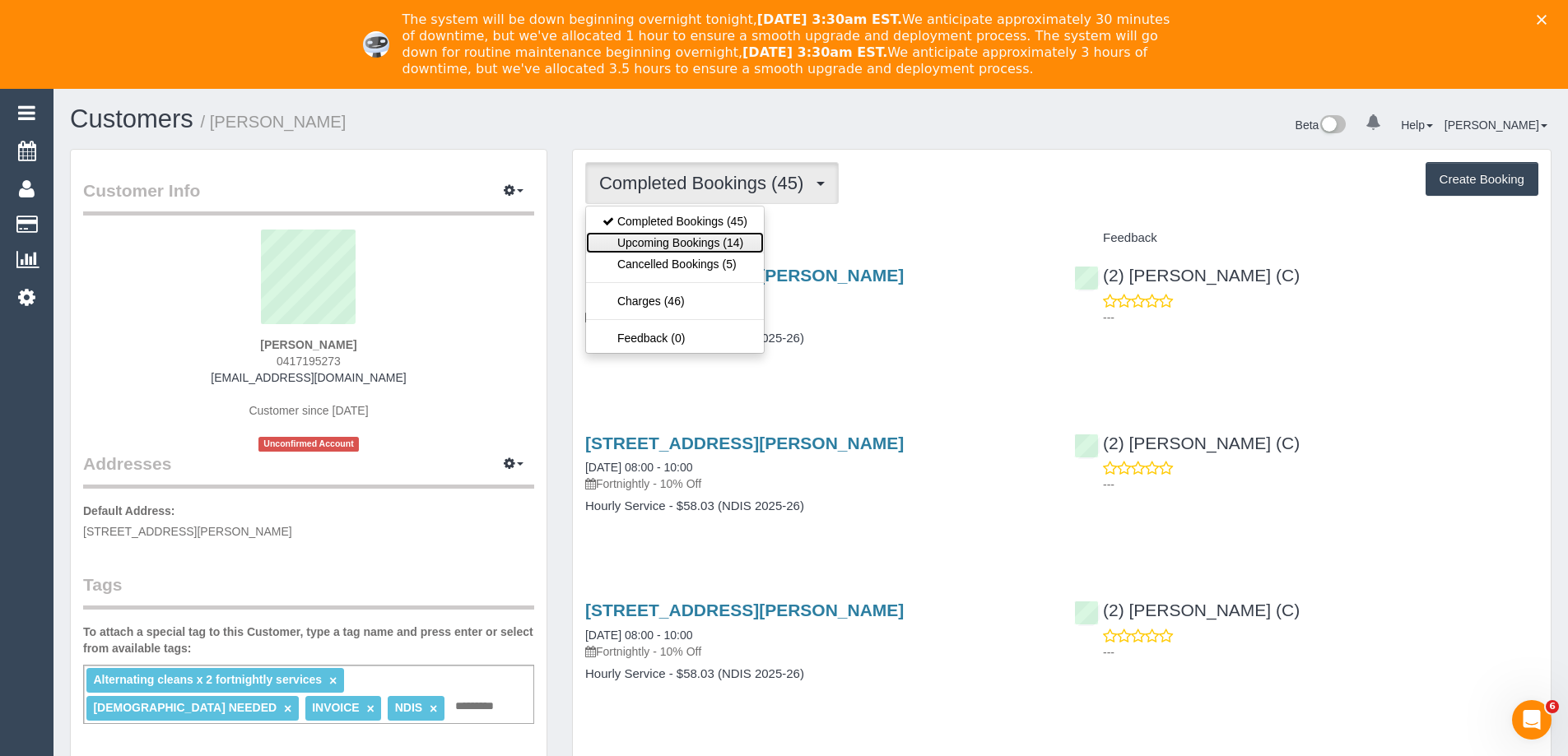
click at [733, 236] on link "Upcoming Bookings (14)" at bounding box center [675, 242] width 178 height 21
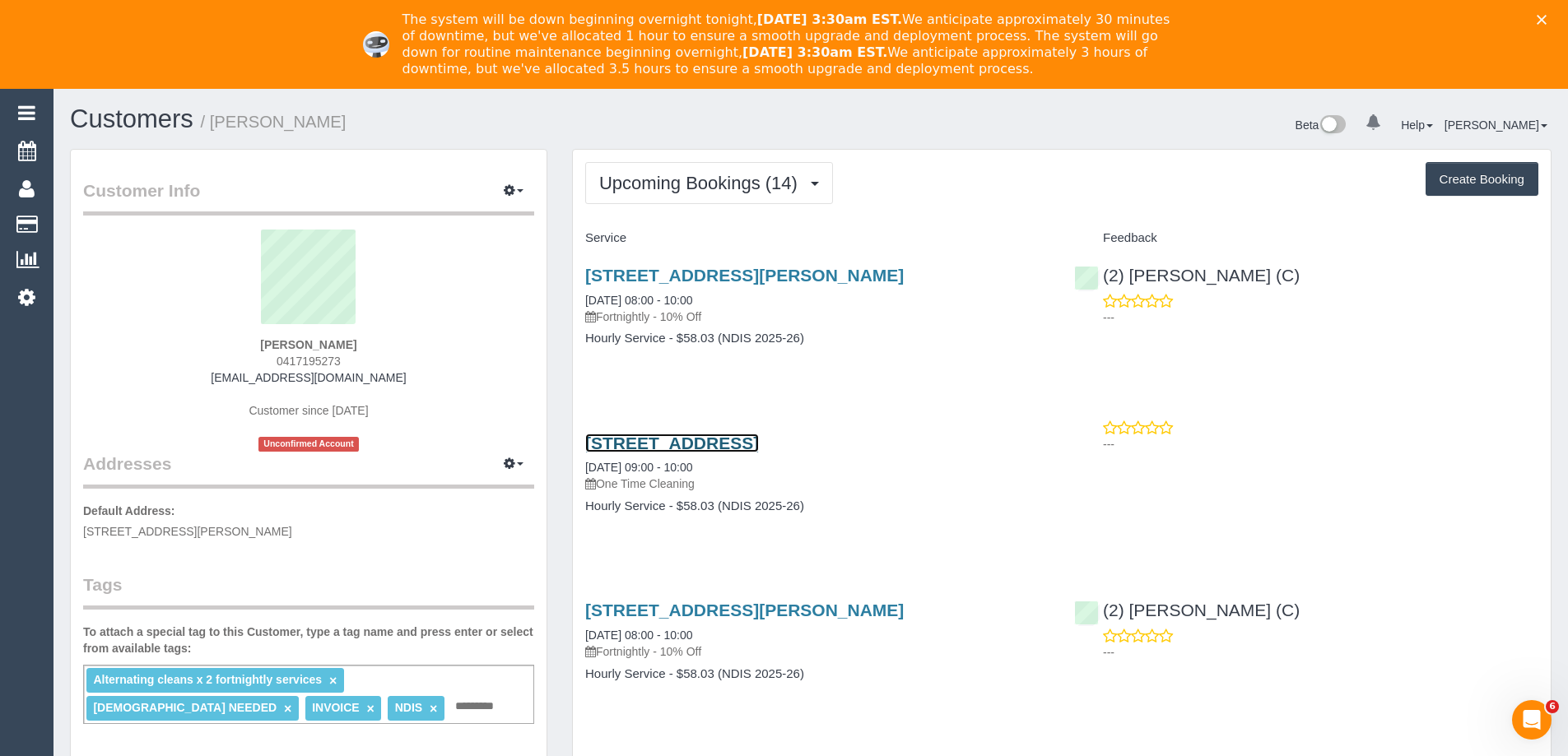
click at [714, 439] on link "18 Melbourne Rd, Williamstown, VIC 3016" at bounding box center [672, 443] width 173 height 19
click at [713, 181] on span "Upcoming Bookings (14)" at bounding box center [702, 183] width 206 height 20
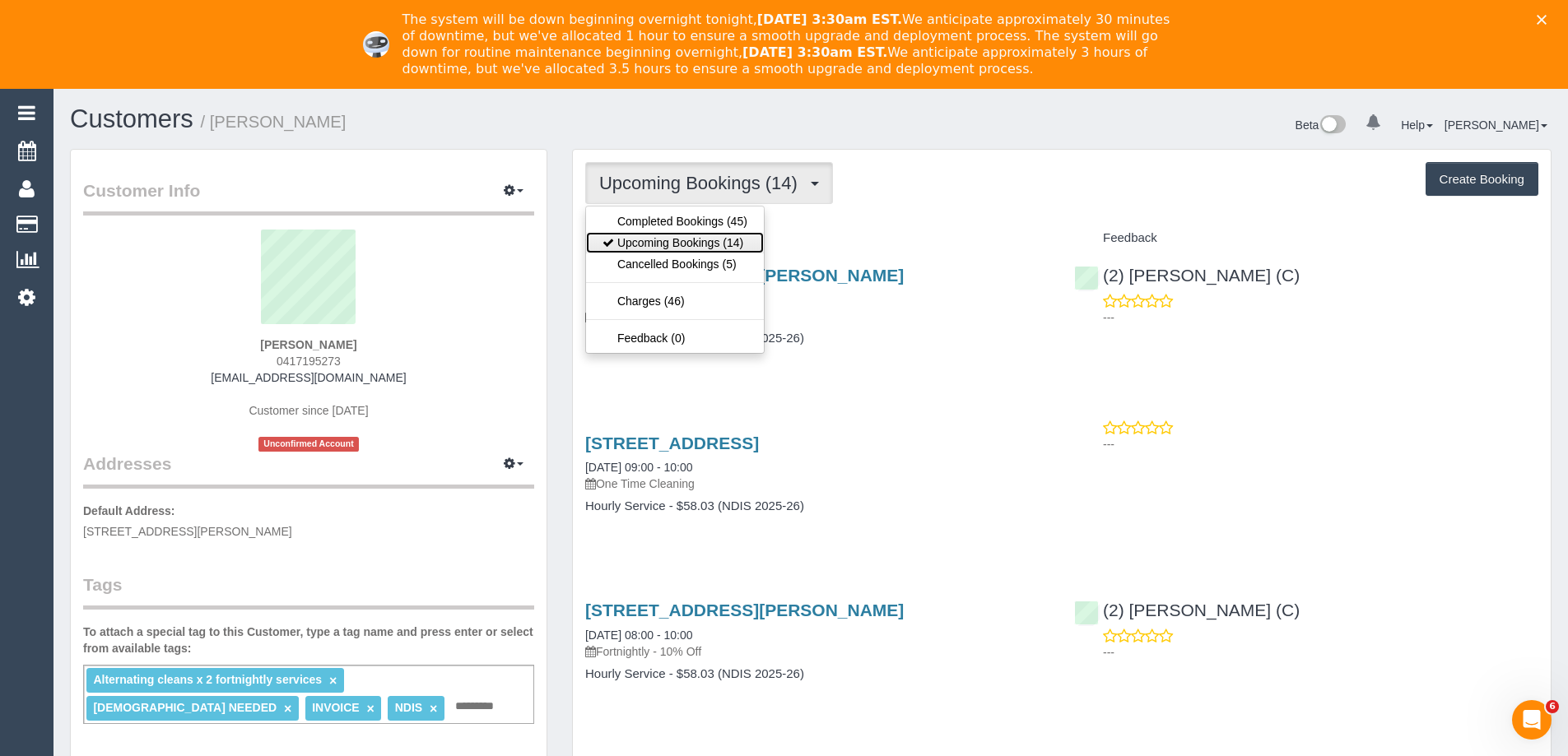
click at [725, 242] on link "Upcoming Bookings (14)" at bounding box center [675, 242] width 178 height 21
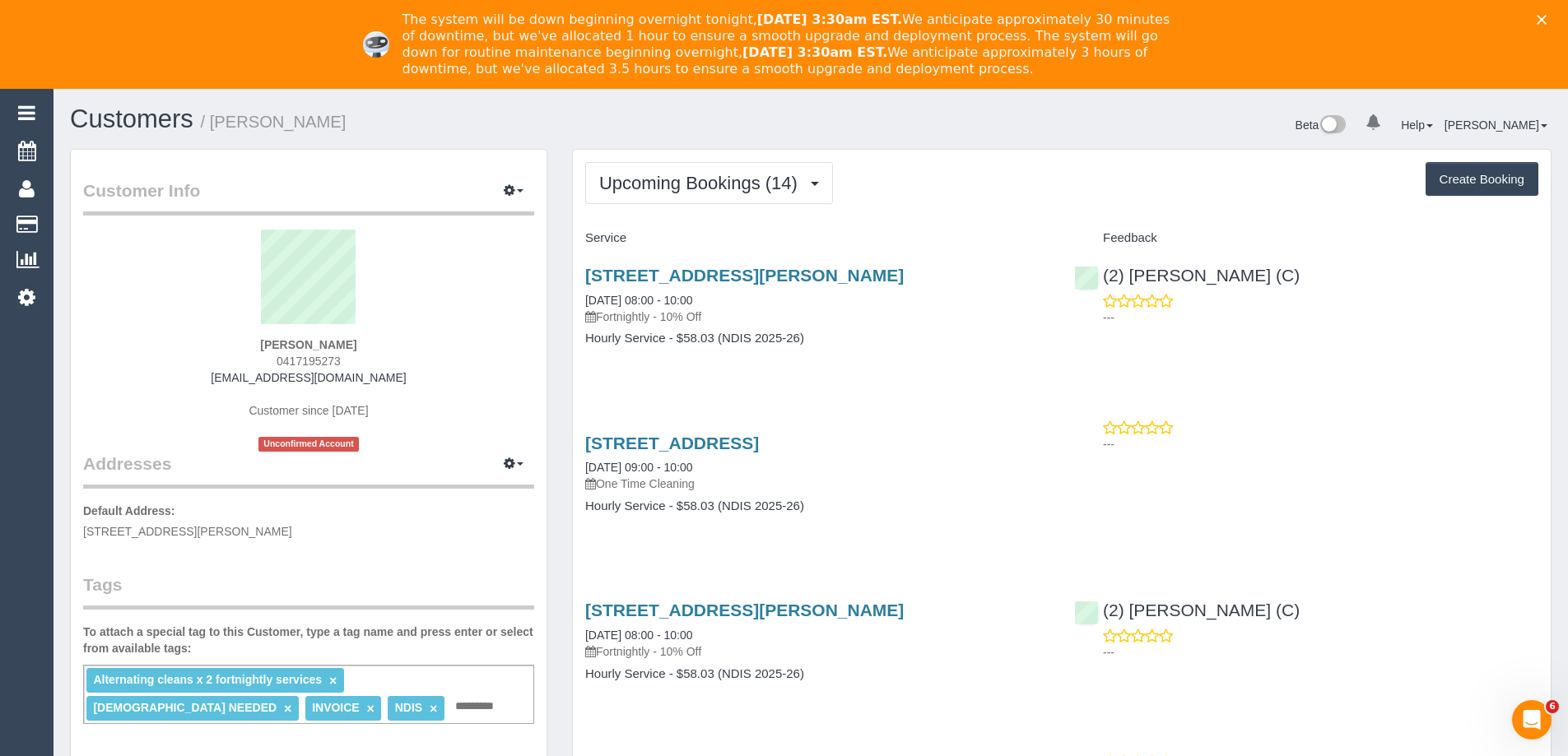
click at [1260, 280] on div "(2) Terri Kamil (C) ---" at bounding box center [1307, 292] width 489 height 80
click at [704, 166] on button "Upcoming Bookings (14)" at bounding box center [709, 184] width 248 height 42
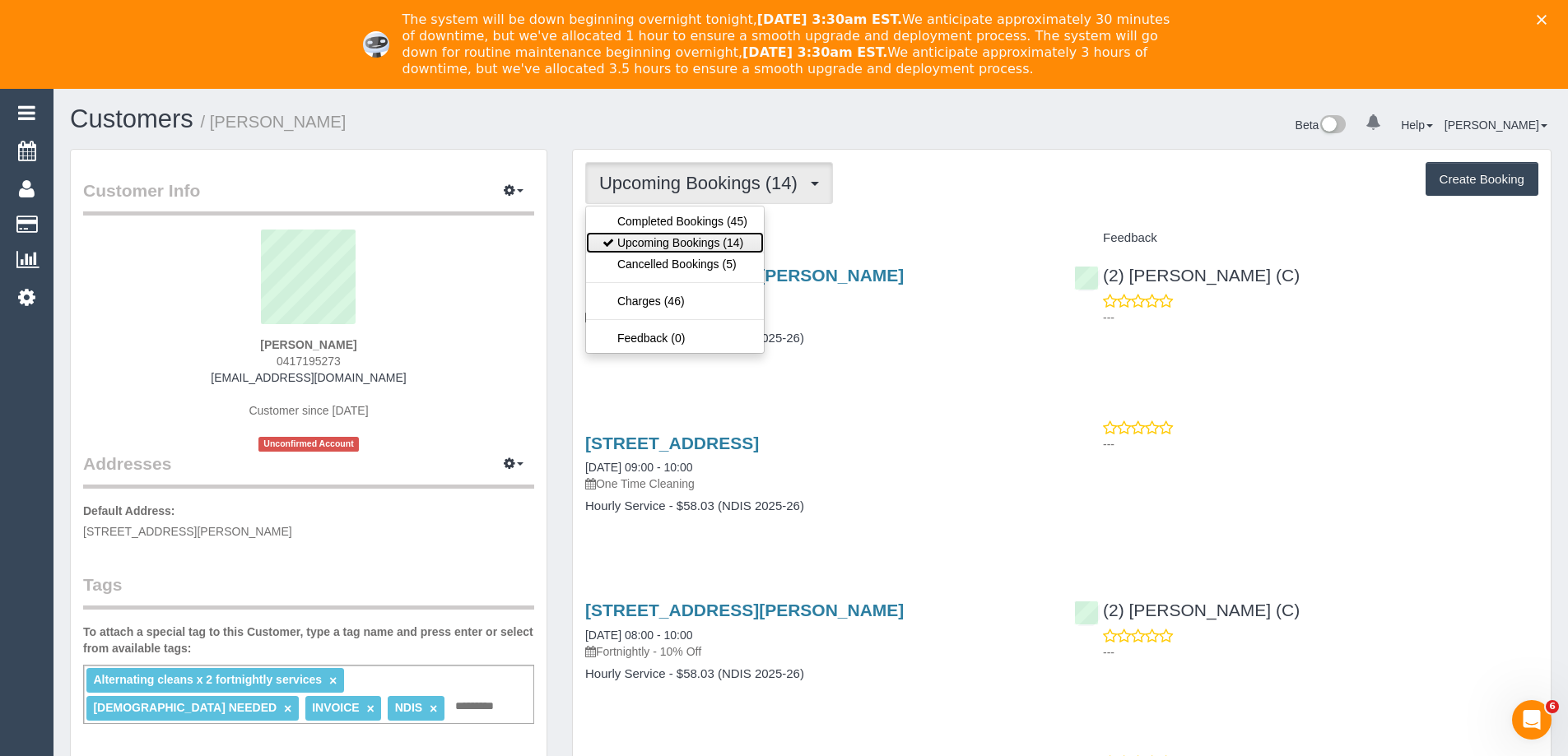
click at [701, 241] on link "Upcoming Bookings (14)" at bounding box center [675, 242] width 178 height 21
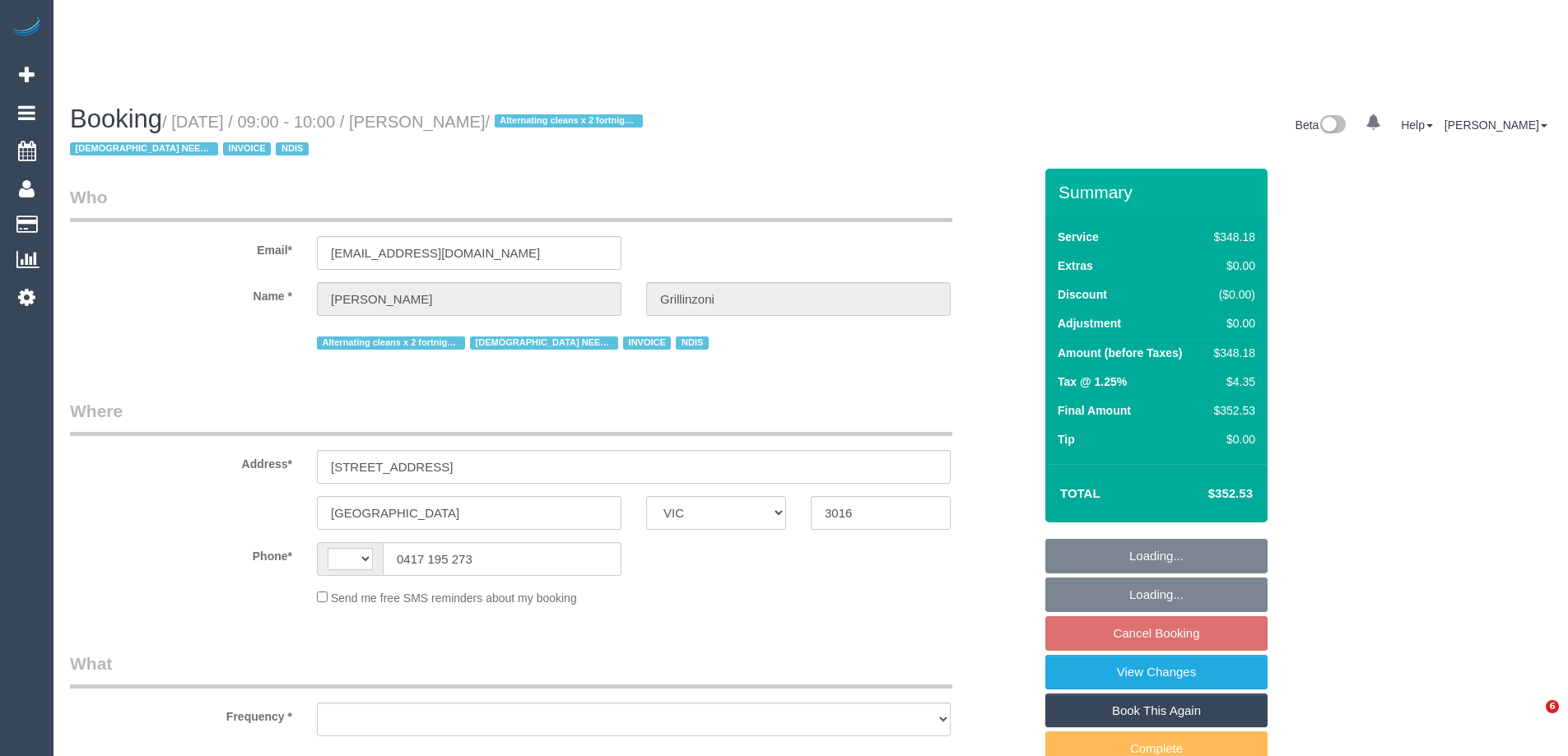
select select "VIC"
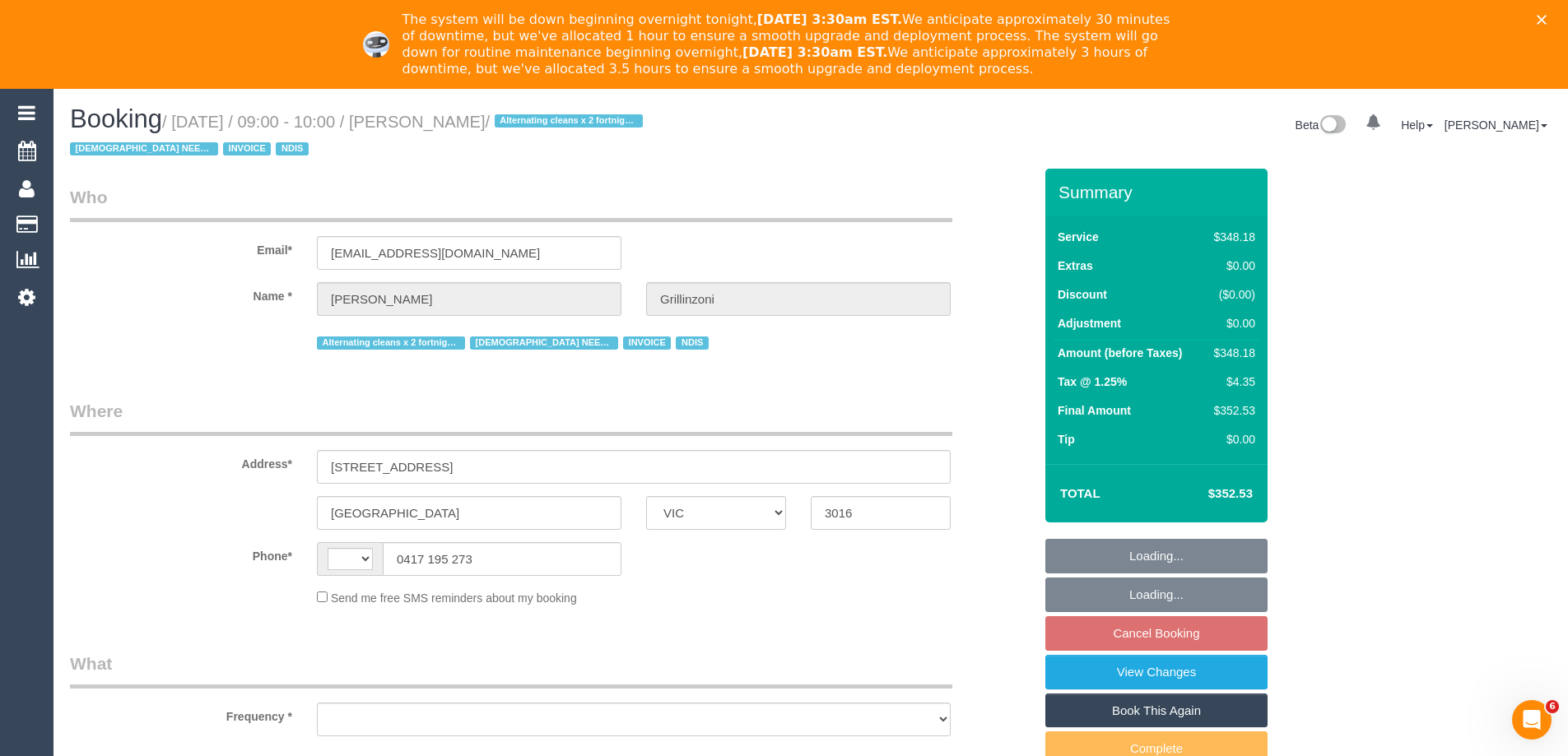
select select "string:AU"
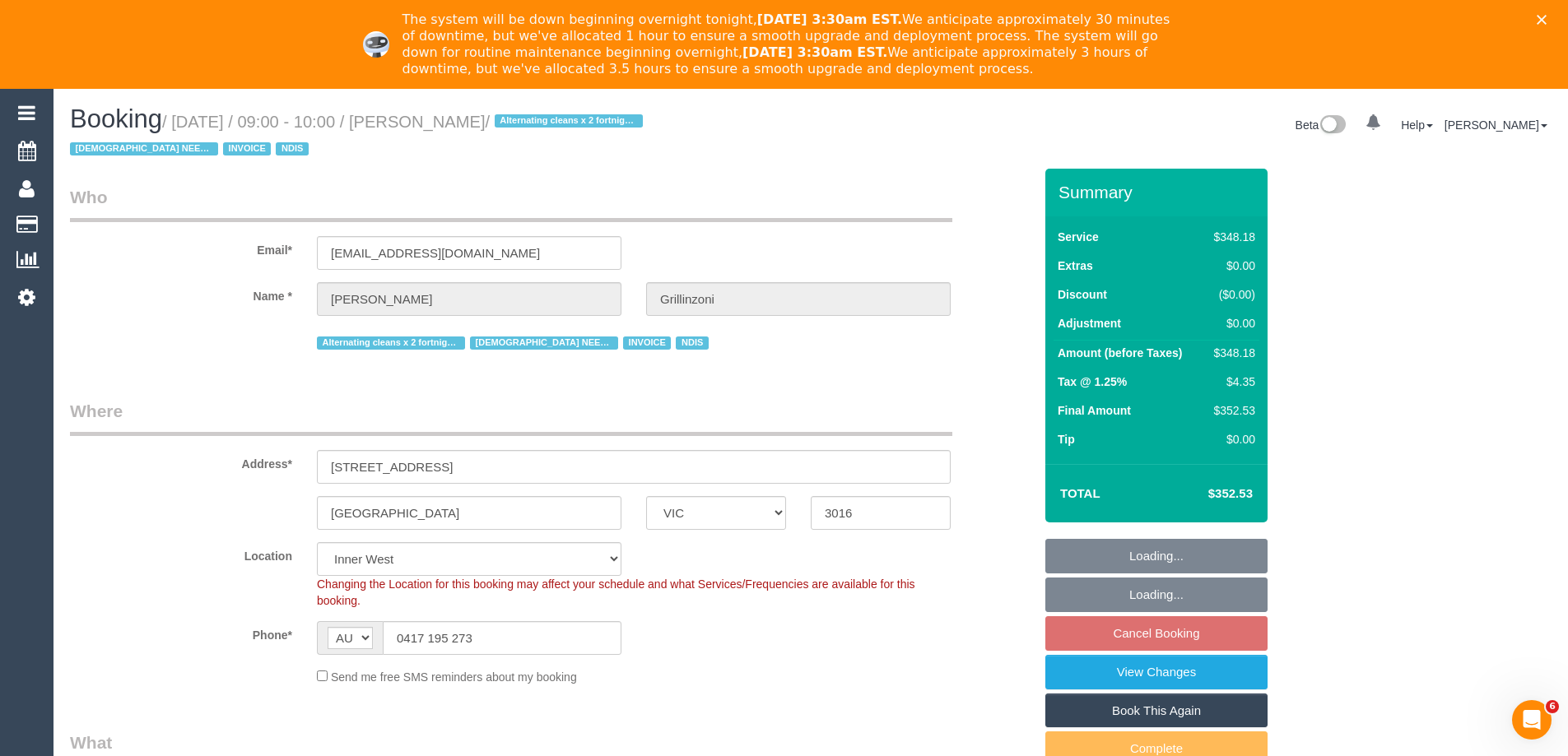
select select "object:1425"
select select "360"
select select "number:27"
select select "number:14"
select select "number:19"
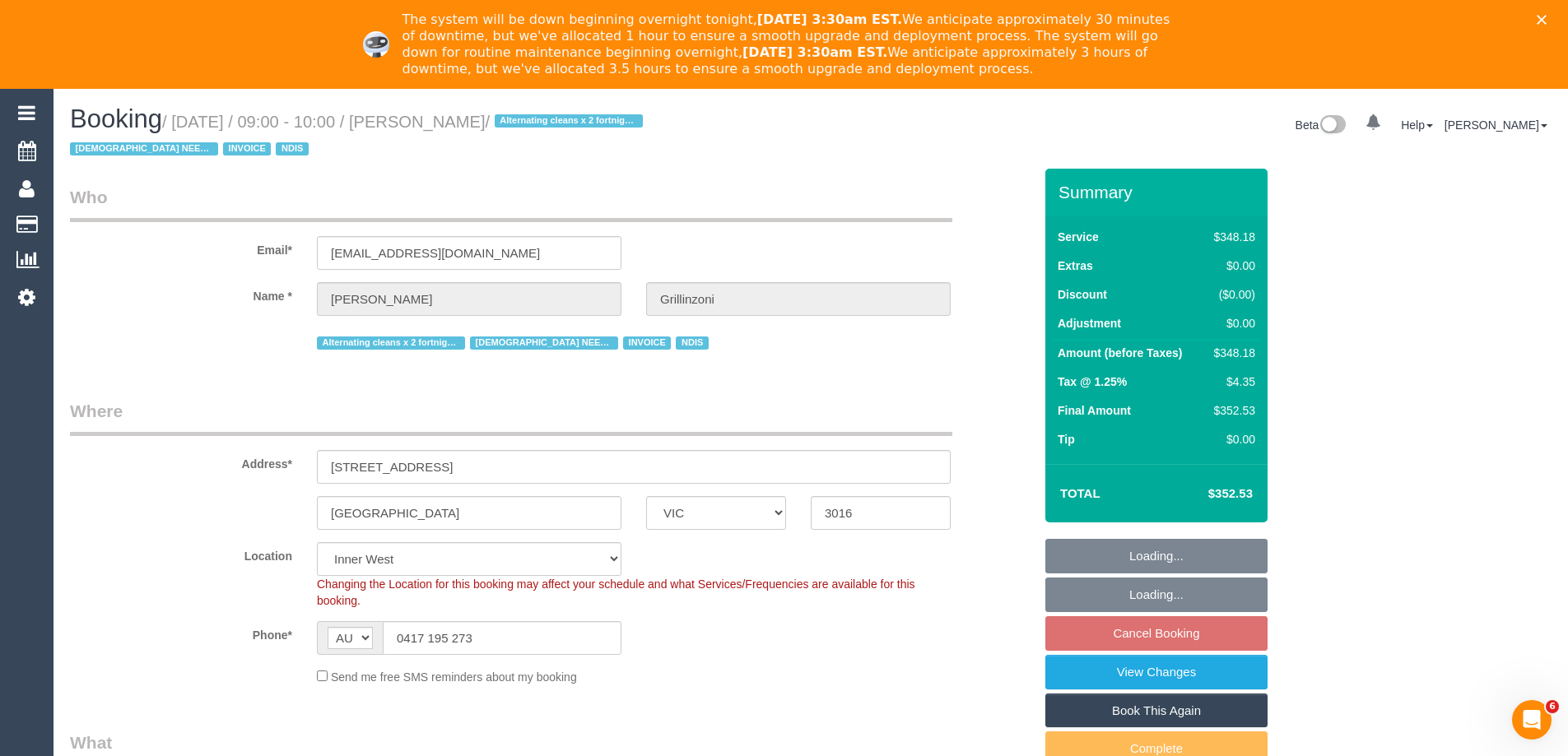
select select "number:35"
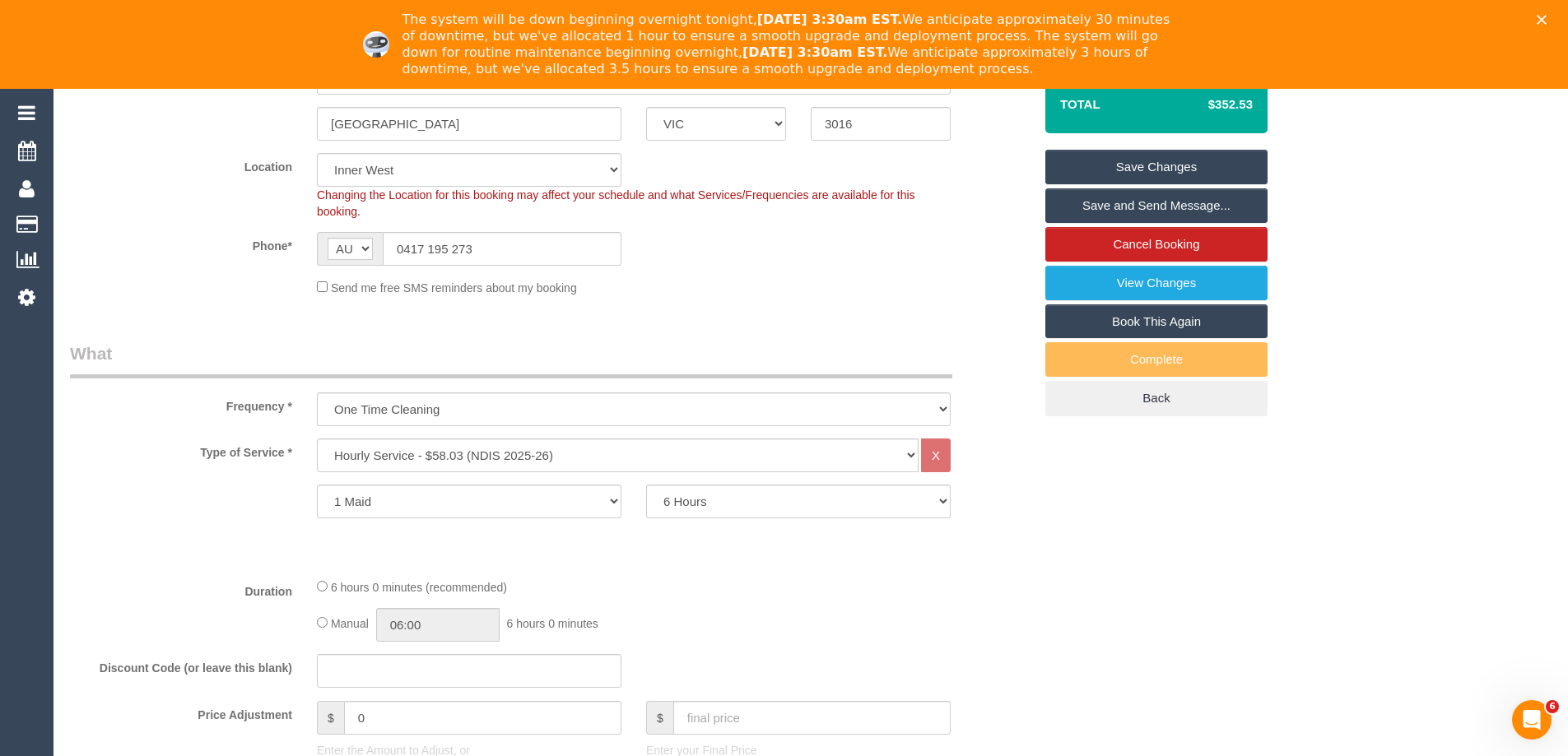
scroll to position [494, 0]
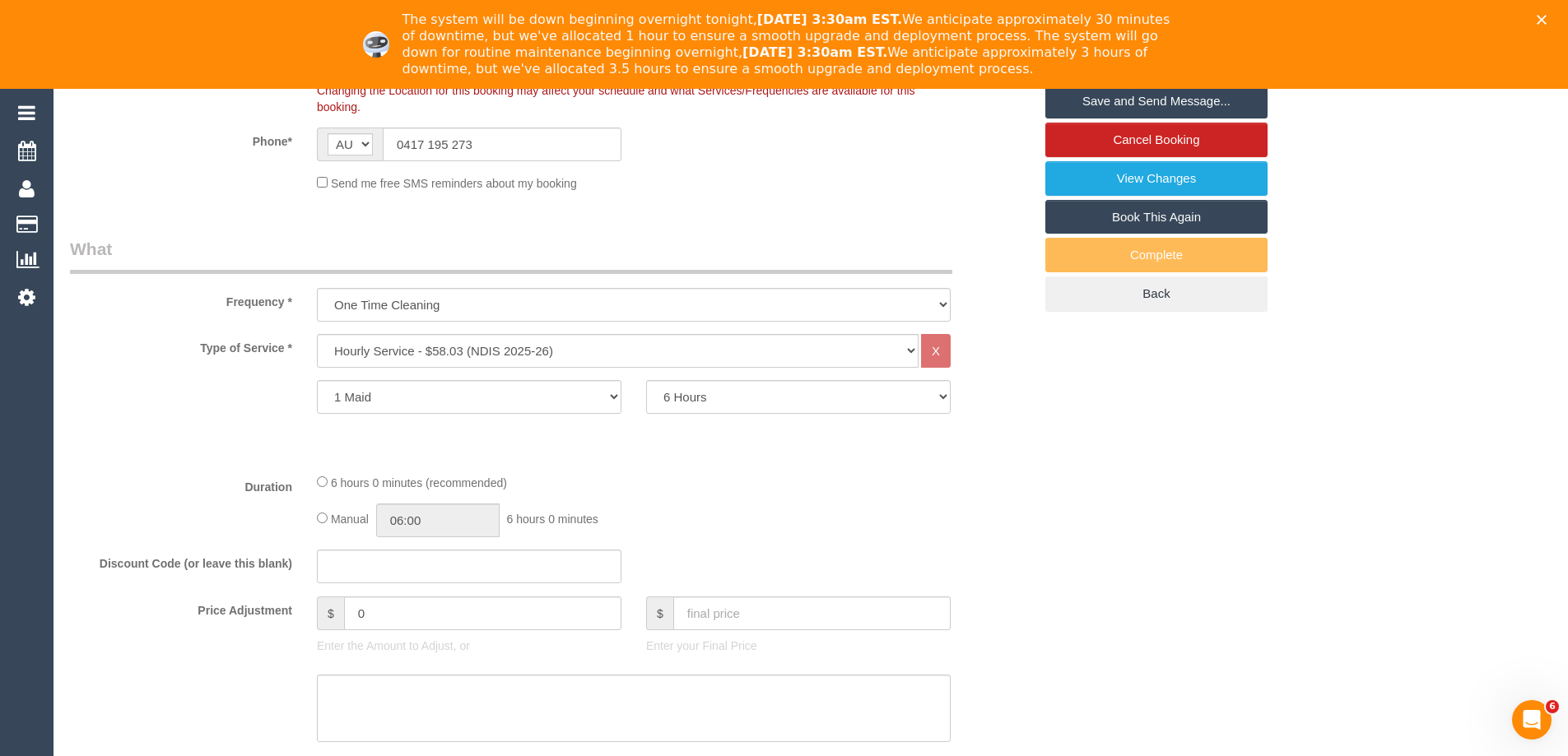
click at [1158, 216] on link "Book This Again" at bounding box center [1156, 216] width 223 height 35
select select "VIC"
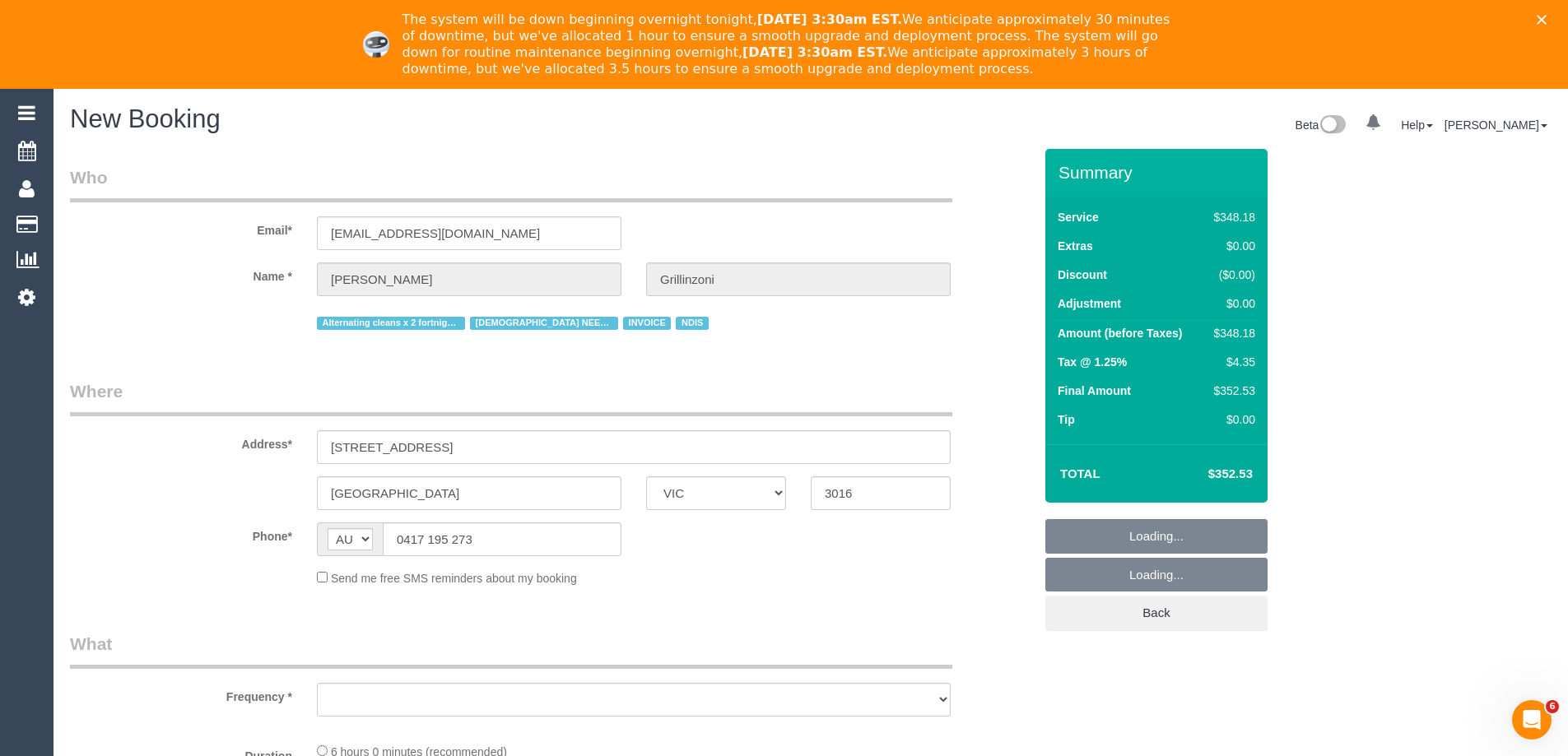
select select "string:stripe"
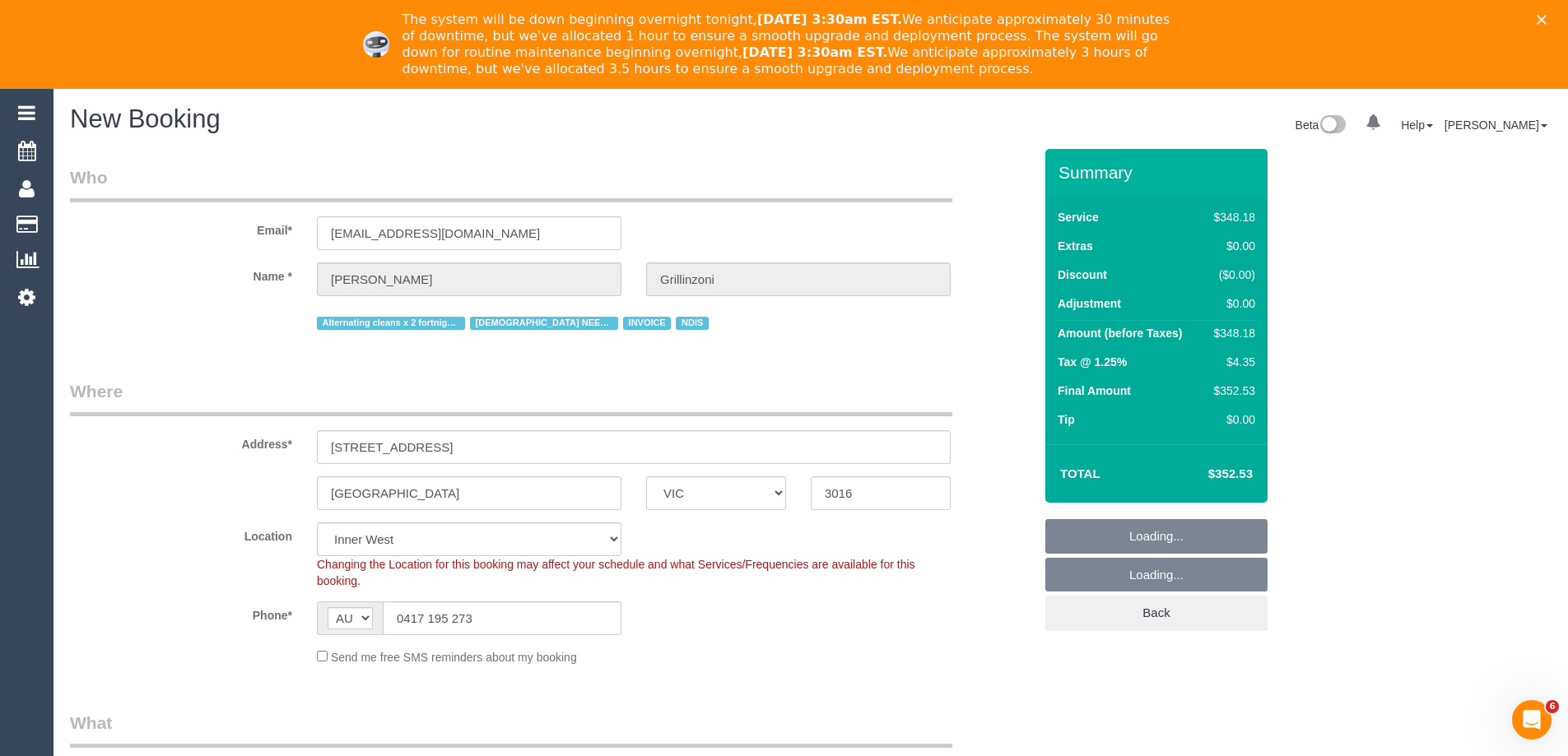
select select "object:2519"
select select "360"
select select "number:27"
select select "number:14"
select select "number:19"
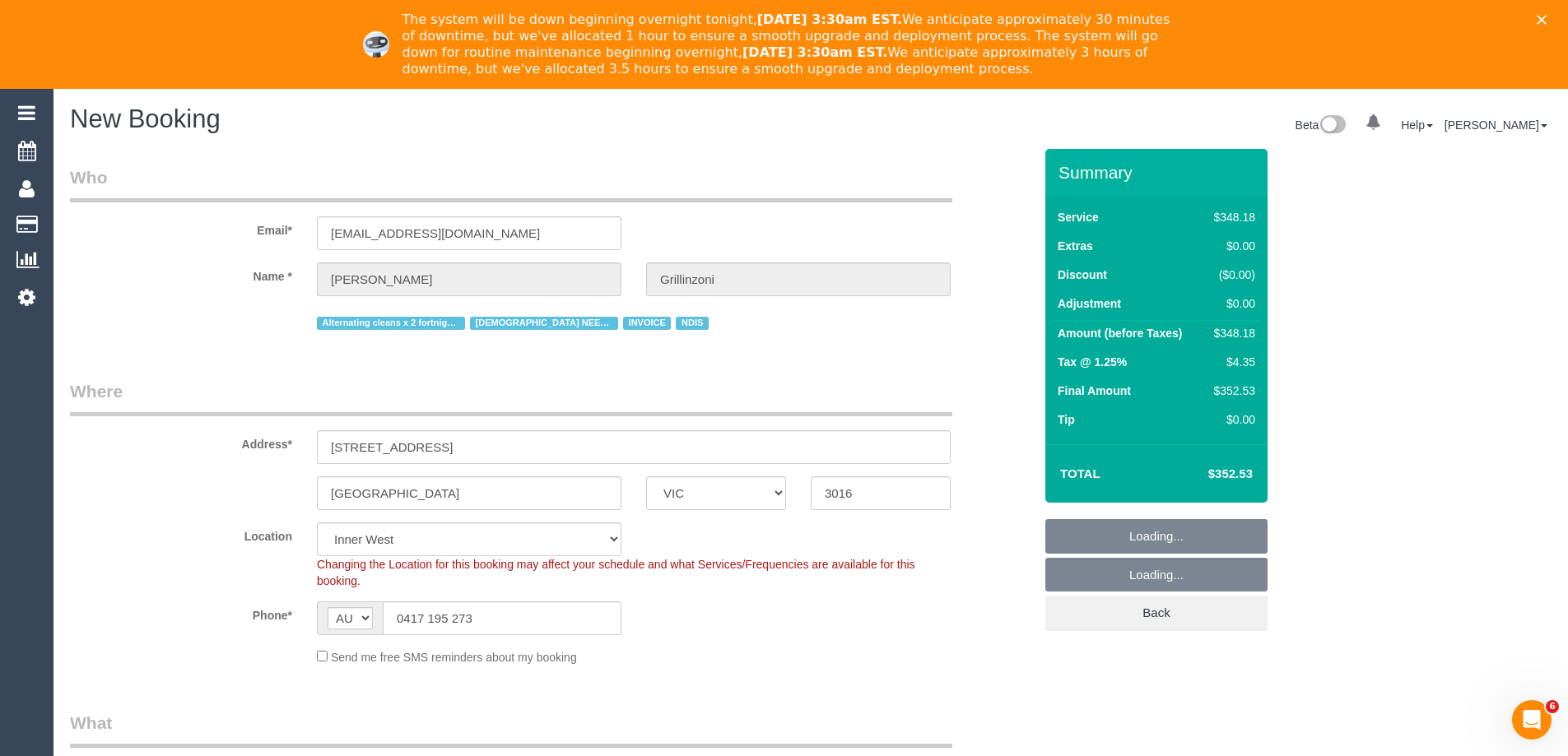
select select "number:35"
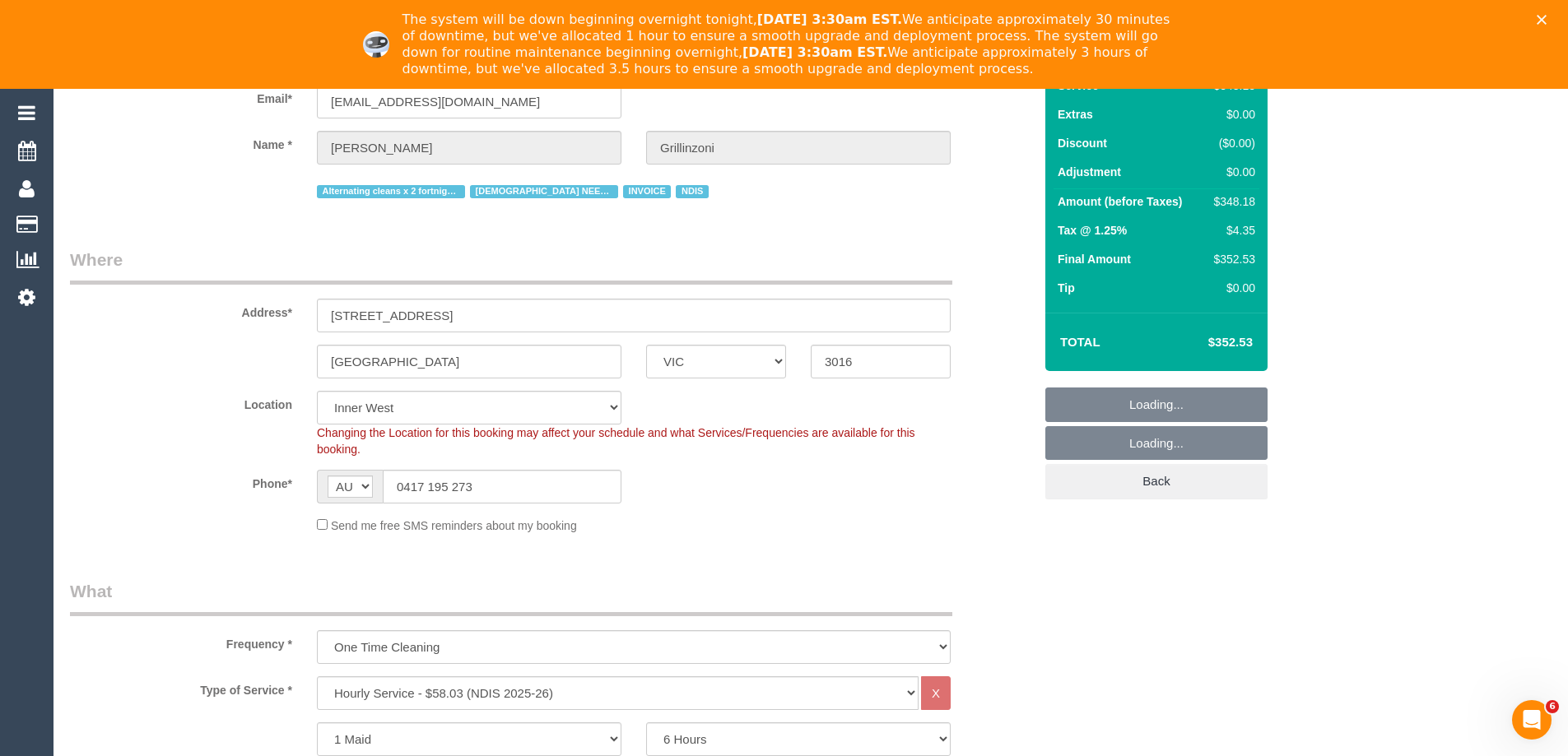
select select "65"
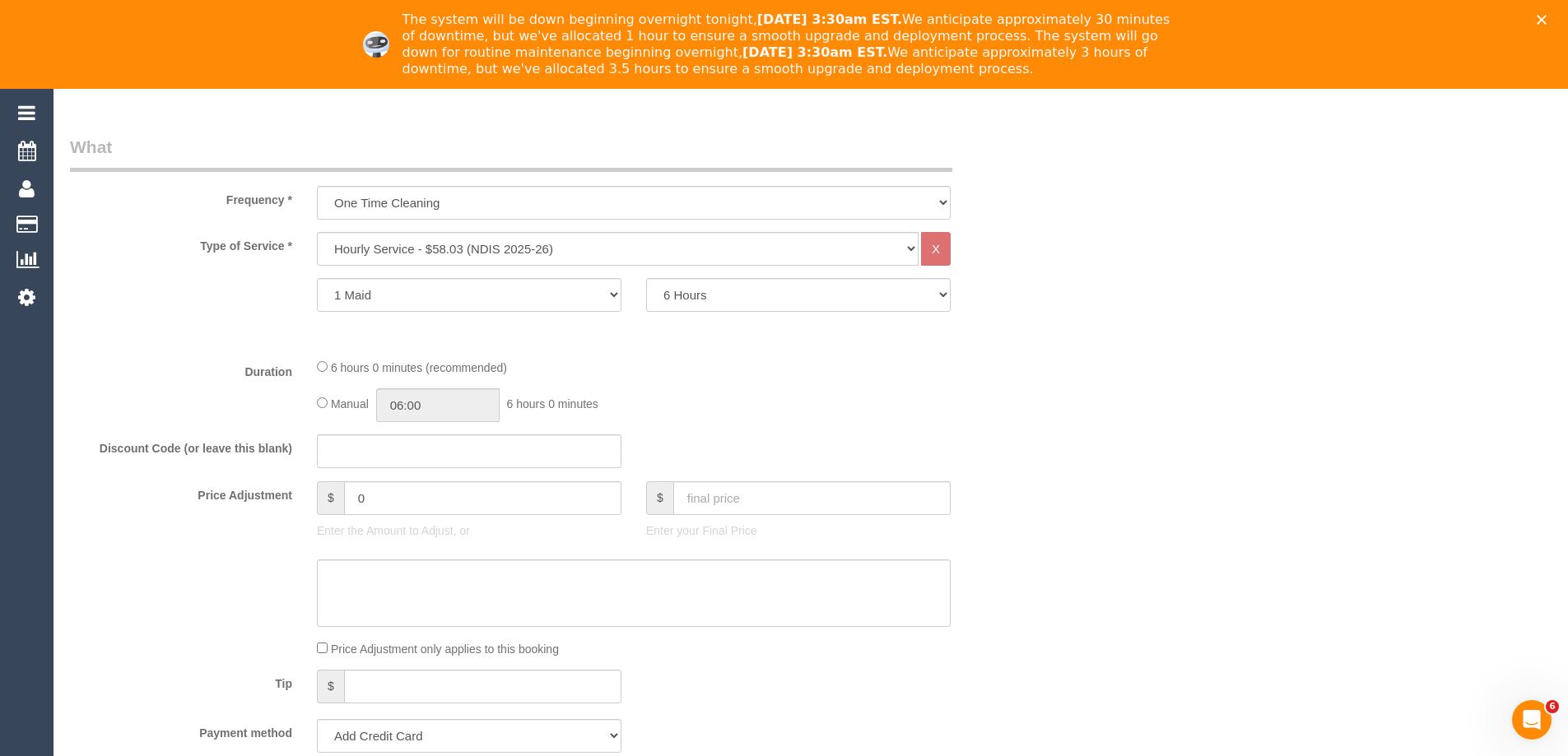
select select "object:3210"
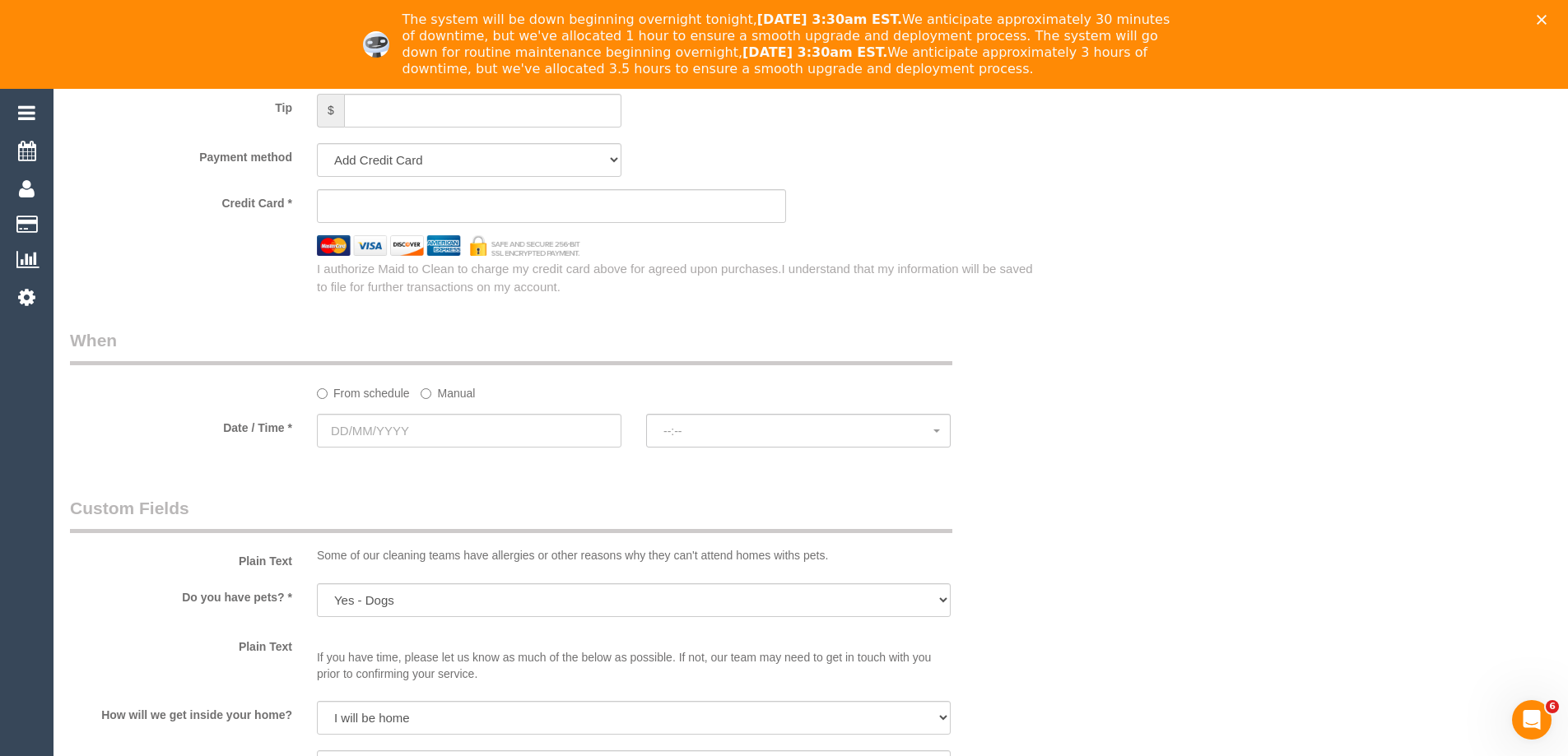
scroll to position [1234, 0]
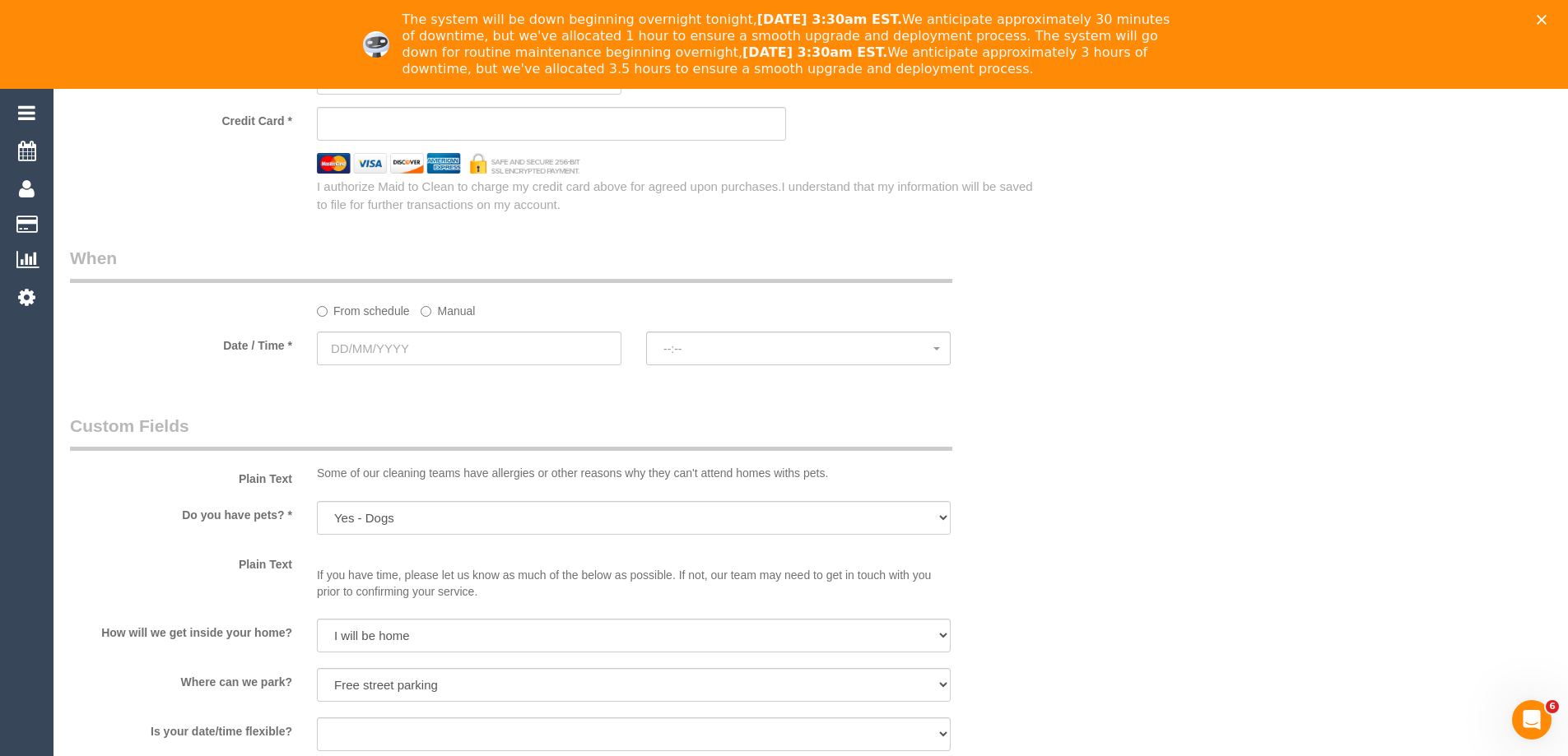
click at [426, 304] on label "Manual" at bounding box center [448, 308] width 54 height 22
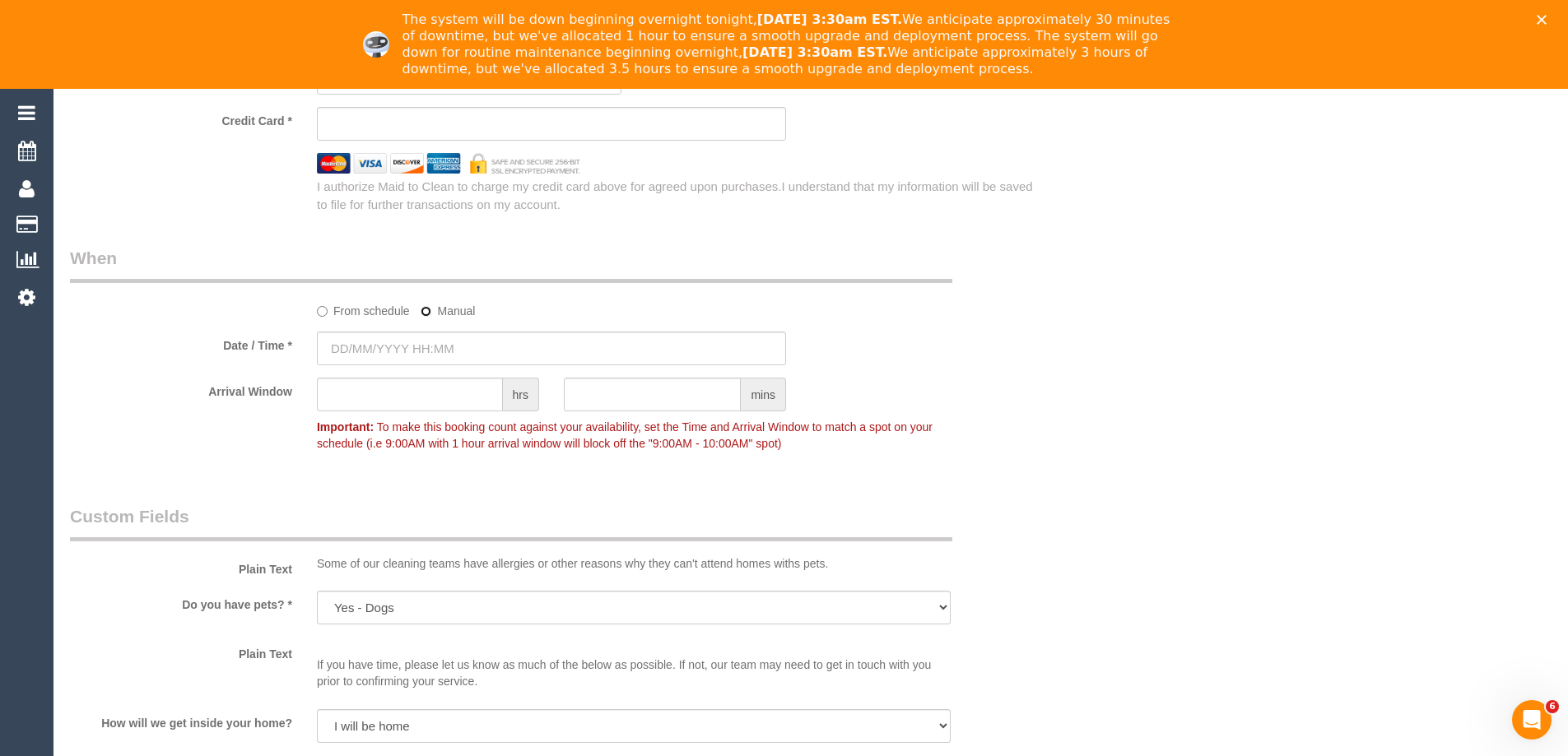
type input "24/09/2025 07:00"
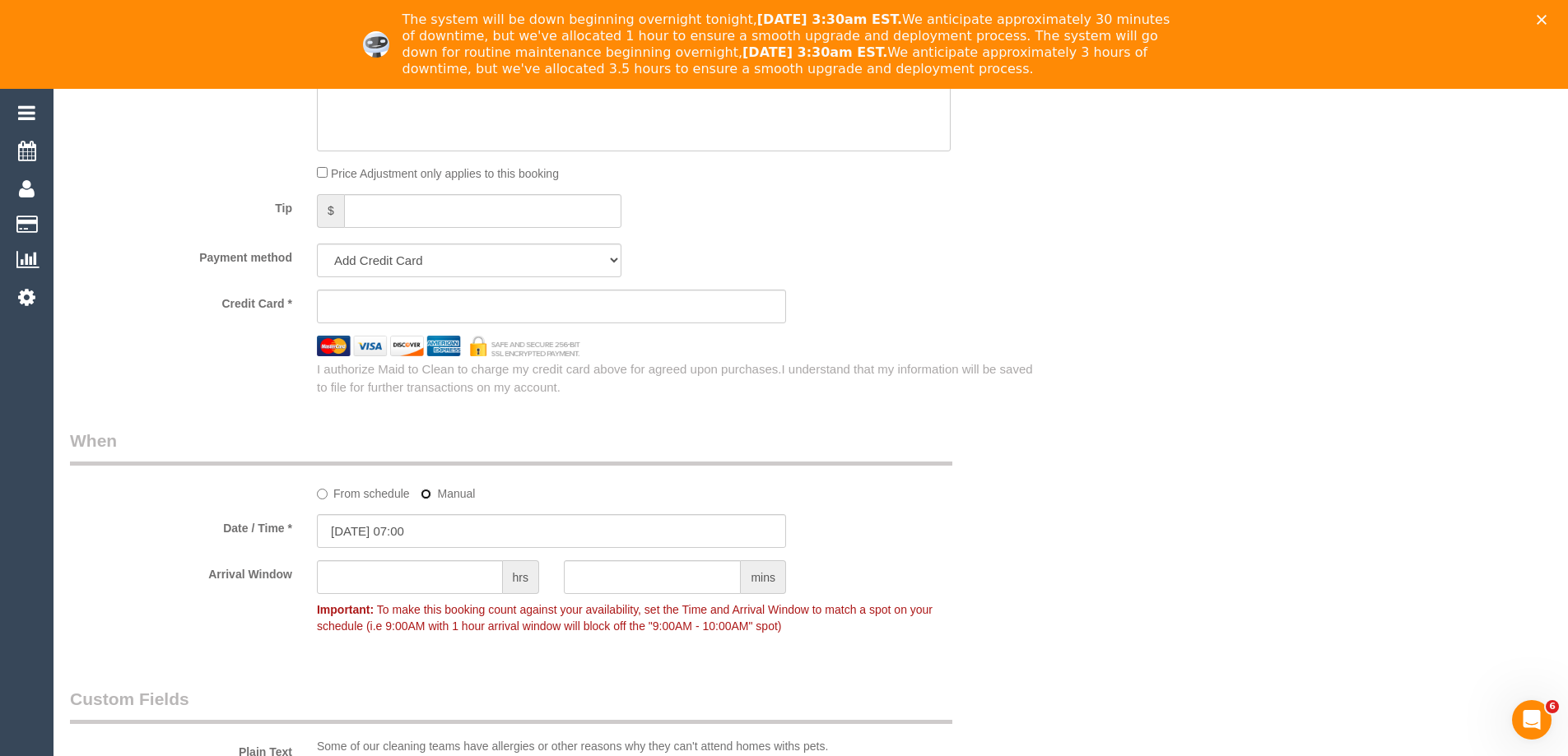
scroll to position [987, 0]
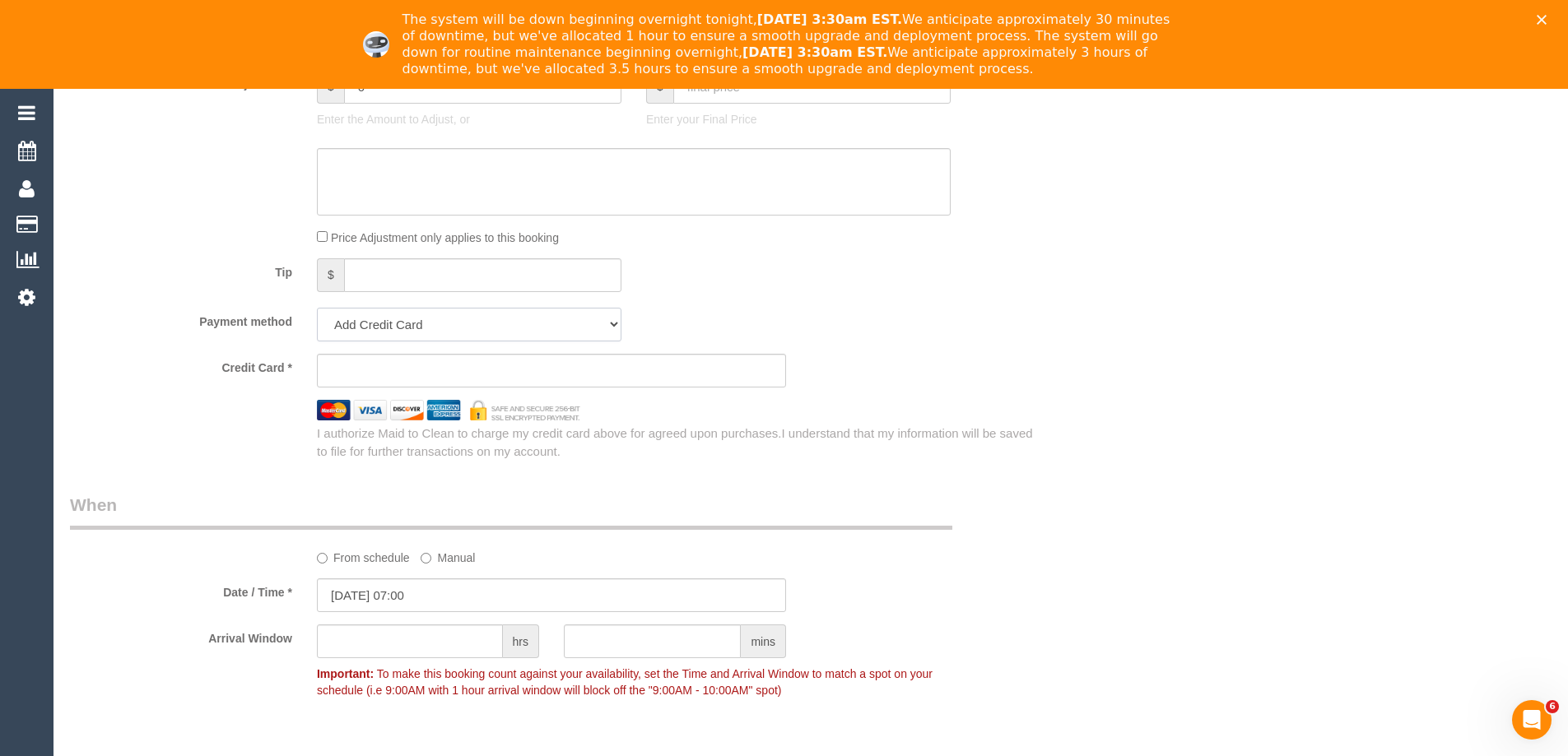
click at [411, 328] on select "Add Credit Card Cash Check Paypal" at bounding box center [469, 325] width 305 height 34
select select "string:check"
click at [316, 308] on select "Add Credit Card Cash Check Paypal" at bounding box center [469, 325] width 305 height 34
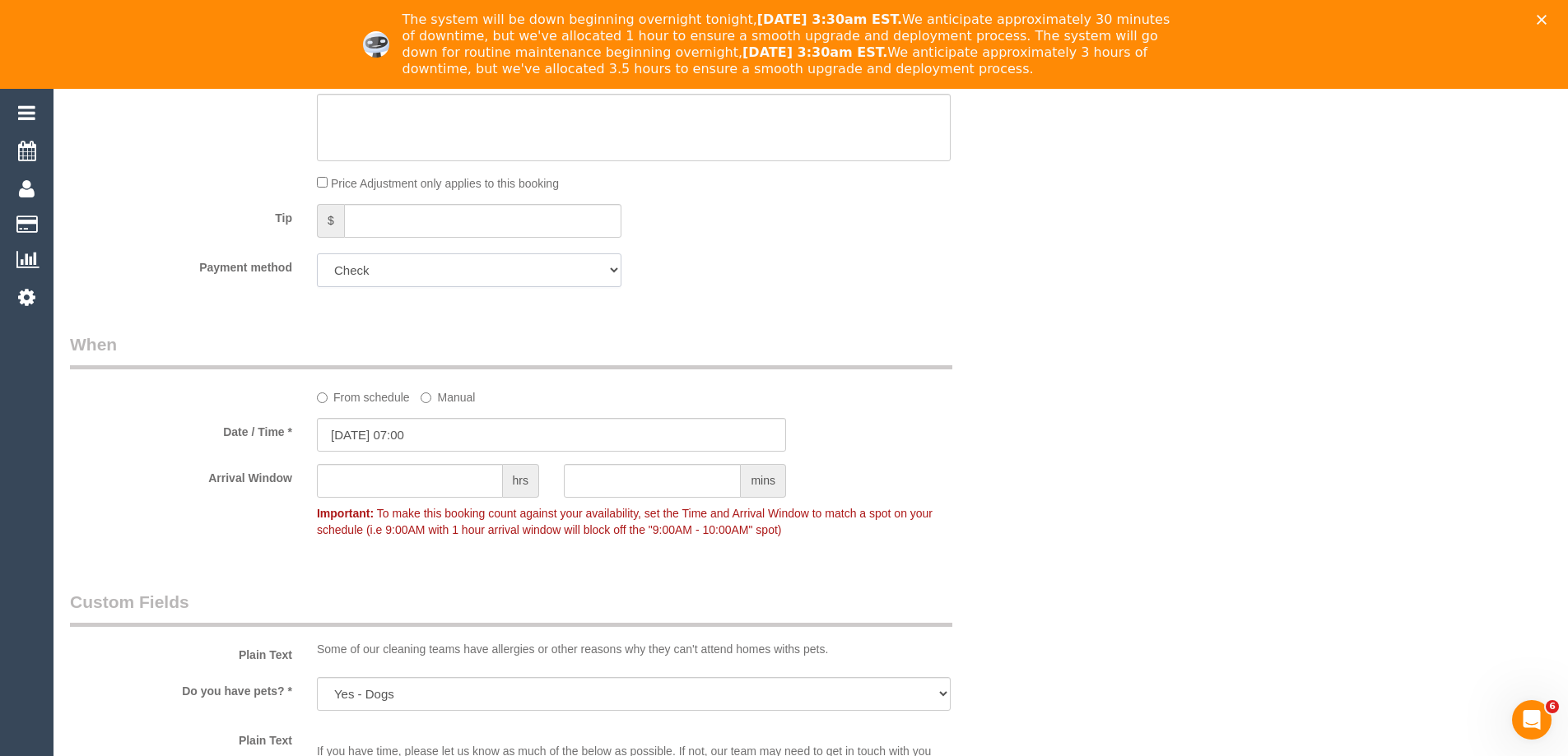
scroll to position [1069, 0]
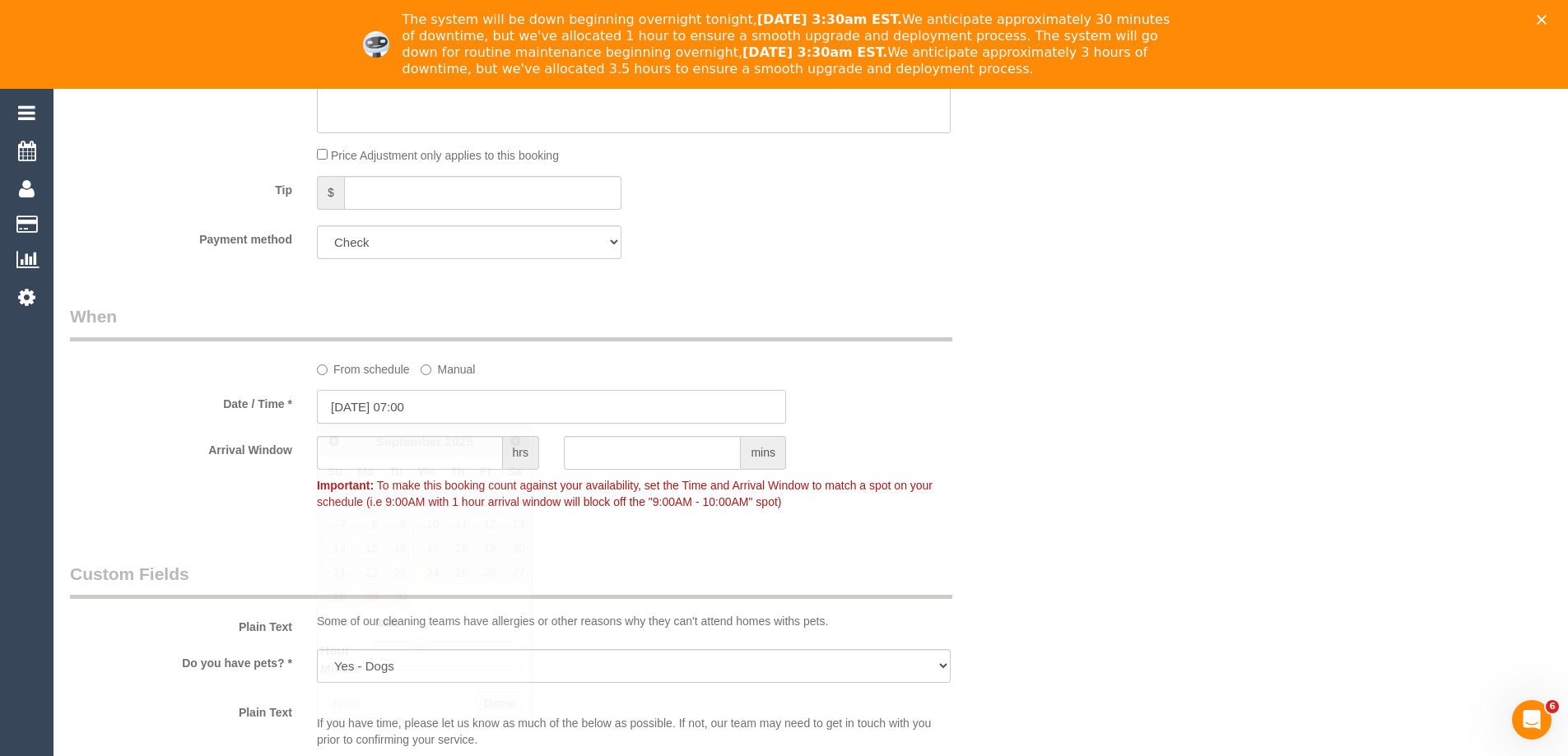
click at [503, 404] on input "24/09/2025 07:00" at bounding box center [551, 407] width 469 height 34
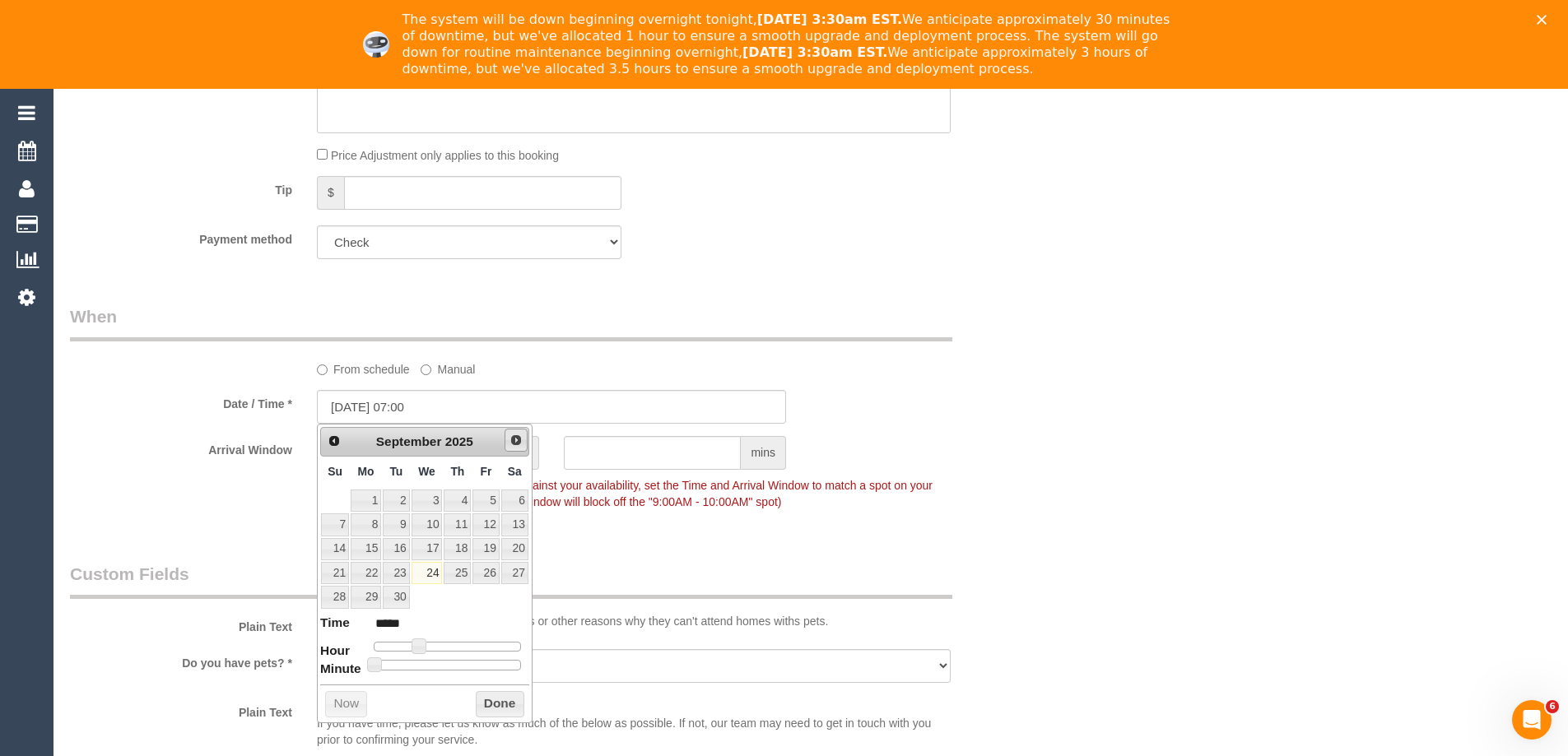
click at [519, 441] on span "Next" at bounding box center [516, 441] width 14 height 14
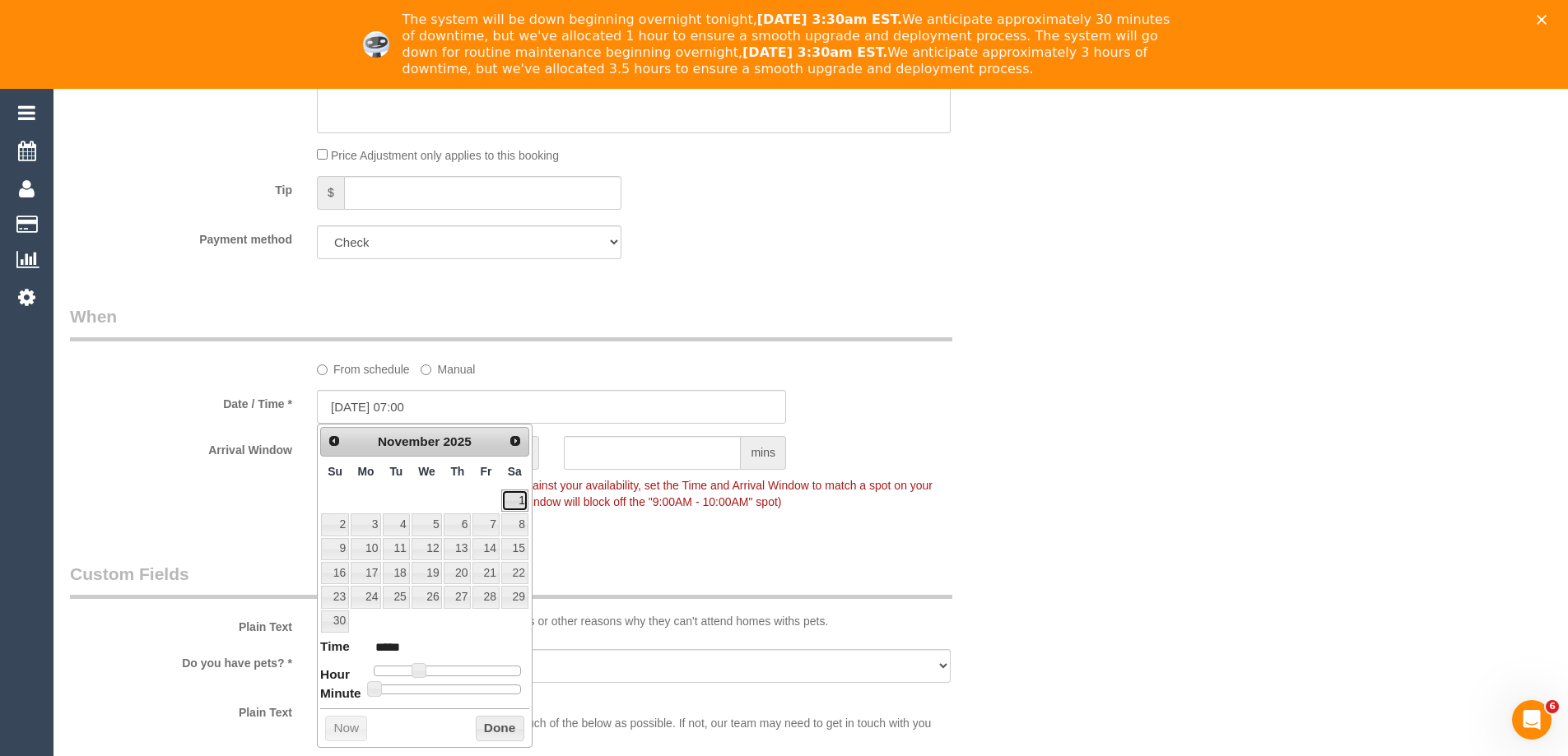
click at [511, 501] on link "1" at bounding box center [514, 501] width 27 height 22
type input "01/11/2025 08:00"
type input "*****"
type input "01/11/2025 09:00"
type input "*****"
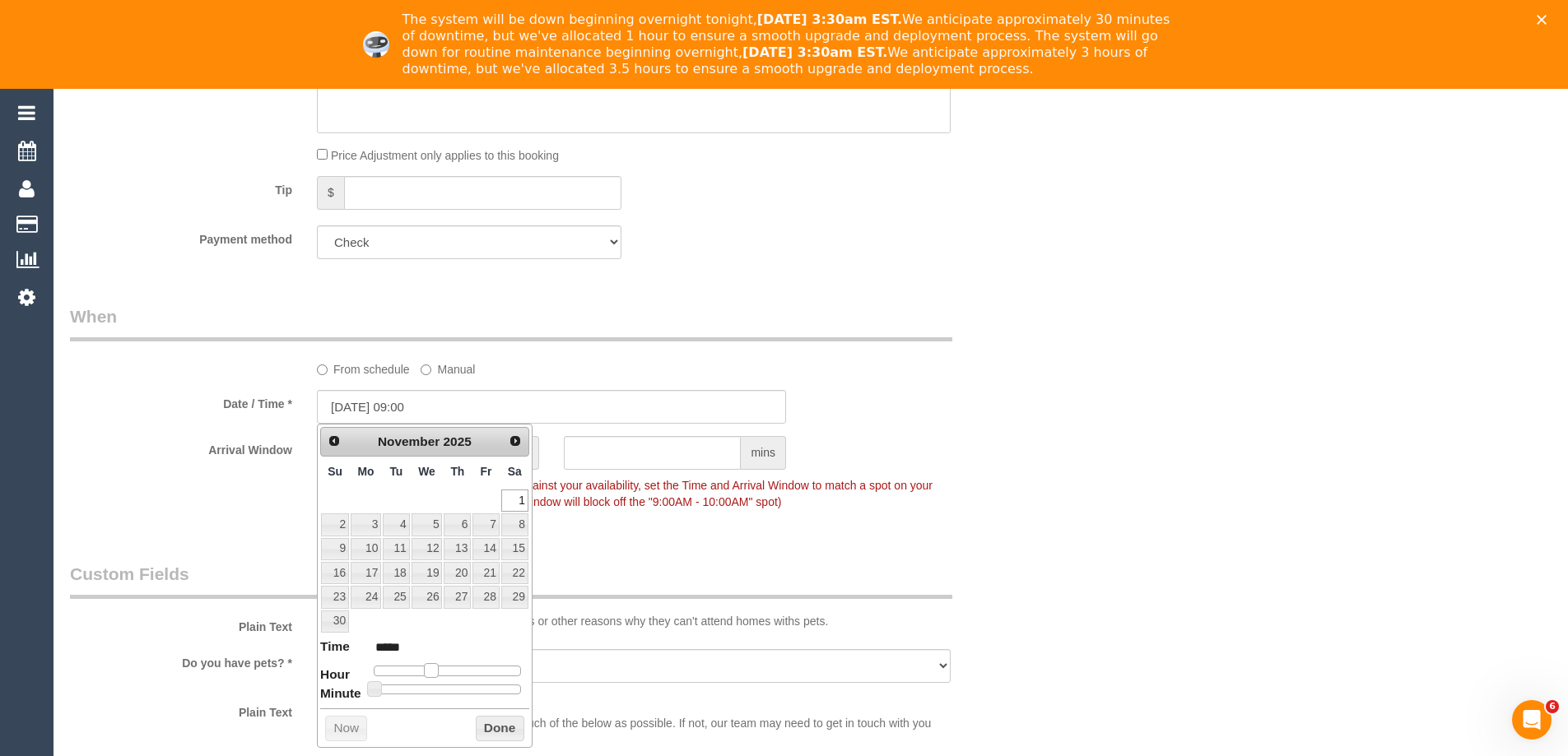
drag, startPoint x: 420, startPoint y: 669, endPoint x: 432, endPoint y: 668, distance: 12.0
click at [432, 668] on span at bounding box center [432, 671] width 15 height 15
click at [500, 725] on button "Done" at bounding box center [499, 728] width 48 height 26
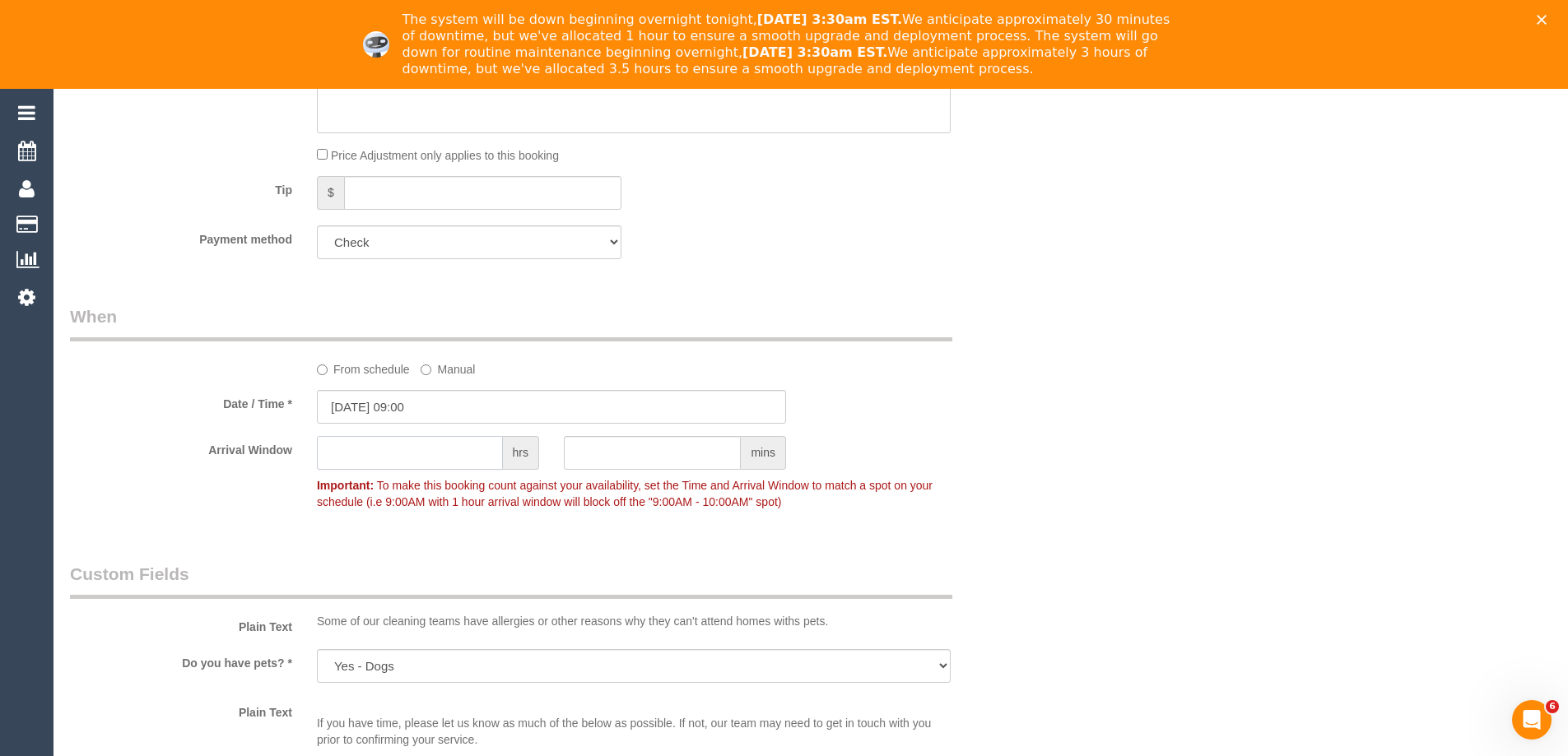
click at [437, 446] on input "text" at bounding box center [410, 452] width 186 height 34
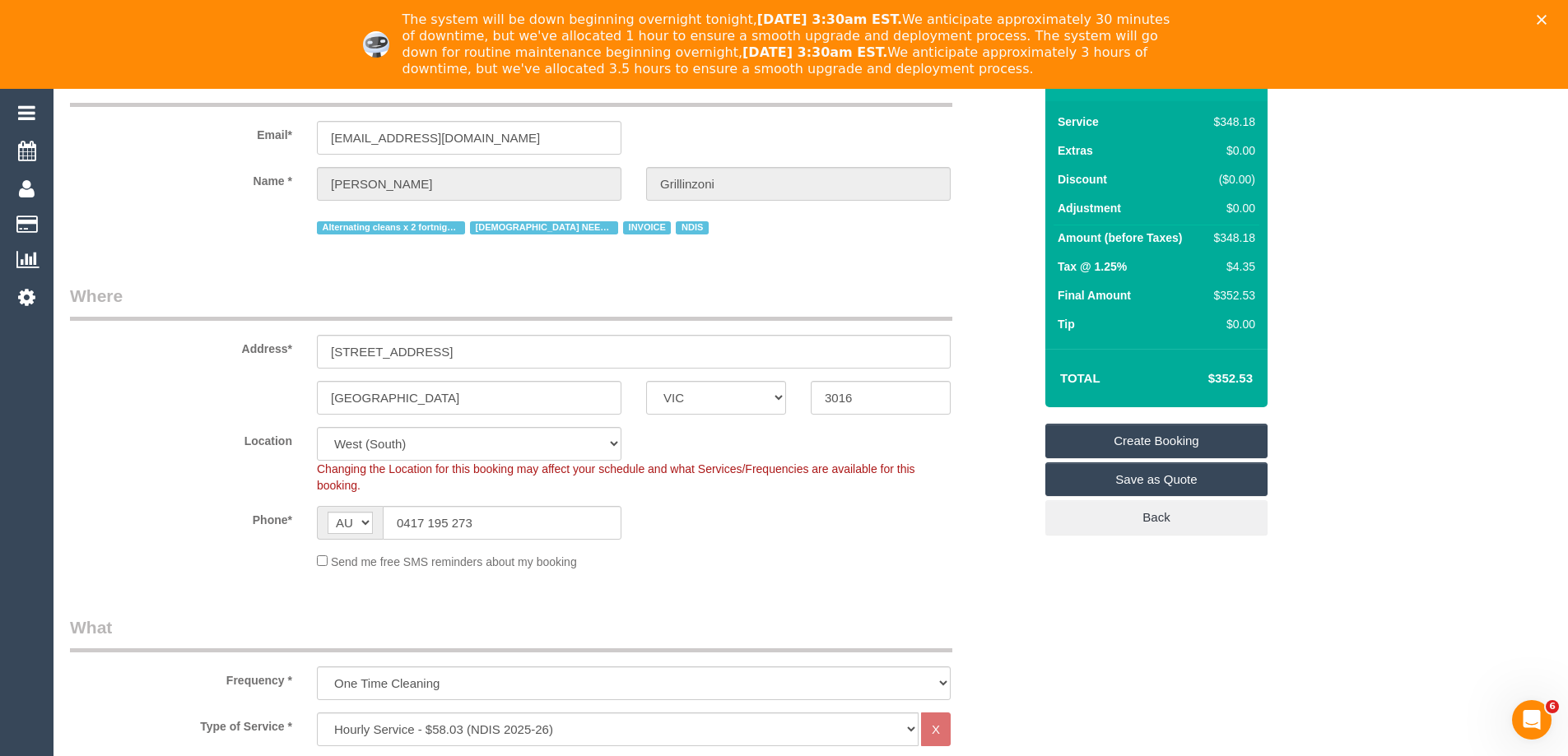
scroll to position [0, 0]
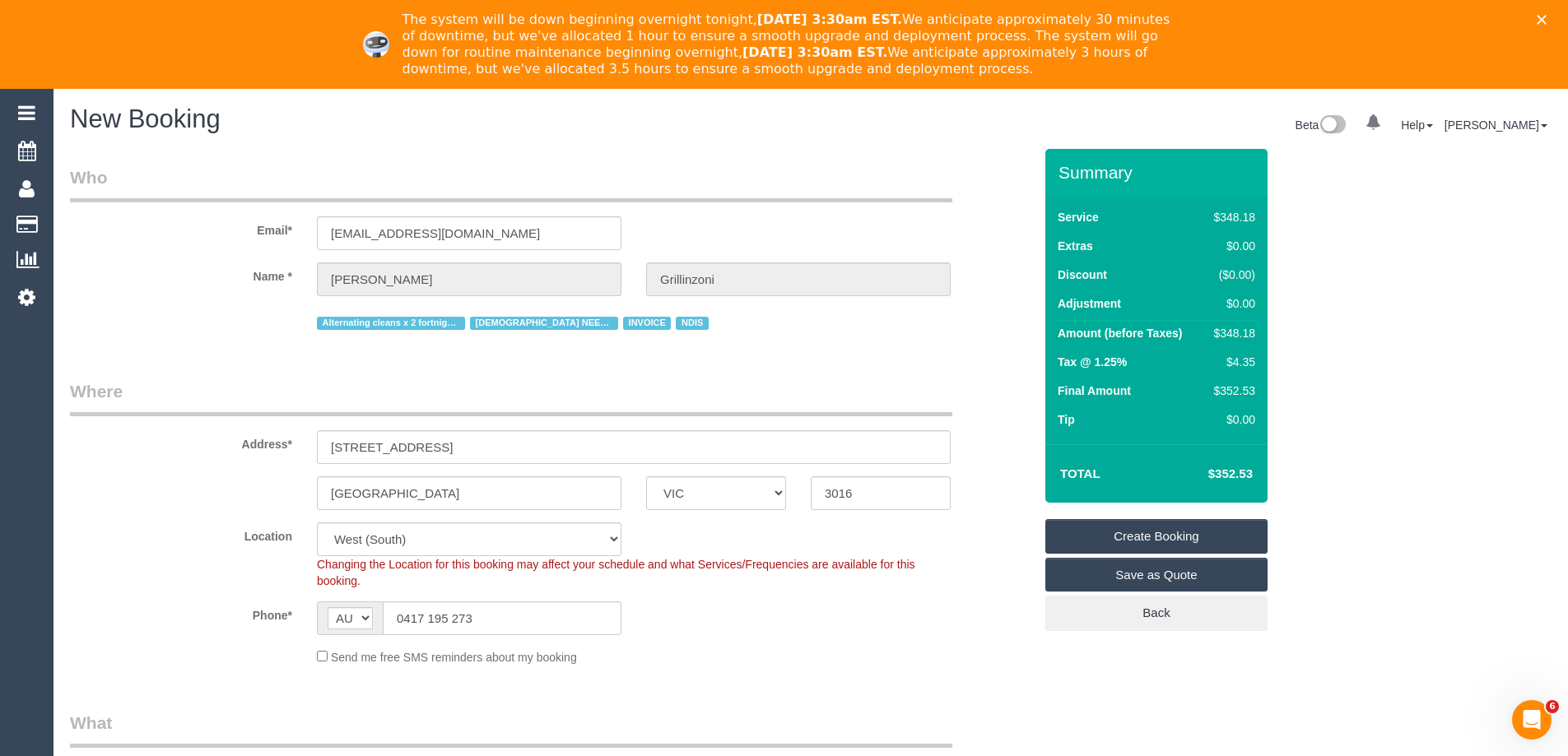
type input "1"
click at [1144, 530] on link "Create Booking" at bounding box center [1156, 536] width 223 height 35
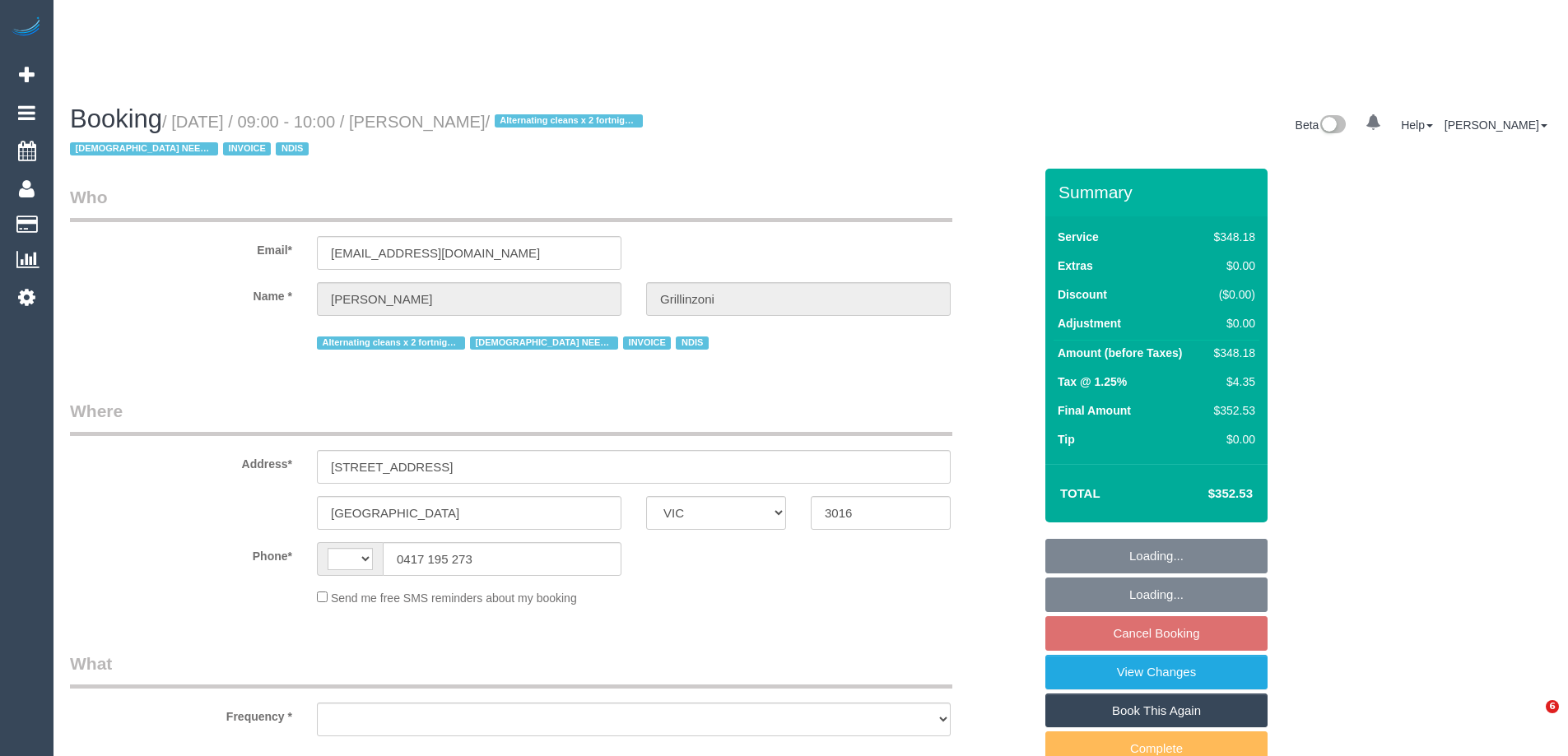
select select "VIC"
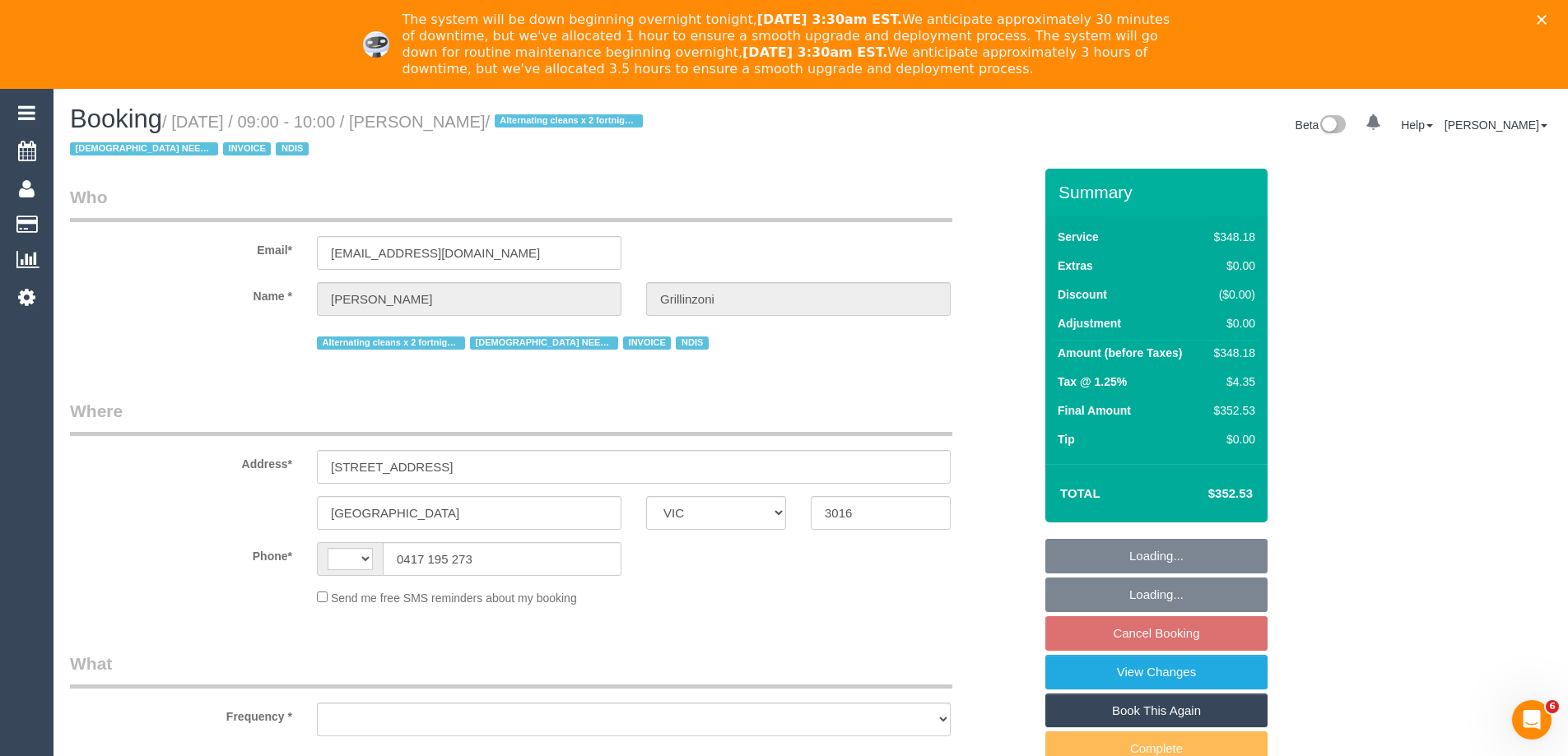
select select "string:AU"
select select "object:280"
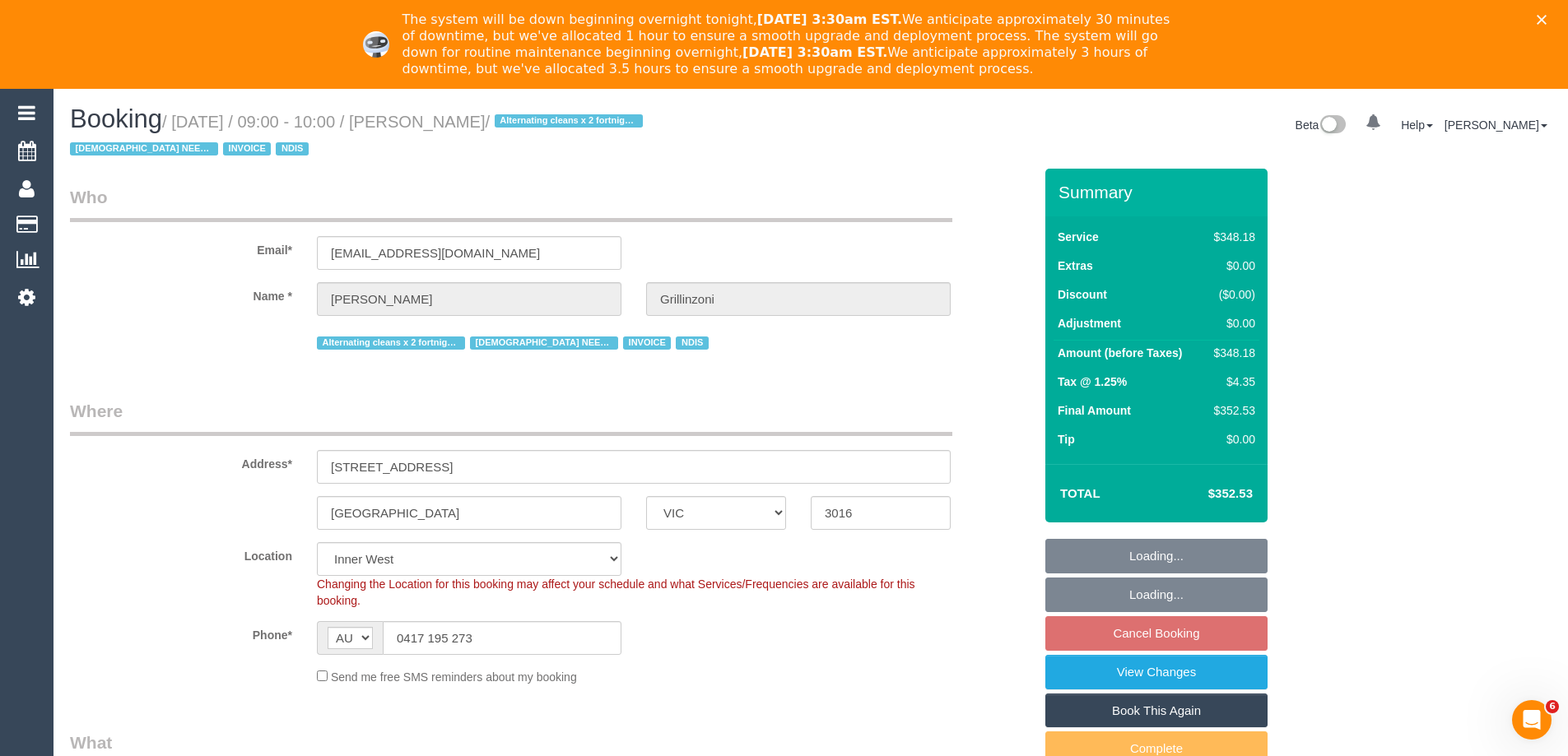
select select "360"
select select "number:27"
select select "number:14"
select select "number:19"
select select "number:35"
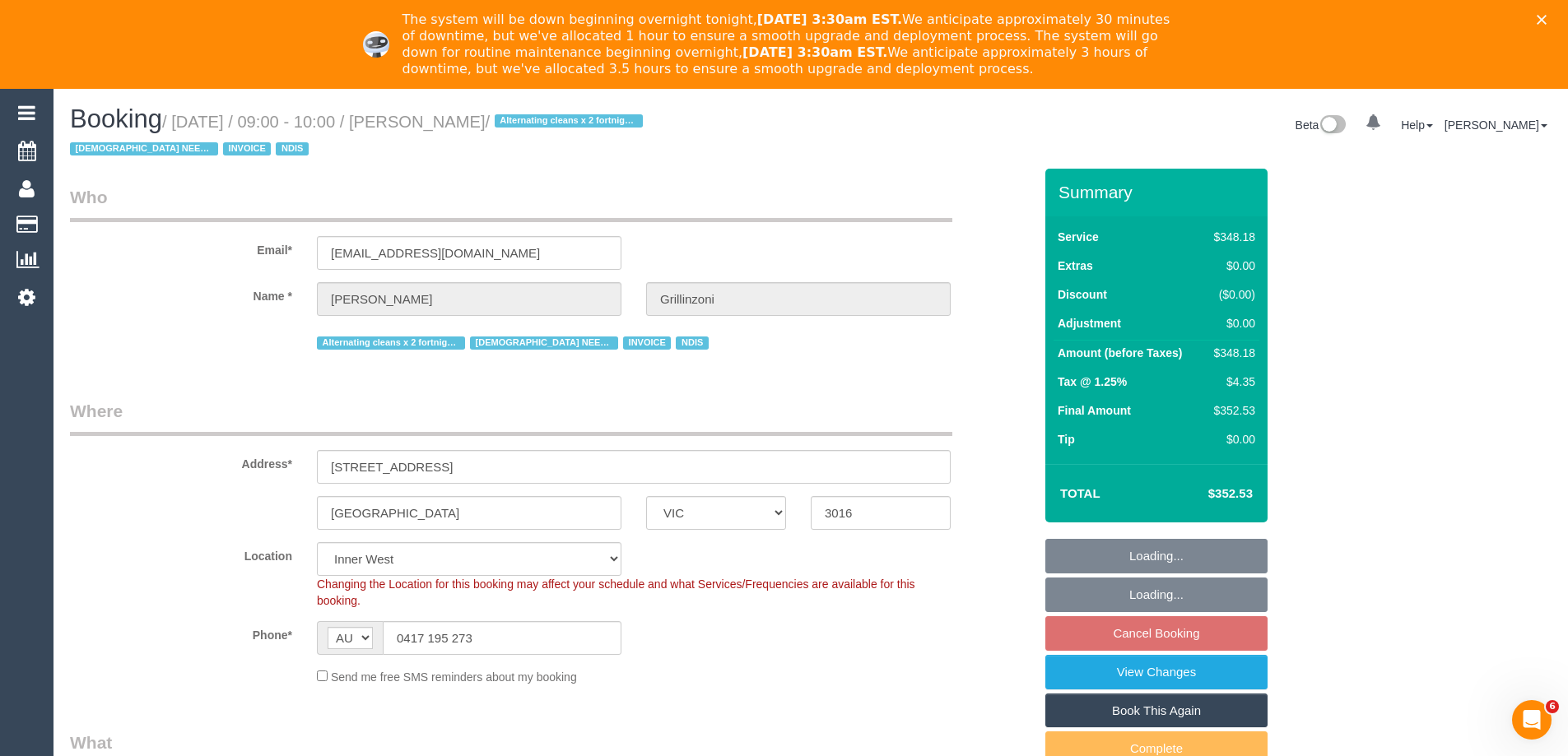
select select "object:1425"
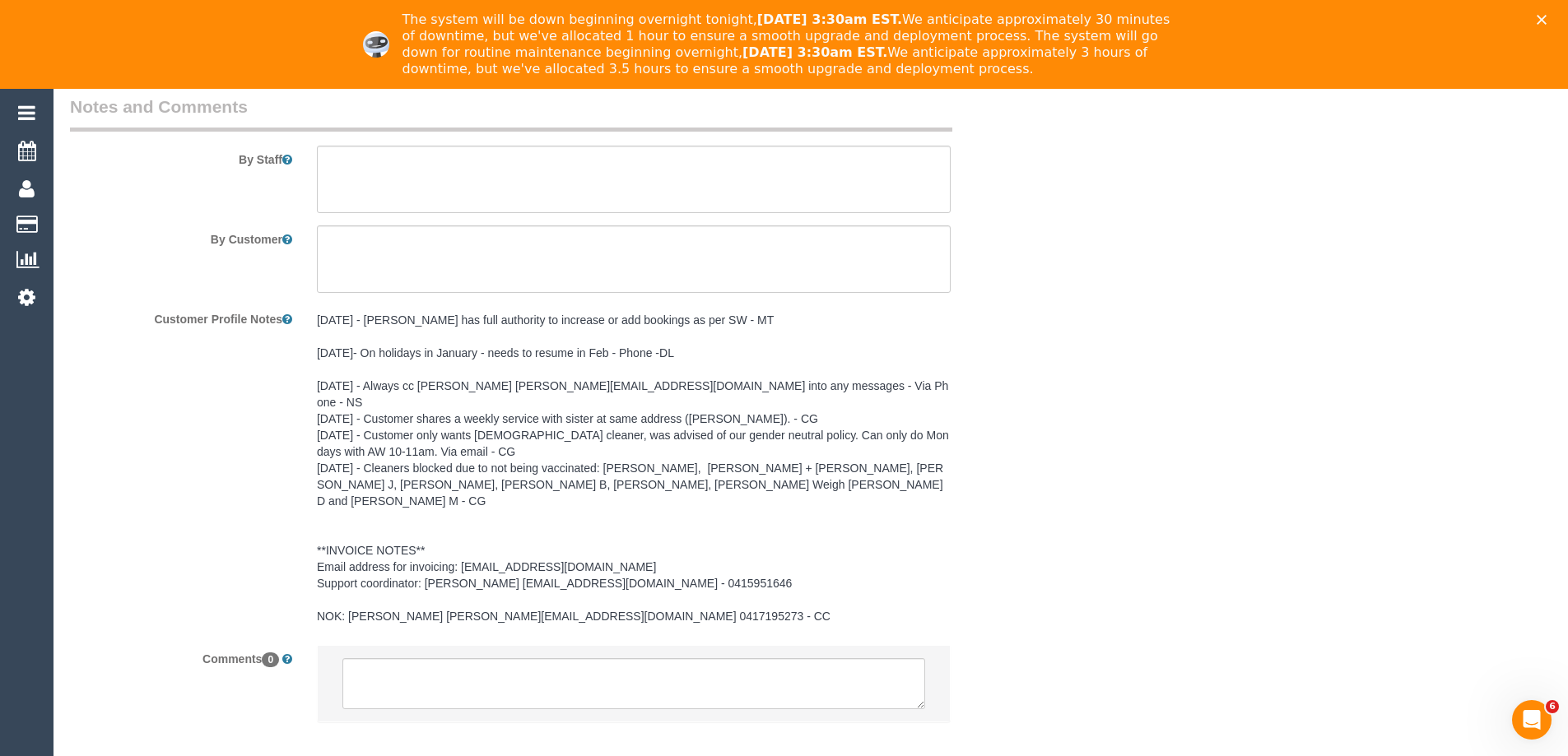
scroll to position [2365, 0]
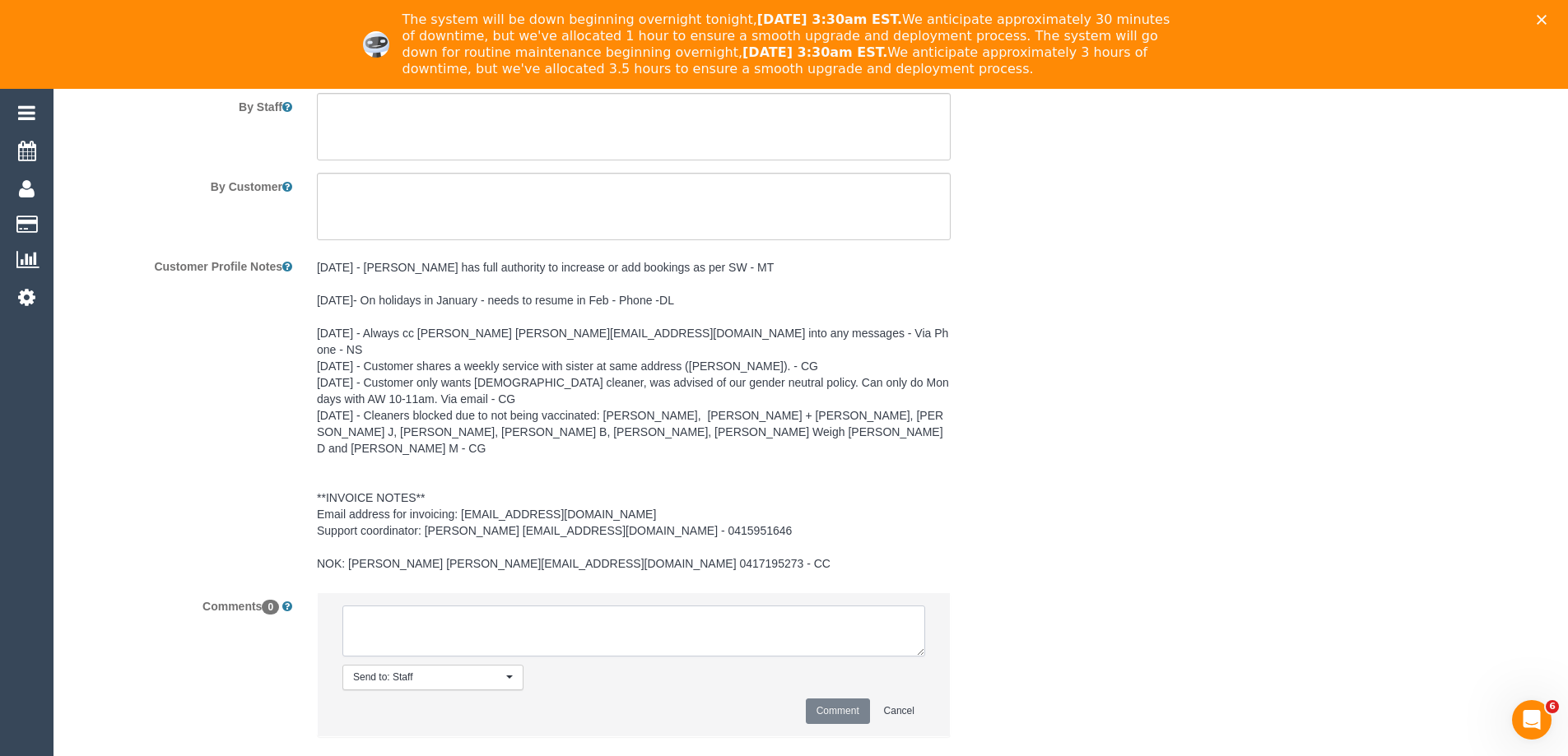
click at [575, 605] on textarea at bounding box center [634, 631] width 583 height 51
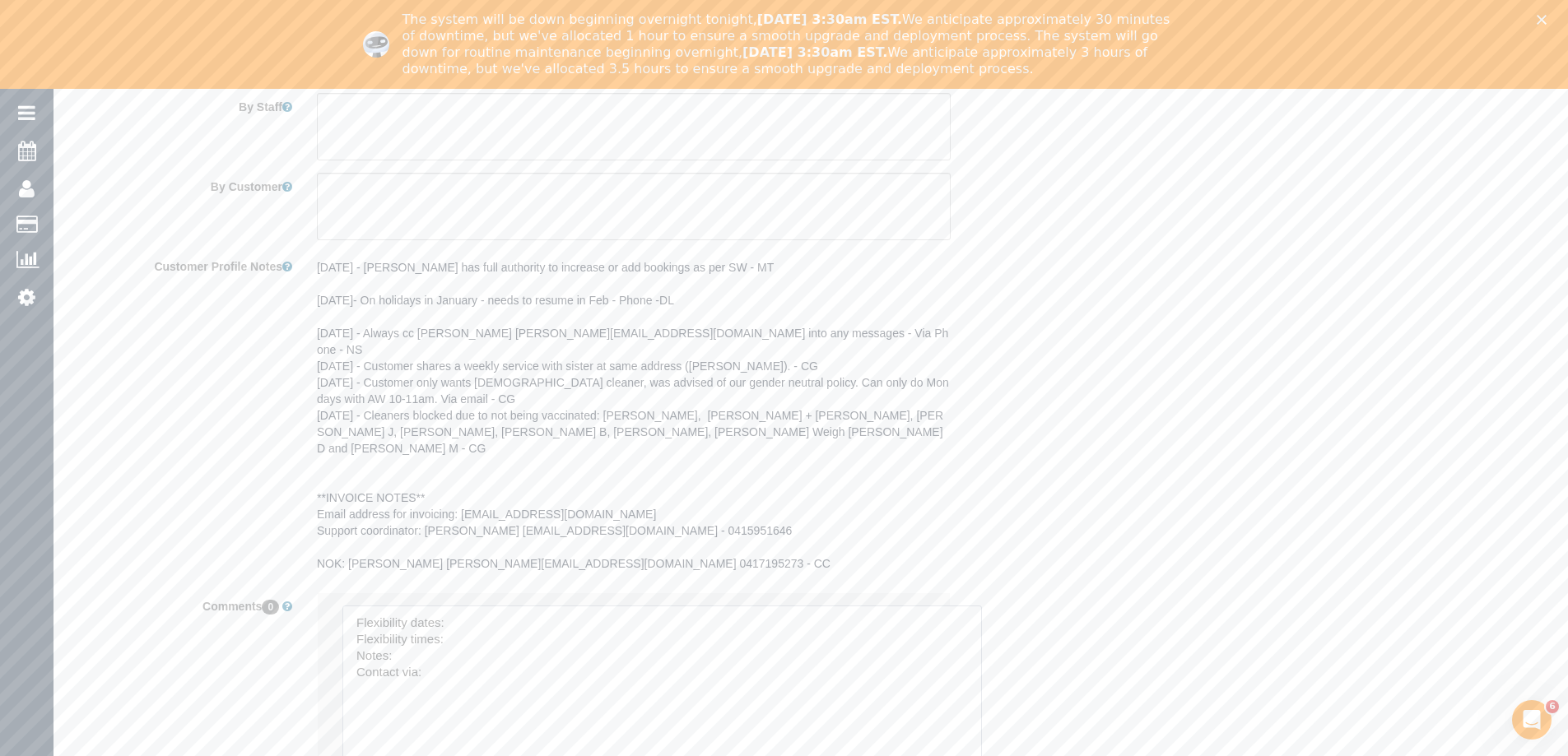
drag, startPoint x: 919, startPoint y: 616, endPoint x: 896, endPoint y: 512, distance: 106.5
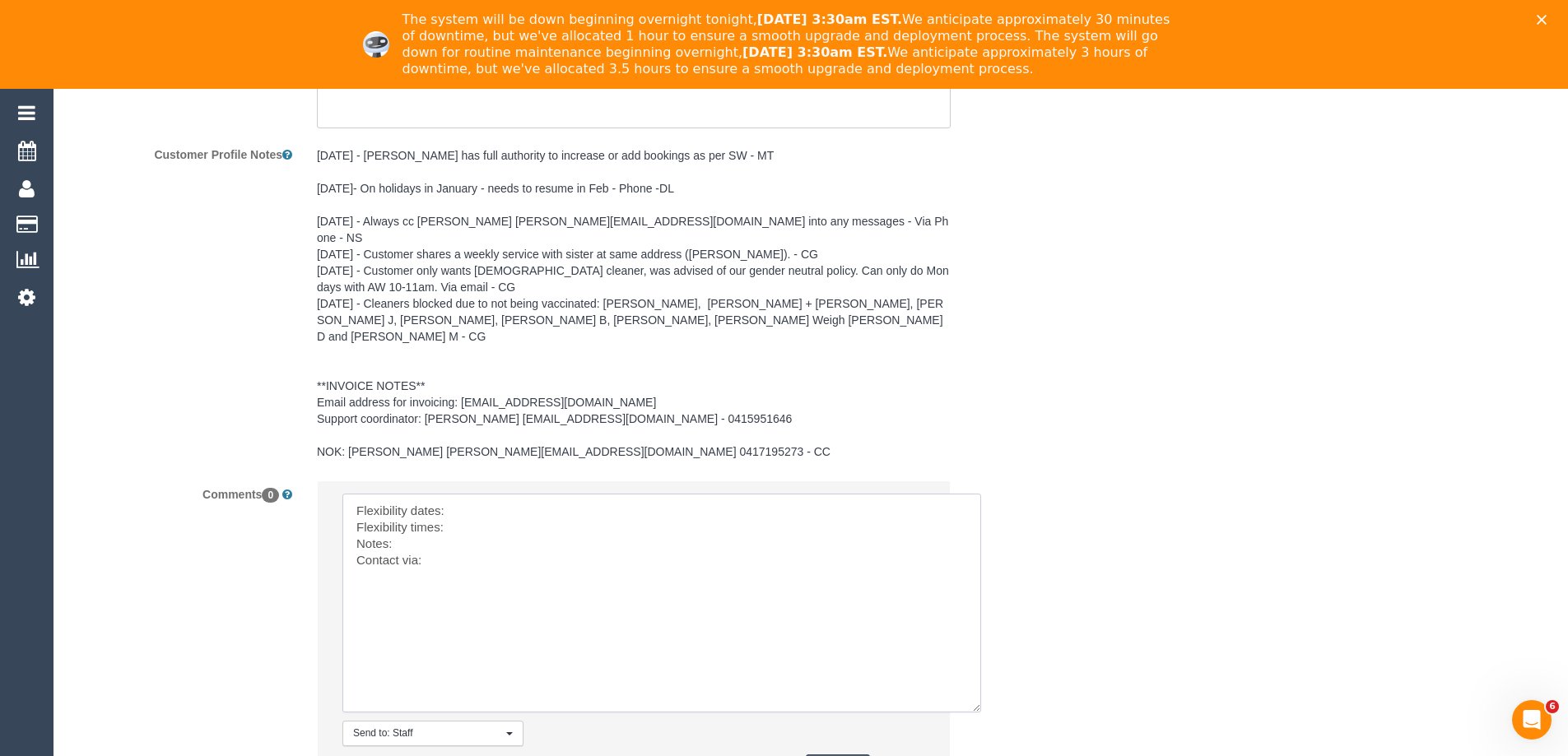
scroll to position [2600, 0]
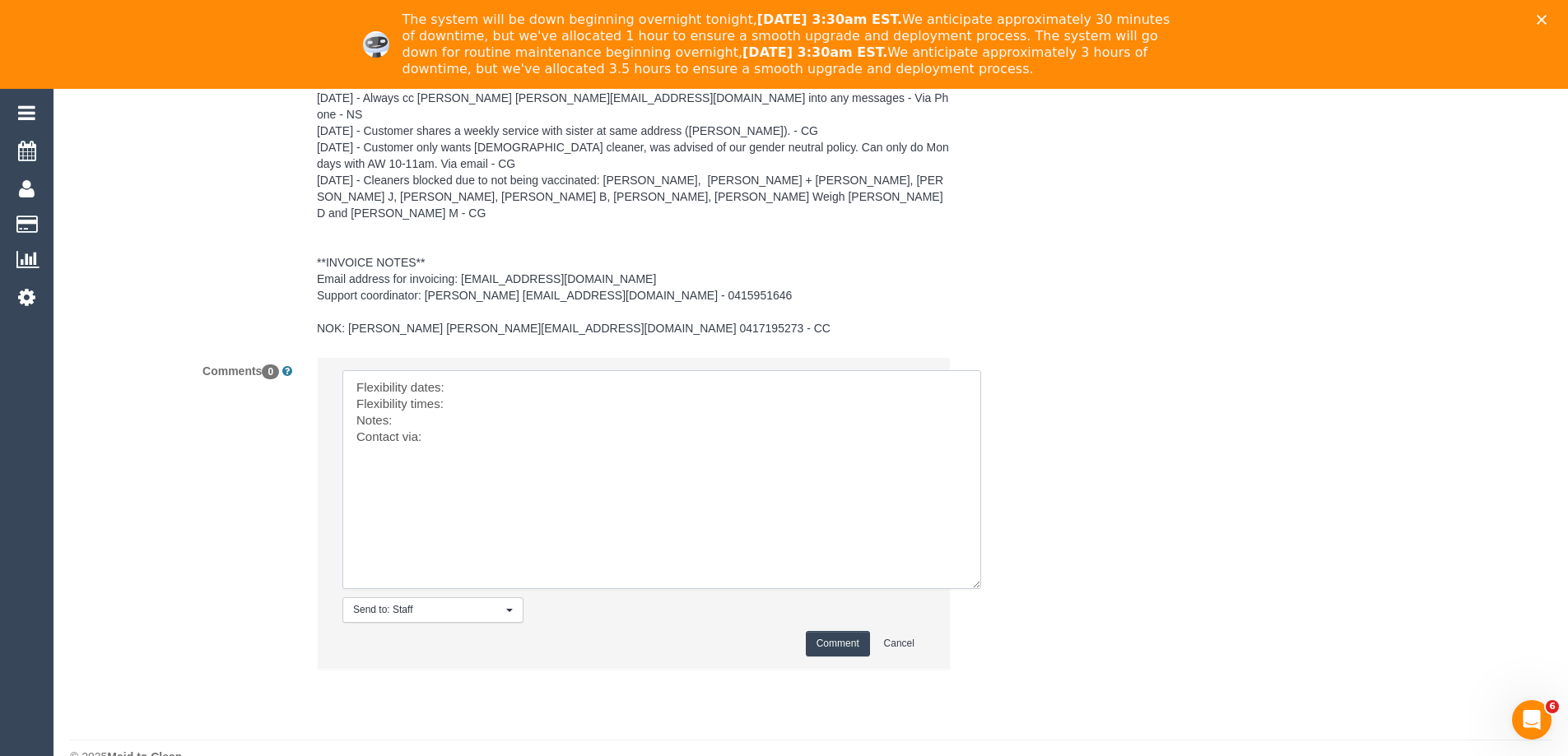
click at [481, 370] on textarea at bounding box center [662, 479] width 639 height 219
click at [628, 404] on textarea at bounding box center [662, 479] width 639 height 219
paste textarea "cnv_qg3advz"
click at [794, 471] on textarea at bounding box center [662, 479] width 639 height 219
click at [822, 453] on textarea at bounding box center [662, 479] width 639 height 219
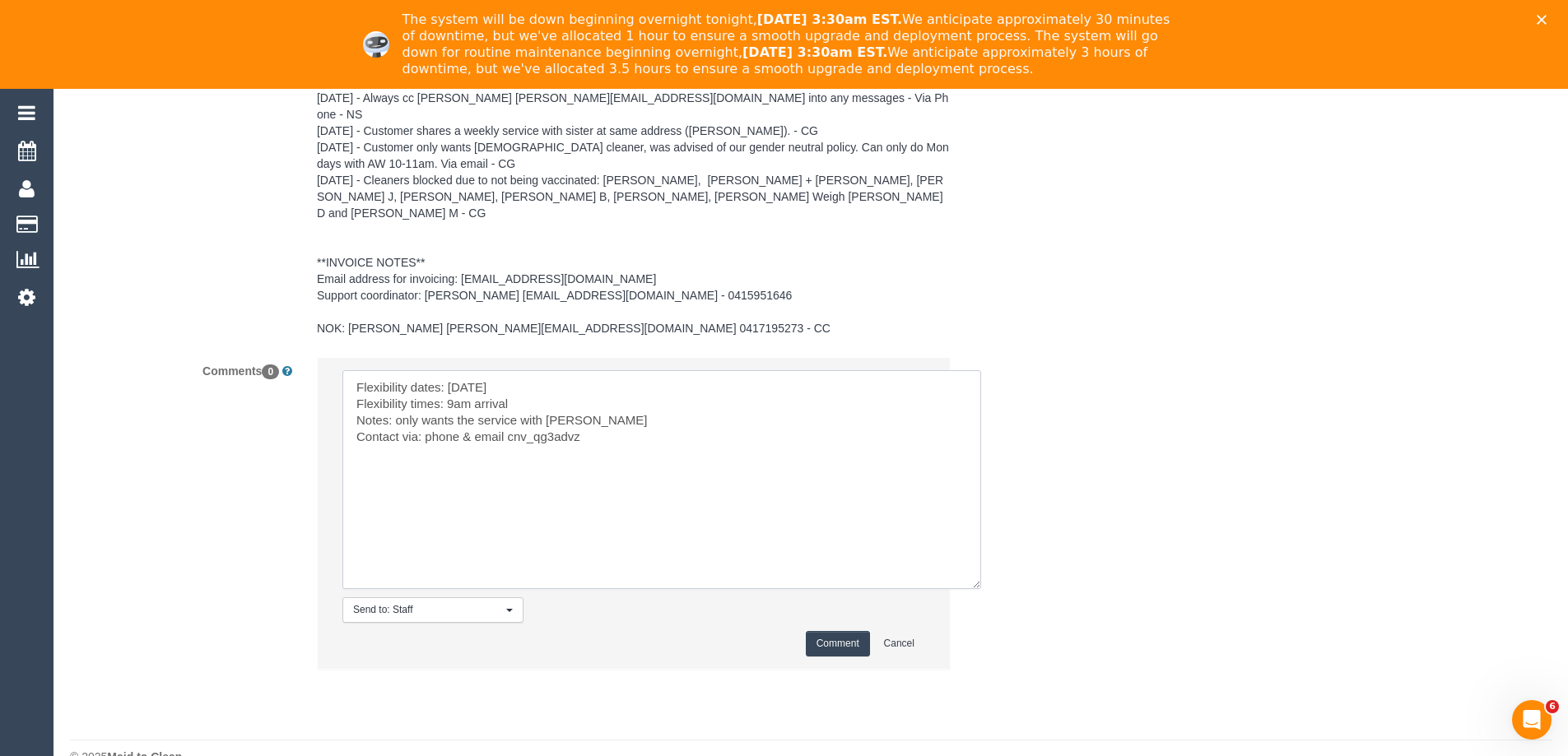
click at [816, 453] on textarea at bounding box center [662, 479] width 639 height 219
type textarea "Flexibility dates: Sat 18/10 Flexibility times: 9am arrival Notes: only wants t…"
click at [852, 631] on button "Comment" at bounding box center [838, 644] width 64 height 25
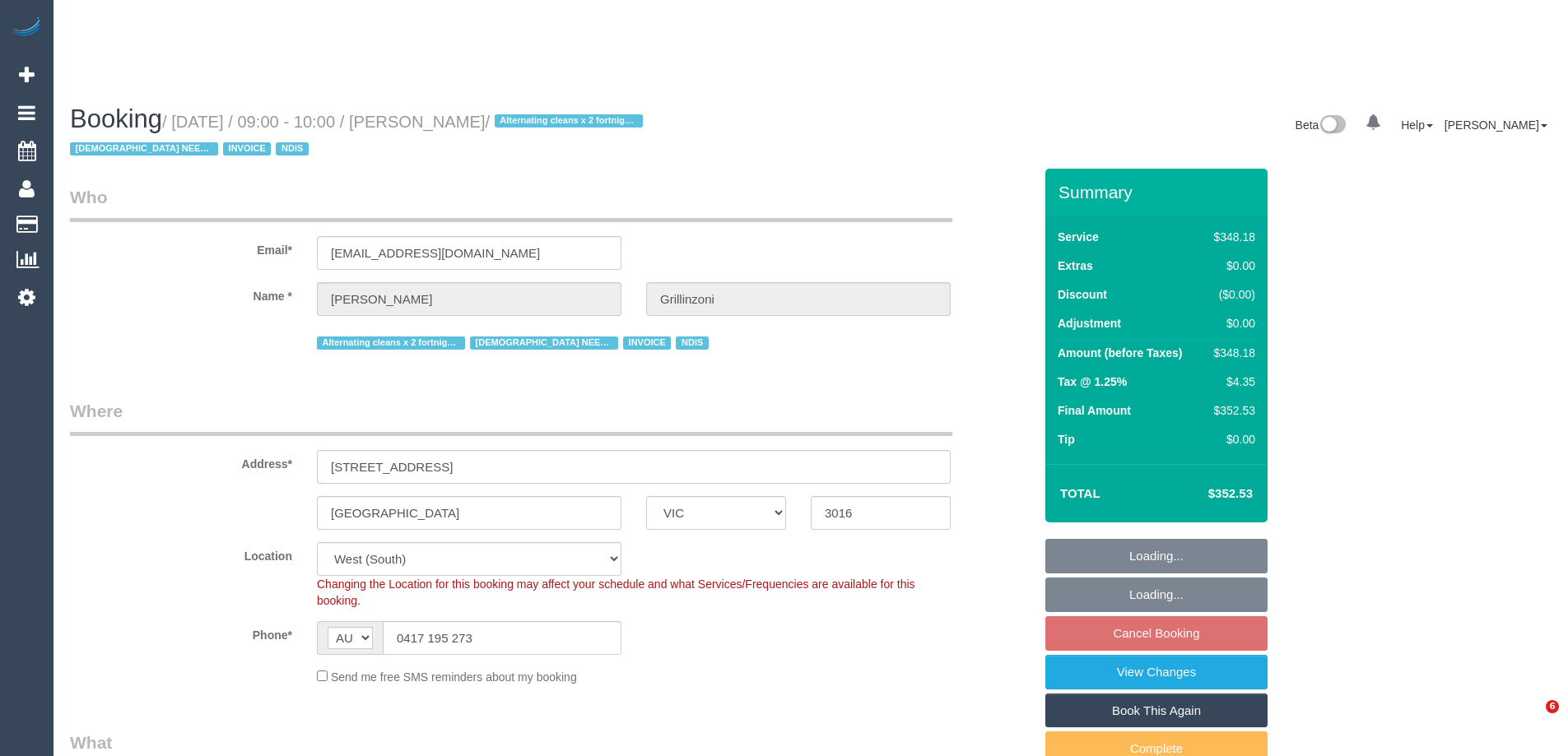
select select "VIC"
select select "360"
select select "number:27"
select select "number:14"
select select "number:19"
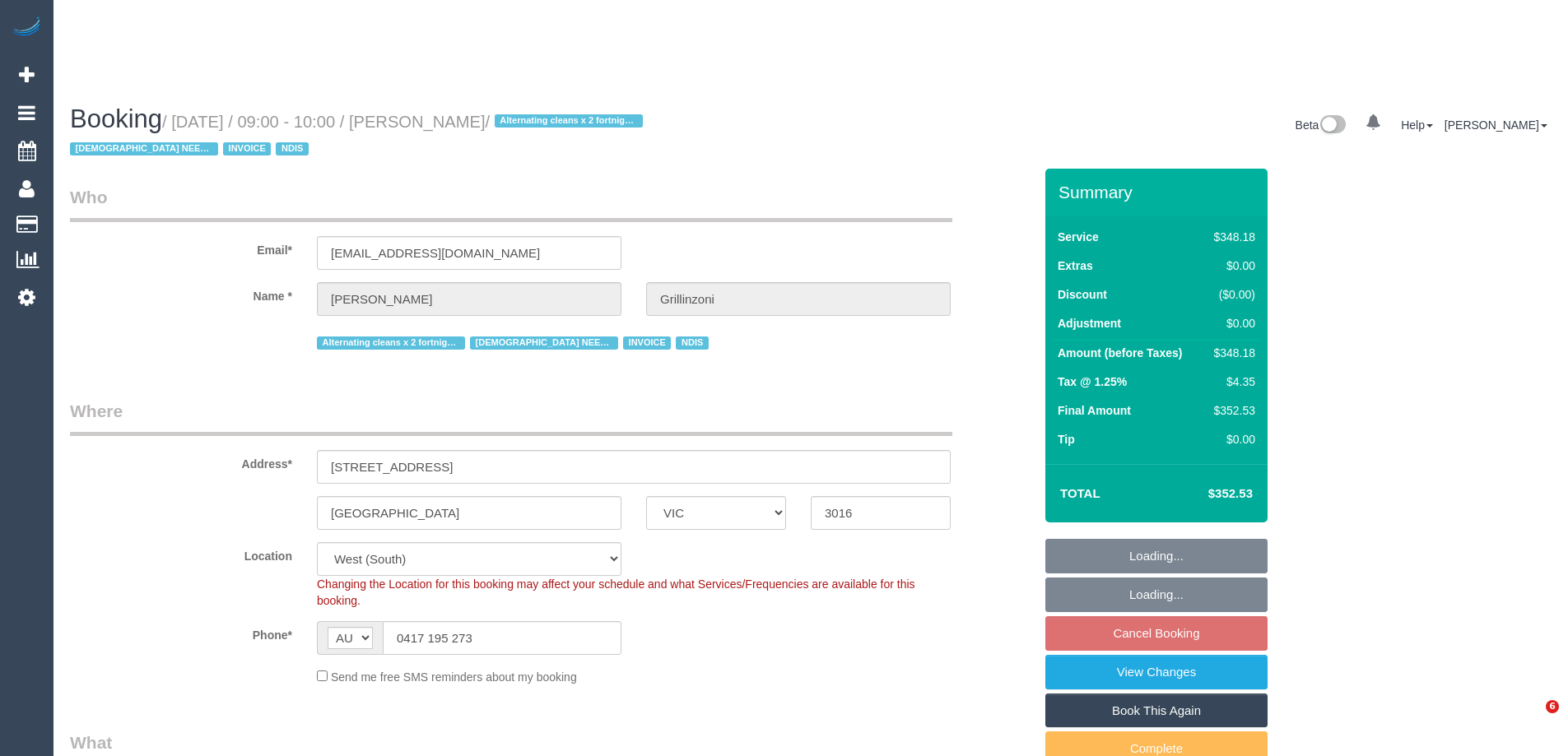
select select "number:35"
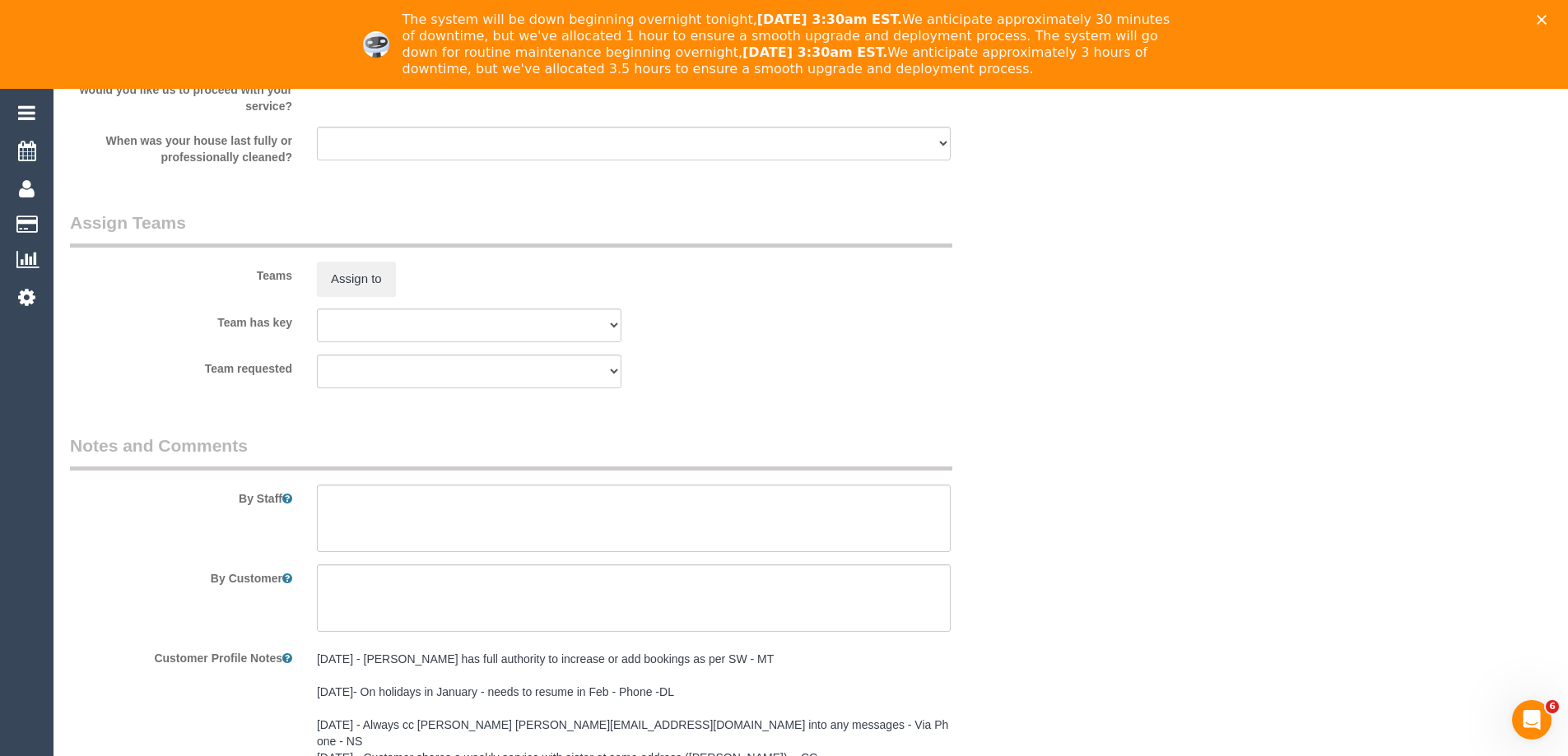
scroll to position [2365, 0]
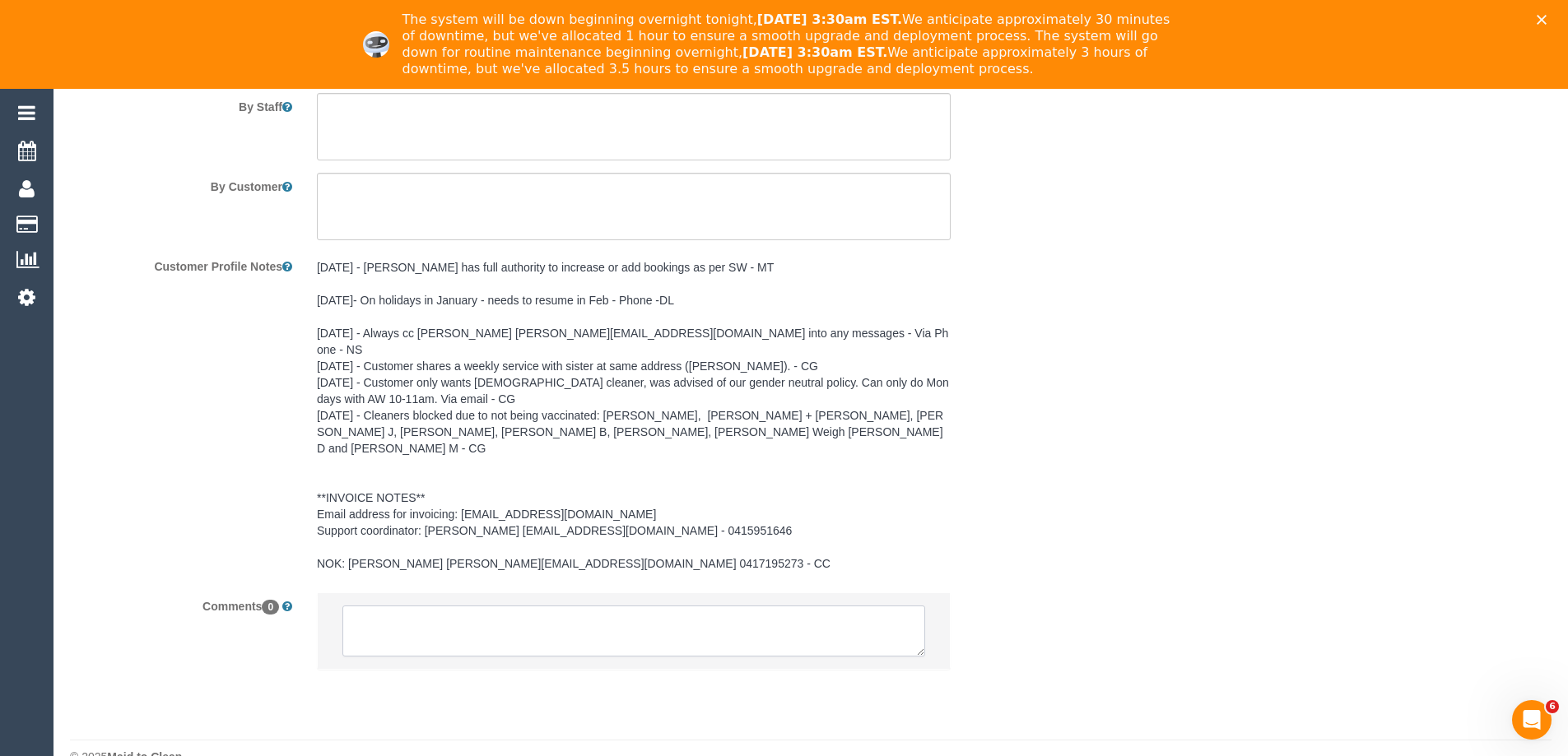
click at [516, 605] on textarea at bounding box center [634, 631] width 583 height 51
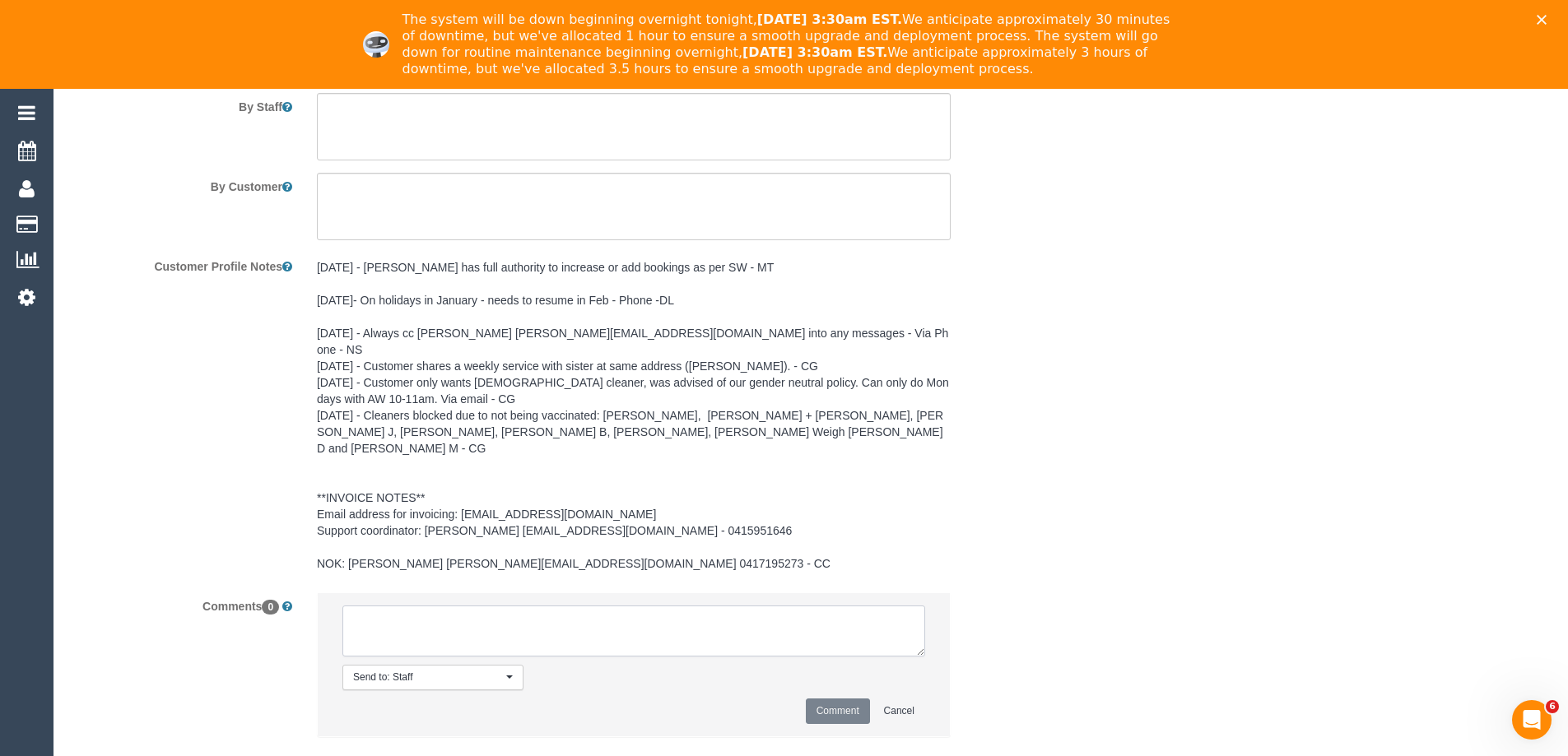
paste textarea "Flexibility dates: Sat 18/10 Flexibility times: 9am arrival Notes: only wants t…"
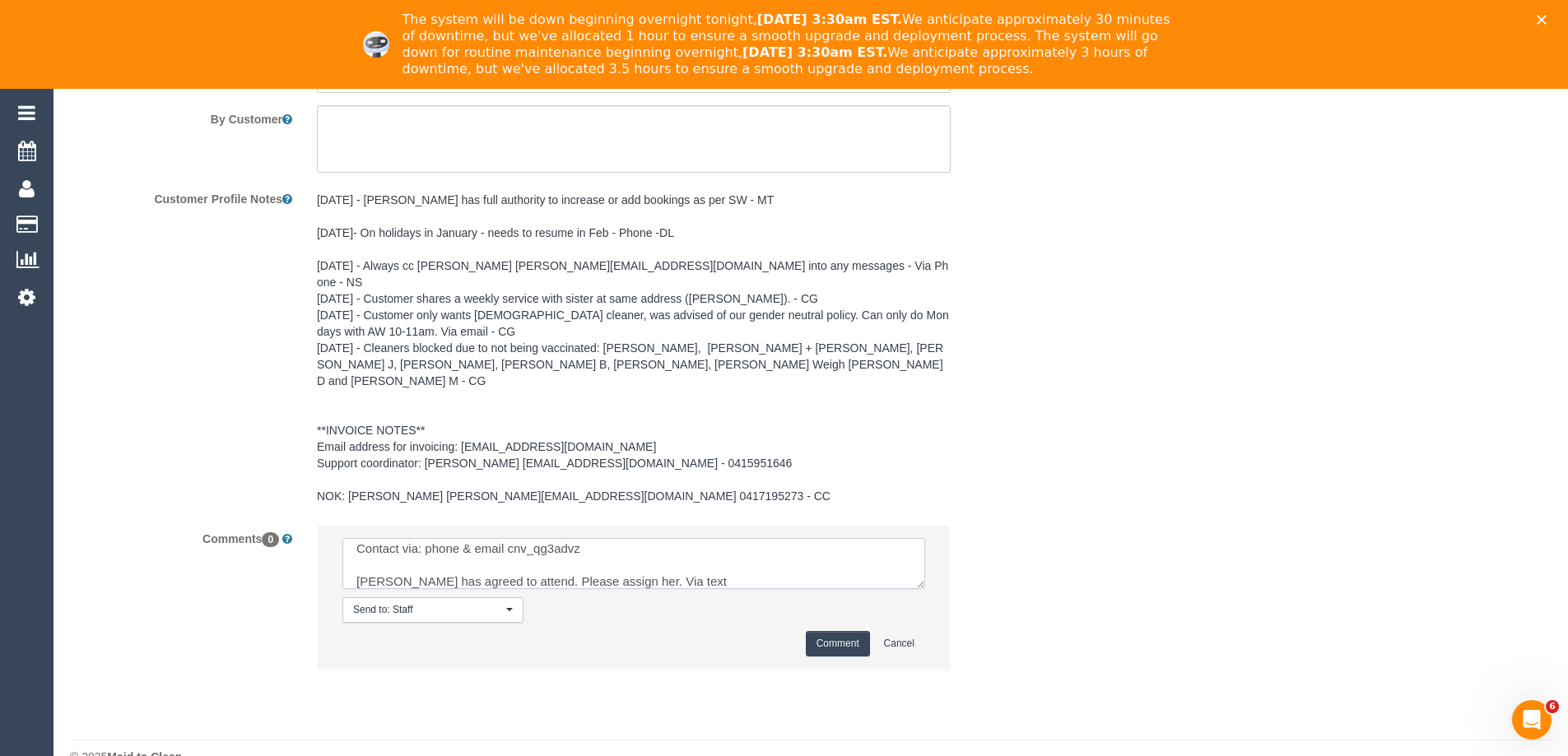
scroll to position [0, 0]
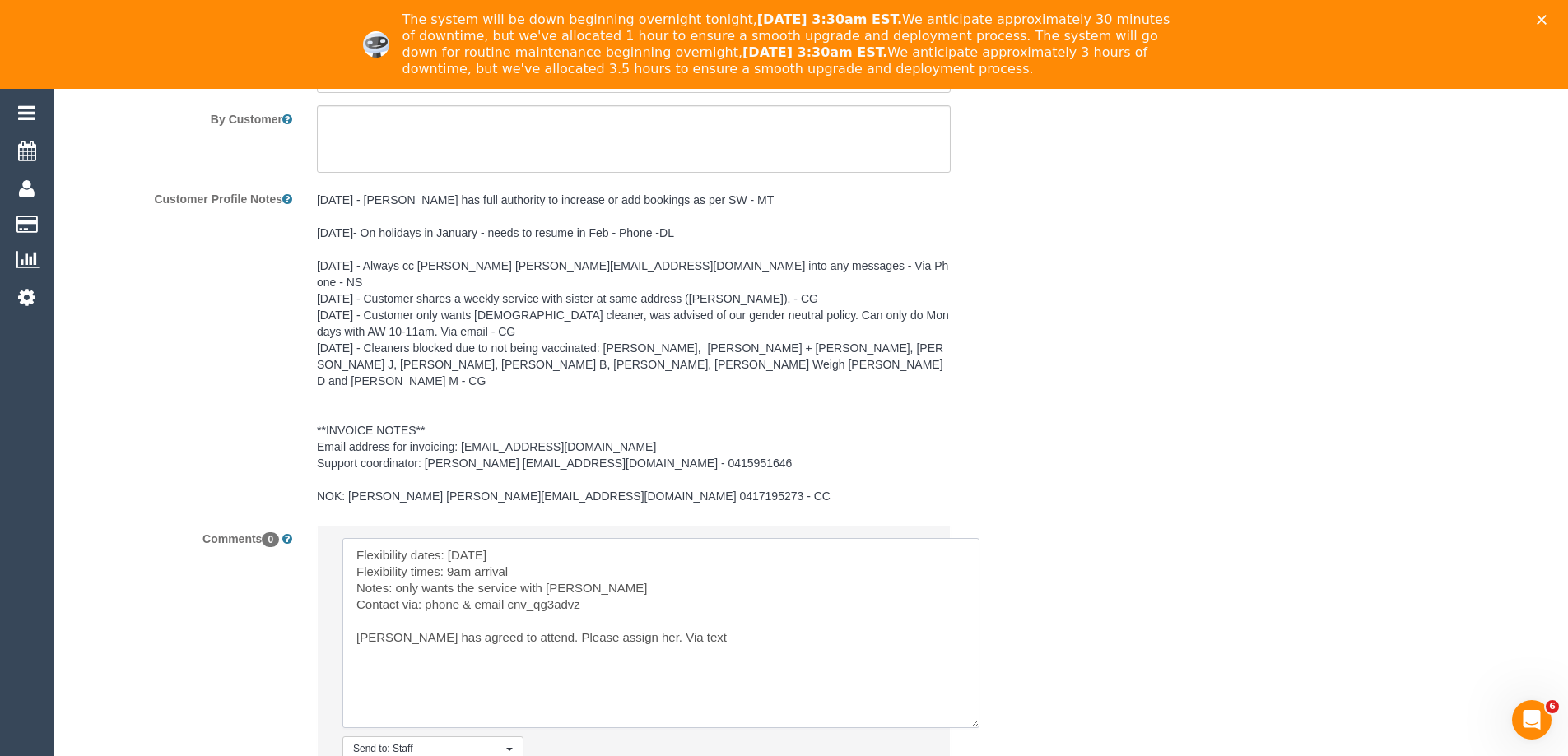
drag, startPoint x: 912, startPoint y: 550, endPoint x: 623, endPoint y: 591, distance: 291.9
click at [961, 685] on textarea at bounding box center [661, 633] width 637 height 190
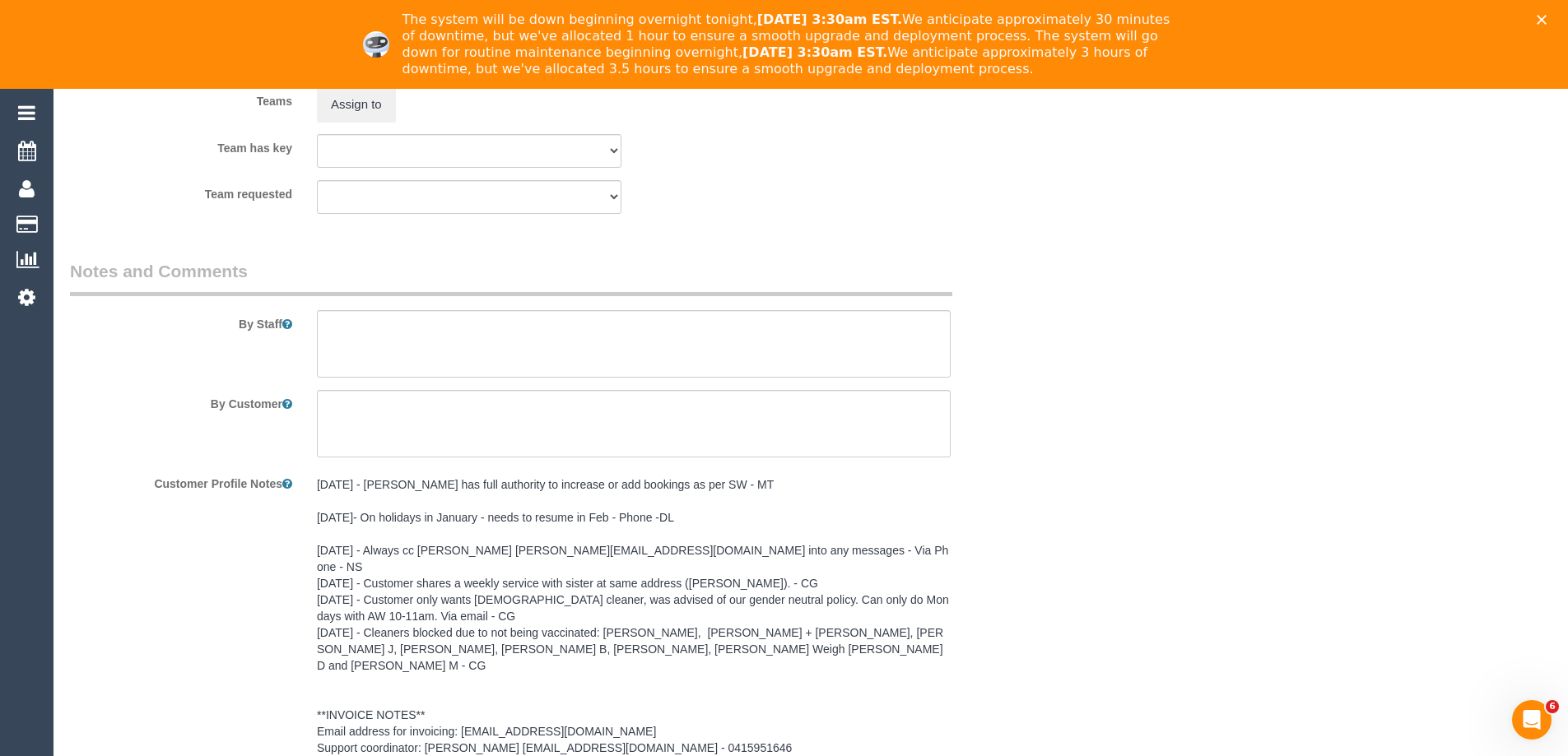
scroll to position [2351, 0]
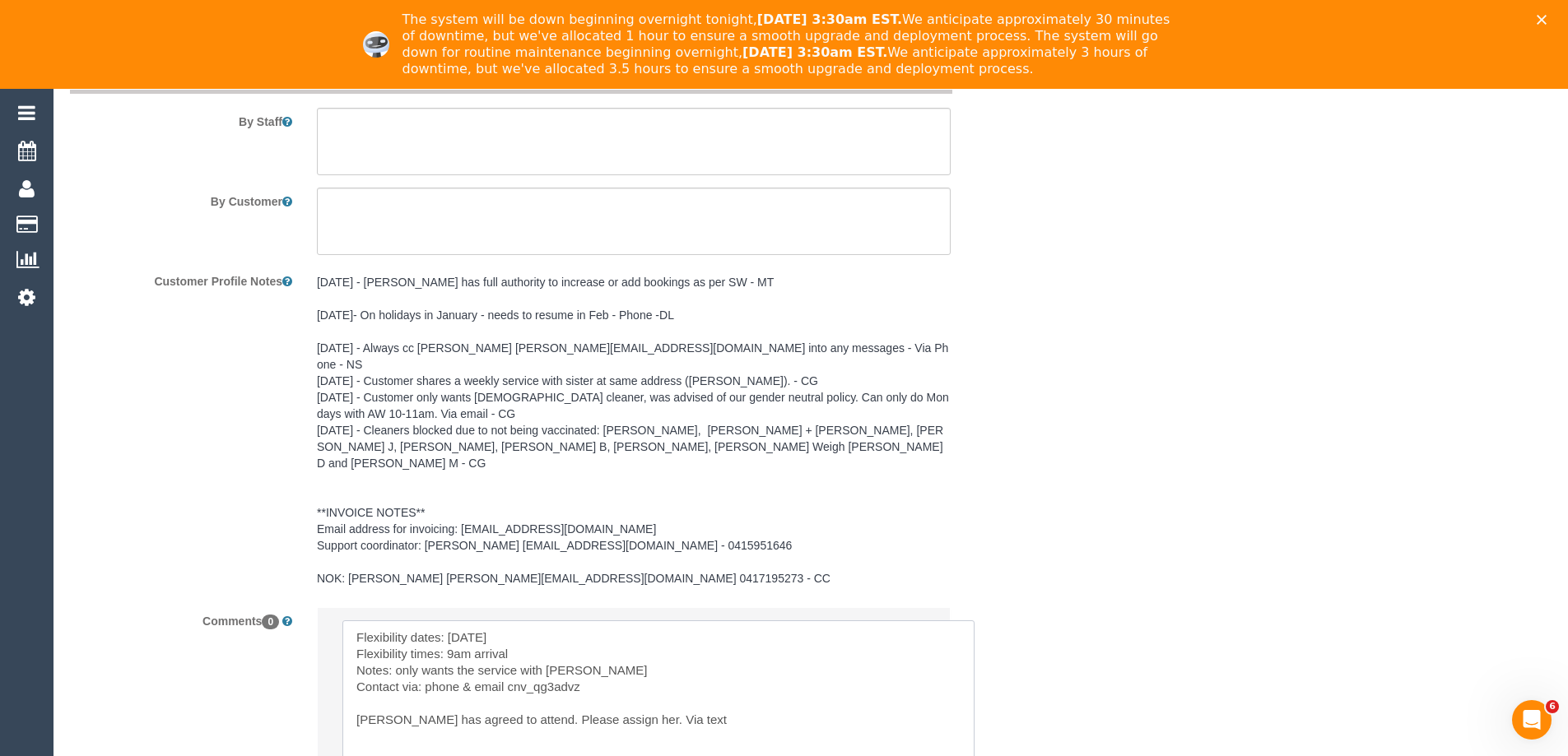
click at [478, 620] on textarea at bounding box center [658, 713] width 632 height 187
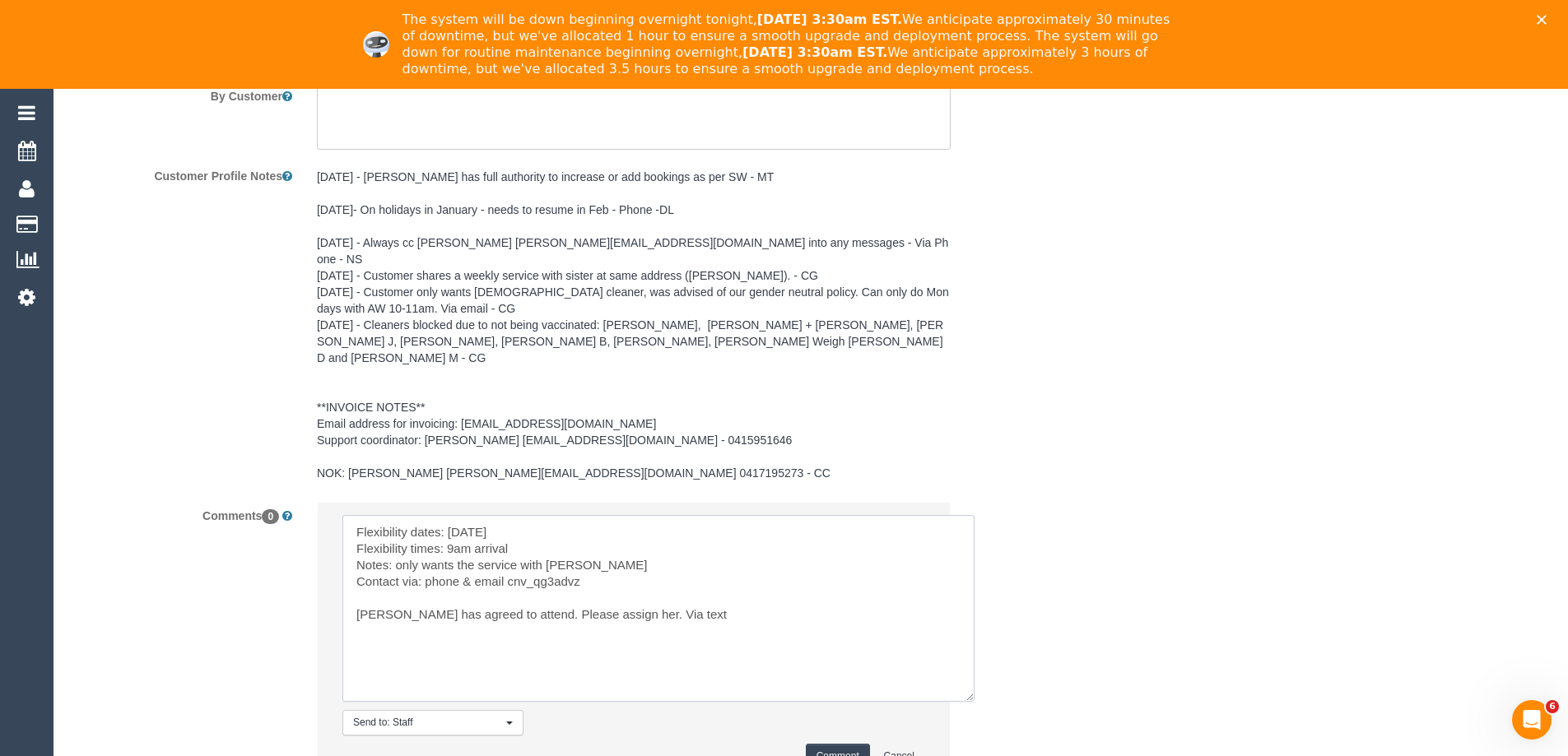
scroll to position [2568, 0]
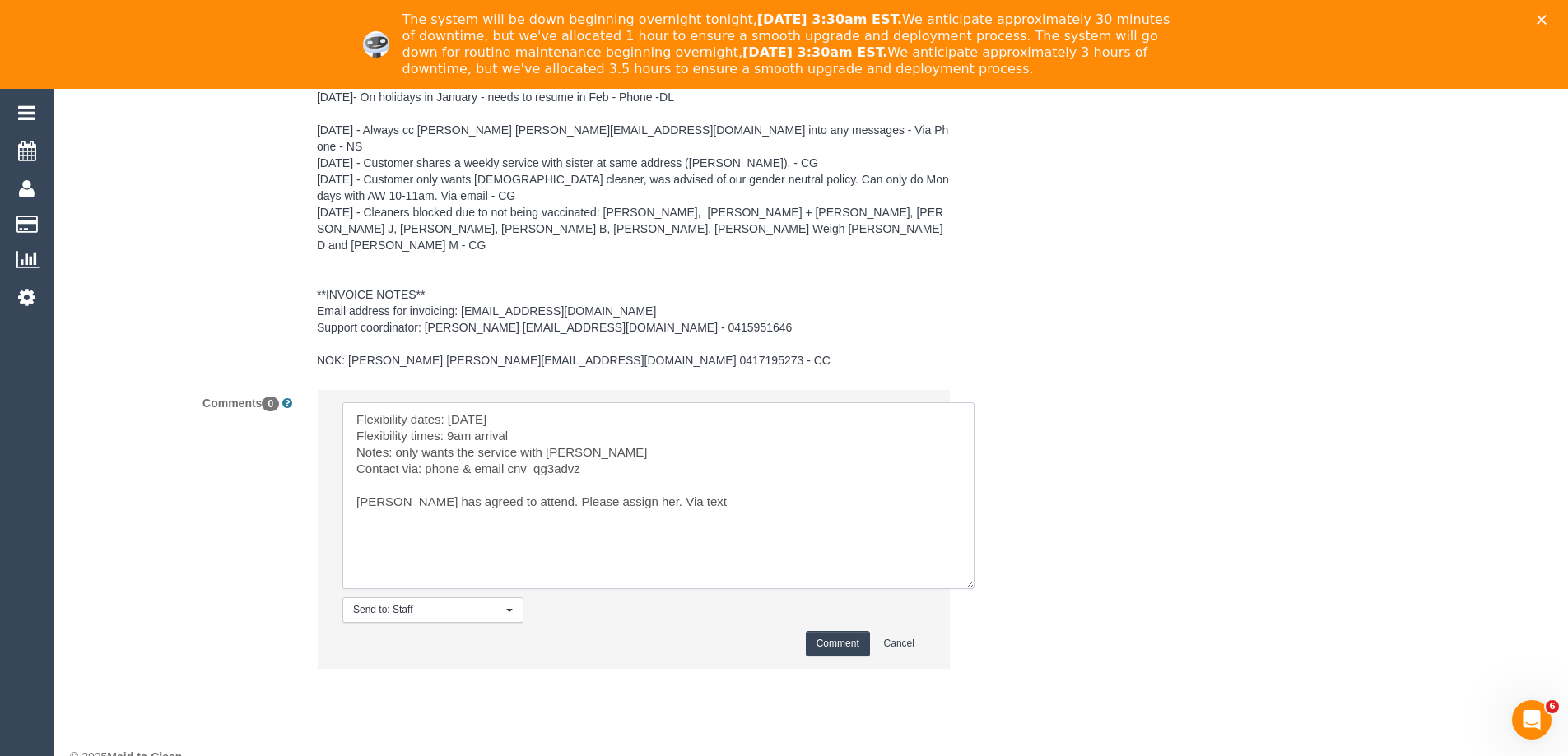
type textarea "Flexibility dates: Sat 1/11 Flexibility times: 9am arrival Notes: only wants th…"
click at [840, 631] on button "Comment" at bounding box center [838, 644] width 64 height 25
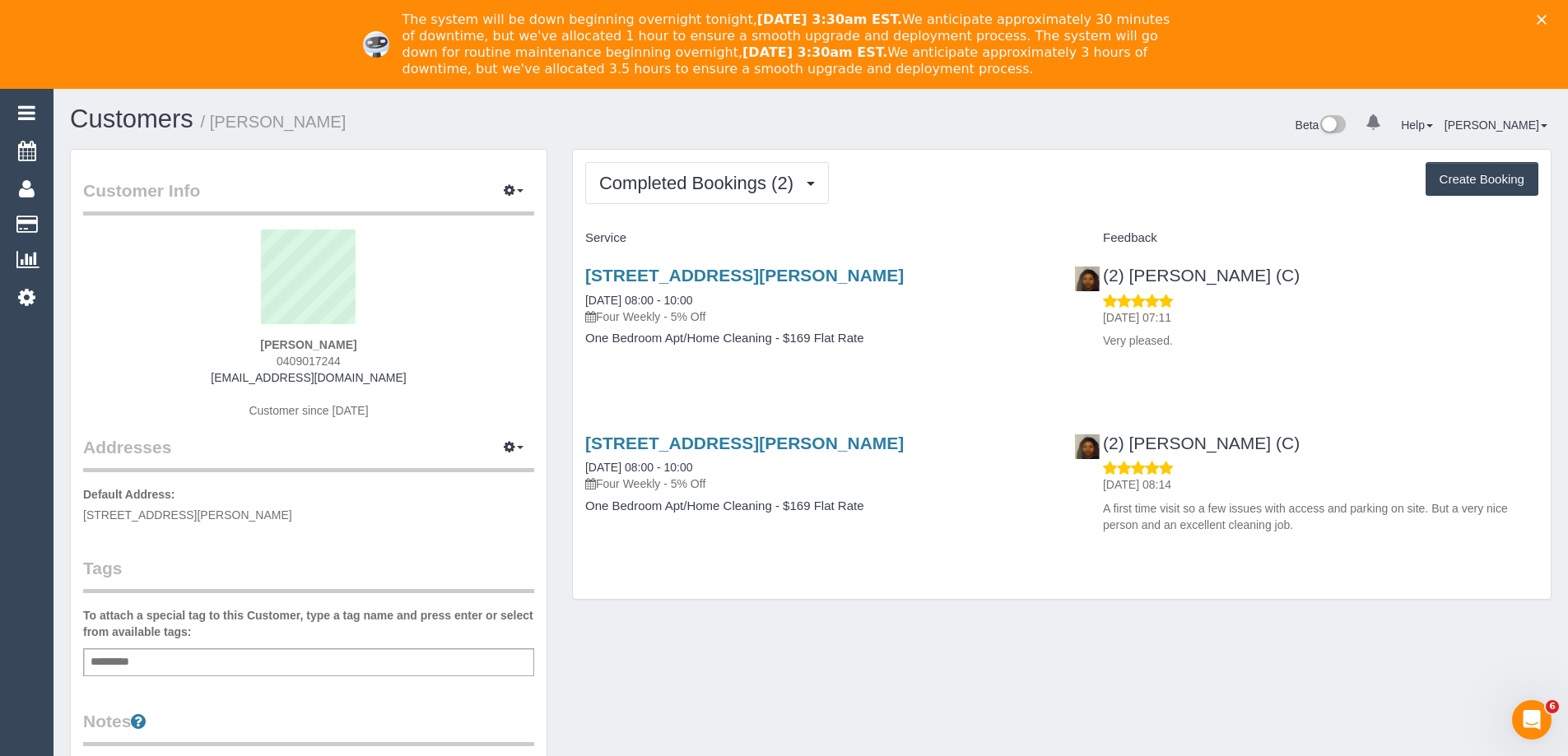
click at [987, 153] on div "Completed Bookings (2) Completed Bookings (2) Upcoming Bookings (12) Cancelled …" at bounding box center [1061, 375] width 977 height 450
click at [717, 200] on button "Completed Bookings (2)" at bounding box center [707, 184] width 244 height 42
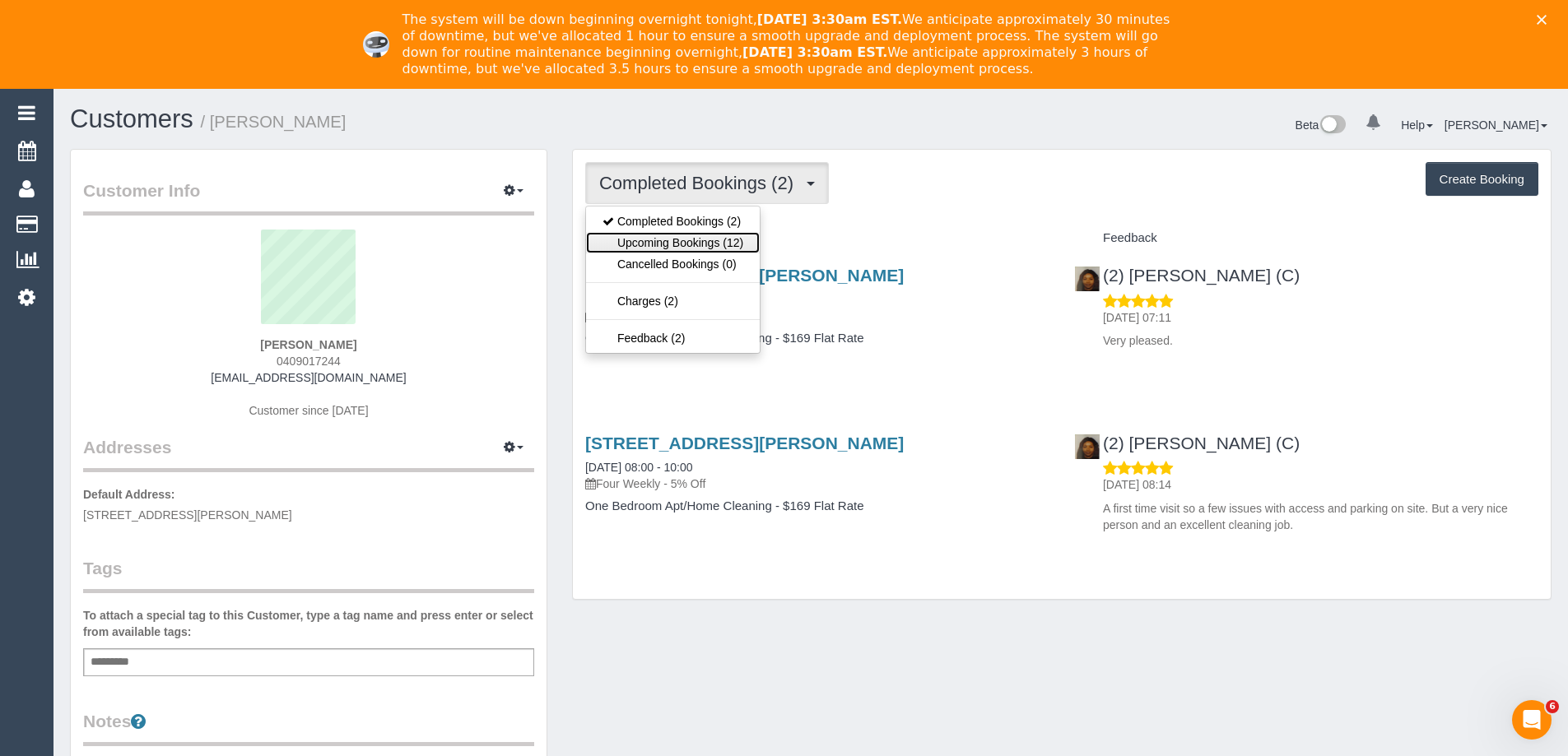
click at [701, 244] on link "Upcoming Bookings (12)" at bounding box center [673, 242] width 173 height 21
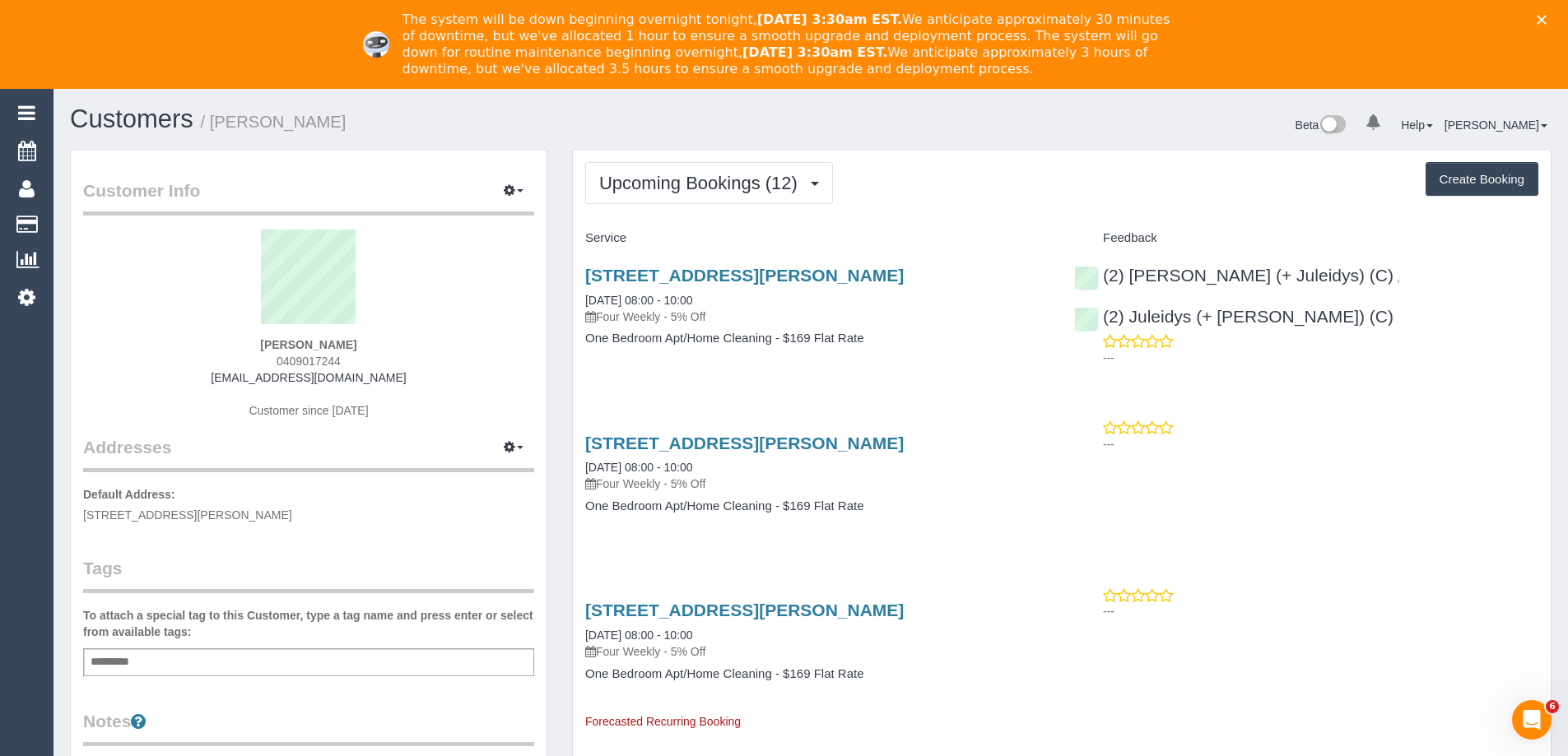
drag, startPoint x: 335, startPoint y: 128, endPoint x: 216, endPoint y: 126, distance: 119.0
click at [216, 126] on h1 "Customers / [PERSON_NAME]" at bounding box center [434, 118] width 729 height 28
copy small "[PERSON_NAME]"
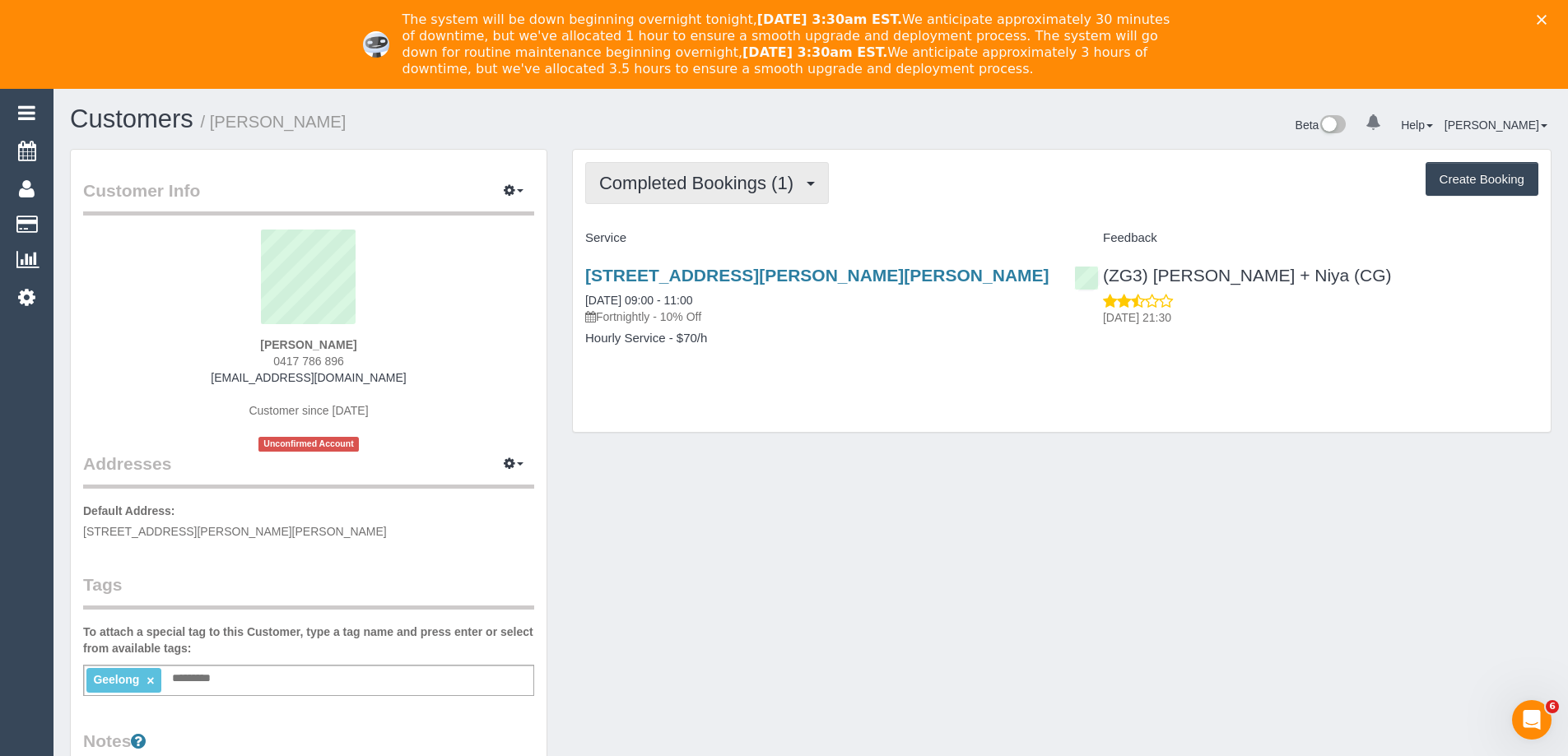
click at [724, 185] on span "Completed Bookings (1)" at bounding box center [700, 183] width 202 height 20
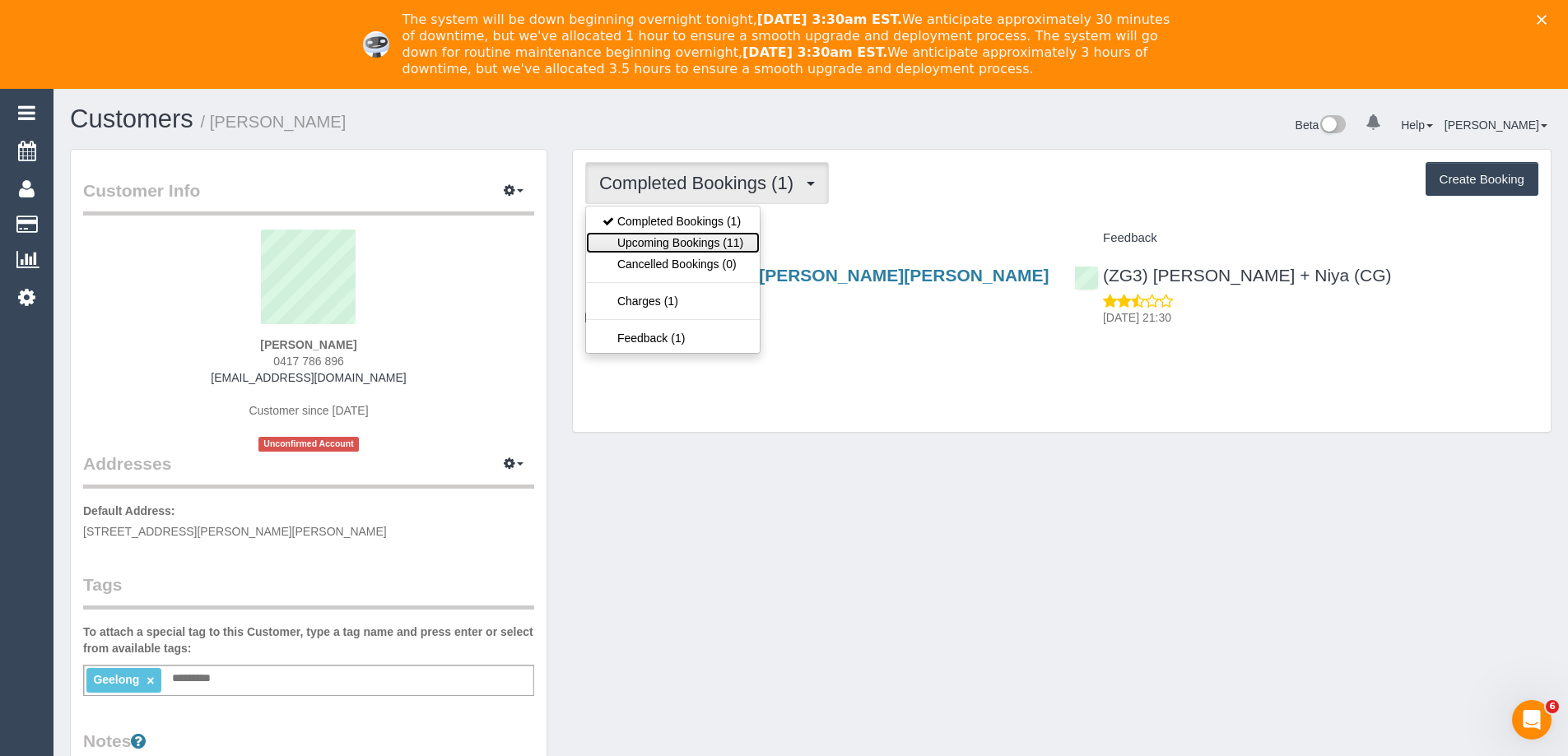
click at [706, 239] on link "Upcoming Bookings (11)" at bounding box center [673, 242] width 173 height 21
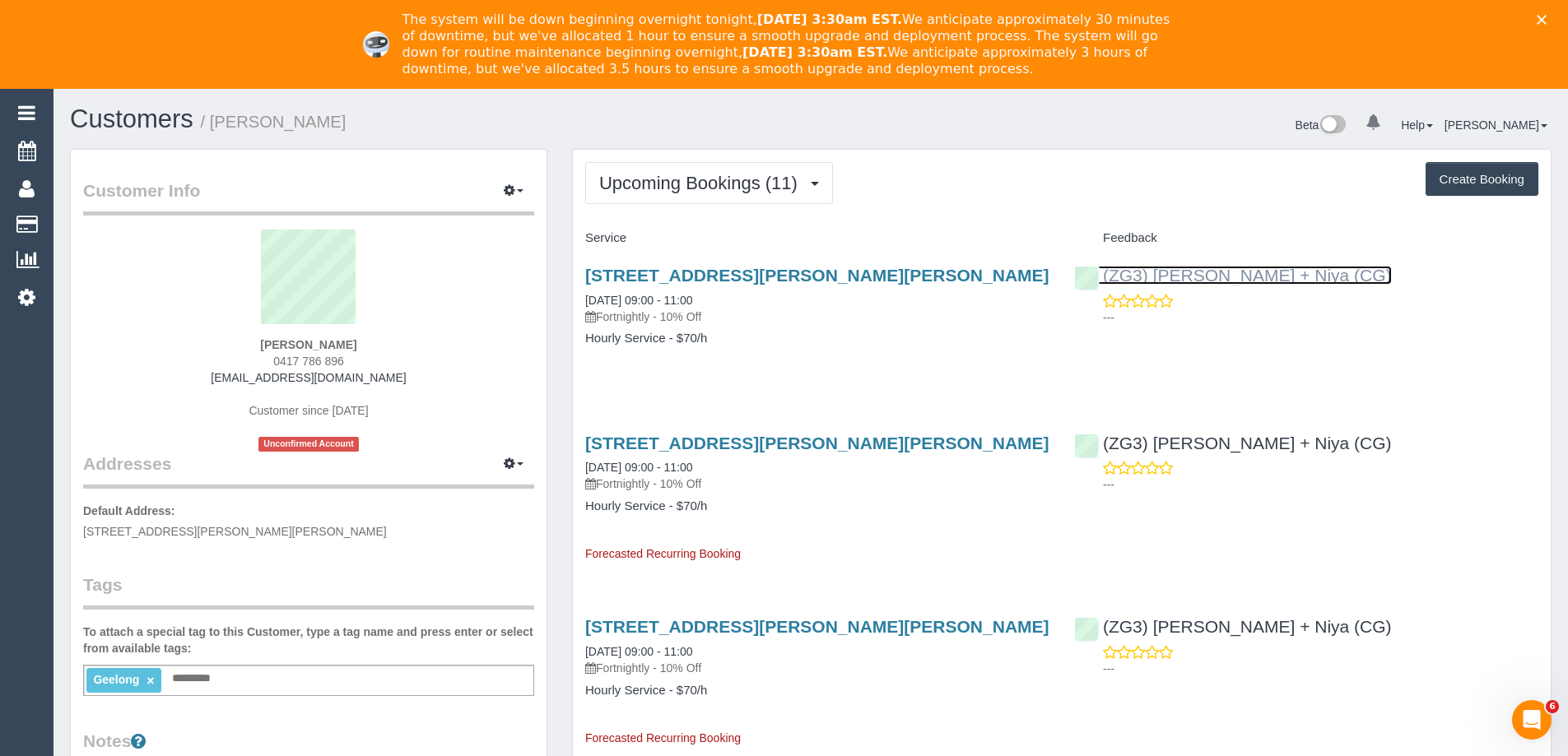
click at [1233, 272] on link "(ZG3) [PERSON_NAME] + Niya (CG)" at bounding box center [1232, 275] width 317 height 19
click at [1338, 267] on div "(ZG3) [PERSON_NAME] + Niya (CG) ---" at bounding box center [1307, 292] width 489 height 80
drag, startPoint x: 1337, startPoint y: 279, endPoint x: 1152, endPoint y: 278, distance: 185.0
click at [1152, 278] on div "(ZG3) [PERSON_NAME] + Niya (CG) ---" at bounding box center [1307, 292] width 489 height 80
copy link "[PERSON_NAME] + Niya (CG)"
